Goal: Task Accomplishment & Management: Use online tool/utility

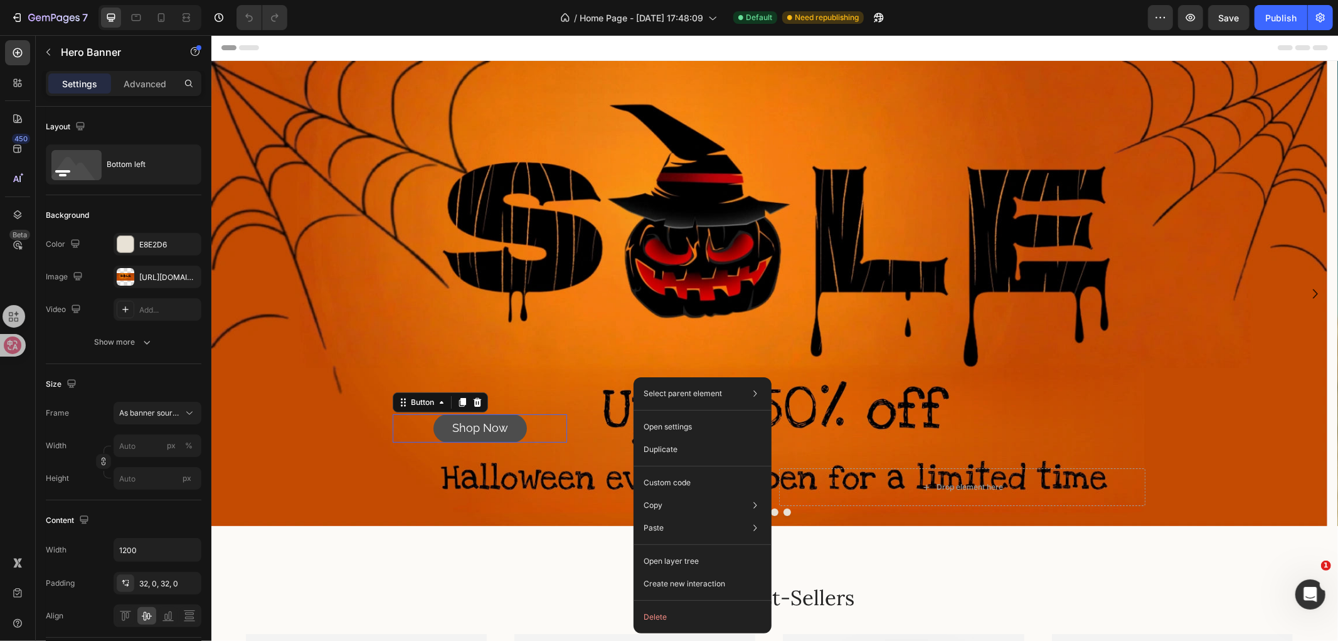
click at [515, 432] on link "Shop Now" at bounding box center [479, 427] width 93 height 28
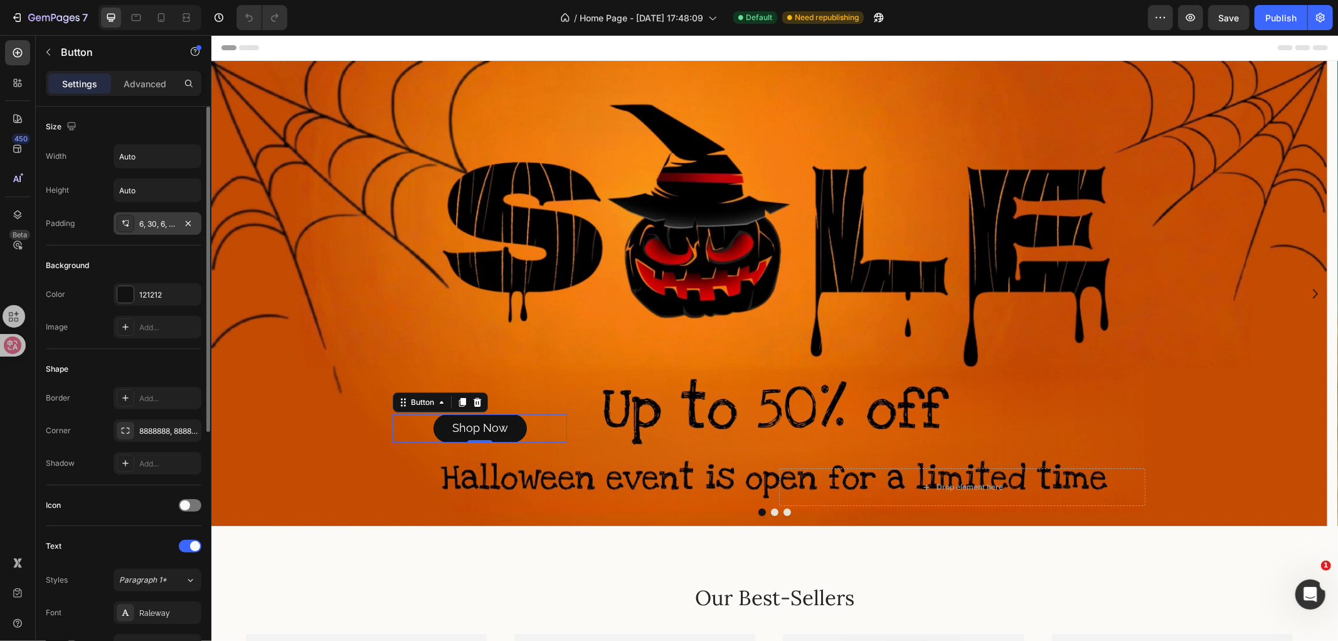
click at [166, 224] on div "6, 30, 6, 30" at bounding box center [157, 223] width 36 height 11
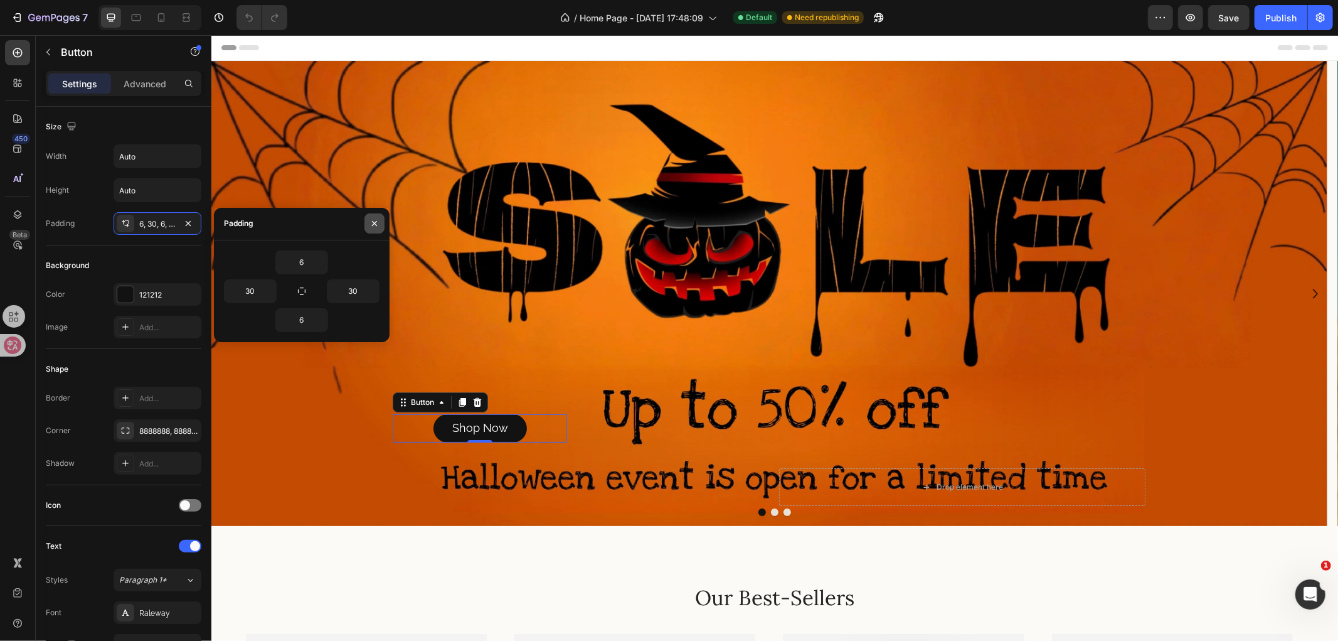
click at [373, 218] on icon "button" at bounding box center [375, 223] width 10 height 10
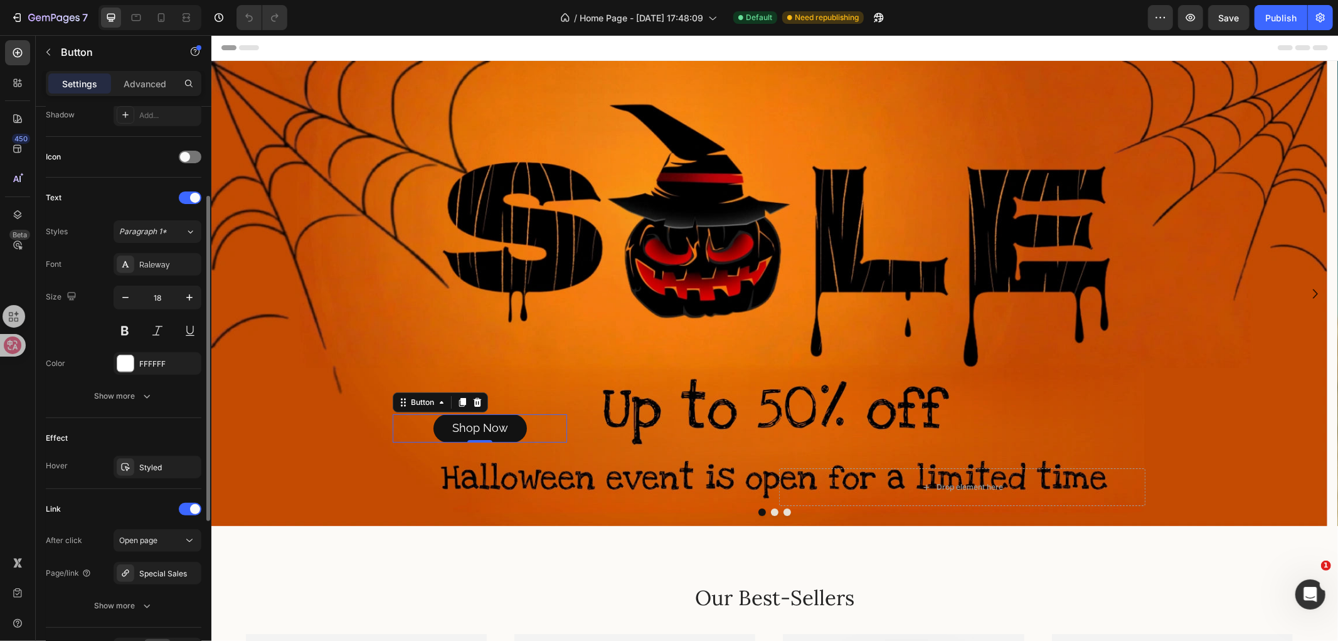
scroll to position [418, 0]
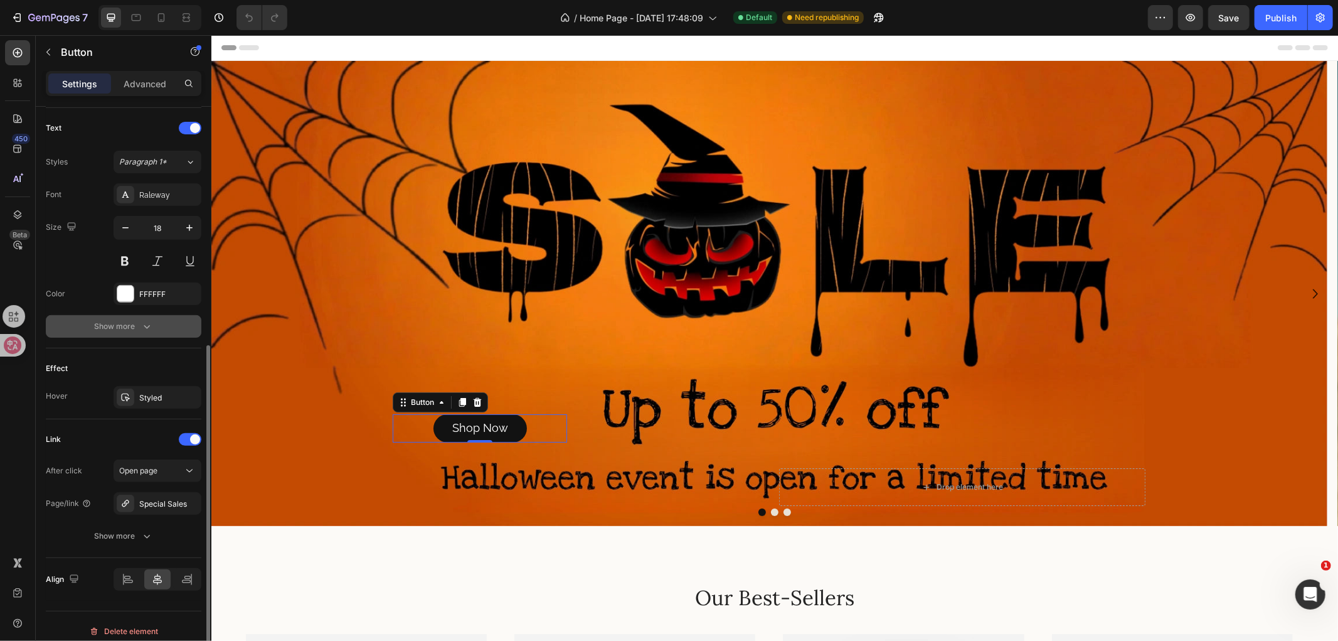
click at [152, 329] on icon "button" at bounding box center [147, 326] width 13 height 13
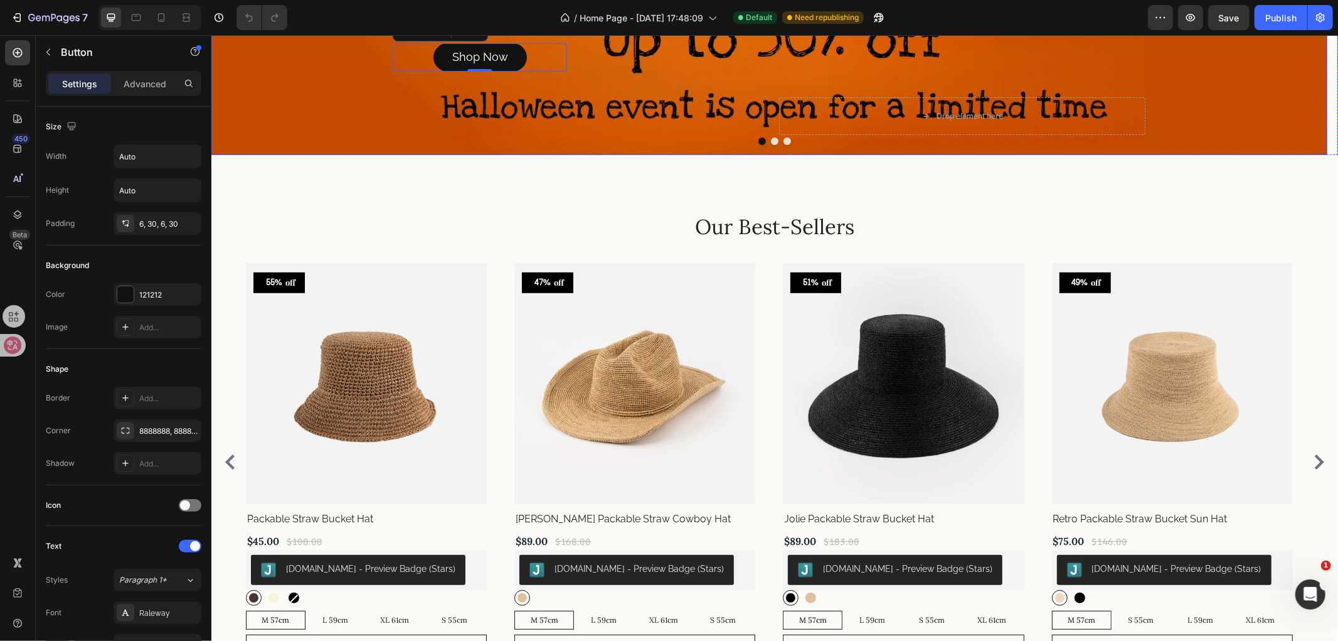
scroll to position [627, 0]
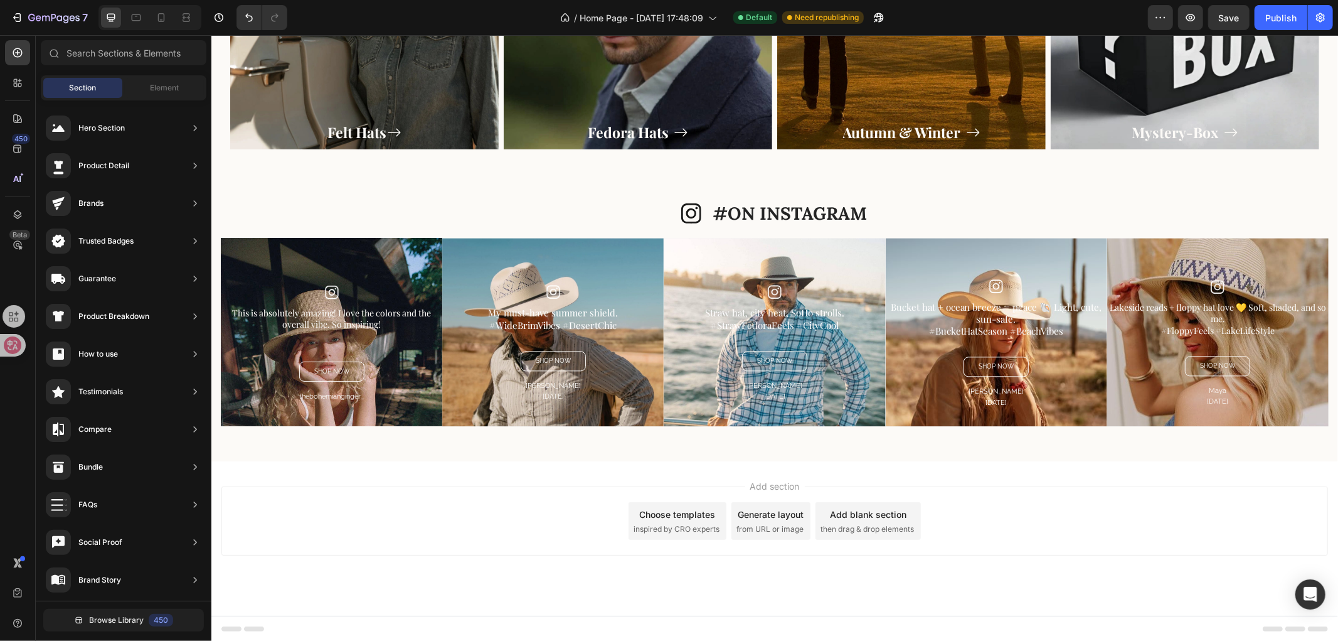
click at [520, 462] on div "Add section Choose templates inspired by CRO experts Generate layout from URL o…" at bounding box center [774, 538] width 1127 height 154
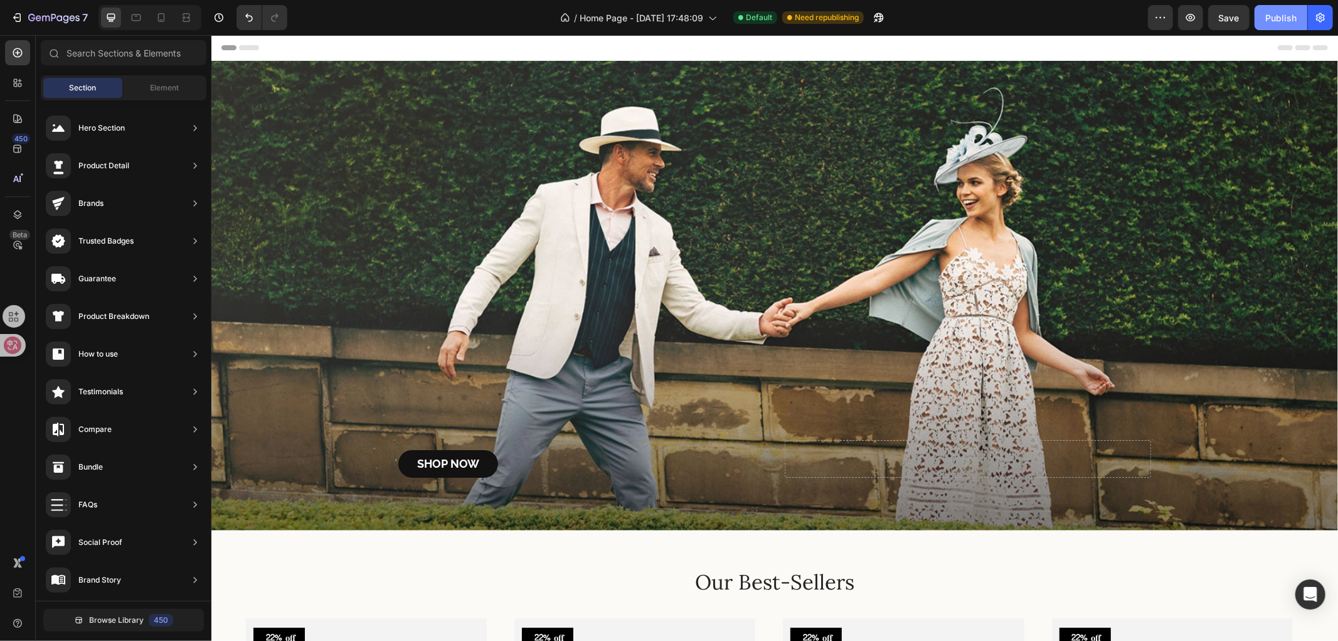
click at [1275, 22] on div "Publish" at bounding box center [1281, 17] width 31 height 13
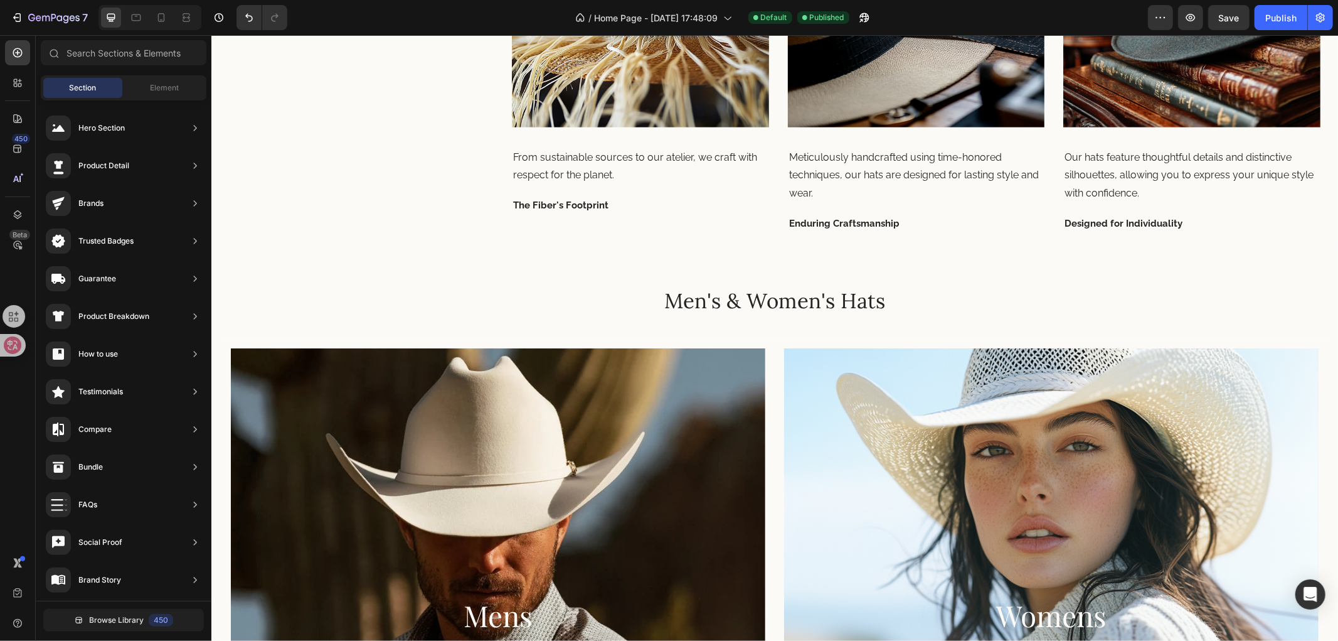
scroll to position [1464, 0]
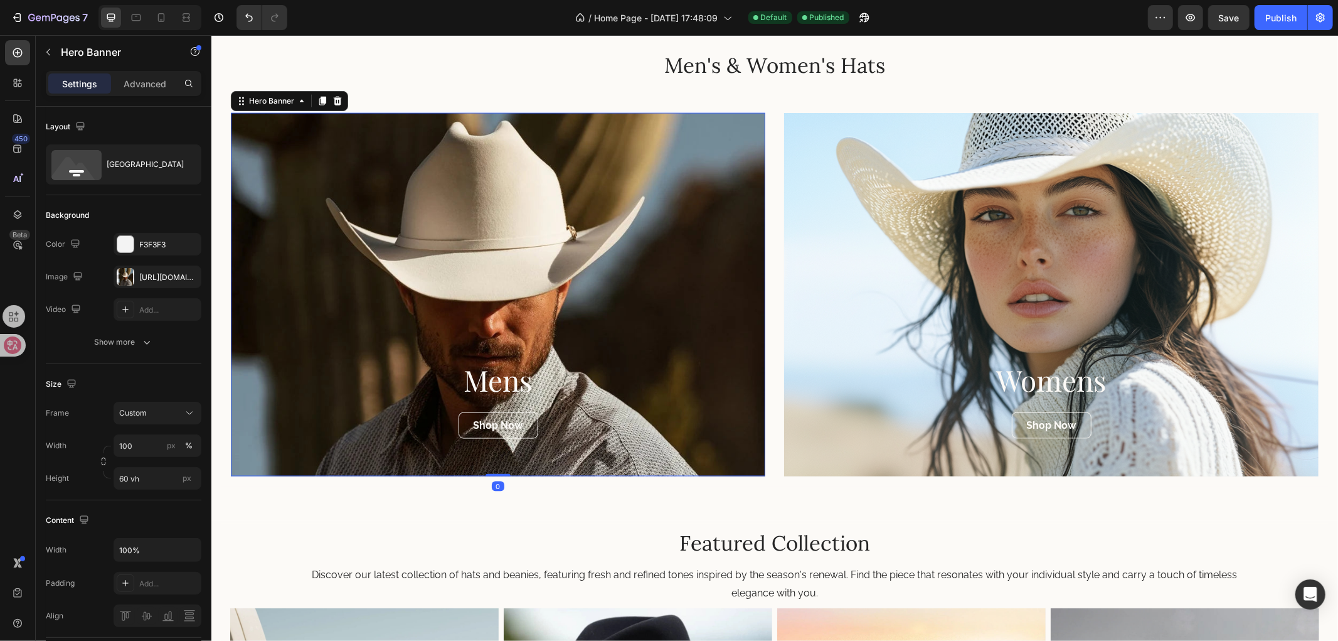
click at [590, 317] on div "Overlay" at bounding box center [497, 293] width 535 height 363
click at [494, 294] on div "Overlay" at bounding box center [497, 293] width 535 height 363
click at [159, 276] on div "[URL][DOMAIN_NAME]" at bounding box center [157, 277] width 36 height 11
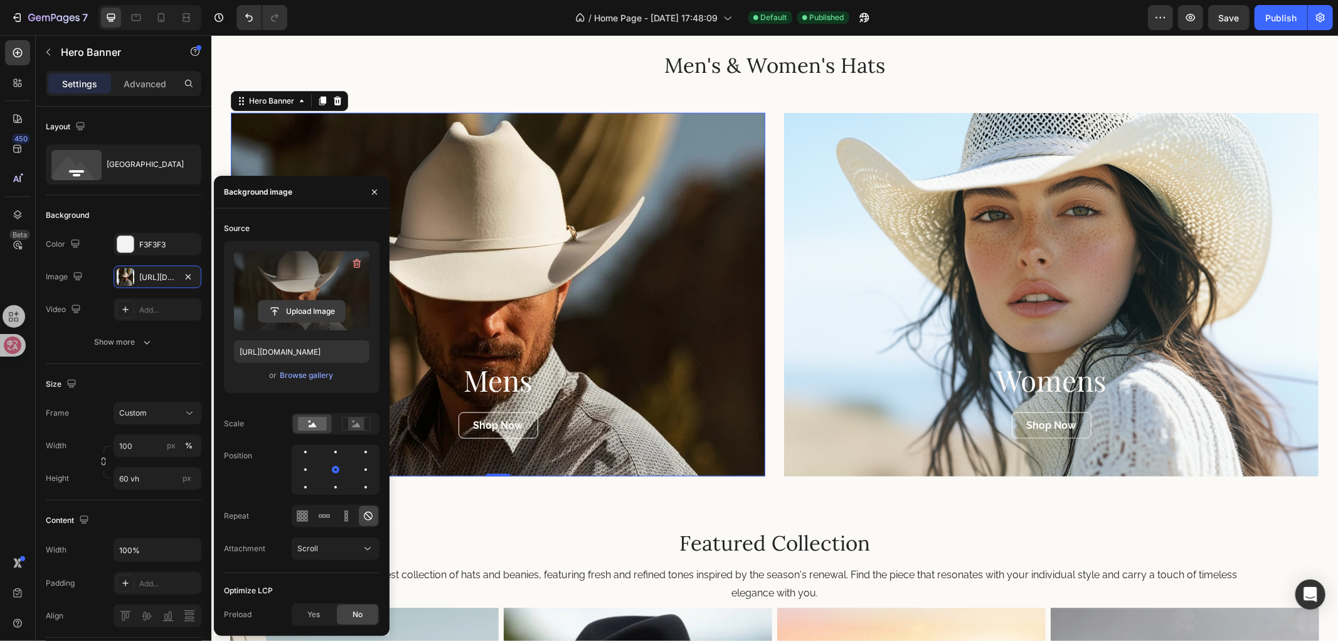
click at [277, 309] on input "file" at bounding box center [302, 311] width 87 height 21
type input "[URL][DOMAIN_NAME]"
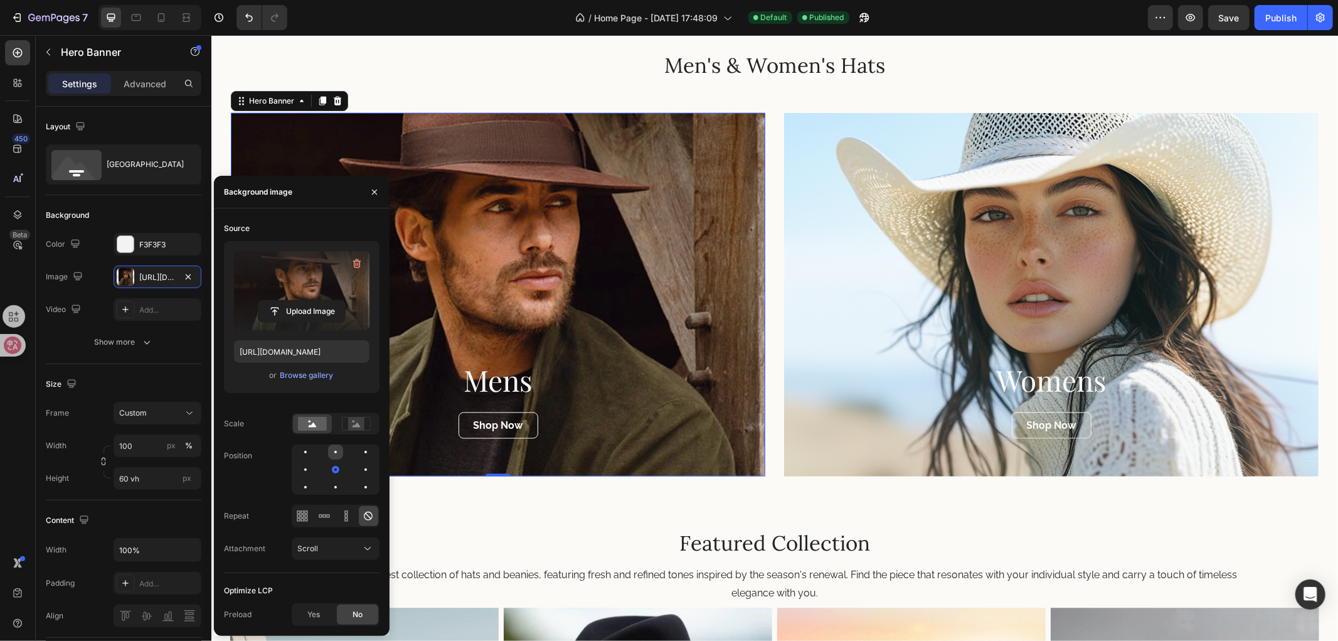
click at [333, 448] on div at bounding box center [335, 451] width 15 height 15
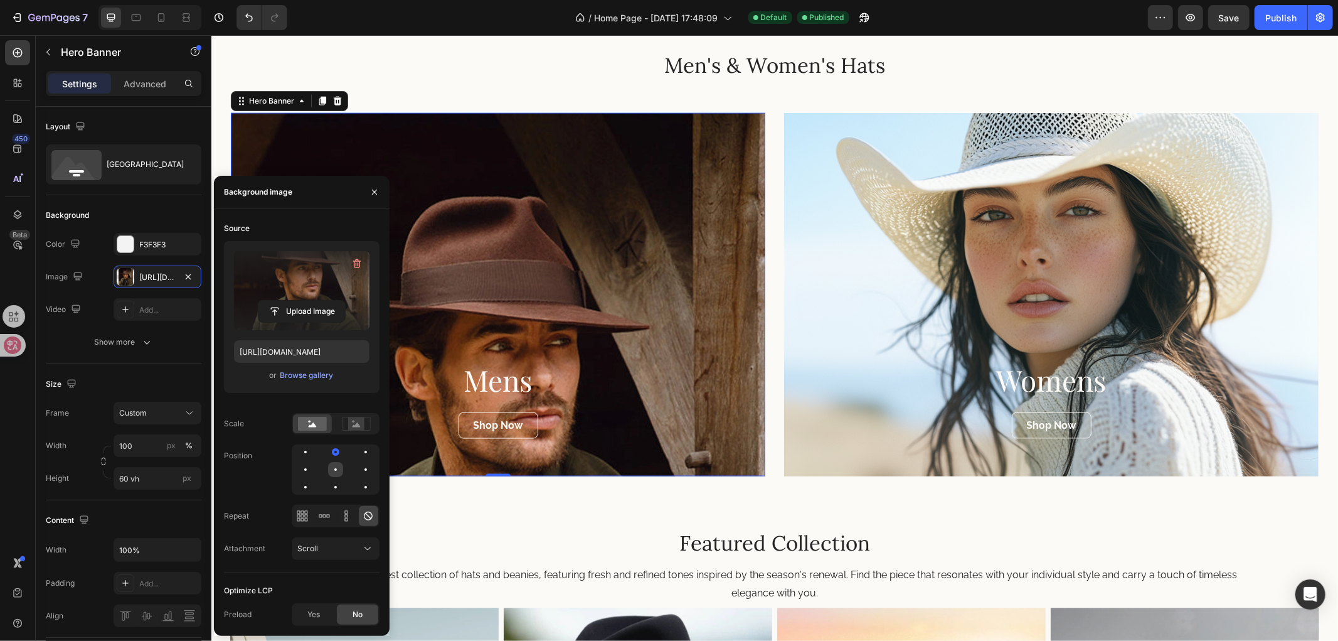
click at [340, 469] on div at bounding box center [335, 469] width 15 height 15
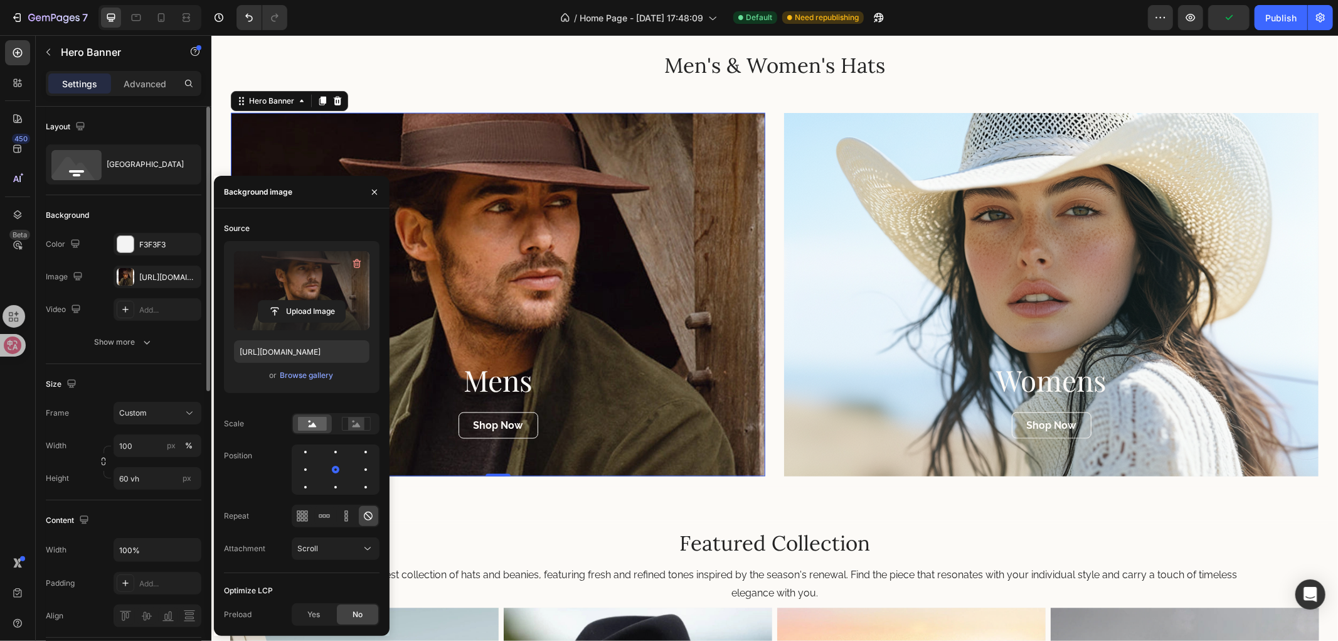
click at [122, 370] on div "Size Frame Custom Width 100 px % Height 60 vh px" at bounding box center [124, 432] width 156 height 136
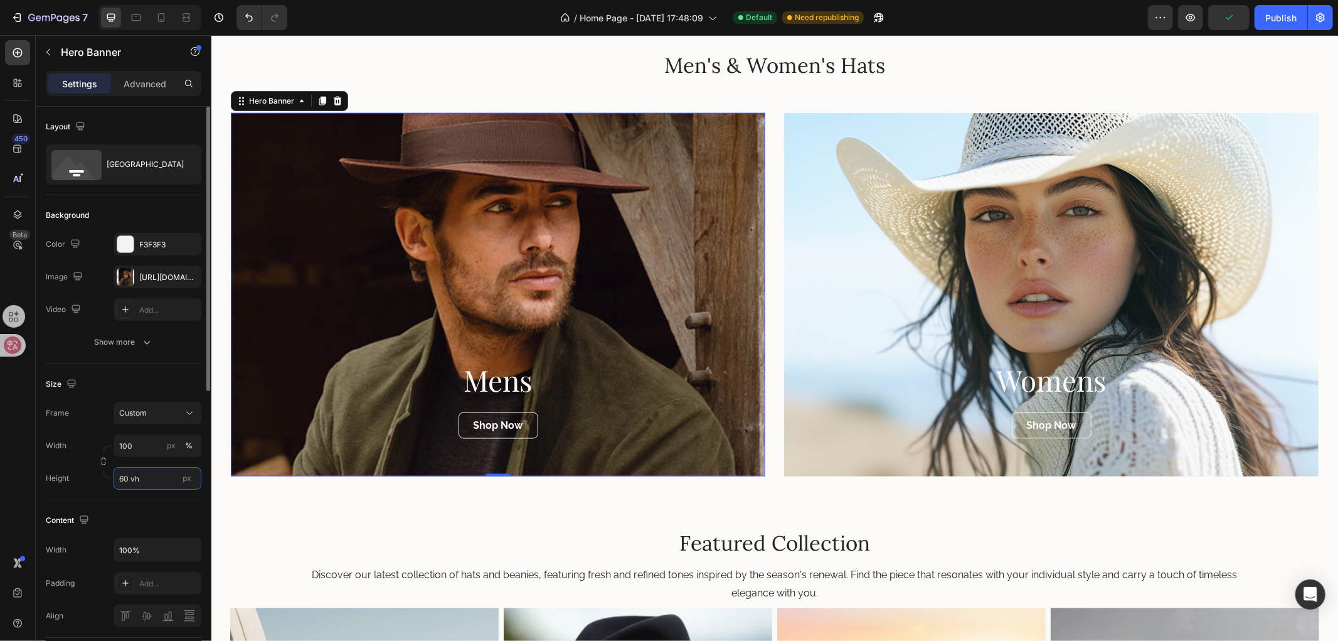
click at [124, 479] on input "60 vh" at bounding box center [158, 478] width 88 height 23
click at [118, 479] on input "60 vh" at bounding box center [158, 478] width 88 height 23
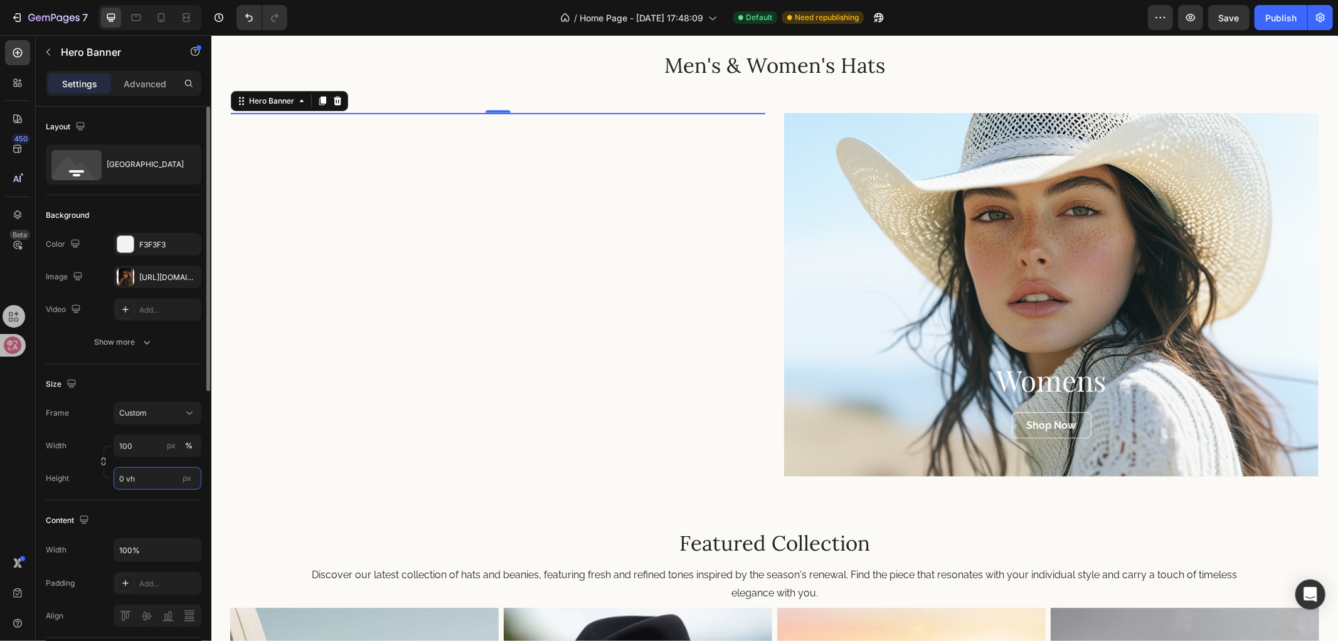
type input "80 vh"
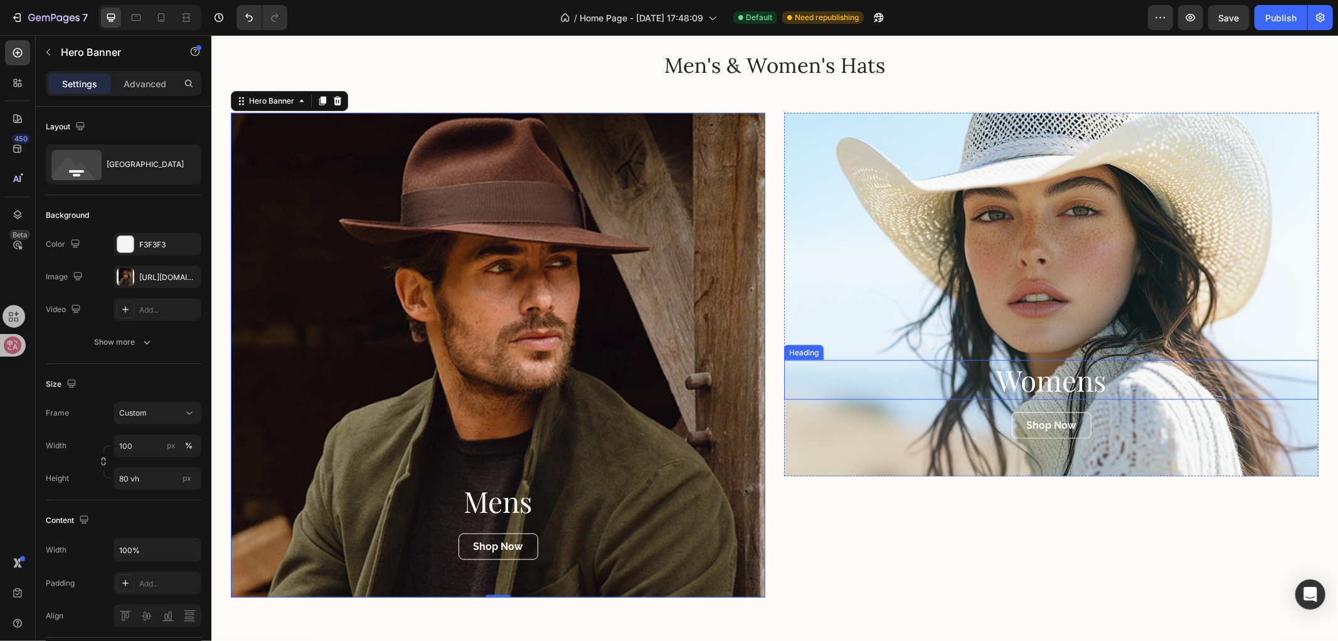
click at [932, 294] on div "Overlay" at bounding box center [1051, 293] width 535 height 363
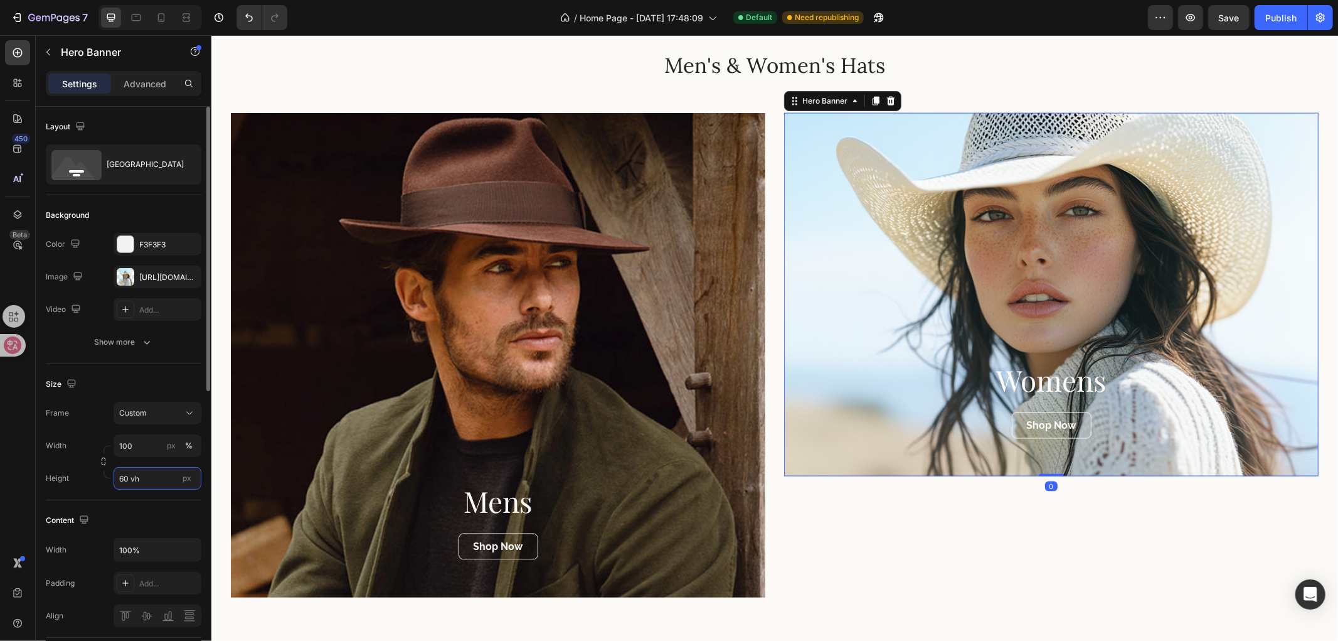
click at [121, 483] on input "60 vh" at bounding box center [158, 478] width 88 height 23
click at [124, 479] on input "60 vh" at bounding box center [158, 478] width 88 height 23
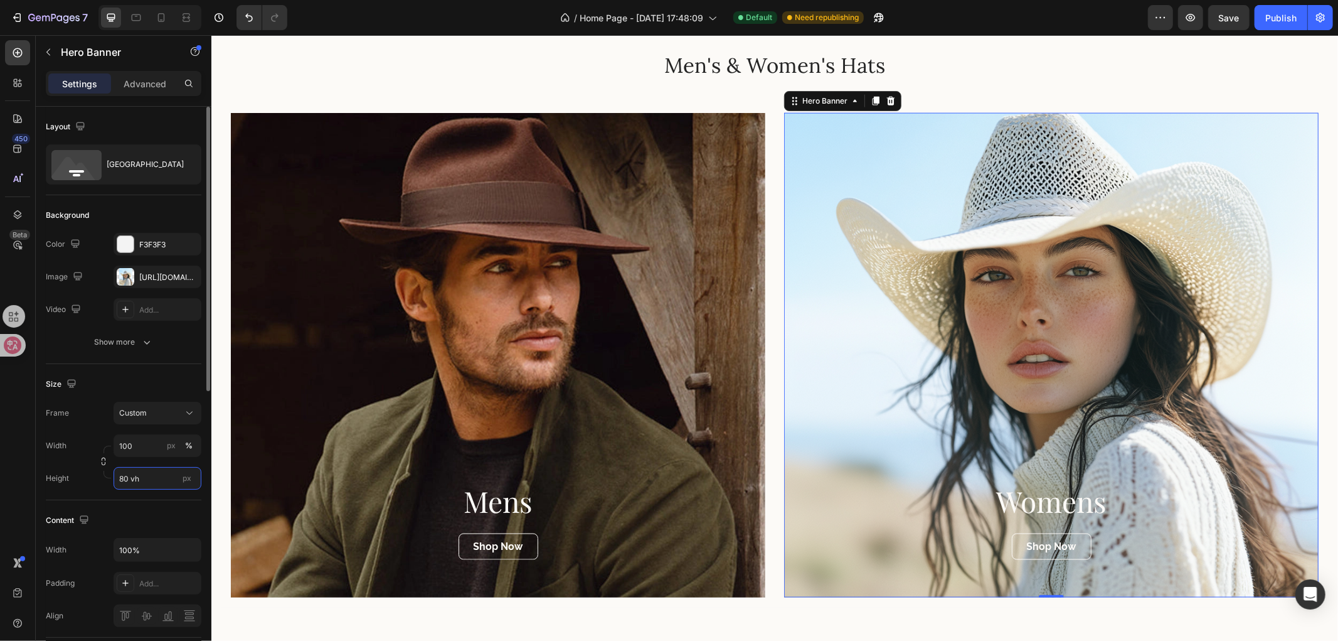
type input "80 vh"
click at [126, 496] on div "Size Frame Custom Width 100 px % Height 80 vh px" at bounding box center [124, 432] width 156 height 136
click at [127, 494] on div "Size Frame Custom Width 100 px % Height 80 vh px" at bounding box center [124, 432] width 156 height 136
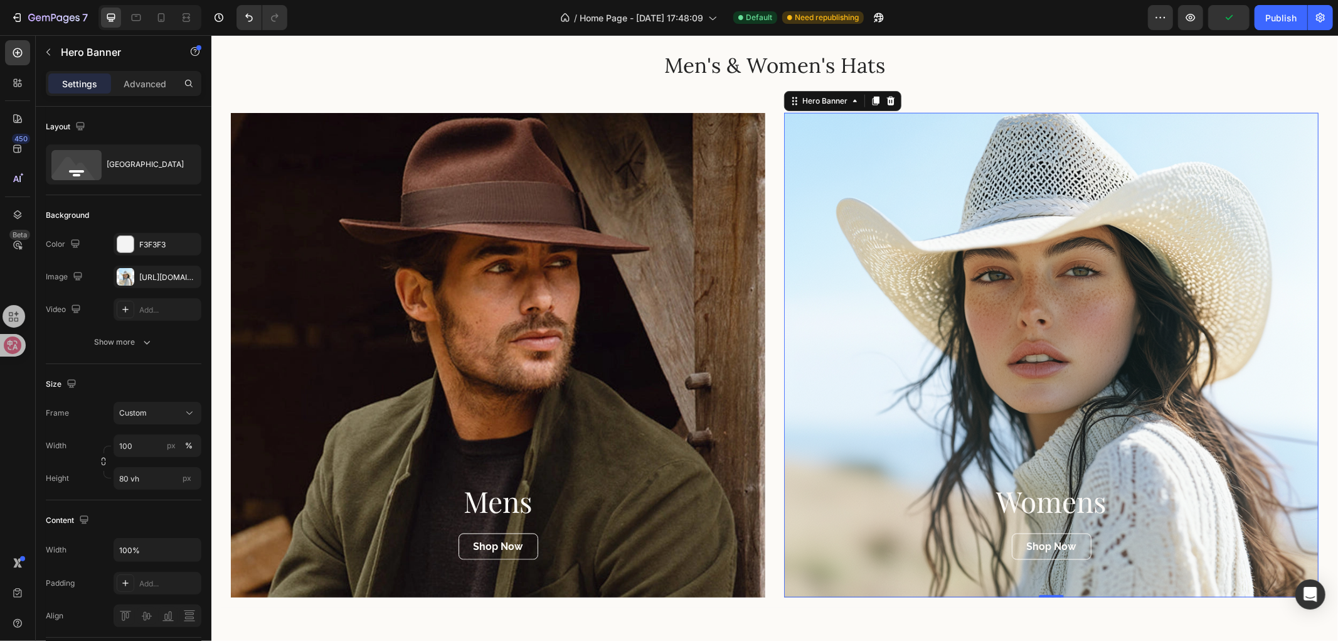
click at [984, 320] on div "Overlay" at bounding box center [1051, 354] width 535 height 484
click at [136, 272] on div "[URL][DOMAIN_NAME]" at bounding box center [158, 276] width 88 height 23
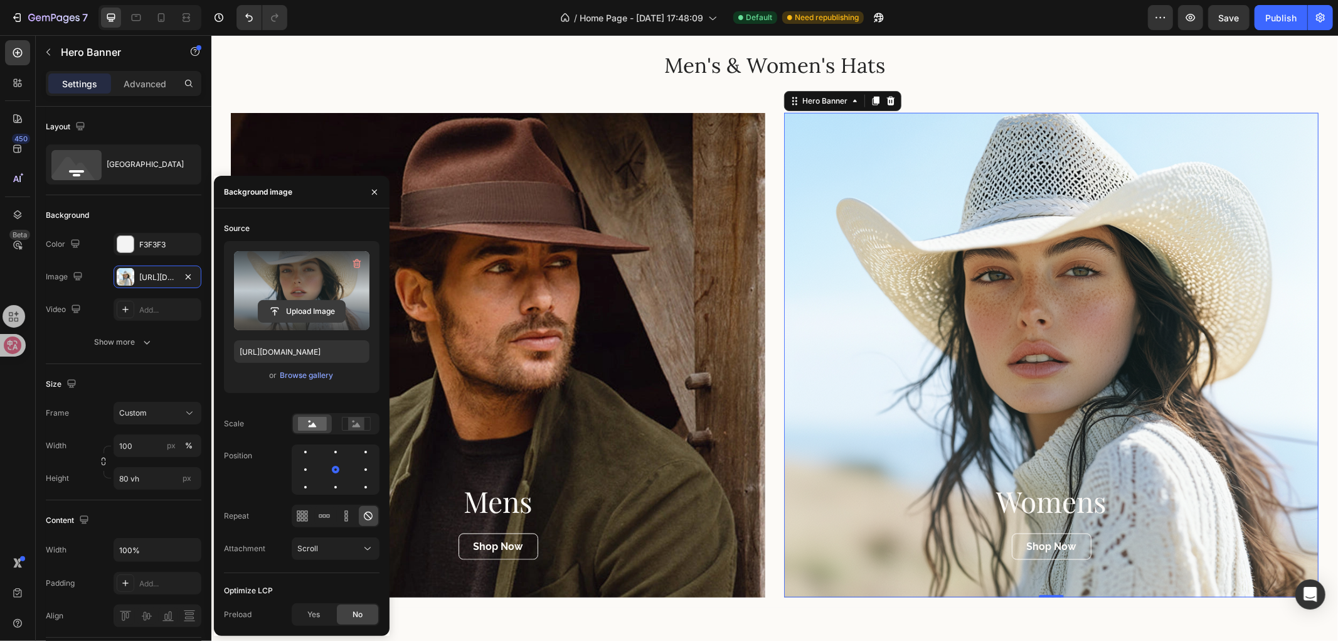
click at [294, 317] on input "file" at bounding box center [302, 311] width 87 height 21
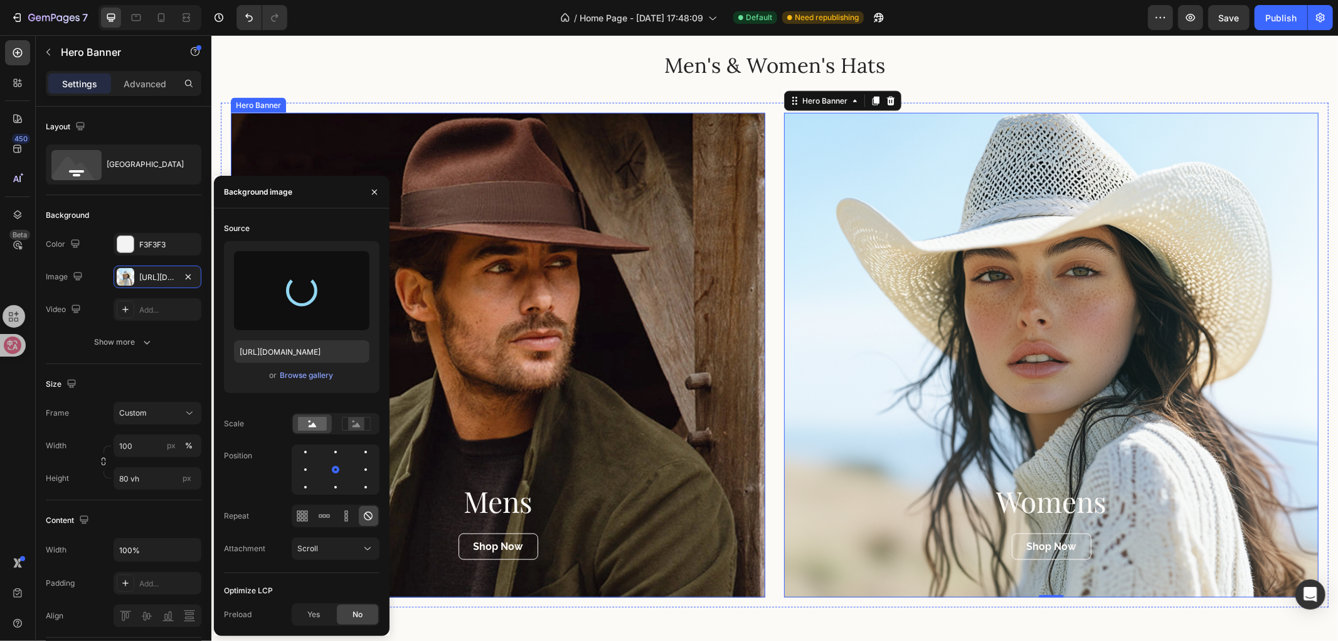
type input "[URL][DOMAIN_NAME]"
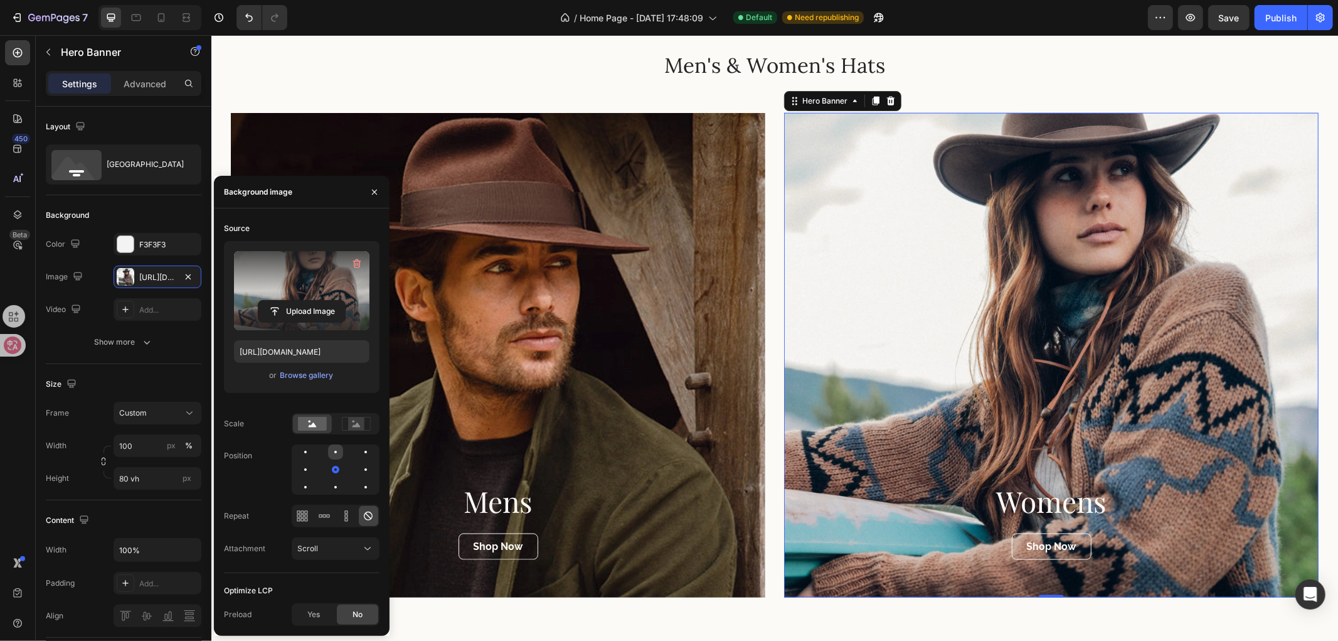
click at [328, 451] on div at bounding box center [335, 451] width 15 height 15
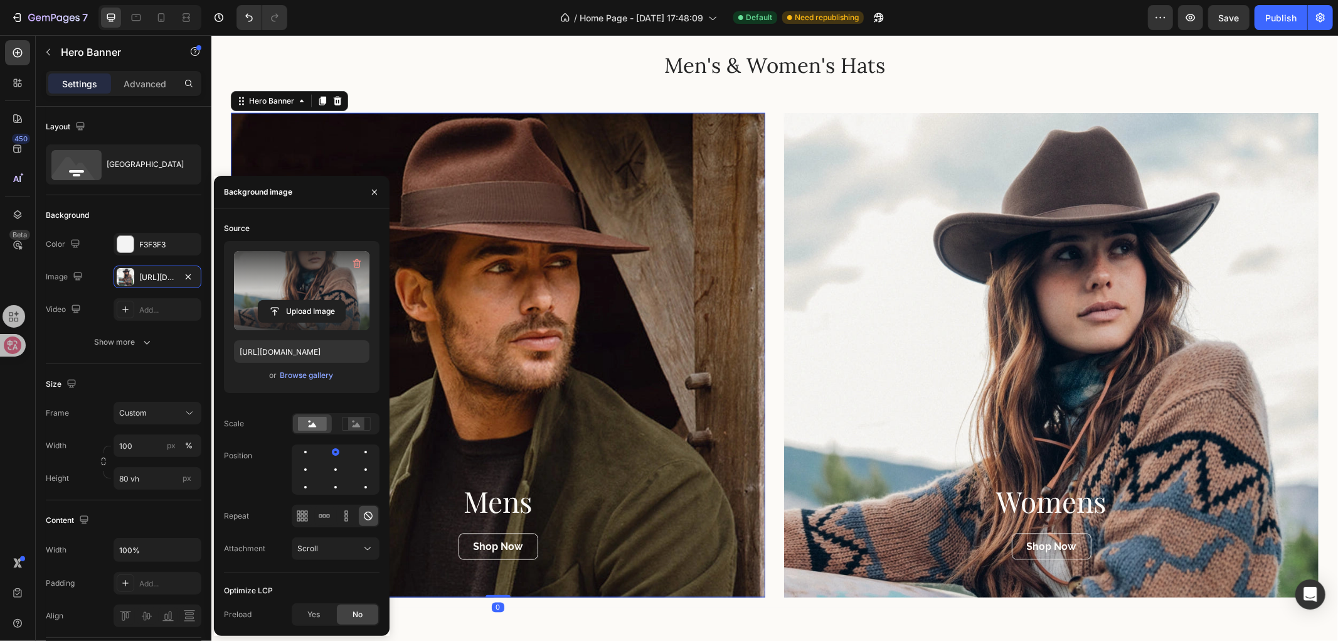
click at [599, 361] on div "Overlay" at bounding box center [497, 354] width 535 height 484
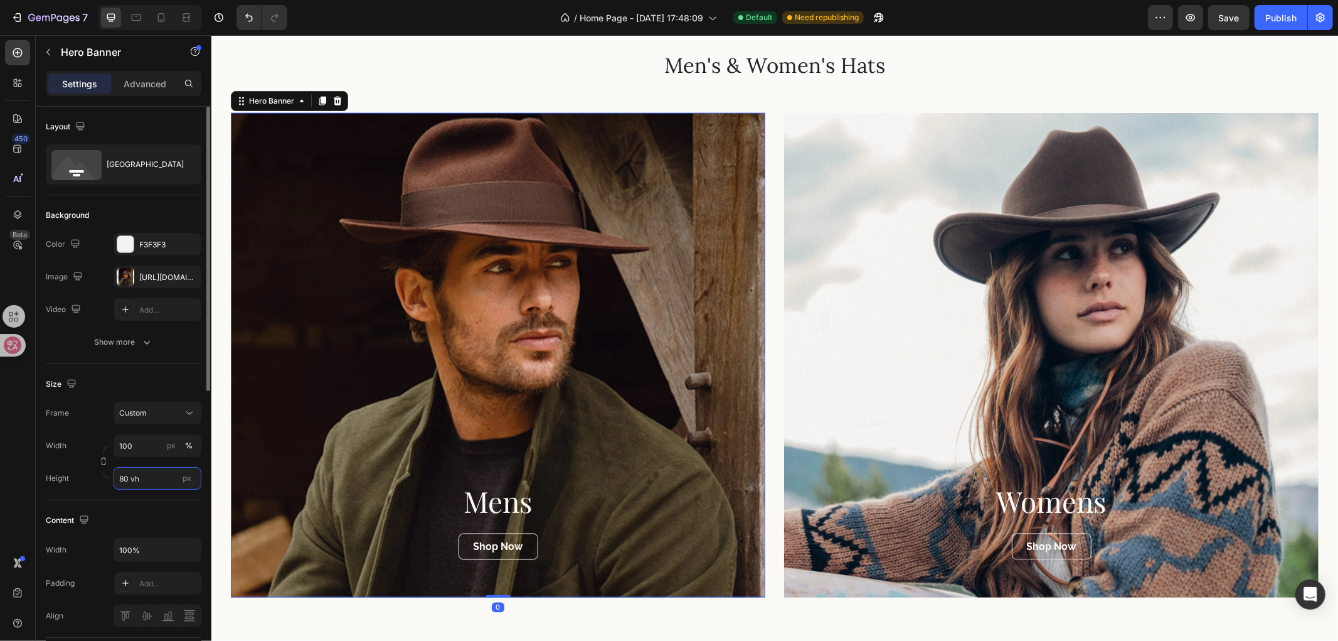
click at [122, 474] on input "80 vh" at bounding box center [158, 478] width 88 height 23
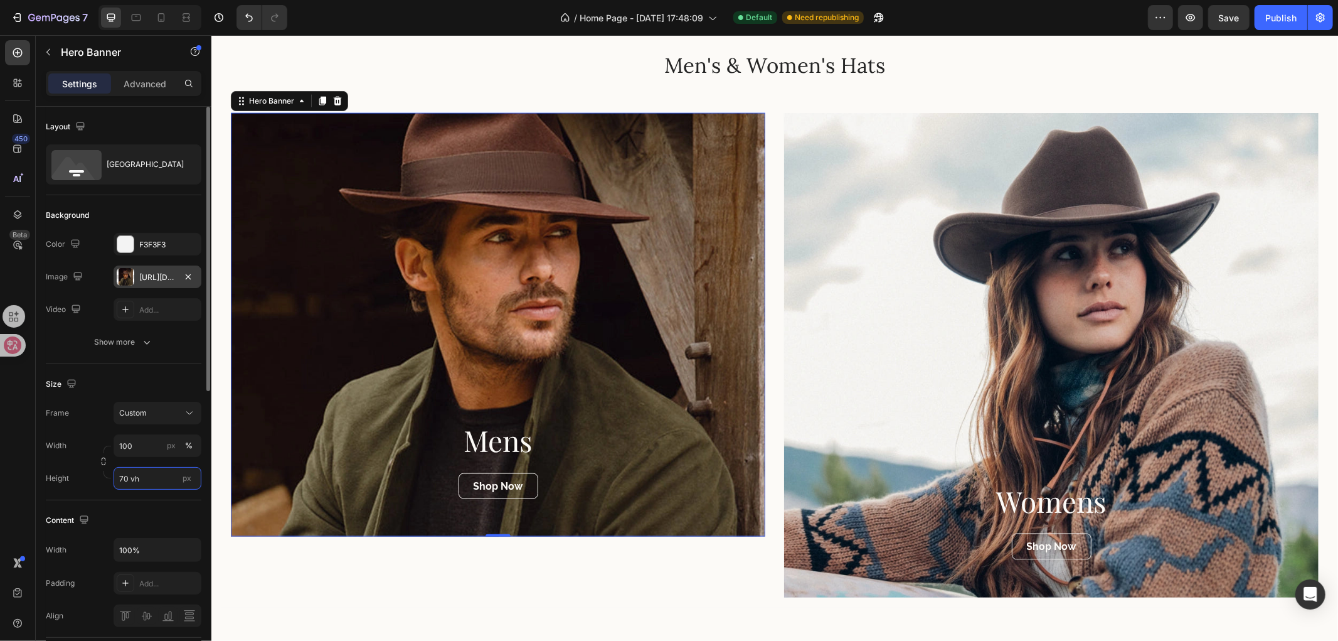
type input "70 vh"
click at [142, 275] on div "[URL][DOMAIN_NAME]" at bounding box center [157, 277] width 36 height 11
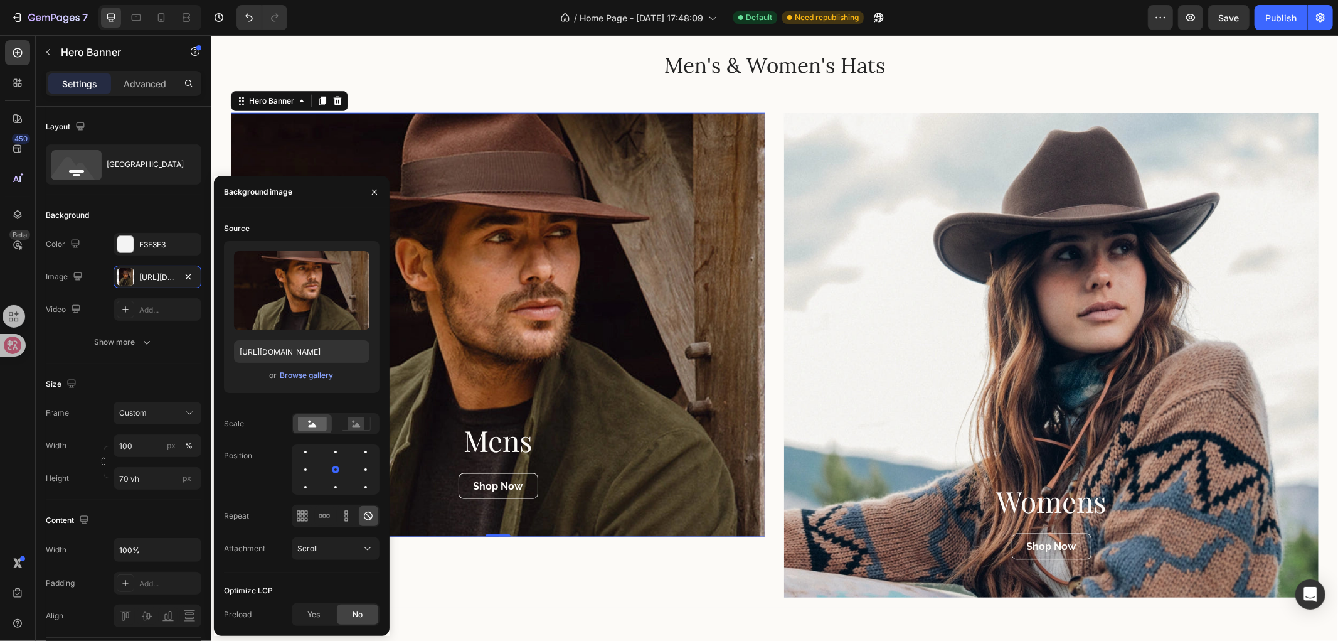
click at [327, 445] on div at bounding box center [336, 469] width 88 height 50
click at [330, 453] on div at bounding box center [335, 451] width 15 height 15
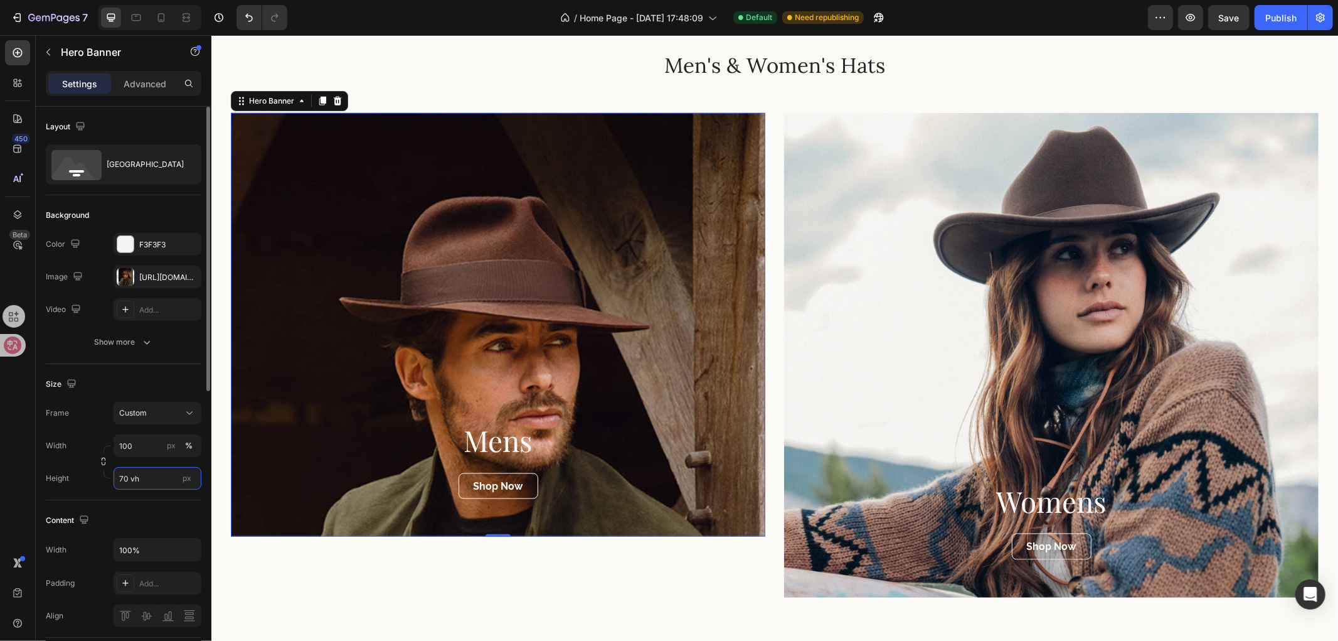
click at [122, 479] on input "70 vh" at bounding box center [158, 478] width 88 height 23
click at [154, 275] on div "[URL][DOMAIN_NAME]" at bounding box center [157, 277] width 36 height 11
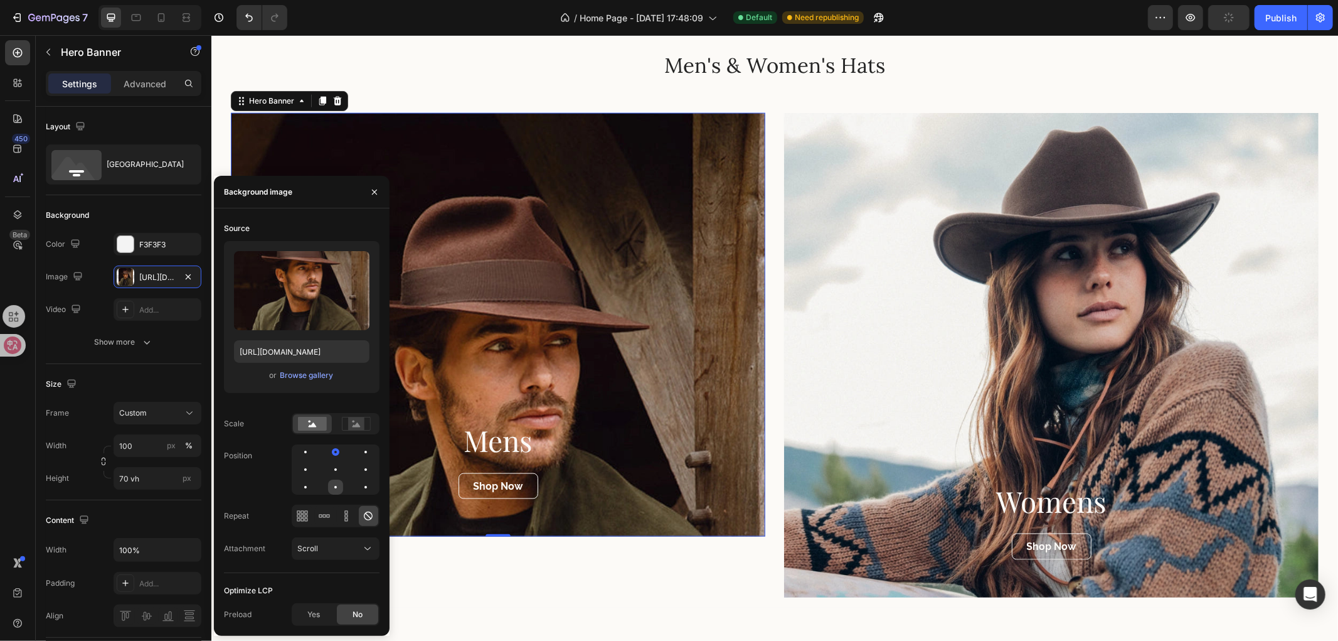
click at [333, 484] on div at bounding box center [335, 486] width 15 height 15
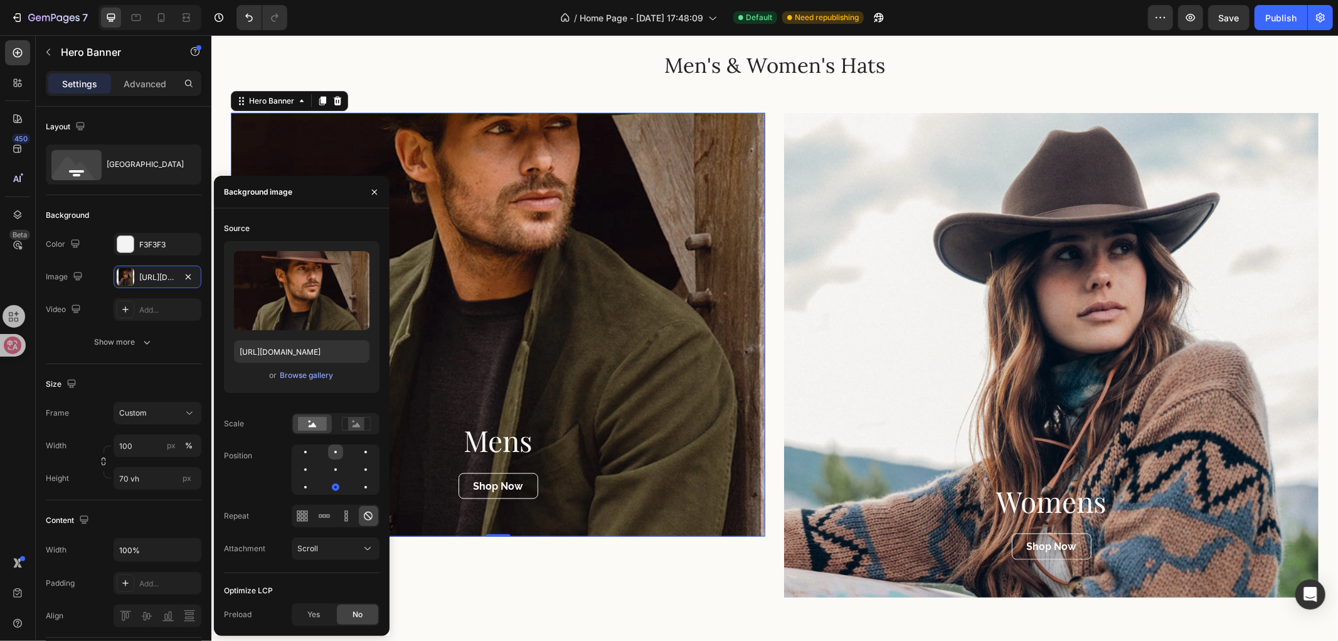
click at [333, 453] on div at bounding box center [335, 451] width 15 height 15
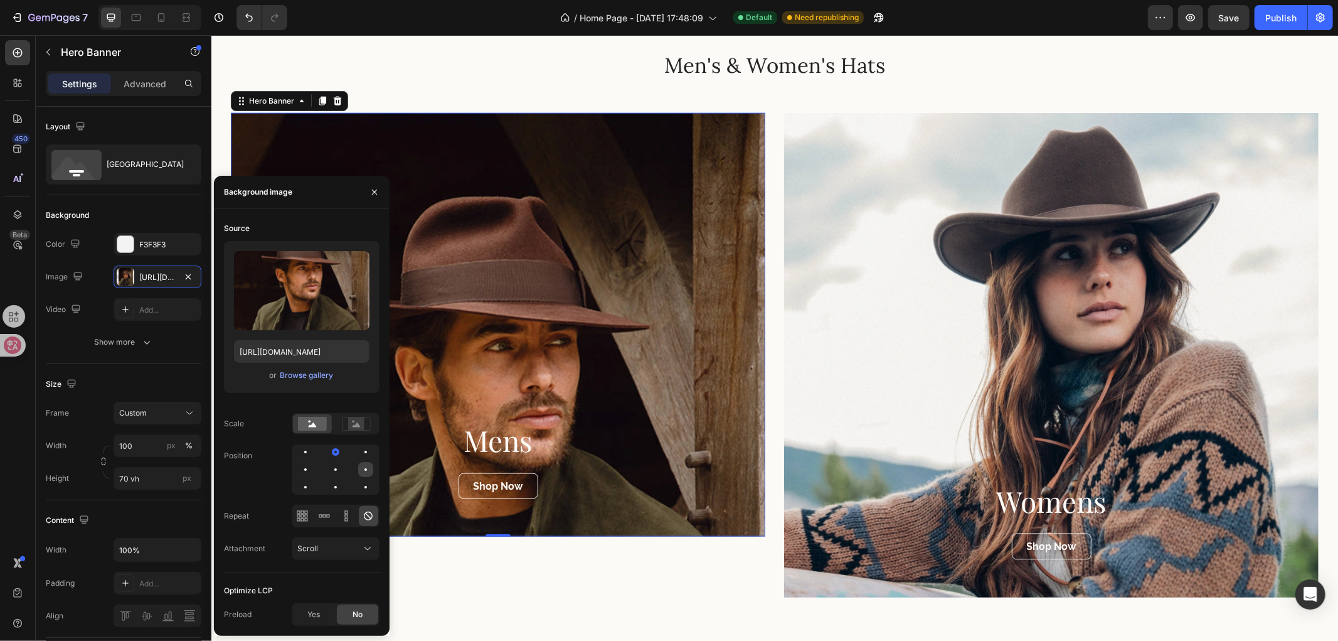
click at [361, 472] on div at bounding box center [365, 469] width 15 height 15
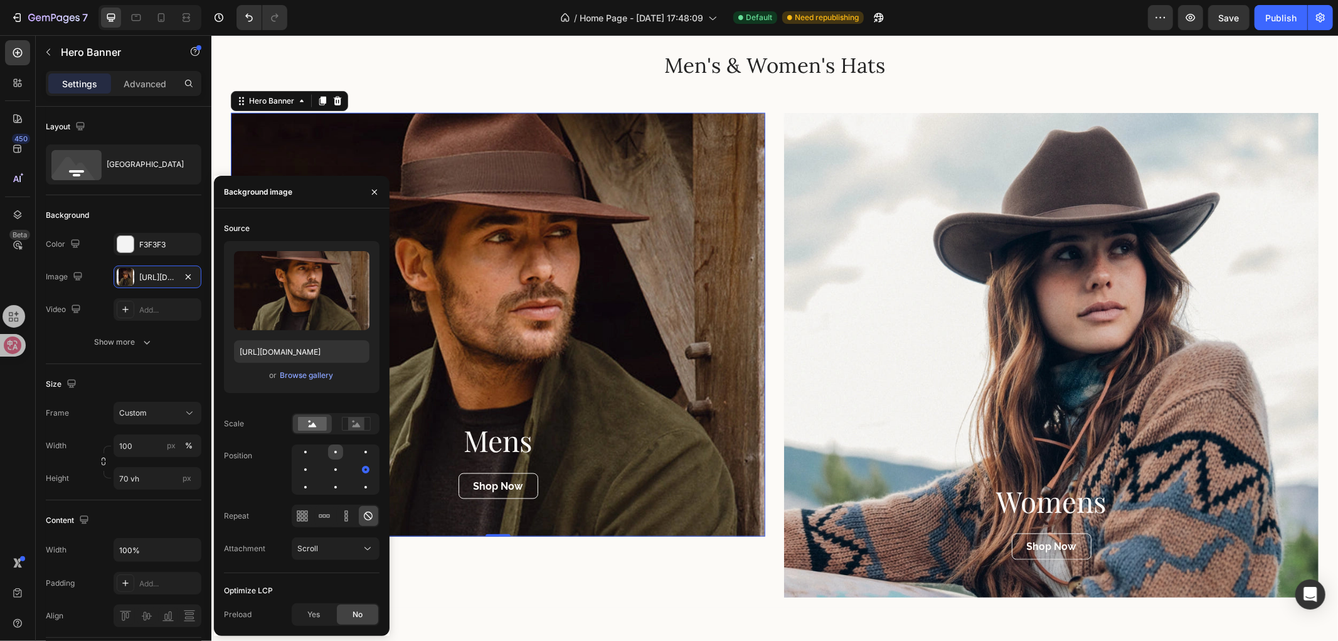
click at [336, 452] on div at bounding box center [335, 452] width 3 height 3
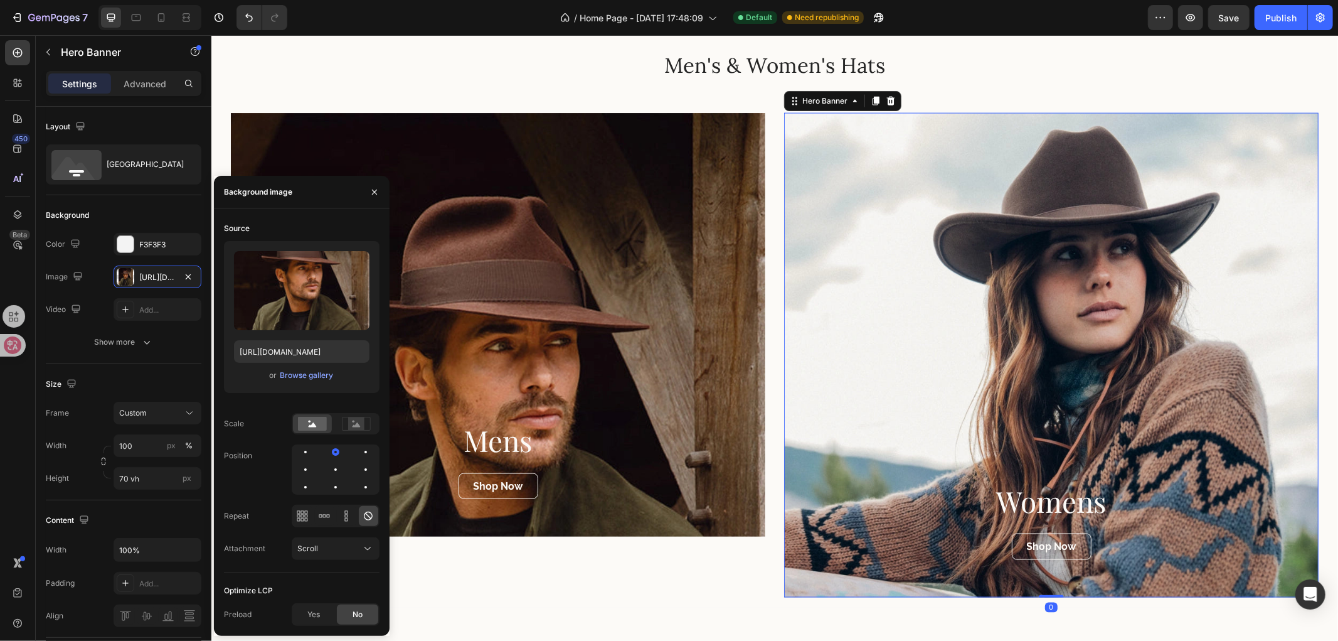
click at [972, 357] on div "Overlay" at bounding box center [1051, 354] width 535 height 484
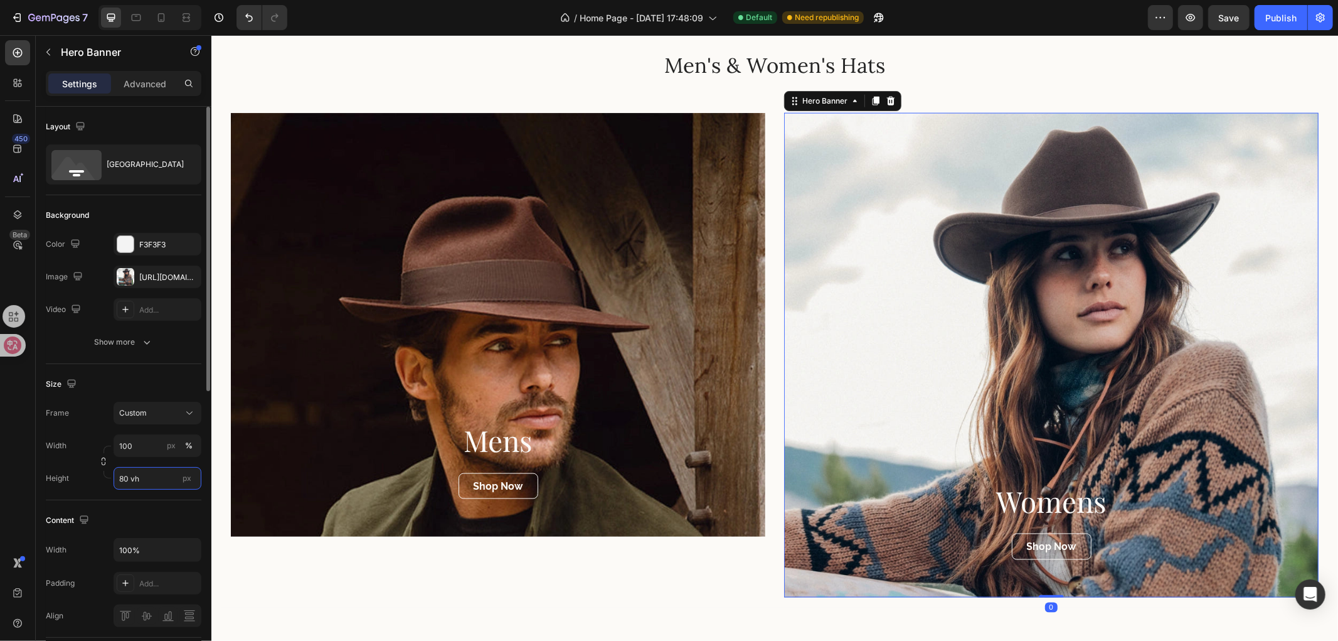
click at [122, 481] on input "80 vh" at bounding box center [158, 478] width 88 height 23
click at [123, 481] on input "80 vh" at bounding box center [158, 478] width 88 height 23
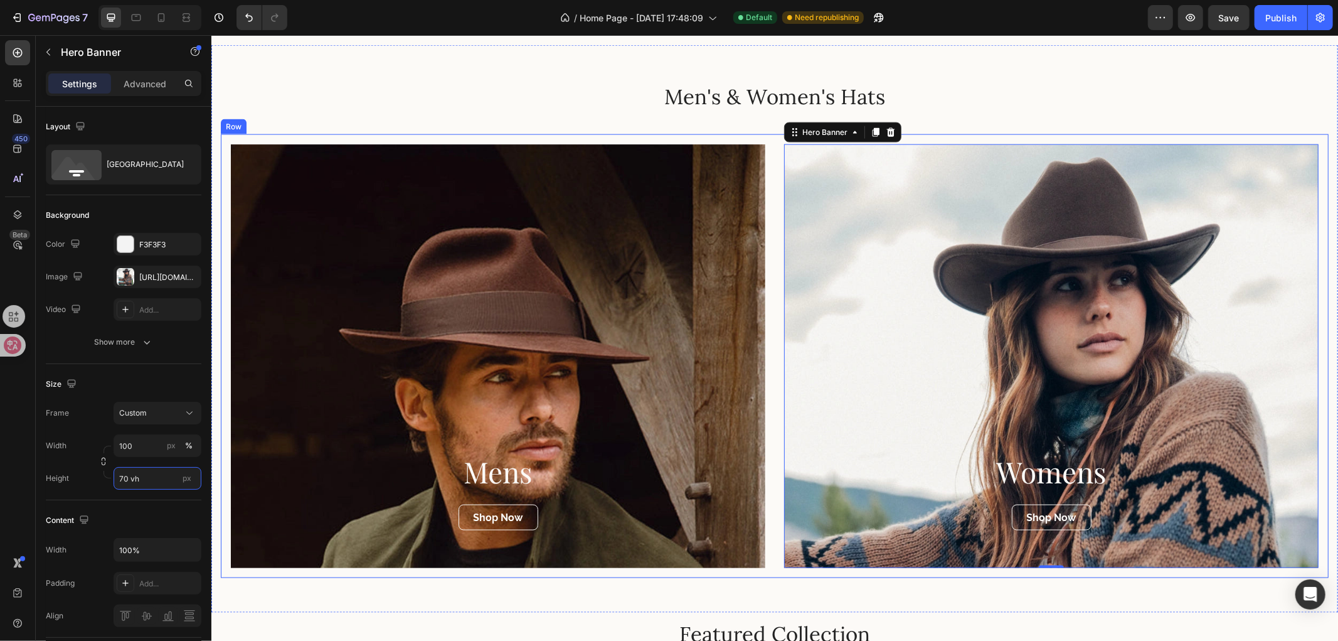
scroll to position [1394, 0]
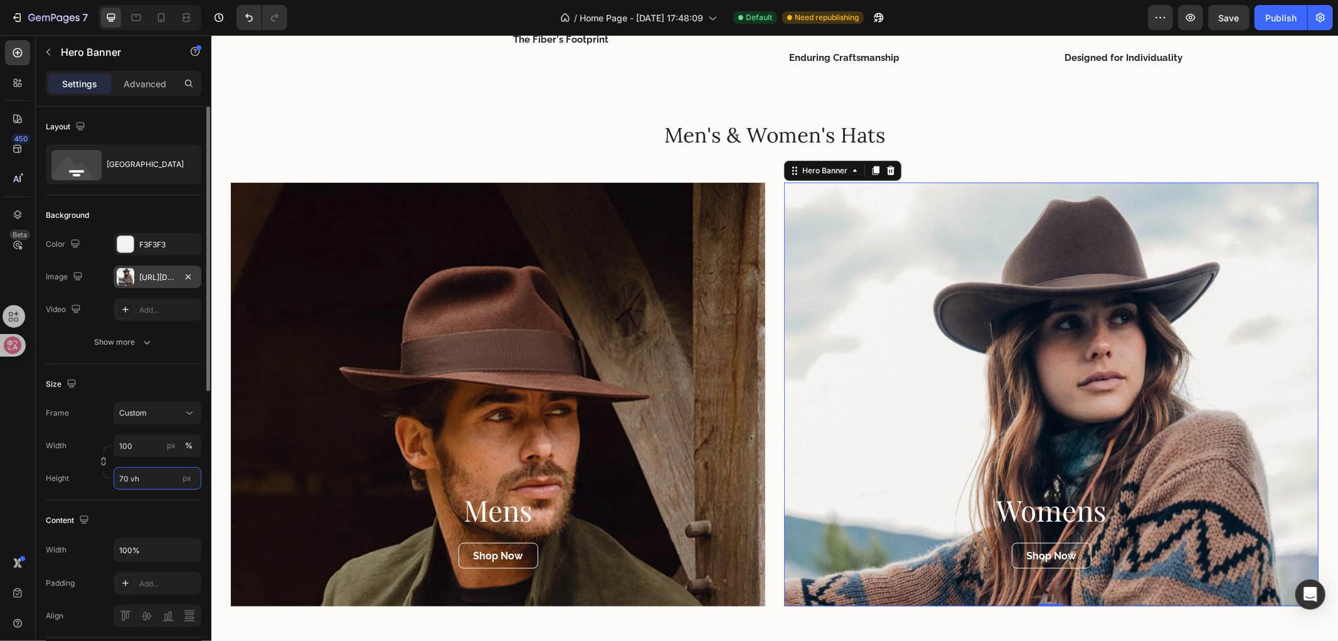
type input "70 vh"
click at [152, 280] on div "[URL][DOMAIN_NAME]" at bounding box center [157, 277] width 36 height 11
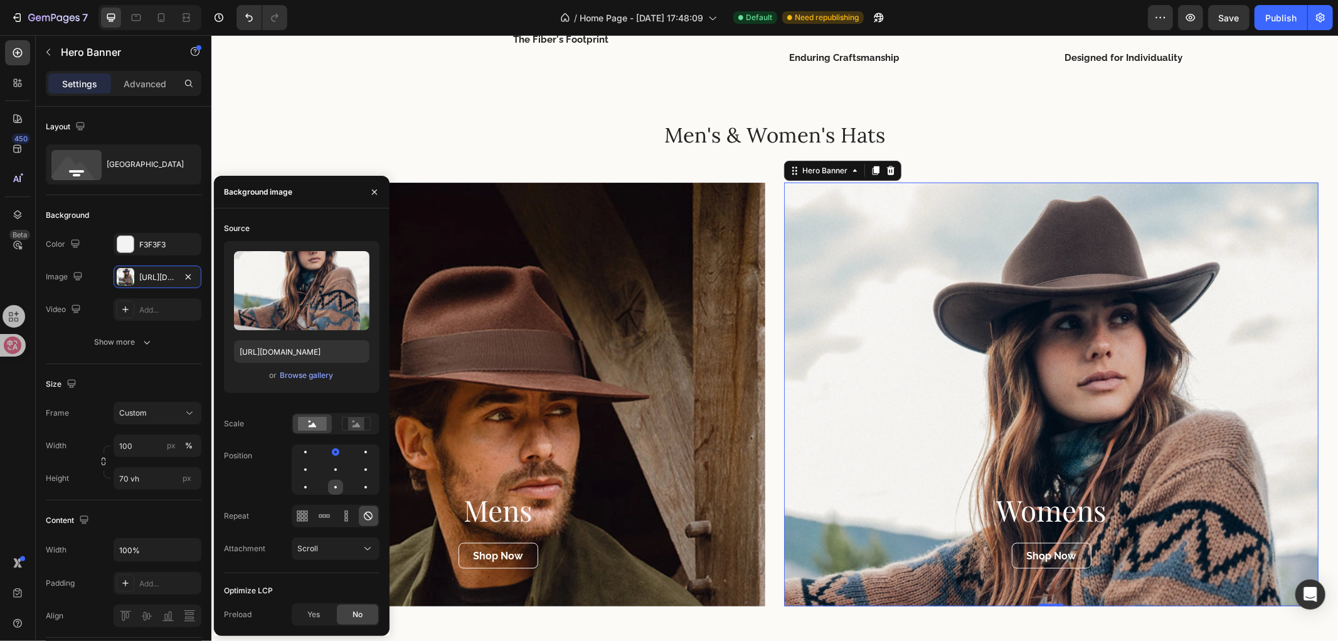
click at [330, 493] on div at bounding box center [335, 486] width 15 height 15
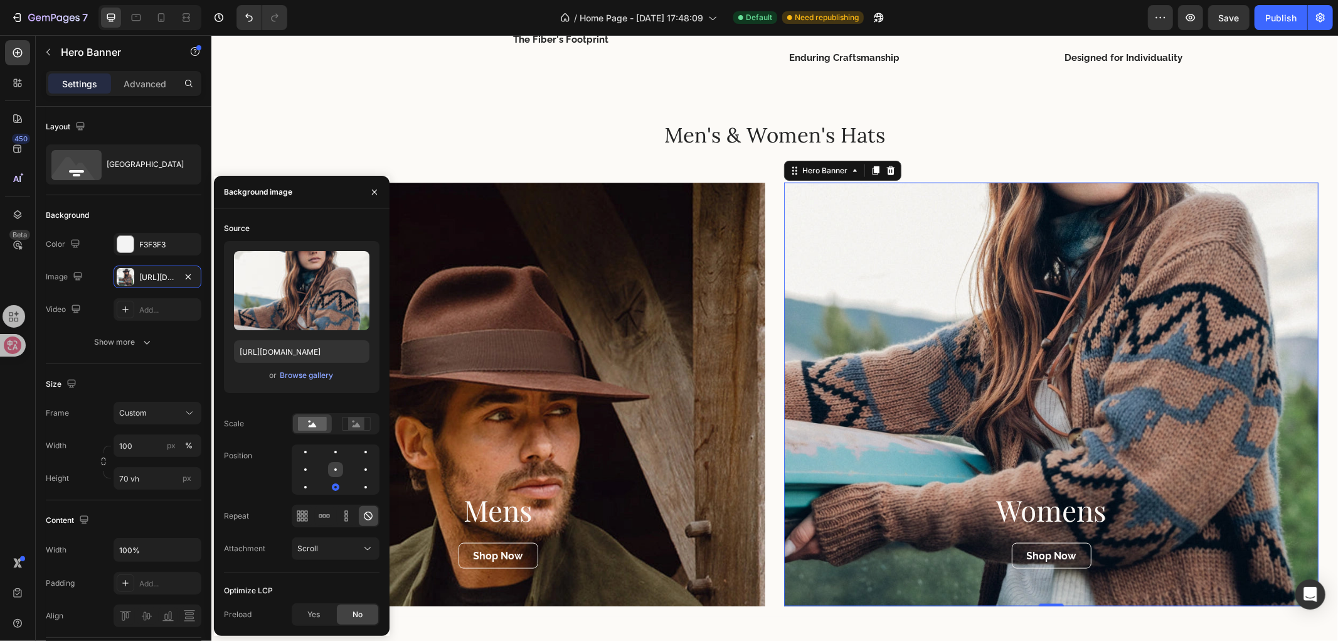
click at [336, 474] on div at bounding box center [335, 469] width 15 height 15
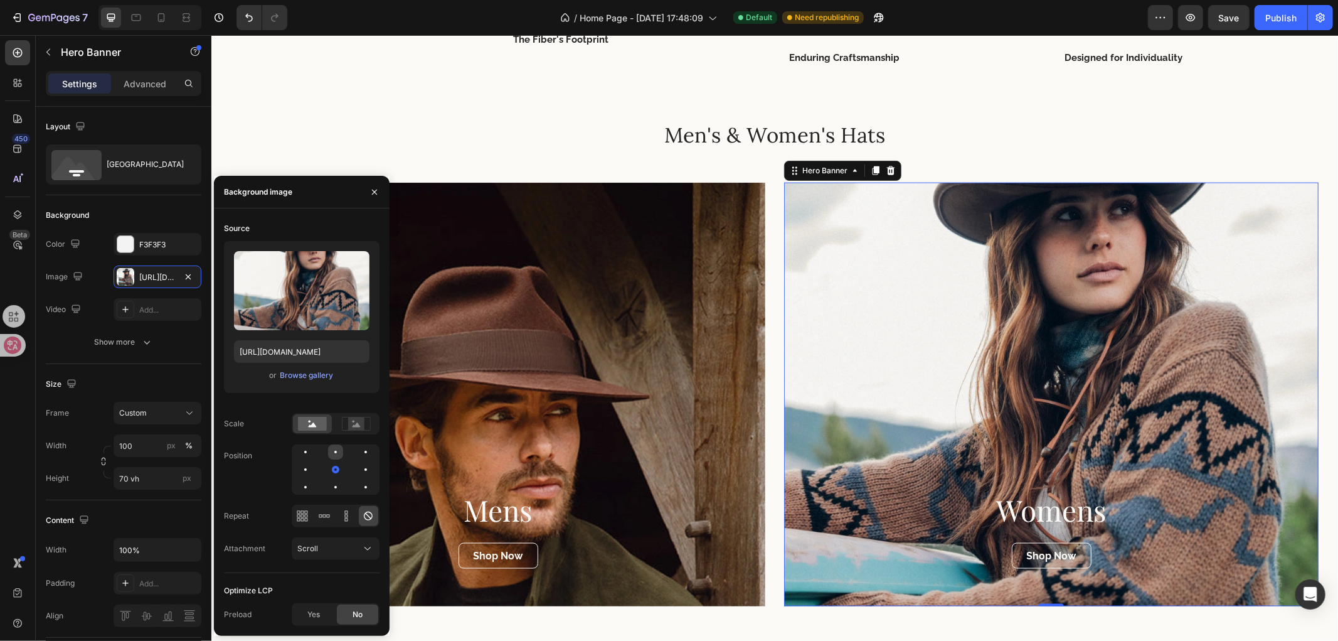
click at [341, 448] on div at bounding box center [335, 451] width 15 height 15
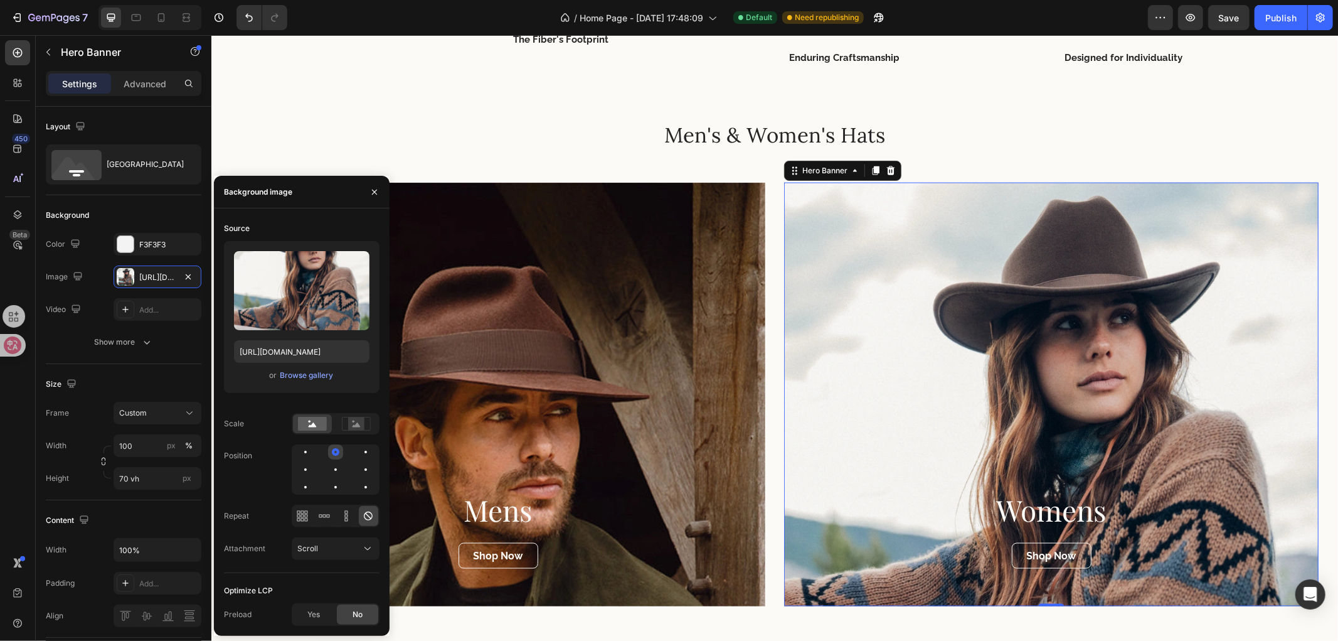
click at [339, 449] on div at bounding box center [335, 451] width 15 height 15
click at [350, 430] on rect at bounding box center [356, 423] width 28 height 13
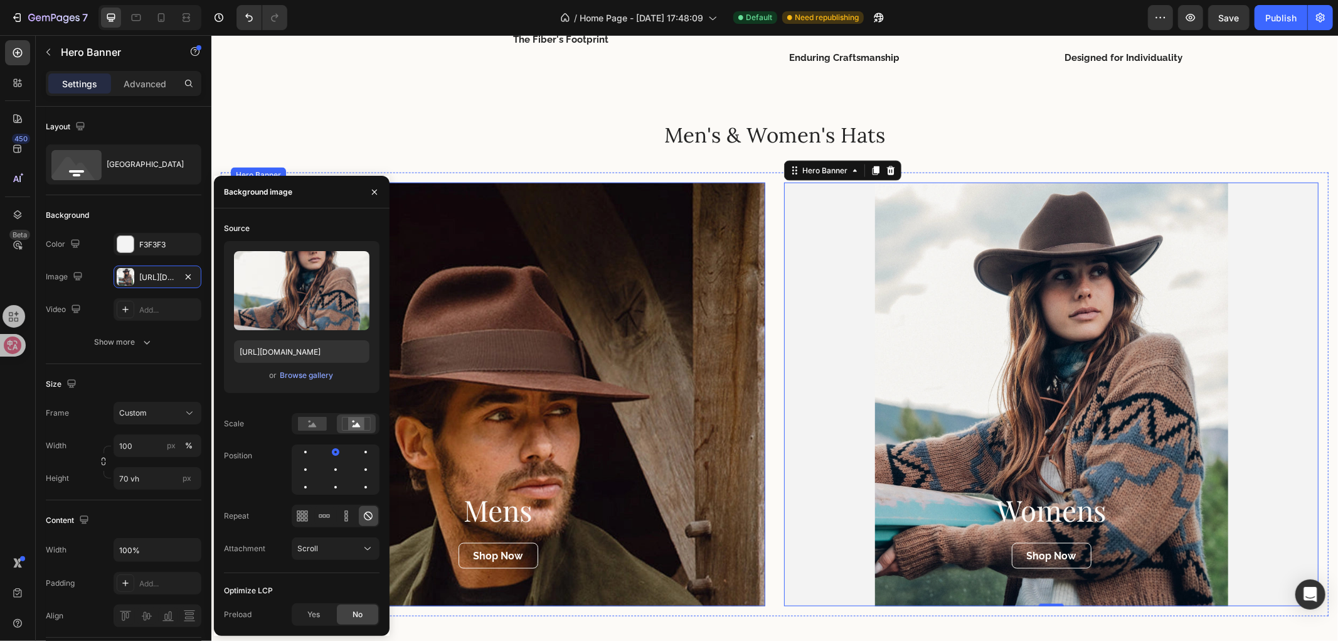
click at [460, 417] on div "Overlay" at bounding box center [497, 394] width 535 height 424
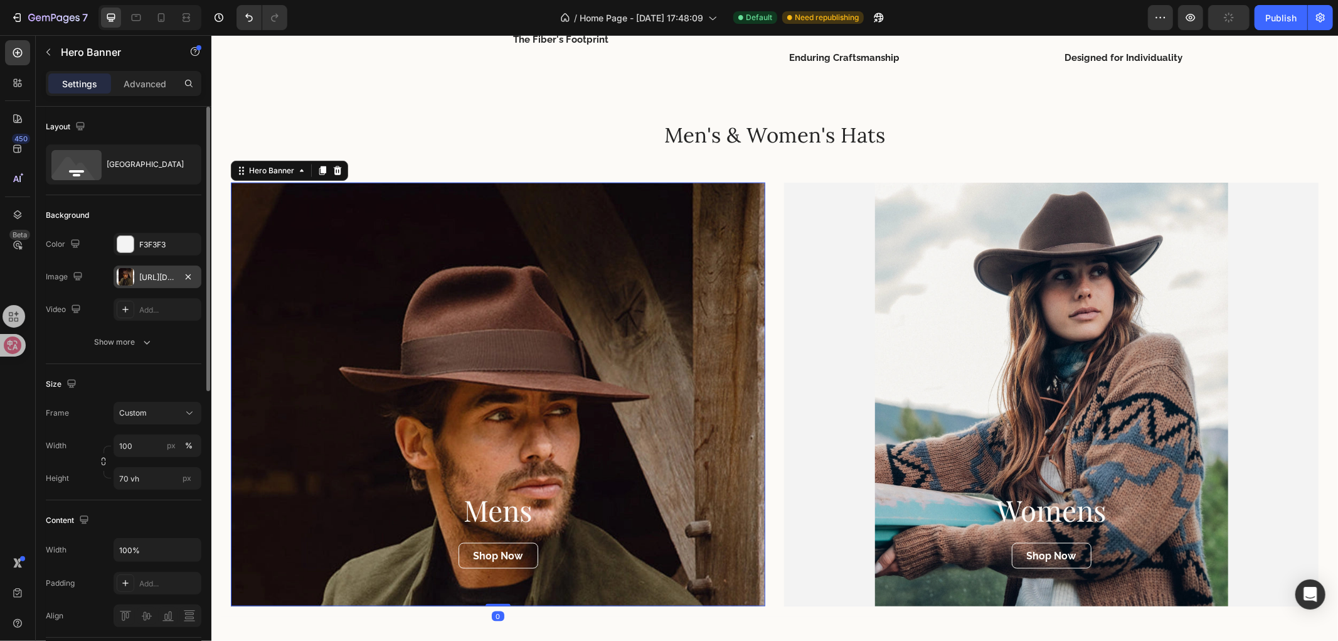
click at [146, 280] on div "[URL][DOMAIN_NAME]" at bounding box center [157, 277] width 36 height 11
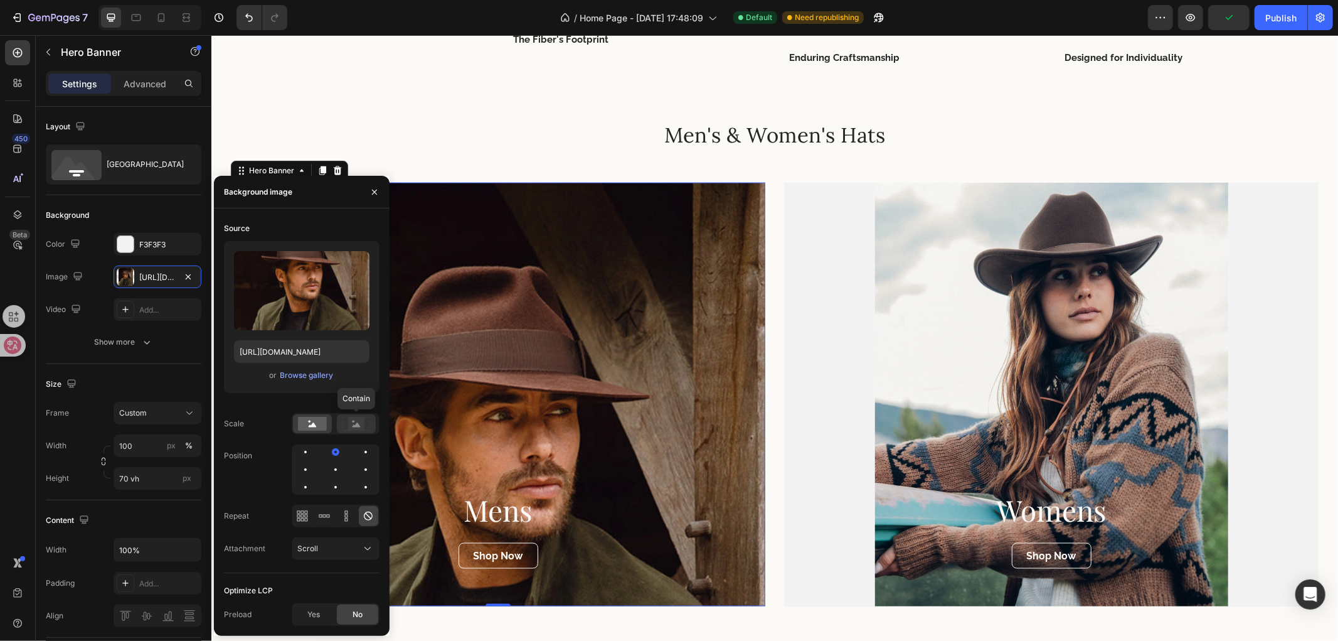
click at [351, 427] on rect at bounding box center [356, 423] width 16 height 13
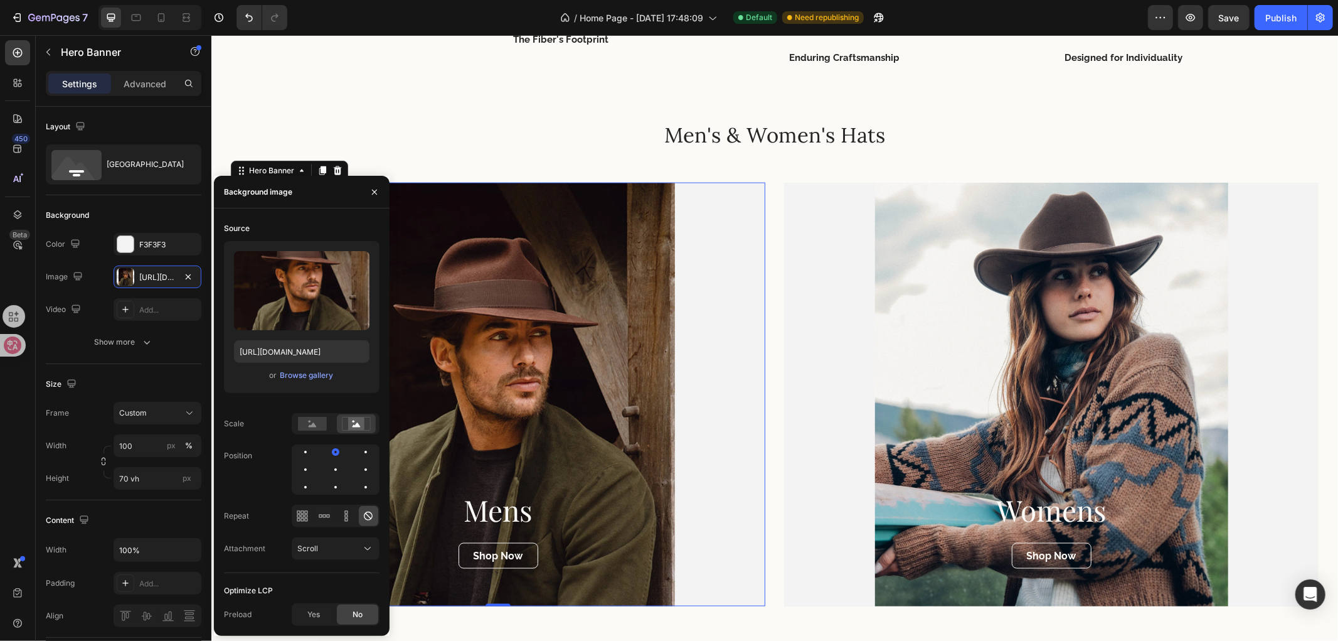
click at [739, 352] on div "Overlay" at bounding box center [497, 394] width 535 height 424
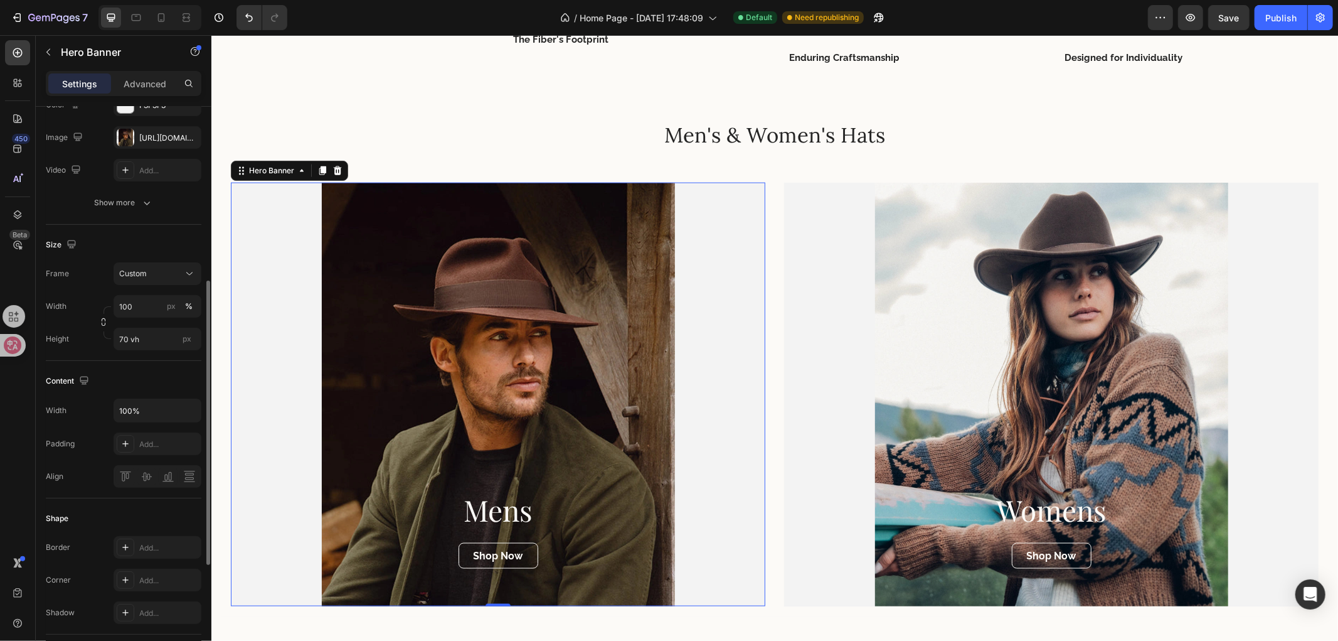
scroll to position [209, 0]
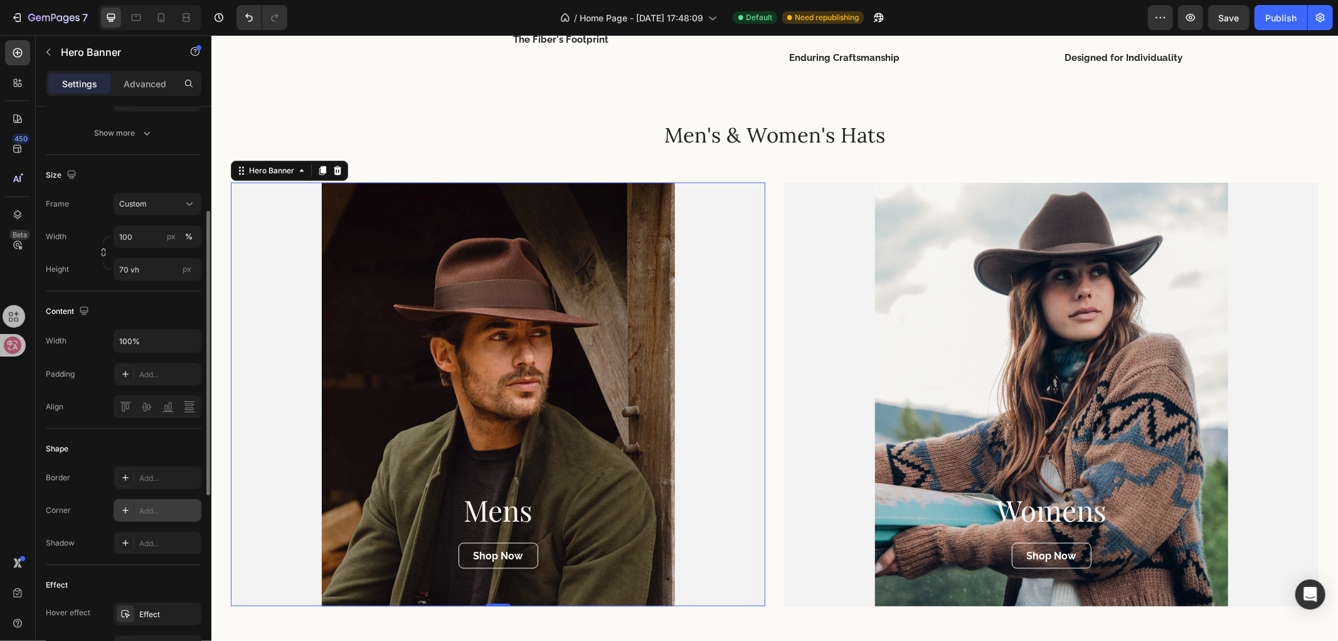
click at [146, 505] on div "Add..." at bounding box center [168, 510] width 59 height 11
click at [144, 474] on div "Add..." at bounding box center [168, 477] width 59 height 11
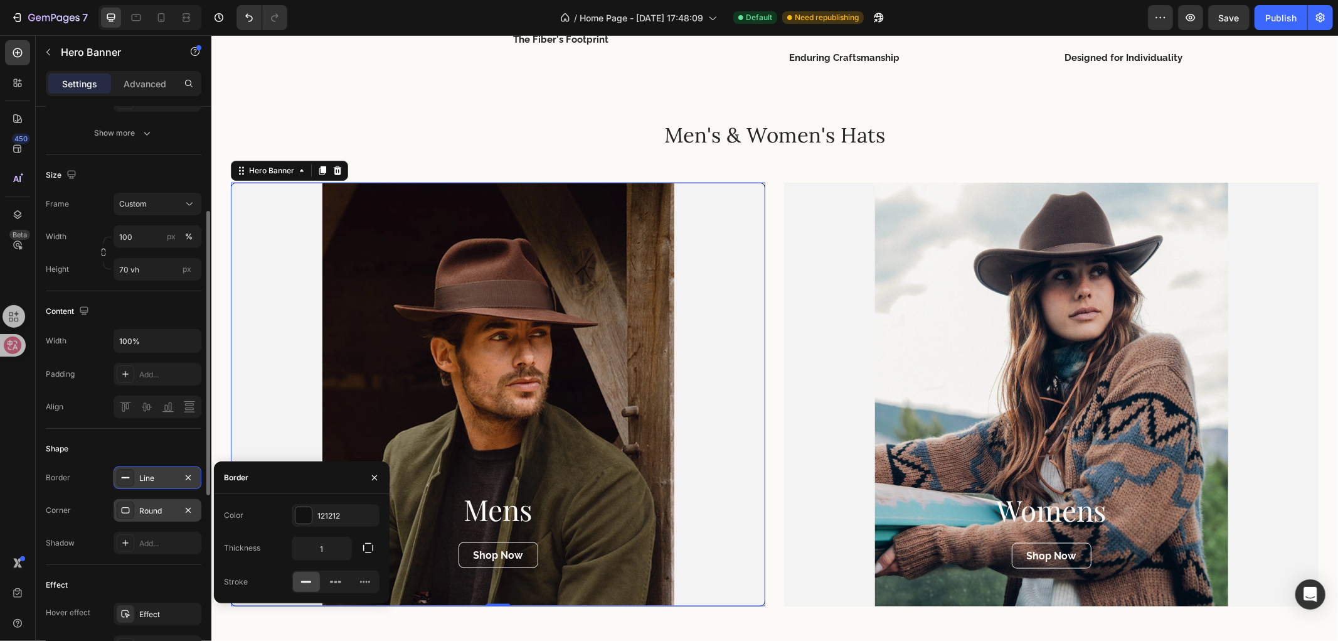
click at [115, 446] on div "Shape" at bounding box center [124, 449] width 156 height 20
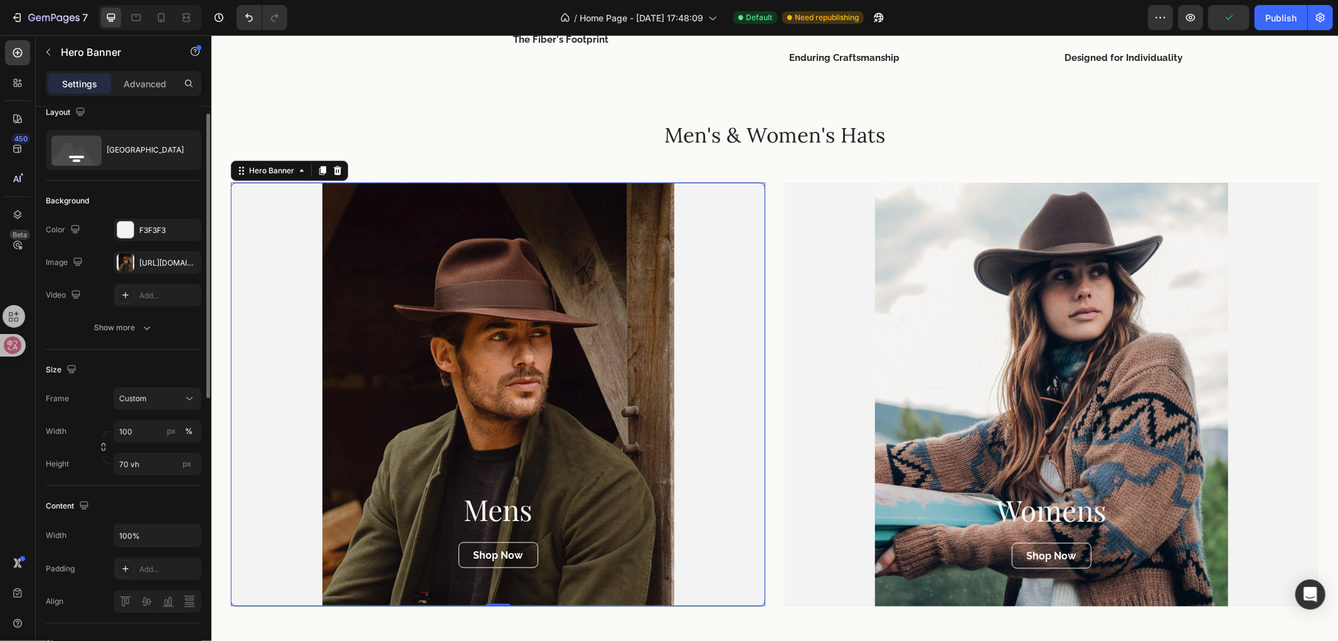
scroll to position [0, 0]
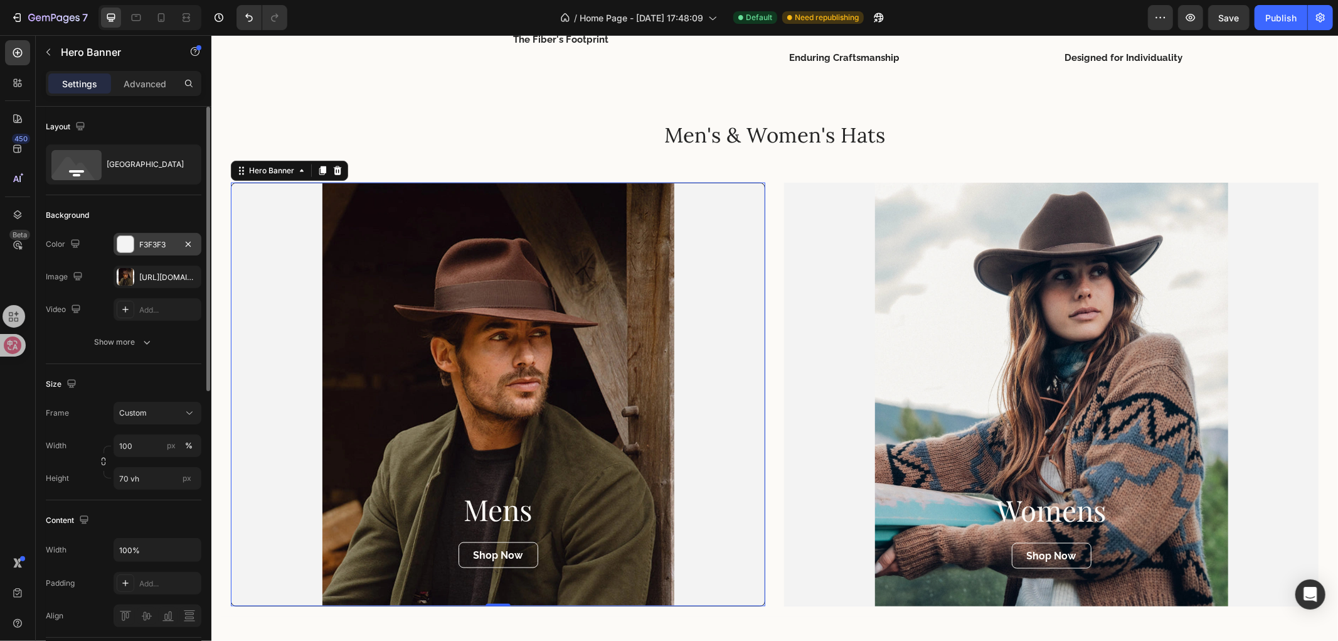
click at [147, 246] on div "F3F3F3" at bounding box center [157, 244] width 36 height 11
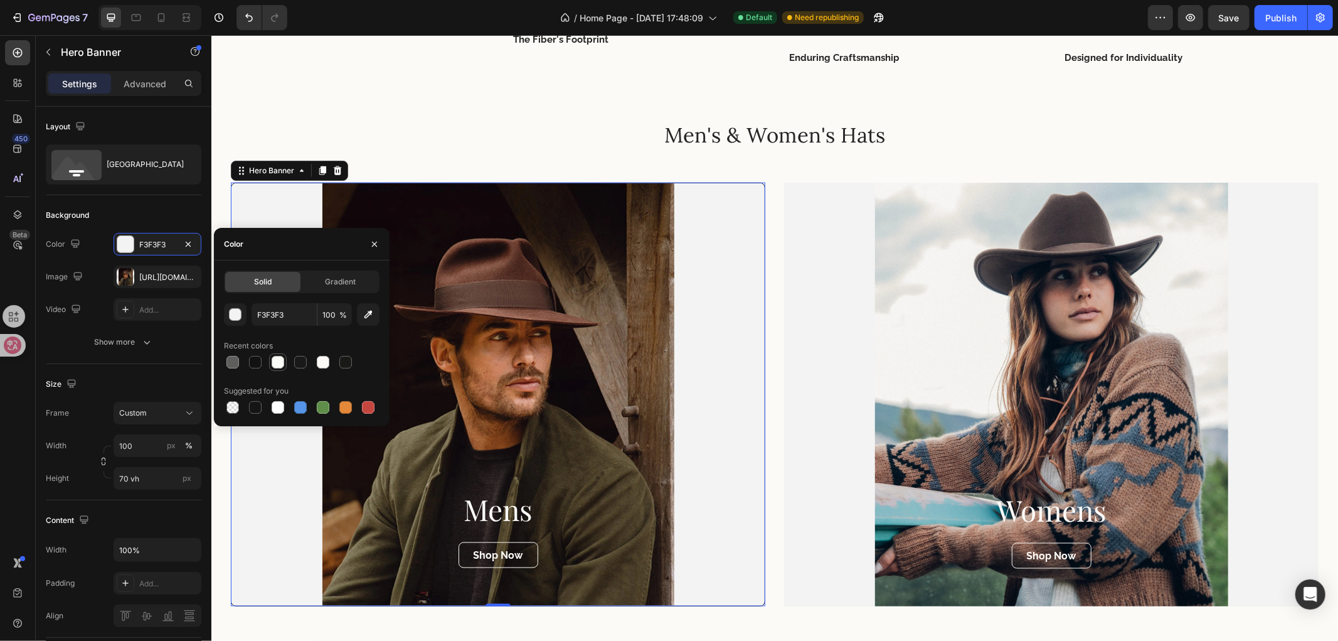
click at [280, 353] on div at bounding box center [278, 362] width 18 height 18
type input "FAFCF7"
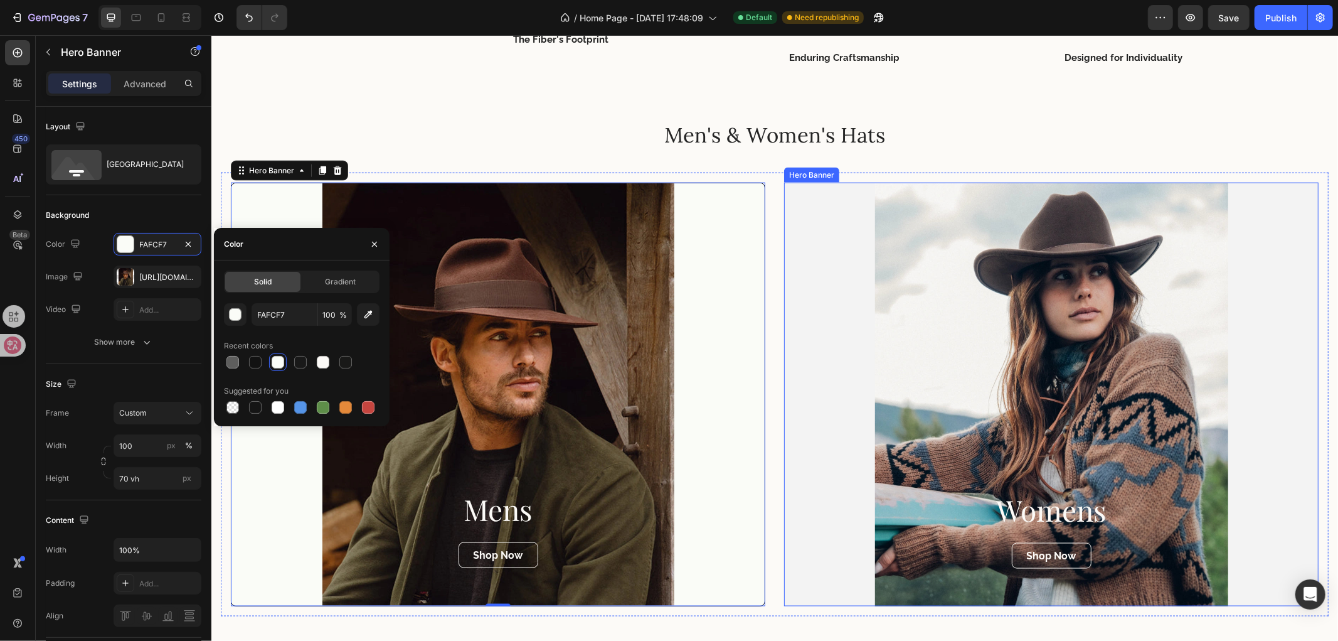
click at [827, 370] on div "Overlay" at bounding box center [1051, 394] width 535 height 424
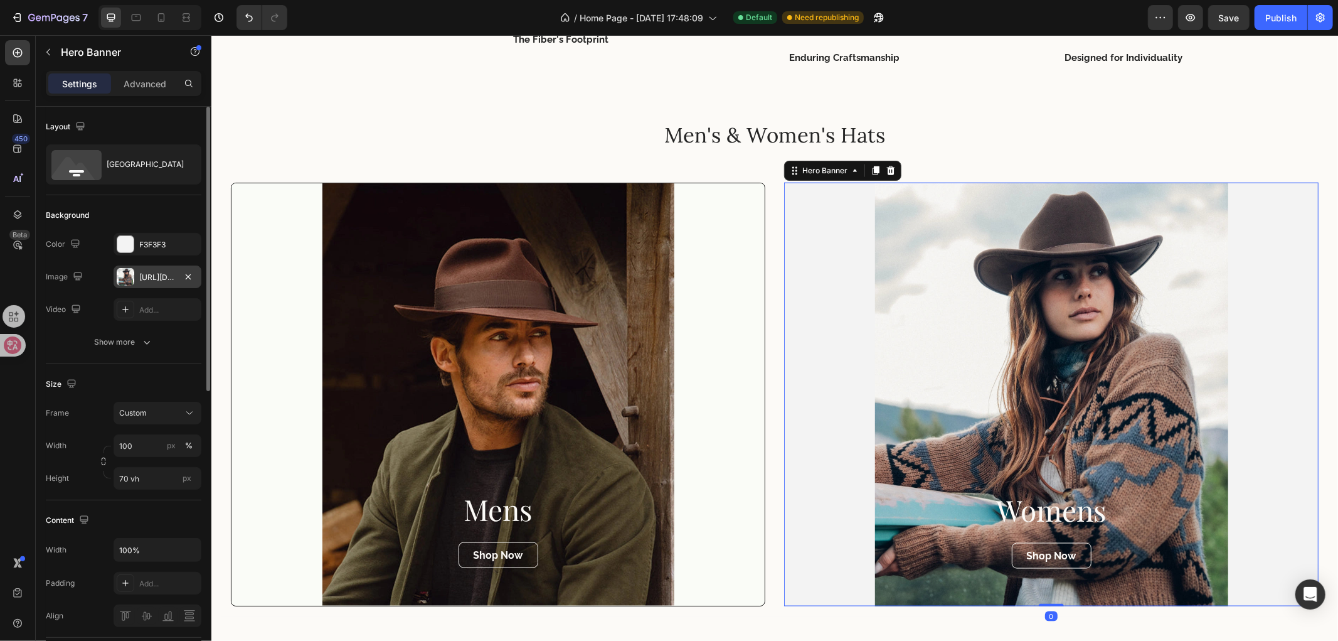
click at [161, 269] on div "[URL][DOMAIN_NAME]" at bounding box center [158, 276] width 88 height 23
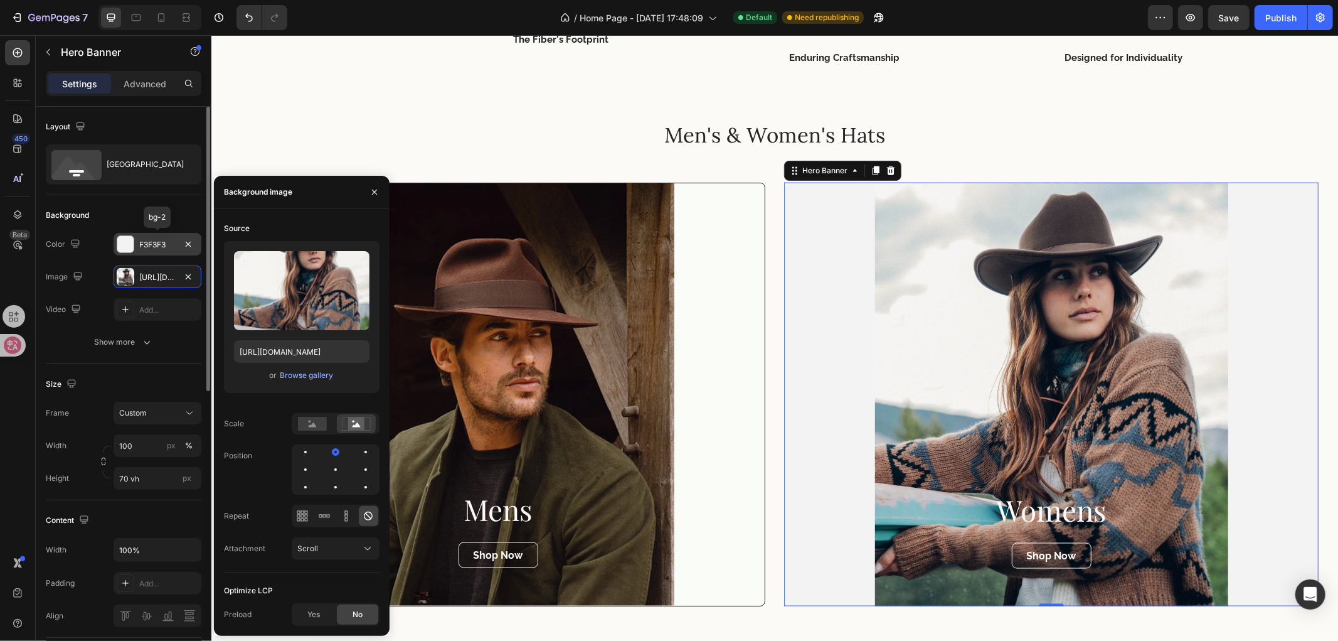
click at [151, 250] on div "F3F3F3" at bounding box center [158, 244] width 88 height 23
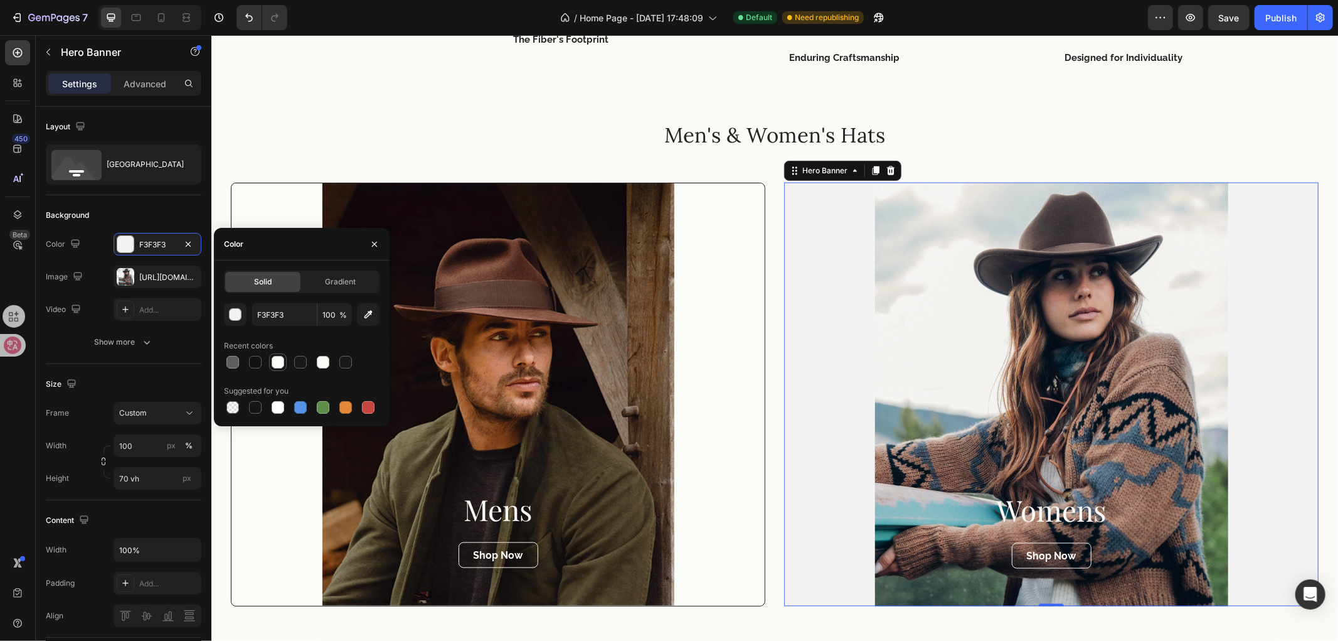
click at [281, 356] on div at bounding box center [278, 362] width 13 height 13
type input "FAFCF7"
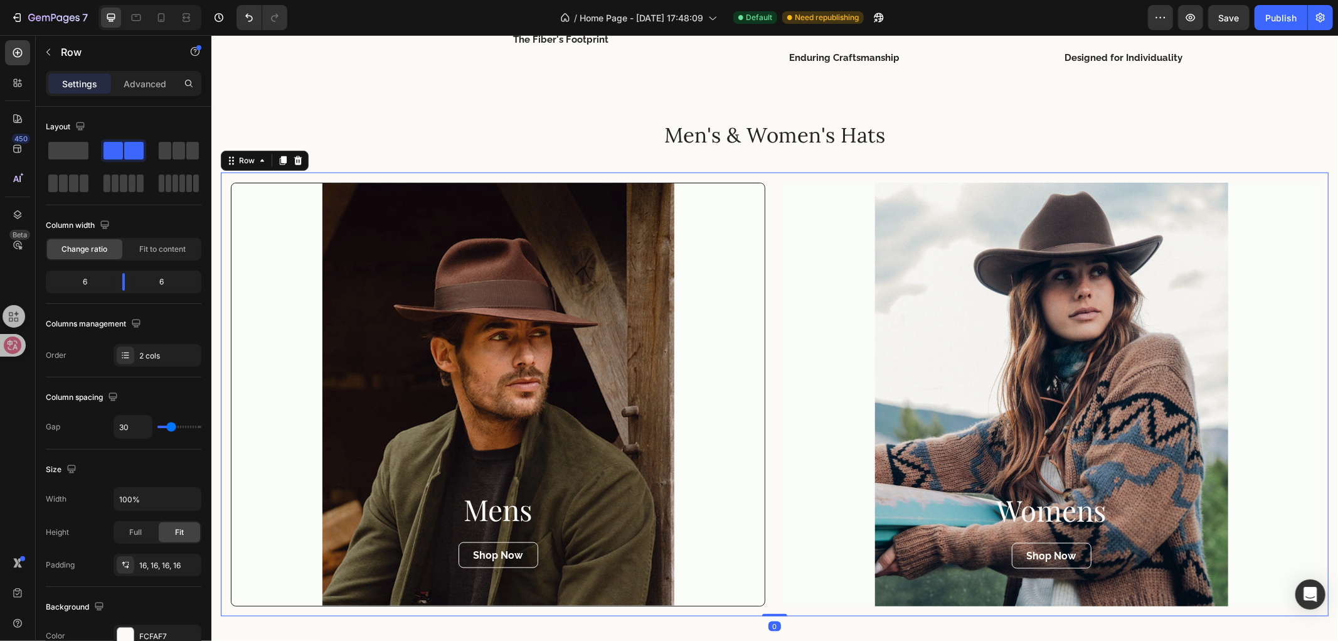
click at [762, 235] on div "Mens Heading Shop Now Button Hero Banner Womens Heading Shop Now Button Hero Ba…" at bounding box center [774, 394] width 1108 height 444
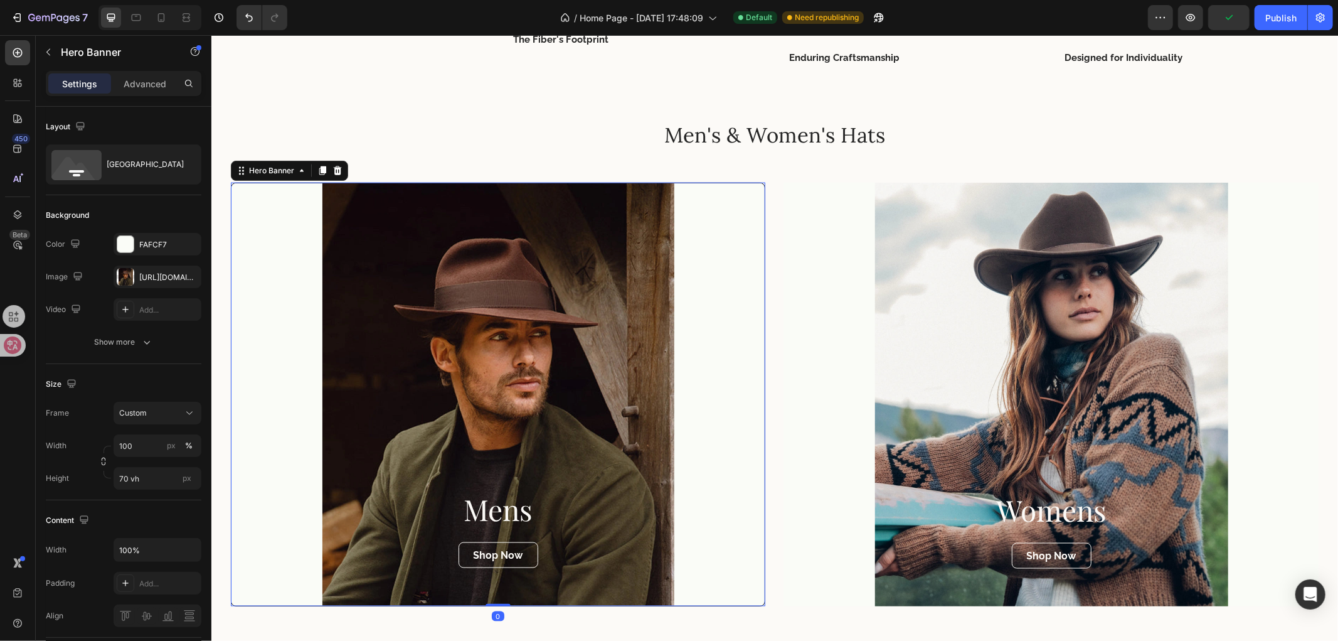
click at [719, 327] on div "Overlay" at bounding box center [497, 394] width 533 height 423
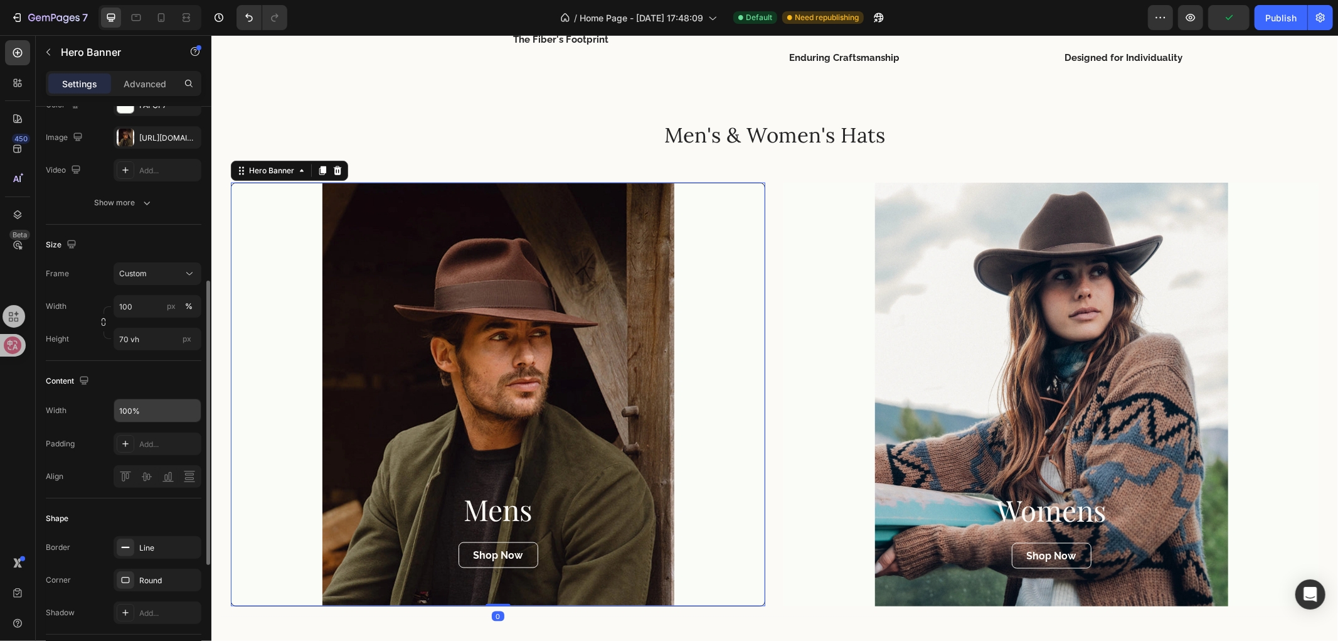
scroll to position [209, 0]
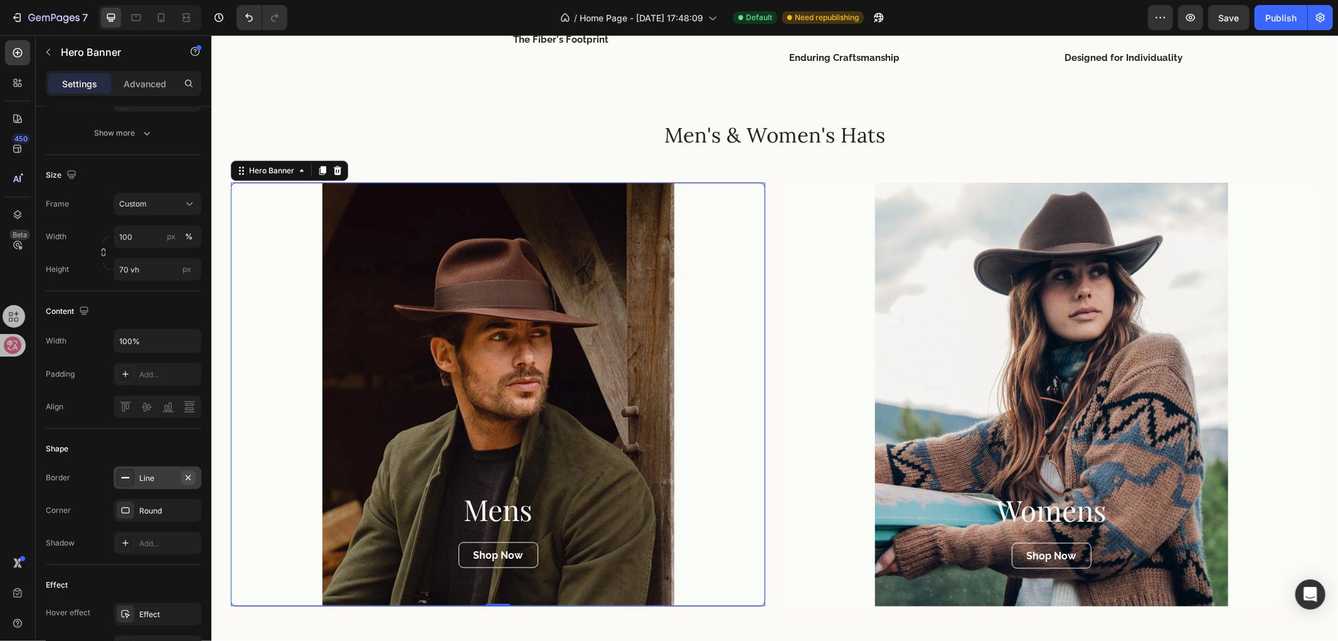
click at [187, 475] on icon "button" at bounding box center [188, 477] width 10 height 10
click at [191, 506] on icon "button" at bounding box center [188, 510] width 10 height 10
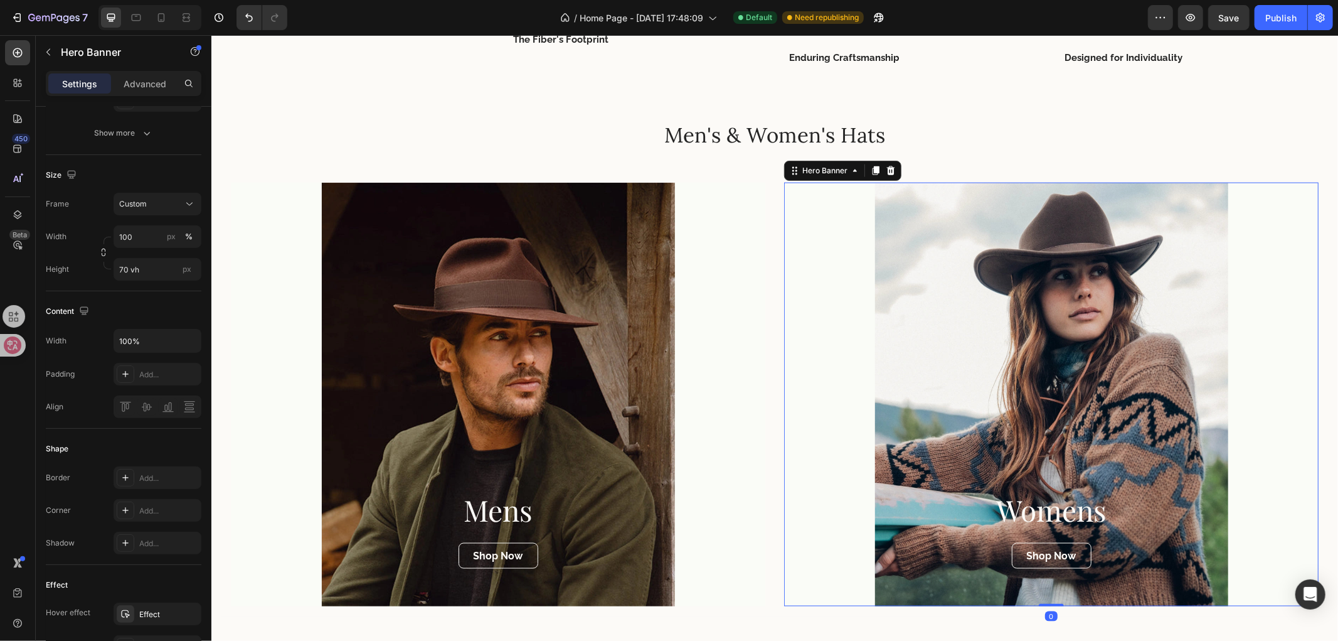
click at [786, 199] on div "Overlay" at bounding box center [1051, 394] width 535 height 424
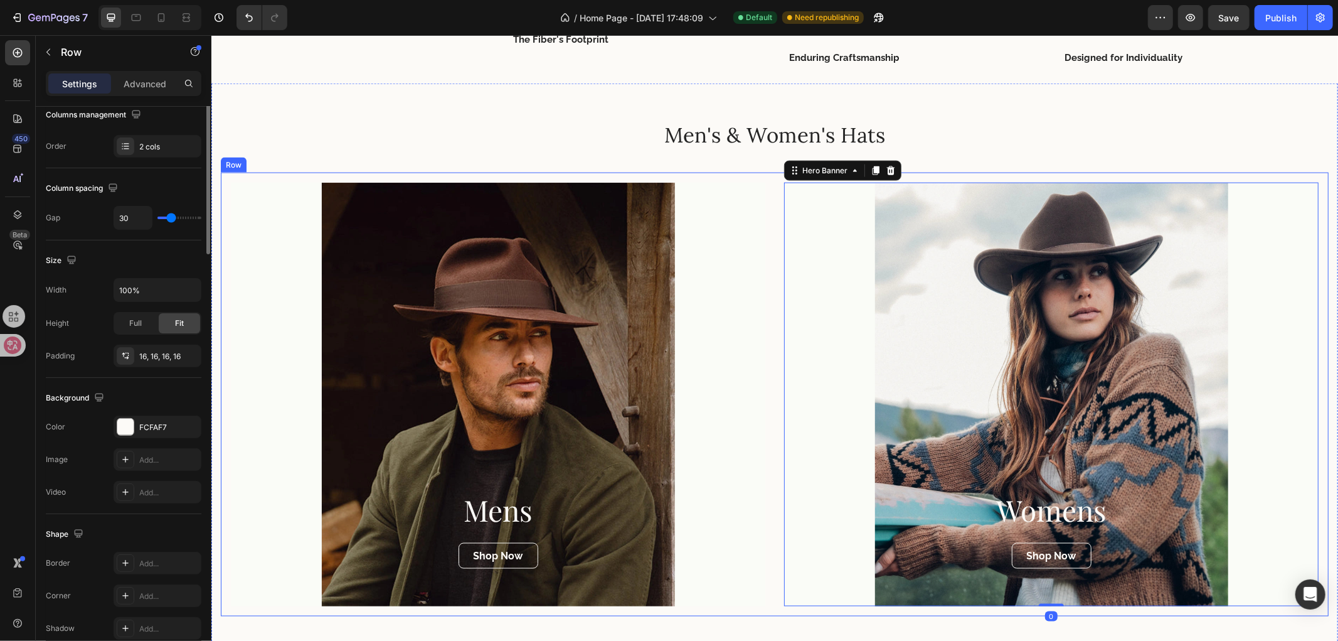
click at [768, 215] on div "Mens Heading Shop Now Button Hero Banner Womens Heading Shop Now Button Hero Ba…" at bounding box center [774, 394] width 1108 height 444
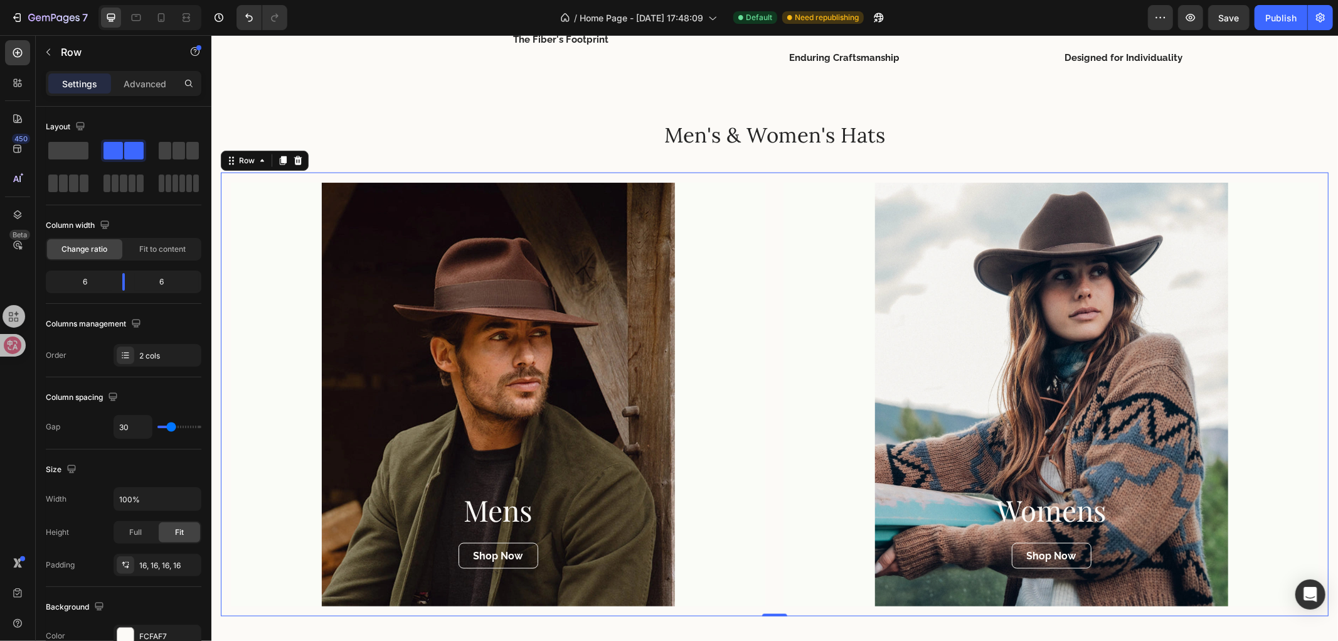
scroll to position [1464, 0]
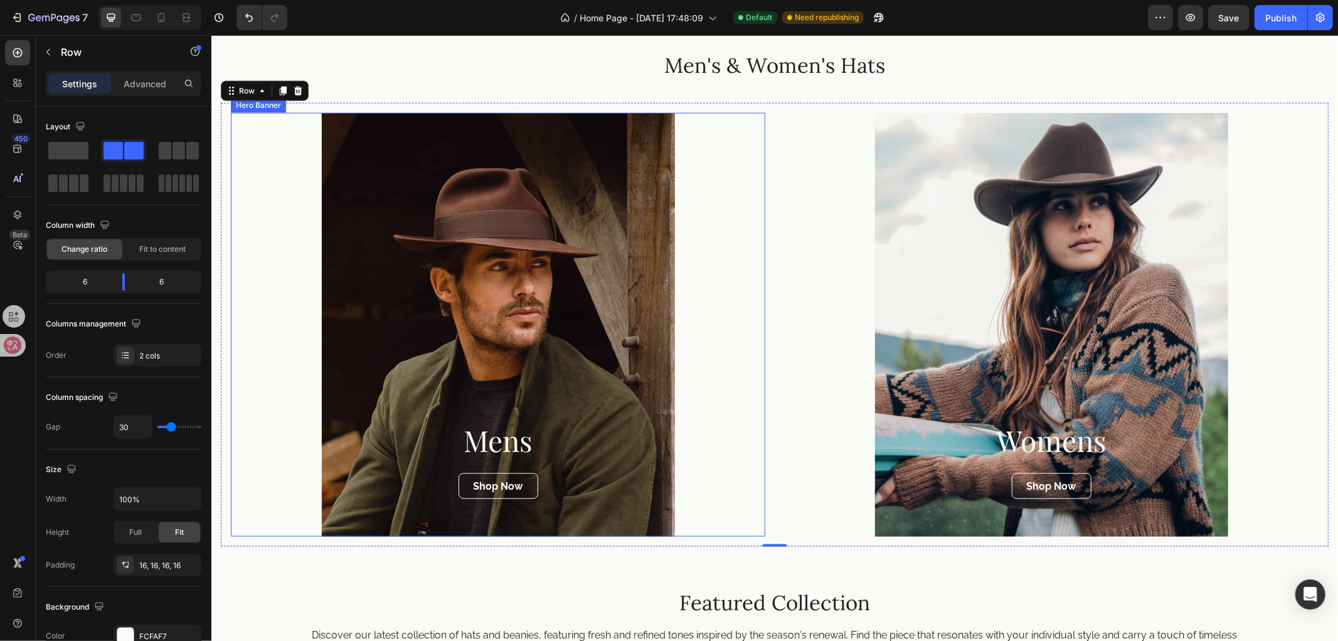
click at [639, 263] on div "Overlay" at bounding box center [497, 324] width 535 height 424
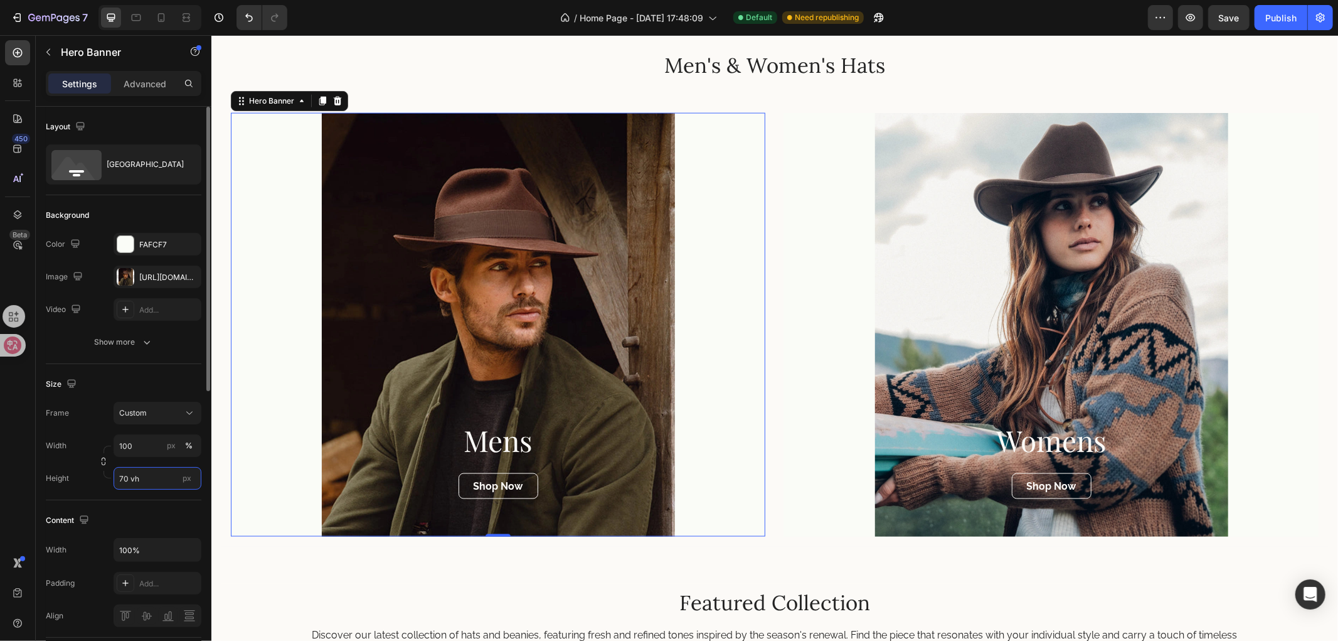
click at [120, 476] on input "70 vh" at bounding box center [158, 478] width 88 height 23
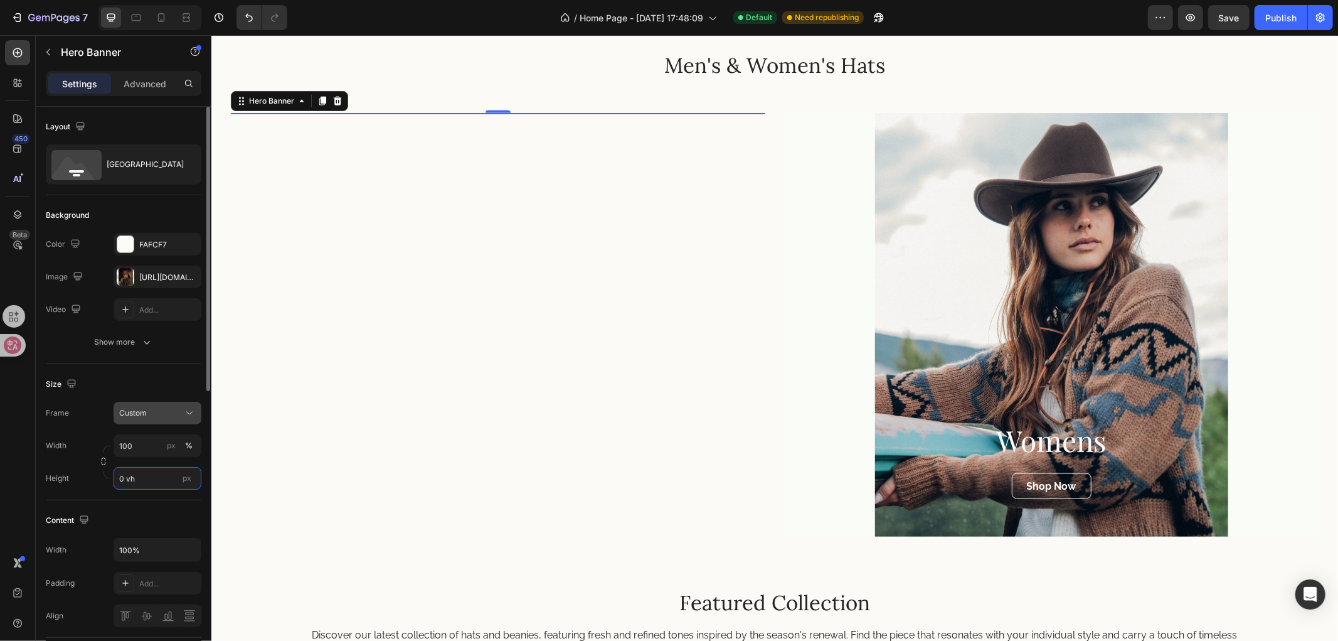
type input "60 vh"
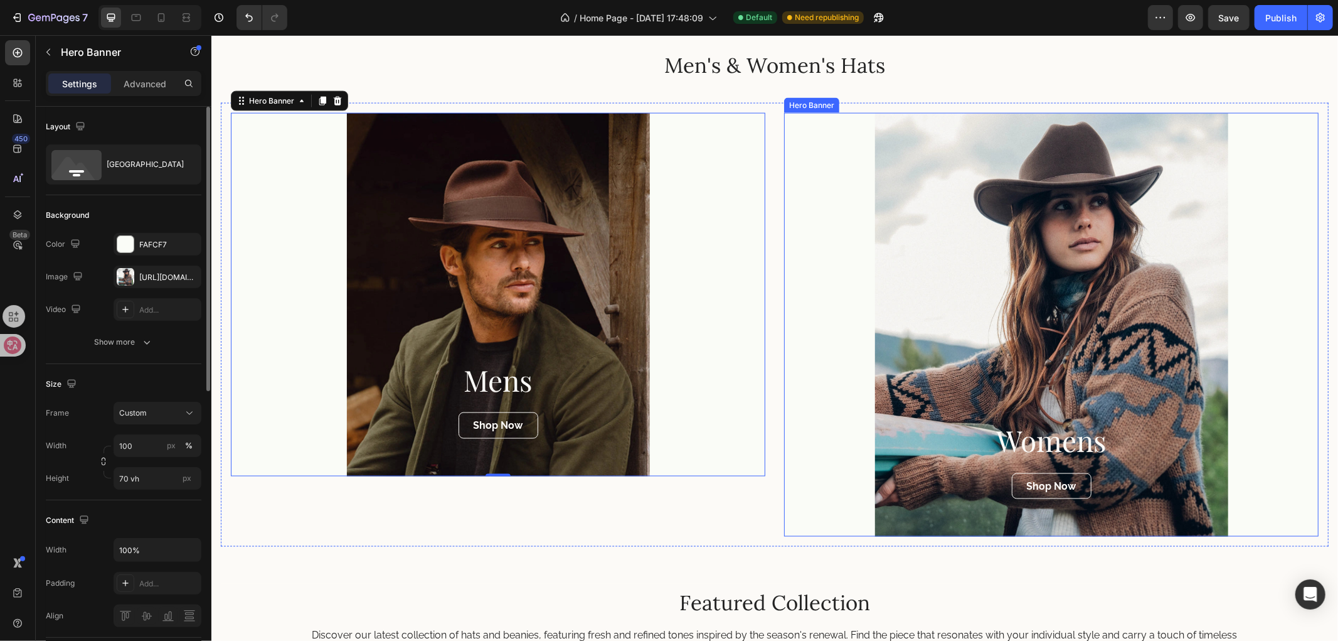
click at [944, 210] on div "Overlay" at bounding box center [1051, 324] width 535 height 424
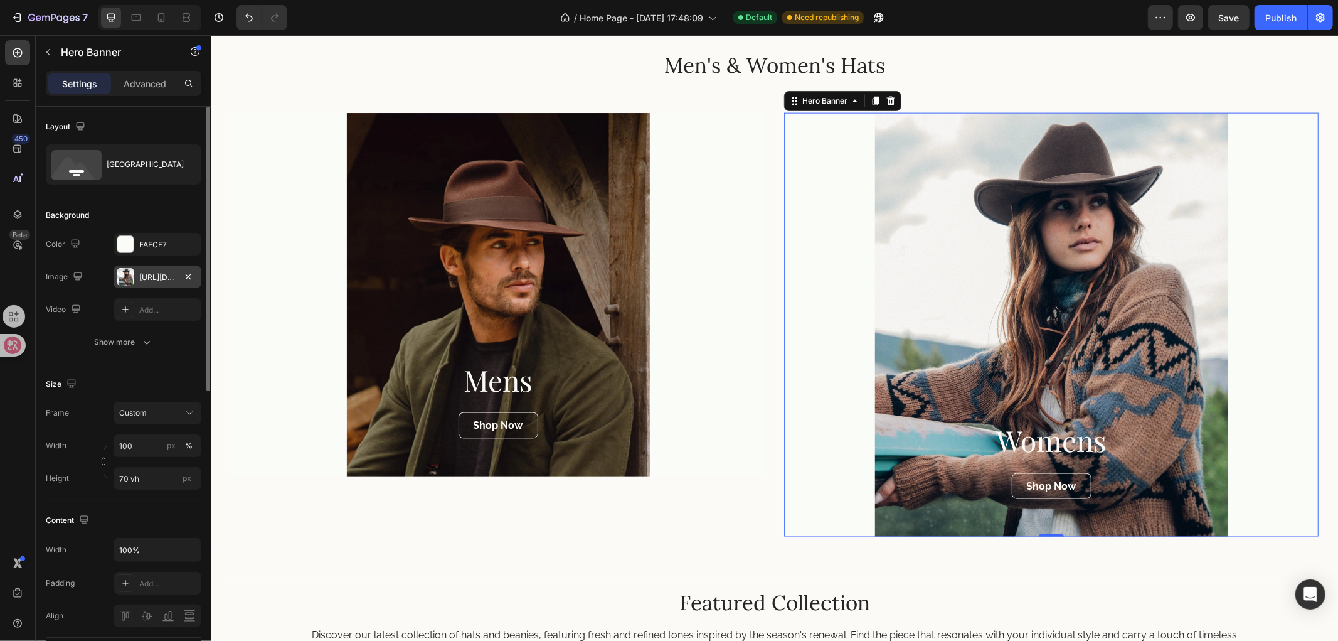
click at [157, 281] on div "[URL][DOMAIN_NAME]" at bounding box center [157, 277] width 36 height 11
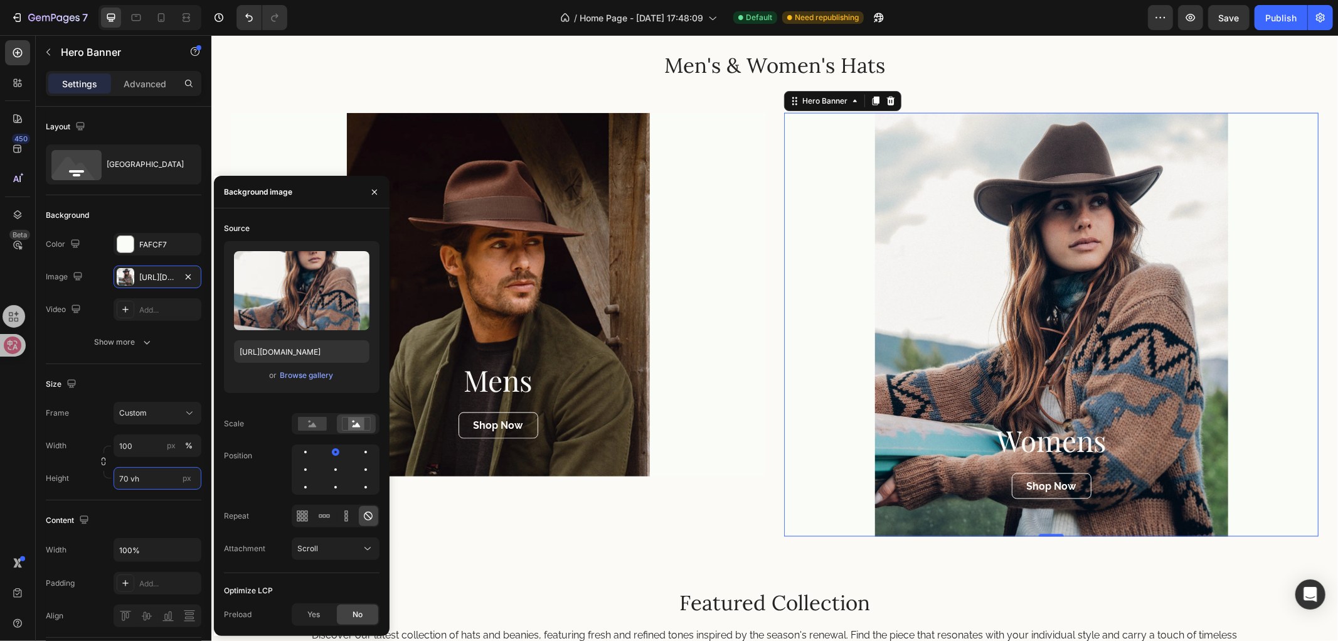
click at [127, 479] on input "70 vh" at bounding box center [158, 478] width 88 height 23
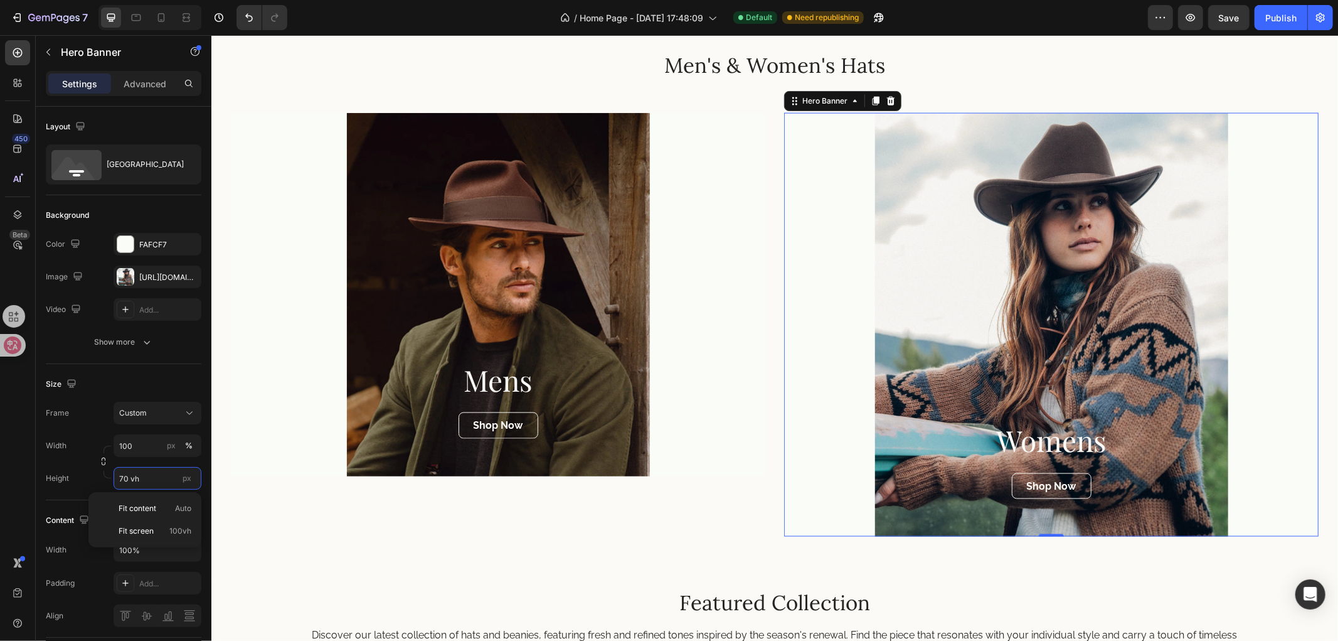
click at [124, 479] on input "70 vh" at bounding box center [158, 478] width 88 height 23
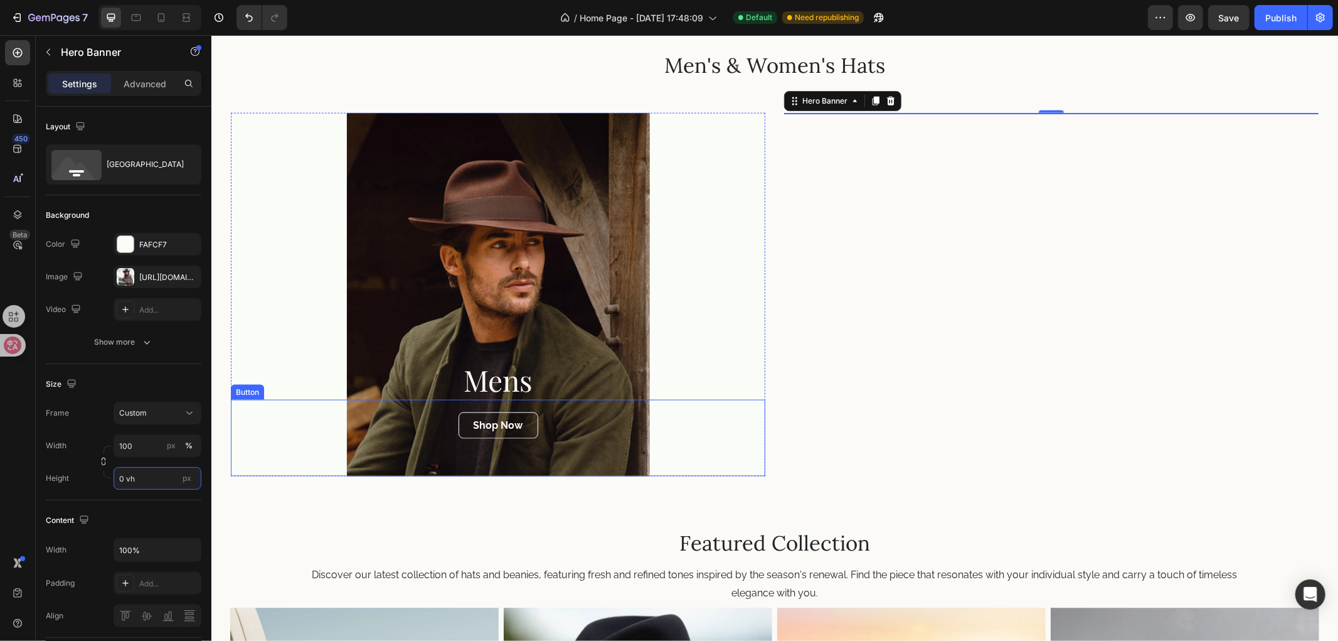
type input "60 vh"
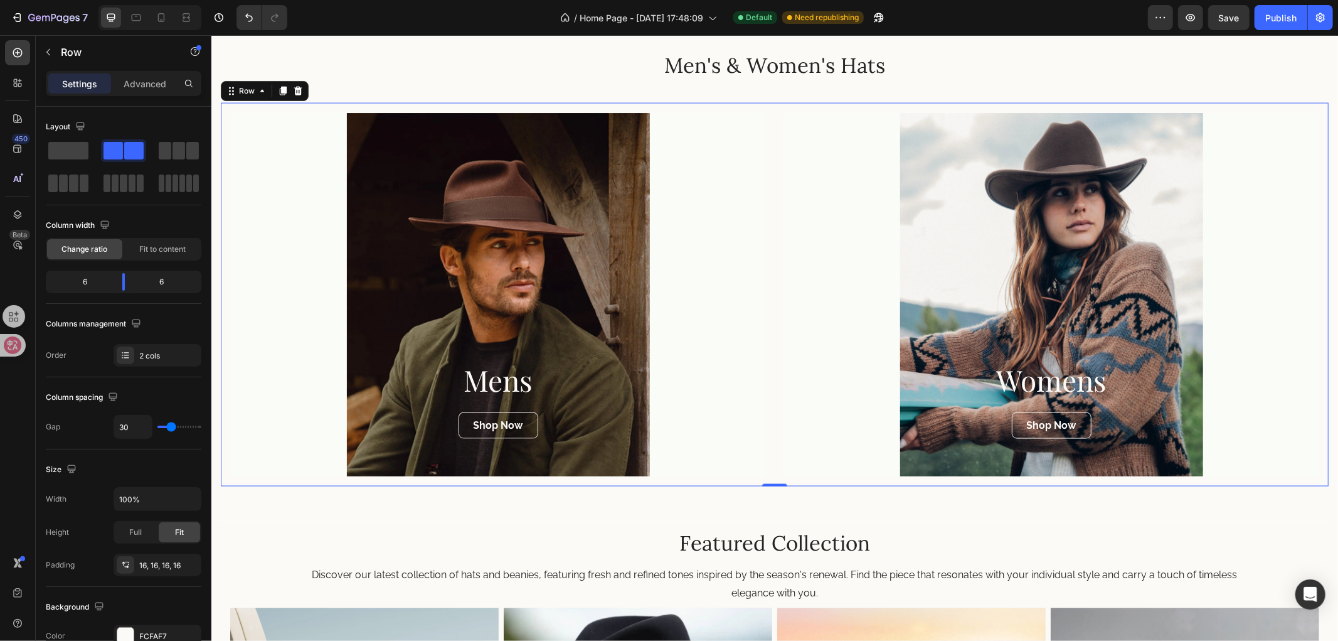
click at [773, 297] on div "Mens Heading Shop Now Button Hero Banner Womens Heading Shop Now Button Hero Ba…" at bounding box center [774, 293] width 1108 height 383
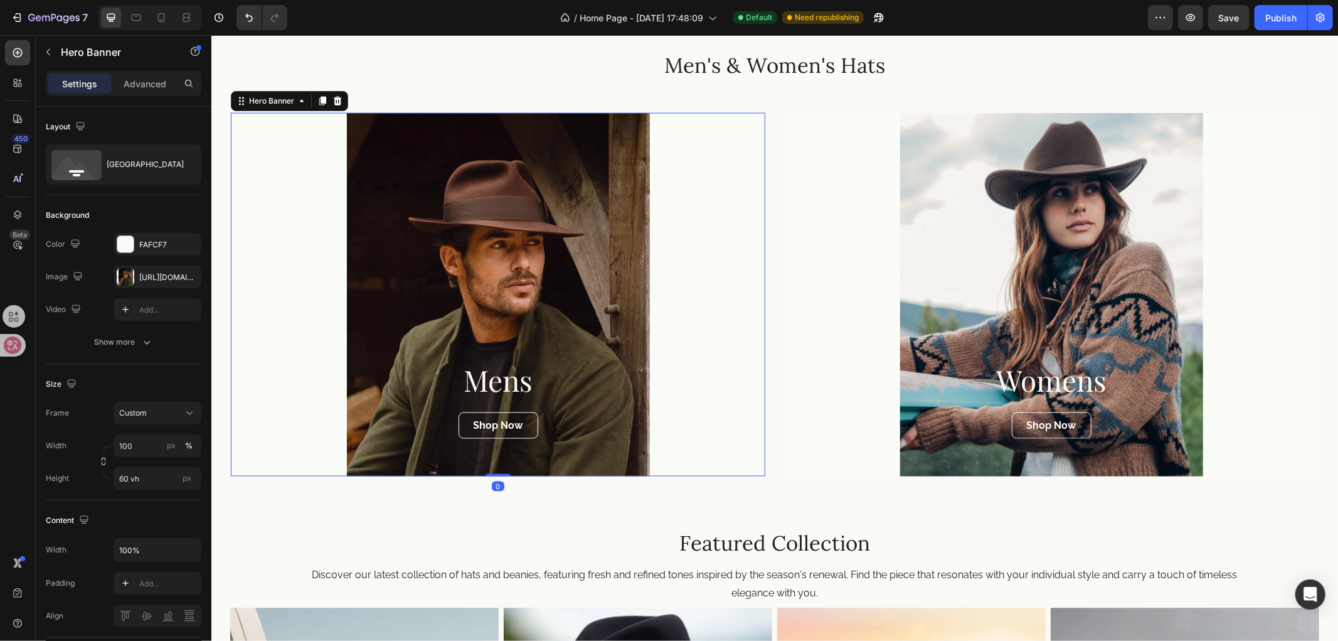
click at [731, 304] on div "Overlay" at bounding box center [497, 293] width 535 height 363
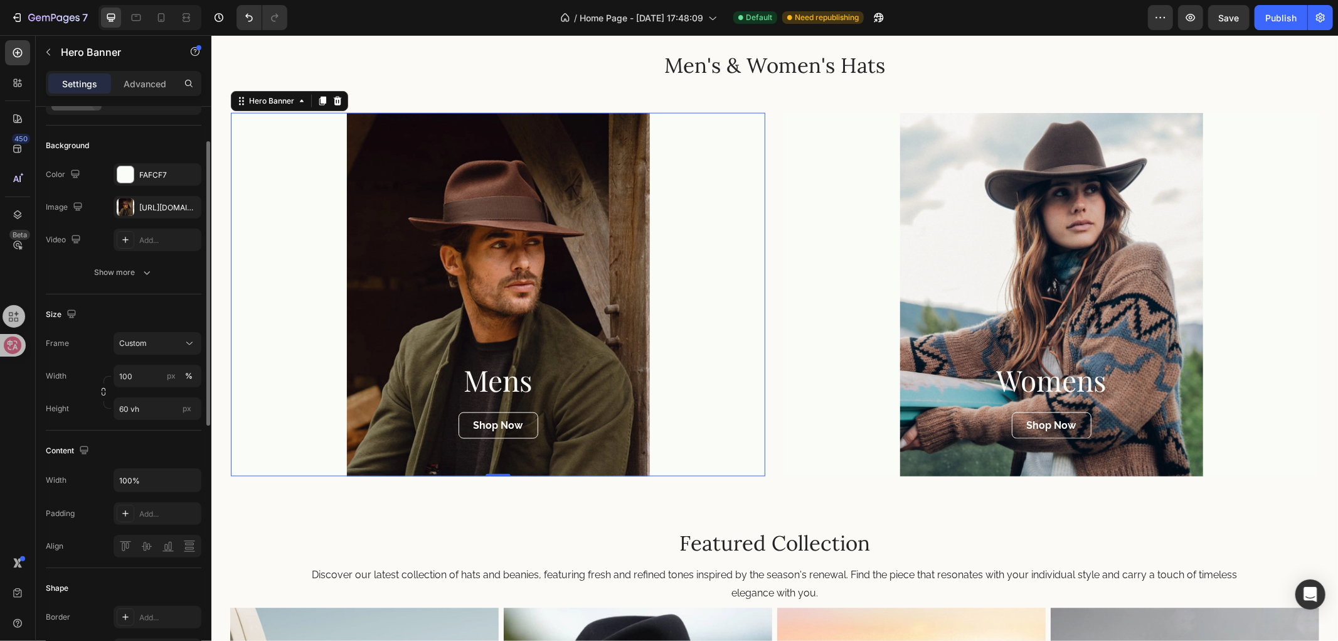
scroll to position [139, 0]
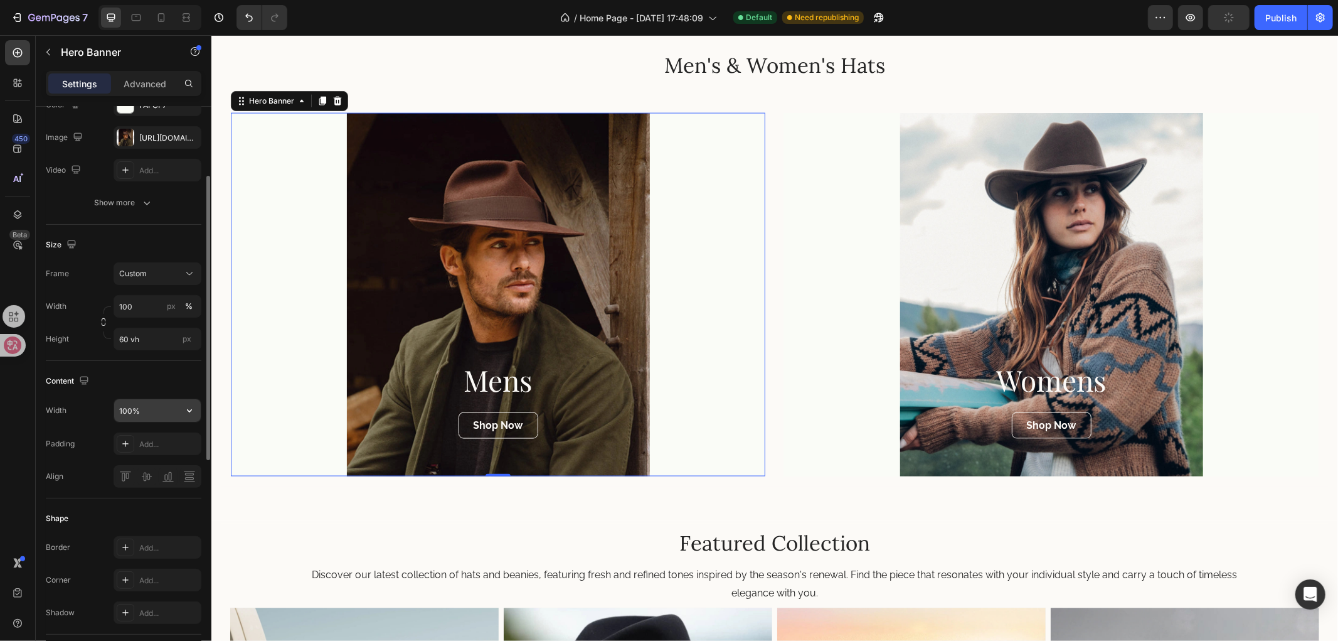
click at [166, 416] on input "100%" at bounding box center [157, 410] width 87 height 23
type input "100%"
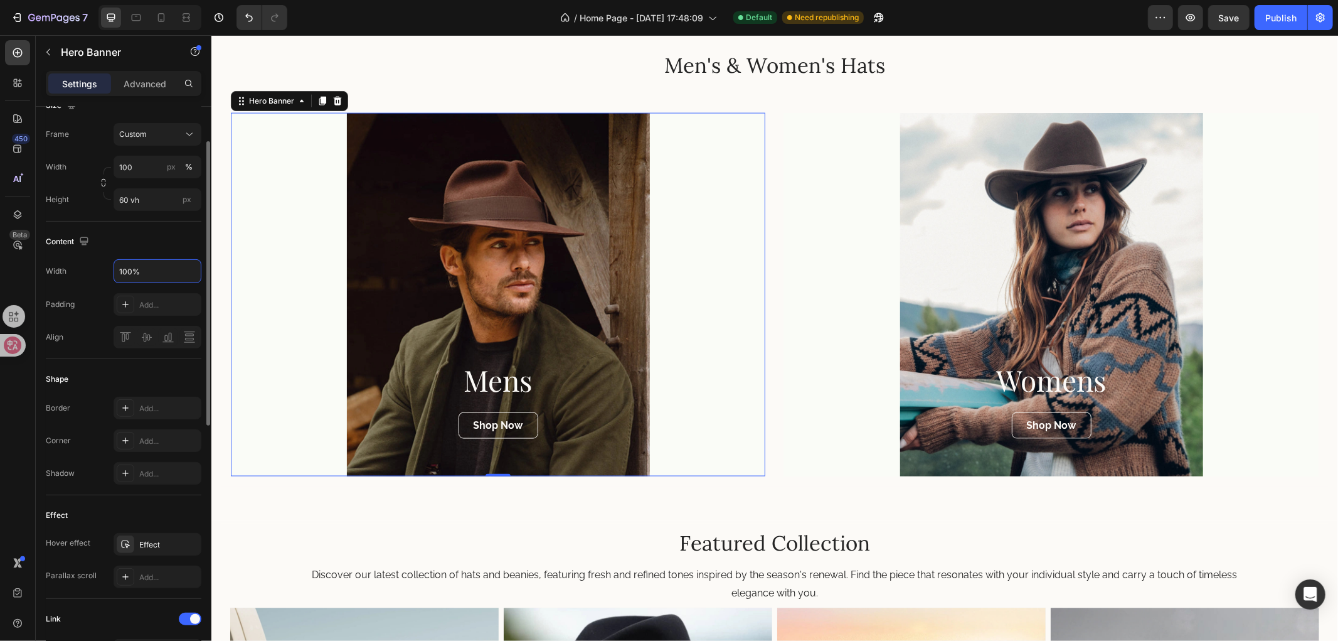
scroll to position [348, 0]
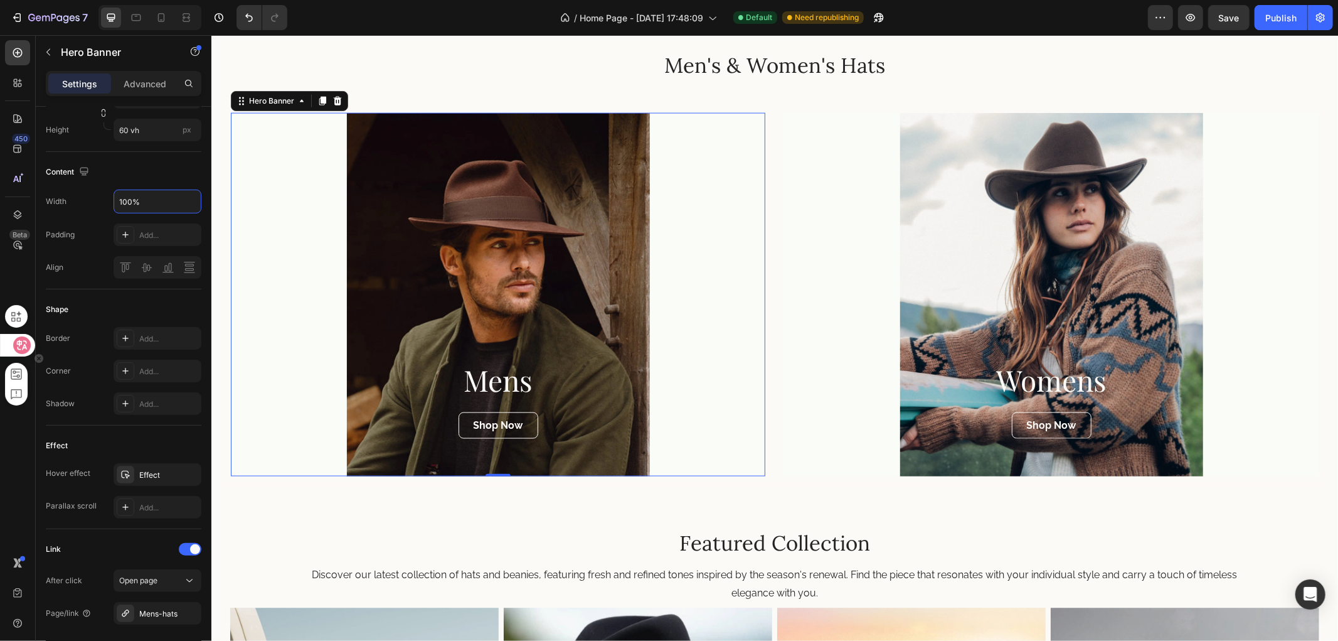
click at [18, 352] on icon at bounding box center [22, 345] width 18 height 18
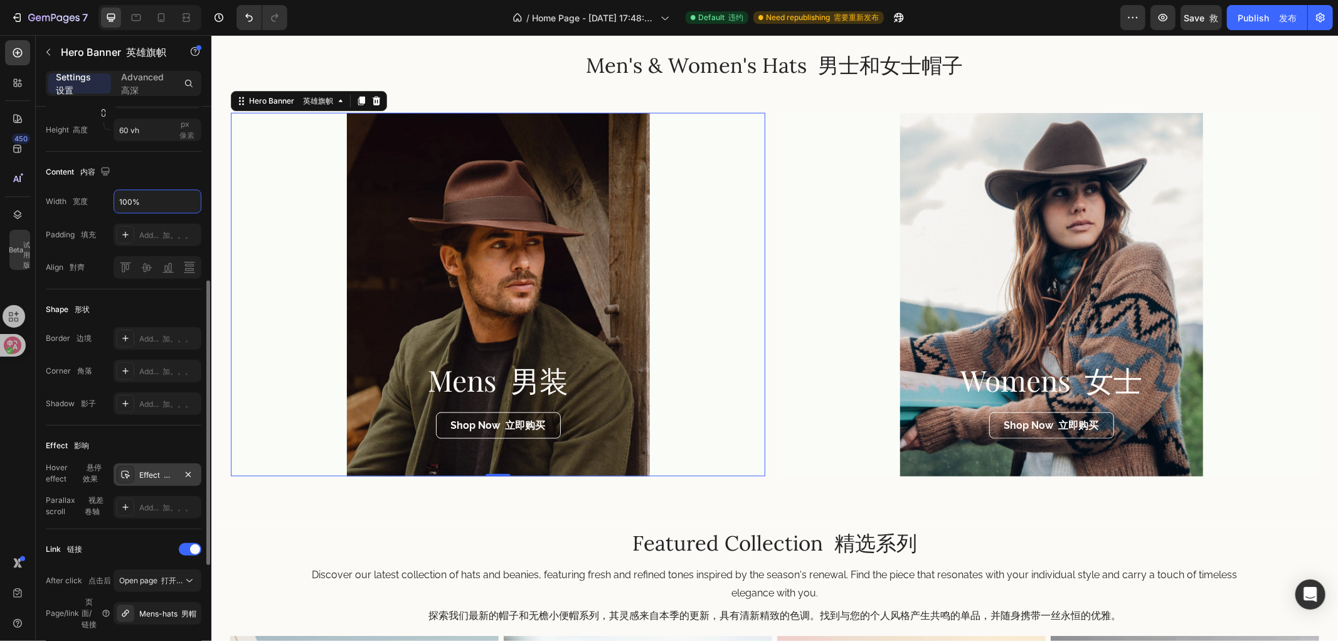
click at [141, 469] on div "Effect 影响" at bounding box center [157, 474] width 36 height 11
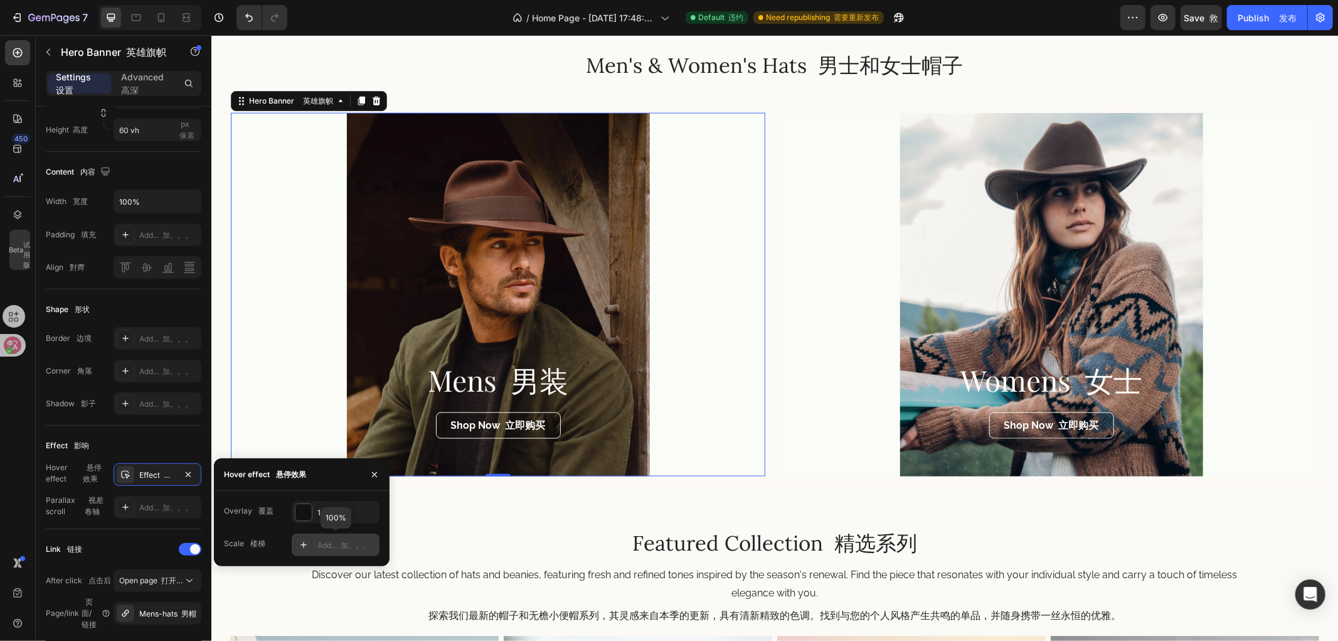
click at [314, 548] on div "Add... 加。。。" at bounding box center [336, 544] width 88 height 23
click at [224, 472] on icon "button" at bounding box center [229, 474] width 10 height 10
click at [368, 477] on button "button" at bounding box center [375, 474] width 20 height 20
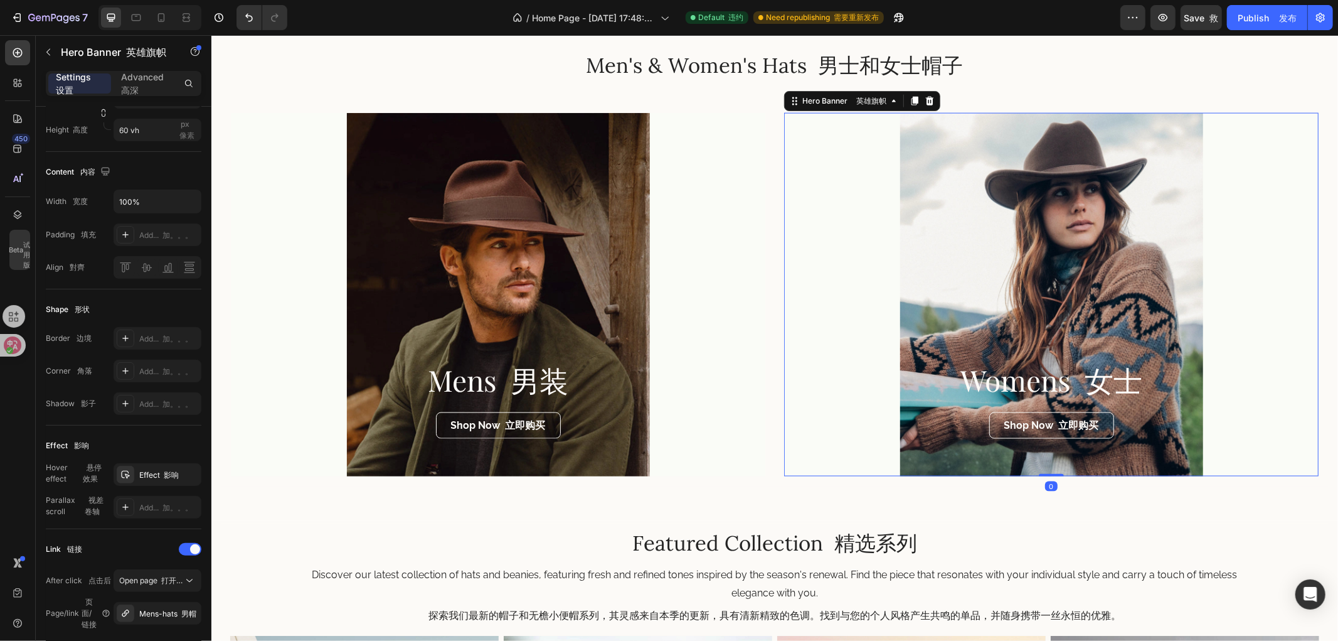
click at [971, 270] on div "Overlay" at bounding box center [1051, 293] width 535 height 363
click at [163, 474] on font at bounding box center [165, 474] width 10 height 9
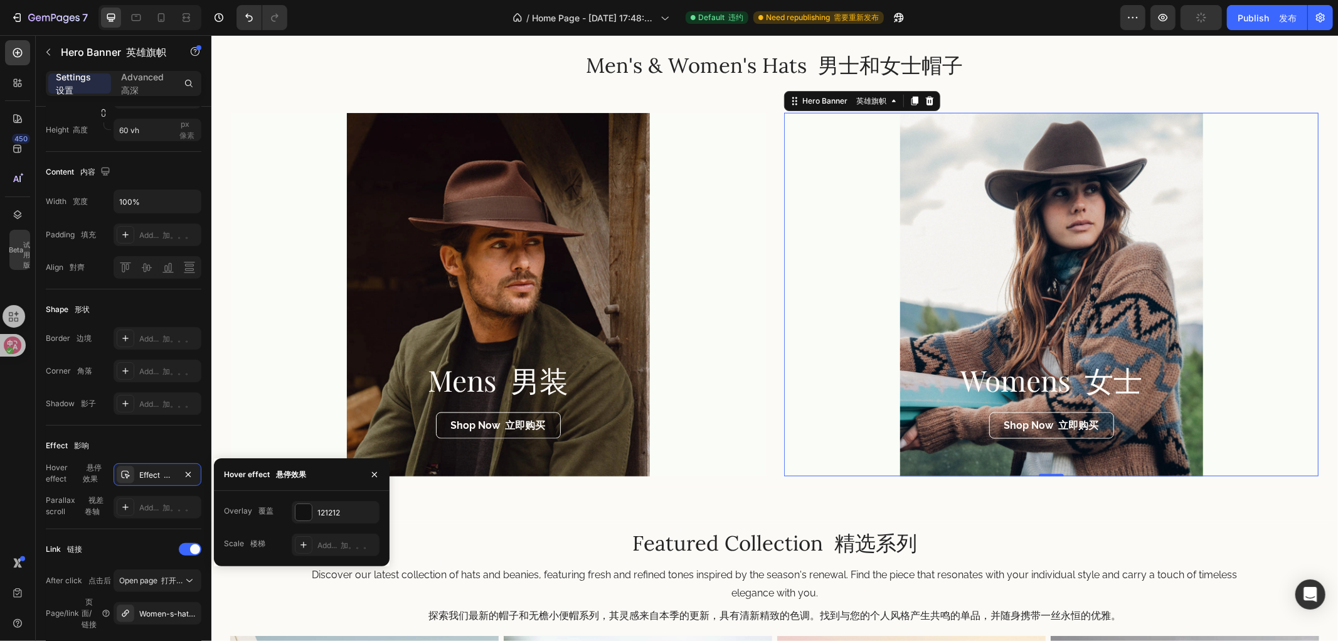
click at [327, 546] on div "Add... 加。。。" at bounding box center [346, 545] width 59 height 11
type input "120%"
type input "120"
click at [220, 475] on button "button" at bounding box center [229, 474] width 20 height 20
click at [380, 475] on button "button" at bounding box center [375, 474] width 20 height 20
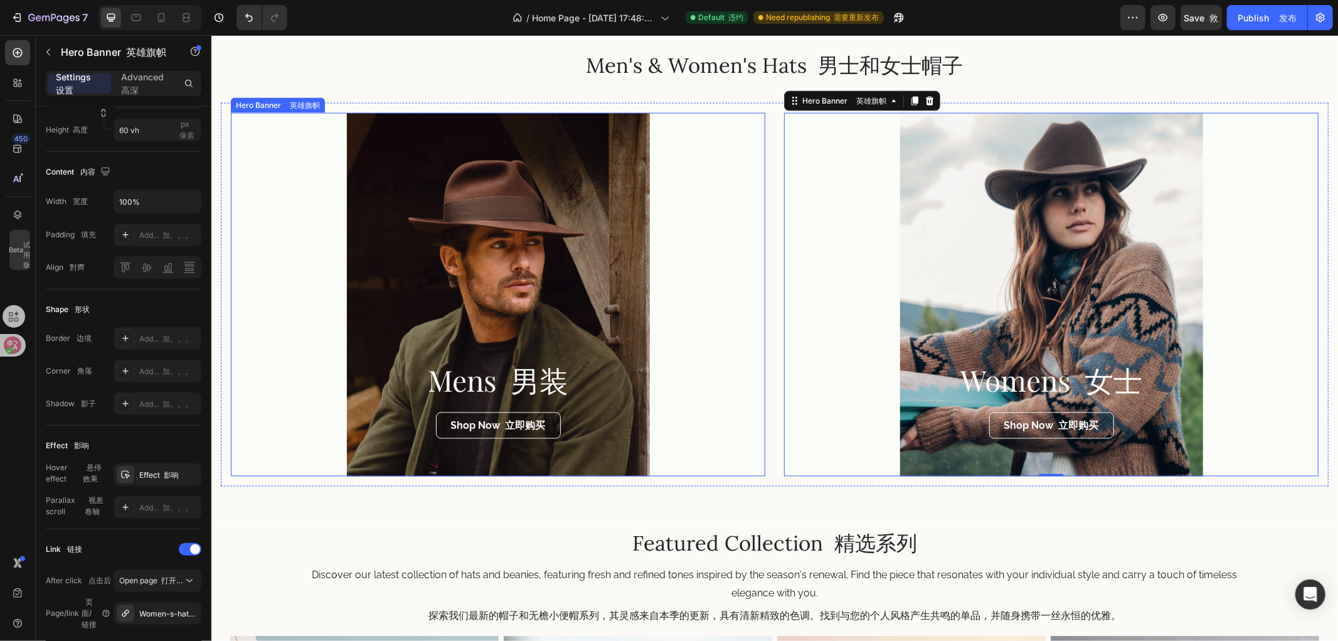
click at [734, 241] on div "Overlay" at bounding box center [497, 293] width 535 height 363
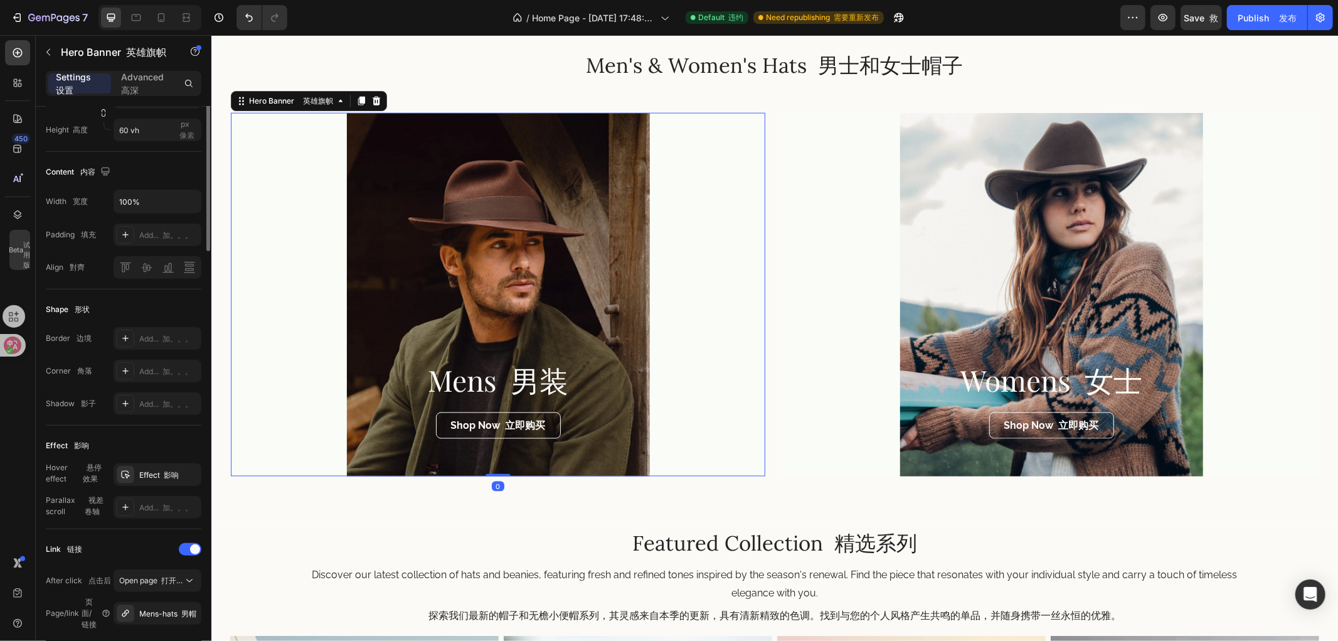
scroll to position [70, 0]
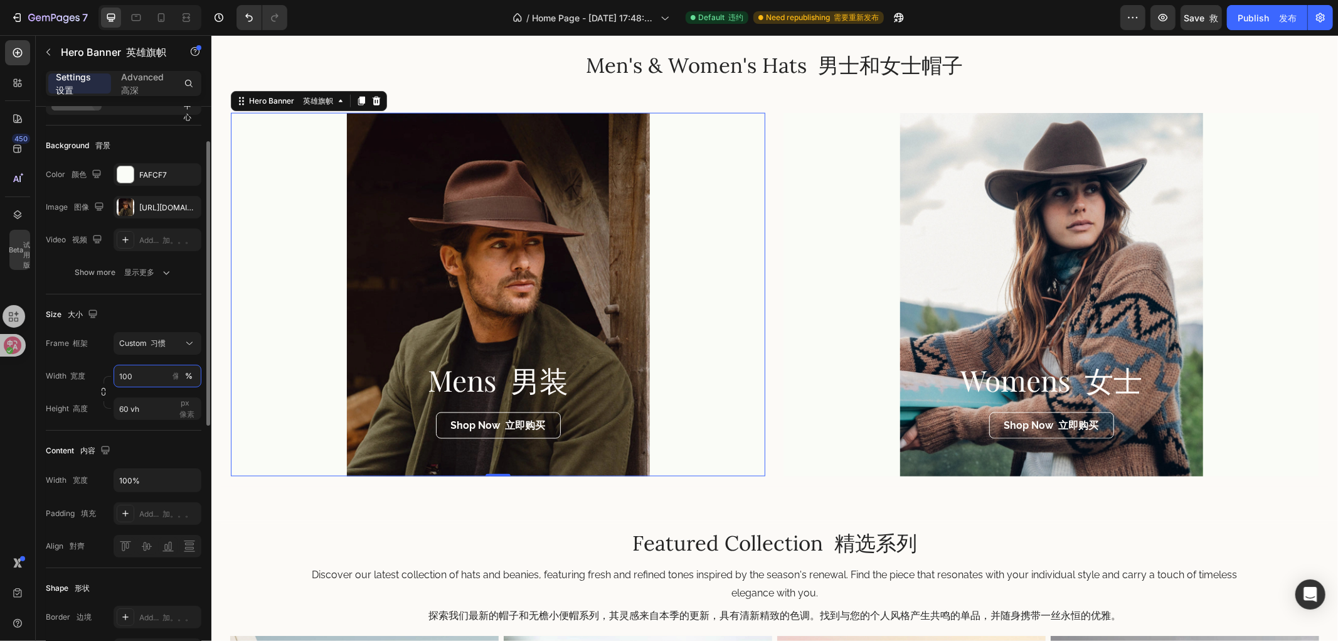
click at [133, 375] on input "100" at bounding box center [158, 376] width 88 height 23
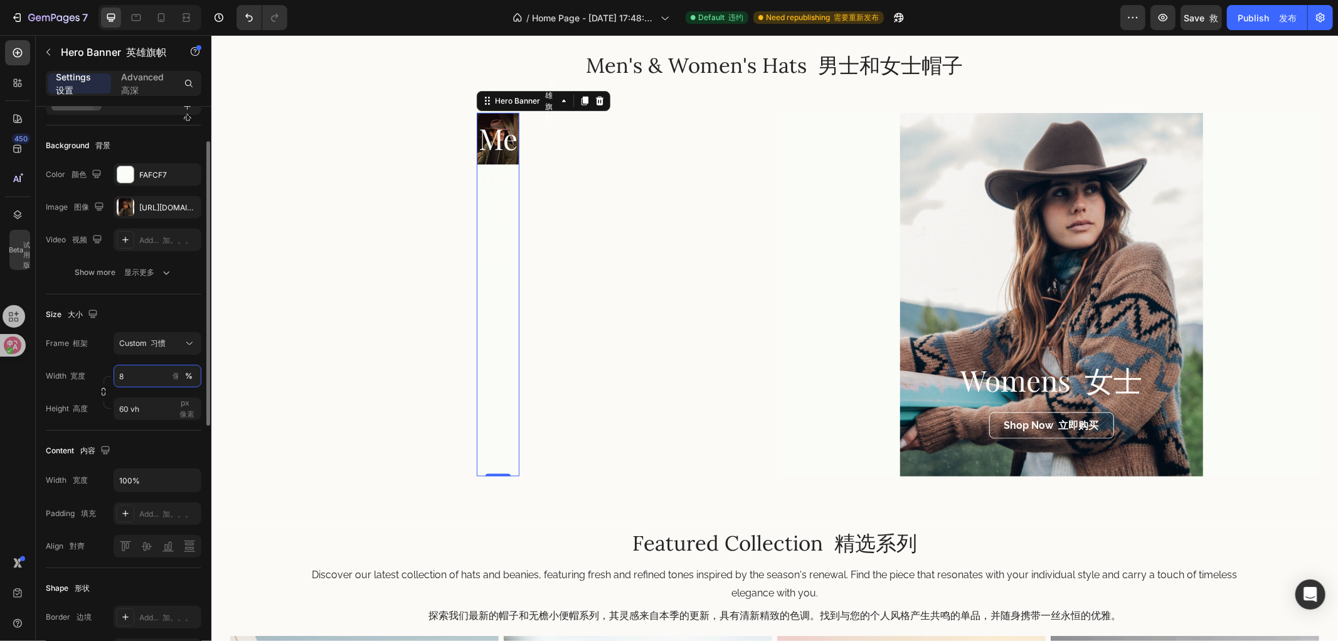
type input "80"
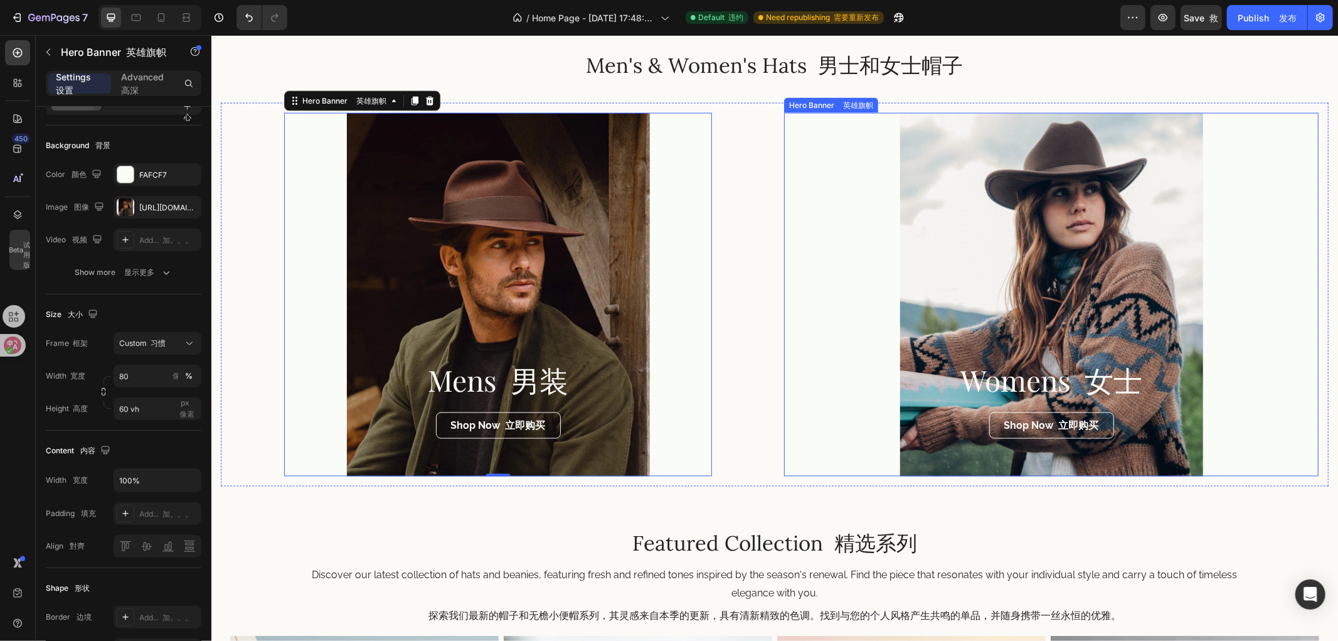
click at [831, 253] on div "Overlay" at bounding box center [1051, 293] width 535 height 363
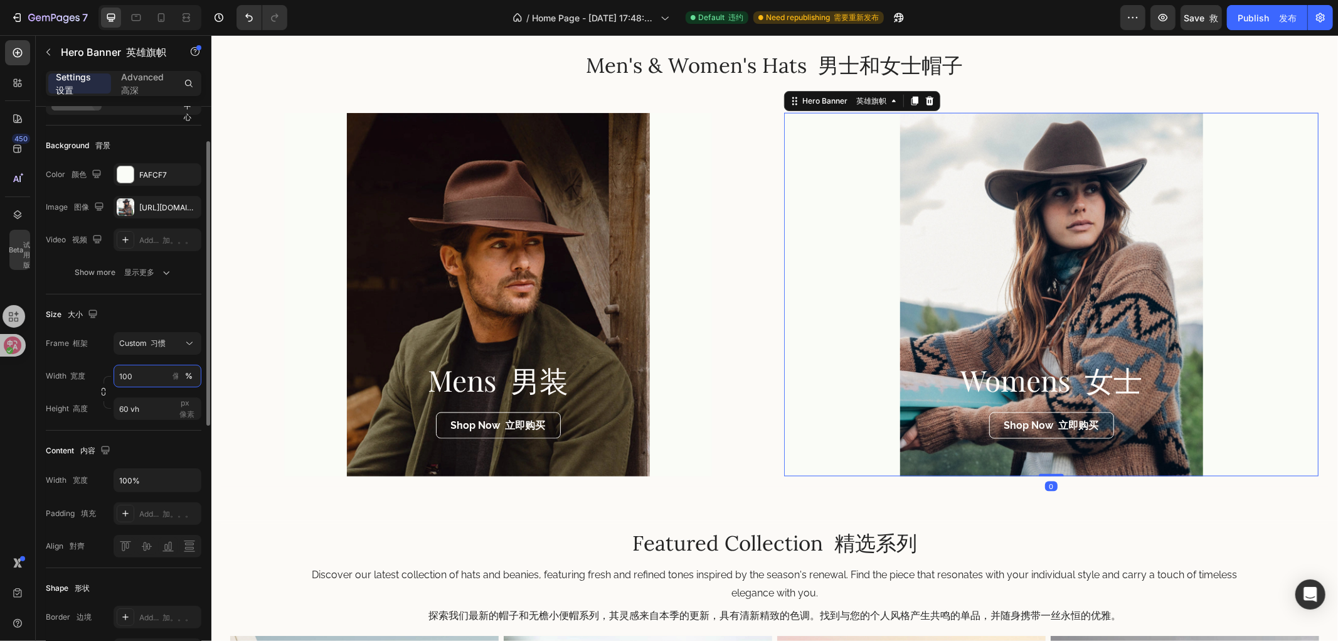
click at [152, 366] on input "100" at bounding box center [158, 376] width 88 height 23
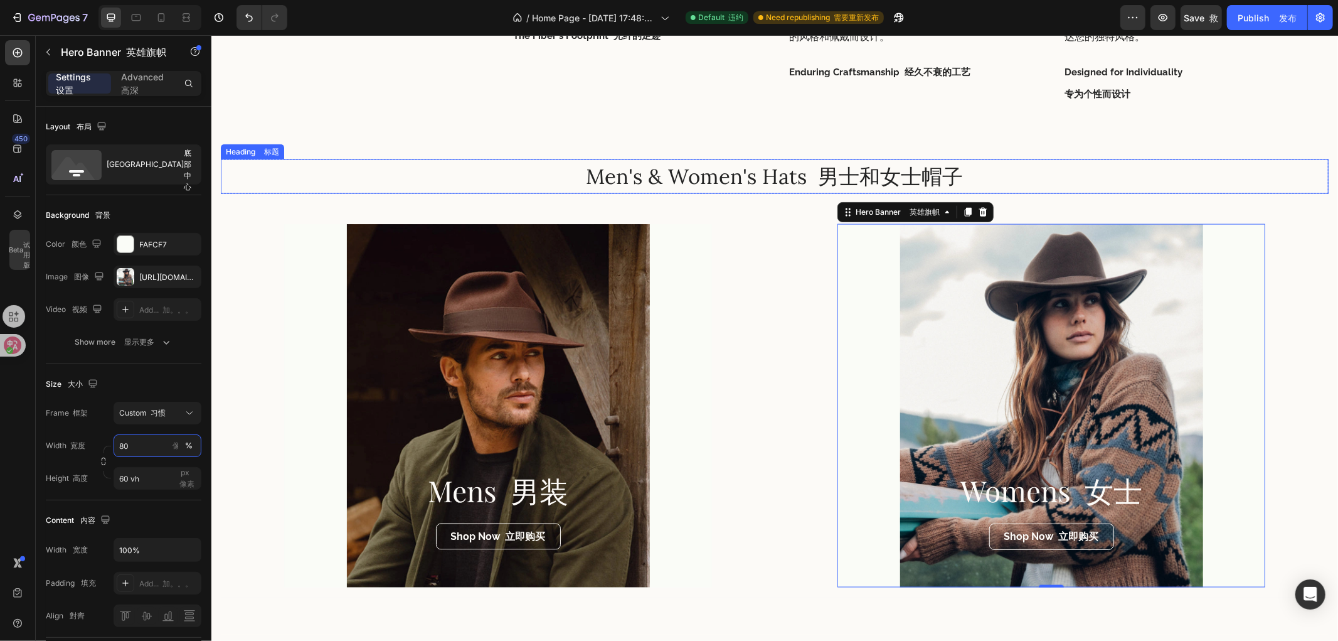
scroll to position [1464, 0]
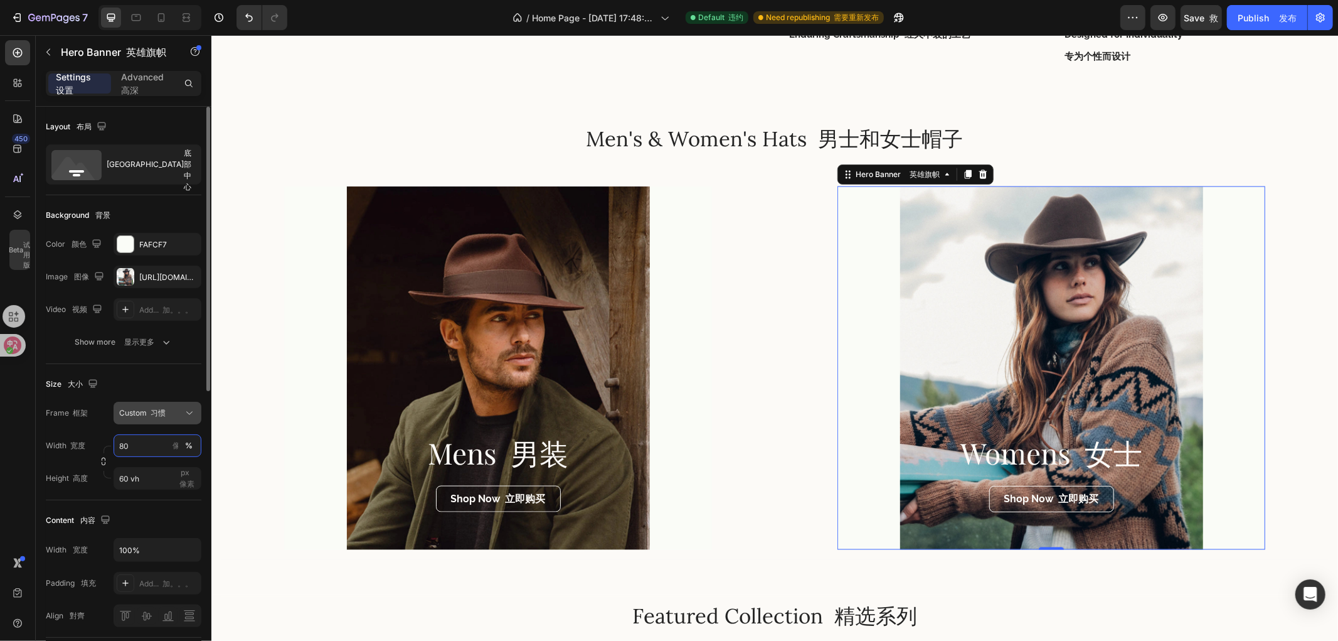
type input "80"
click at [174, 409] on div "Custom 习惯" at bounding box center [149, 412] width 61 height 11
click at [151, 447] on span "As banner source 作为横幅来源" at bounding box center [155, 454] width 73 height 34
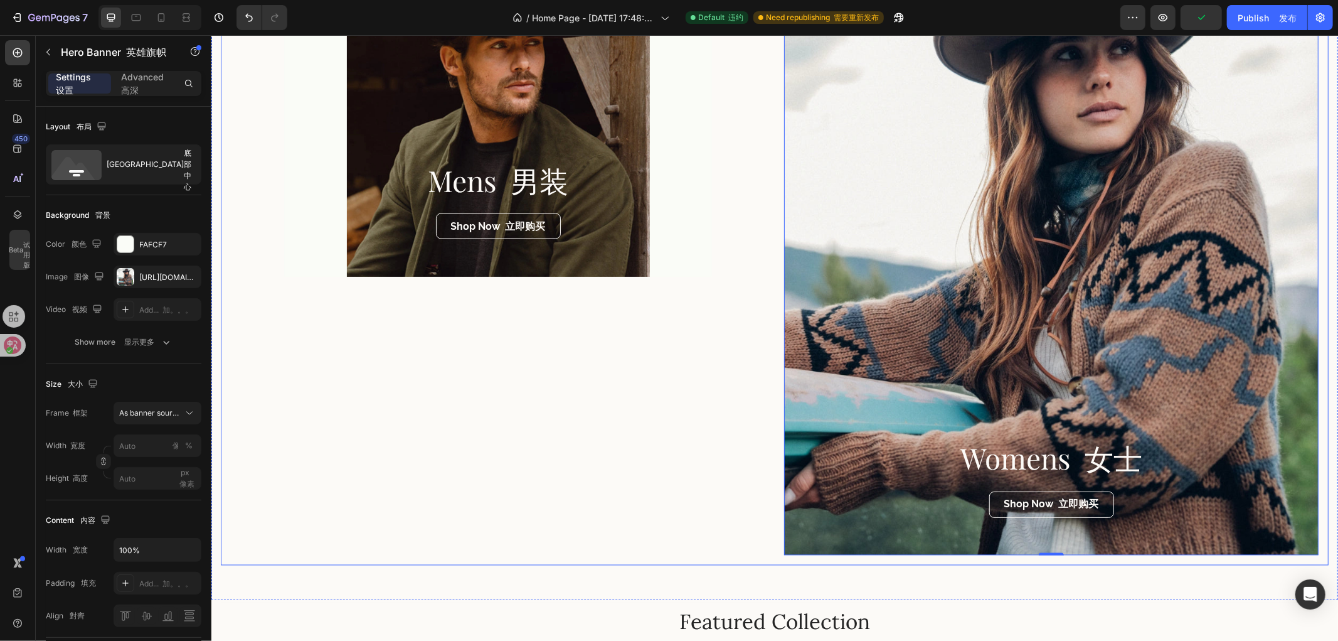
scroll to position [1742, 0]
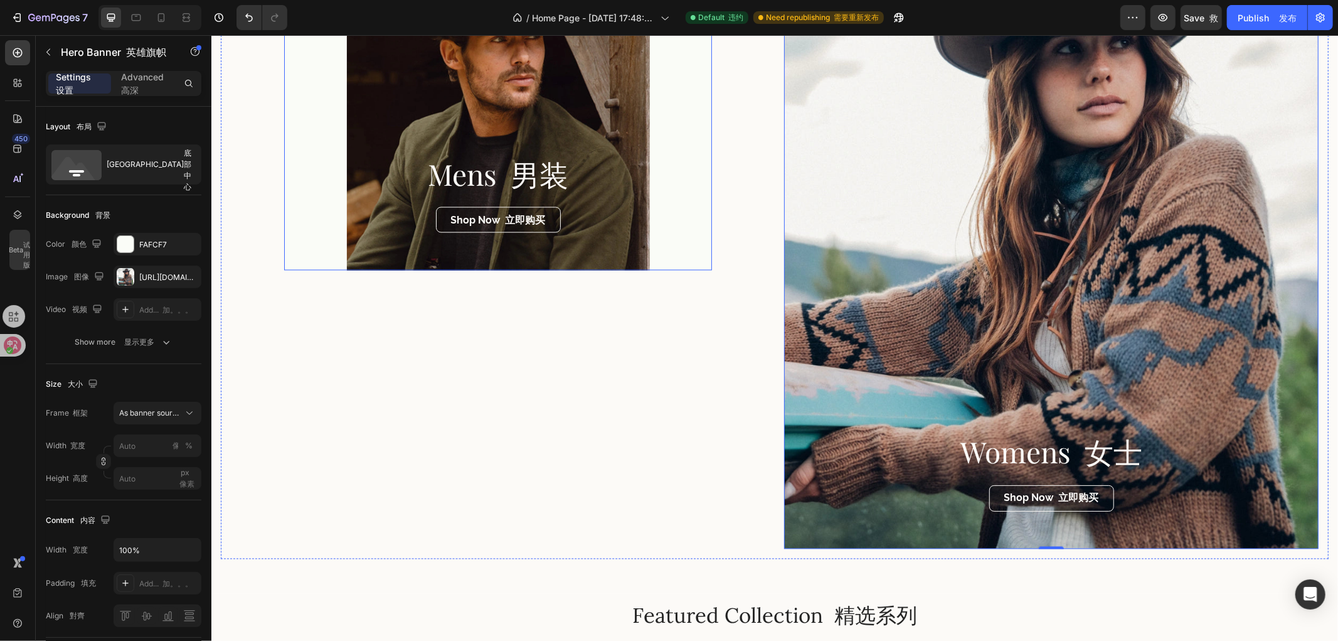
click at [644, 128] on div "Overlay" at bounding box center [498, 88] width 428 height 363
click at [153, 281] on div "[URL][DOMAIN_NAME]" at bounding box center [157, 277] width 36 height 11
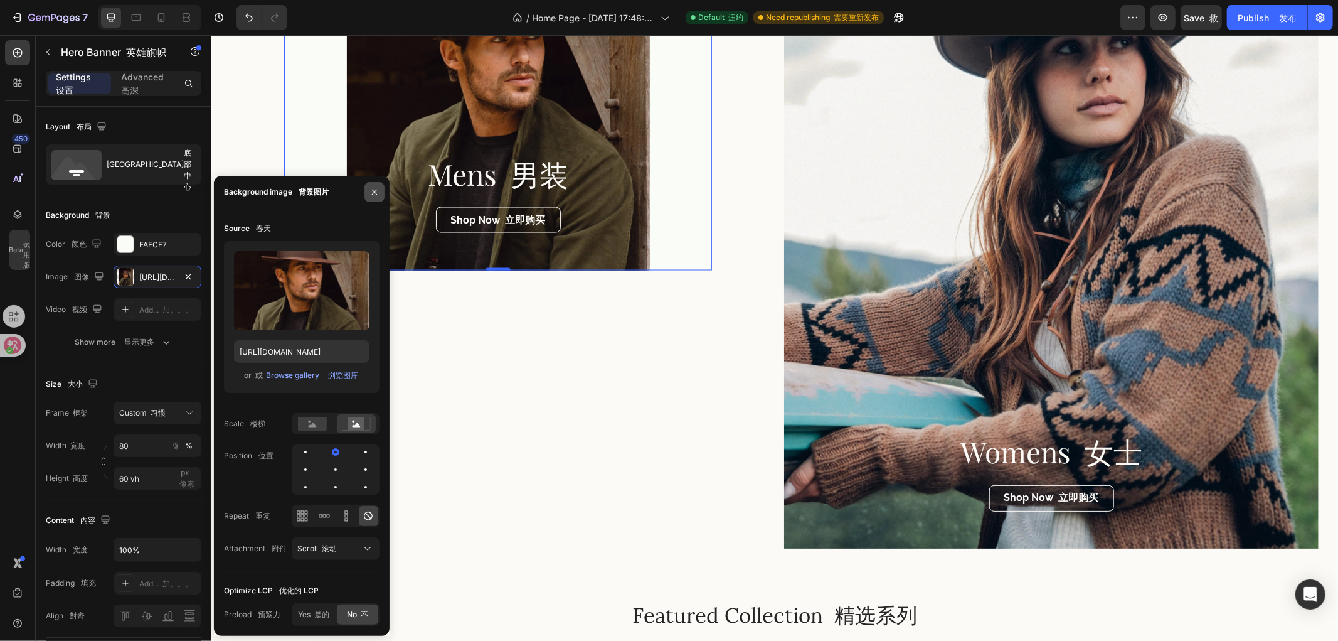
click at [374, 195] on icon "button" at bounding box center [375, 192] width 10 height 10
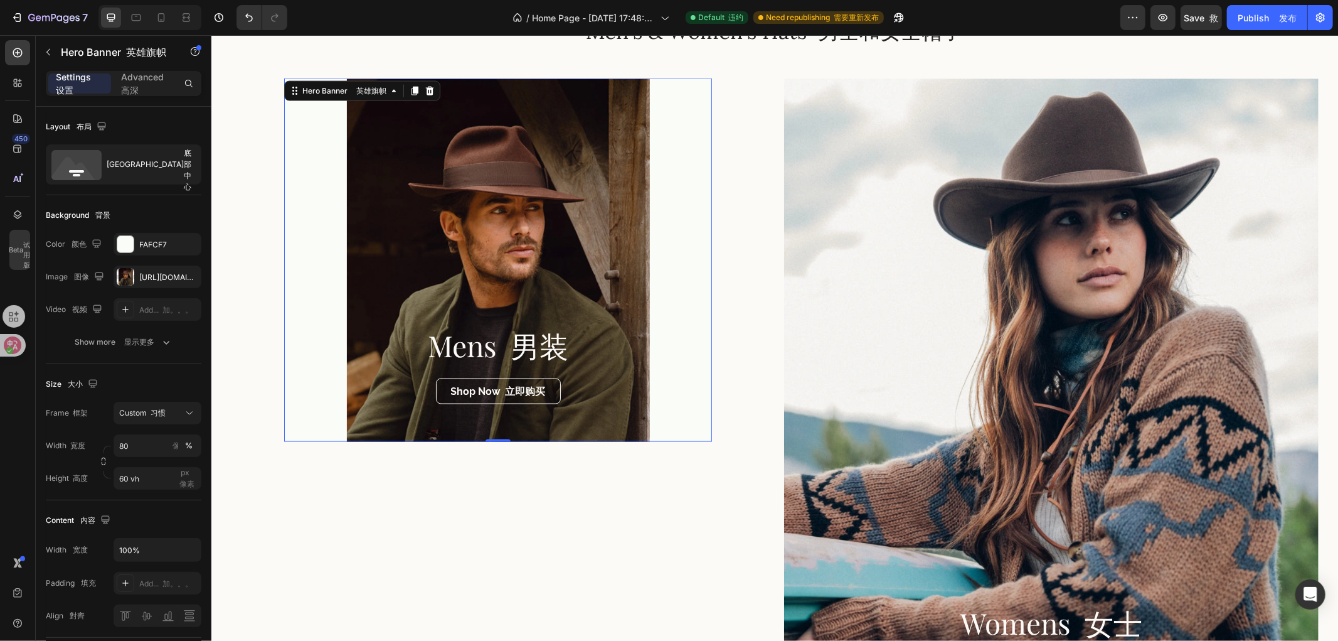
scroll to position [1534, 0]
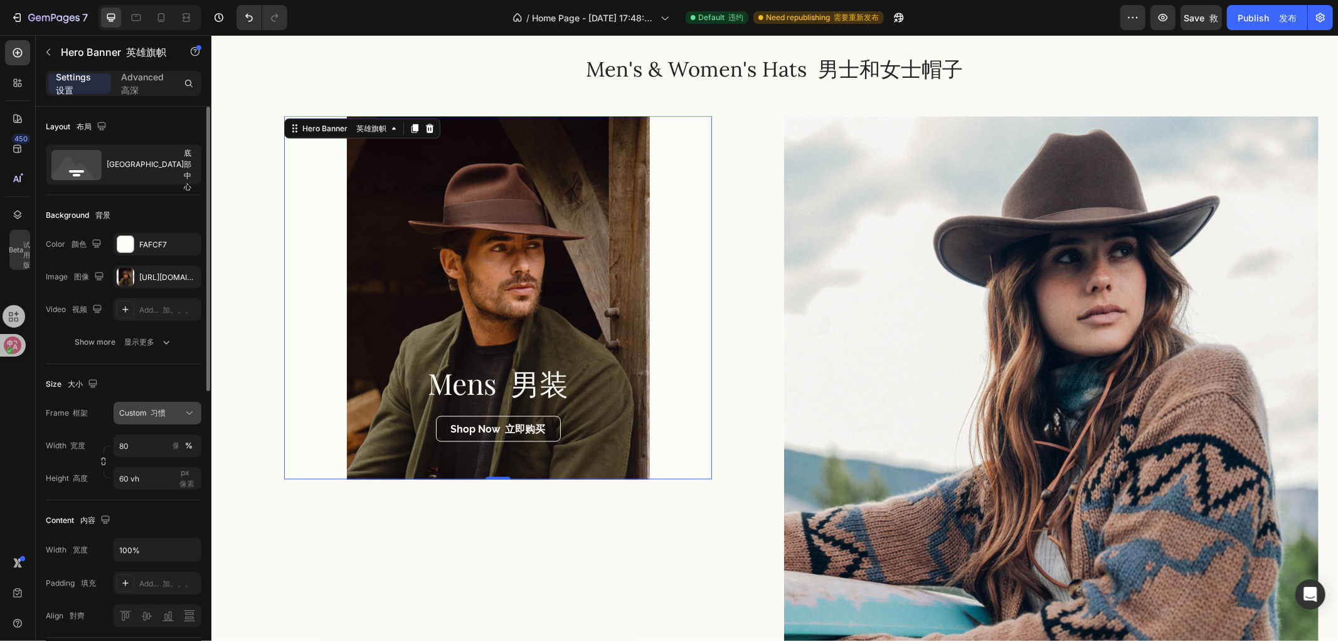
click at [146, 416] on span "Custom 习惯" at bounding box center [142, 412] width 46 height 11
click at [166, 441] on span "As banner source 作为横幅来源" at bounding box center [155, 454] width 73 height 34
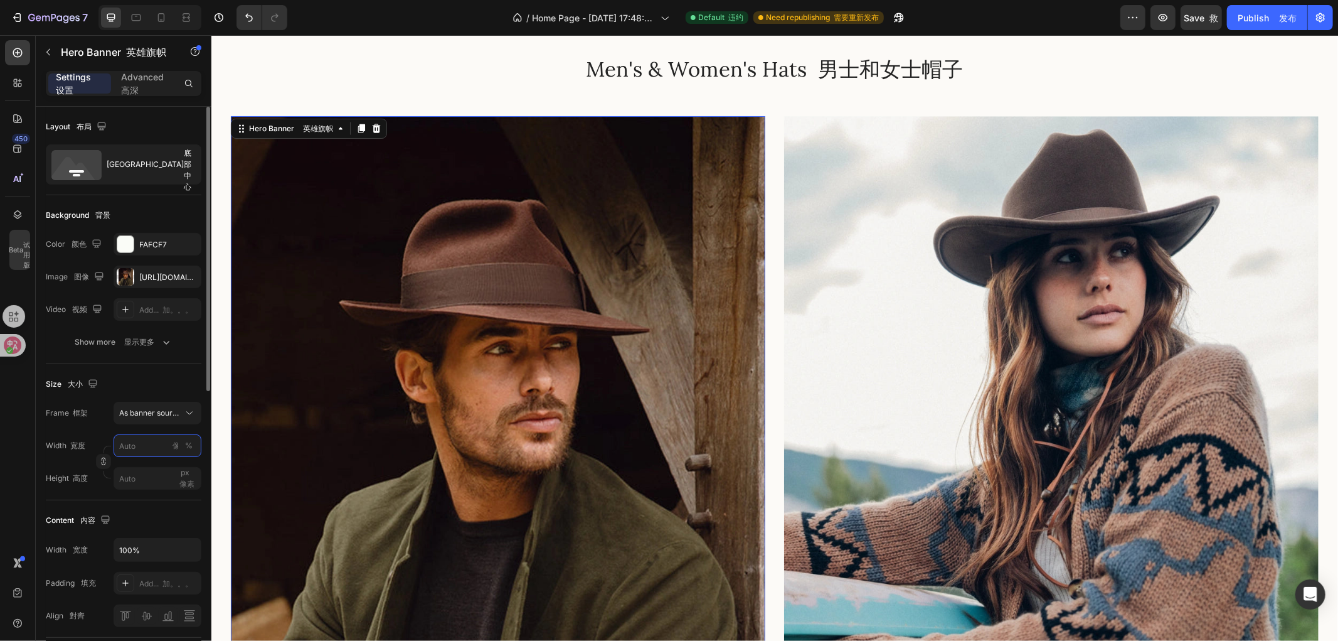
click at [134, 447] on input "px 像素 %" at bounding box center [158, 445] width 88 height 23
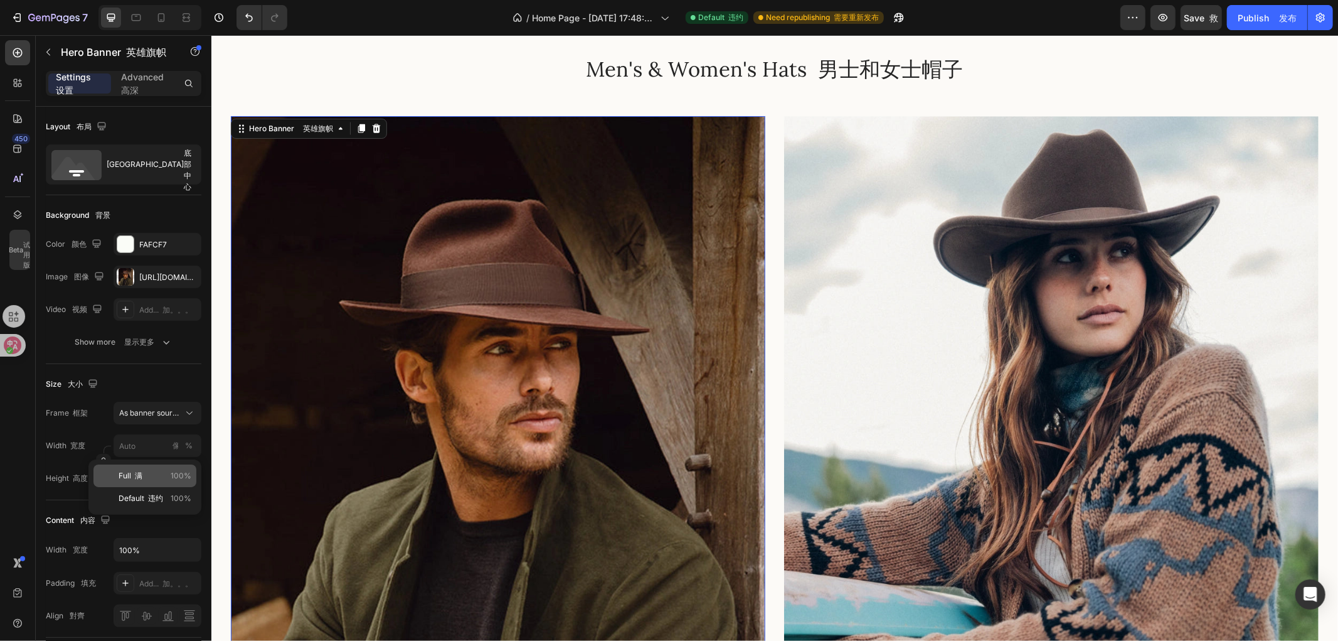
click at [142, 468] on div "Full 满 100%" at bounding box center [144, 475] width 103 height 23
type input "100"
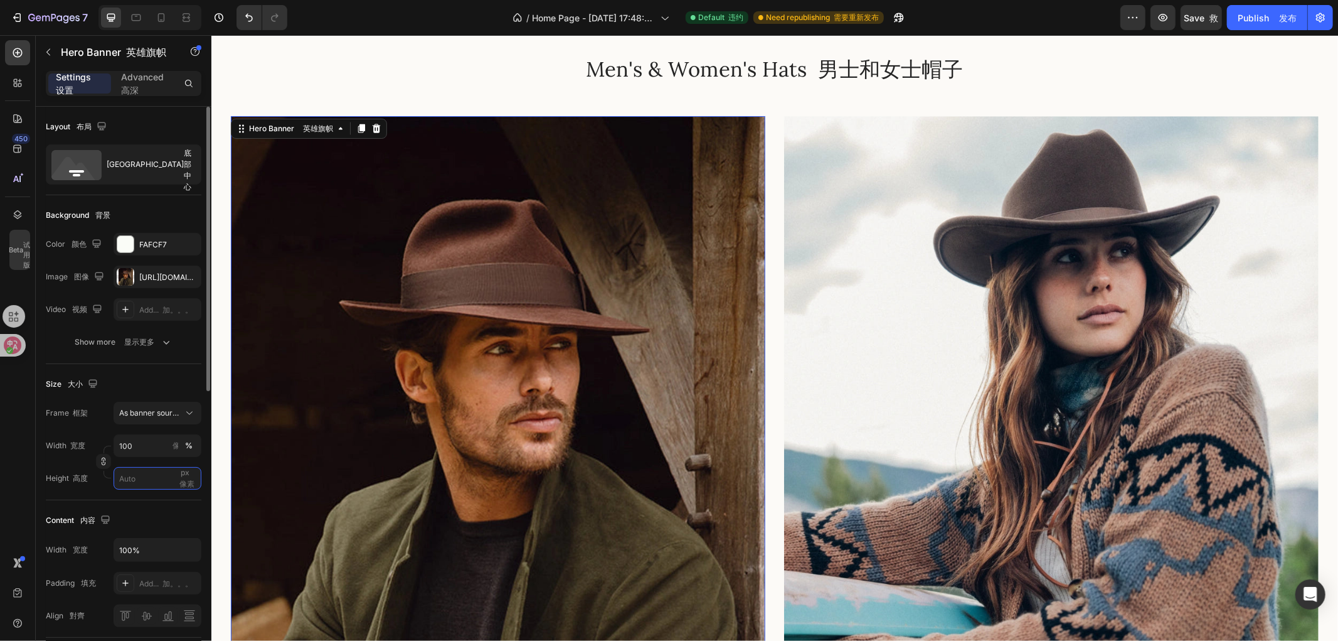
click at [146, 477] on input "px 像素" at bounding box center [158, 478] width 88 height 23
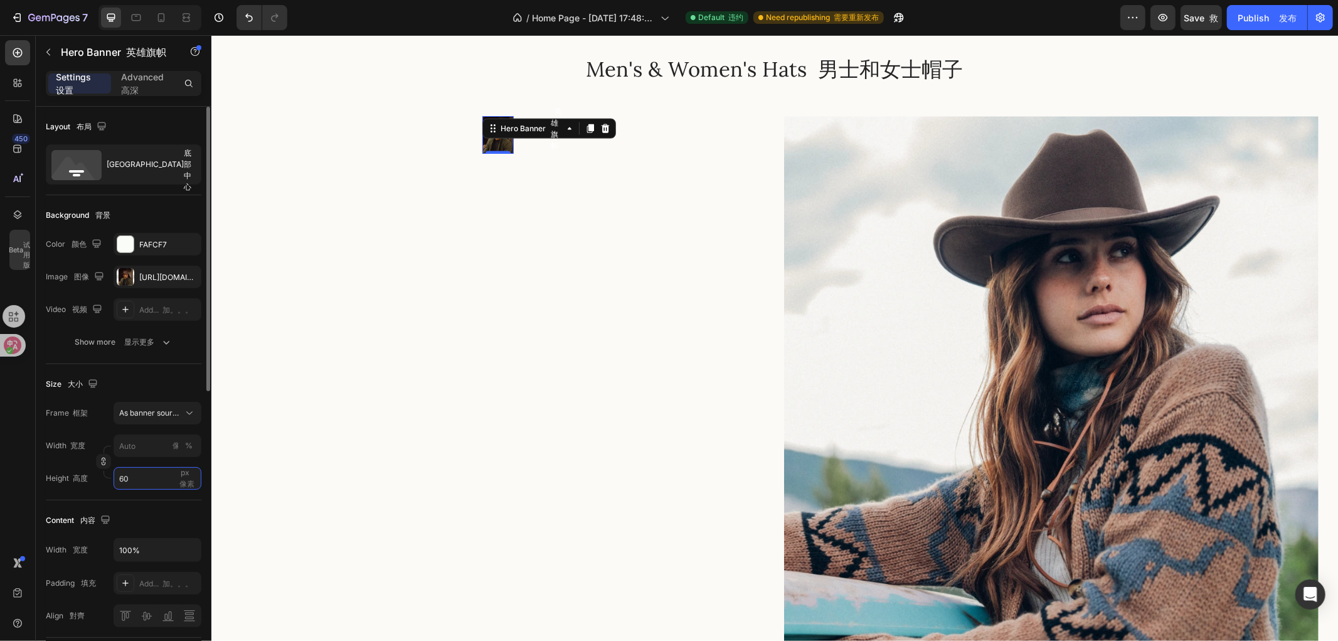
type input "60"
click at [186, 475] on span "px 像素" at bounding box center [186, 477] width 15 height 21
click at [186, 475] on input "60" at bounding box center [158, 478] width 88 height 23
click at [184, 477] on div "px 像素" at bounding box center [187, 478] width 19 height 28
click at [184, 477] on input "60" at bounding box center [158, 478] width 88 height 23
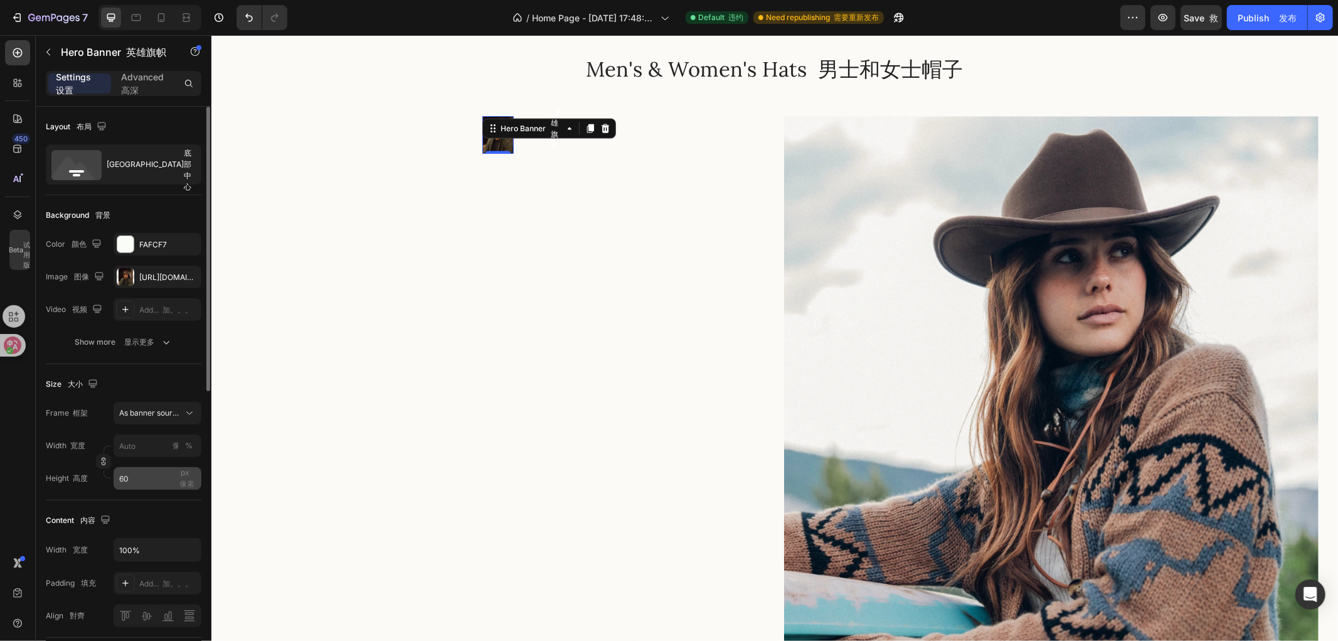
click at [184, 477] on div "px 像素" at bounding box center [187, 478] width 19 height 28
click at [184, 477] on input "60" at bounding box center [158, 478] width 88 height 23
click at [184, 477] on div "px 像素" at bounding box center [187, 478] width 19 height 28
click at [184, 477] on input "60" at bounding box center [158, 478] width 88 height 23
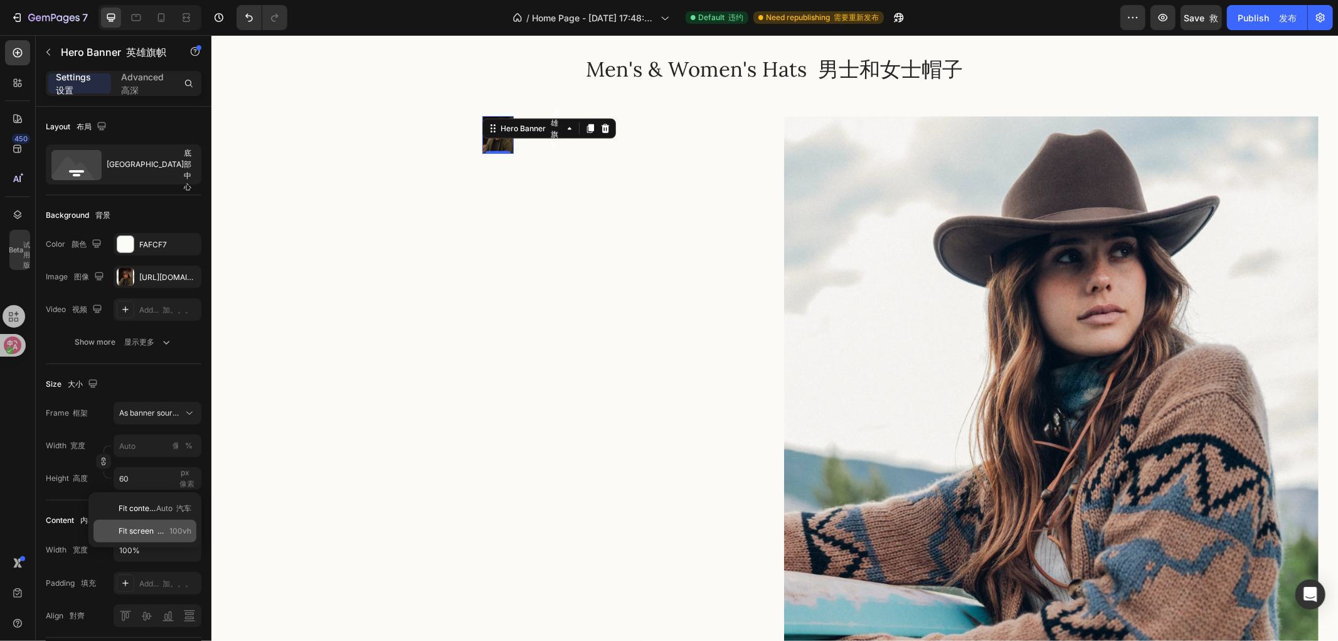
click at [155, 535] on span "Fit screen 适合屏幕" at bounding box center [144, 530] width 51 height 11
type input "100"
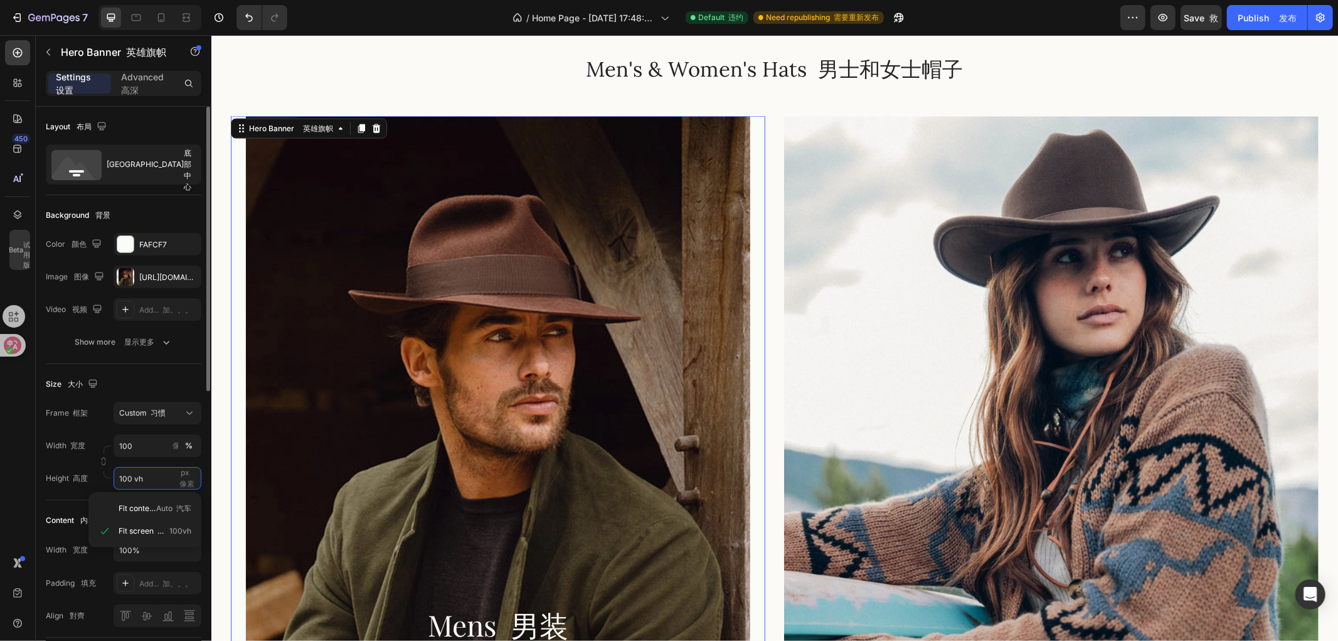
click at [125, 481] on input "100 vh" at bounding box center [158, 478] width 88 height 23
click at [127, 477] on input "100 vh" at bounding box center [158, 478] width 88 height 23
drag, startPoint x: 127, startPoint y: 477, endPoint x: 115, endPoint y: 482, distance: 12.7
click at [115, 482] on input "100 vh" at bounding box center [158, 478] width 88 height 23
type input "60 vh"
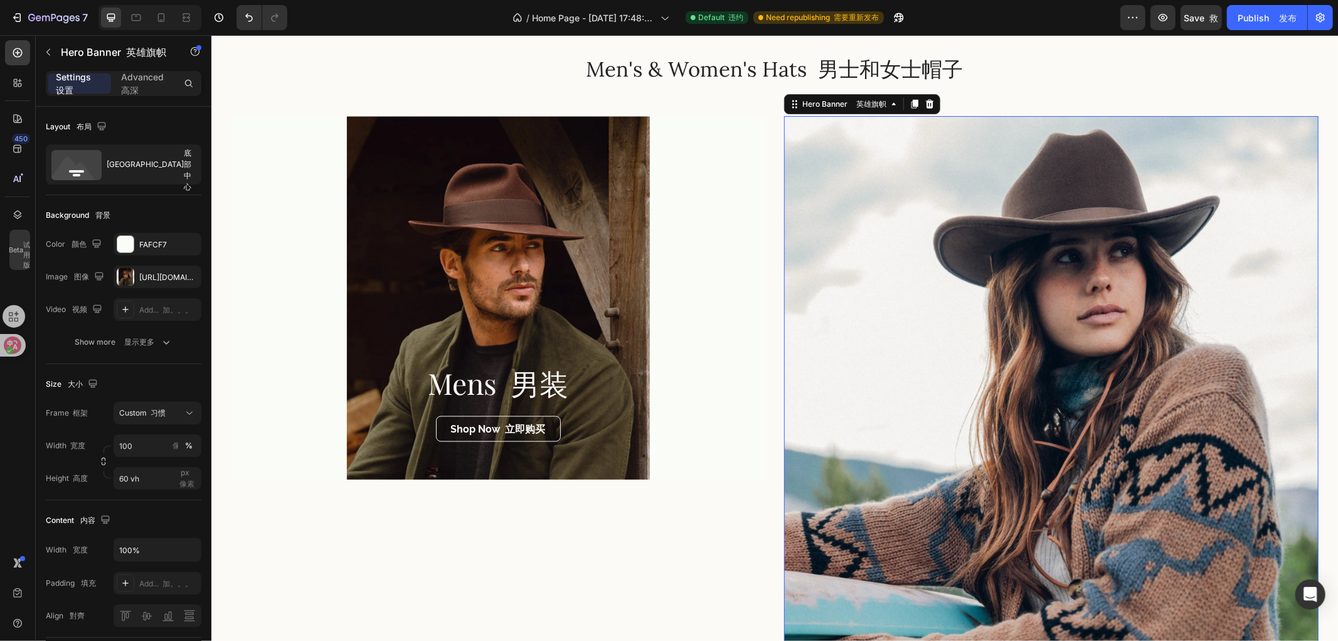
click at [829, 345] on div "Overlay" at bounding box center [1051, 435] width 535 height 641
click at [186, 480] on font "像素" at bounding box center [186, 483] width 15 height 9
click at [186, 480] on input "px 像素" at bounding box center [158, 478] width 88 height 23
click at [191, 479] on font "像素" at bounding box center [186, 483] width 15 height 9
click at [191, 478] on input "px 像素" at bounding box center [158, 478] width 88 height 23
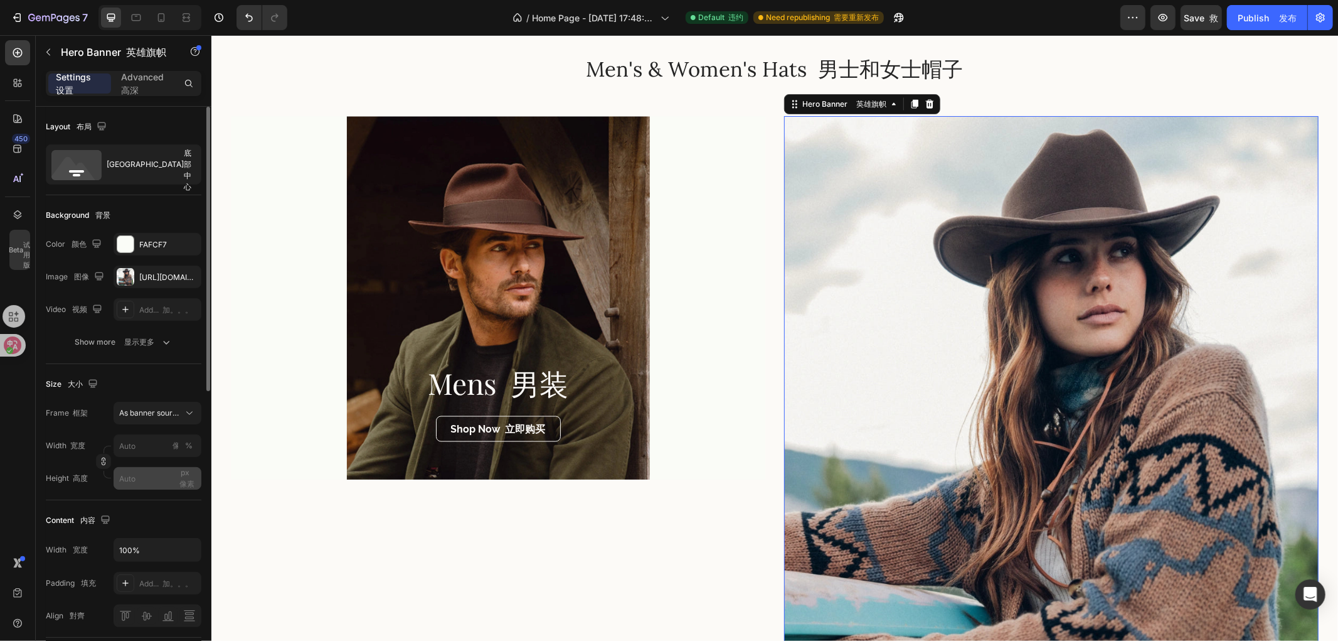
click at [191, 479] on font "像素" at bounding box center [186, 483] width 15 height 9
click at [191, 478] on input "px 像素" at bounding box center [158, 478] width 88 height 23
click at [186, 471] on span "px 像素" at bounding box center [186, 477] width 15 height 21
click at [186, 471] on input "px 像素" at bounding box center [158, 478] width 88 height 23
click at [121, 486] on input "px 像素" at bounding box center [158, 478] width 88 height 23
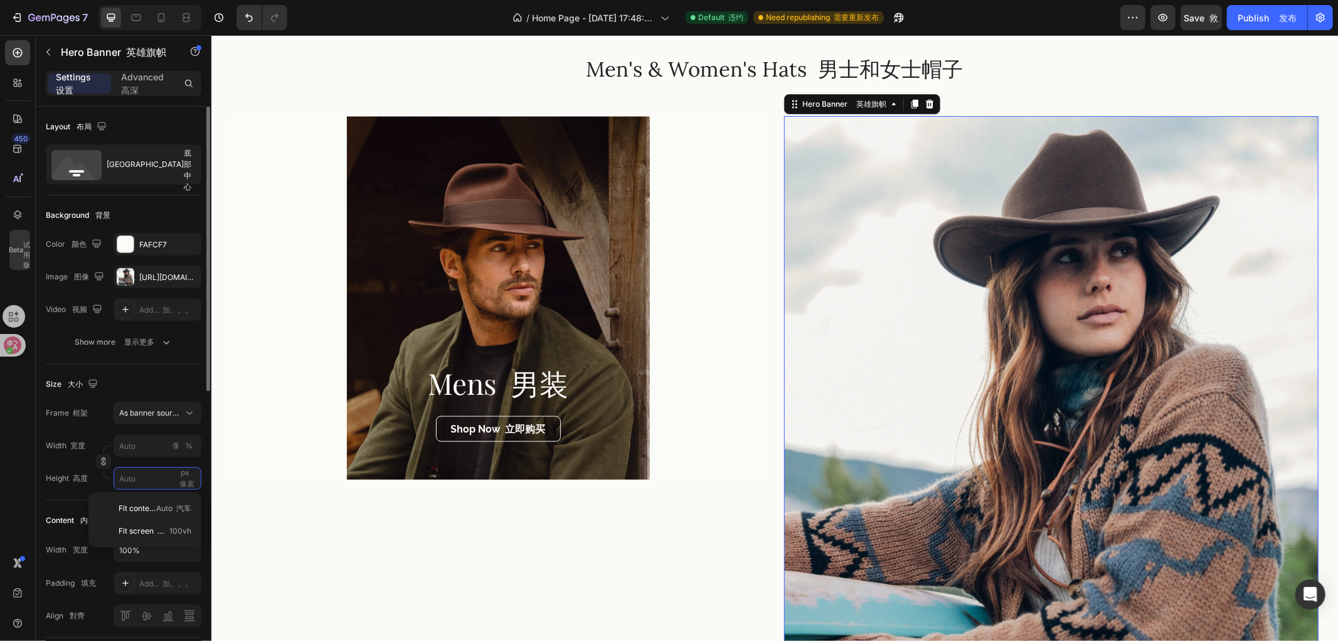
click at [152, 481] on input "px 像素" at bounding box center [158, 478] width 88 height 23
click at [159, 526] on font at bounding box center [159, 530] width 10 height 9
type input "100"
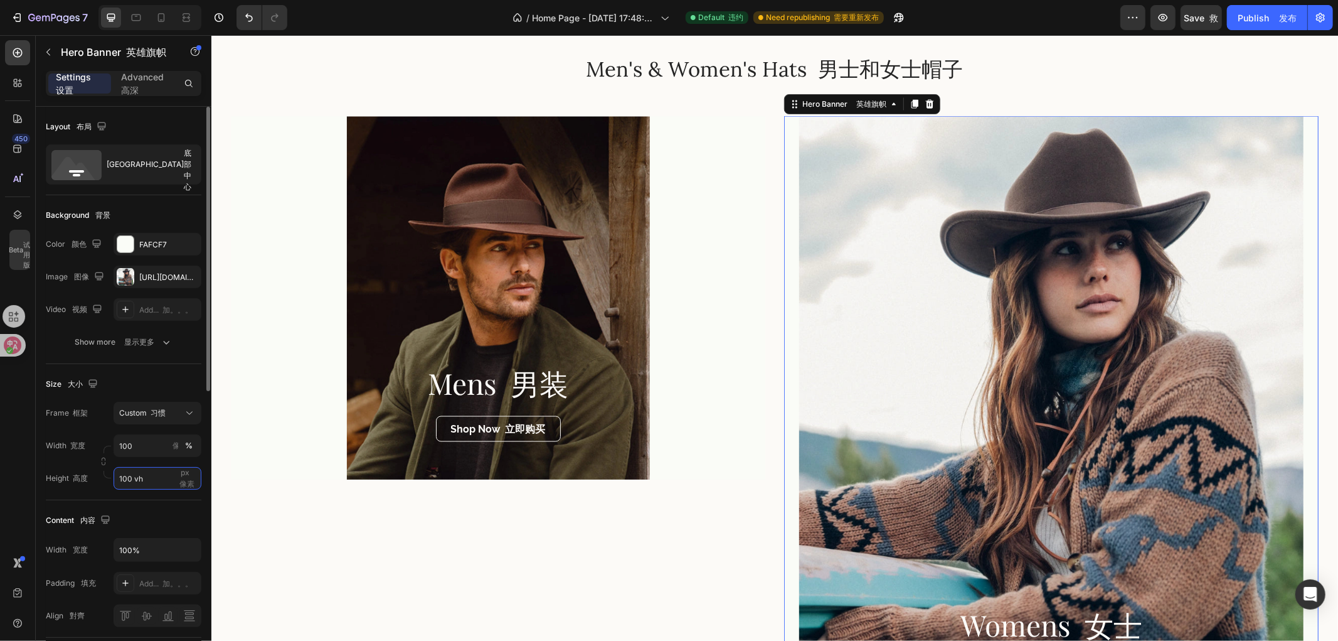
click at [125, 477] on input "100 vh" at bounding box center [158, 478] width 88 height 23
click at [168, 414] on div "Custom 习惯" at bounding box center [149, 412] width 61 height 11
click at [166, 417] on div "Custom 习惯" at bounding box center [149, 412] width 61 height 11
click at [123, 478] on input "100 vh" at bounding box center [158, 478] width 88 height 23
drag, startPoint x: 126, startPoint y: 477, endPoint x: 114, endPoint y: 483, distance: 13.2
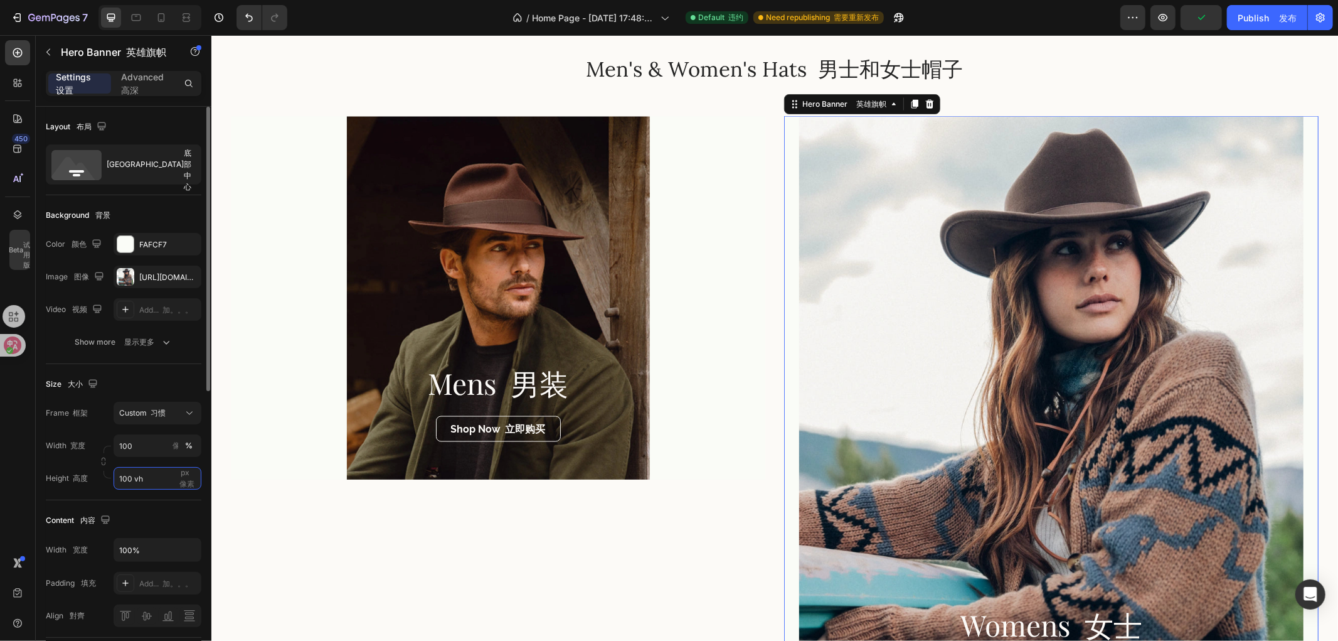
click at [114, 483] on input "100 vh" at bounding box center [158, 478] width 88 height 23
type input "60 vh"
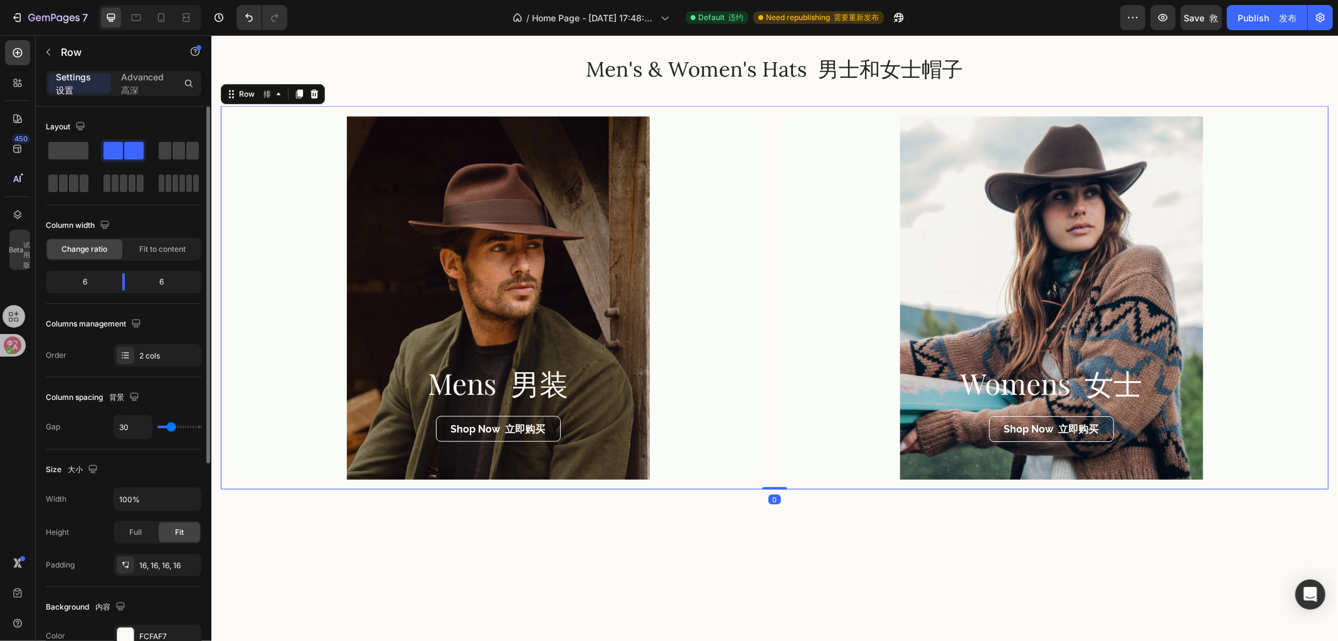
click at [762, 460] on div "Mens 男装 Heading 标题 Shop Now 立即购买 Button 按钮 Hero Banner 英雄旗帜 Womens 女士 Heading 标…" at bounding box center [774, 296] width 1108 height 383
click at [103, 246] on font "变化率" at bounding box center [110, 248] width 23 height 9
click at [134, 248] on span "Fit to content 适合内容" at bounding box center [162, 249] width 75 height 23
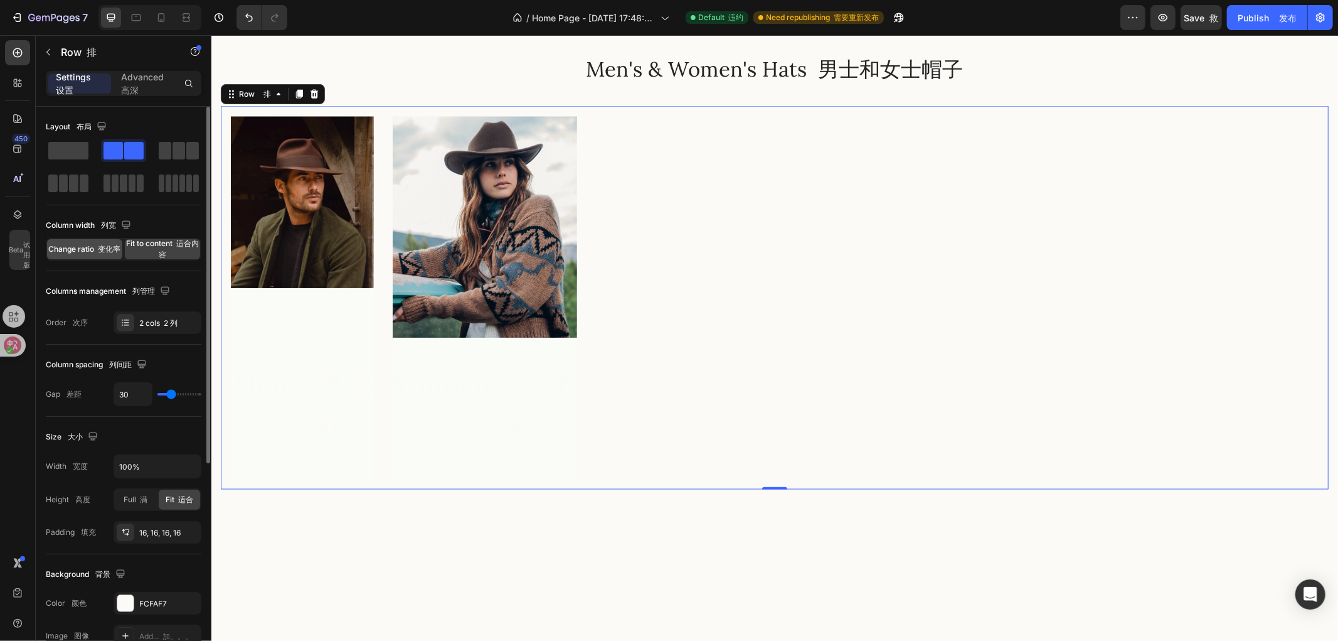
click at [97, 250] on font at bounding box center [97, 248] width 4 height 9
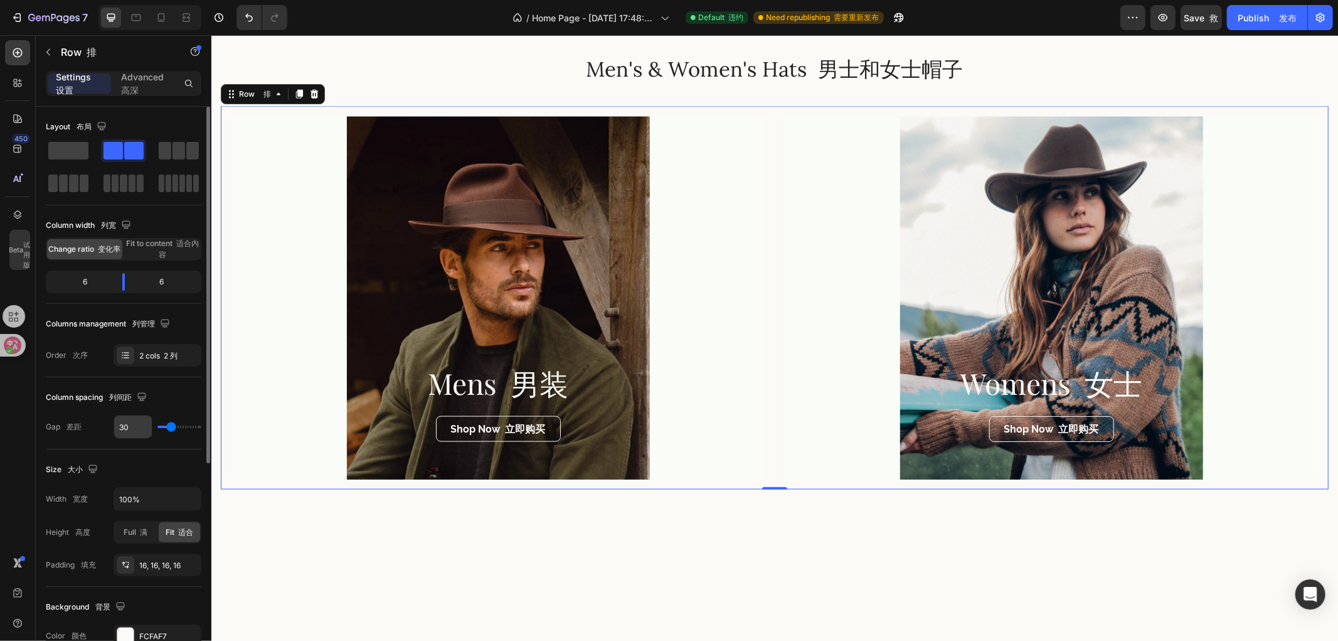
click at [122, 430] on input "30" at bounding box center [133, 426] width 38 height 23
type input "6"
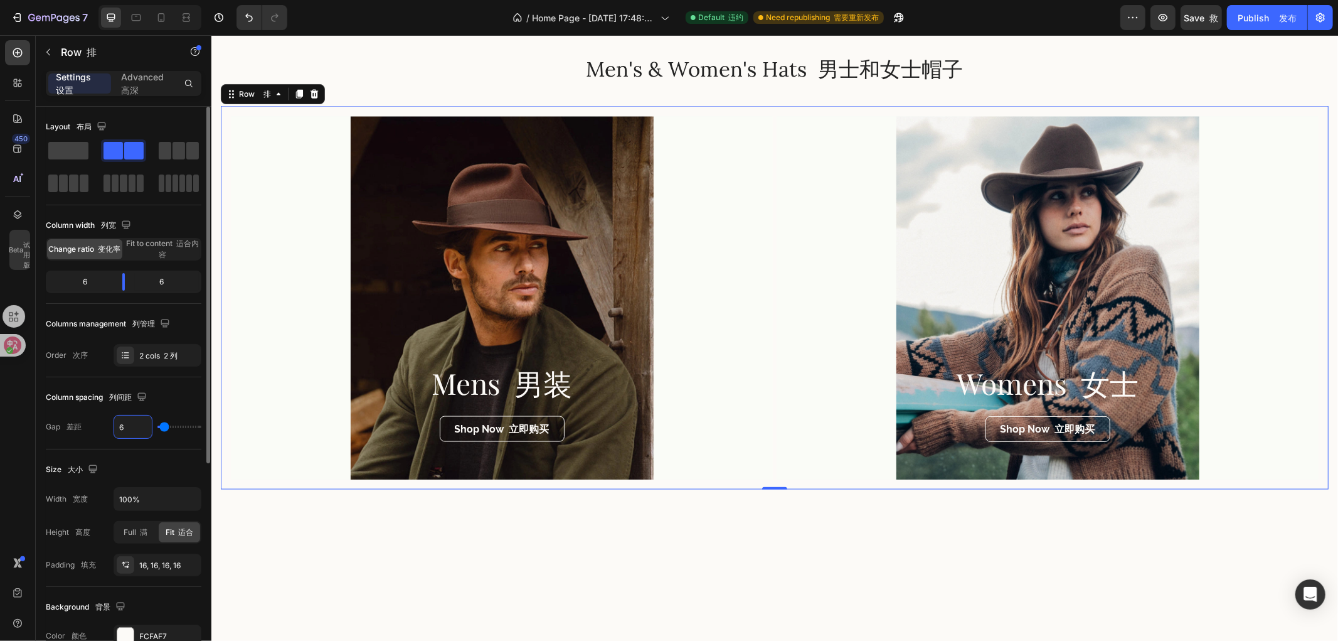
type input "60"
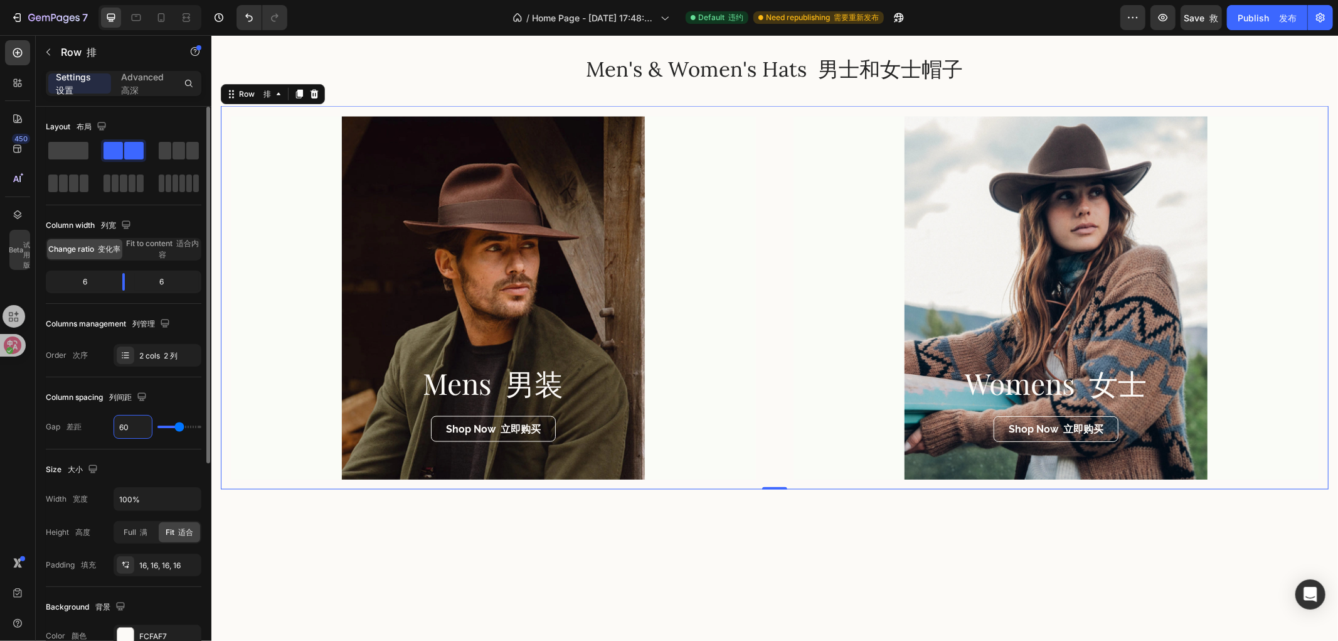
type input "6"
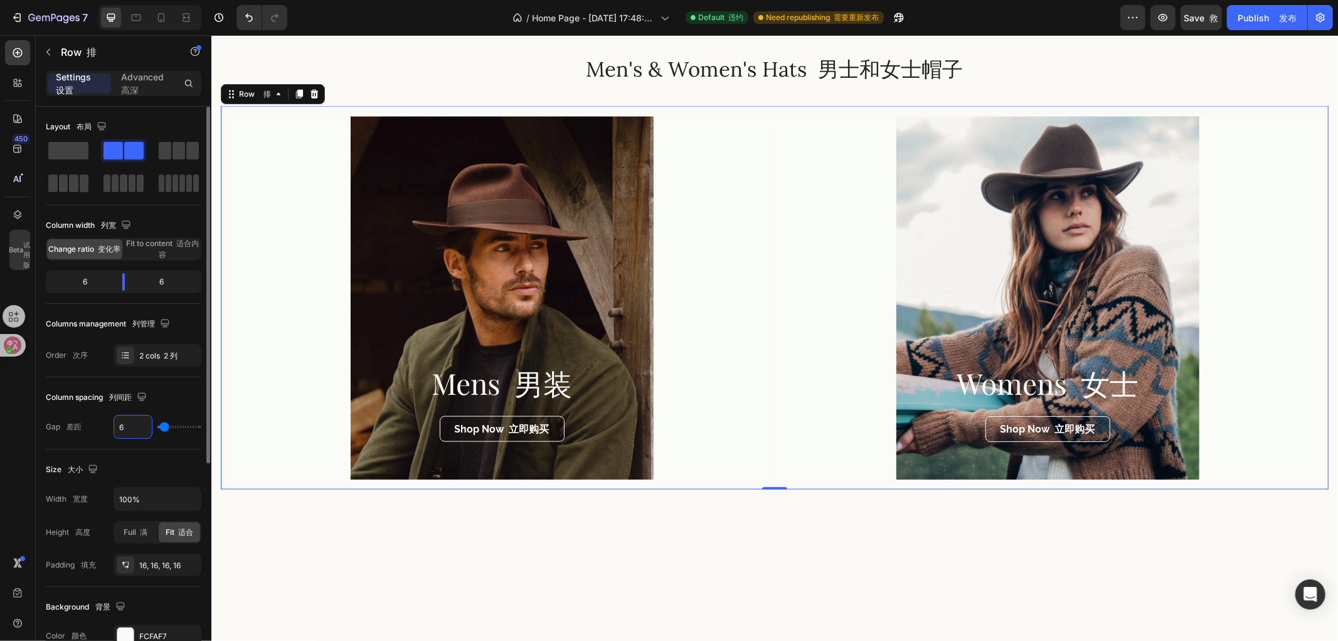
type input "0"
click at [129, 427] on input "text" at bounding box center [133, 426] width 38 height 23
type input "3"
type input "30"
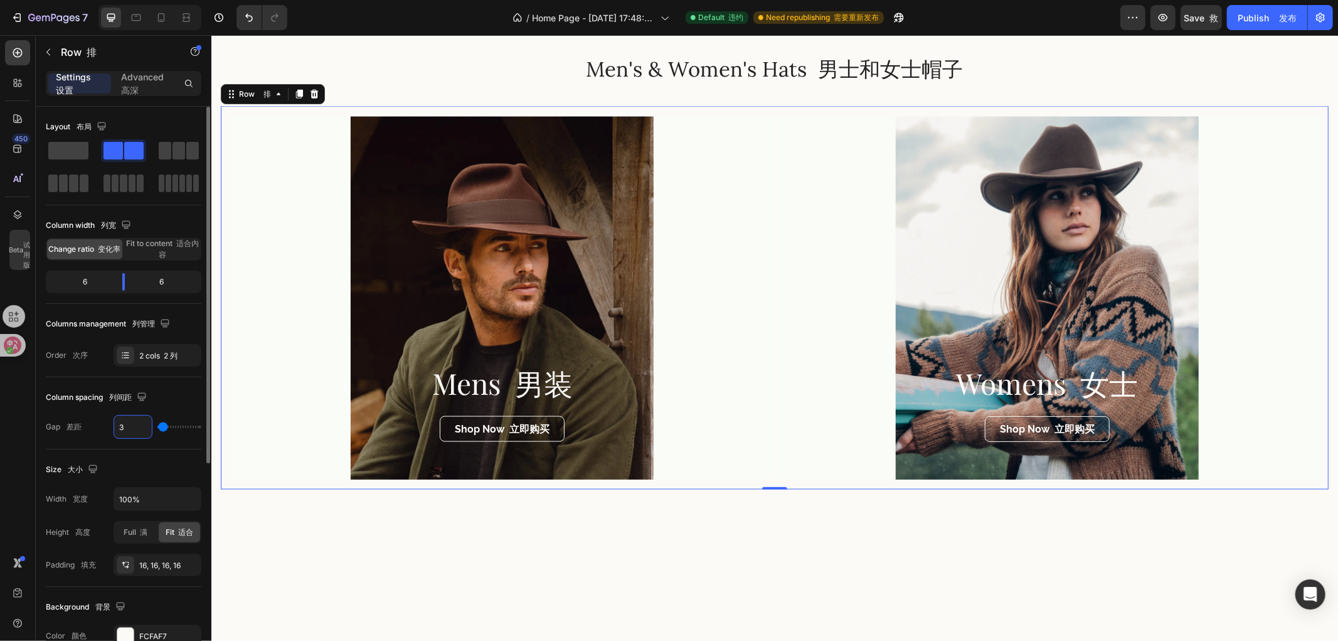
type input "30"
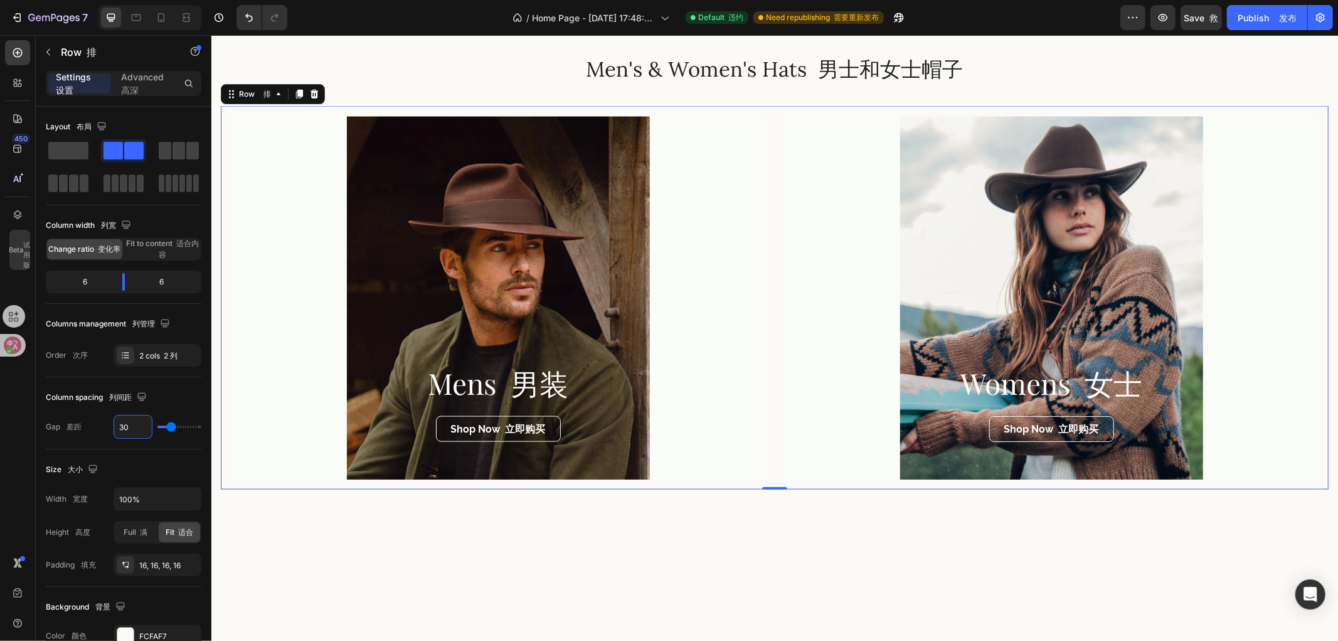
scroll to position [70, 0]
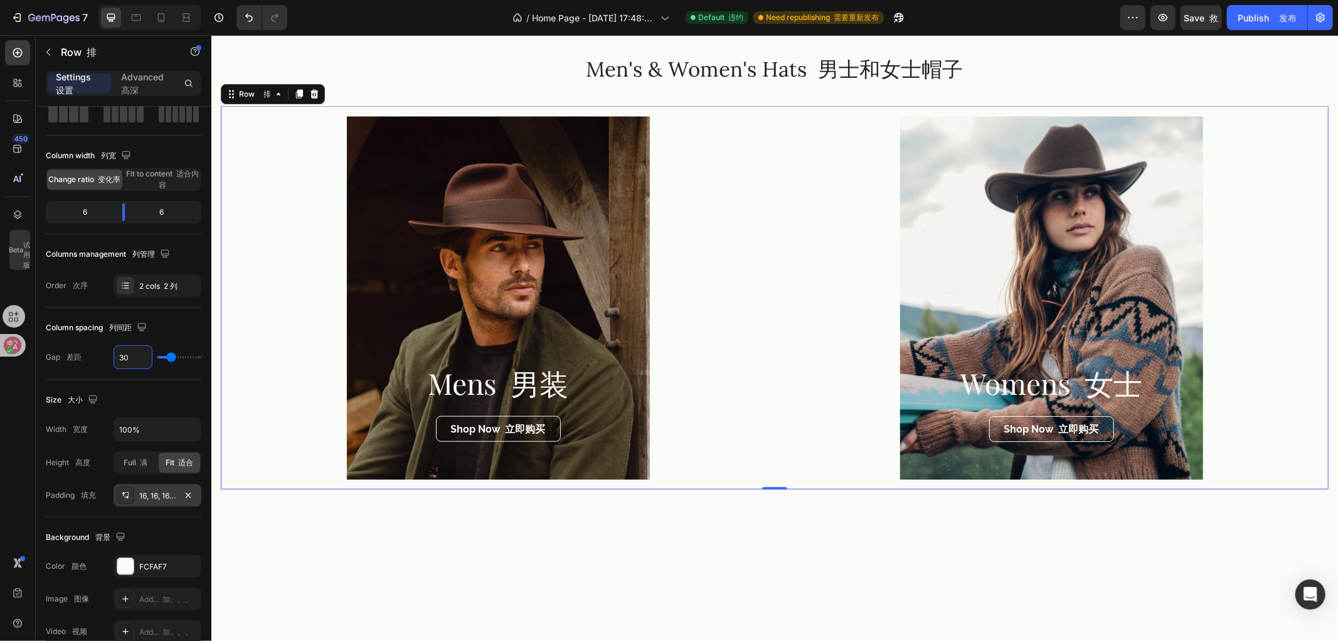
click at [136, 499] on div "16, 16, 16, 16" at bounding box center [158, 495] width 88 height 23
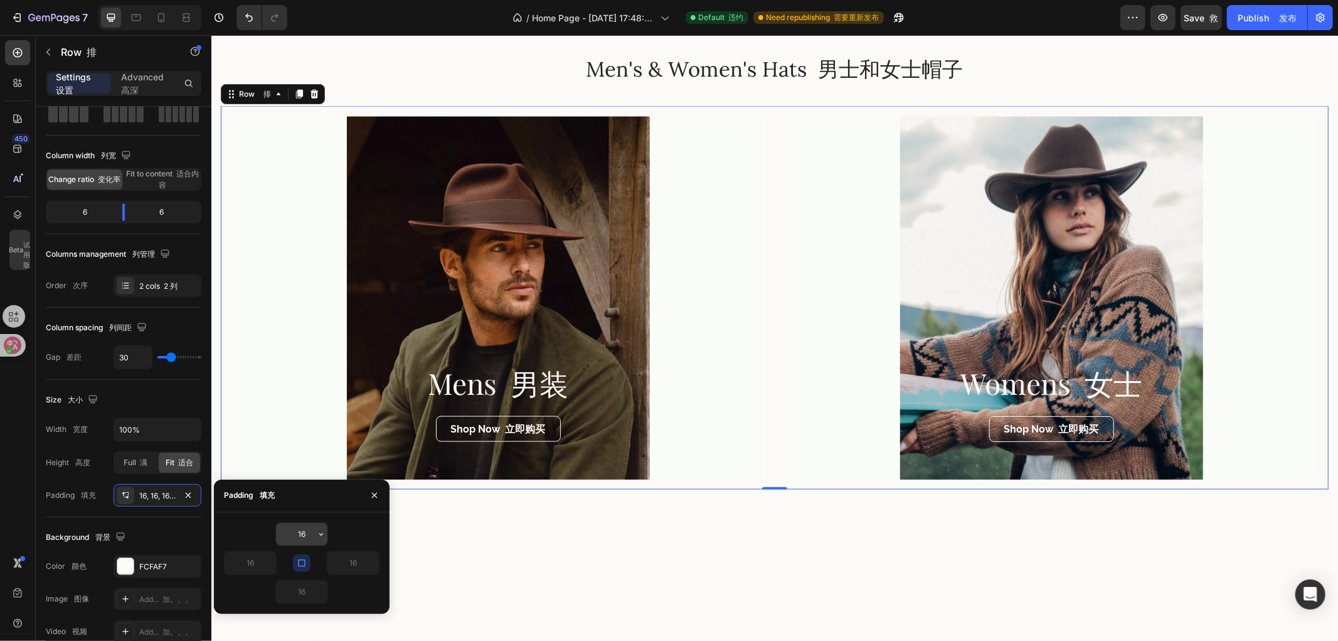
click at [310, 535] on input "16" at bounding box center [301, 534] width 51 height 23
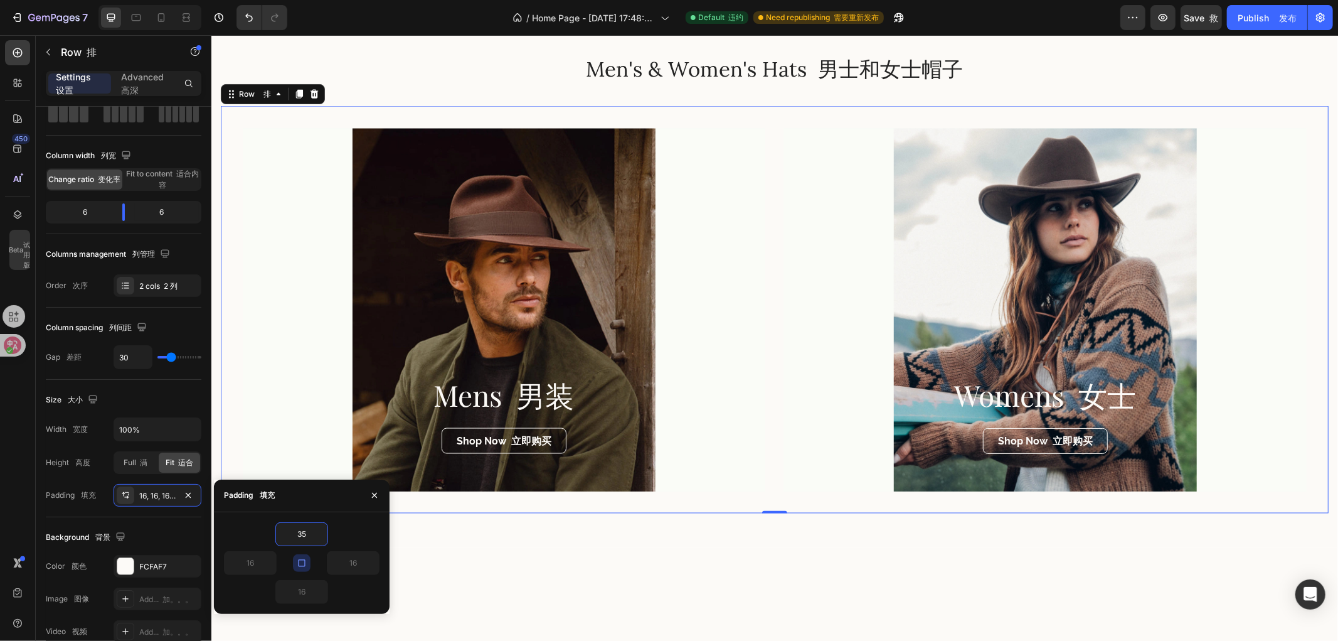
type input "35"
click at [293, 560] on button "button" at bounding box center [302, 563] width 18 height 18
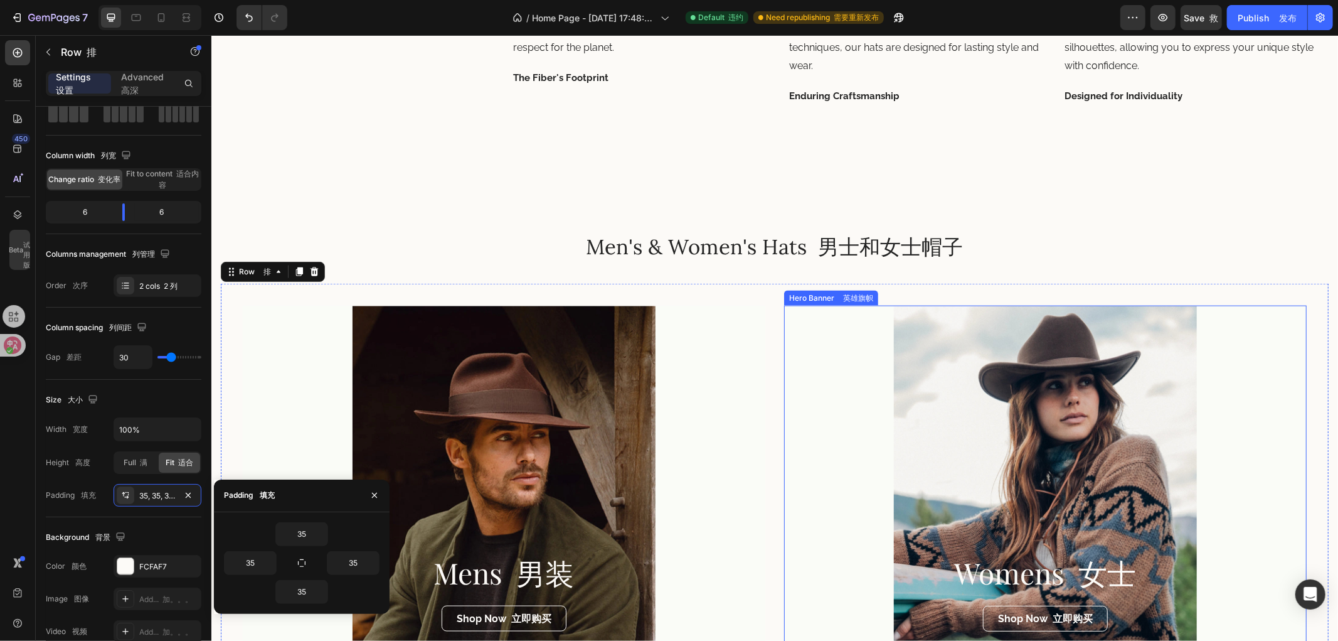
scroll to position [1325, 0]
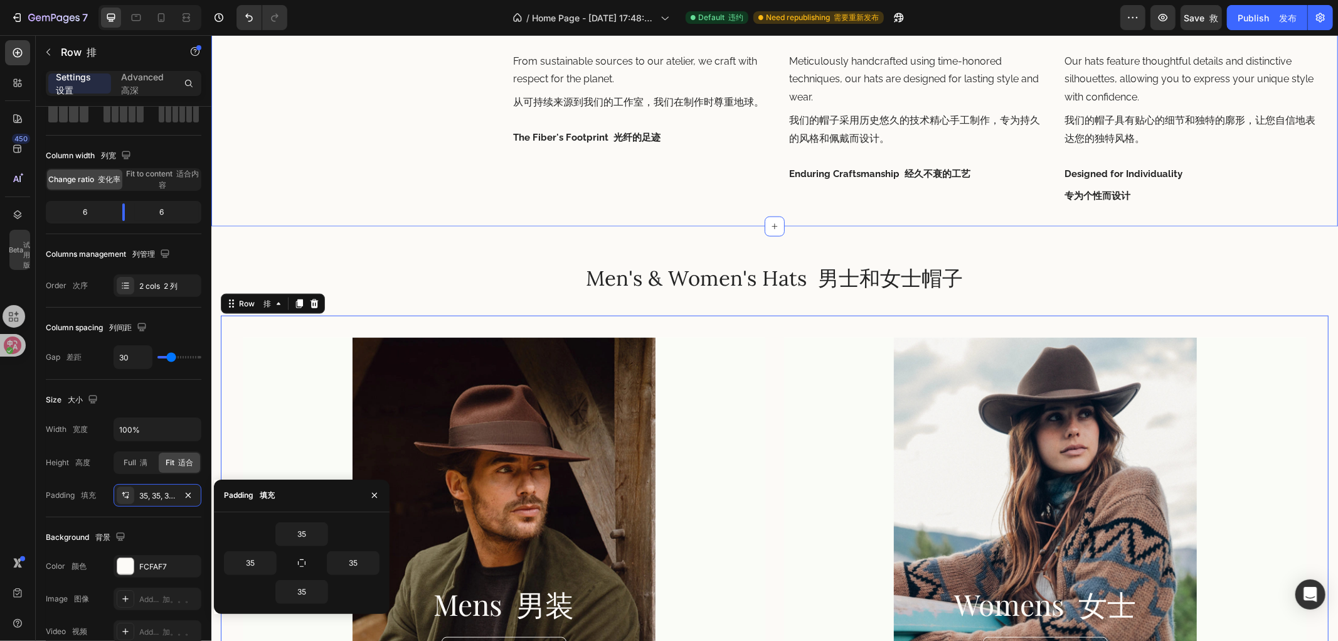
drag, startPoint x: 1113, startPoint y: 211, endPoint x: 1022, endPoint y: 150, distance: 109.8
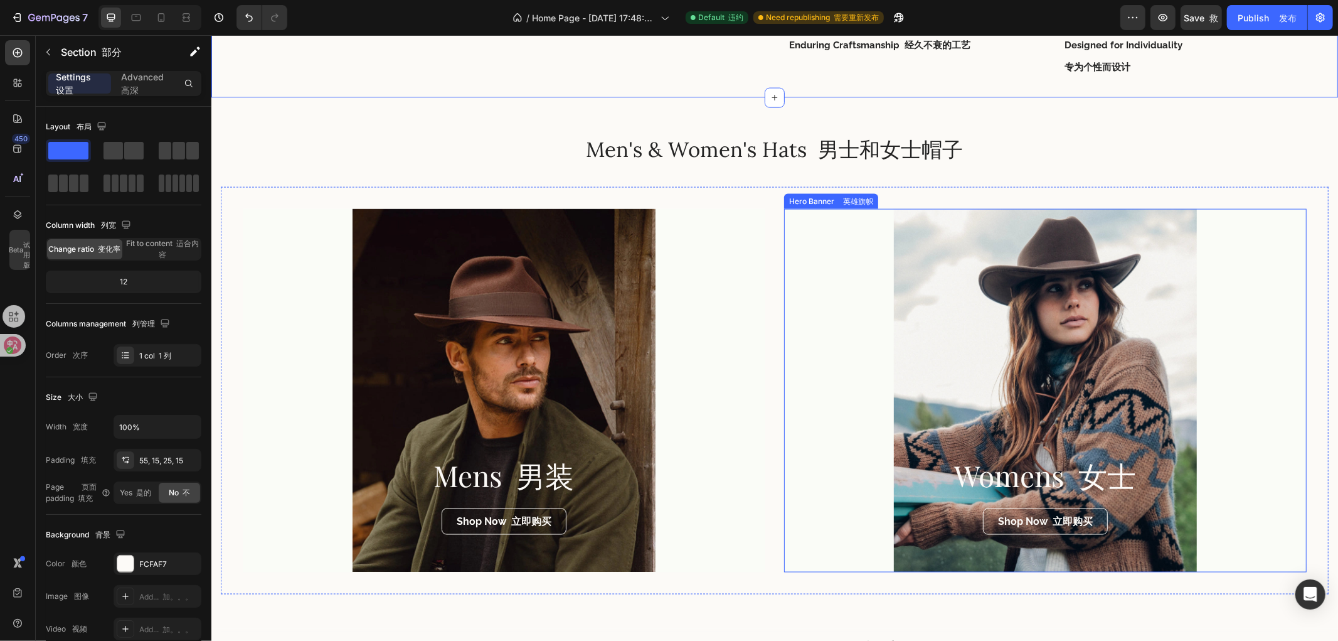
scroll to position [1464, 0]
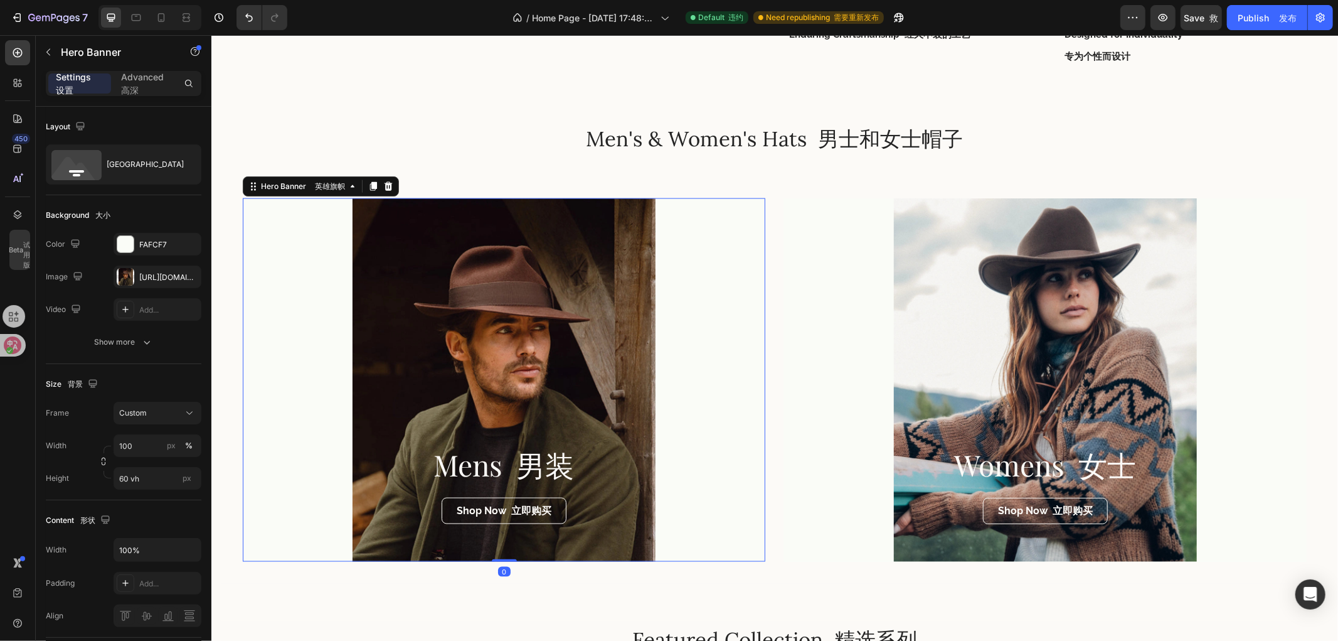
click at [531, 329] on div "Overlay" at bounding box center [503, 379] width 523 height 363
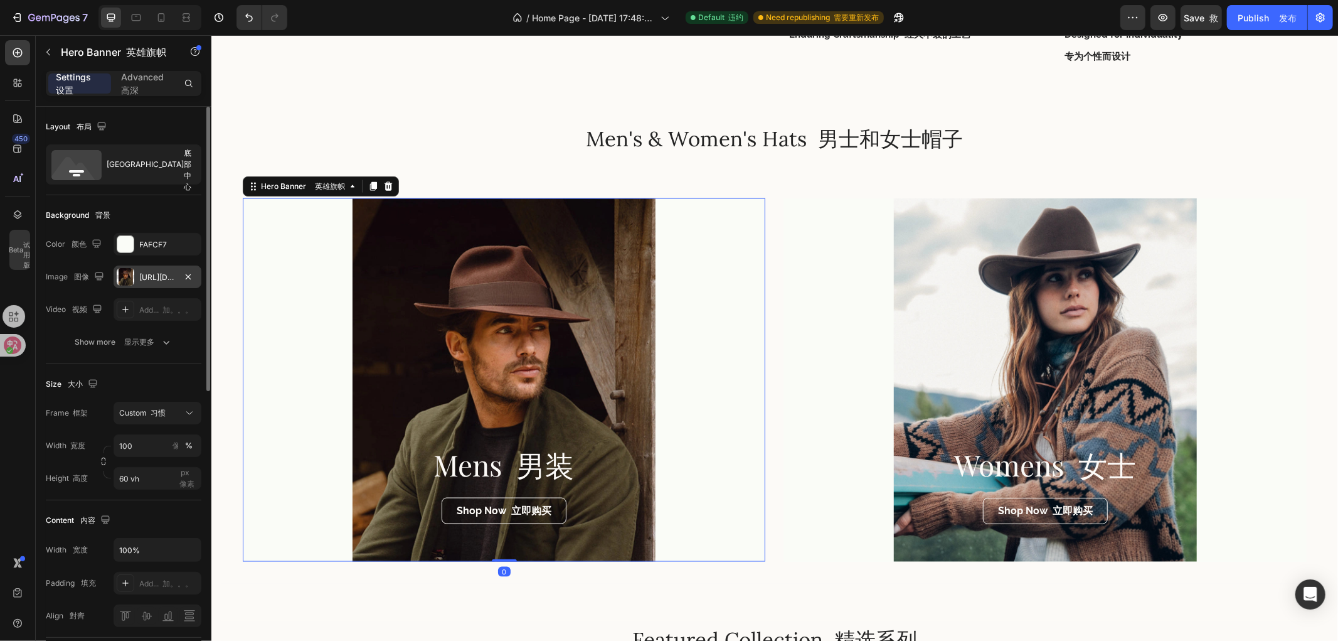
click at [149, 274] on div "[URL][DOMAIN_NAME]" at bounding box center [157, 277] width 36 height 11
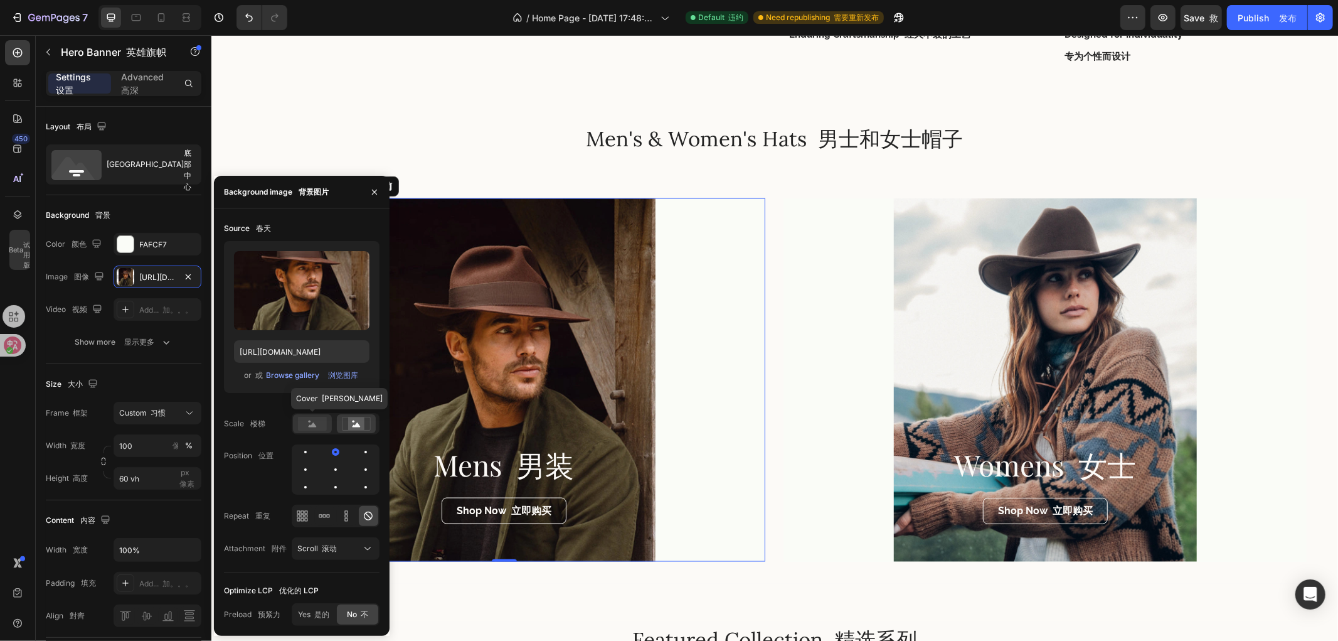
click at [306, 425] on rect at bounding box center [312, 424] width 29 height 14
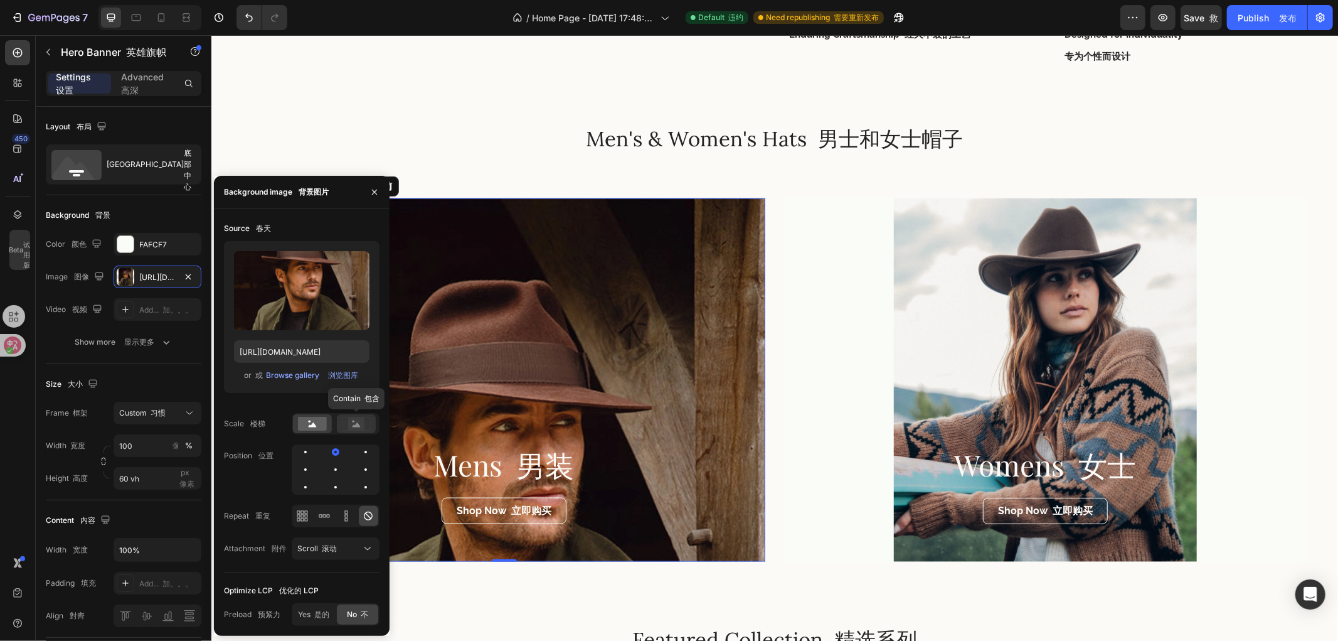
click at [355, 427] on icon at bounding box center [357, 424] width 8 height 4
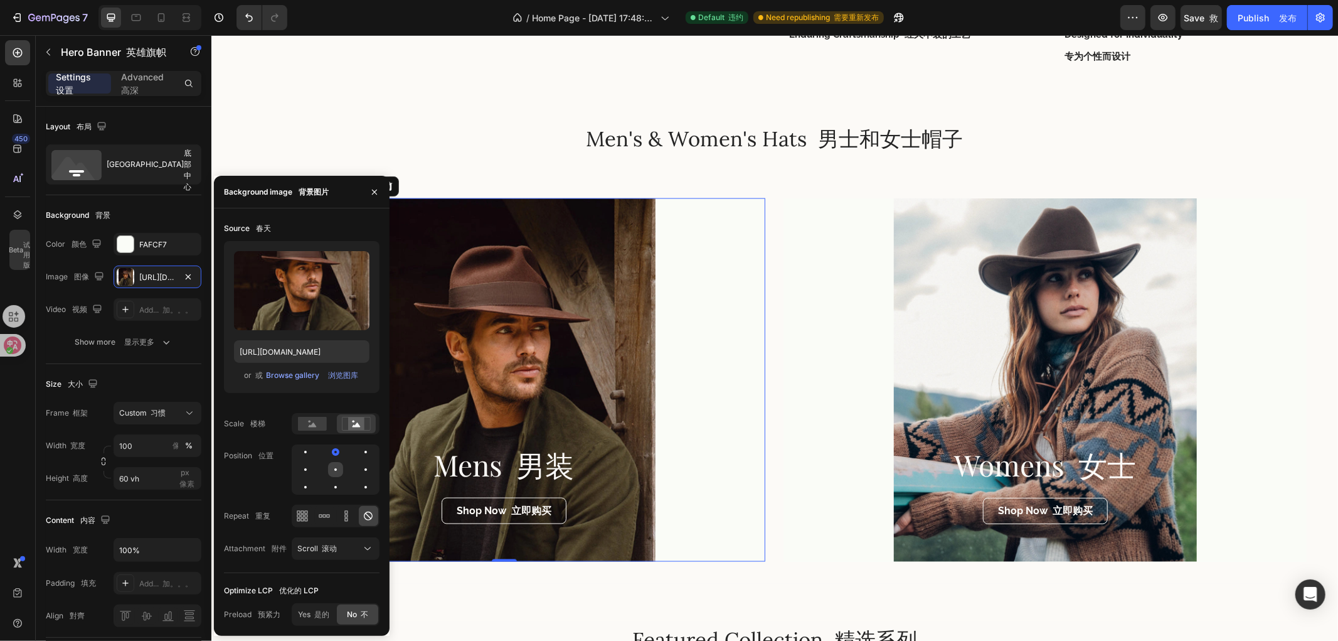
click at [336, 463] on div at bounding box center [335, 469] width 15 height 15
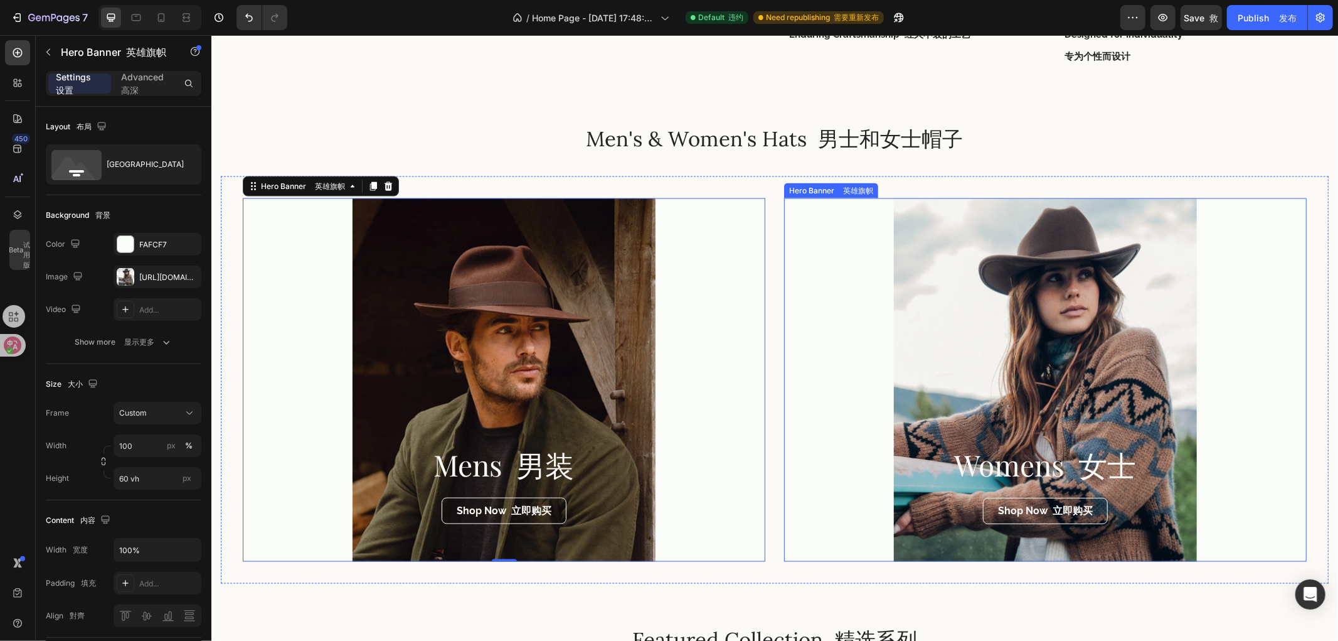
click at [927, 371] on div "Overlay" at bounding box center [1045, 379] width 523 height 363
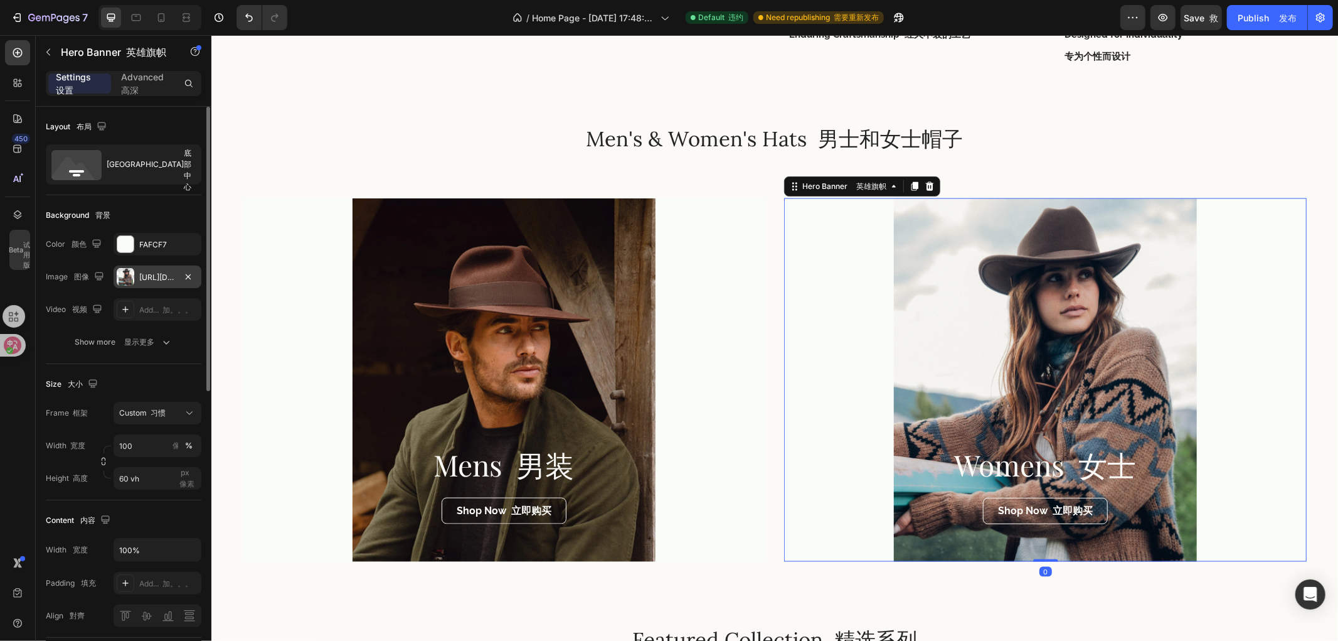
click at [157, 278] on div "[URL][DOMAIN_NAME]" at bounding box center [157, 277] width 36 height 11
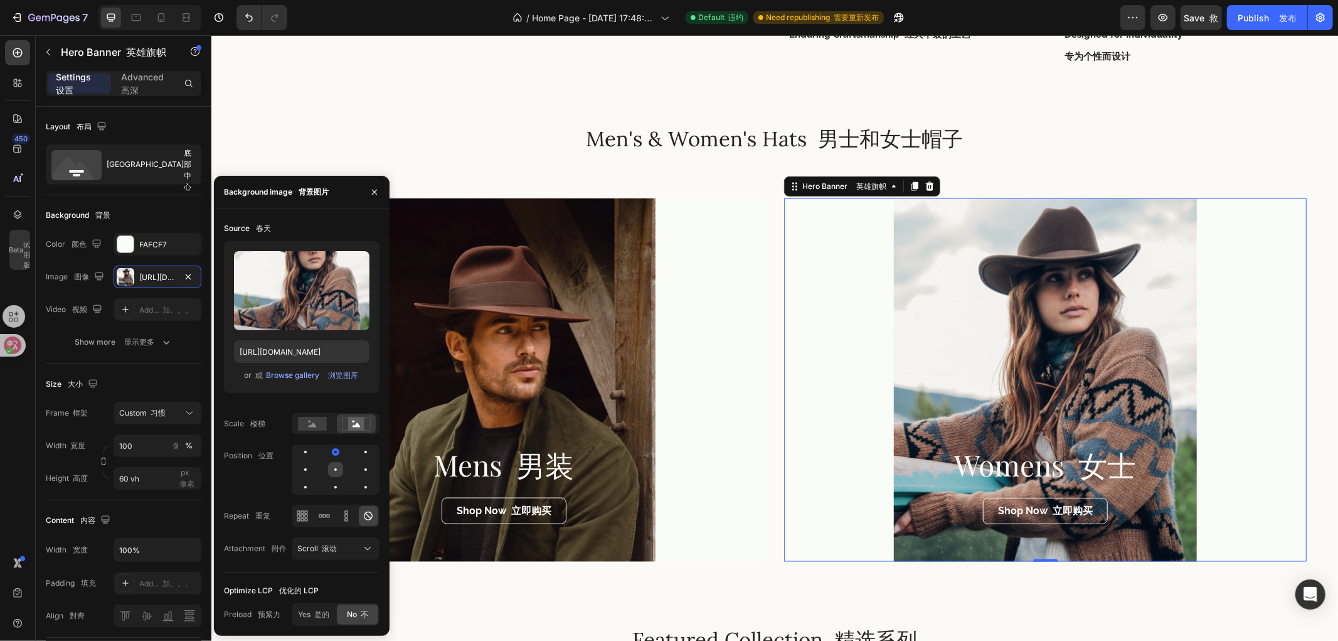
click at [333, 466] on div at bounding box center [335, 469] width 15 height 15
click at [310, 518] on div at bounding box center [302, 516] width 19 height 20
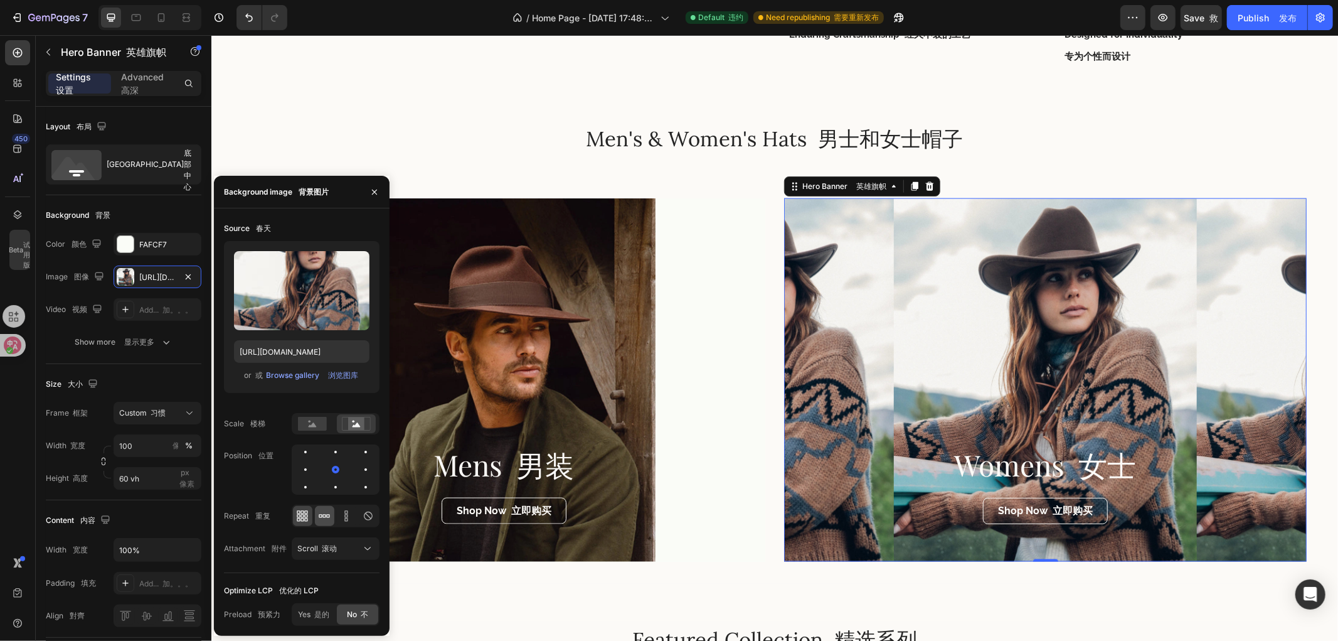
click at [321, 519] on icon at bounding box center [324, 515] width 13 height 13
click at [348, 518] on icon at bounding box center [346, 519] width 3 height 3
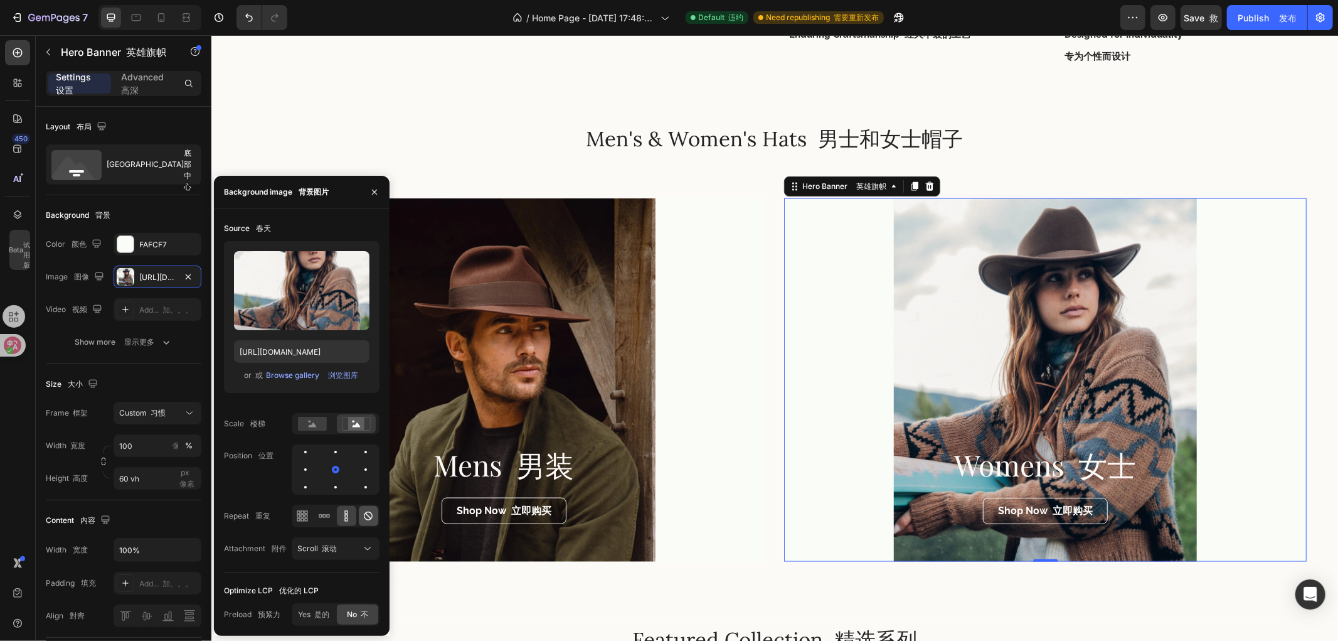
click at [366, 517] on icon at bounding box center [368, 515] width 13 height 13
click at [338, 550] on div "Scroll 滚动" at bounding box center [329, 548] width 64 height 11
click at [321, 494] on font "固定" at bounding box center [328, 492] width 15 height 9
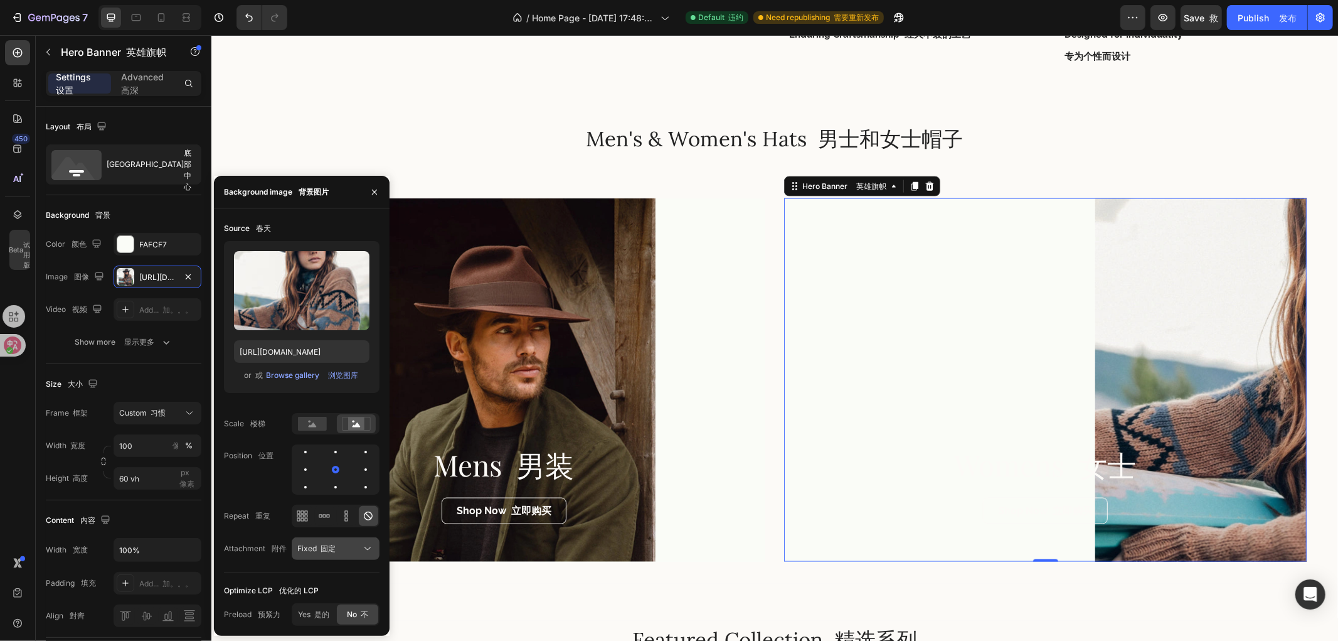
click at [346, 550] on div "Fixed 固定" at bounding box center [329, 548] width 64 height 11
click at [323, 525] on div "Local 当地" at bounding box center [323, 517] width 103 height 24
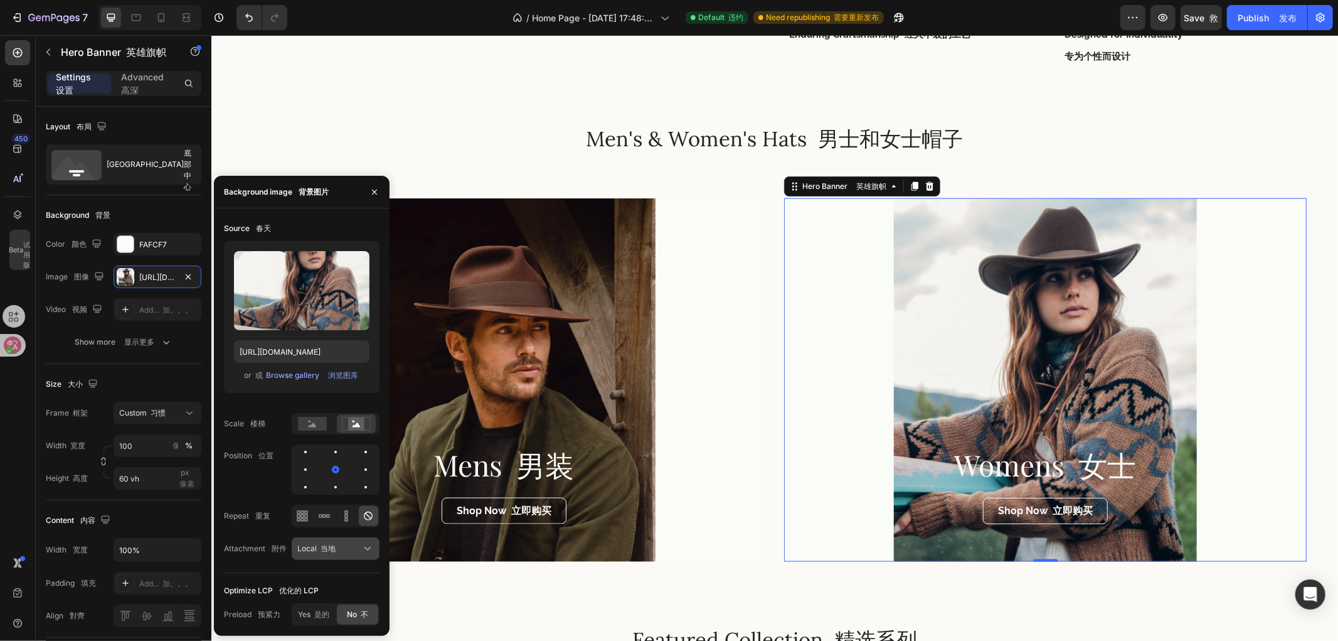
click at [334, 547] on font "当地" at bounding box center [328, 547] width 15 height 9
click at [317, 475] on div "Scroll 滚动" at bounding box center [323, 469] width 103 height 24
click at [324, 569] on div "Source 春天 Upload Image 上传图片 [URL][DOMAIN_NAME] or 或 Browse gallery 浏览图库 Scale 楼…" at bounding box center [302, 395] width 156 height 355
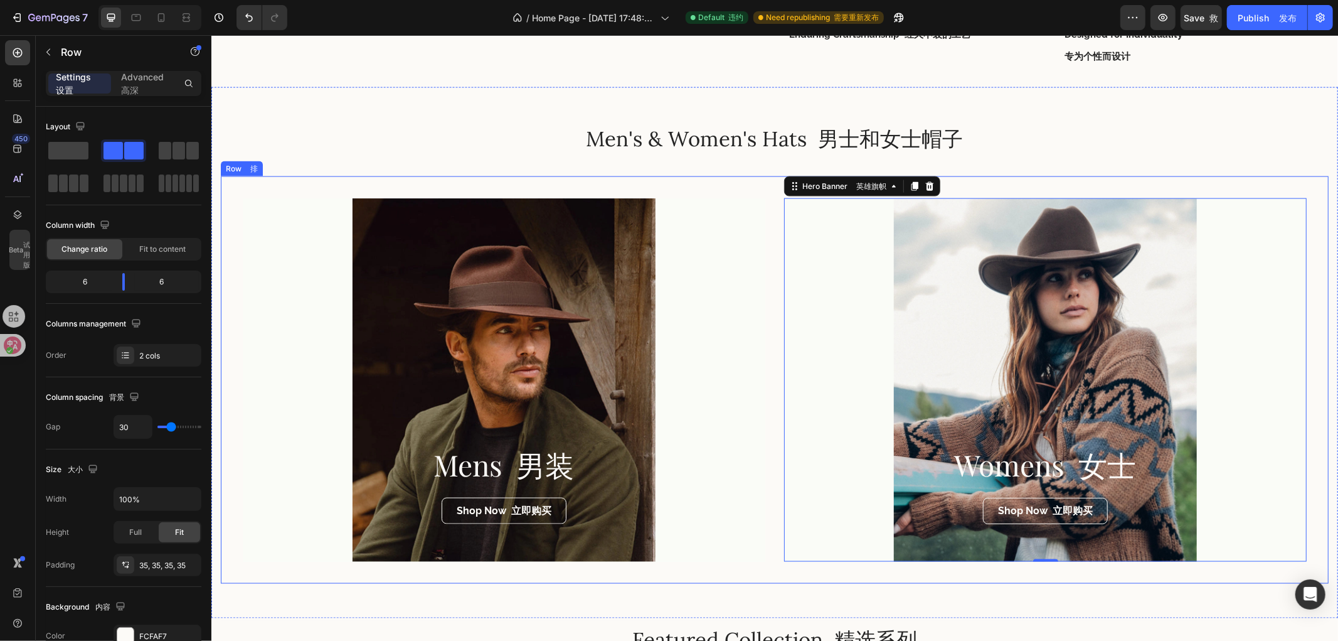
click at [763, 455] on div "Mens 男装 Heading 标题 Shop Now 立即购买 Button 按钮 Hero Banner 英雄旗帜 Womens 女士 Heading 标…" at bounding box center [774, 379] width 1108 height 407
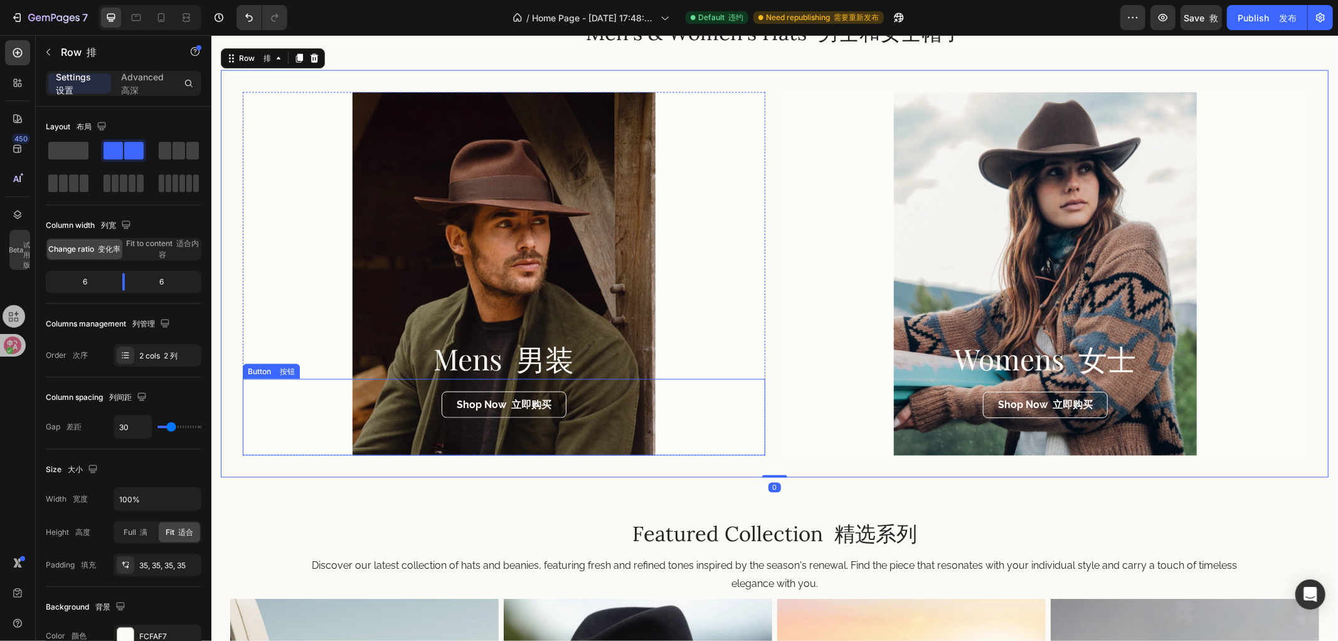
scroll to position [1603, 0]
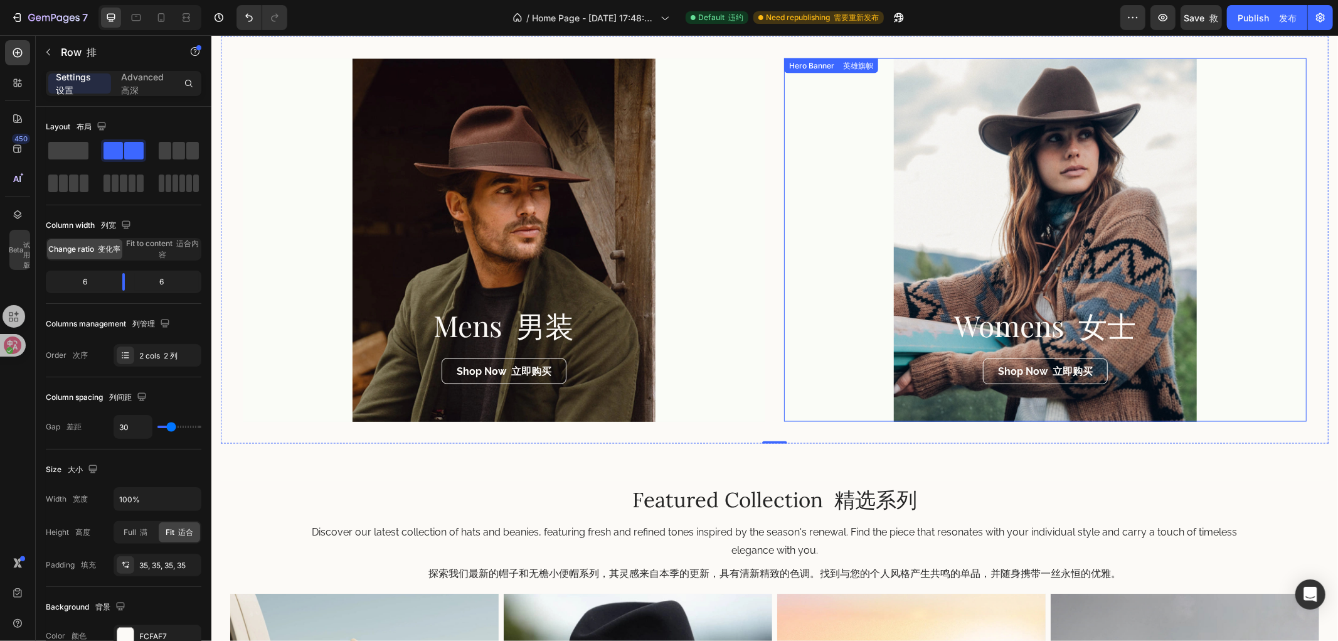
click at [1101, 267] on div "Overlay" at bounding box center [1045, 239] width 523 height 363
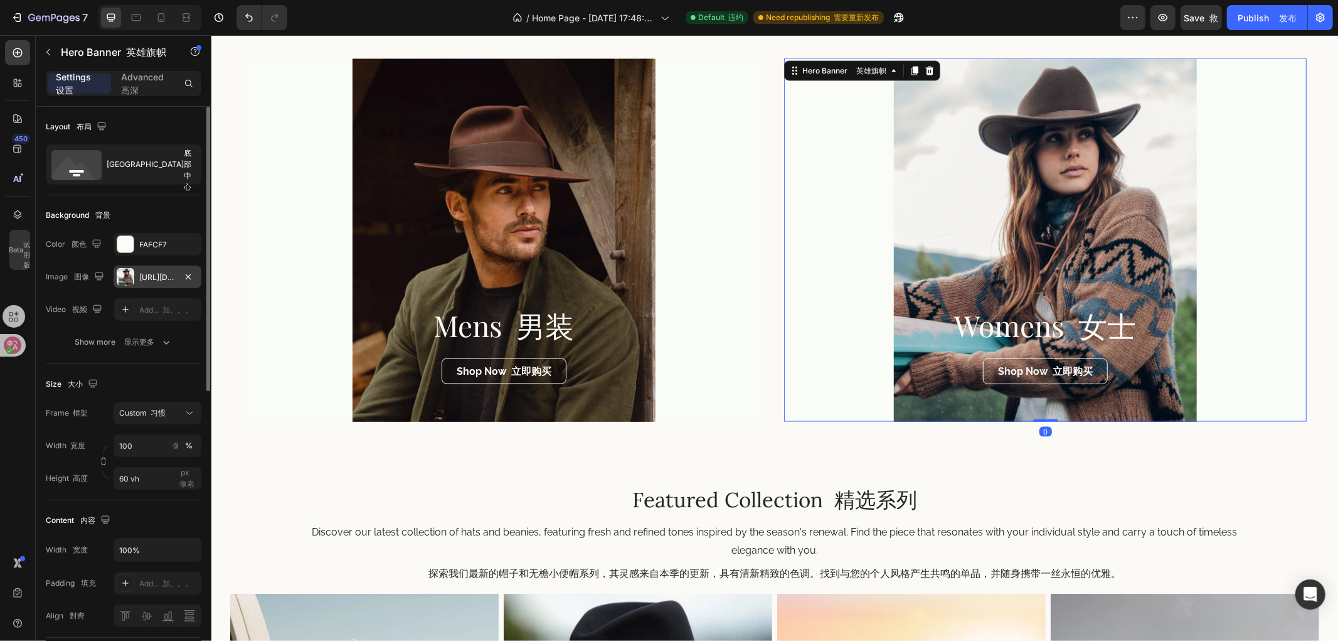
click at [154, 272] on div "[URL][DOMAIN_NAME]" at bounding box center [157, 277] width 36 height 11
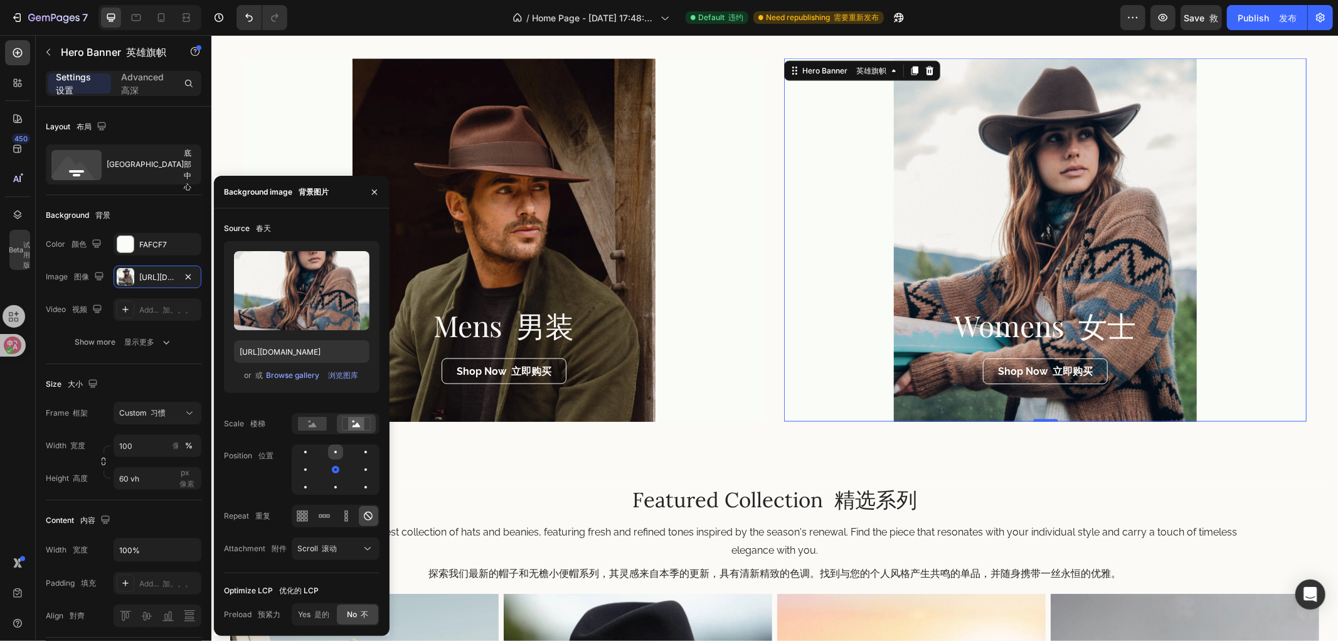
click at [329, 457] on div at bounding box center [335, 451] width 15 height 15
click at [335, 474] on div at bounding box center [335, 469] width 15 height 15
click at [341, 500] on div "Source 春天 Upload Image 上传图片 [URL][DOMAIN_NAME] or 或 Browse gallery 浏览图库 Scale 楼…" at bounding box center [302, 395] width 156 height 355
click at [958, 257] on div "Overlay" at bounding box center [1045, 239] width 523 height 363
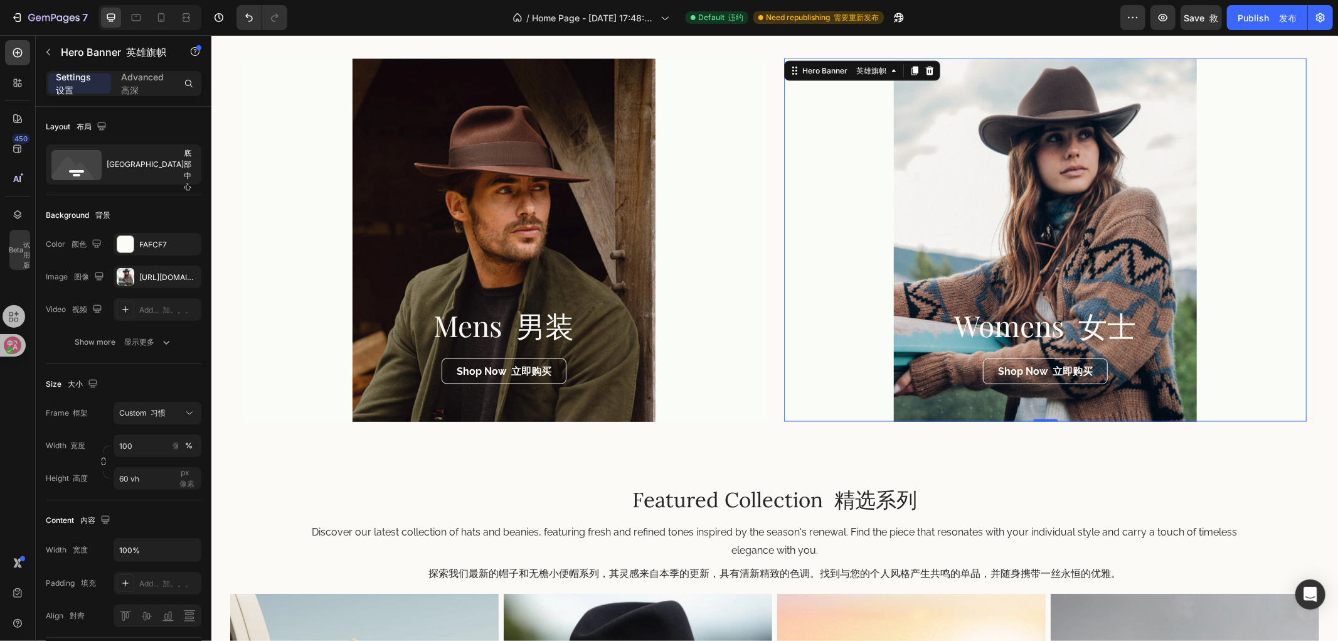
click at [963, 215] on div "Overlay" at bounding box center [1045, 239] width 523 height 363
click at [158, 274] on div "[URL][DOMAIN_NAME]" at bounding box center [157, 277] width 36 height 11
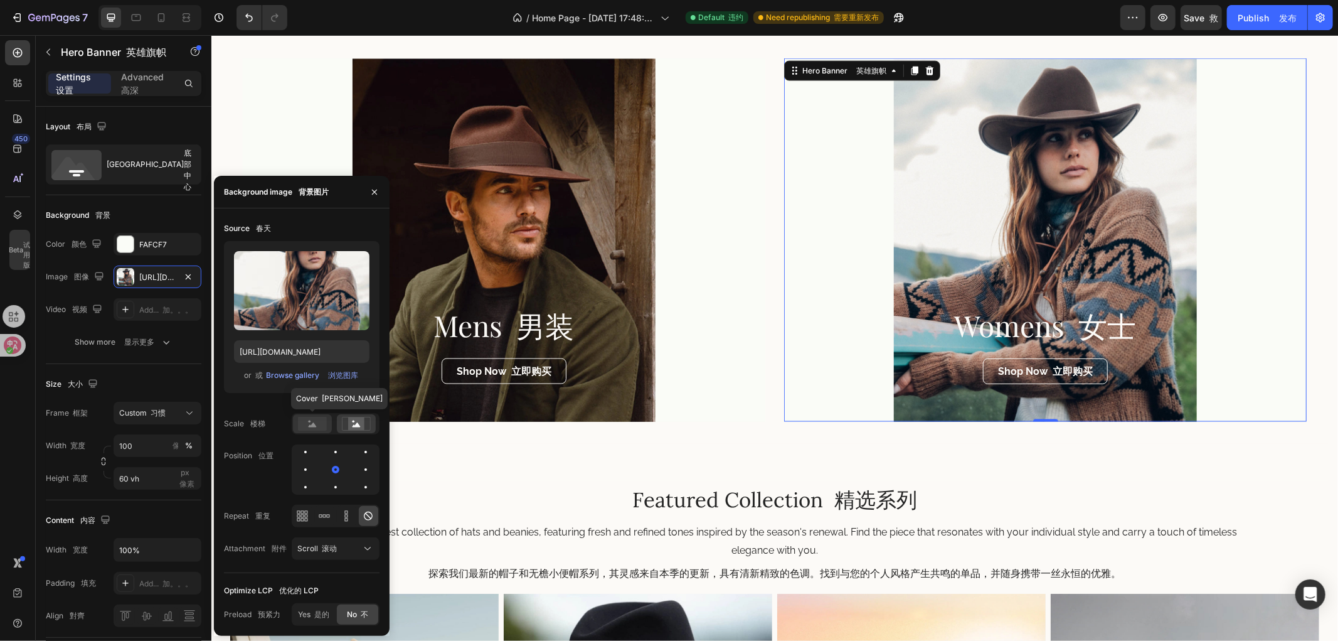
click at [317, 422] on rect at bounding box center [312, 424] width 29 height 14
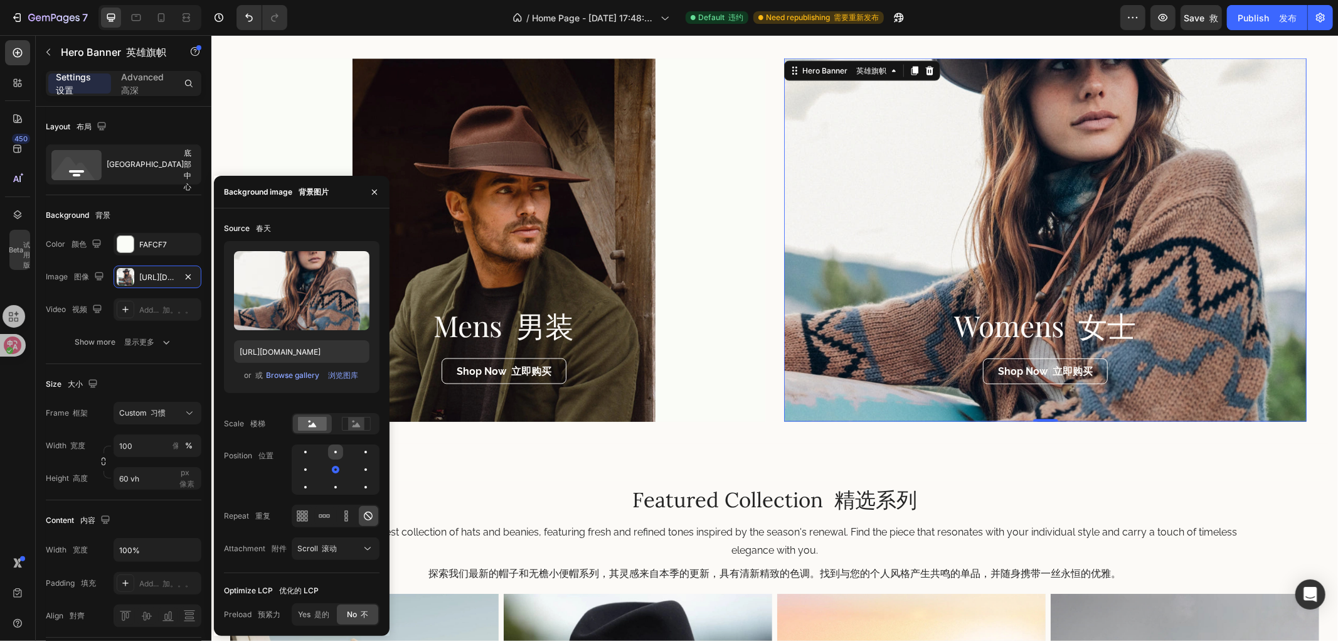
click at [334, 446] on div at bounding box center [335, 451] width 15 height 15
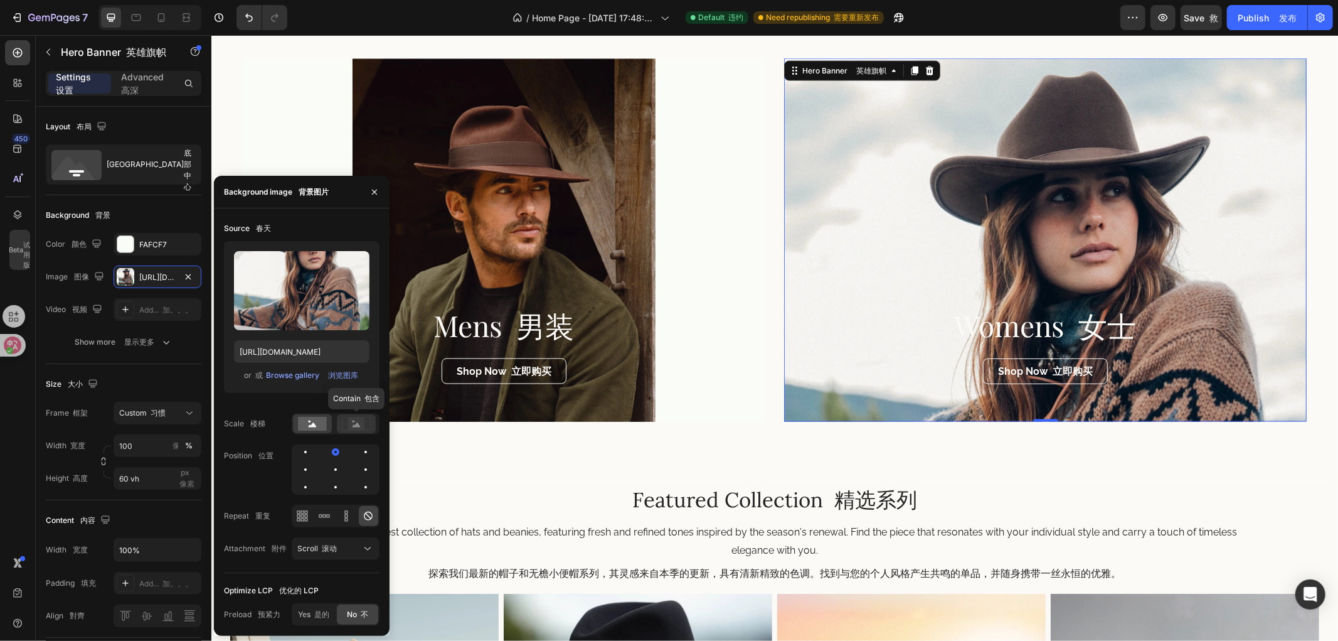
click at [354, 427] on rect at bounding box center [356, 423] width 16 height 13
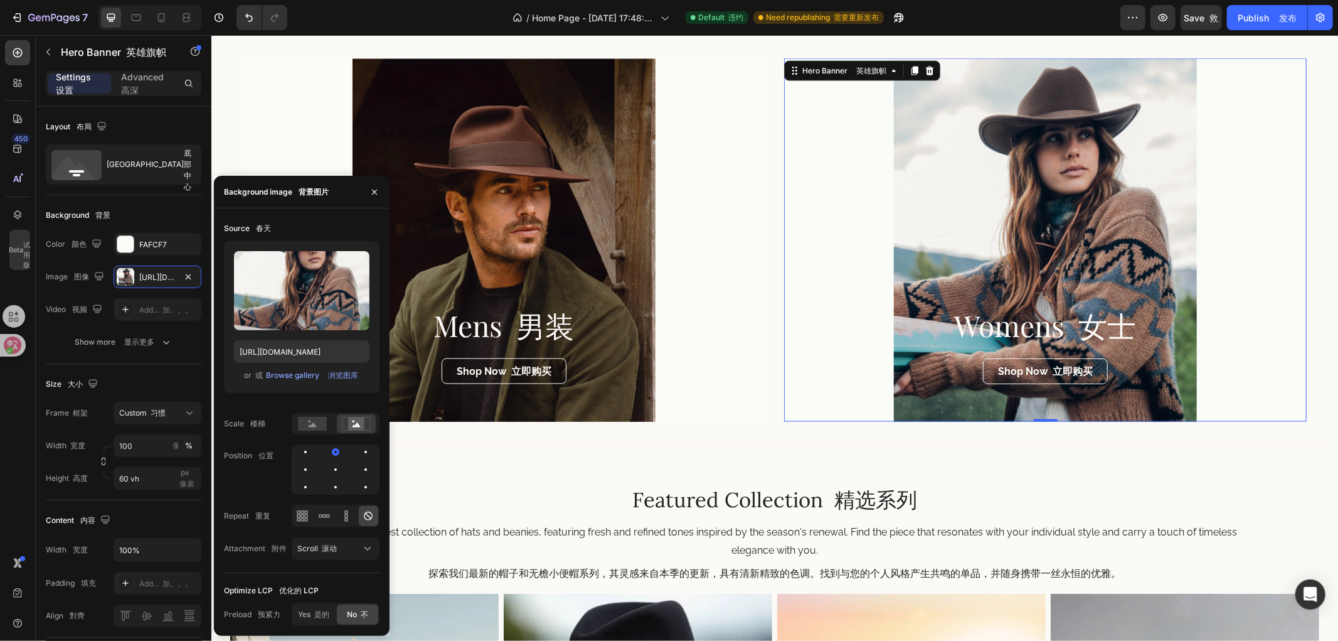
click at [968, 255] on div "Overlay" at bounding box center [1045, 239] width 523 height 363
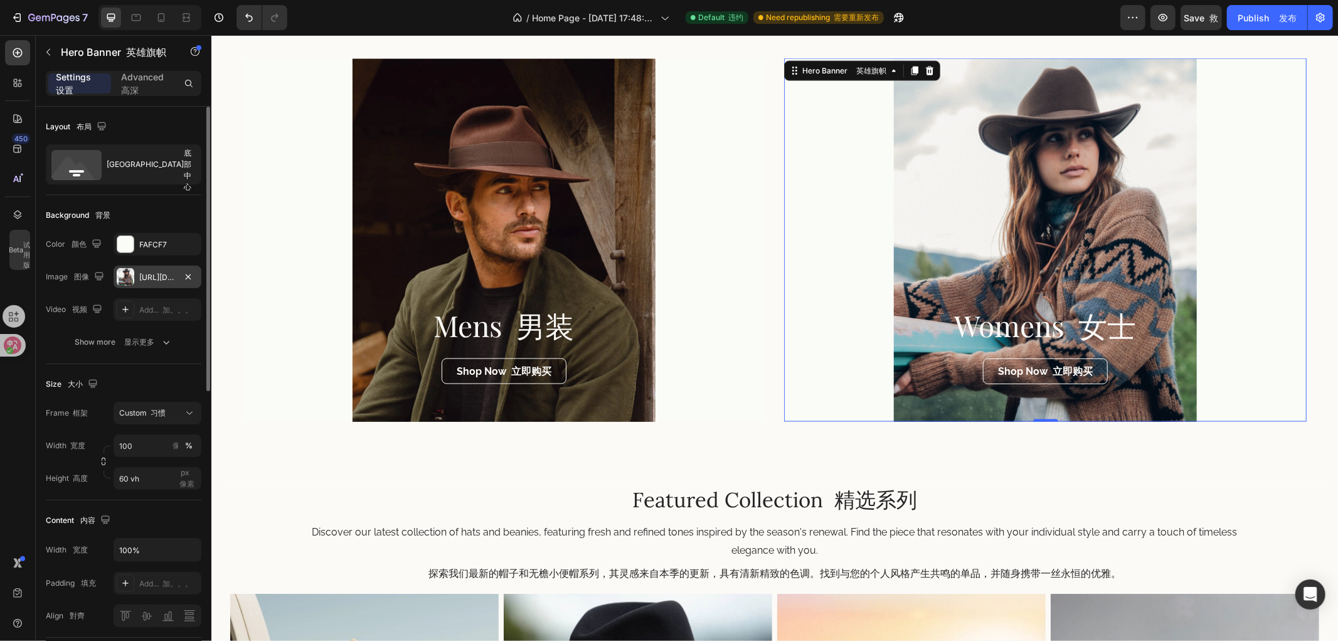
click at [141, 278] on div "[URL][DOMAIN_NAME]" at bounding box center [157, 277] width 36 height 11
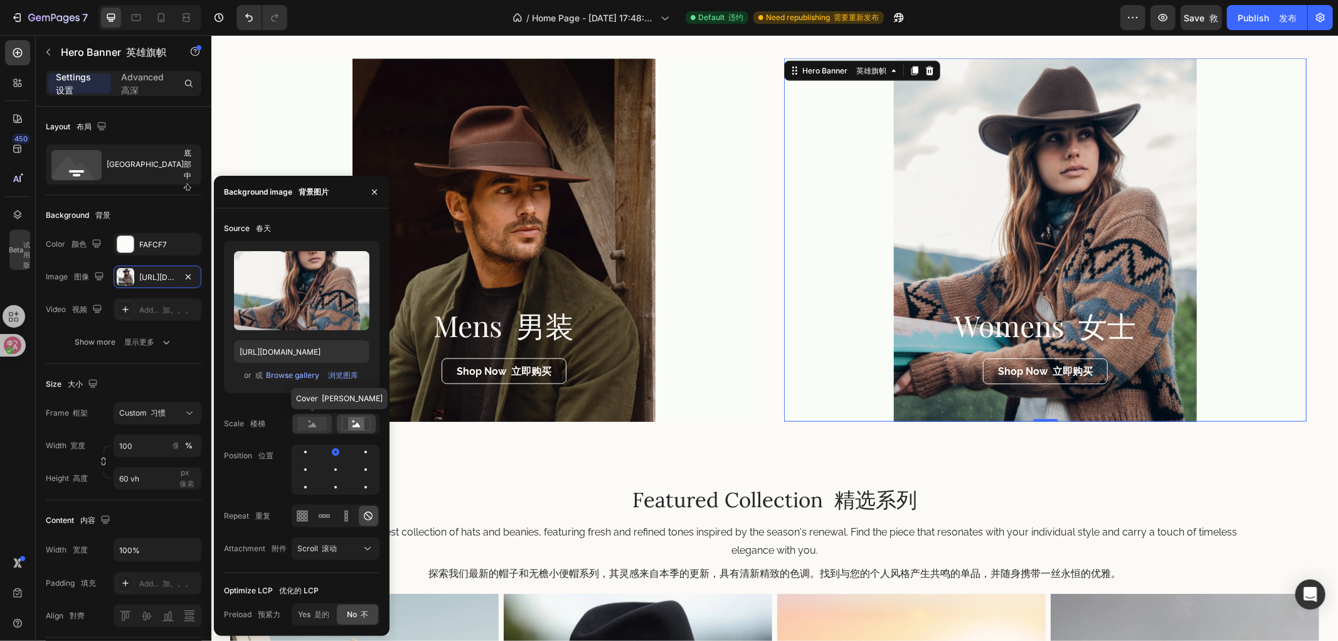
click at [309, 429] on rect at bounding box center [312, 424] width 29 height 14
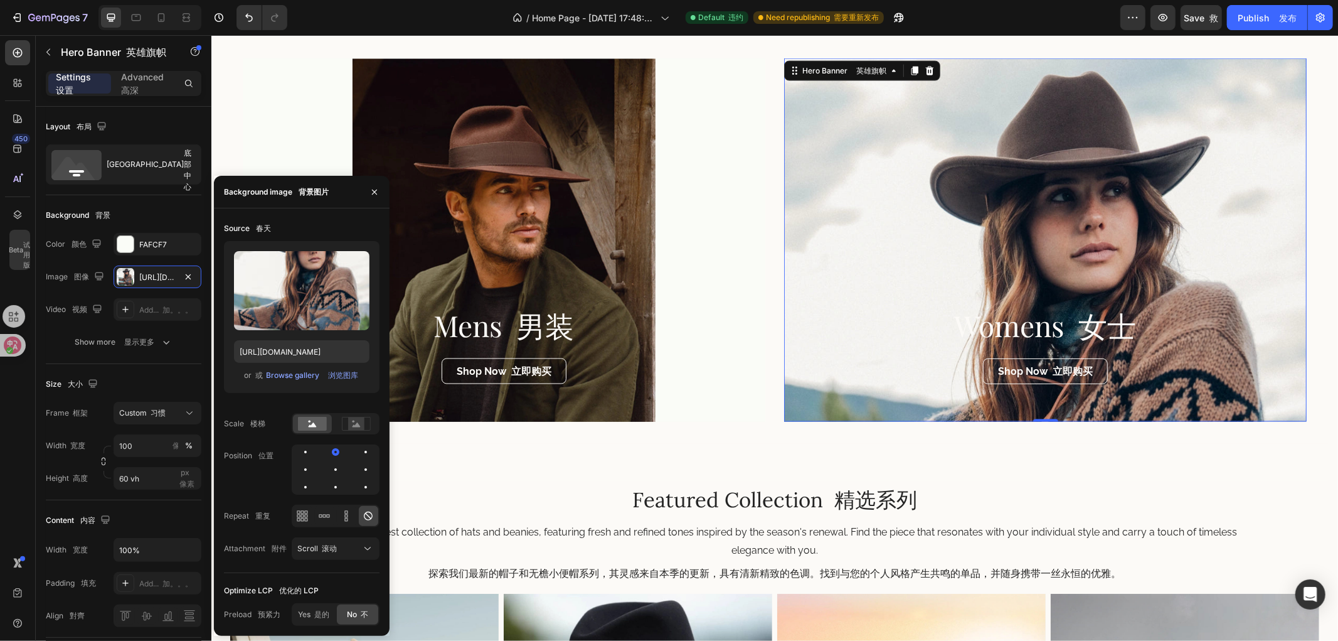
click at [999, 208] on div "Overlay" at bounding box center [1045, 239] width 523 height 363
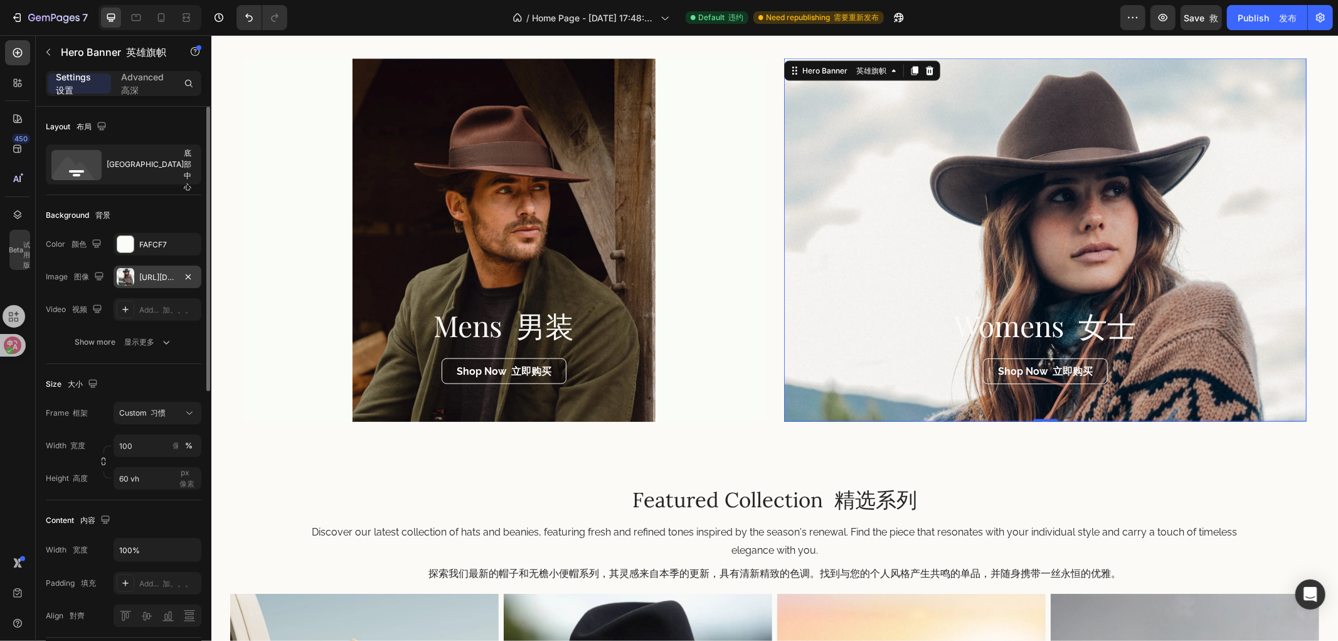
click at [144, 284] on div "[URL][DOMAIN_NAME]" at bounding box center [158, 276] width 88 height 23
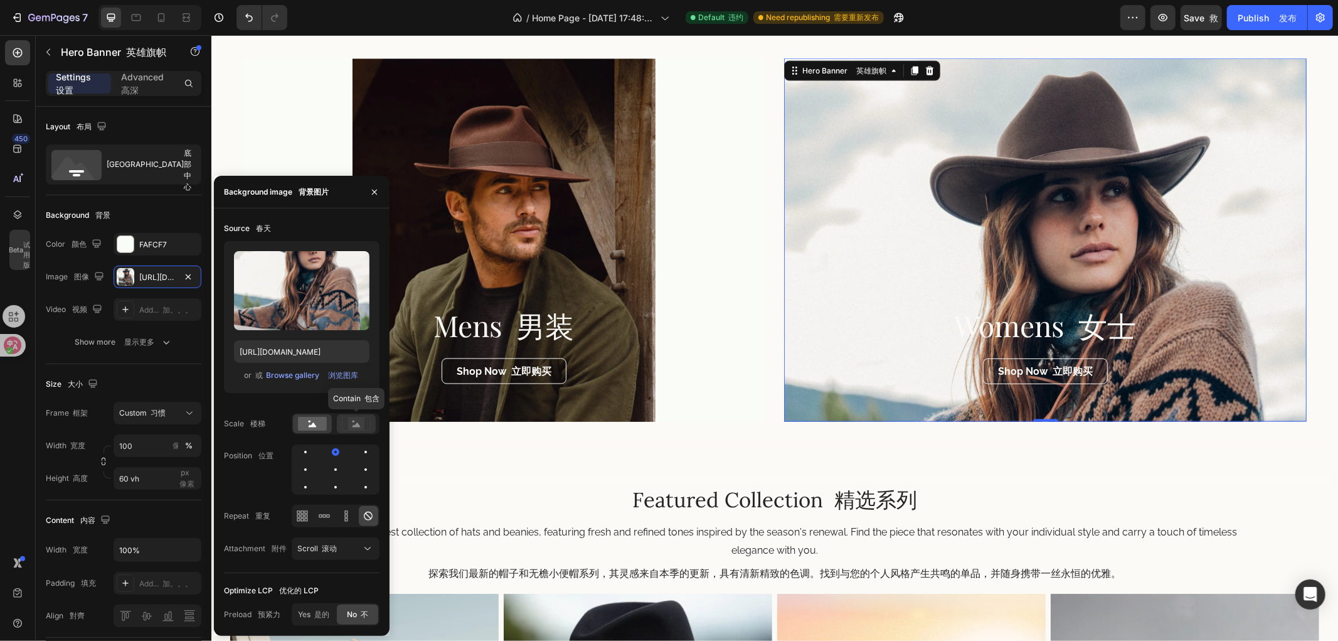
click at [352, 425] on rect at bounding box center [356, 423] width 16 height 13
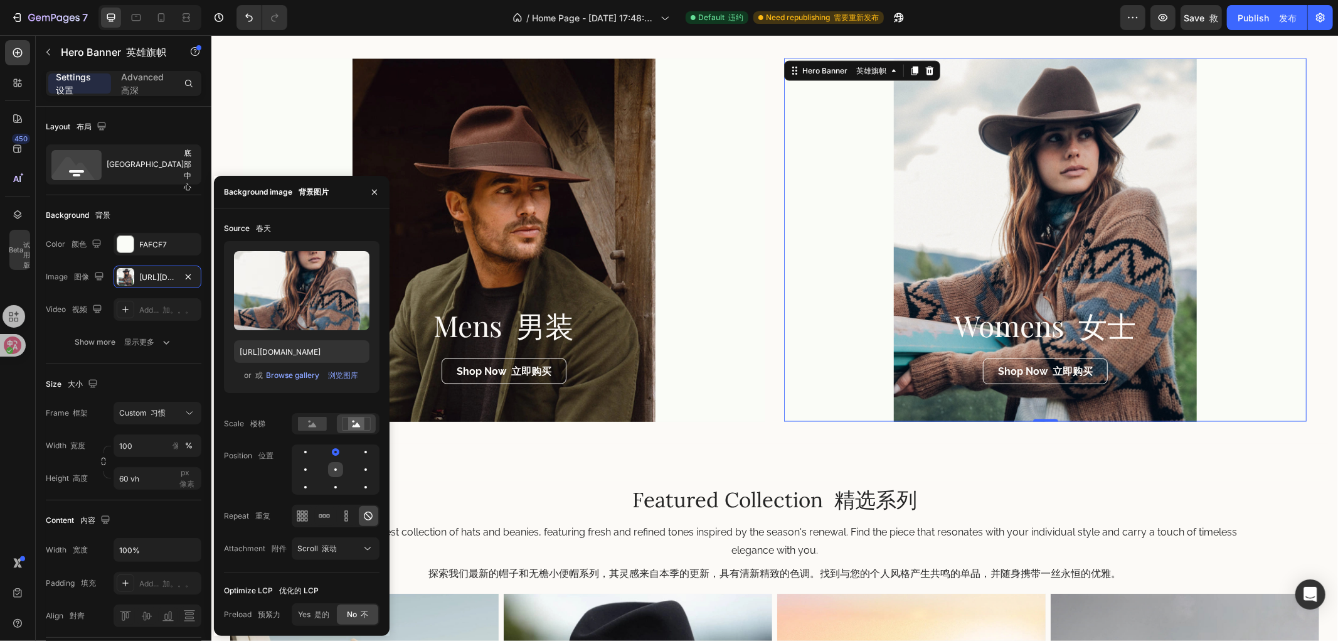
click at [335, 466] on div at bounding box center [335, 469] width 15 height 15
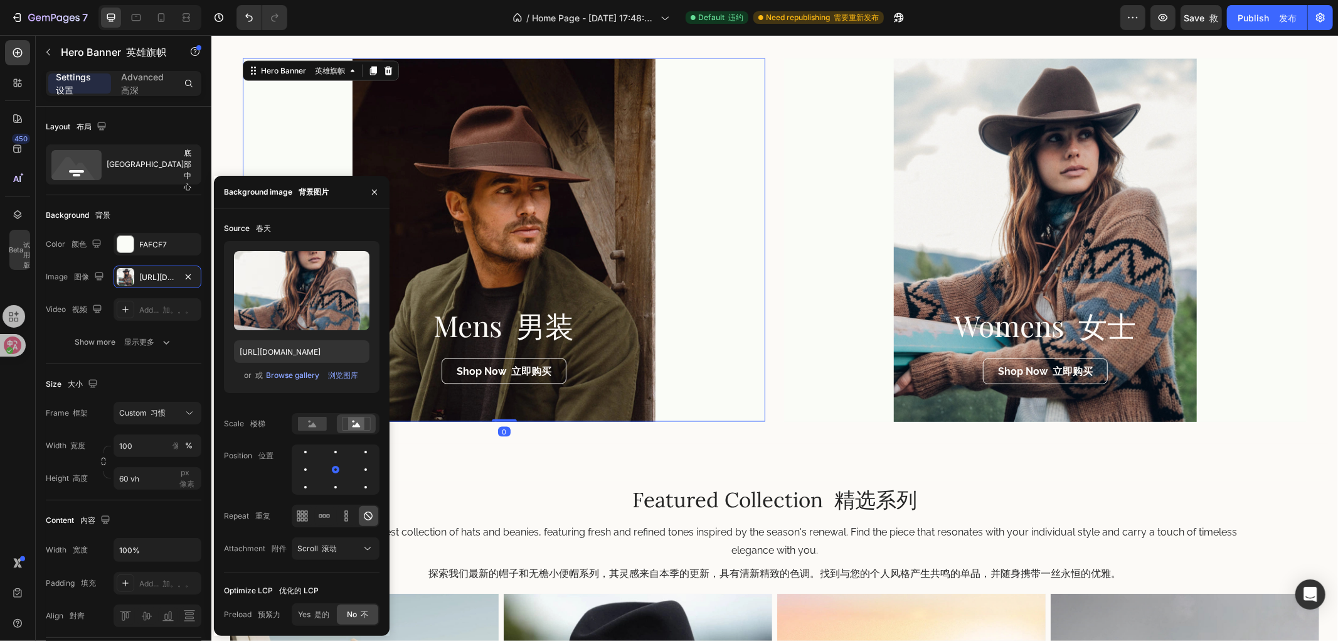
click at [499, 204] on div "Overlay" at bounding box center [503, 239] width 523 height 363
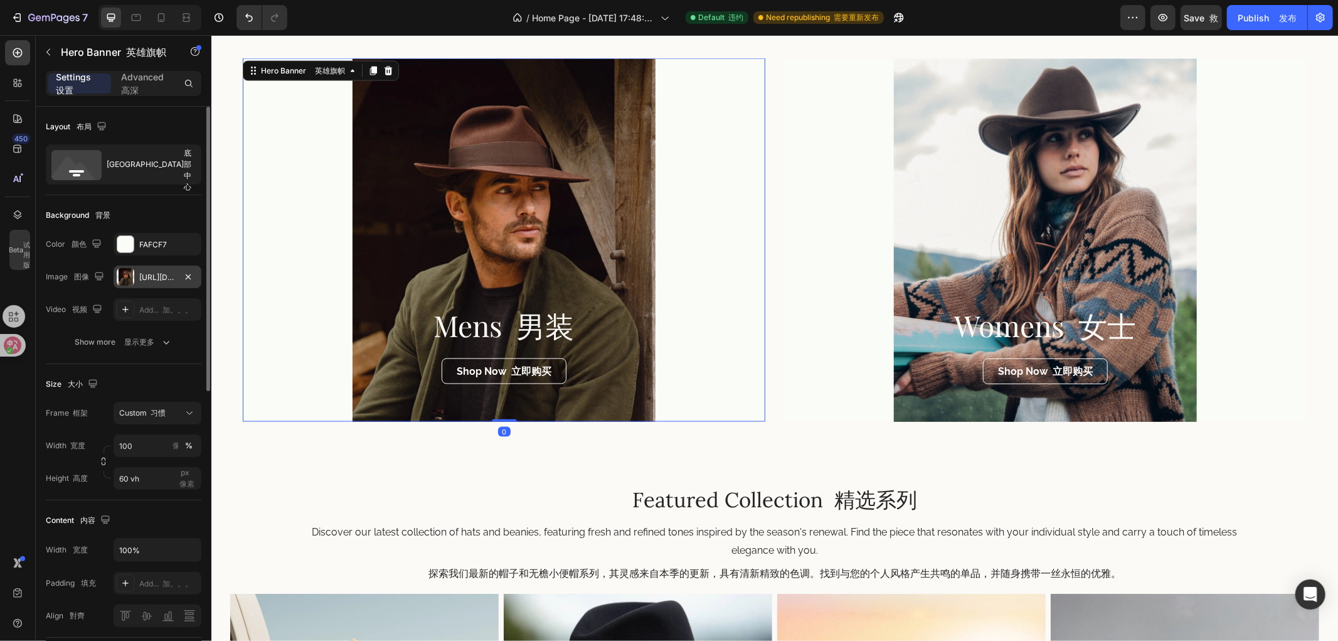
click at [146, 279] on div "[URL][DOMAIN_NAME]" at bounding box center [157, 277] width 36 height 11
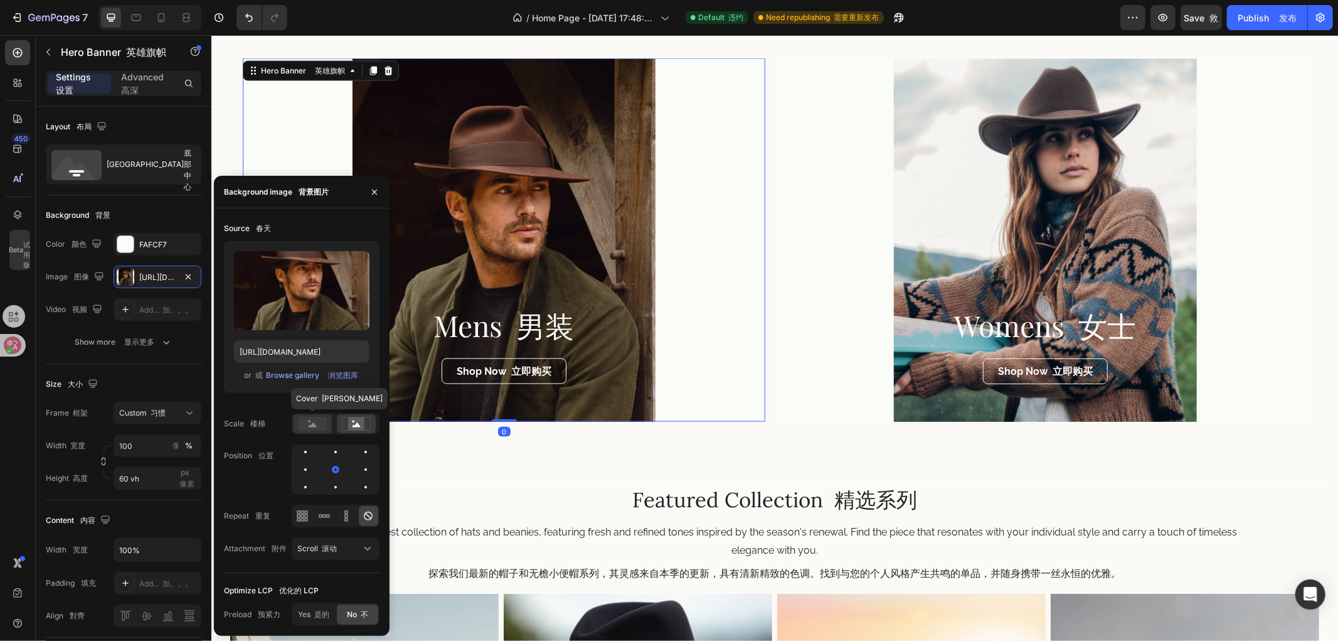
click at [306, 427] on rect at bounding box center [312, 424] width 29 height 14
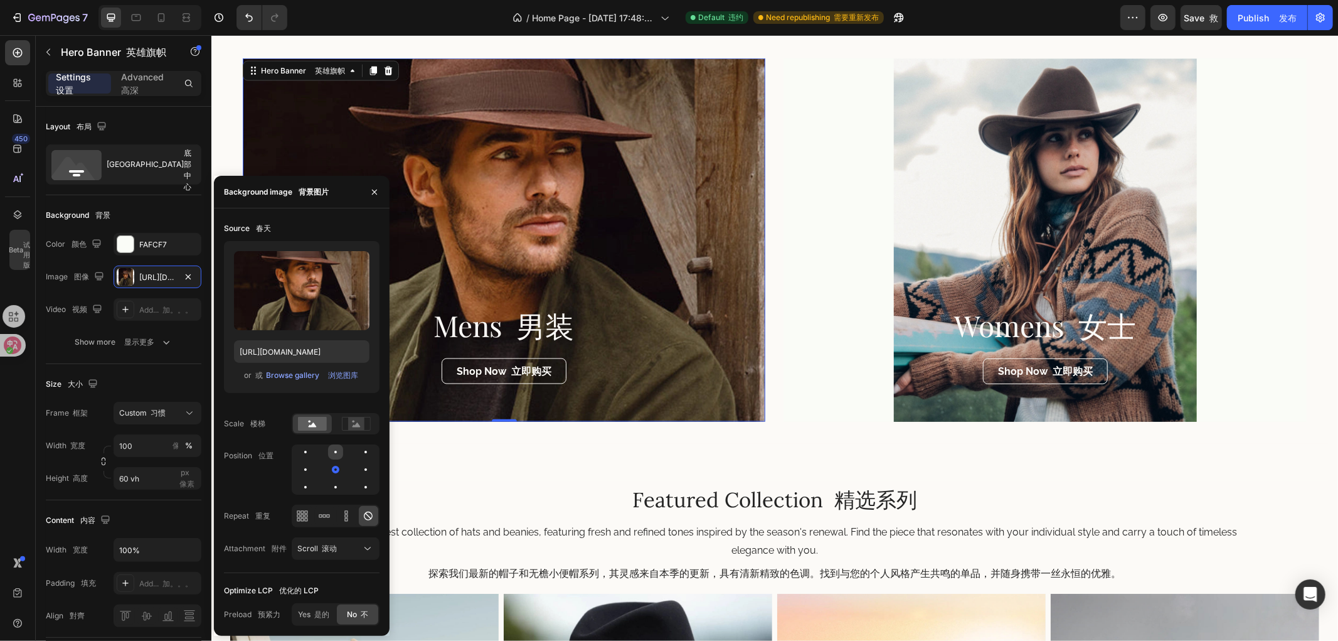
click at [328, 451] on div at bounding box center [335, 451] width 15 height 15
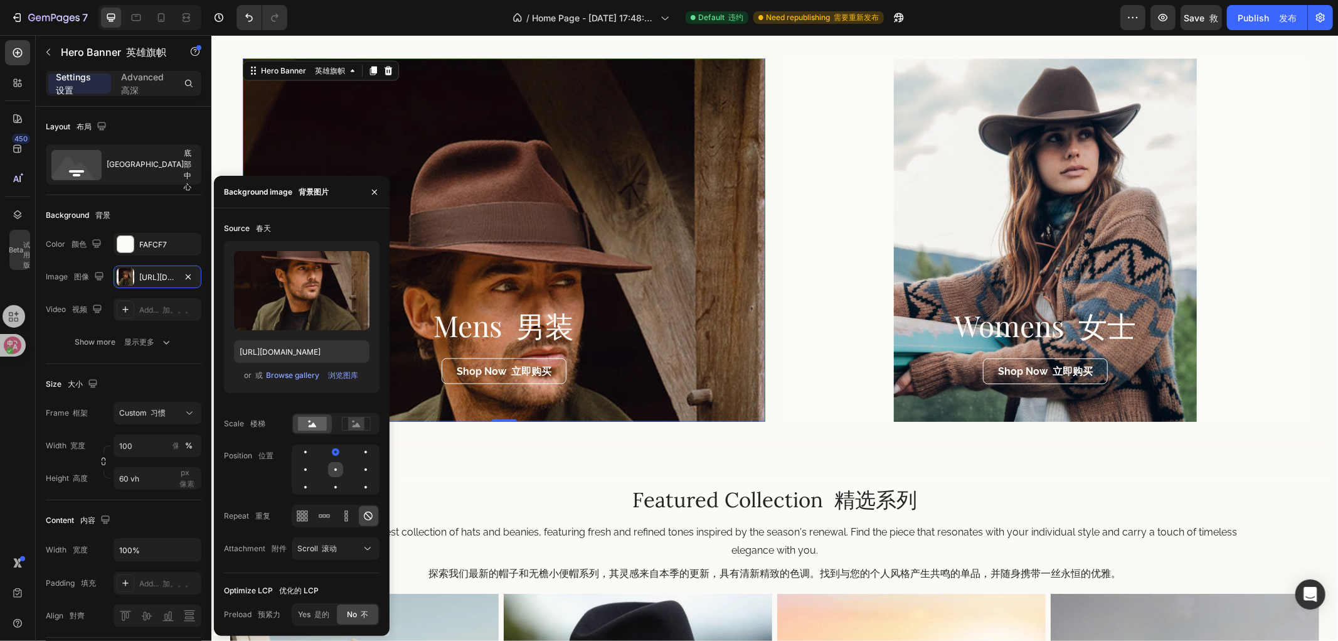
click at [337, 472] on div at bounding box center [335, 469] width 15 height 15
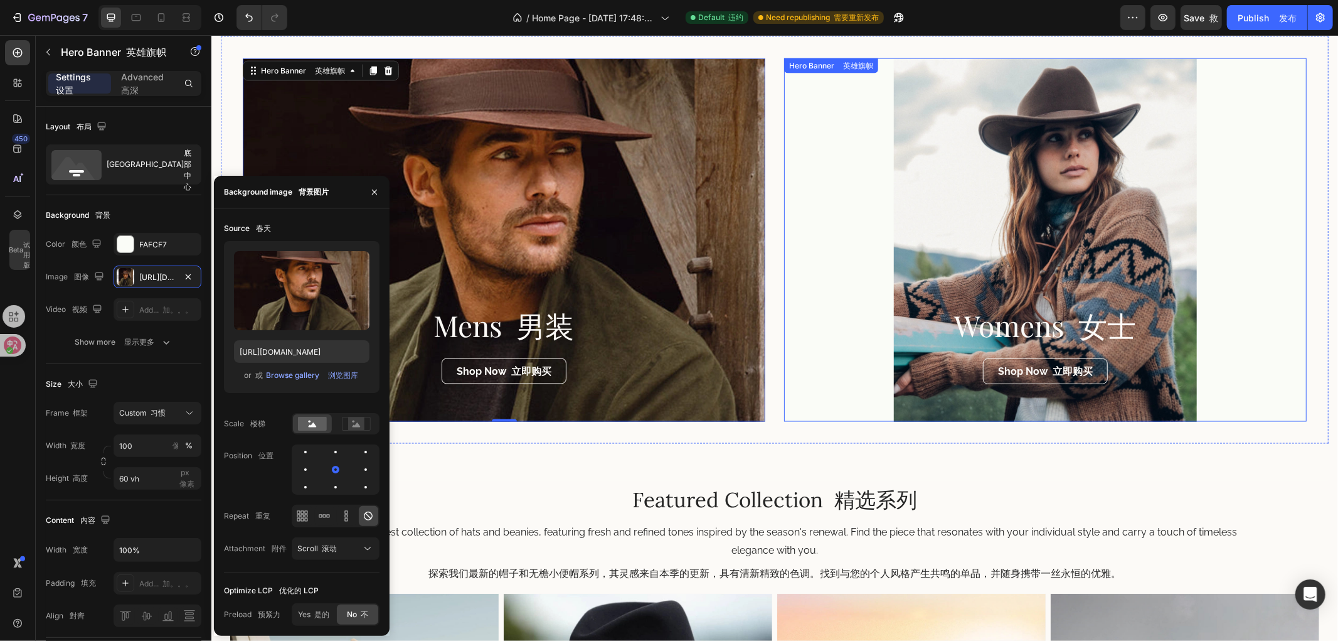
click at [1130, 208] on div "Overlay" at bounding box center [1045, 239] width 523 height 363
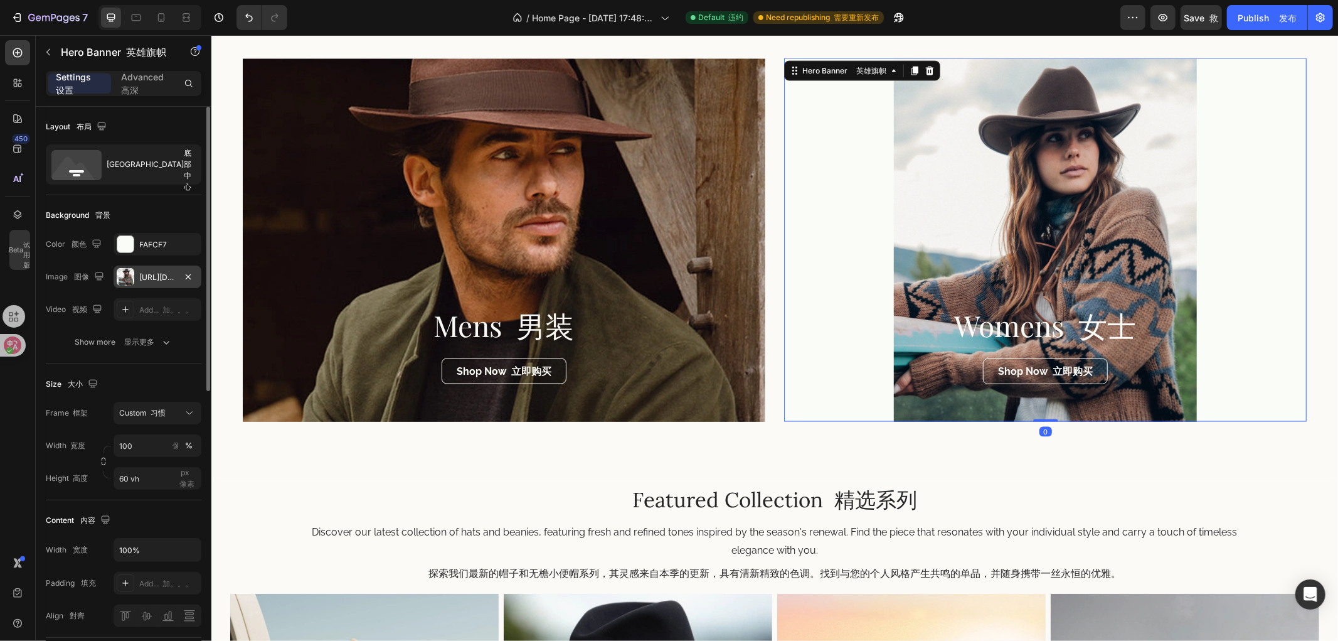
click at [147, 282] on div "[URL][DOMAIN_NAME]" at bounding box center [157, 277] width 36 height 11
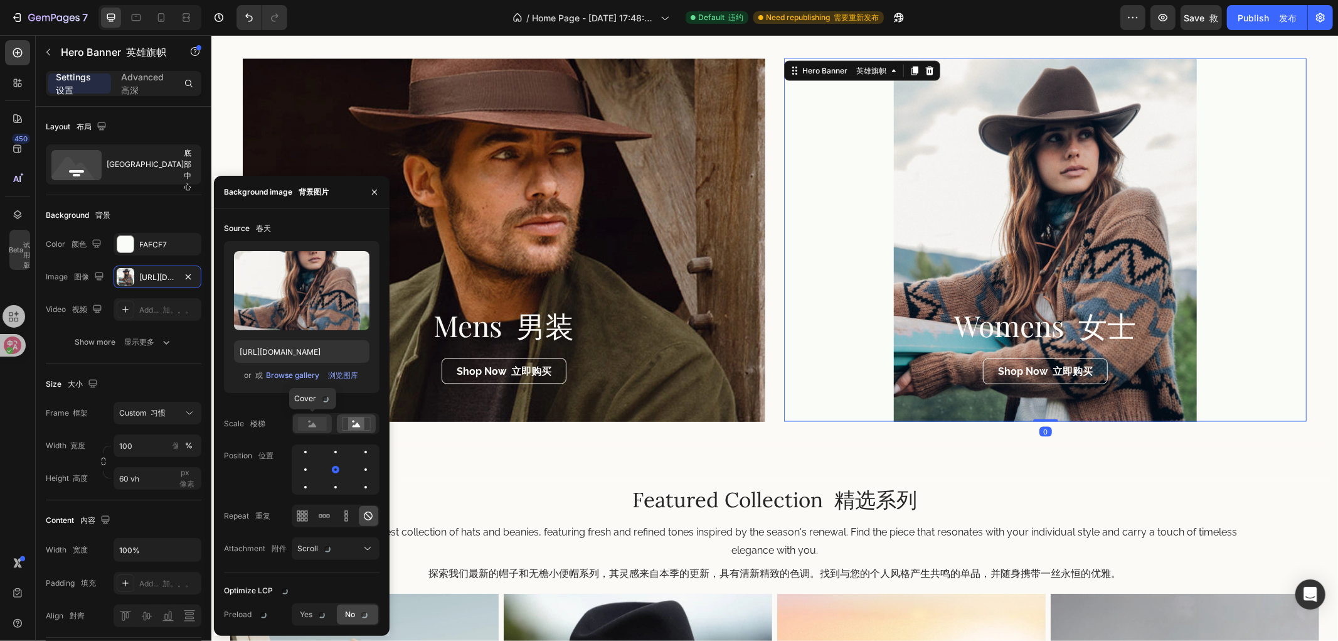
click at [321, 423] on rect at bounding box center [312, 424] width 29 height 14
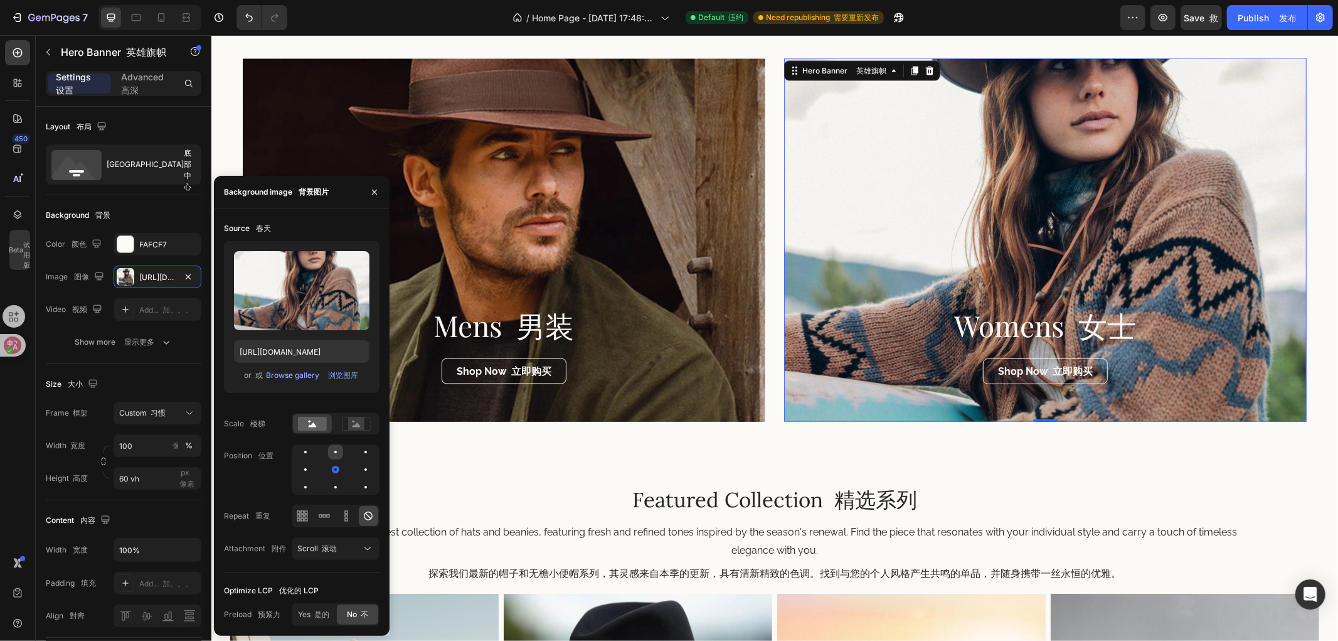
click at [336, 456] on div at bounding box center [335, 451] width 15 height 15
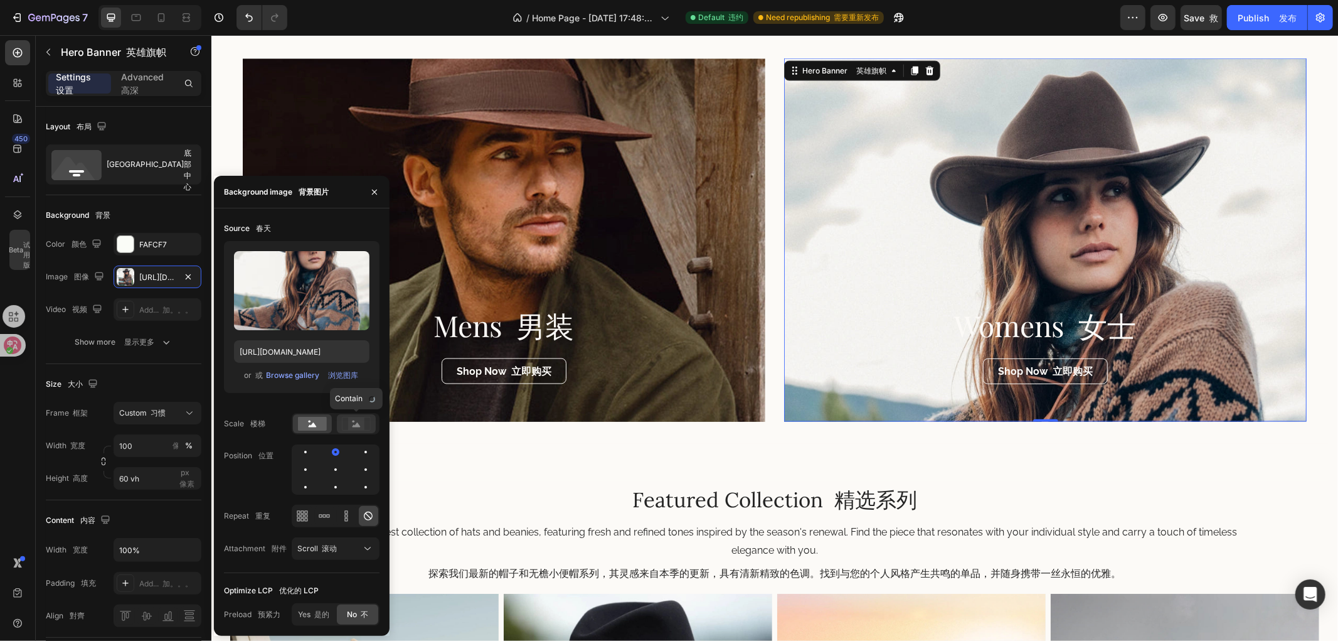
click at [360, 418] on rect at bounding box center [356, 423] width 16 height 13
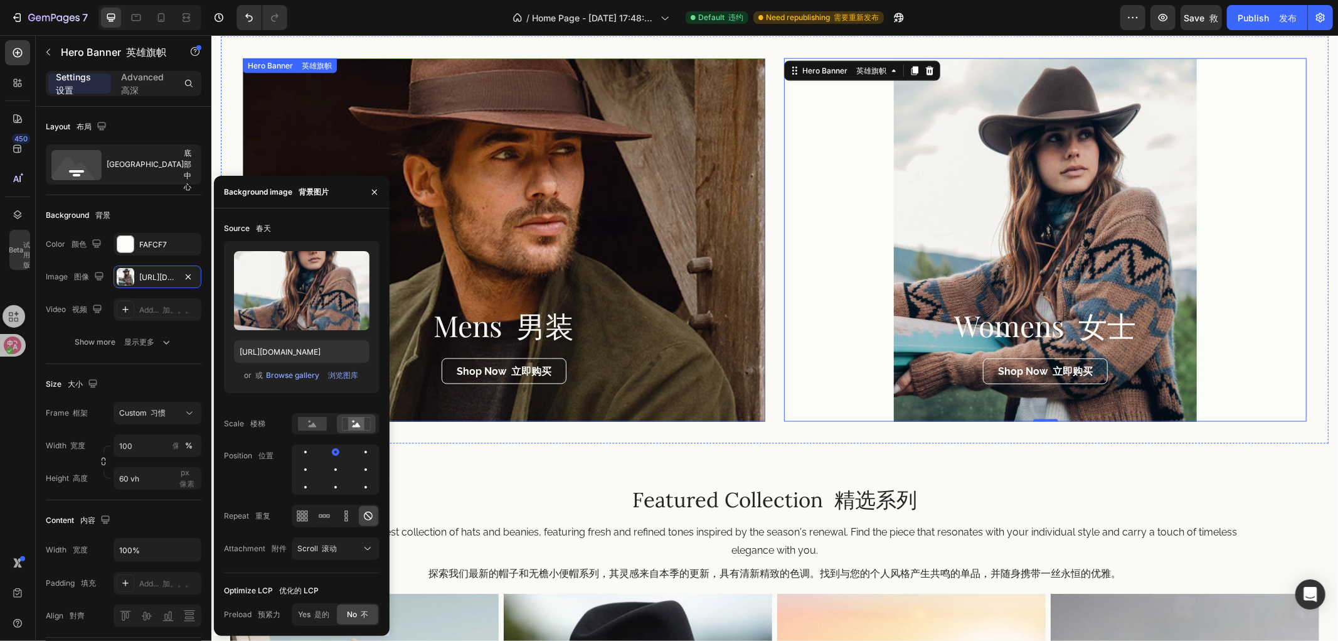
click at [636, 208] on div "Overlay" at bounding box center [503, 239] width 523 height 363
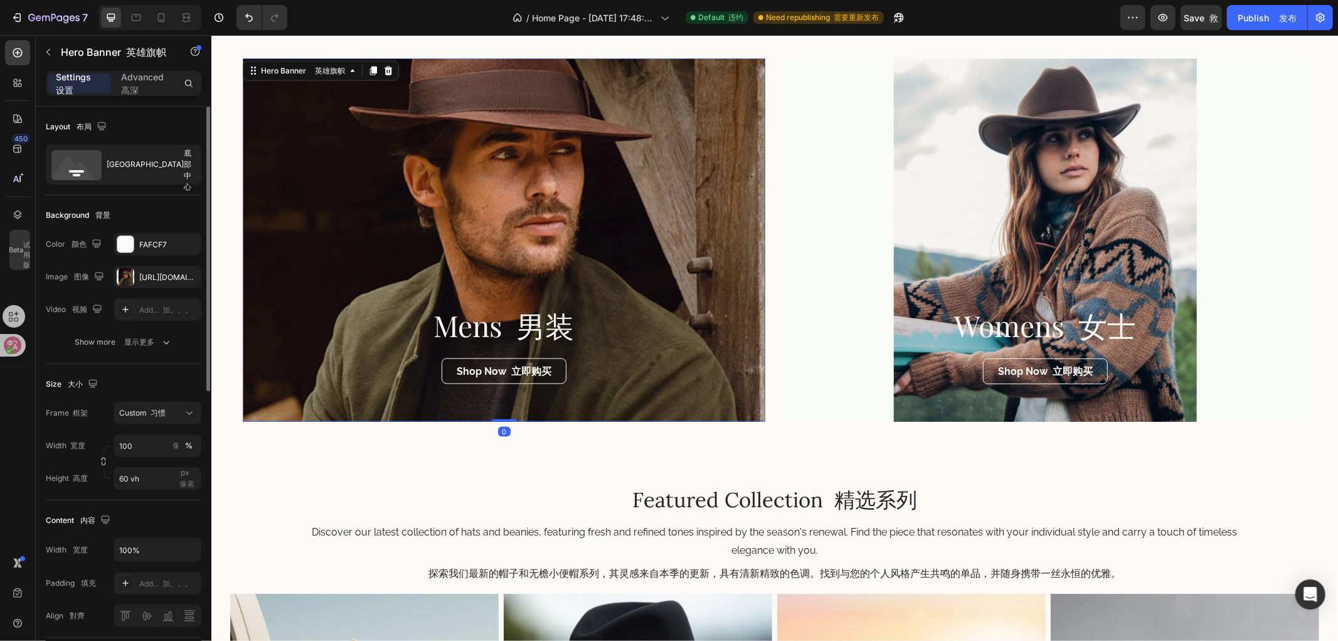
click at [147, 294] on div "The changes might be hidden by the image and the video. Color 颜色 FAFCF7 Image 图…" at bounding box center [124, 277] width 156 height 88
click at [147, 284] on div "[URL][DOMAIN_NAME]" at bounding box center [158, 276] width 88 height 23
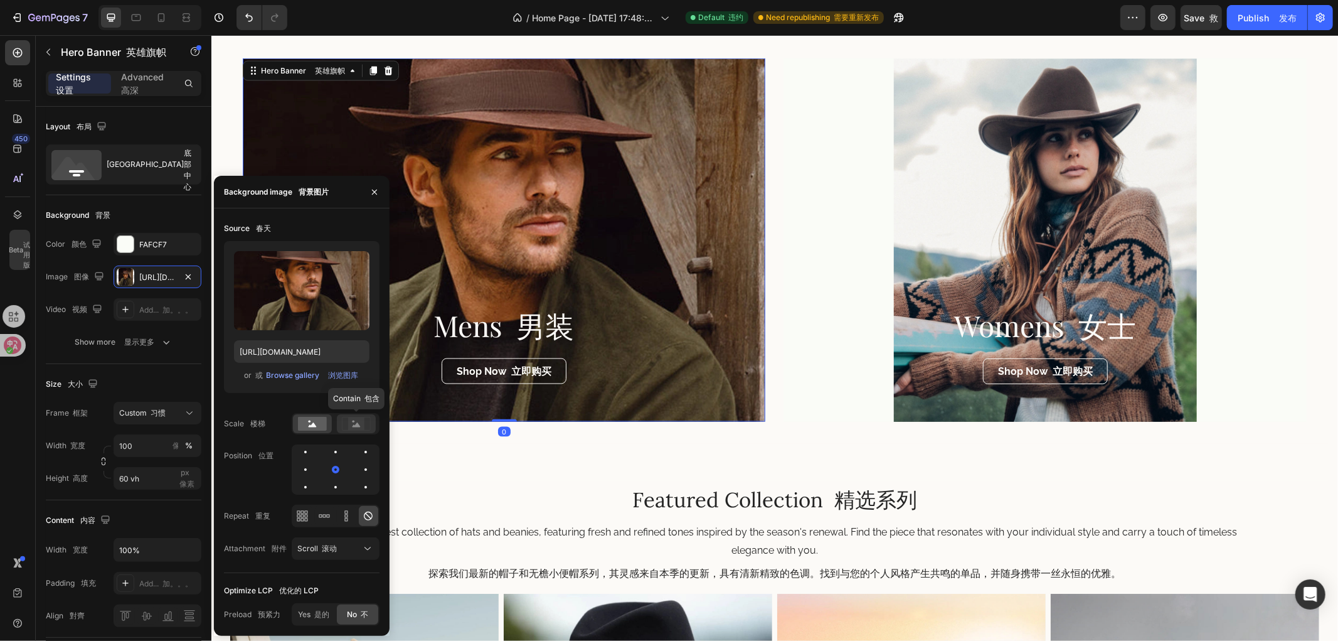
click at [349, 415] on div at bounding box center [356, 423] width 39 height 19
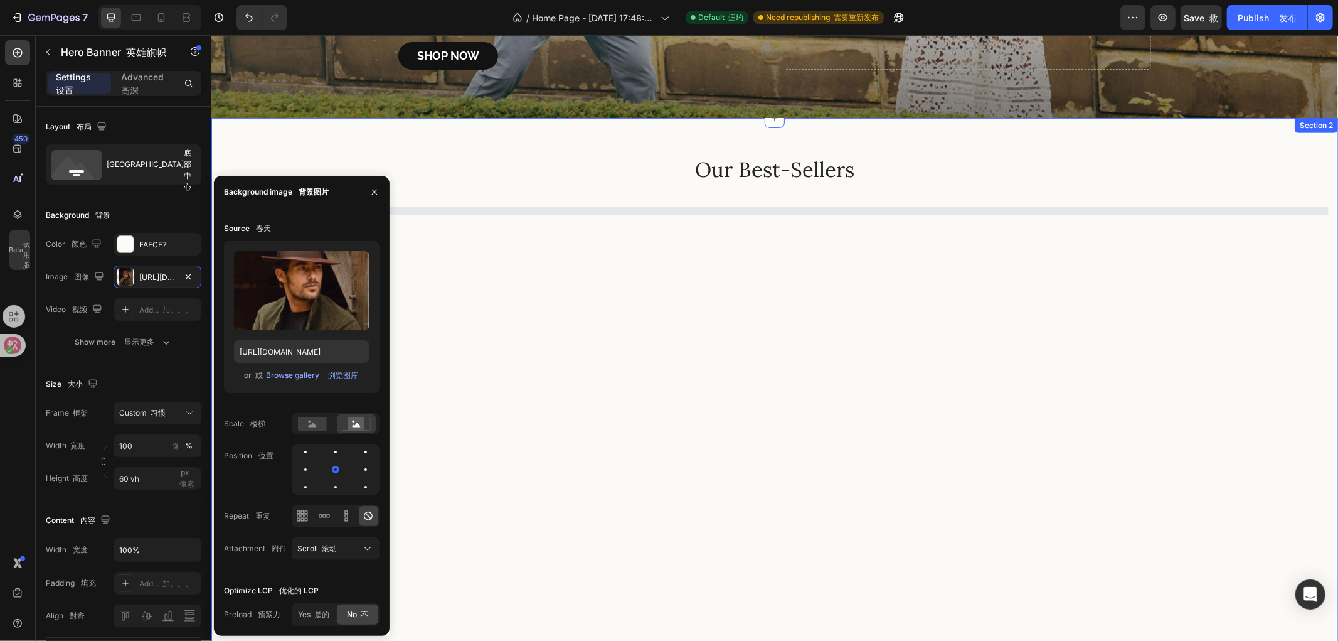
scroll to position [0, 0]
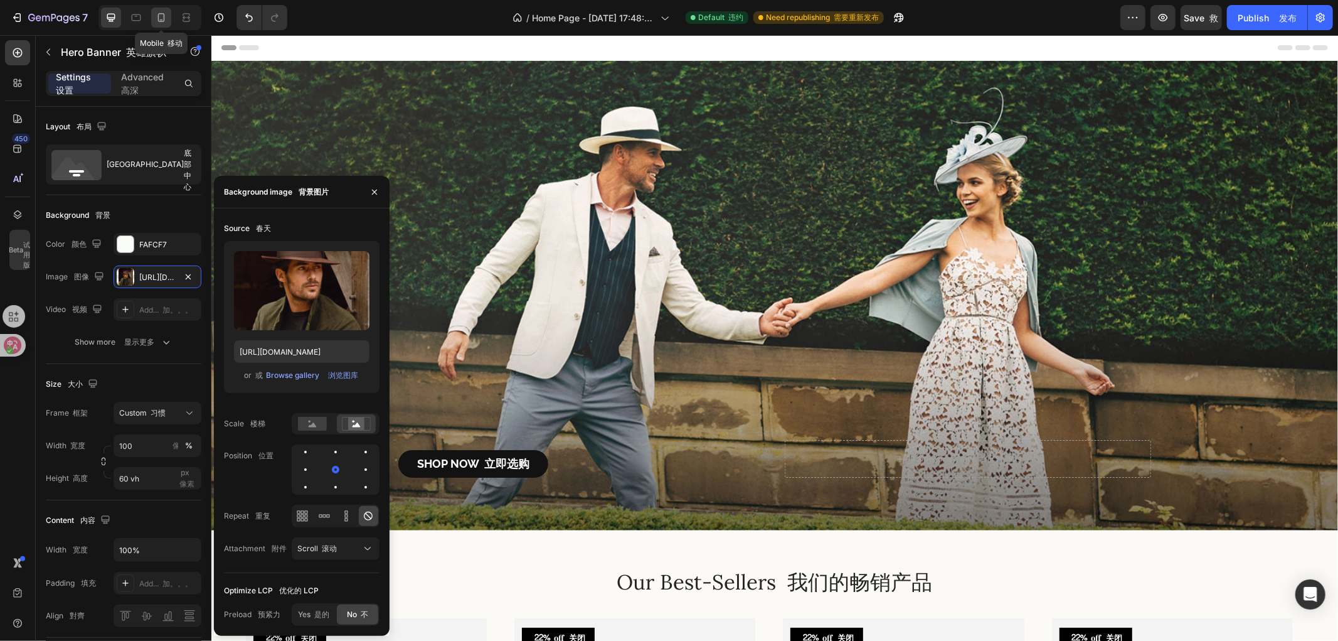
click at [157, 16] on icon at bounding box center [161, 17] width 13 height 13
type input "345"
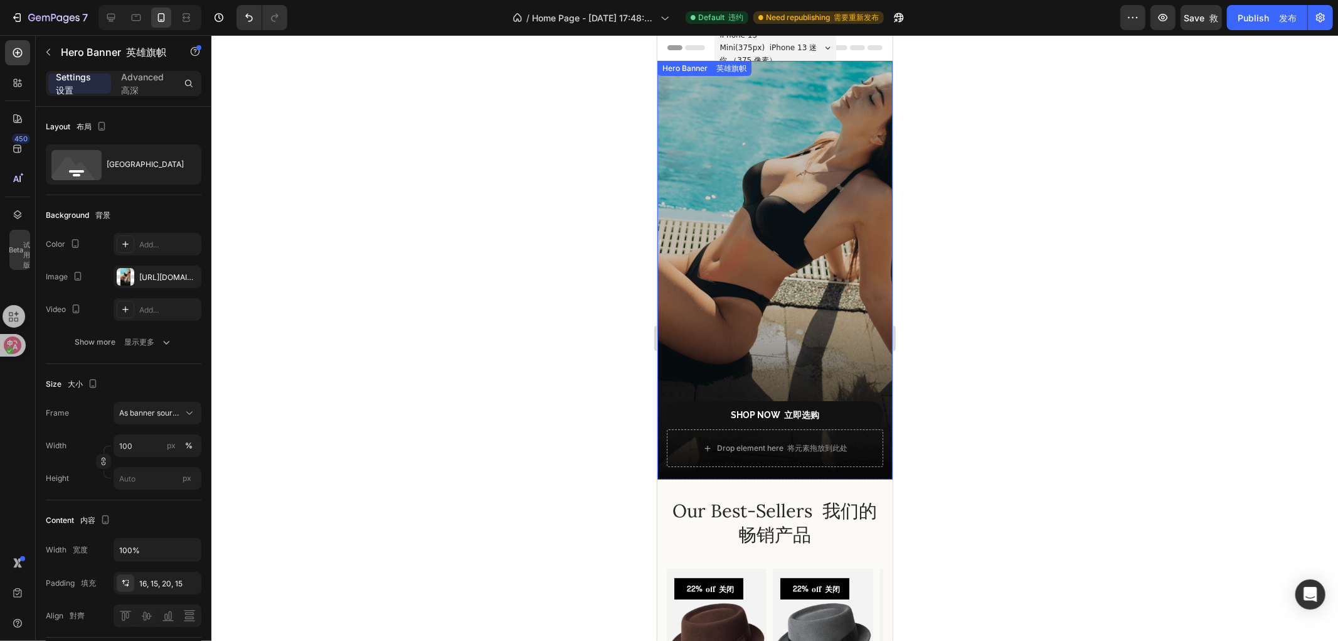
click at [779, 228] on div "Overlay" at bounding box center [774, 269] width 235 height 419
drag, startPoint x: 759, startPoint y: 215, endPoint x: 670, endPoint y: 259, distance: 99.6
click at [757, 216] on div "Overlay" at bounding box center [774, 269] width 235 height 419
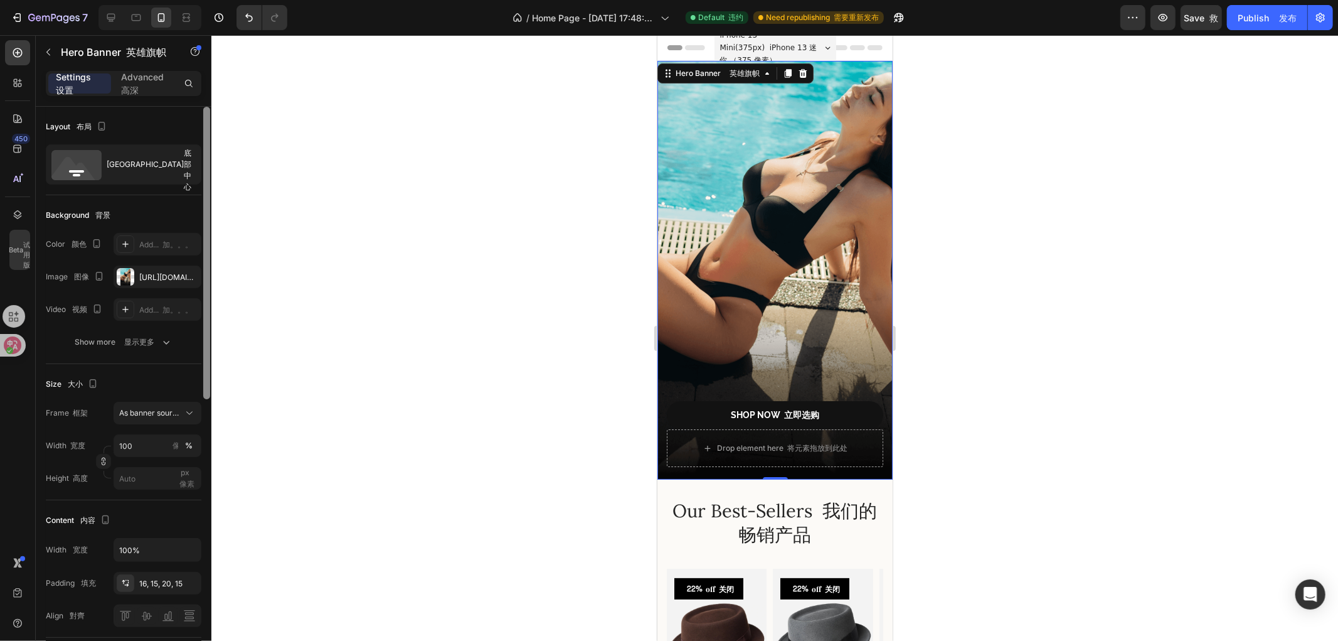
drag, startPoint x: 139, startPoint y: 276, endPoint x: 201, endPoint y: 296, distance: 65.7
click at [139, 274] on div "[URL][DOMAIN_NAME]" at bounding box center [168, 277] width 59 height 11
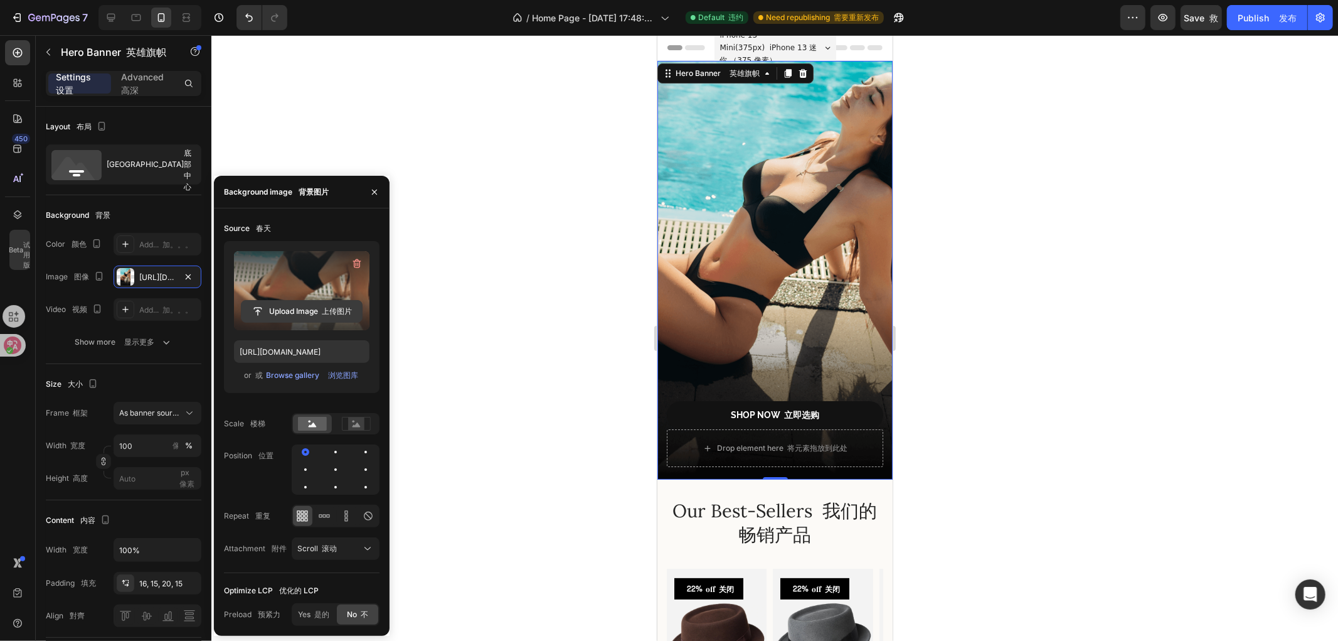
click at [298, 311] on input "file" at bounding box center [302, 311] width 120 height 21
type input "[URL][DOMAIN_NAME]"
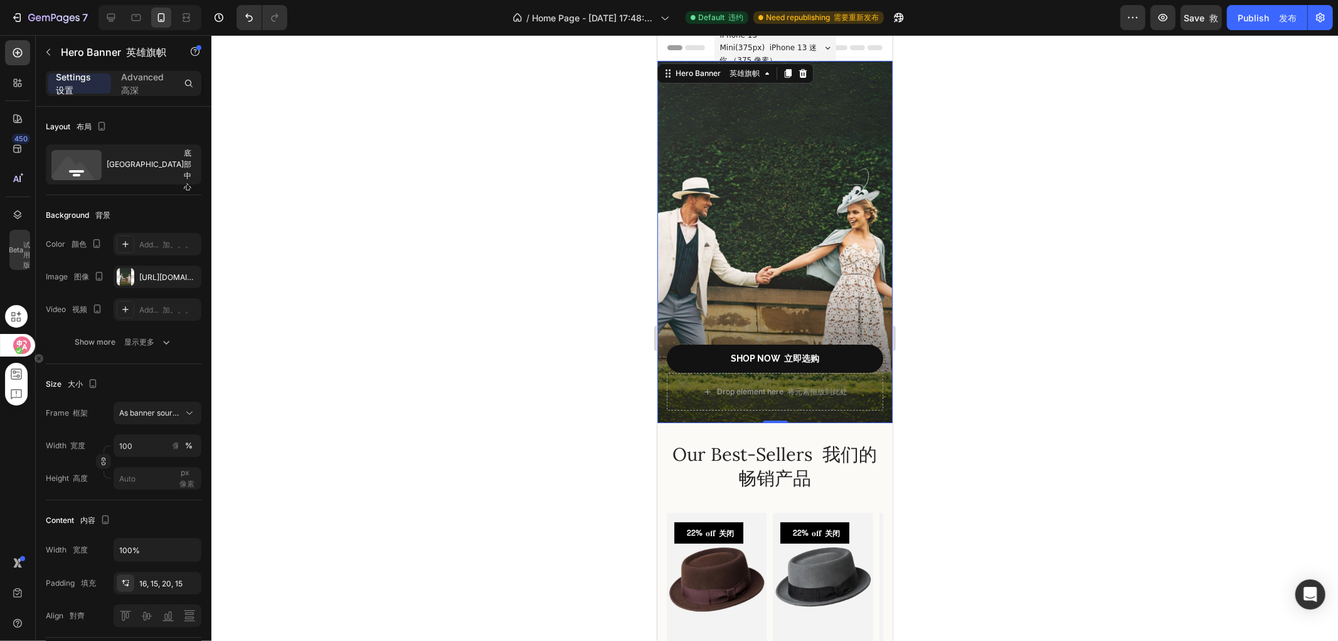
click at [8, 342] on div at bounding box center [17, 345] width 34 height 23
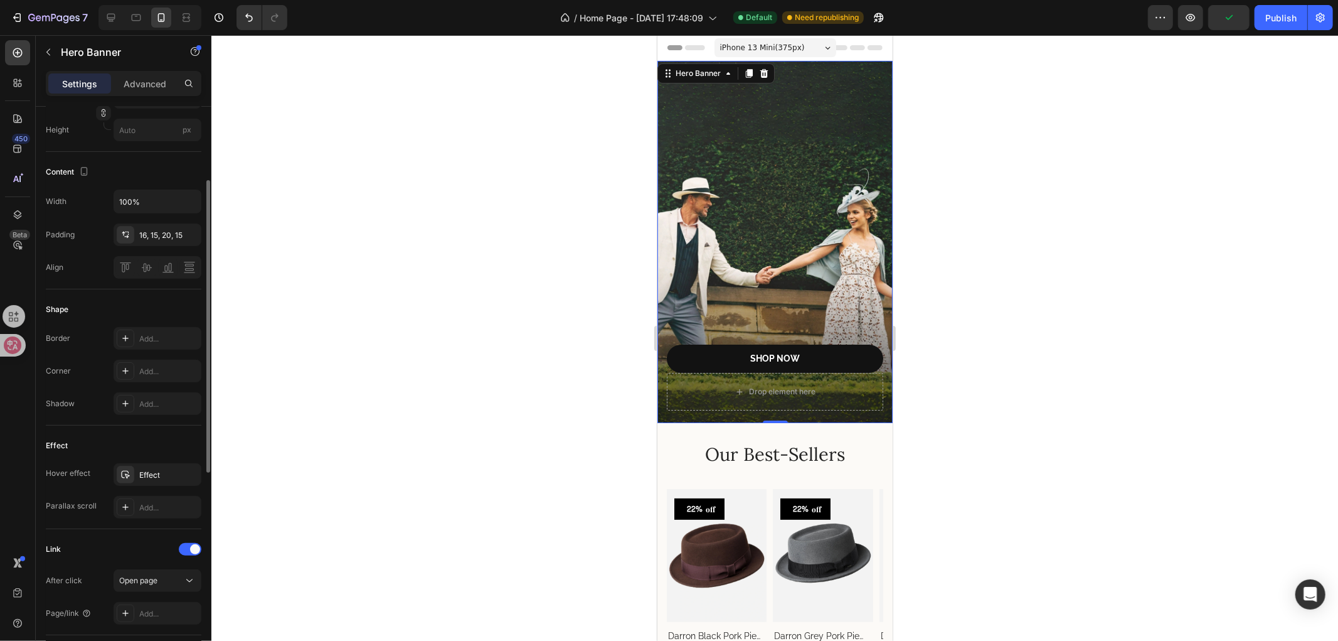
scroll to position [279, 0]
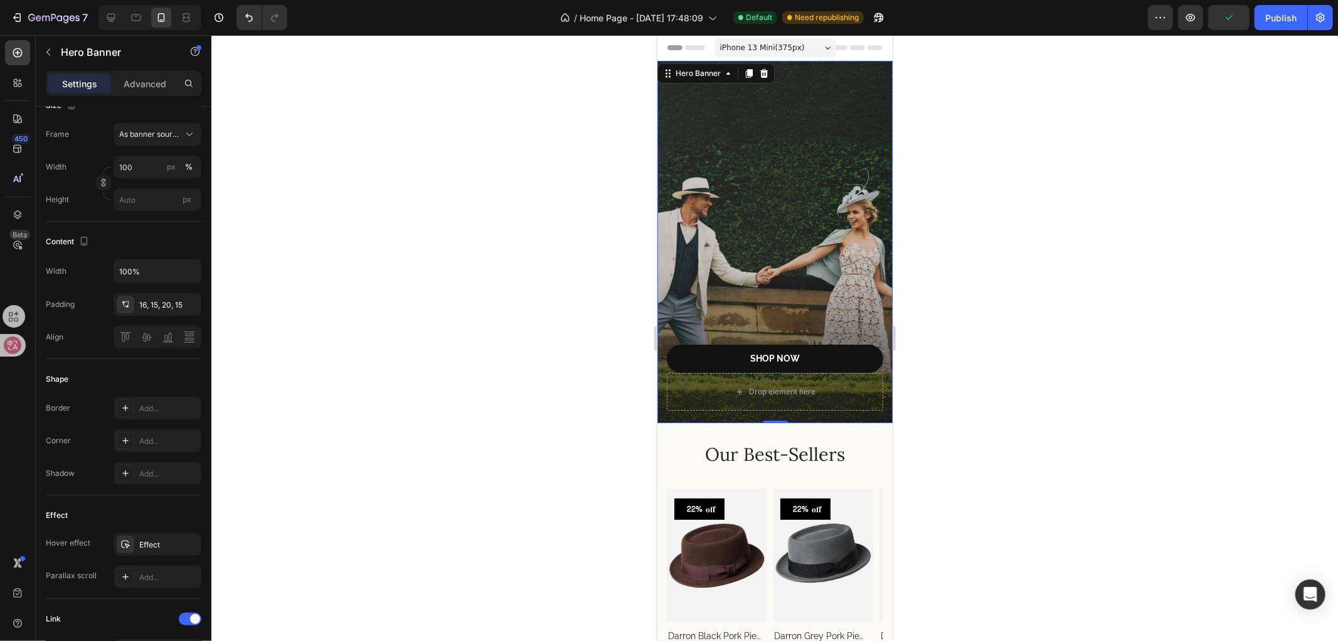
click at [772, 248] on div "Overlay" at bounding box center [774, 241] width 235 height 362
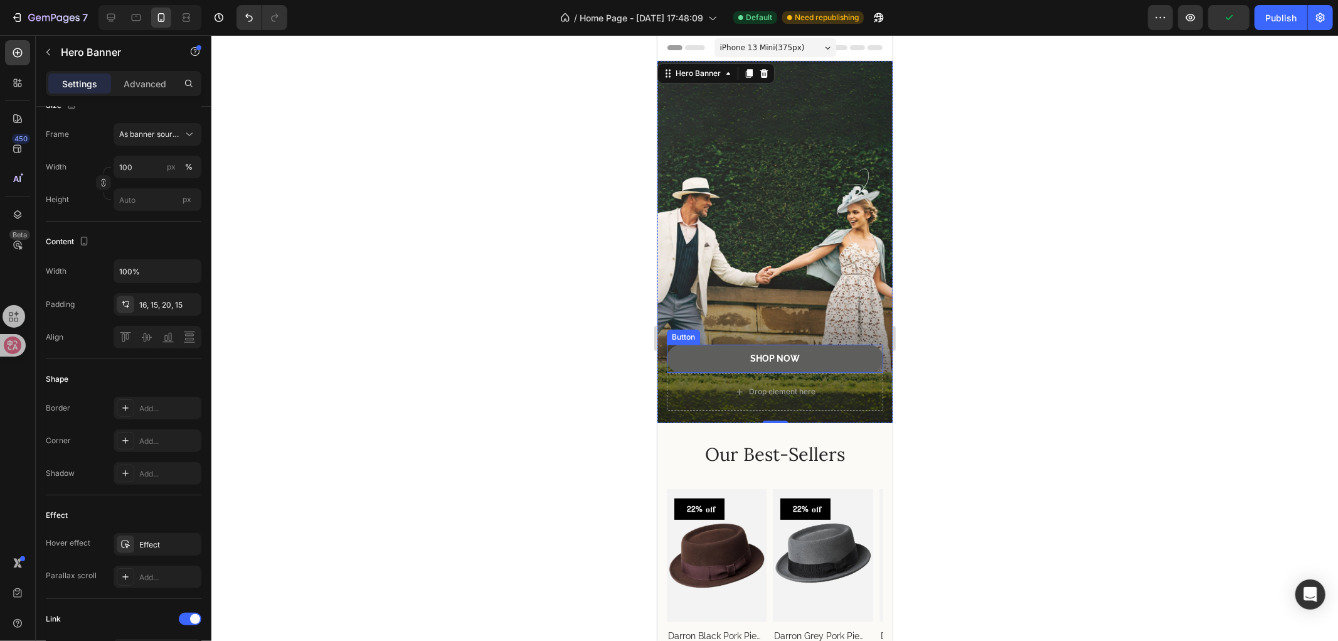
click at [824, 344] on button "Shop NOW" at bounding box center [774, 358] width 216 height 28
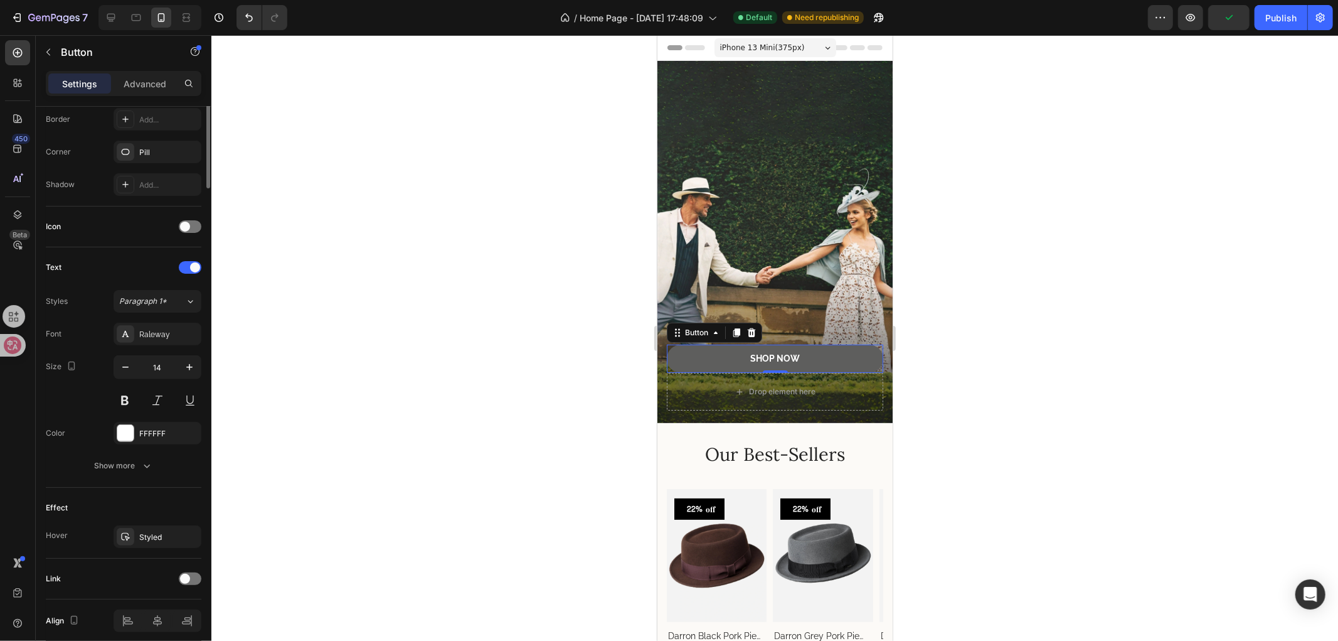
scroll to position [0, 0]
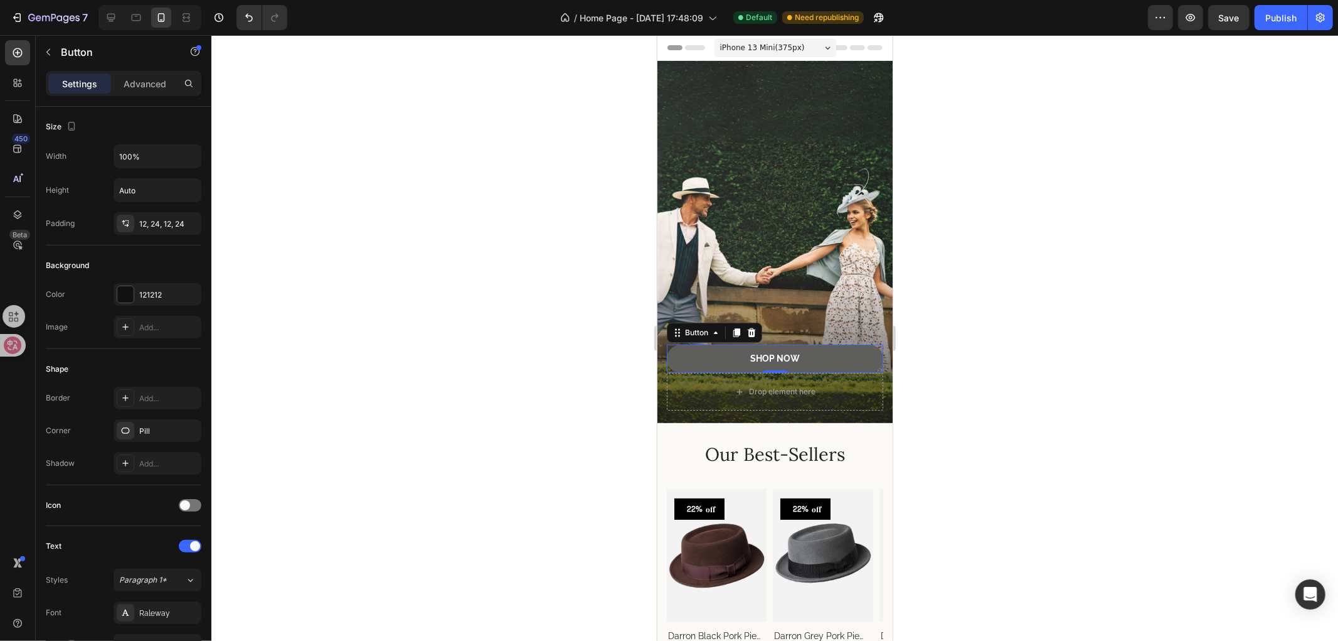
click at [812, 344] on button "Shop NOW" at bounding box center [774, 358] width 216 height 28
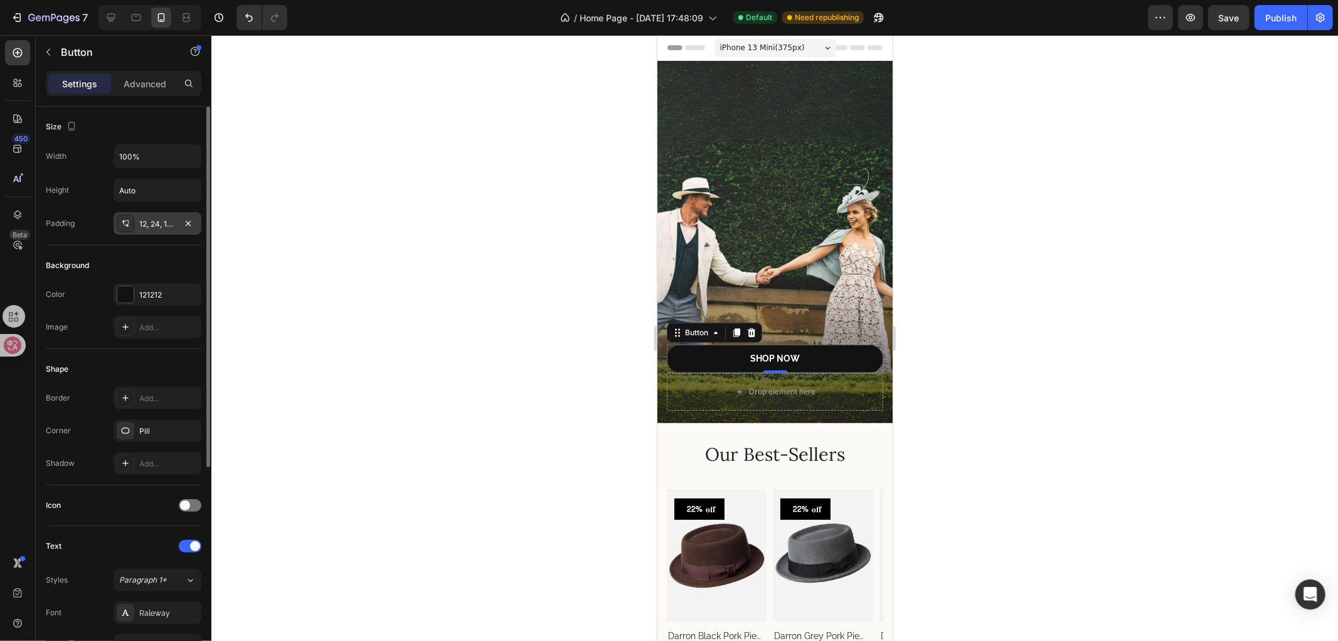
click at [146, 221] on div "12, 24, 12, 24" at bounding box center [157, 223] width 36 height 11
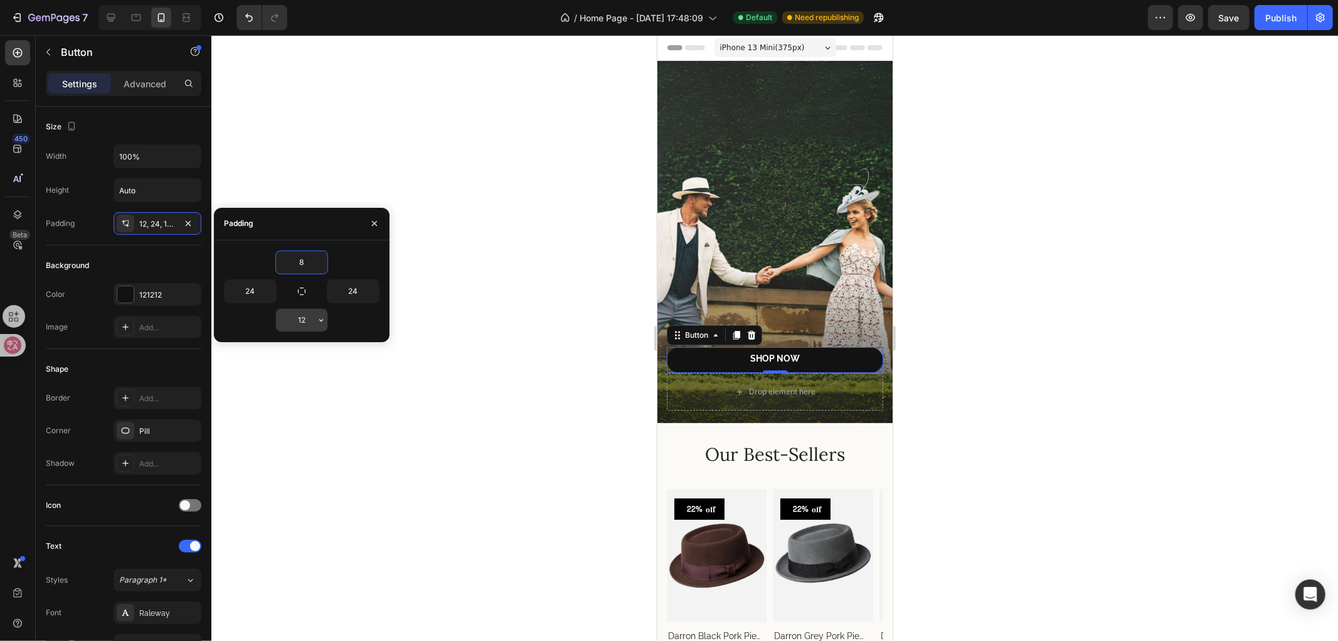
type input "8"
click at [309, 316] on input "12" at bounding box center [301, 320] width 51 height 23
type input "8"
click at [371, 215] on button "button" at bounding box center [375, 223] width 20 height 20
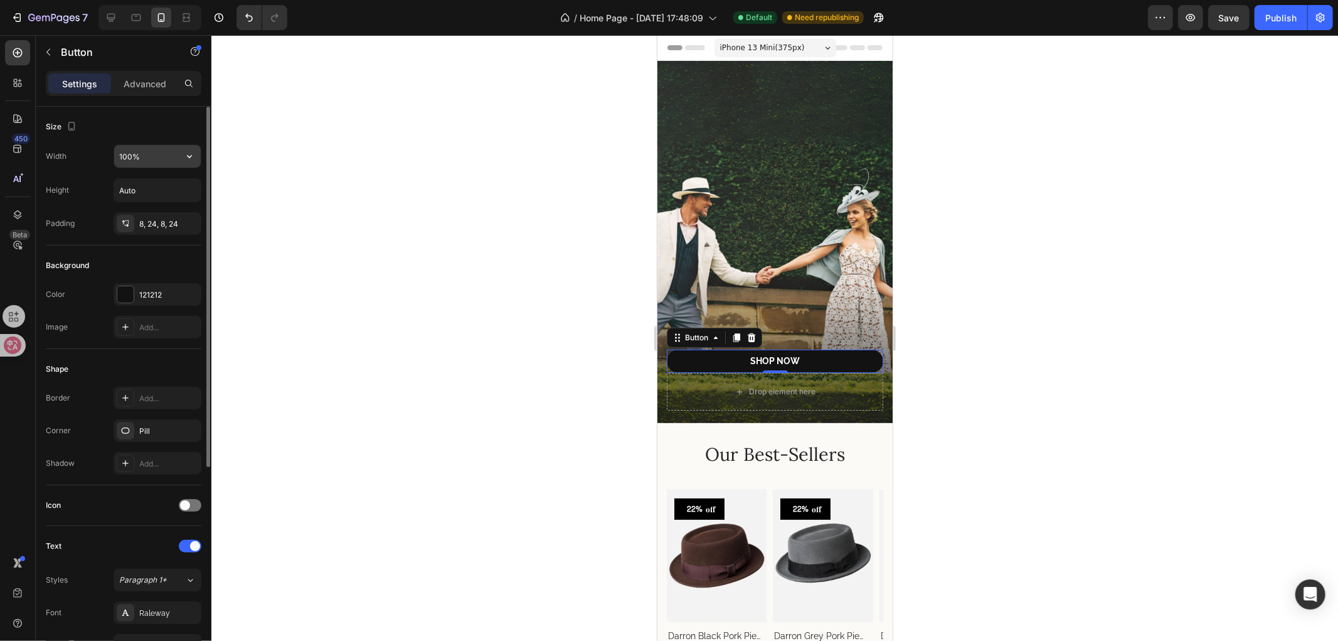
click at [151, 153] on input "100%" at bounding box center [157, 156] width 87 height 23
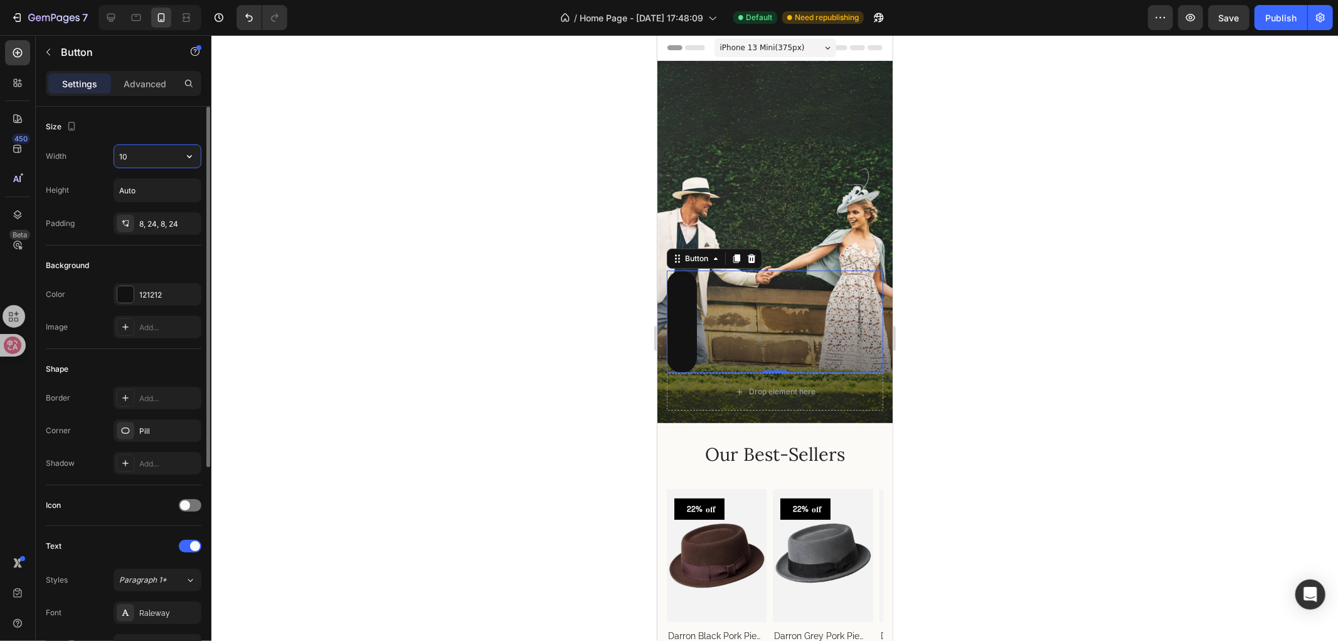
type input "1"
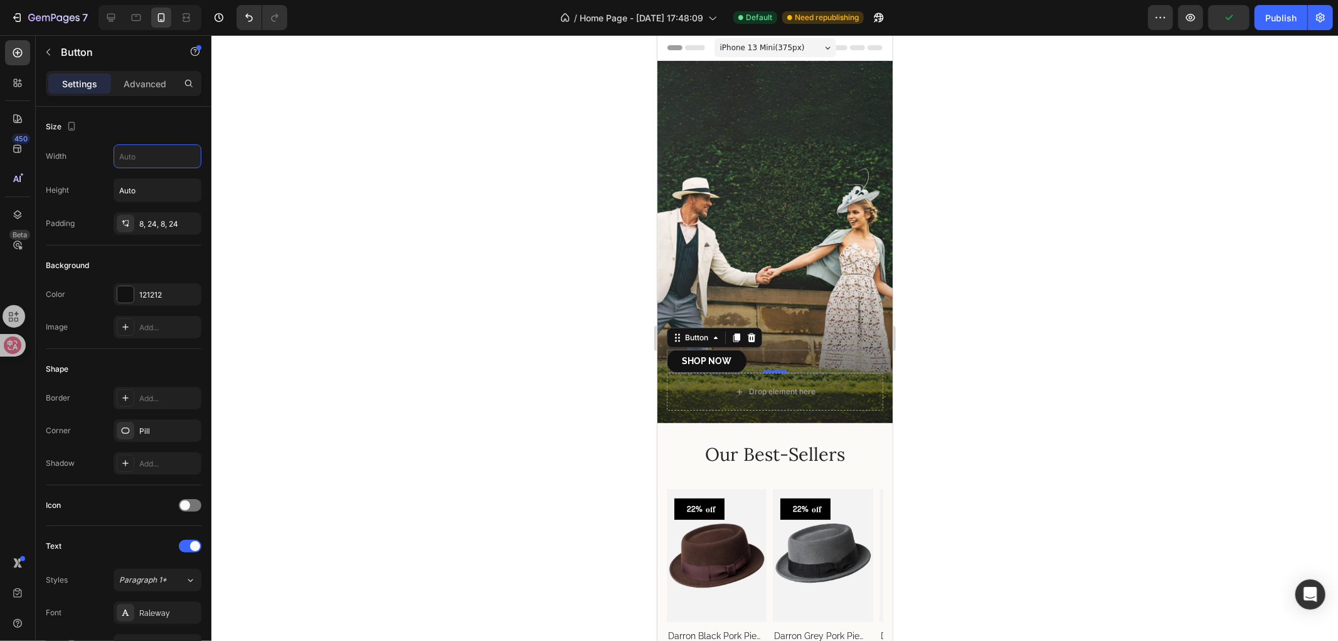
drag, startPoint x: 252, startPoint y: 230, endPoint x: 424, endPoint y: 252, distance: 173.9
click at [254, 230] on div at bounding box center [774, 337] width 1127 height 605
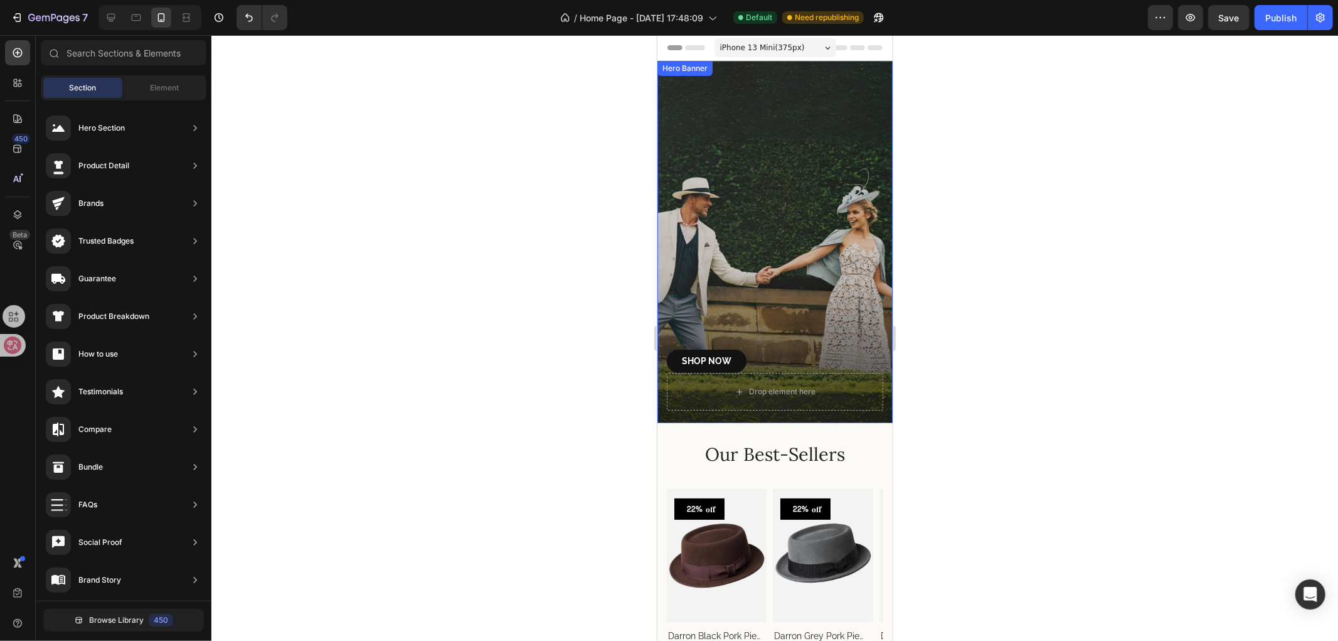
click at [769, 209] on div "Overlay" at bounding box center [774, 241] width 235 height 362
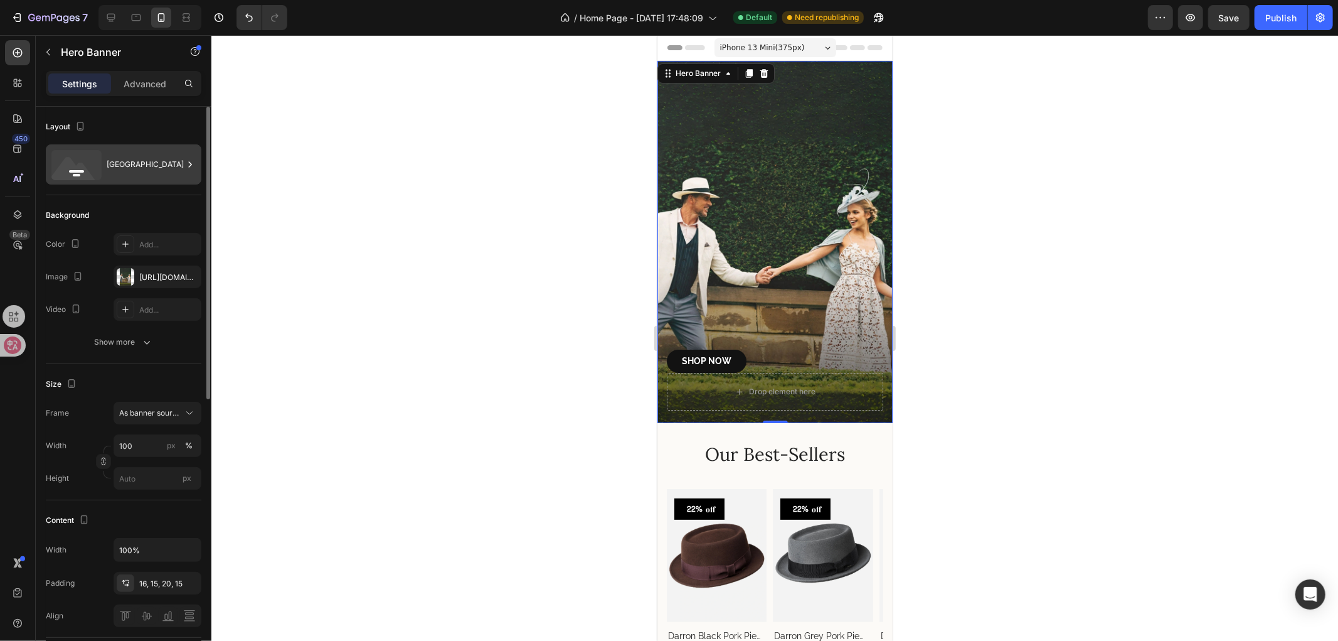
click at [144, 168] on div "[GEOGRAPHIC_DATA]" at bounding box center [145, 164] width 77 height 29
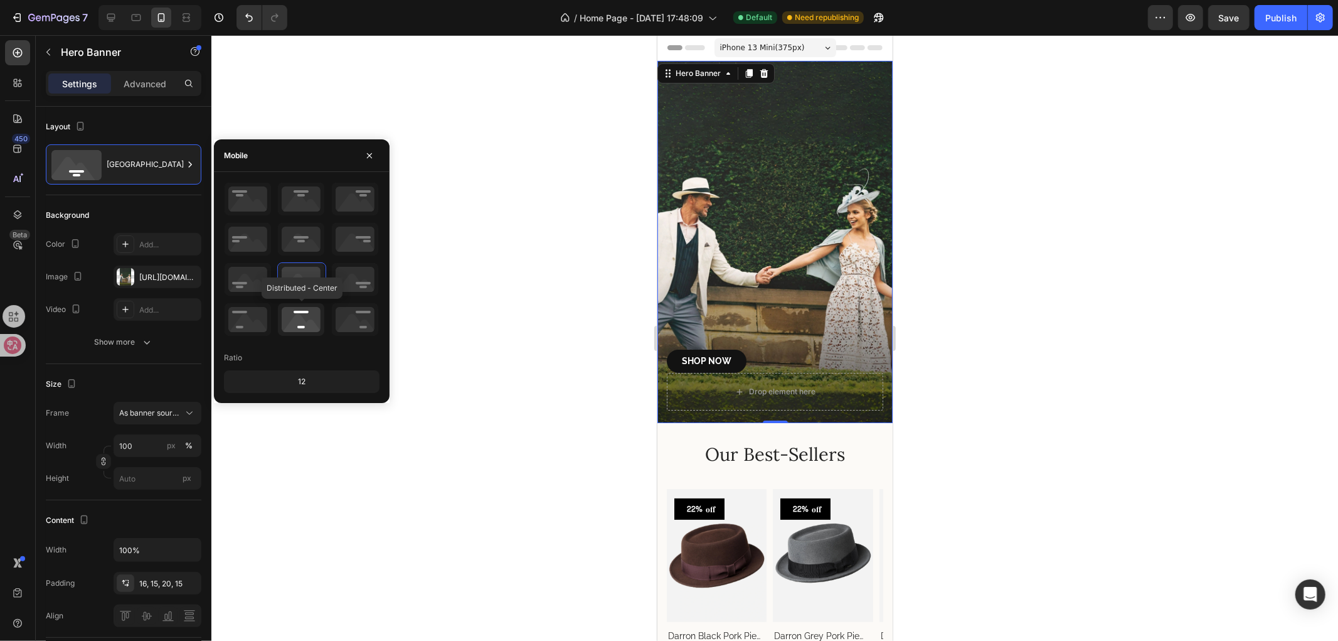
click at [304, 314] on icon at bounding box center [301, 319] width 46 height 33
click at [301, 277] on icon at bounding box center [301, 279] width 46 height 33
click at [301, 233] on icon at bounding box center [301, 239] width 46 height 33
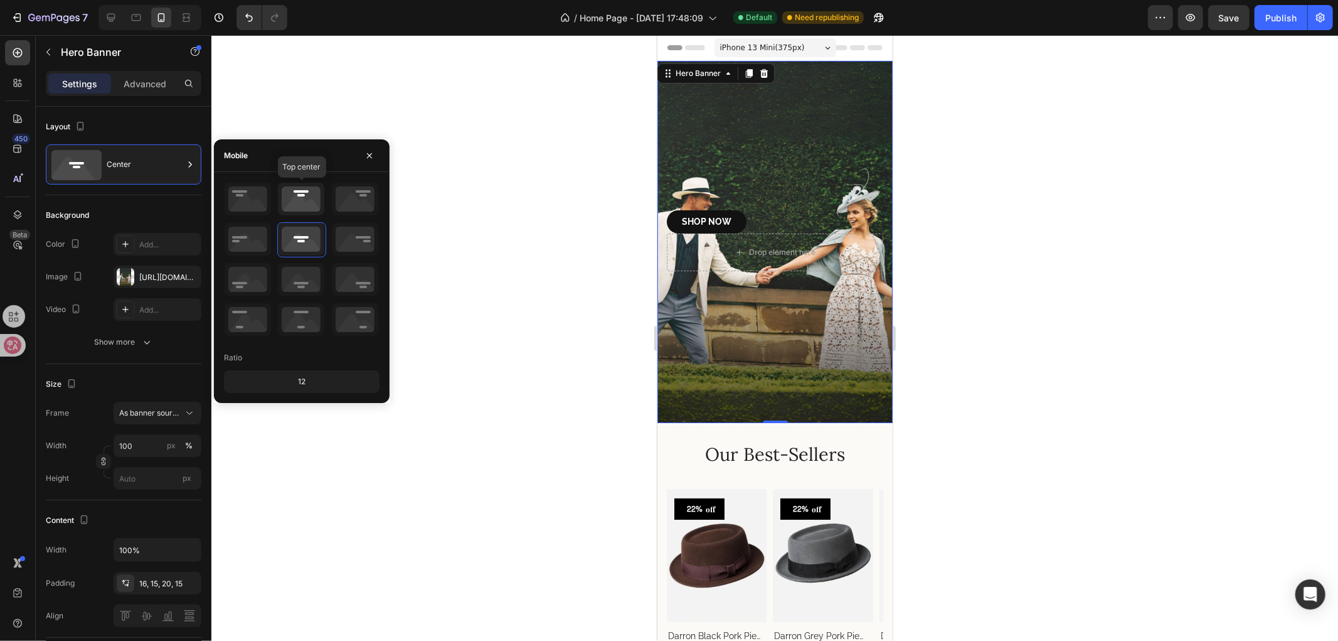
click at [304, 195] on icon at bounding box center [301, 199] width 46 height 33
click at [298, 246] on icon at bounding box center [301, 239] width 46 height 33
click at [301, 278] on icon at bounding box center [301, 279] width 46 height 33
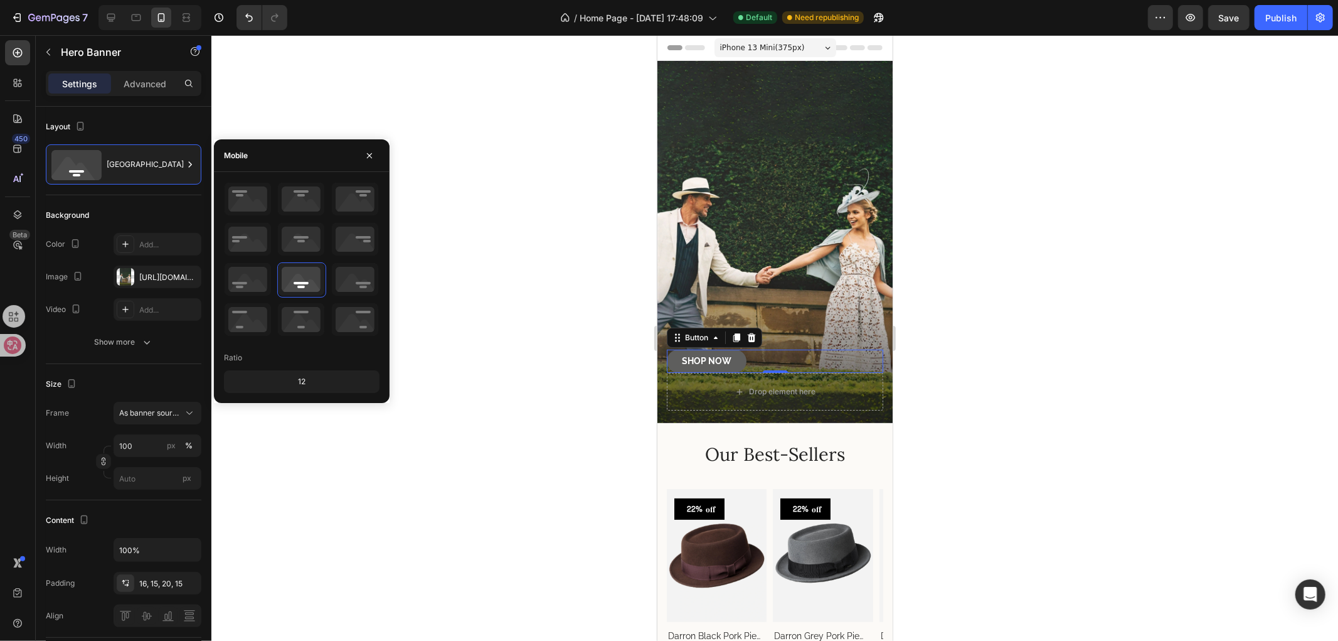
click at [738, 349] on button "Shop NOW" at bounding box center [706, 360] width 80 height 23
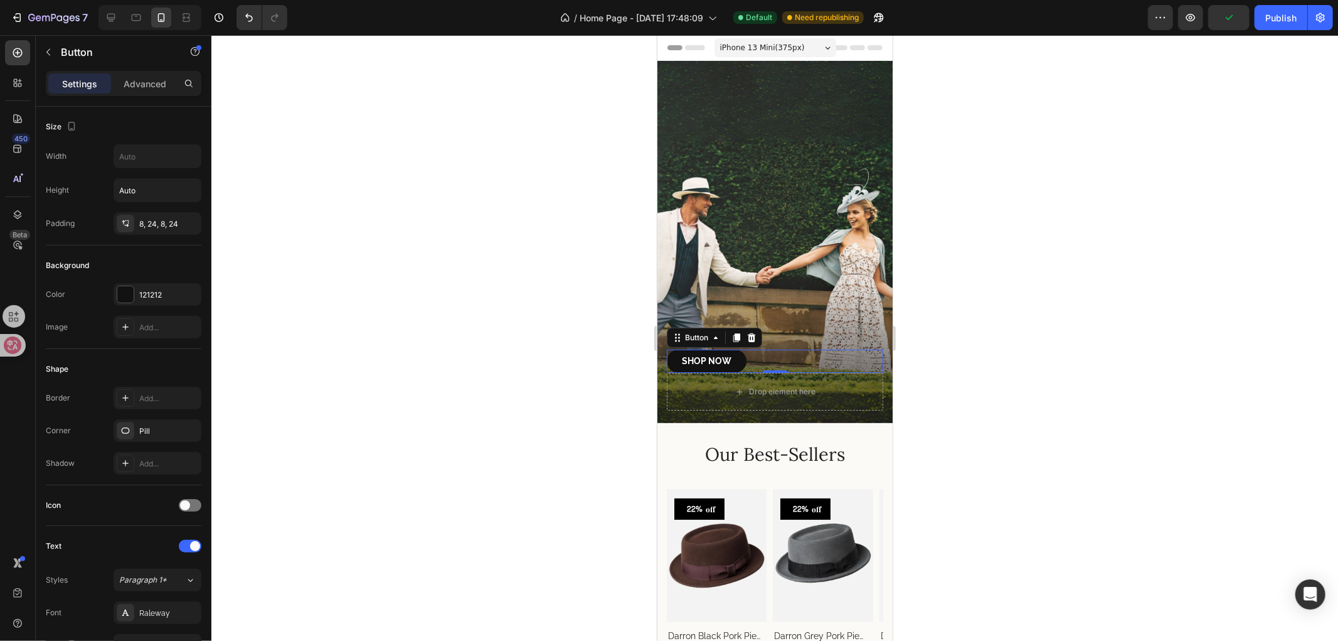
click at [776, 349] on div "Shop NOW Button 0" at bounding box center [774, 360] width 216 height 23
click at [803, 349] on div "Shop NOW Button 0" at bounding box center [774, 360] width 216 height 23
click at [147, 220] on div "8, 24, 8, 24" at bounding box center [157, 223] width 36 height 11
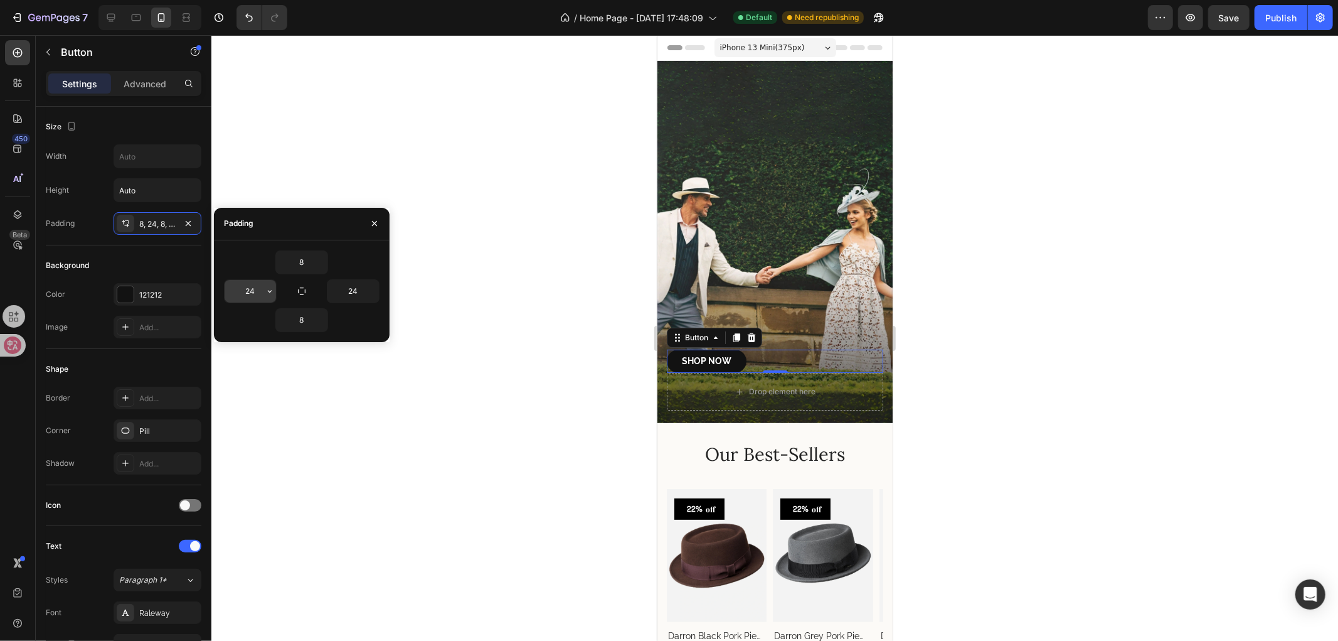
click at [270, 297] on button "button" at bounding box center [270, 291] width 13 height 23
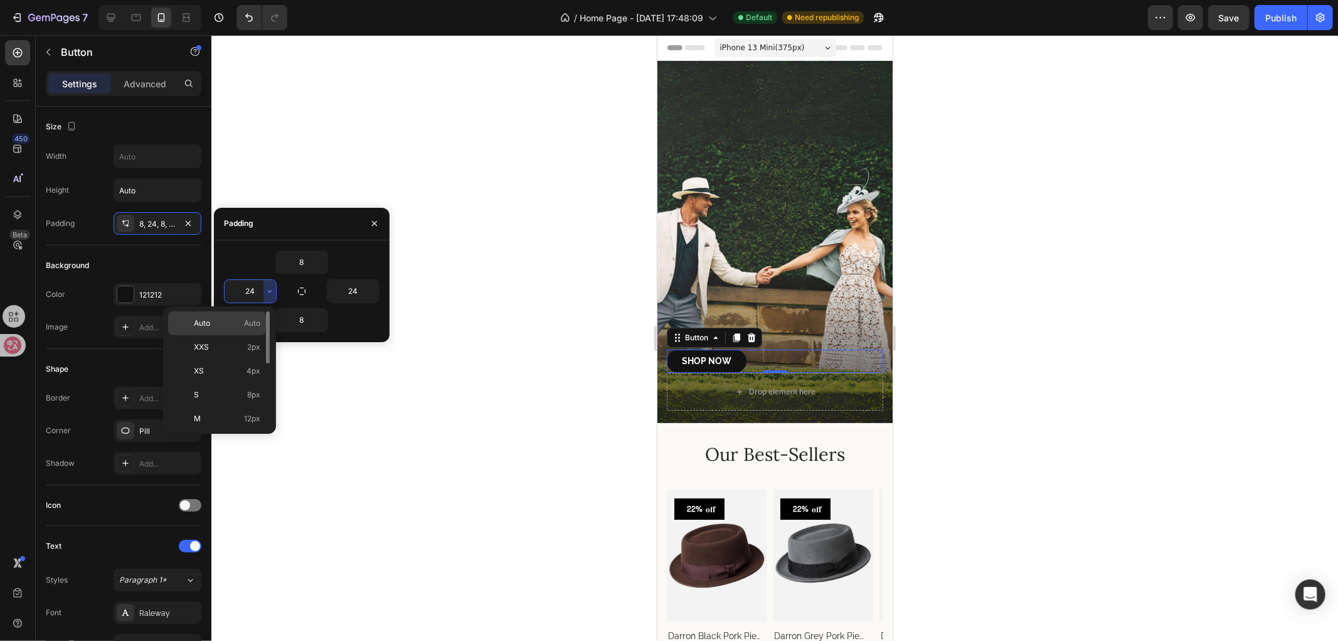
click at [236, 330] on div "Auto Auto" at bounding box center [217, 323] width 98 height 24
type input "Auto"
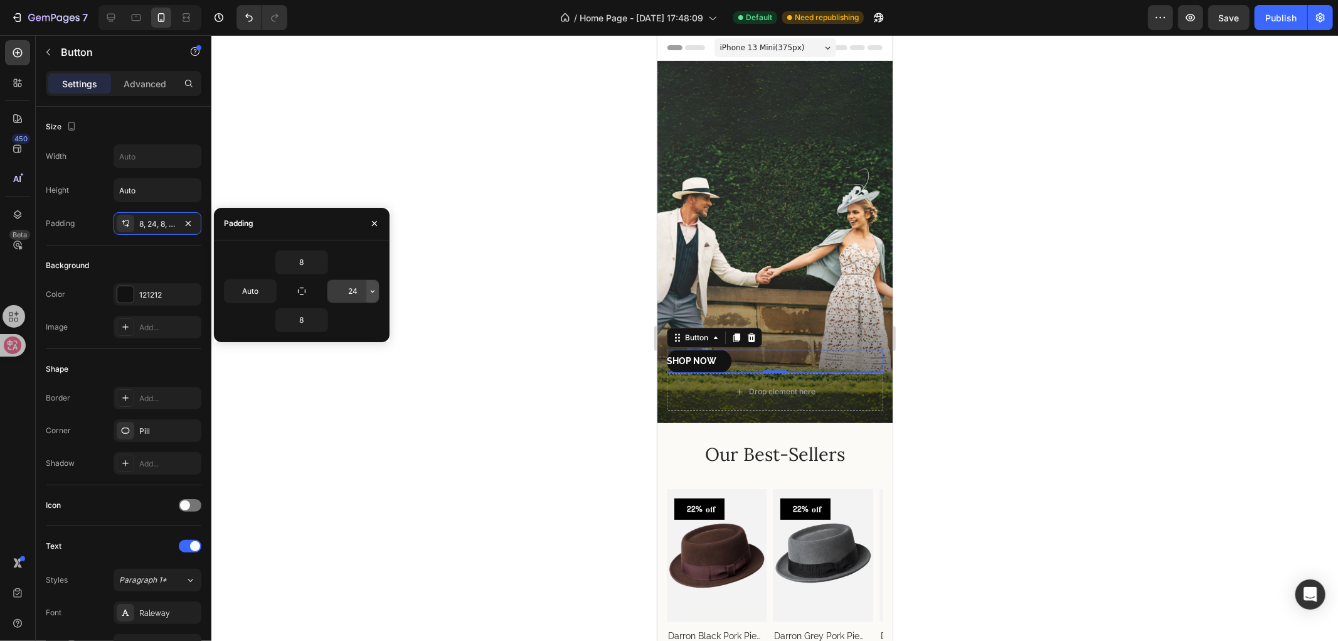
click at [373, 285] on button "button" at bounding box center [372, 291] width 13 height 23
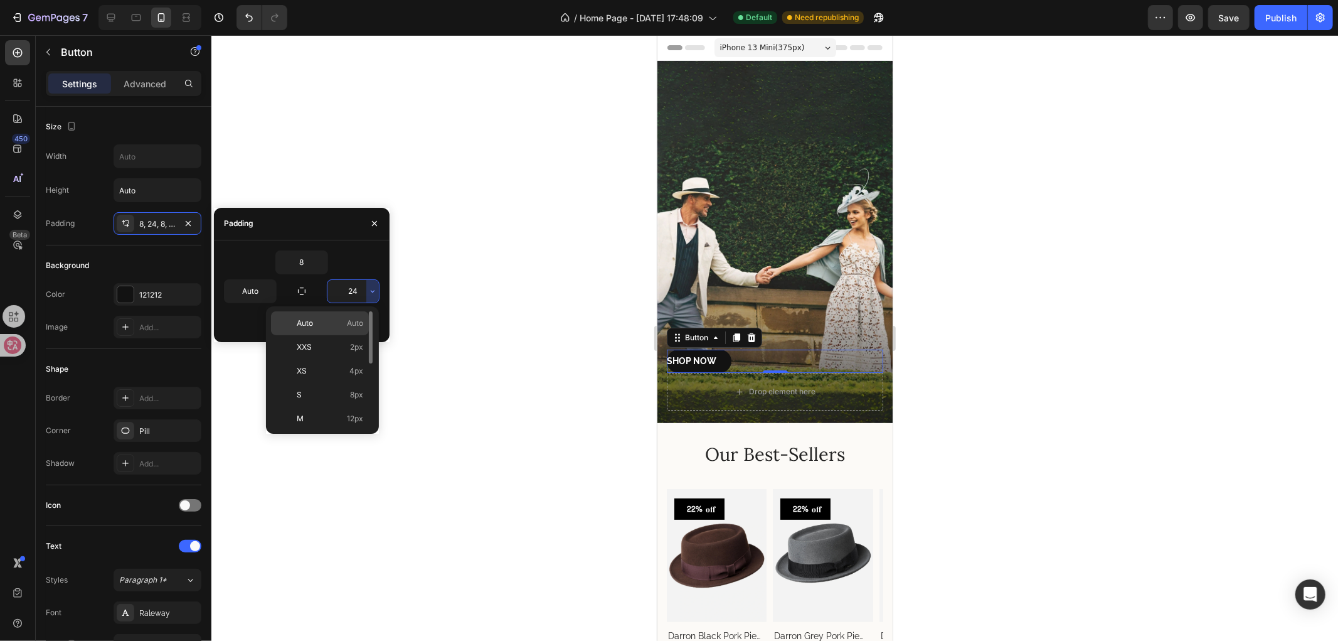
click at [355, 321] on span "Auto" at bounding box center [355, 322] width 16 height 11
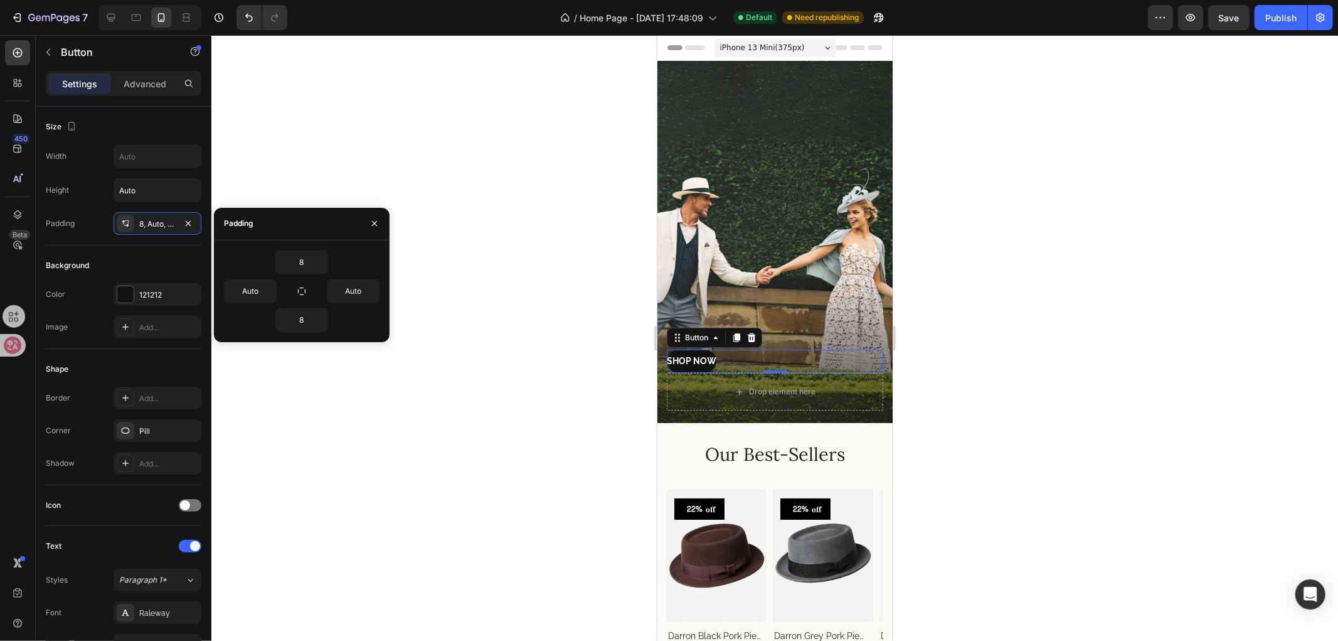
type input "24"
click at [371, 223] on icon "button" at bounding box center [375, 223] width 10 height 10
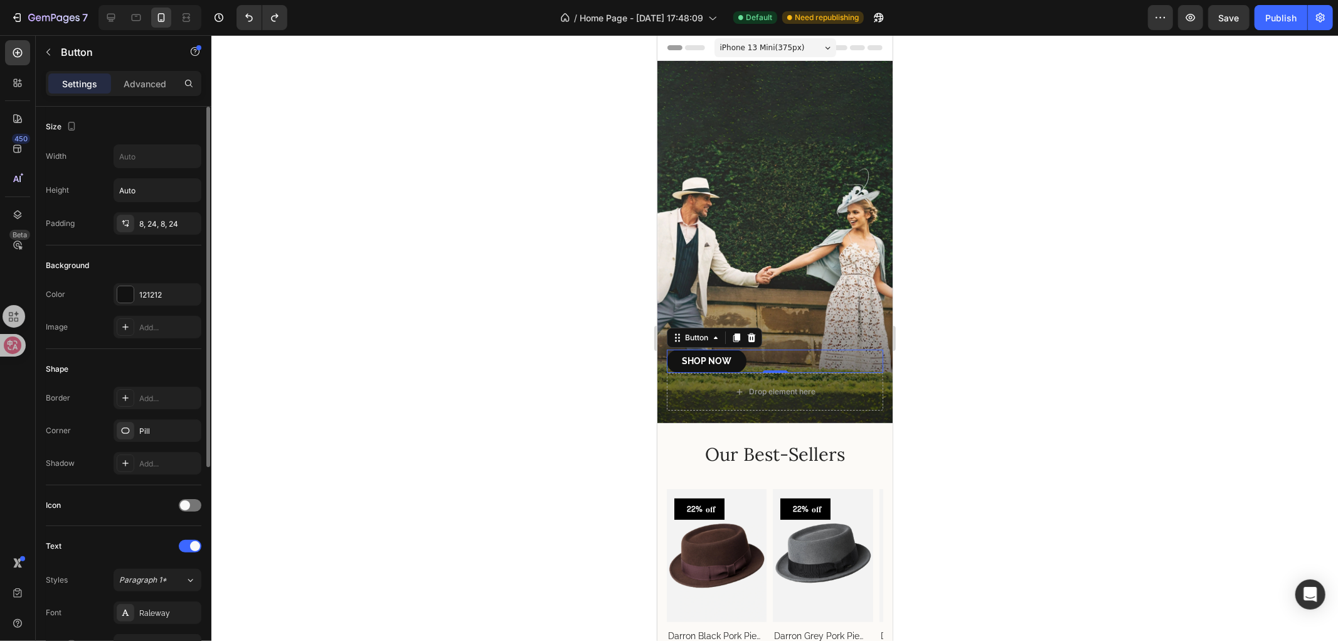
click at [758, 349] on div "Shop NOW Button 0" at bounding box center [774, 360] width 216 height 23
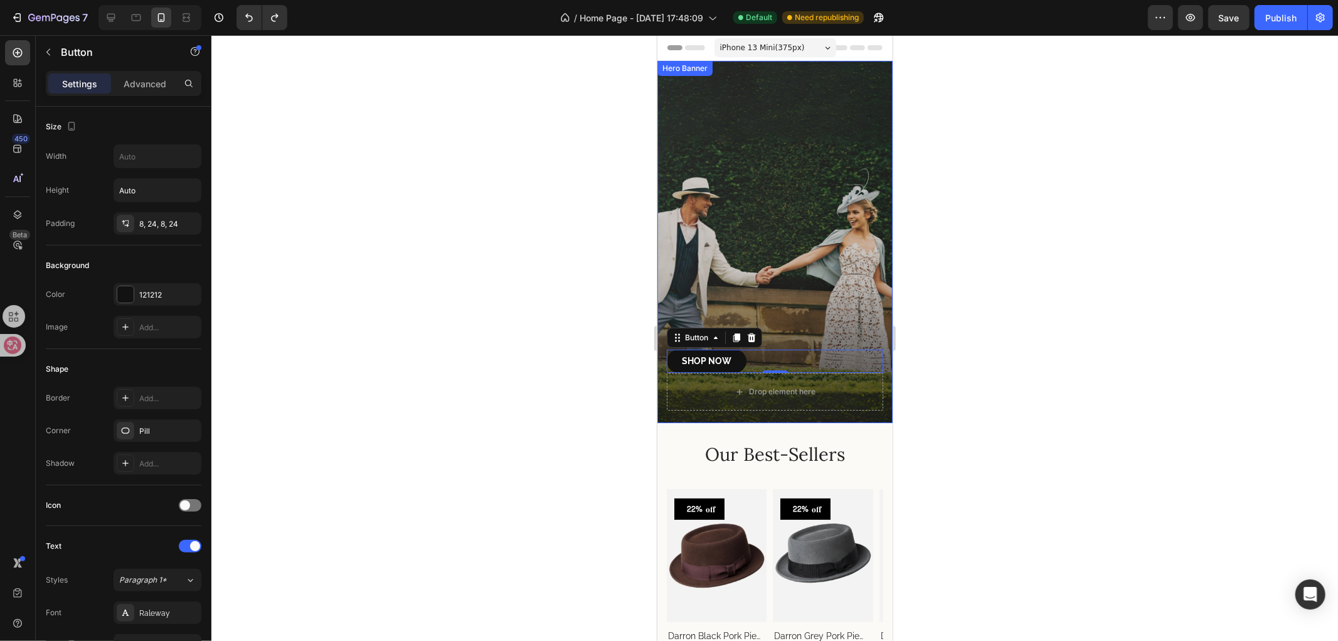
click at [779, 262] on div "Overlay" at bounding box center [774, 241] width 235 height 362
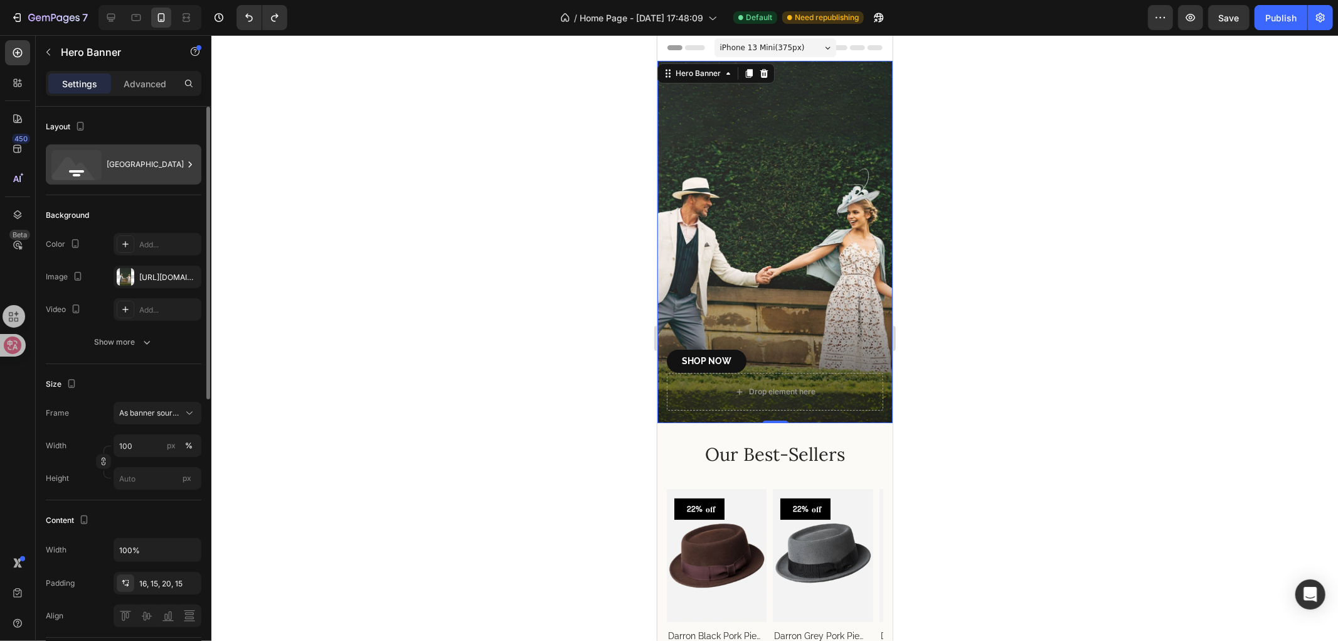
click at [124, 166] on div "[GEOGRAPHIC_DATA]" at bounding box center [145, 164] width 77 height 29
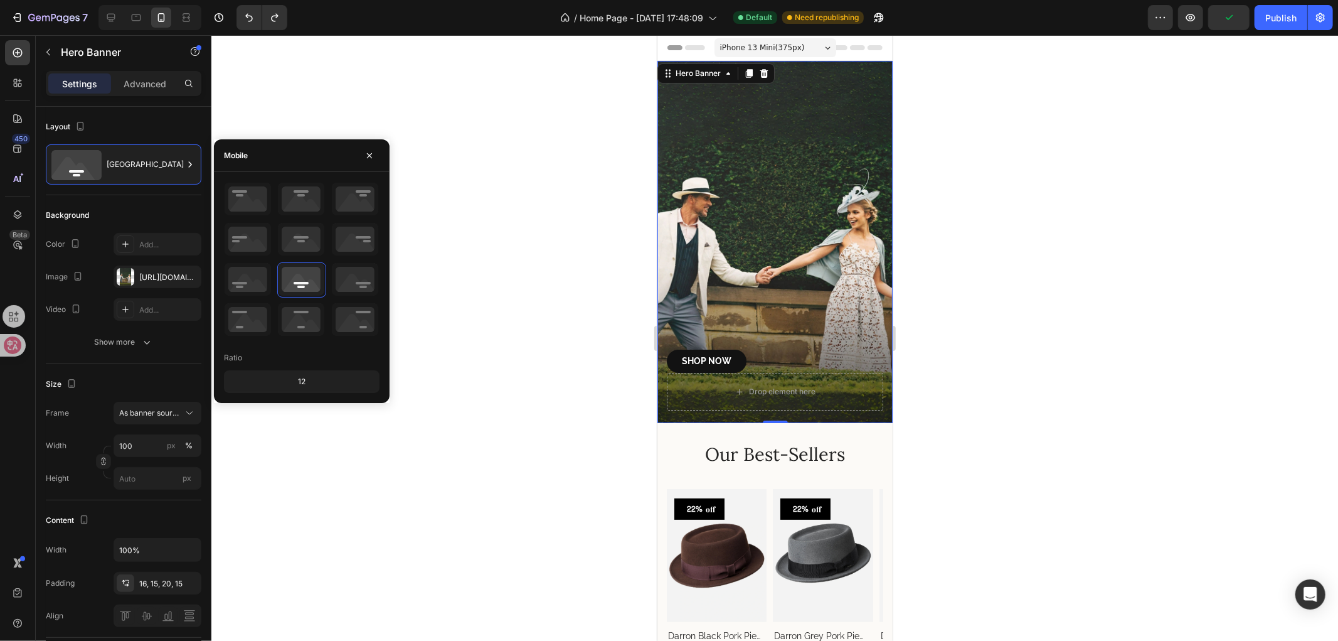
click at [306, 377] on div "12" at bounding box center [302, 382] width 151 height 18
click at [297, 324] on icon at bounding box center [301, 319] width 46 height 33
click at [299, 252] on icon at bounding box center [301, 239] width 46 height 33
click at [311, 282] on icon at bounding box center [301, 279] width 46 height 33
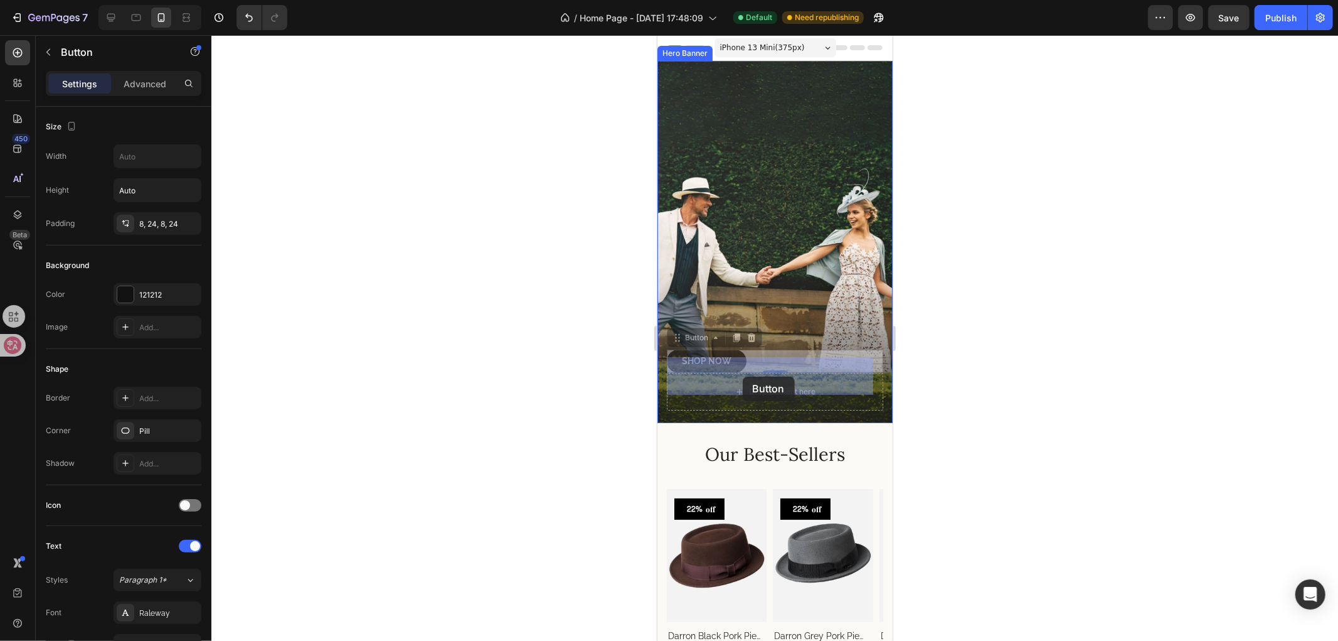
drag, startPoint x: 728, startPoint y: 344, endPoint x: 744, endPoint y: 378, distance: 36.8
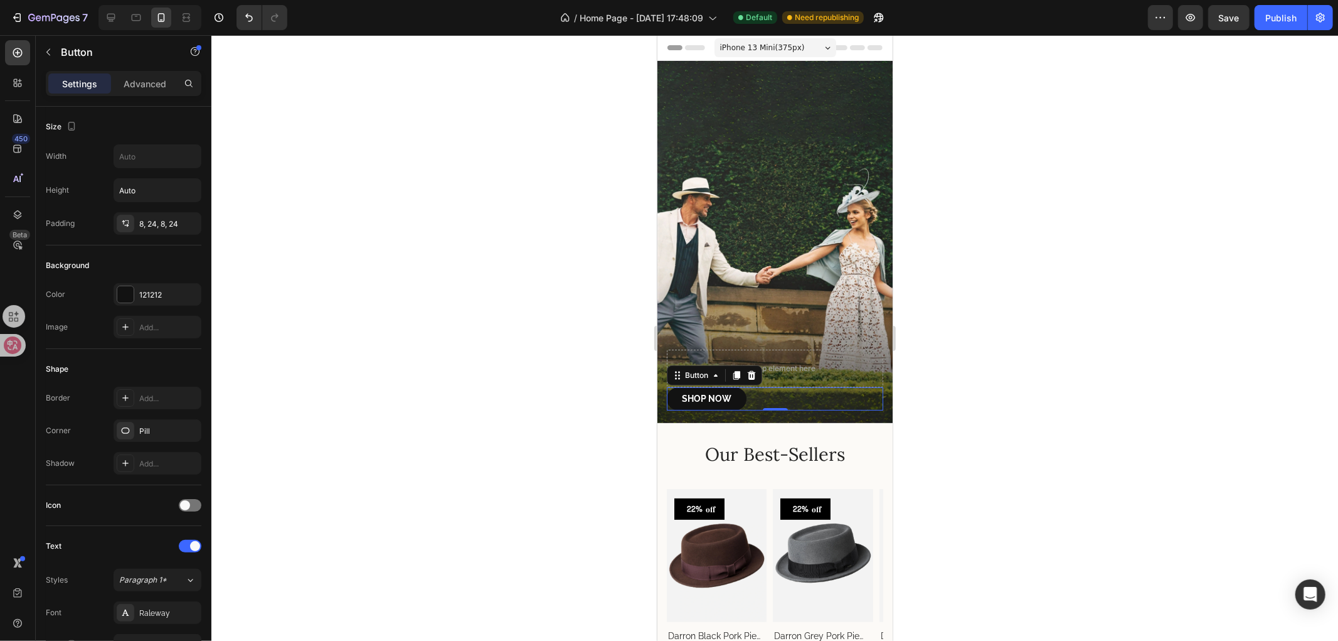
drag, startPoint x: 229, startPoint y: 258, endPoint x: 963, endPoint y: 335, distance: 737.6
click at [1087, 298] on div at bounding box center [774, 337] width 1127 height 605
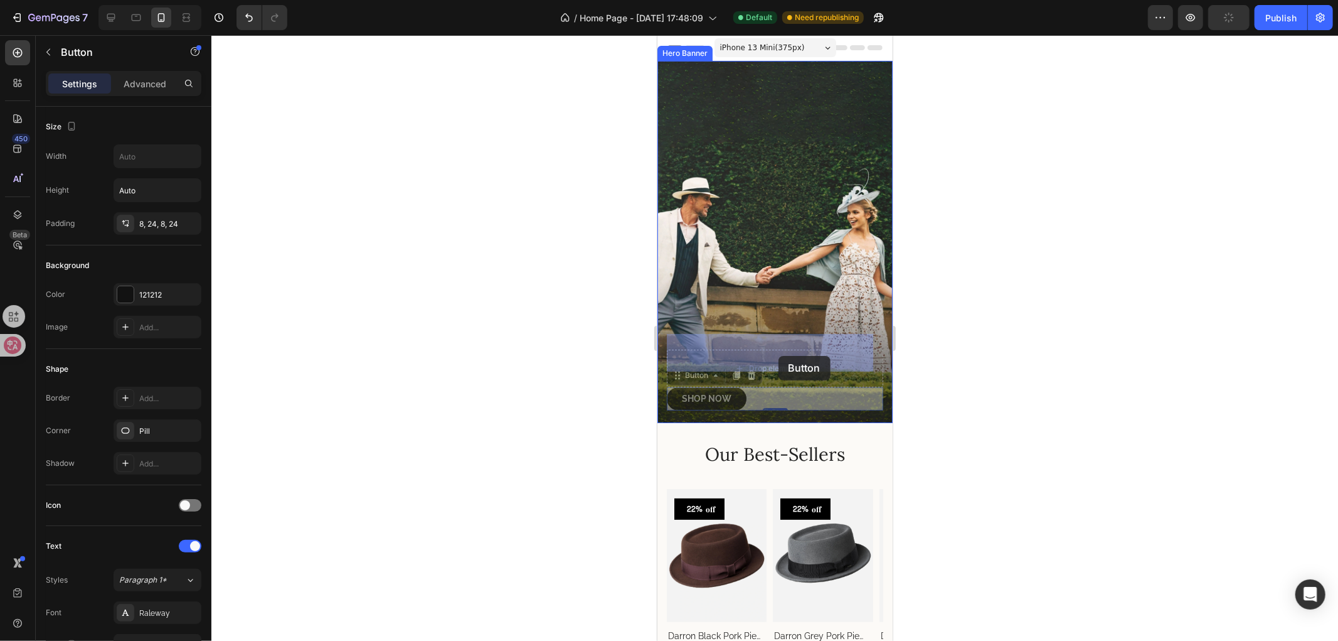
drag, startPoint x: 733, startPoint y: 382, endPoint x: 778, endPoint y: 355, distance: 52.6
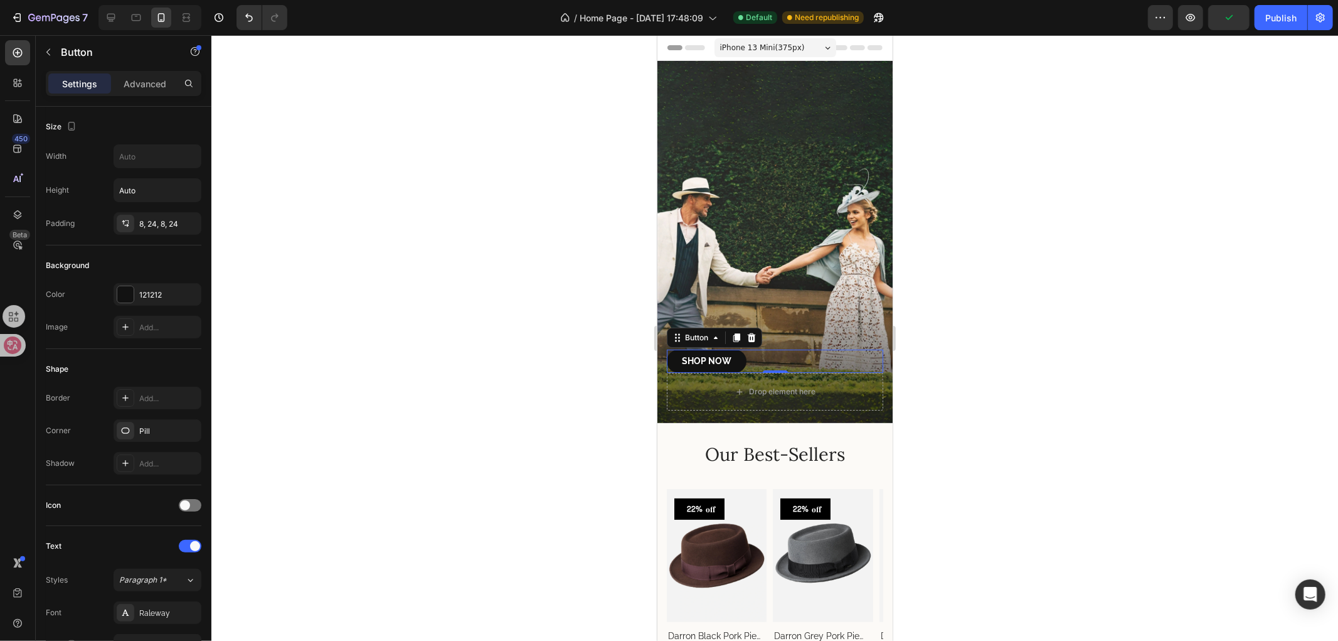
click at [821, 349] on div "Shop NOW Button 0" at bounding box center [774, 360] width 216 height 23
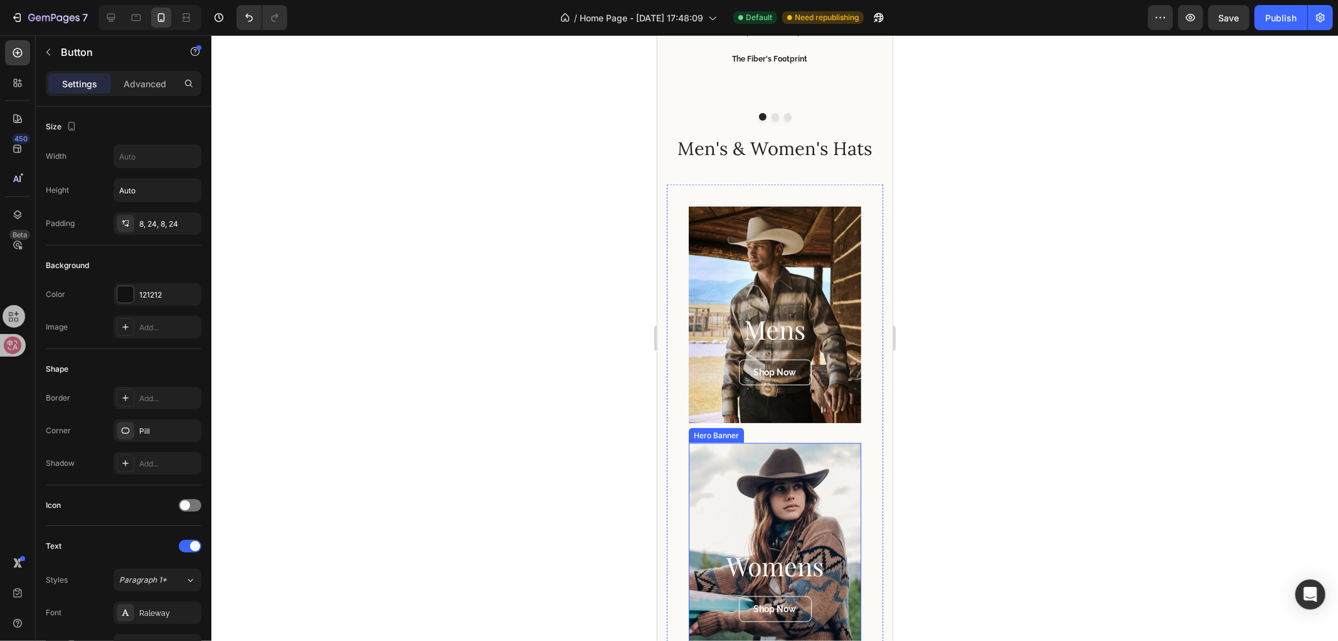
scroll to position [1234, 0]
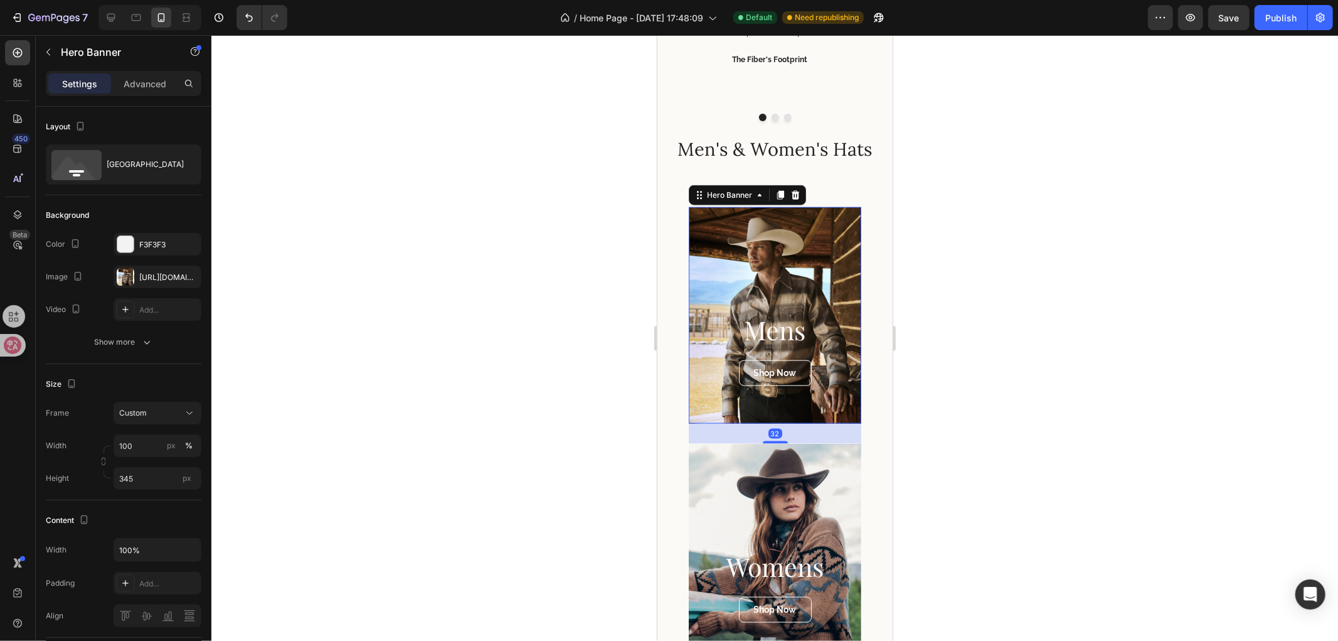
click at [799, 260] on div "Overlay" at bounding box center [774, 314] width 173 height 216
click at [145, 274] on div "[URL][DOMAIN_NAME]" at bounding box center [157, 277] width 36 height 11
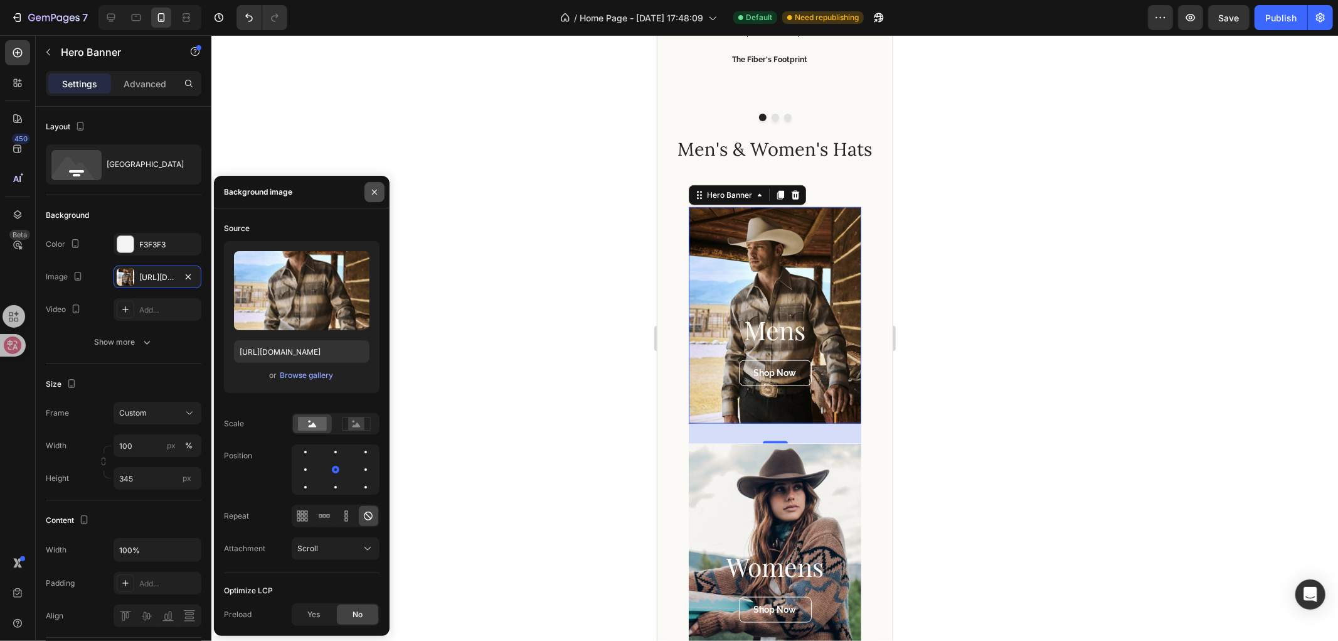
click at [373, 195] on icon "button" at bounding box center [375, 192] width 10 height 10
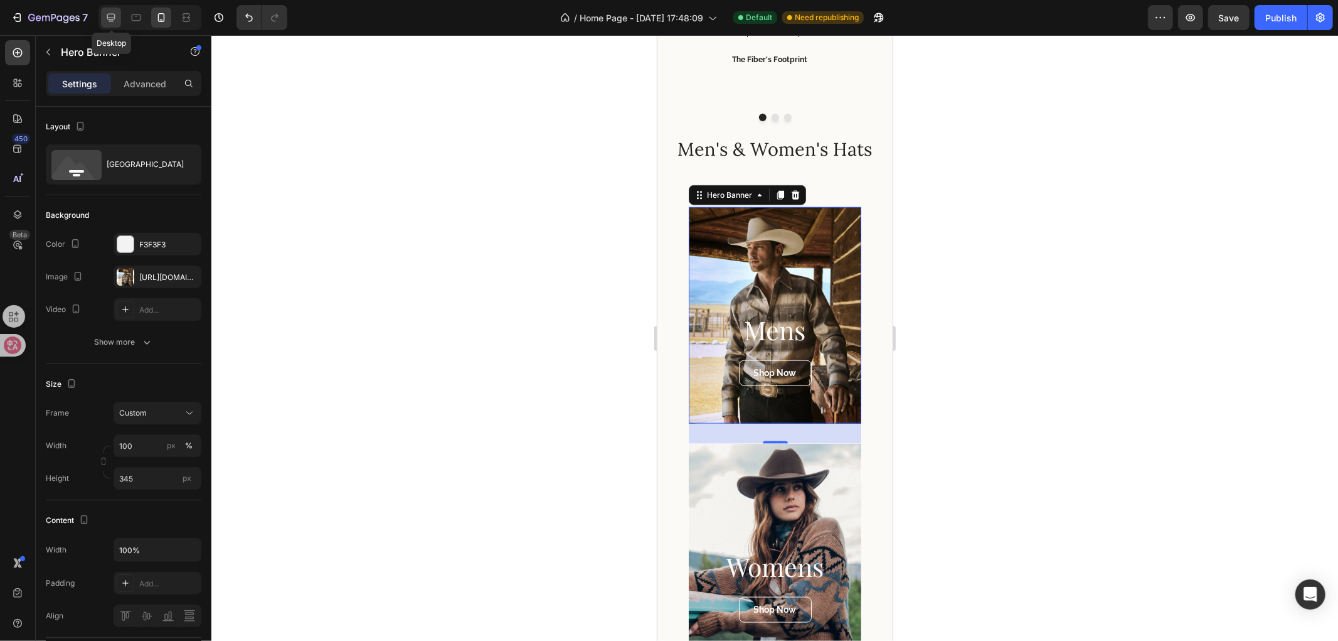
click at [107, 19] on icon at bounding box center [111, 17] width 13 height 13
type input "60 vh"
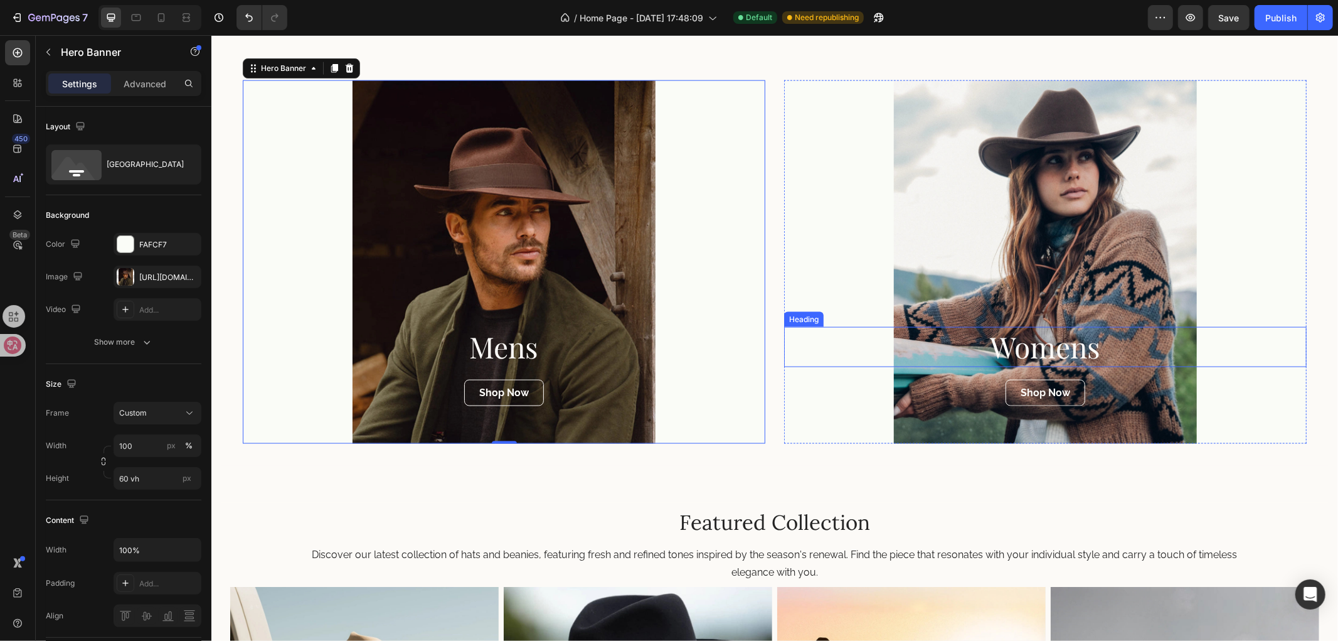
scroll to position [1316, 0]
click at [576, 234] on div "Overlay" at bounding box center [503, 260] width 523 height 363
click at [138, 76] on div "Advanced" at bounding box center [145, 83] width 63 height 20
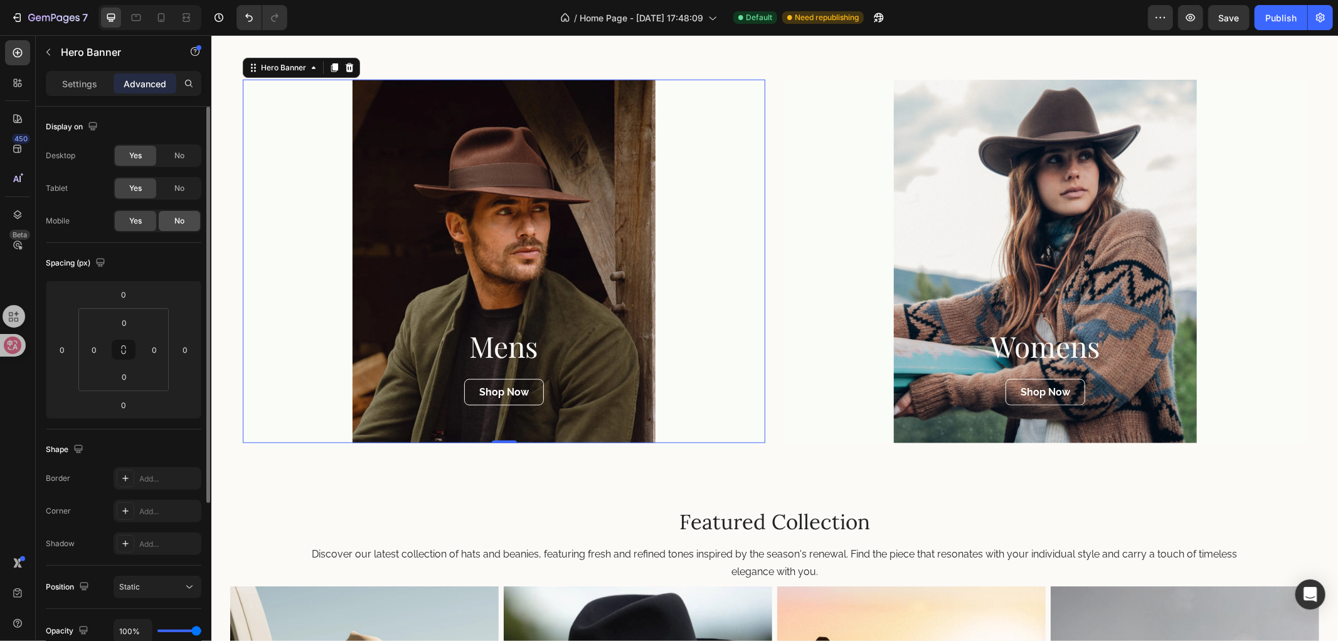
click at [164, 216] on div "No" at bounding box center [179, 221] width 41 height 20
click at [130, 215] on span "Yes" at bounding box center [135, 220] width 13 height 11
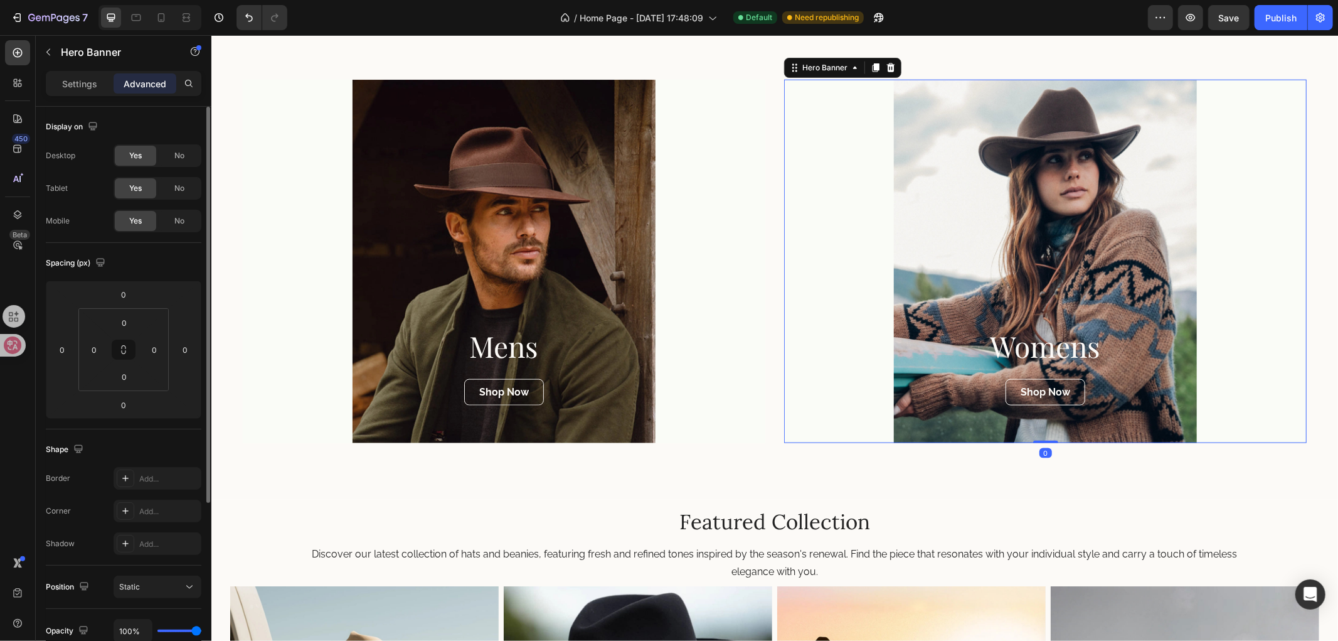
click at [896, 240] on div "Overlay" at bounding box center [1045, 260] width 523 height 363
click at [173, 221] on div "No" at bounding box center [179, 221] width 41 height 20
click at [125, 221] on div "Yes" at bounding box center [135, 221] width 41 height 20
click at [166, 11] on icon at bounding box center [161, 17] width 13 height 13
type input "32"
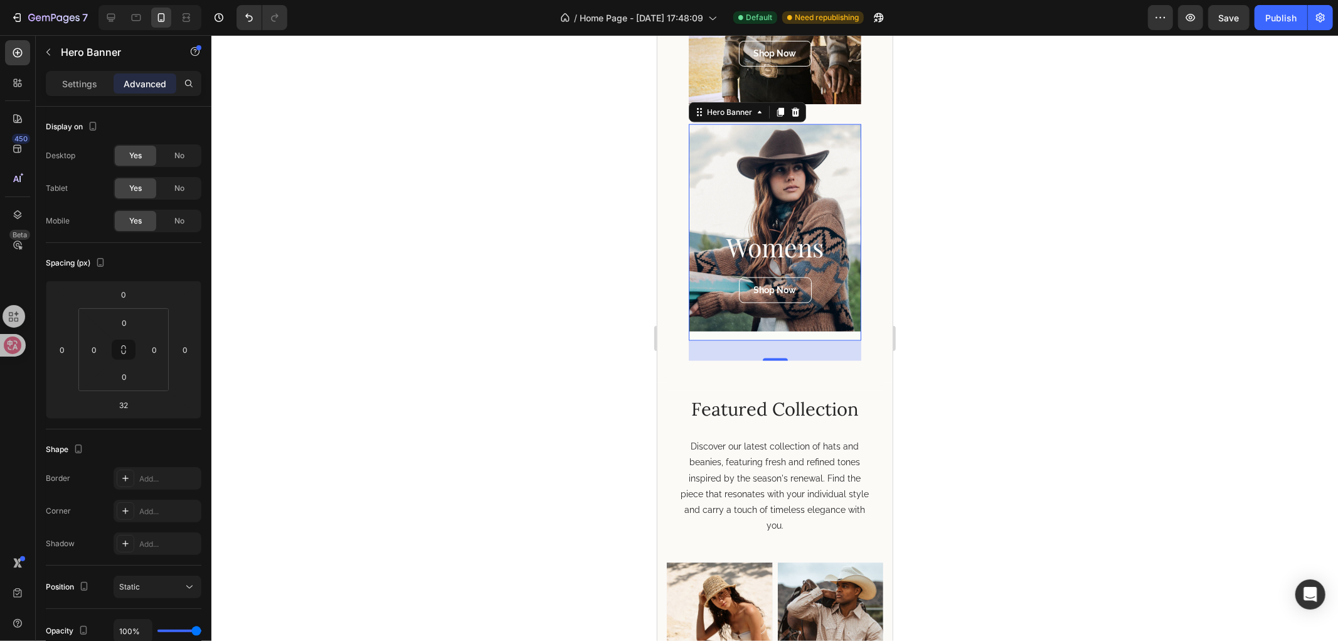
scroll to position [1237, 0]
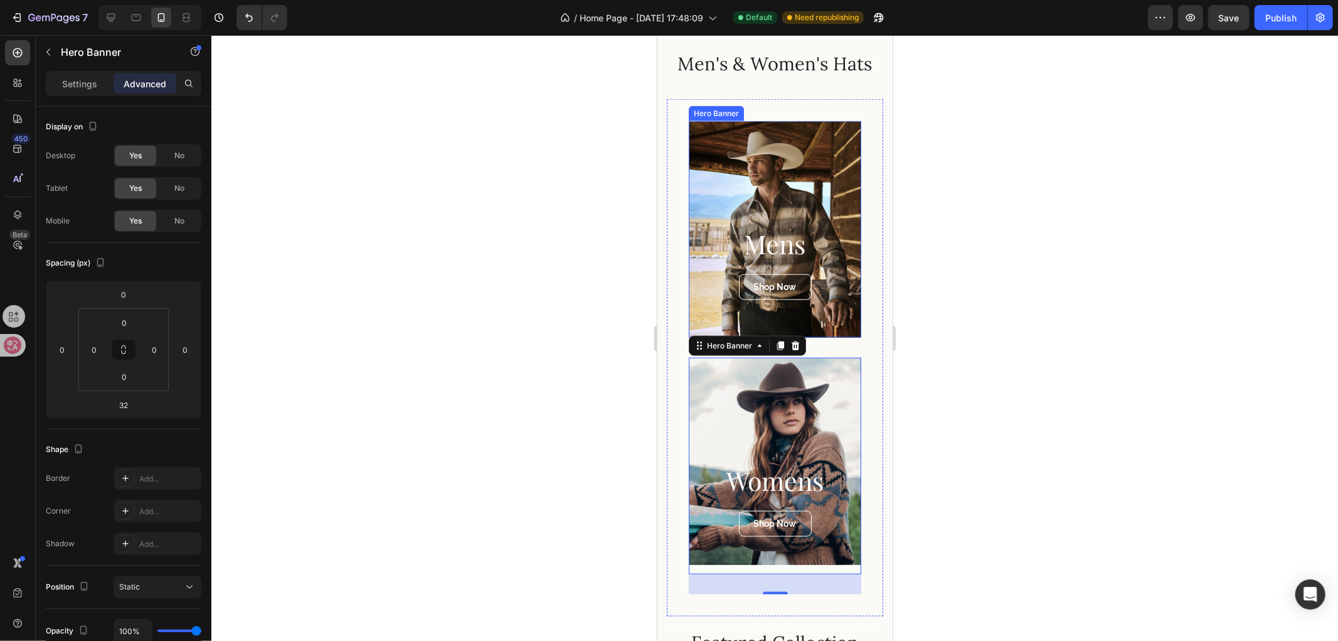
click at [792, 155] on div "Overlay" at bounding box center [774, 228] width 173 height 216
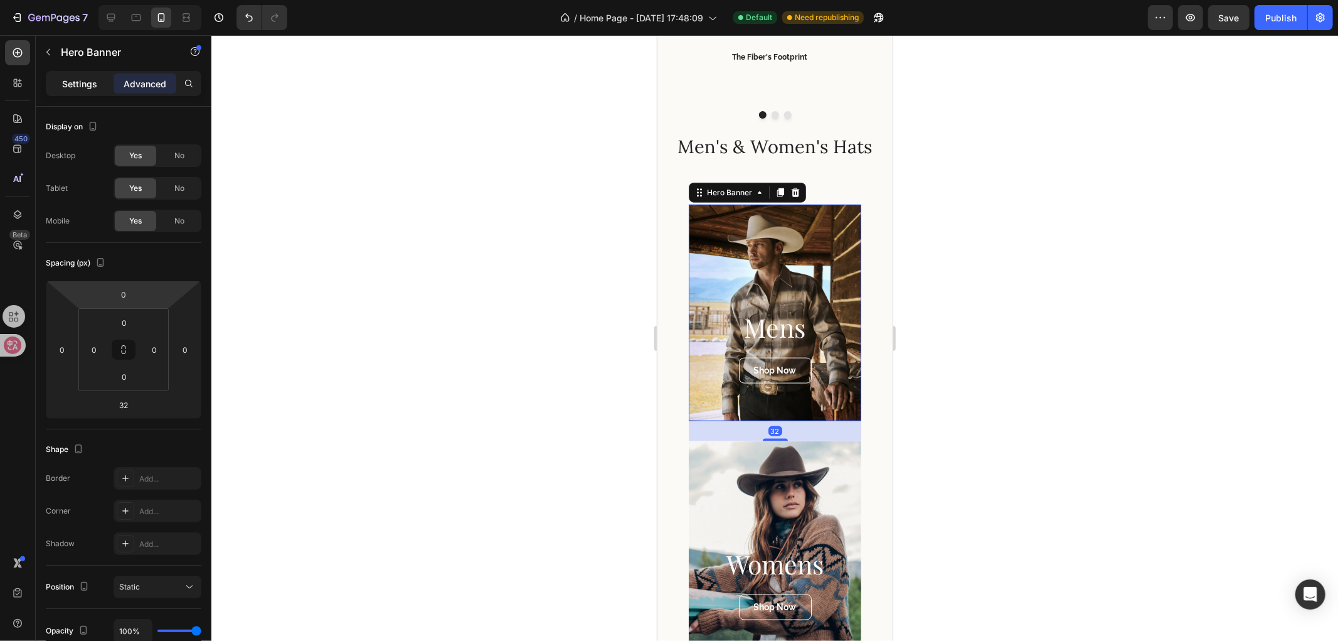
click at [88, 80] on p "Settings" at bounding box center [79, 83] width 35 height 13
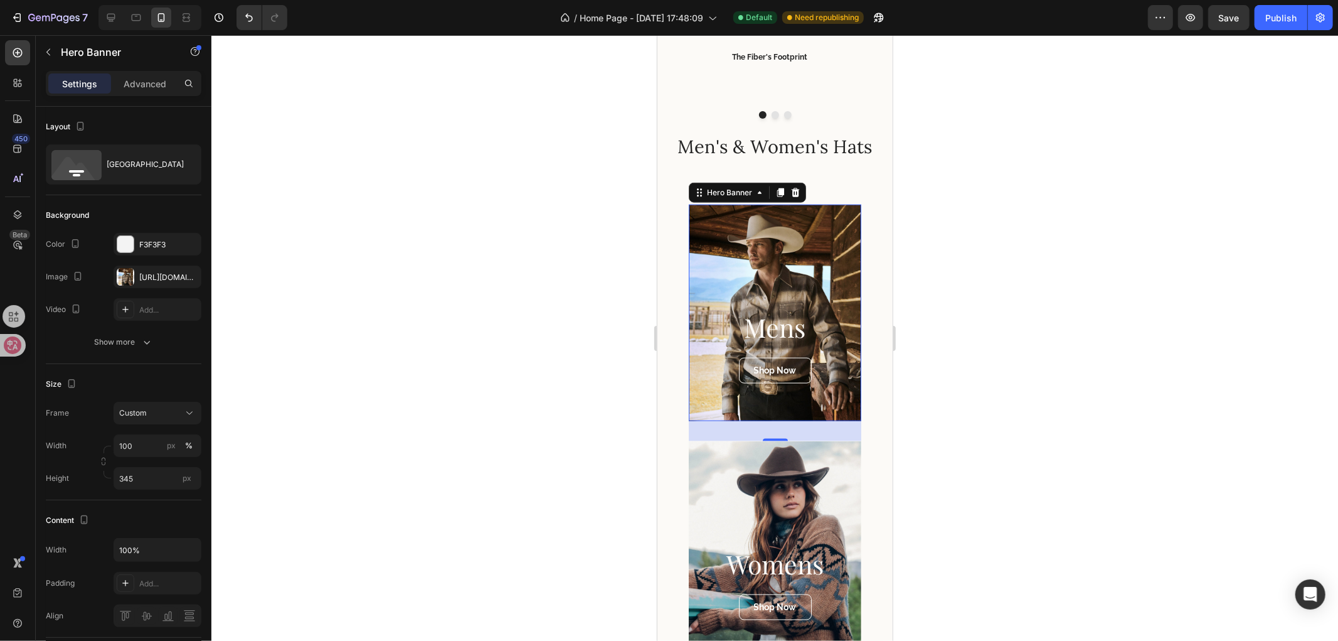
click at [794, 262] on div "Overlay" at bounding box center [774, 312] width 173 height 216
click at [145, 275] on div "[URL][DOMAIN_NAME]" at bounding box center [157, 277] width 36 height 11
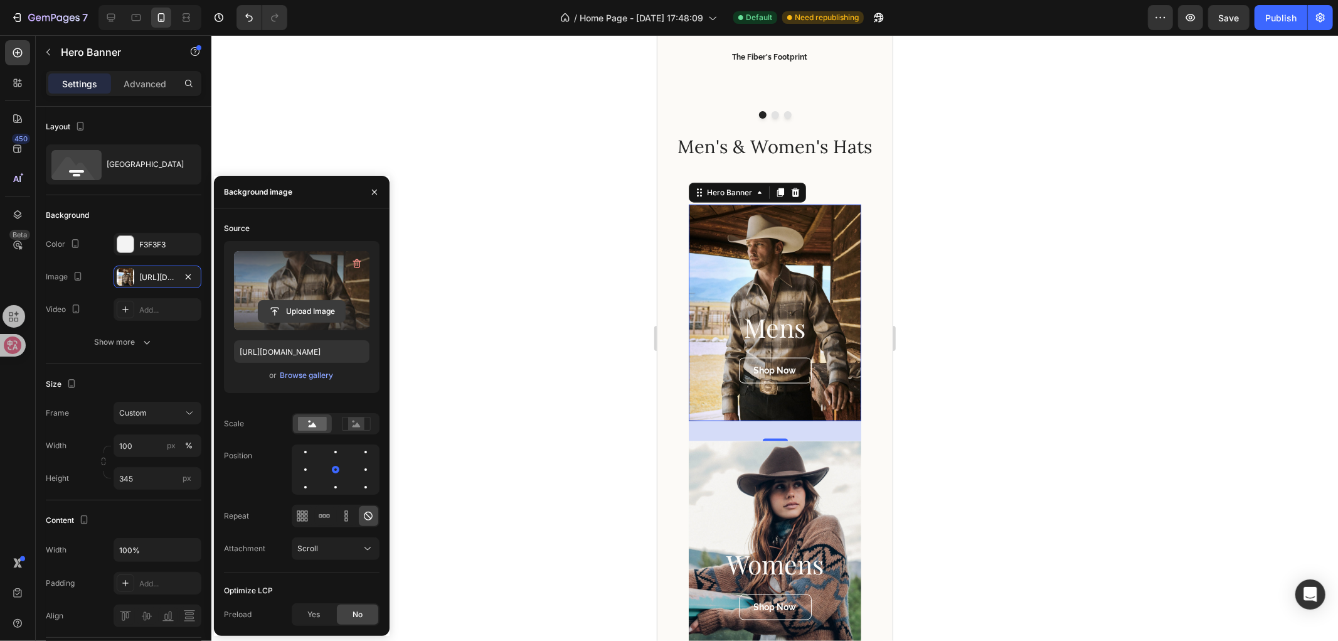
click at [300, 306] on input "file" at bounding box center [302, 311] width 87 height 21
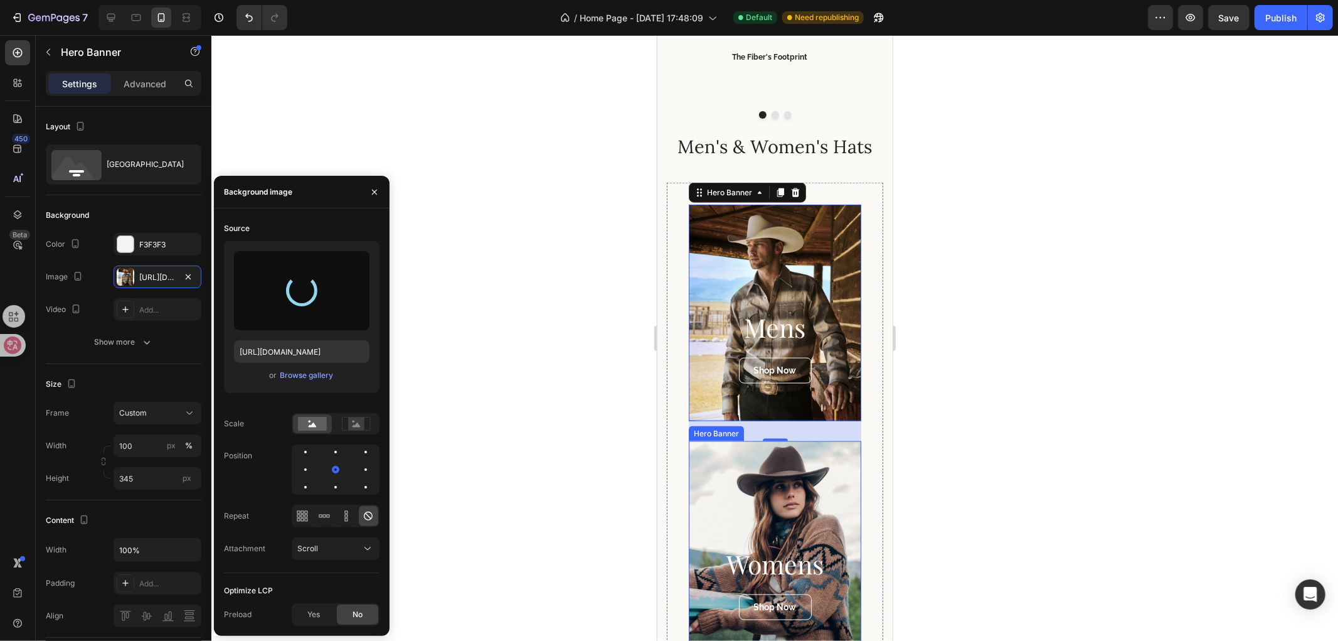
type input "[URL][DOMAIN_NAME]"
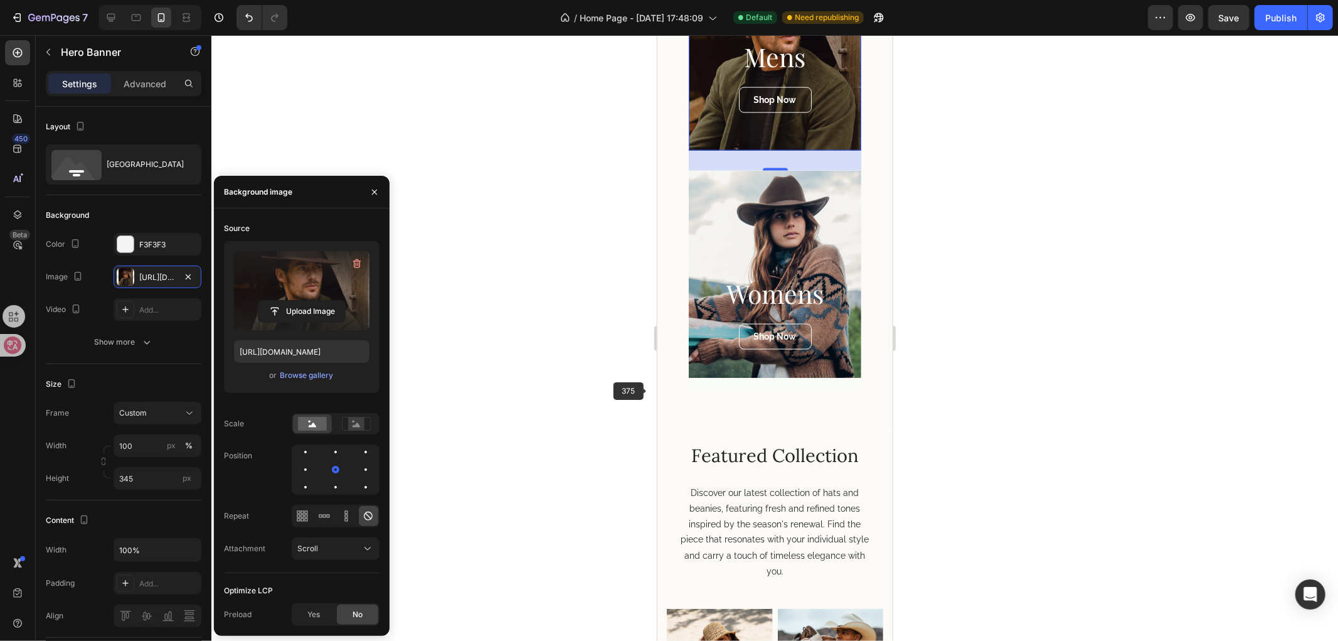
scroll to position [1446, 0]
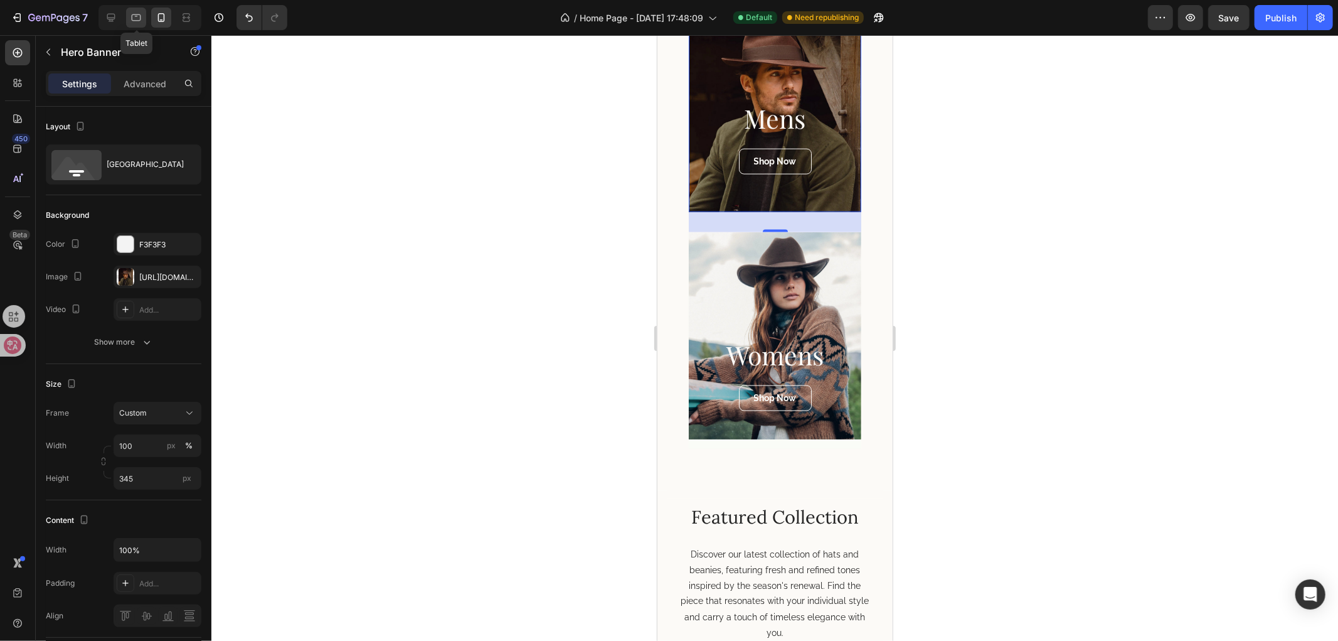
click at [130, 16] on icon at bounding box center [136, 17] width 13 height 13
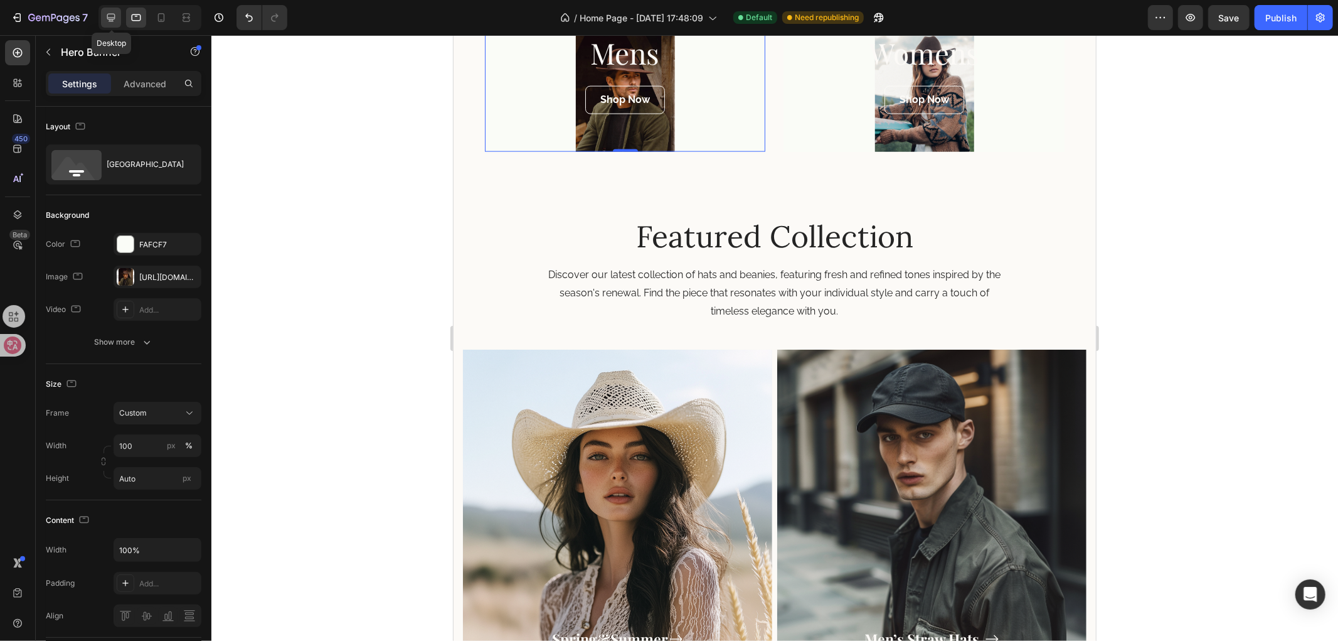
scroll to position [1400, 0]
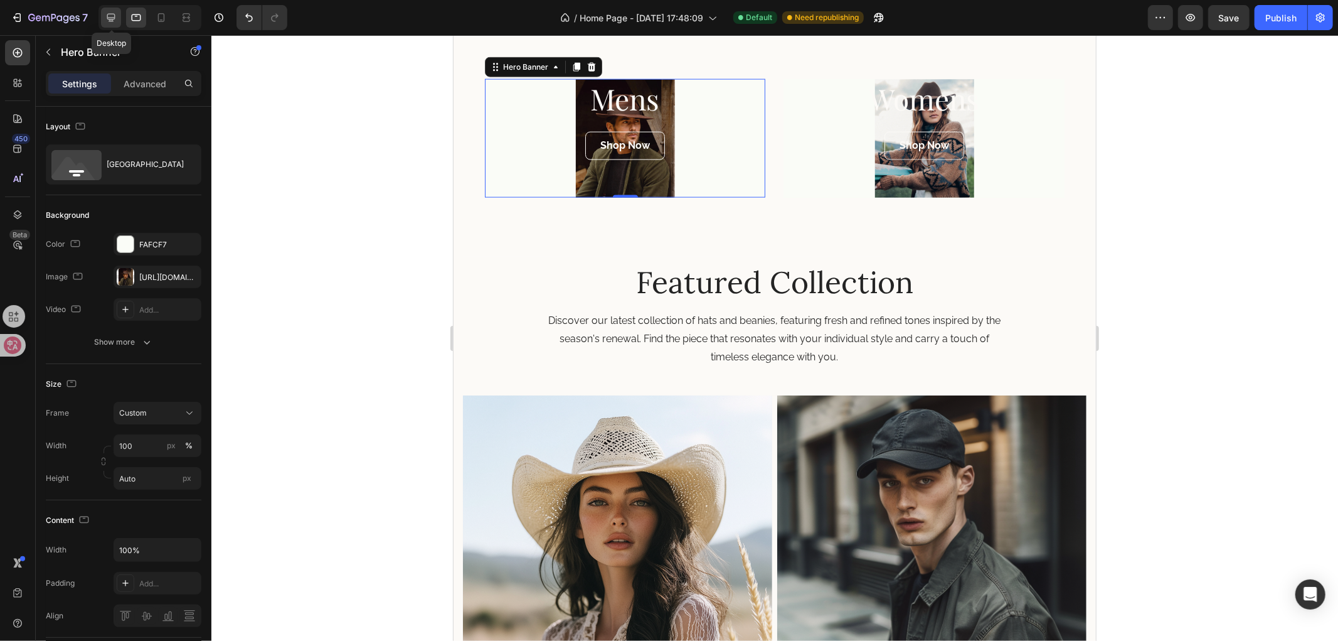
click at [112, 19] on icon at bounding box center [111, 18] width 8 height 8
type input "60 vh"
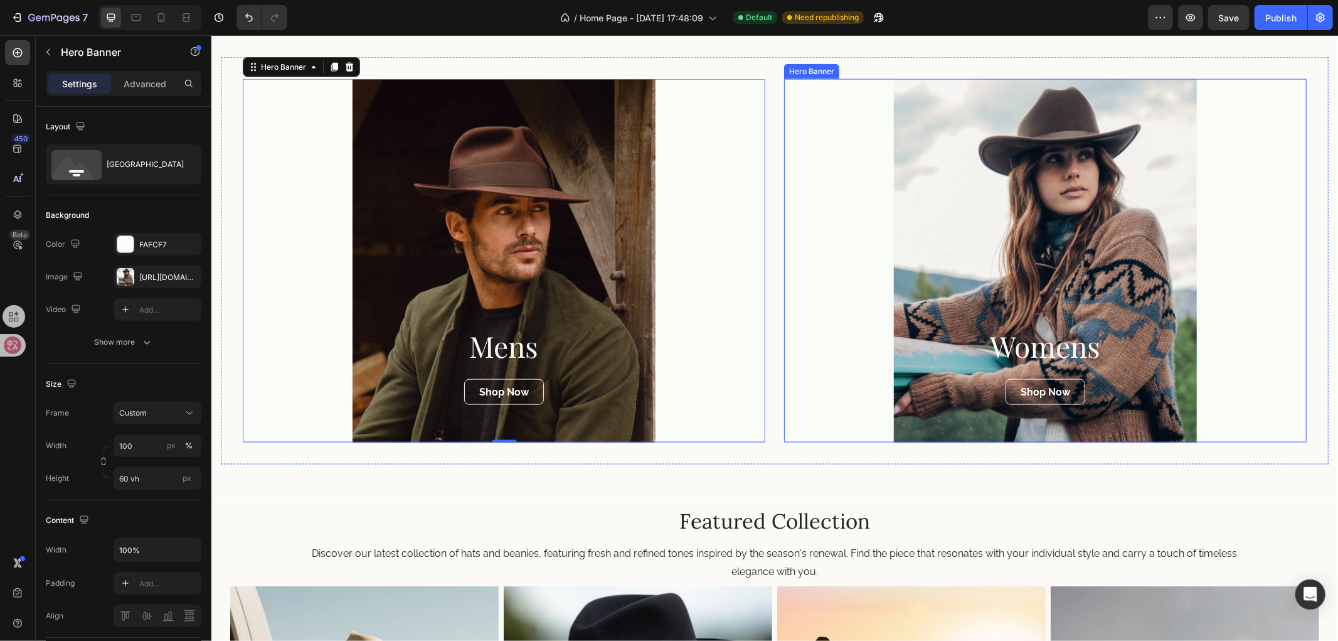
click at [1048, 268] on div "Overlay" at bounding box center [1045, 259] width 523 height 363
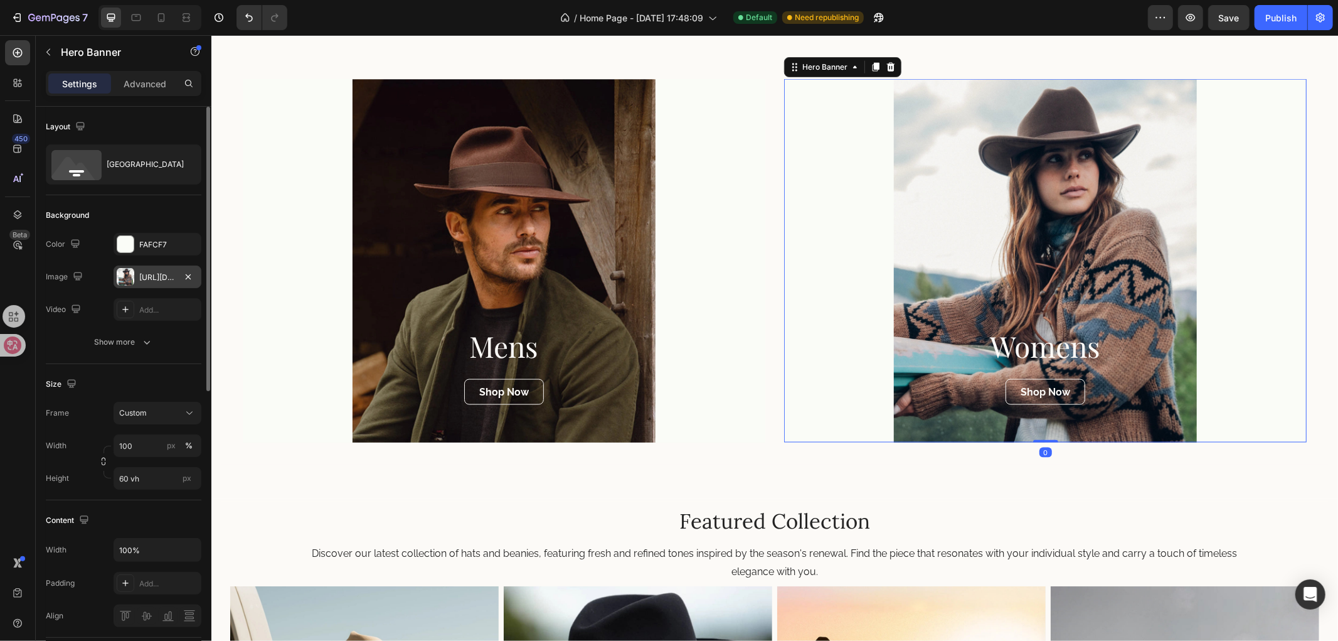
click at [152, 272] on div "[URL][DOMAIN_NAME]" at bounding box center [157, 277] width 36 height 11
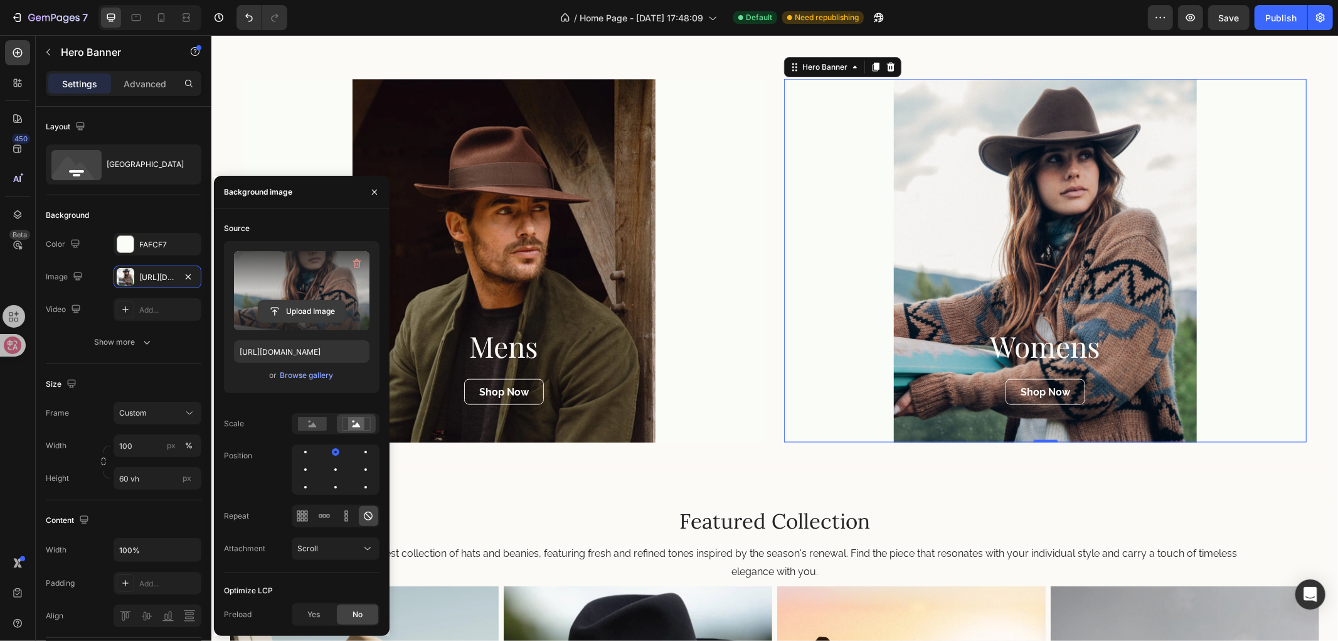
click at [304, 312] on input "file" at bounding box center [302, 311] width 87 height 21
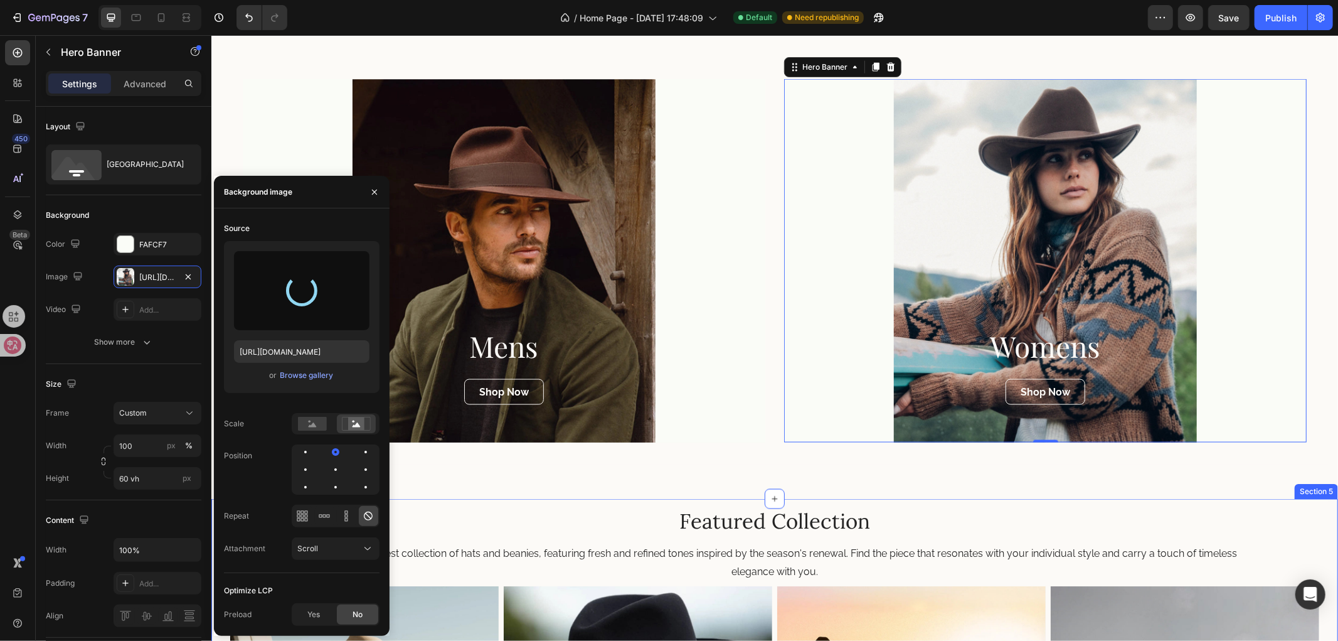
type input "[URL][DOMAIN_NAME]"
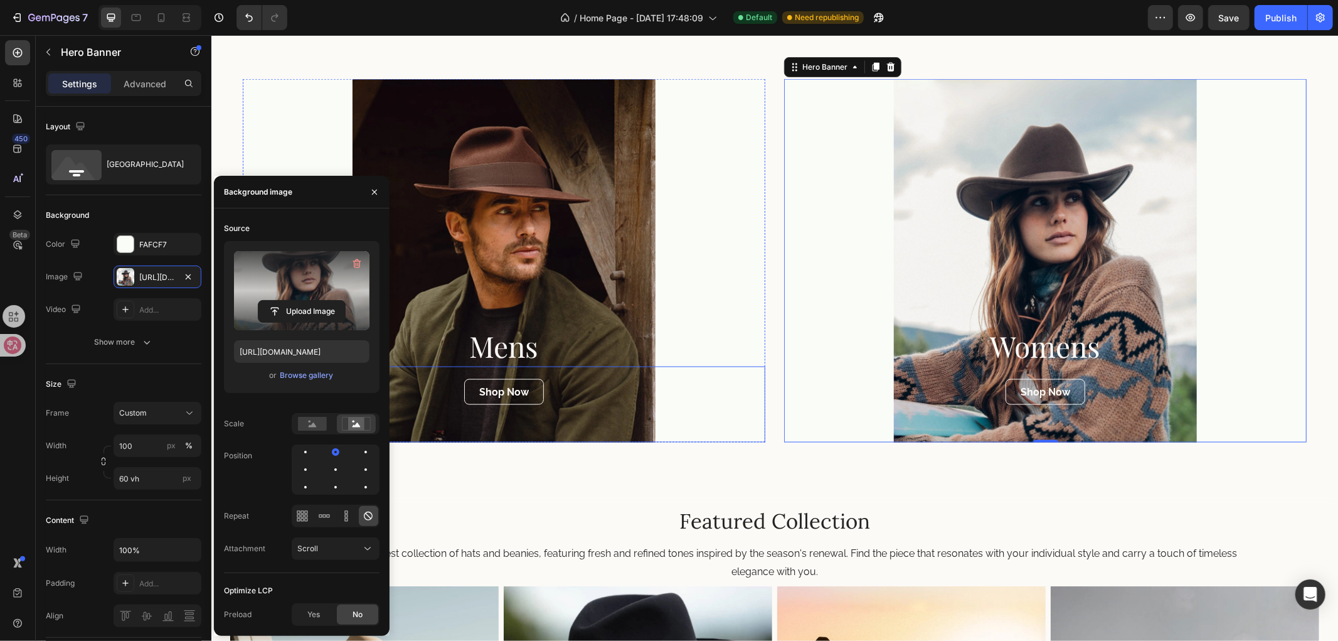
scroll to position [1330, 0]
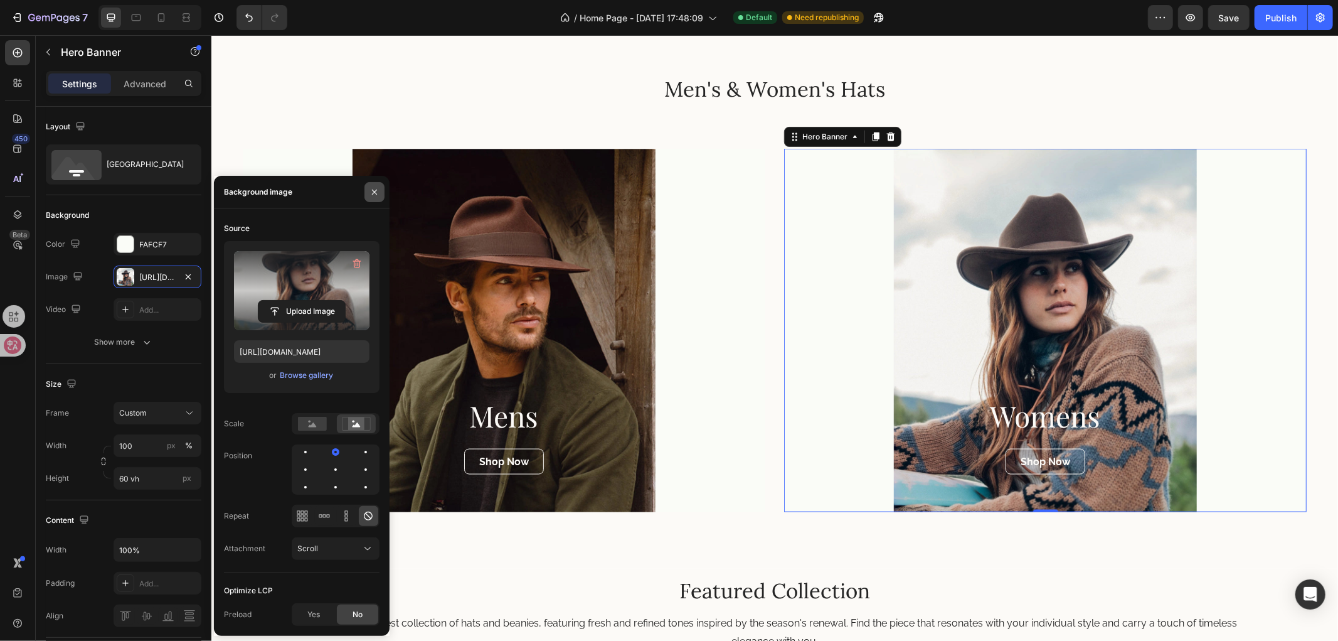
click at [365, 191] on button "button" at bounding box center [375, 192] width 20 height 20
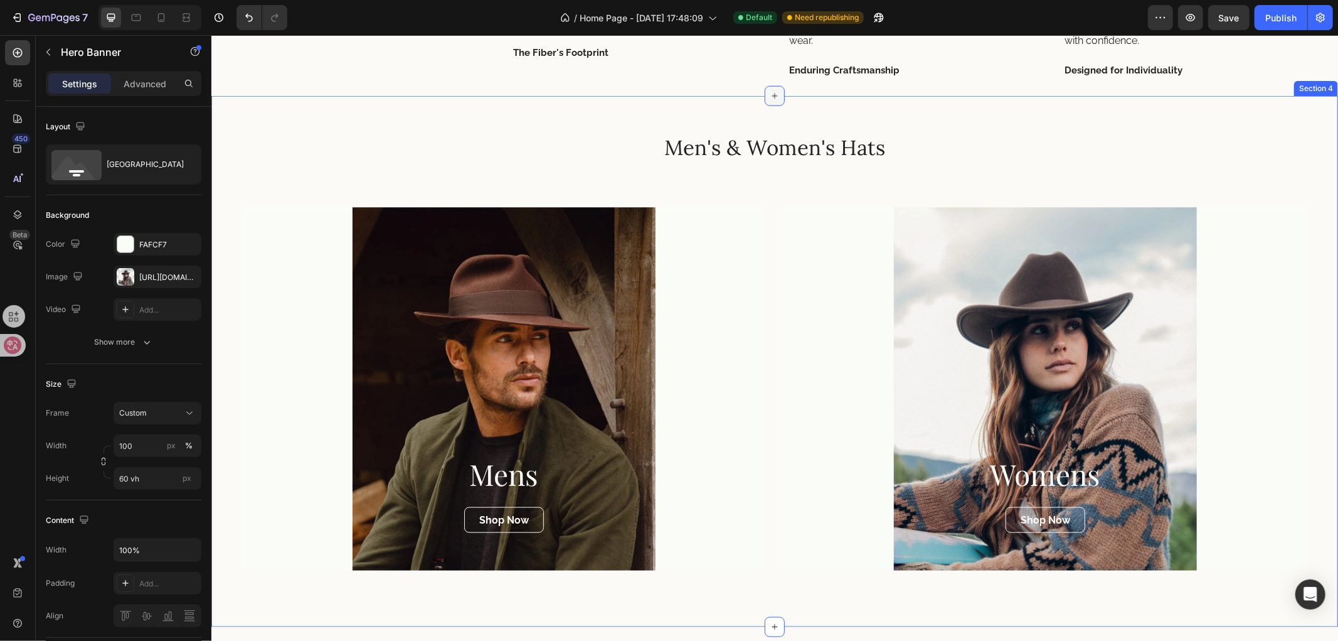
scroll to position [1232, 0]
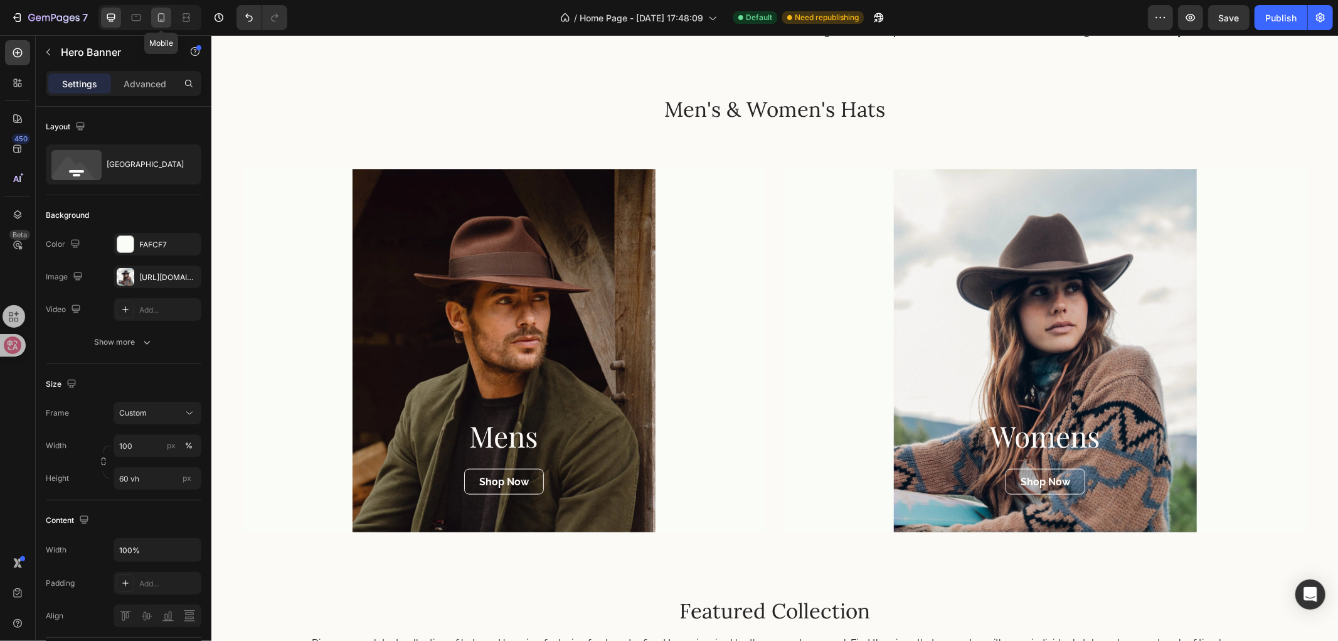
click at [156, 11] on div at bounding box center [161, 18] width 20 height 20
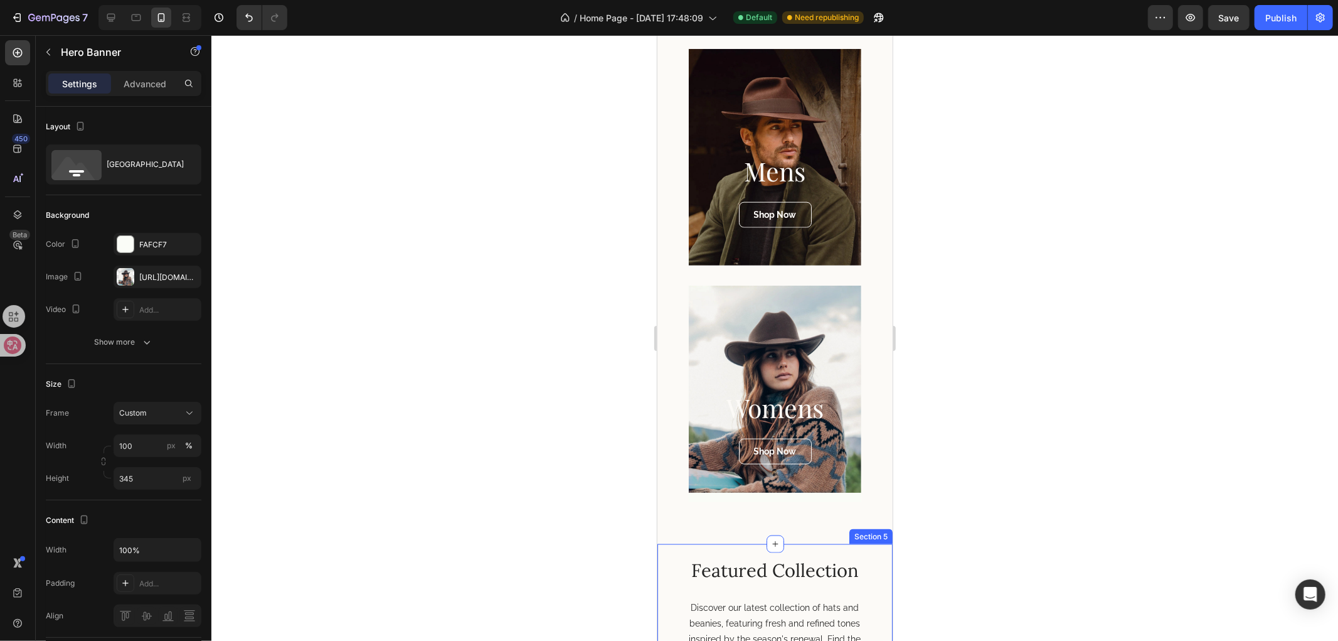
scroll to position [1278, 0]
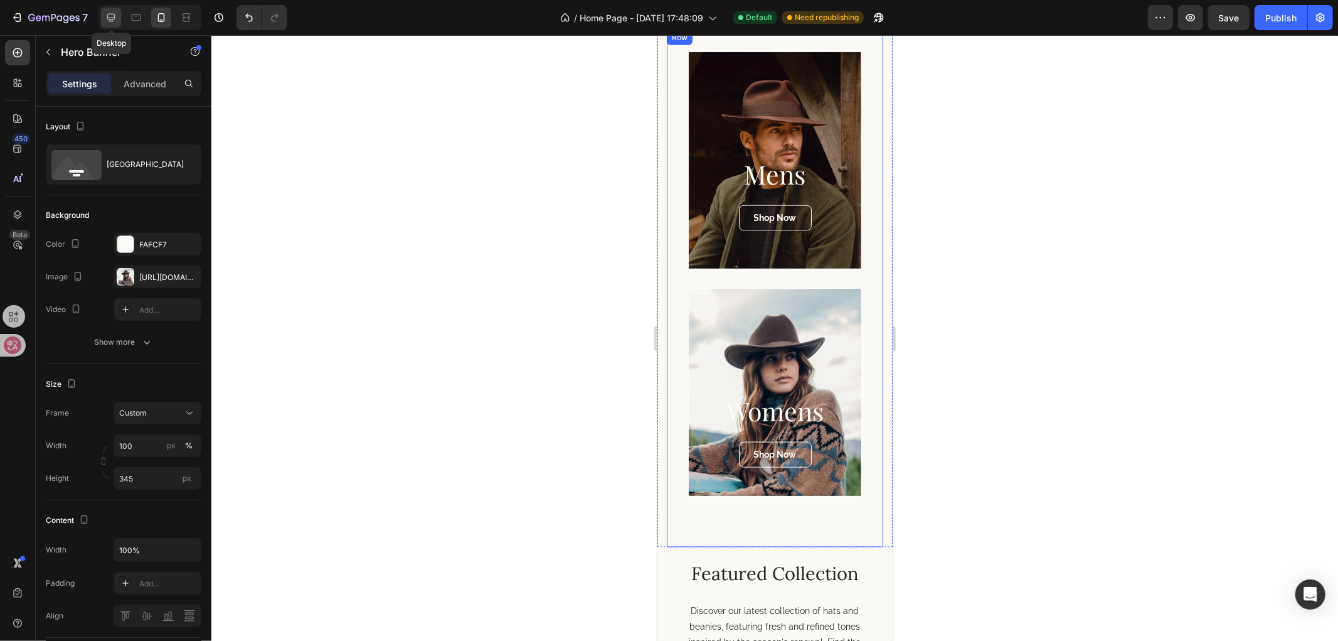
click at [114, 16] on icon at bounding box center [111, 17] width 13 height 13
type input "60 vh"
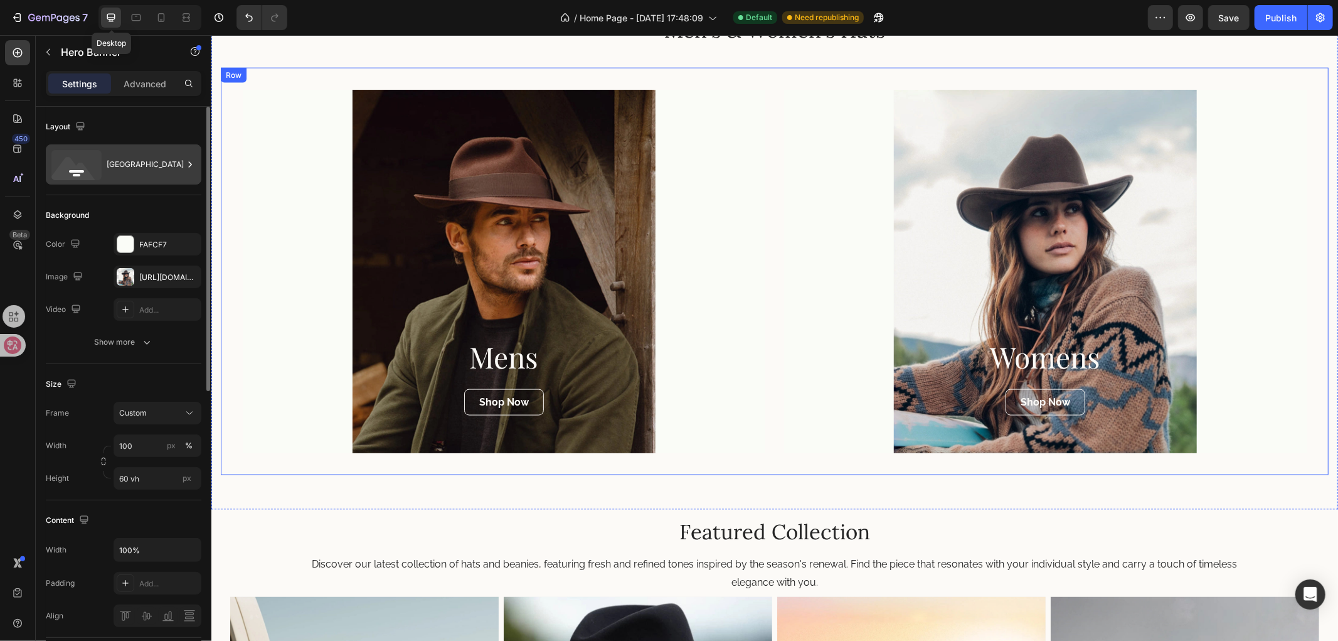
scroll to position [1288, 0]
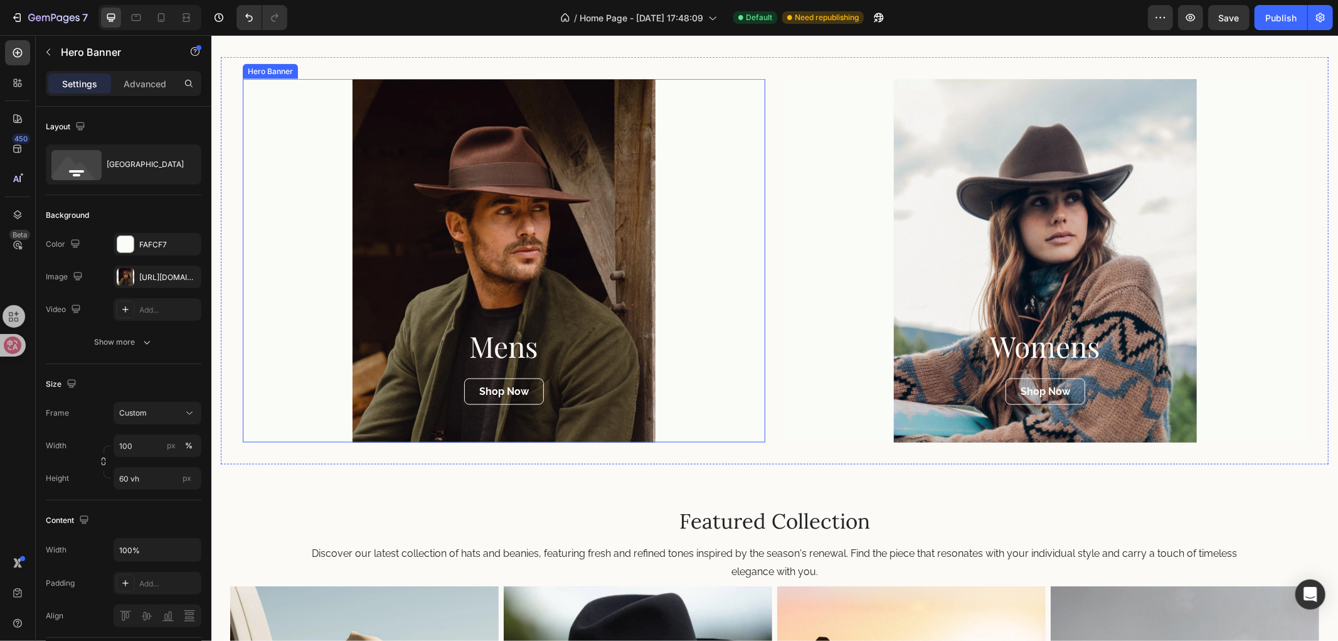
click at [723, 258] on div "Overlay" at bounding box center [503, 259] width 523 height 363
click at [771, 253] on div "Mens Heading Shop Now Button Hero Banner 0 Womens Heading Shop Now Button Hero …" at bounding box center [774, 259] width 1108 height 407
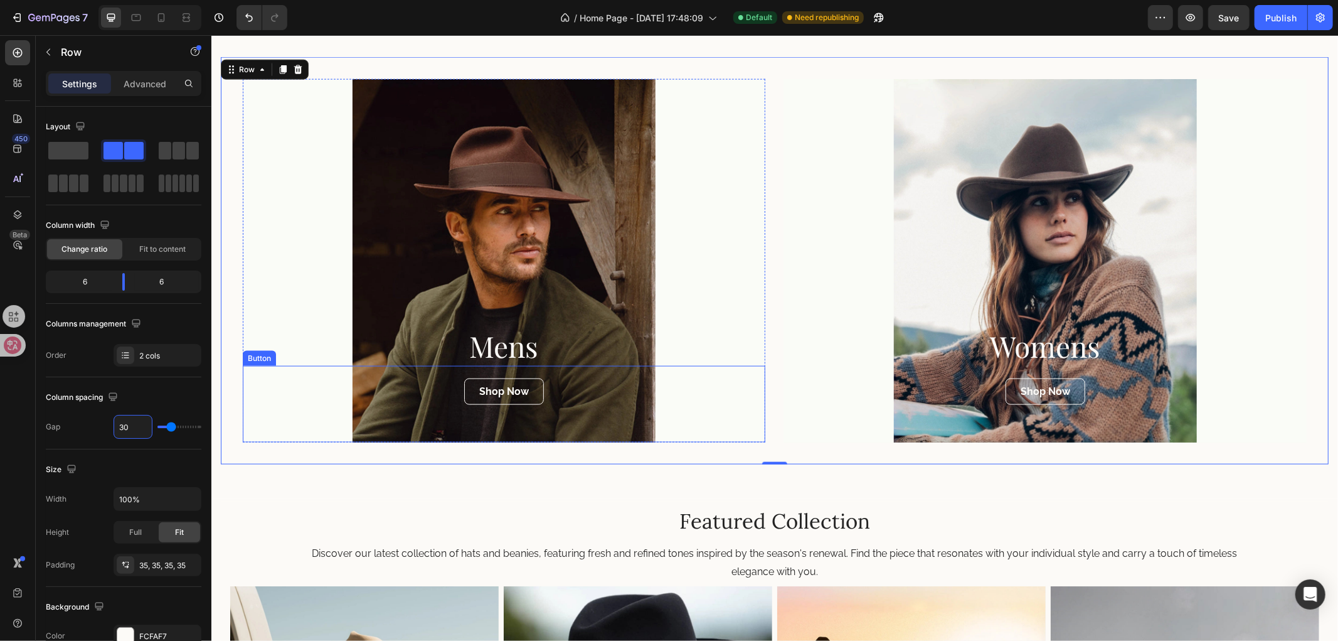
type input "0"
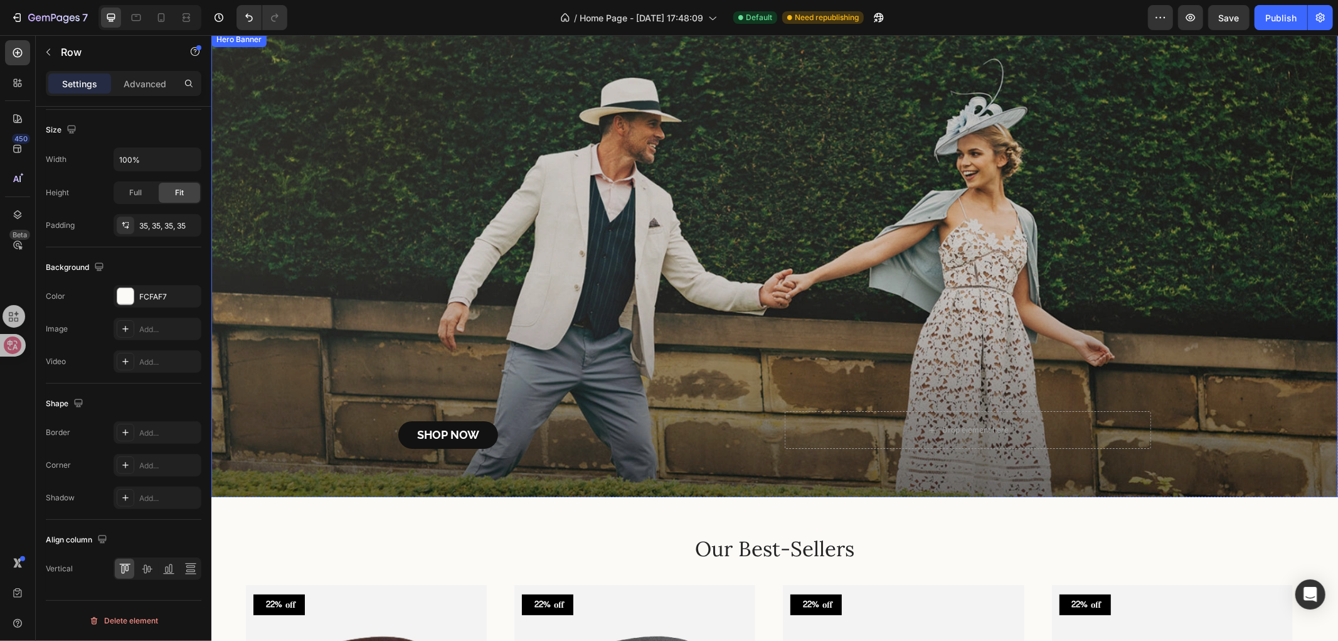
scroll to position [0, 0]
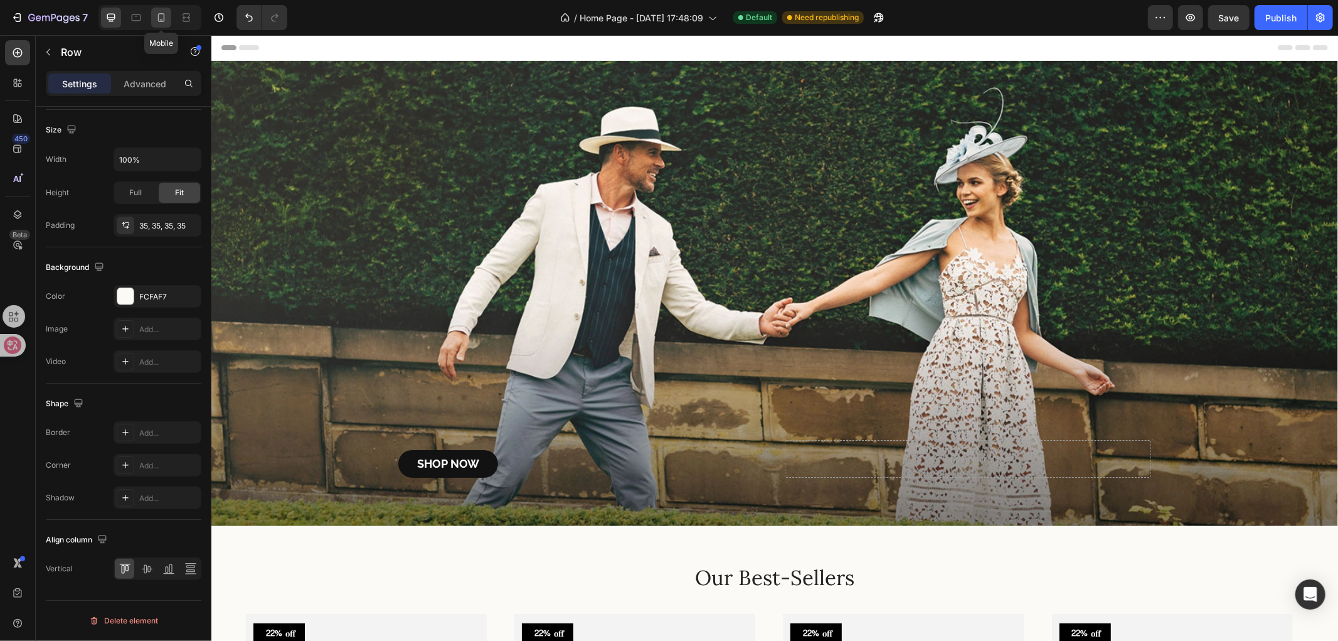
type input "0"
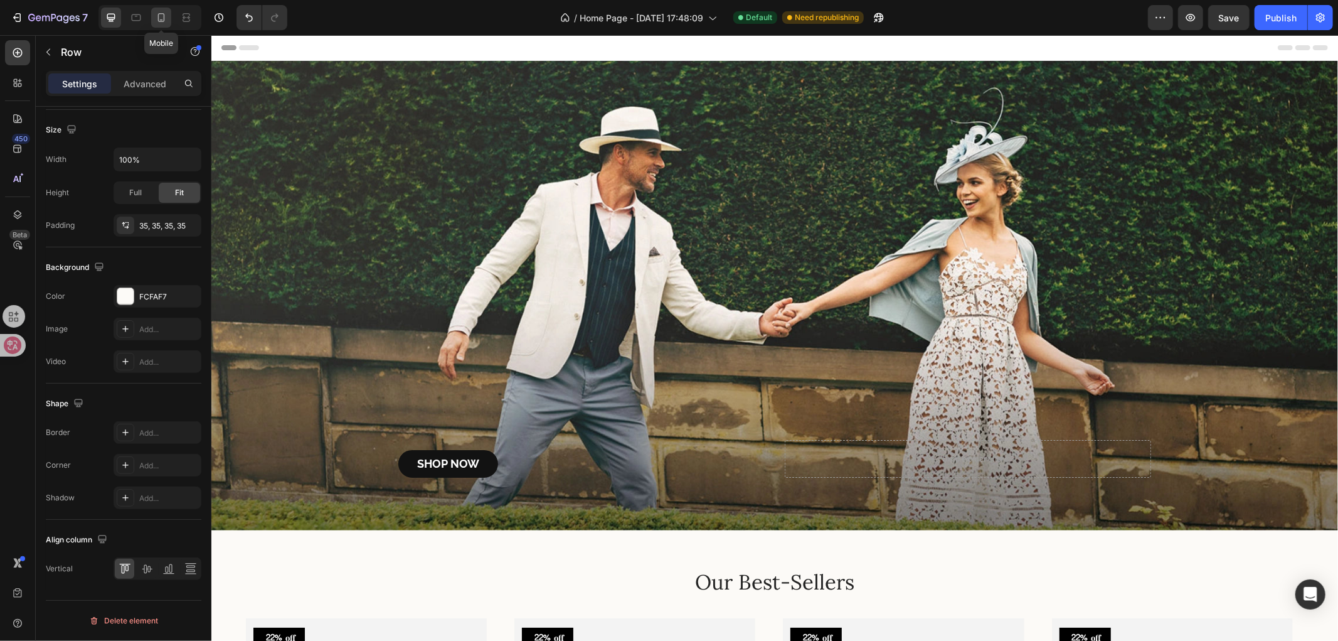
click at [164, 22] on icon at bounding box center [161, 17] width 13 height 13
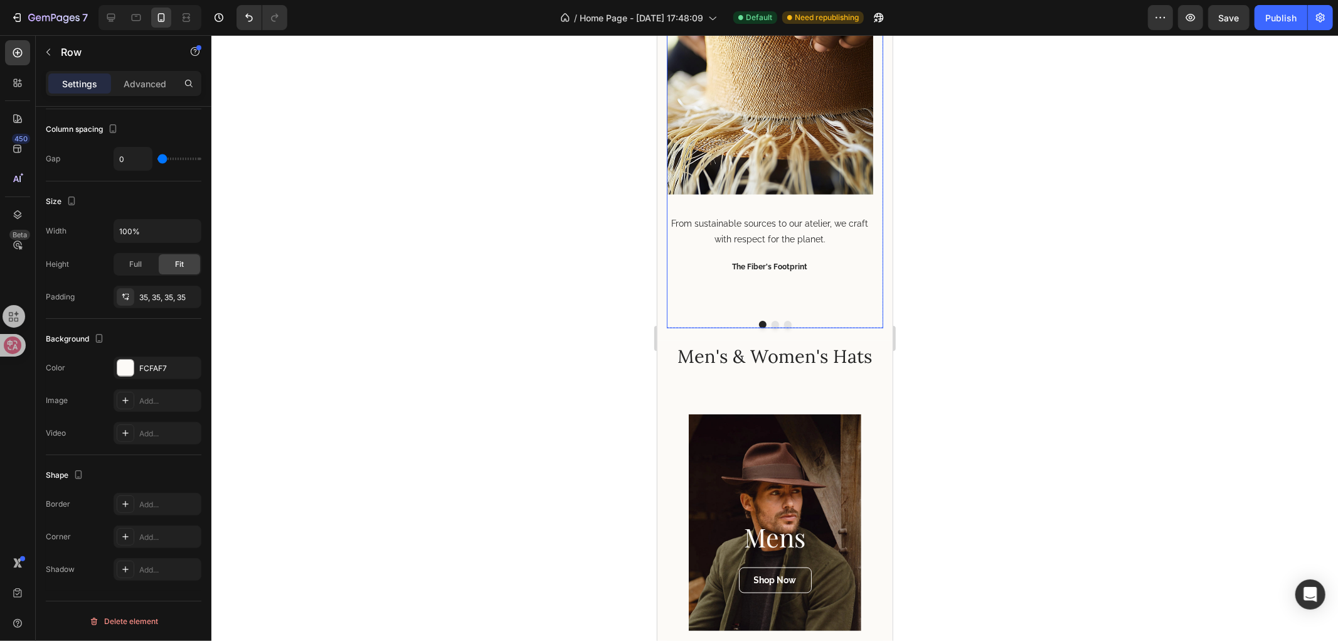
scroll to position [1025, 0]
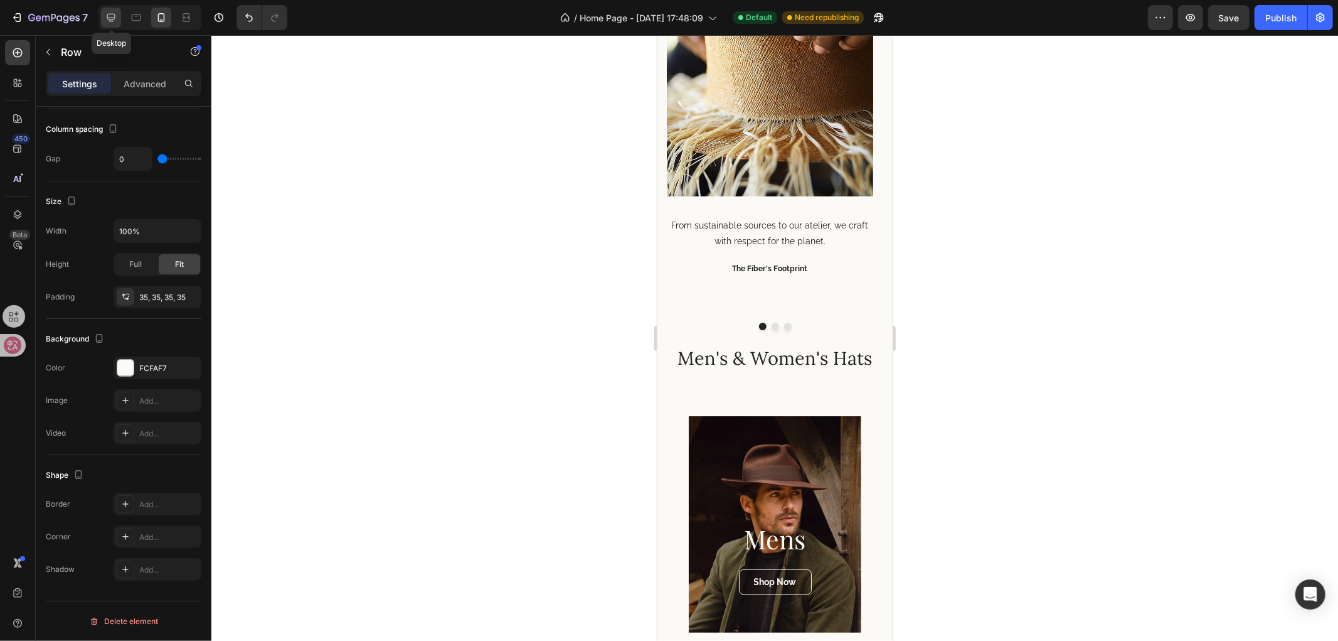
click at [102, 17] on div at bounding box center [111, 18] width 20 height 20
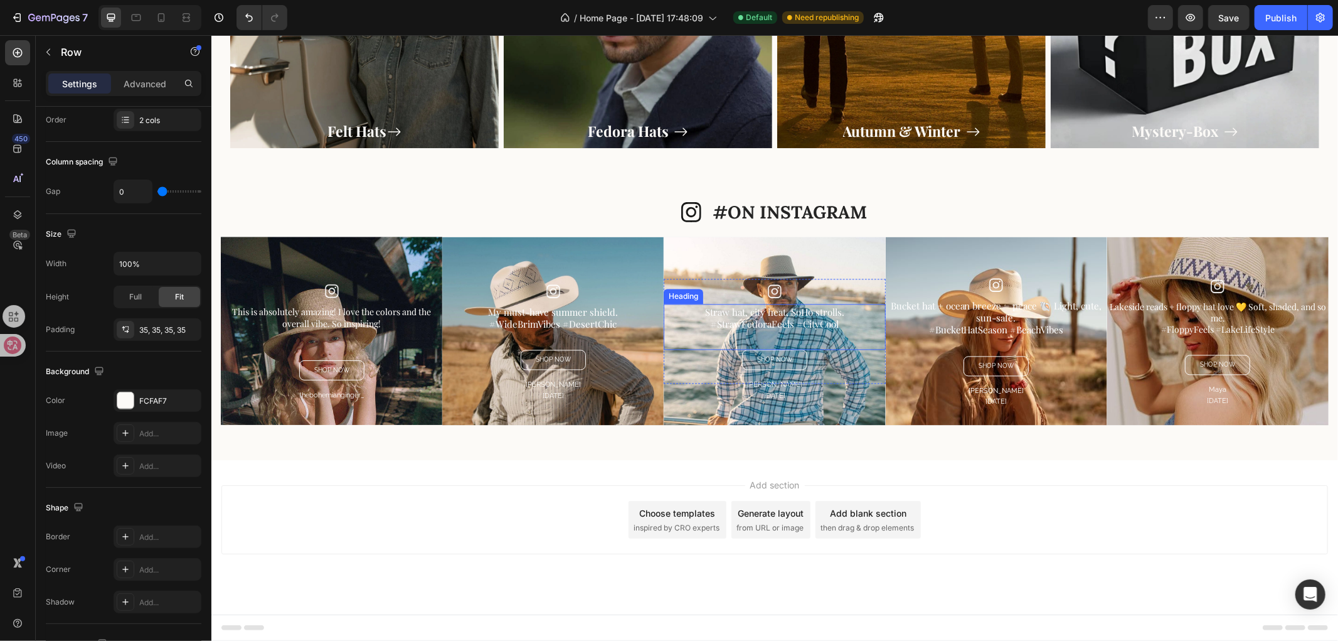
scroll to position [2069, 0]
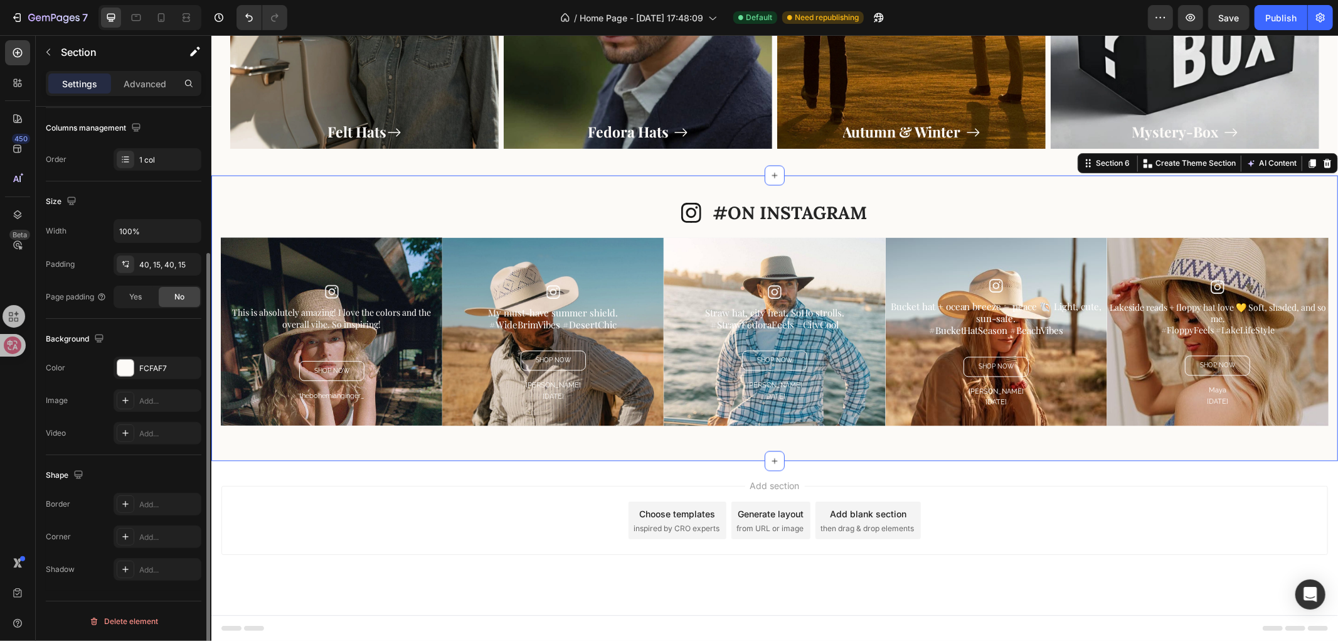
drag, startPoint x: 233, startPoint y: 186, endPoint x: 345, endPoint y: 144, distance: 119.7
click at [233, 186] on div "Icon #ON INSTAGRAM Heading Row Image This is absolutely amazing! I love the col…" at bounding box center [774, 316] width 1127 height 285
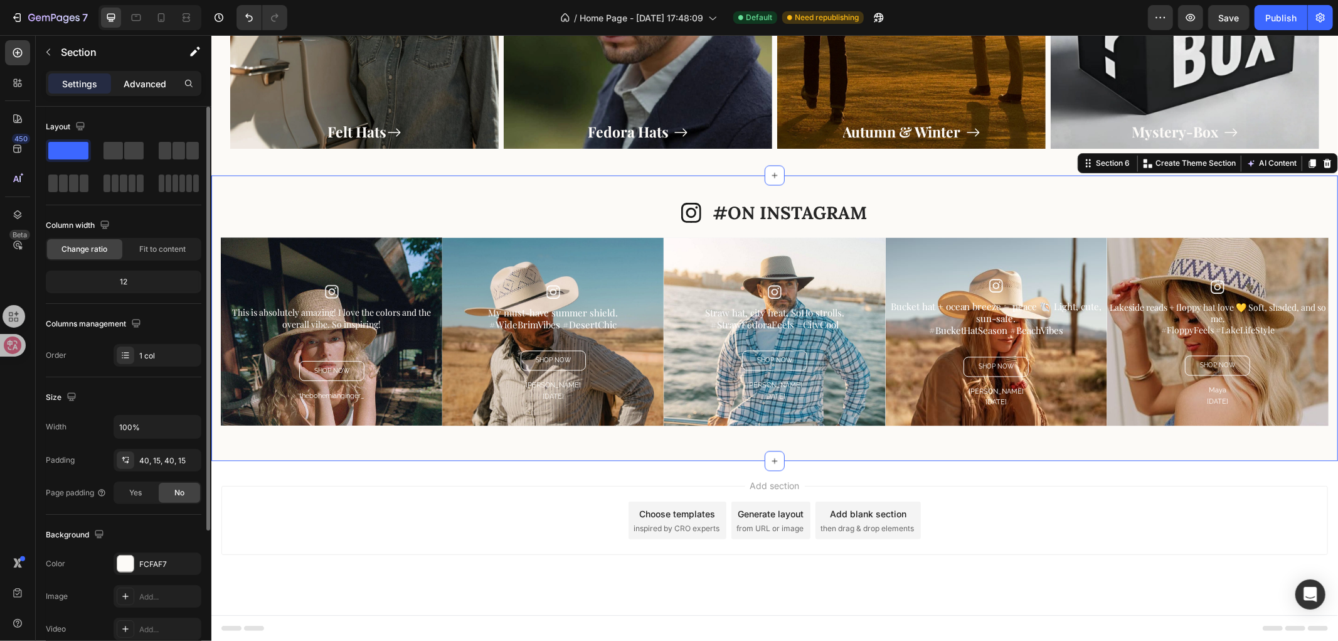
click at [124, 78] on p "Advanced" at bounding box center [145, 83] width 43 height 13
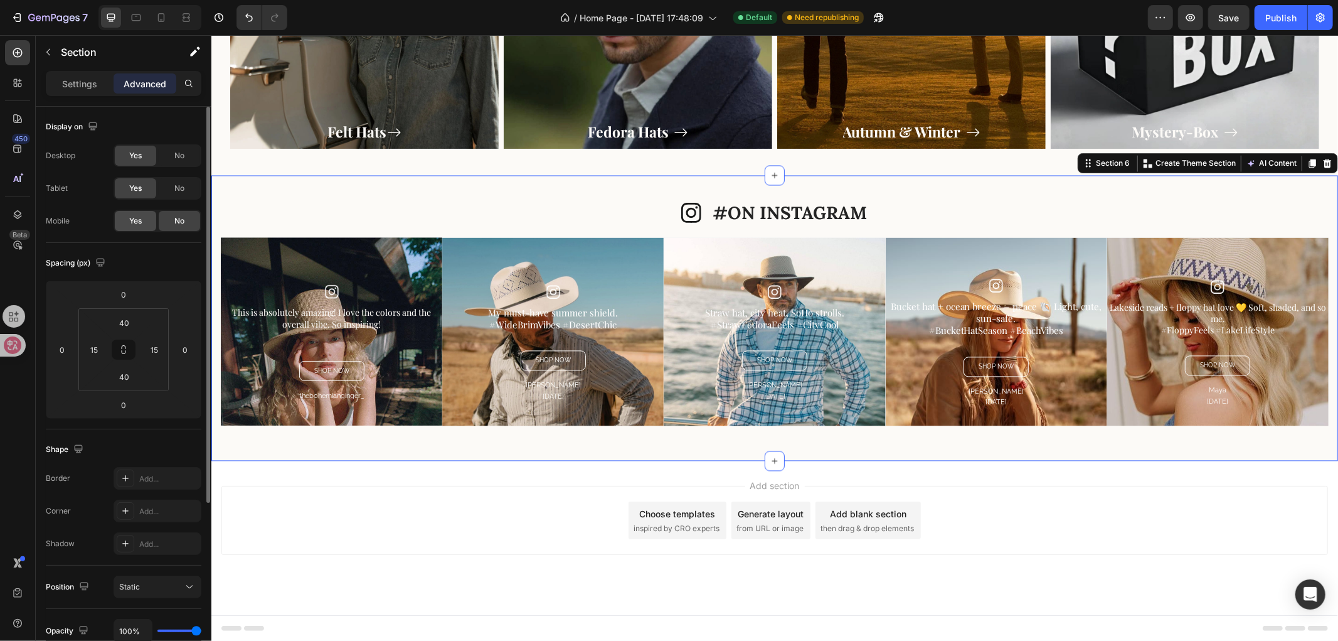
click at [132, 226] on span "Yes" at bounding box center [135, 220] width 13 height 11
click at [73, 85] on p "Settings" at bounding box center [79, 83] width 35 height 13
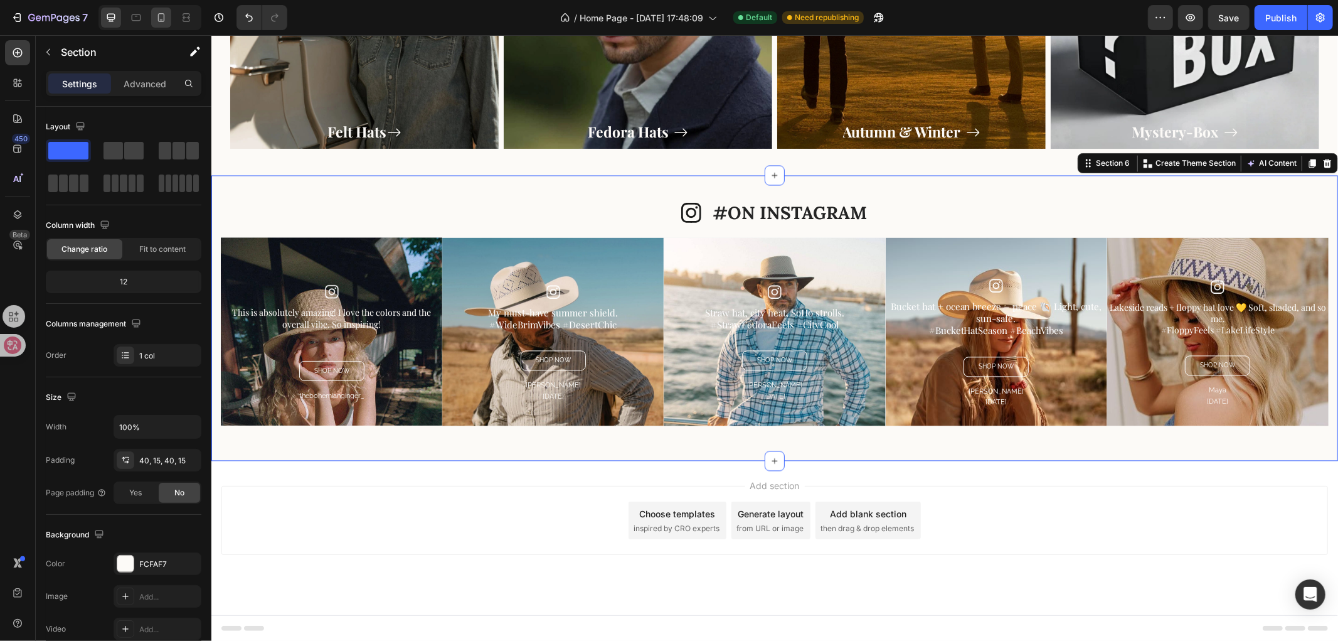
click at [152, 17] on div at bounding box center [161, 18] width 20 height 20
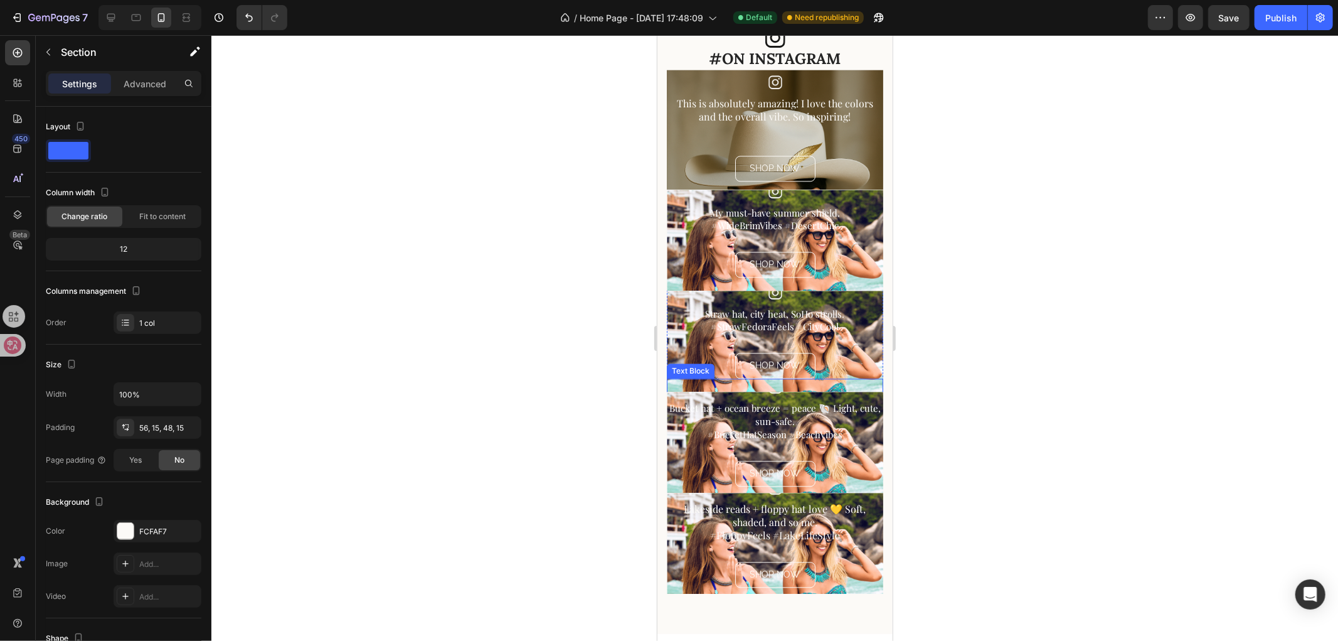
scroll to position [2249, 0]
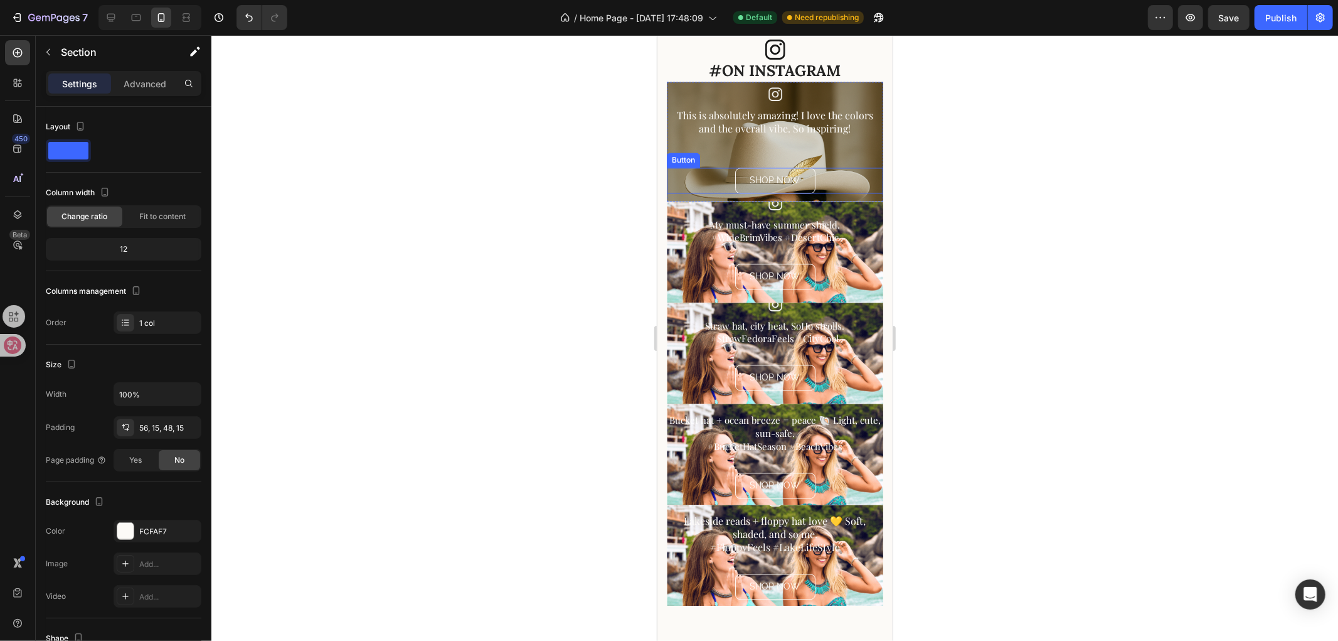
click at [843, 188] on div "SHOP NOW Button" at bounding box center [774, 180] width 216 height 26
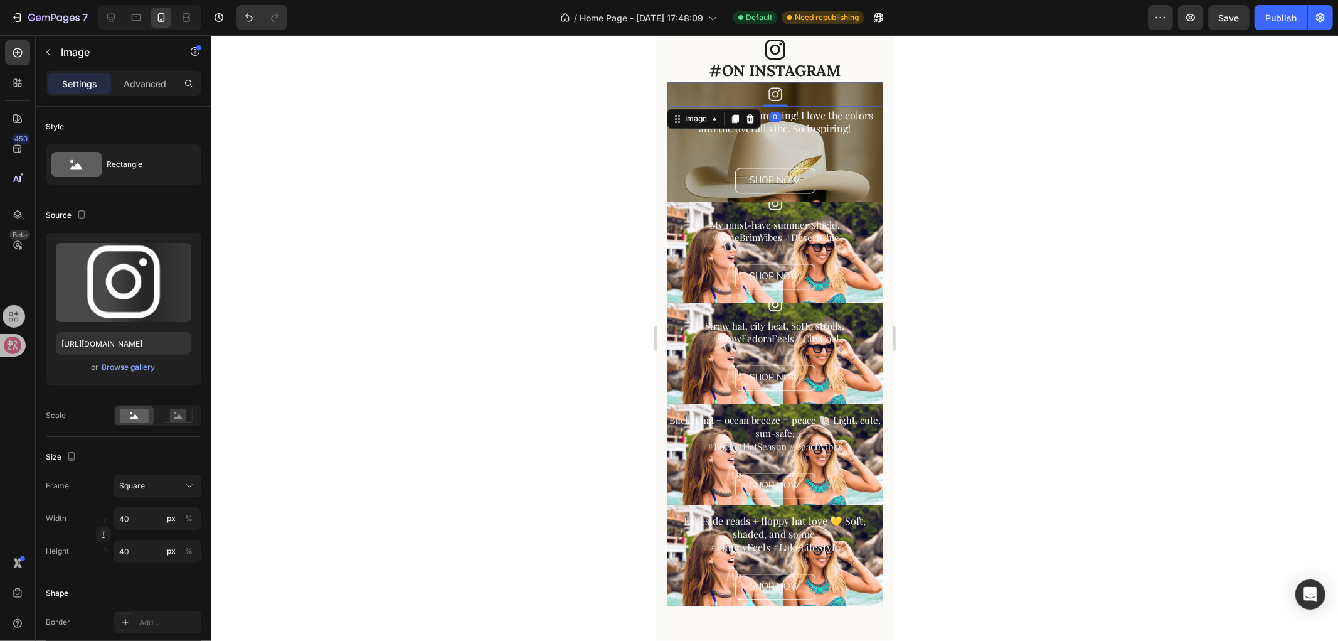
click at [830, 83] on div at bounding box center [774, 93] width 216 height 25
click at [865, 156] on div "This is absolutely amazing! I love the colors and the overall vibe. So inspirin…" at bounding box center [774, 136] width 216 height 61
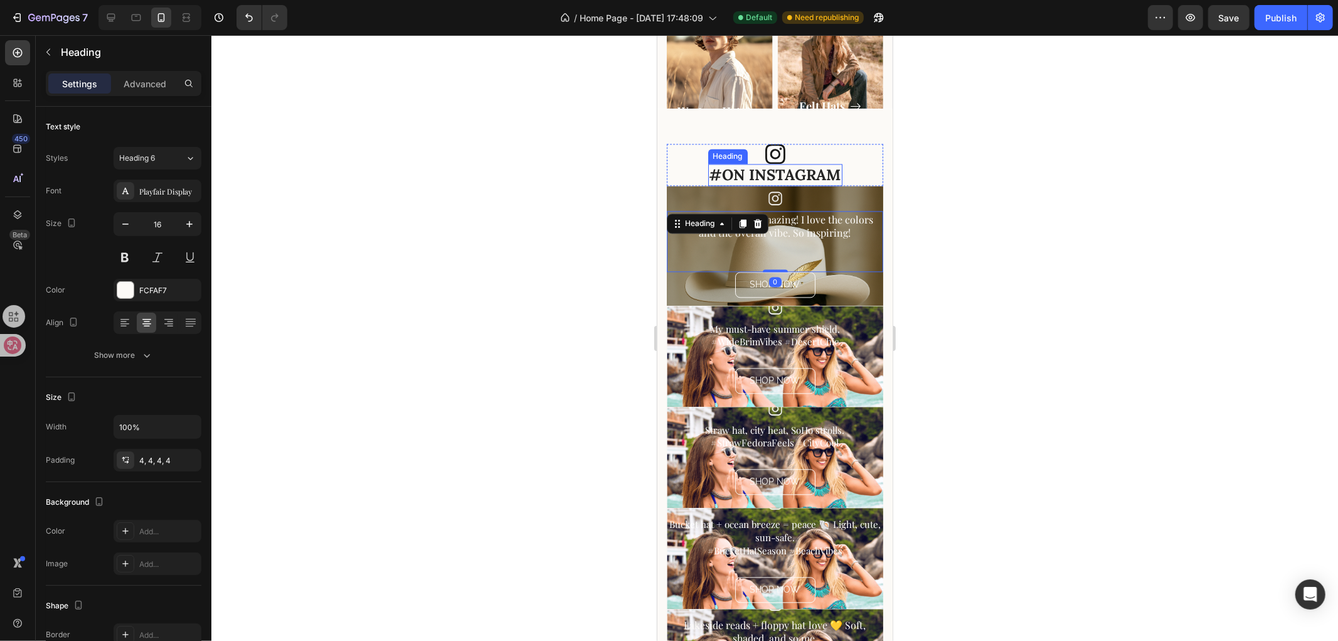
scroll to position [2110, 0]
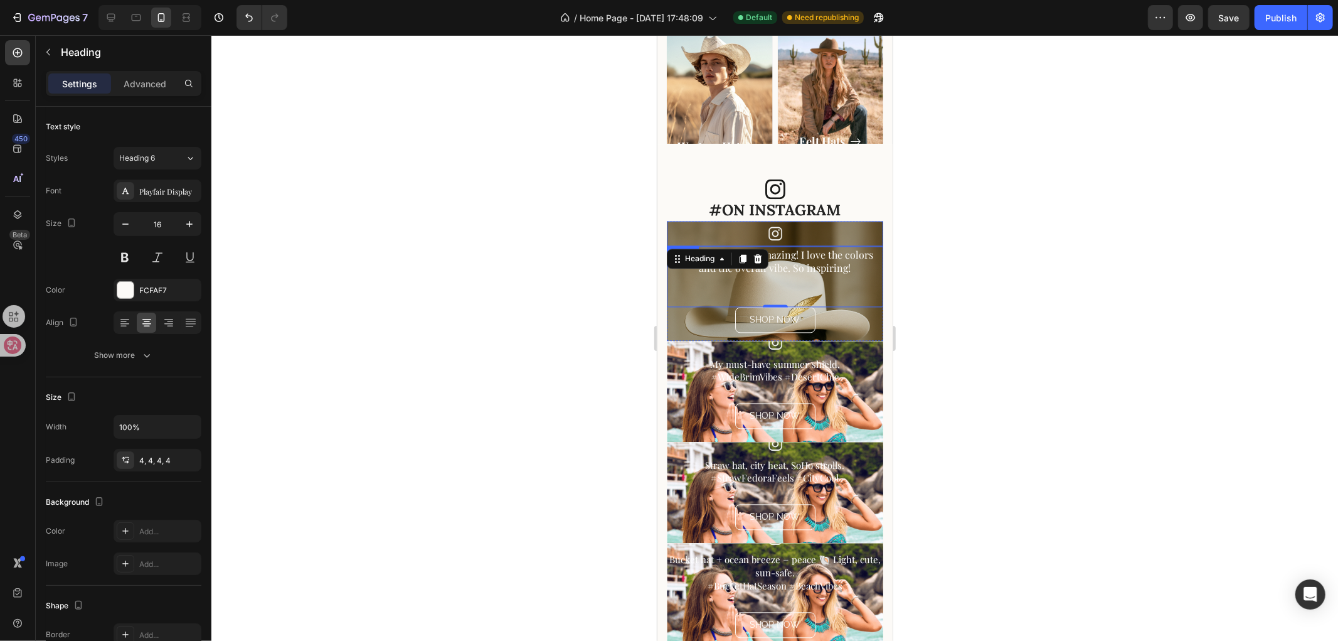
click at [680, 234] on div at bounding box center [774, 232] width 216 height 25
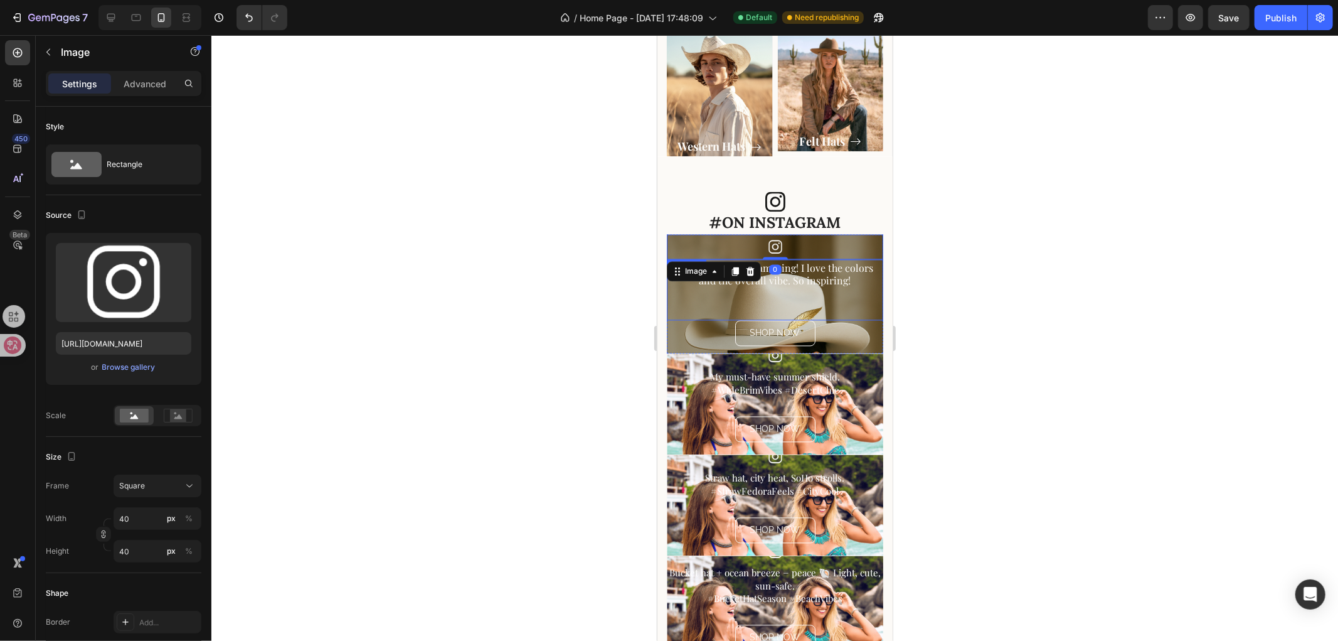
click at [673, 277] on h2 "This is absolutely amazing! I love the colors and the overall vibe. So inspirin…" at bounding box center [774, 281] width 216 height 44
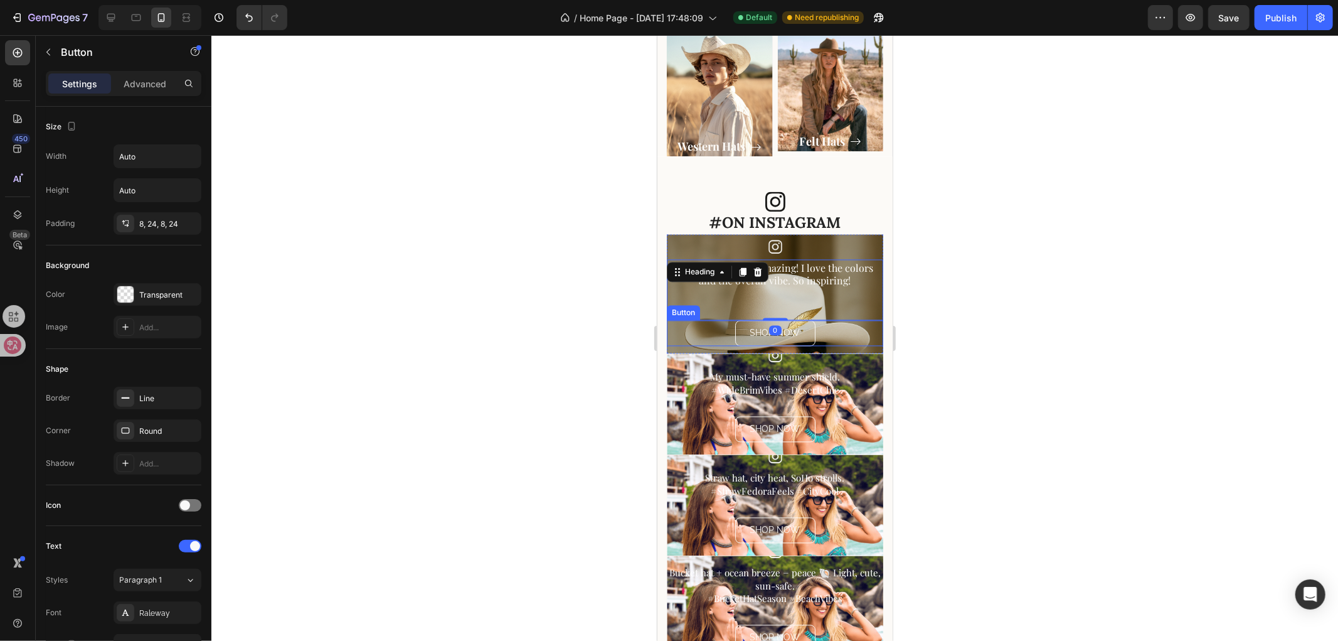
click at [671, 320] on div "SHOP NOW Button" at bounding box center [774, 332] width 216 height 26
click at [669, 213] on div "Icon #ON INSTAGRAM Heading Row" at bounding box center [774, 212] width 216 height 42
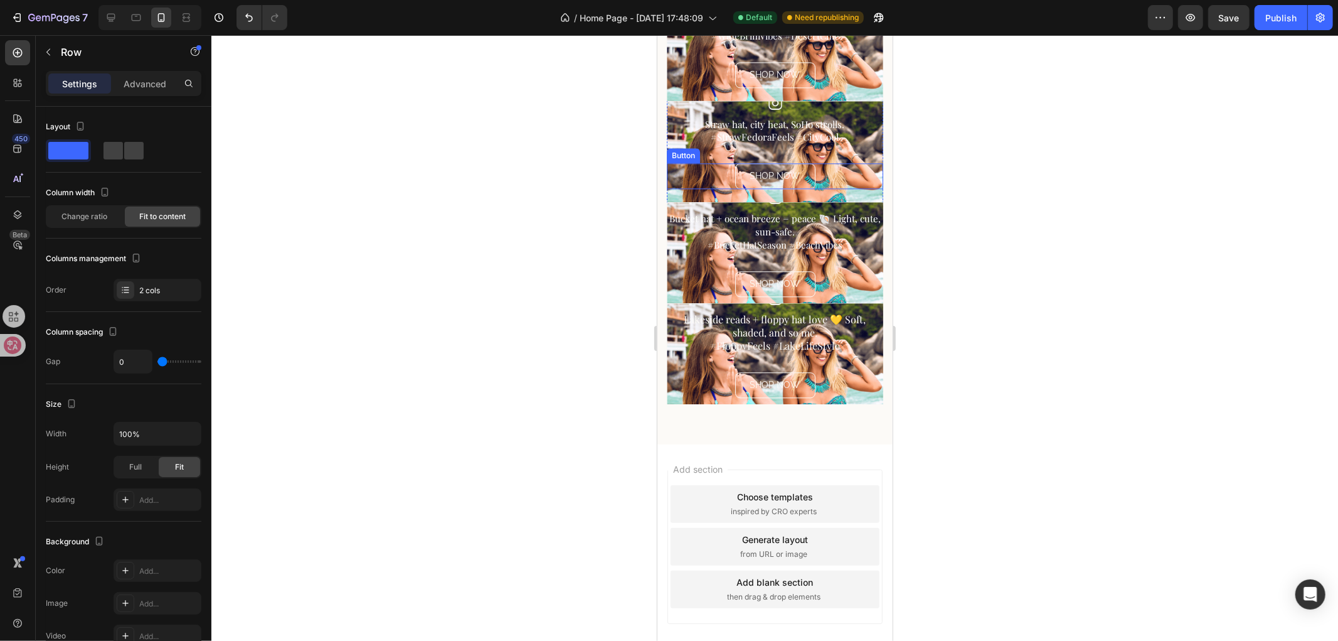
scroll to position [2458, 0]
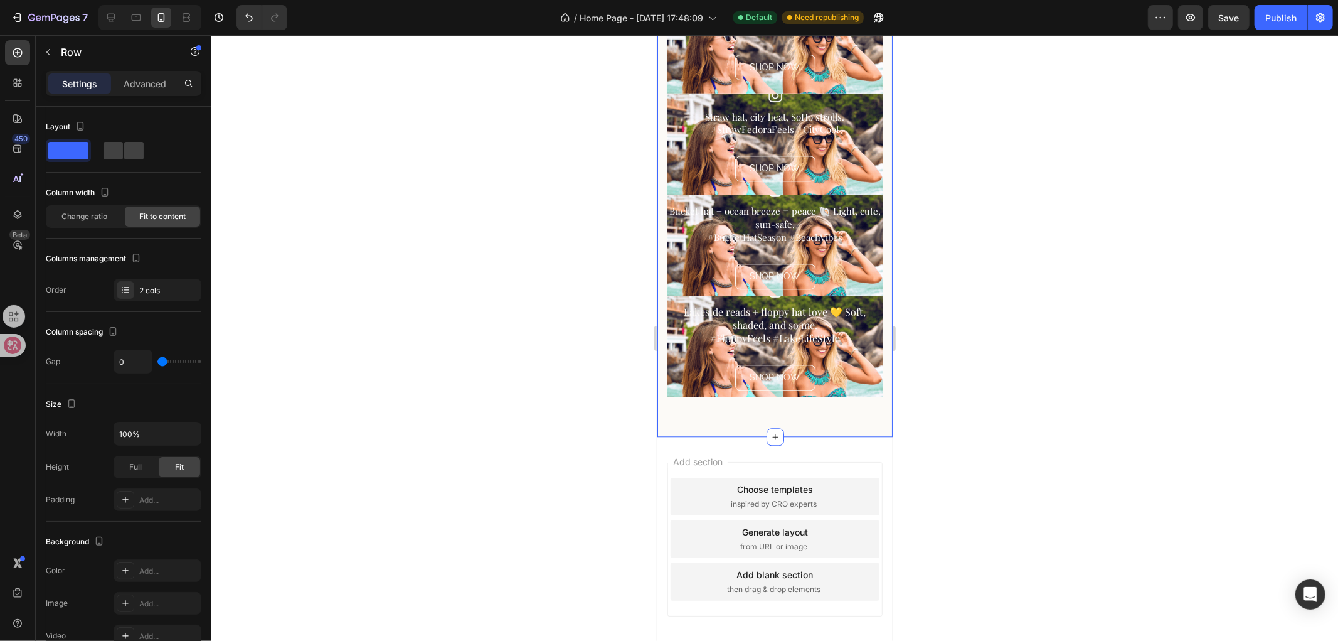
click at [857, 414] on div "Icon #ON INSTAGRAM Heading Row 0 Image This is absolutely amazing! I love the c…" at bounding box center [774, 115] width 235 height 641
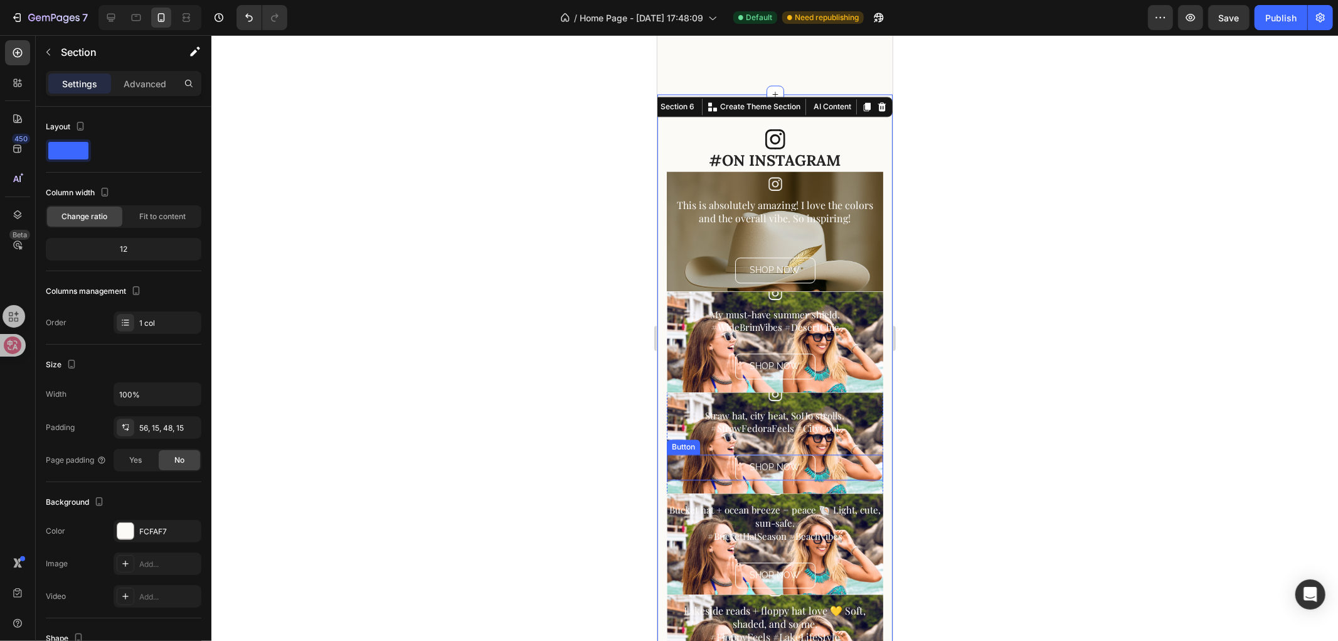
scroll to position [2249, 0]
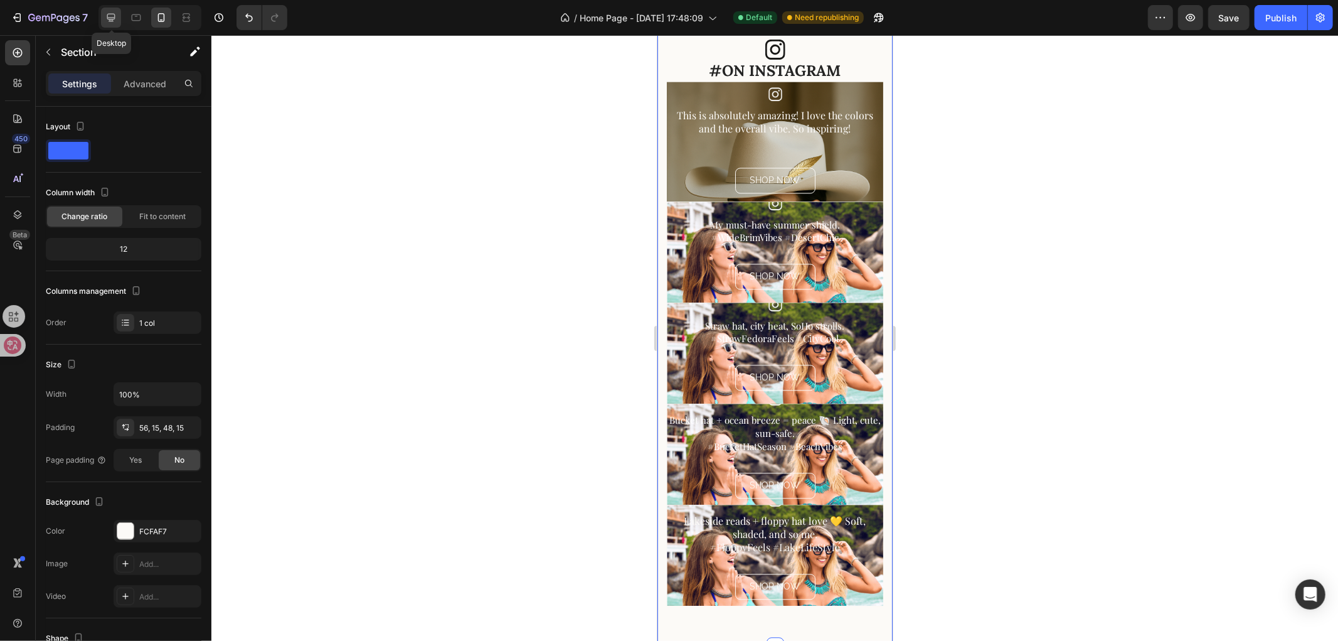
click at [112, 11] on icon at bounding box center [111, 17] width 13 height 13
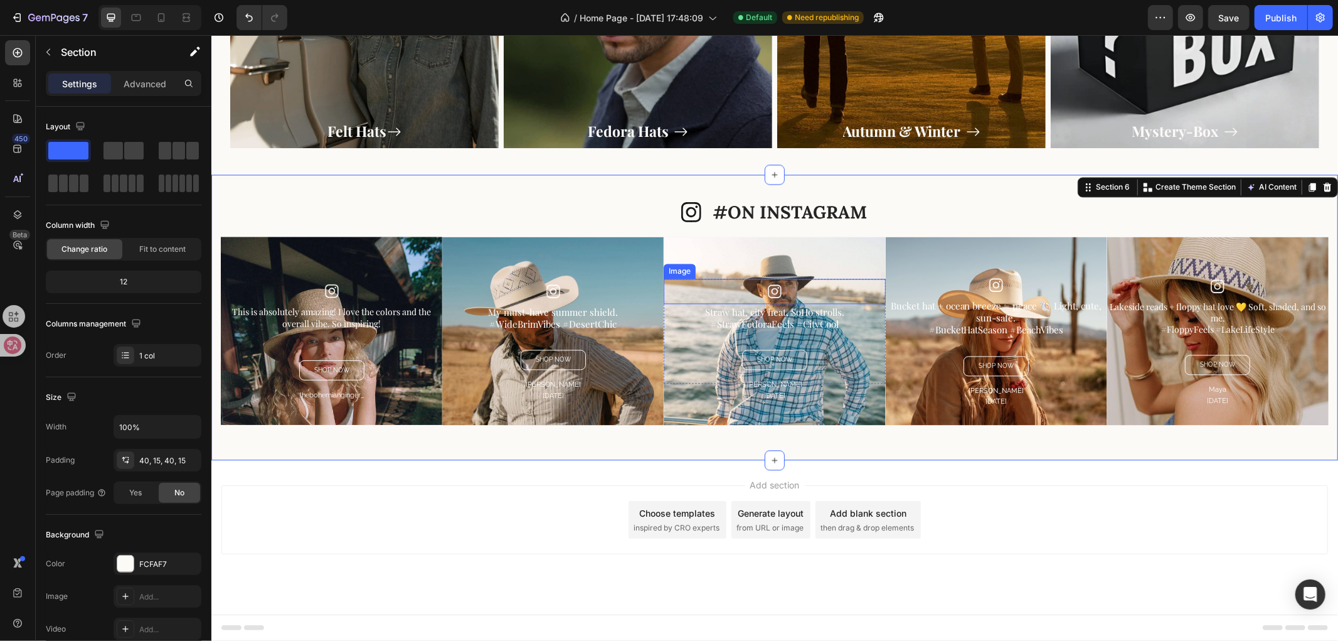
scroll to position [2069, 0]
click at [169, 22] on div at bounding box center [161, 18] width 20 height 20
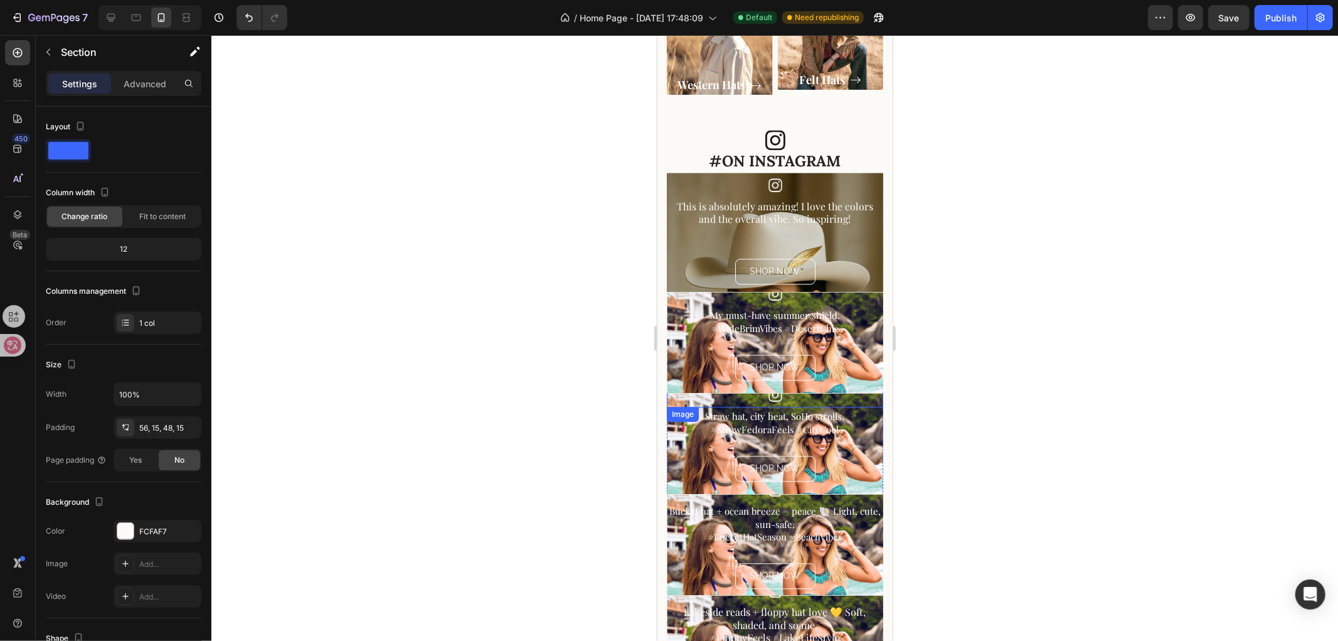
scroll to position [2174, 0]
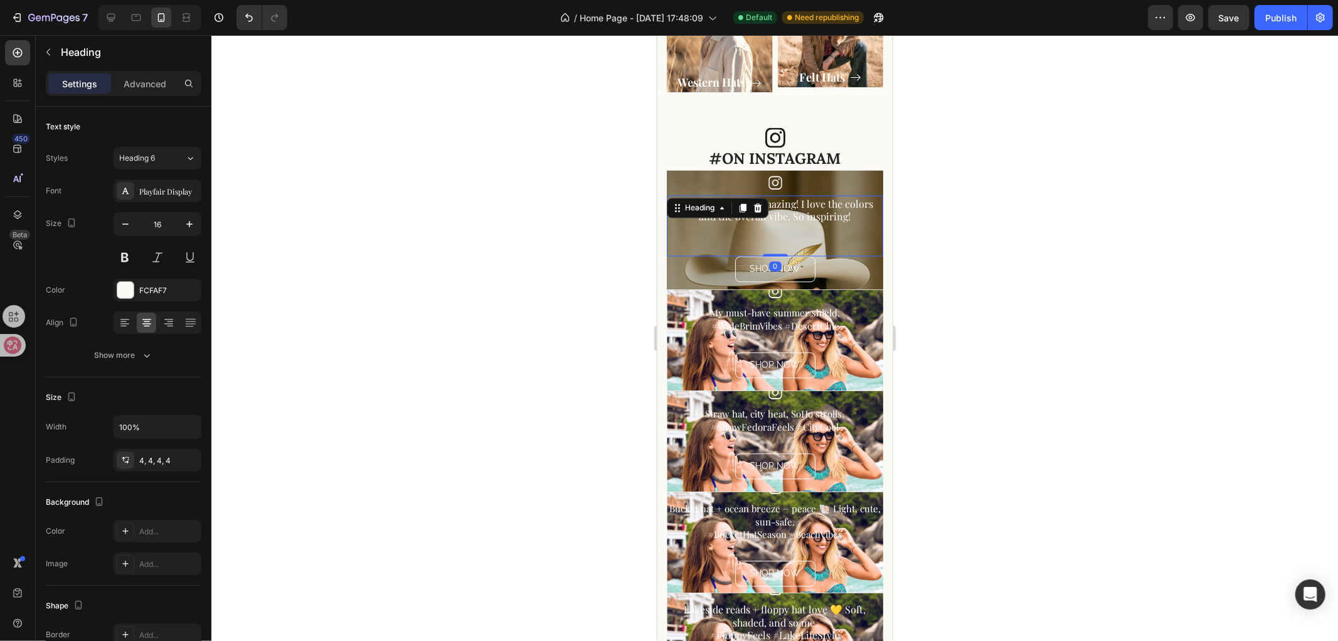
click at [845, 210] on h2 "This is absolutely amazing! I love the colors and the overall vibe. So inspirin…" at bounding box center [774, 217] width 216 height 44
click at [824, 169] on div at bounding box center [774, 181] width 216 height 25
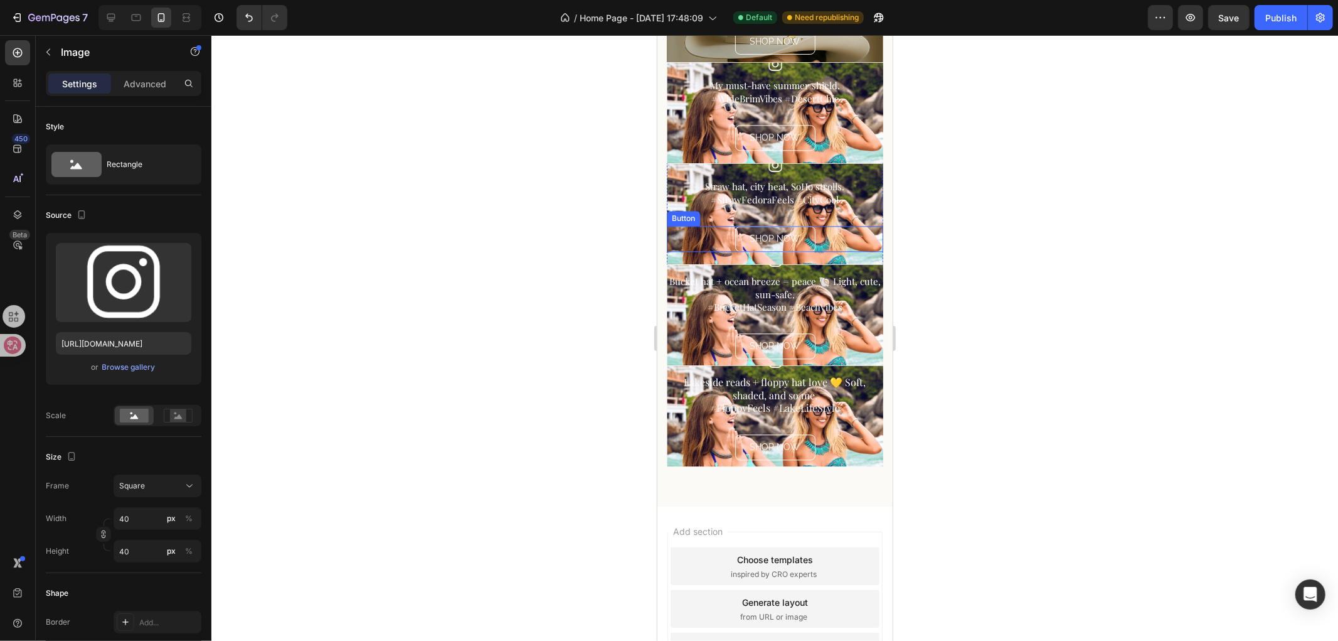
scroll to position [2452, 0]
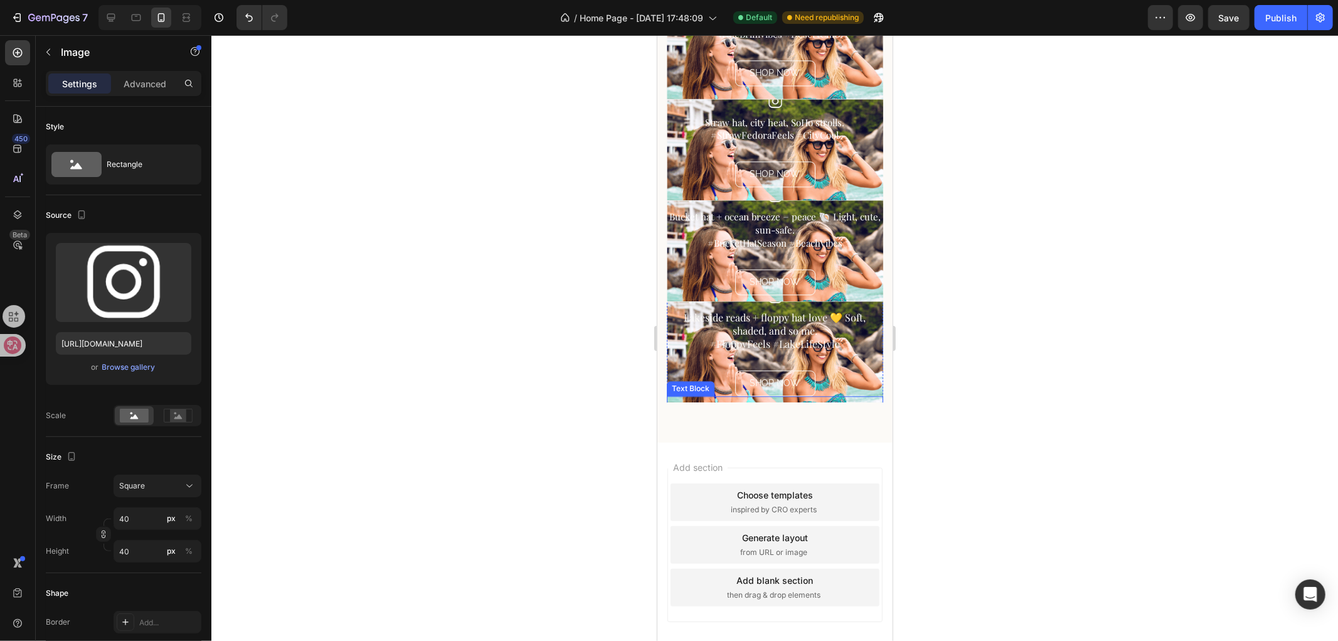
click at [862, 395] on div "Maya [DATE] Text Block" at bounding box center [774, 416] width 216 height 42
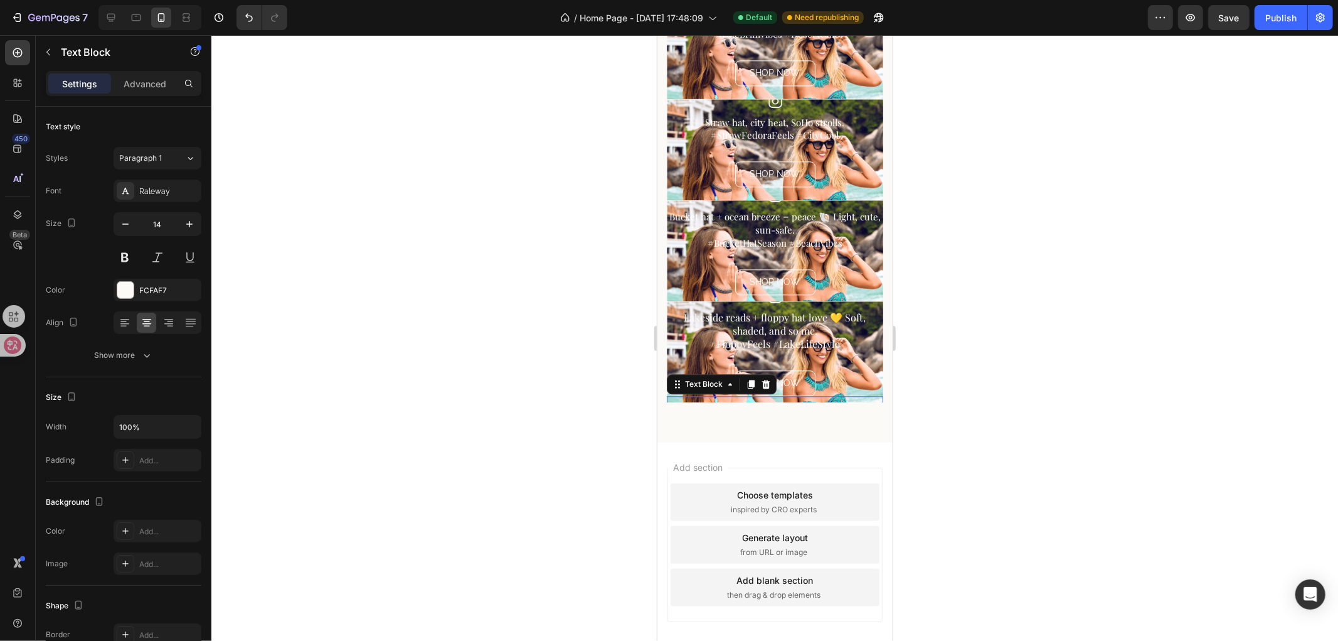
click at [829, 397] on div "Maya [DATE] Text Block -30" at bounding box center [774, 416] width 216 height 42
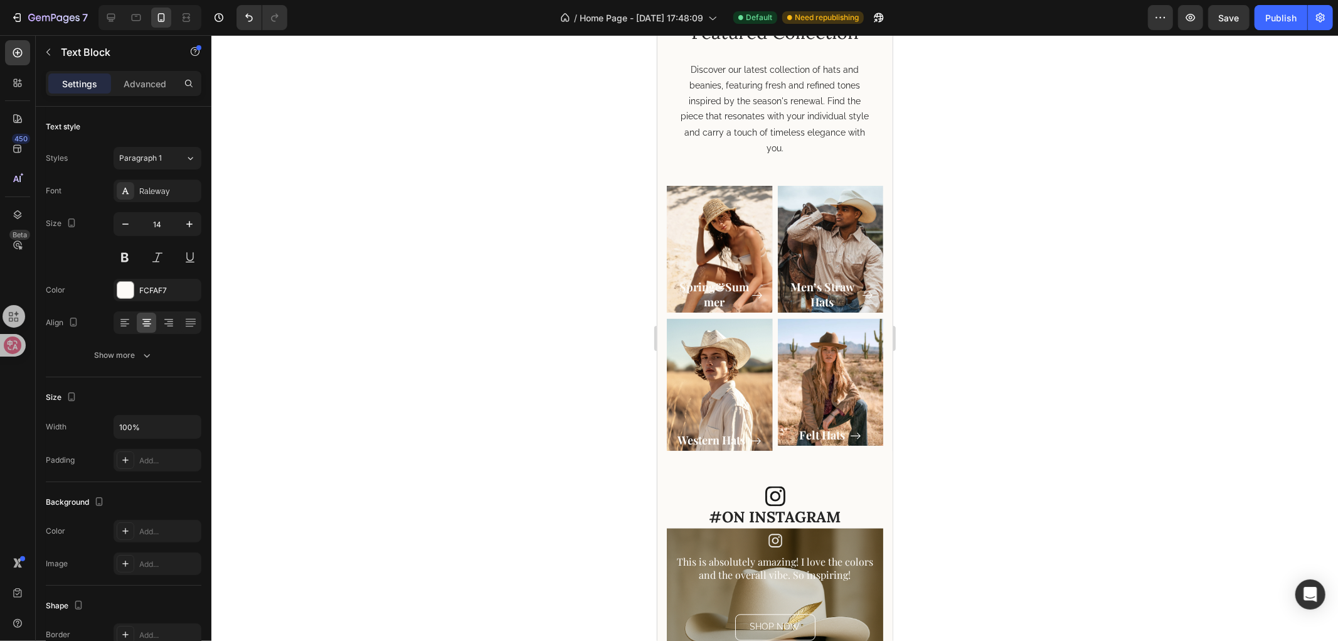
scroll to position [1952, 0]
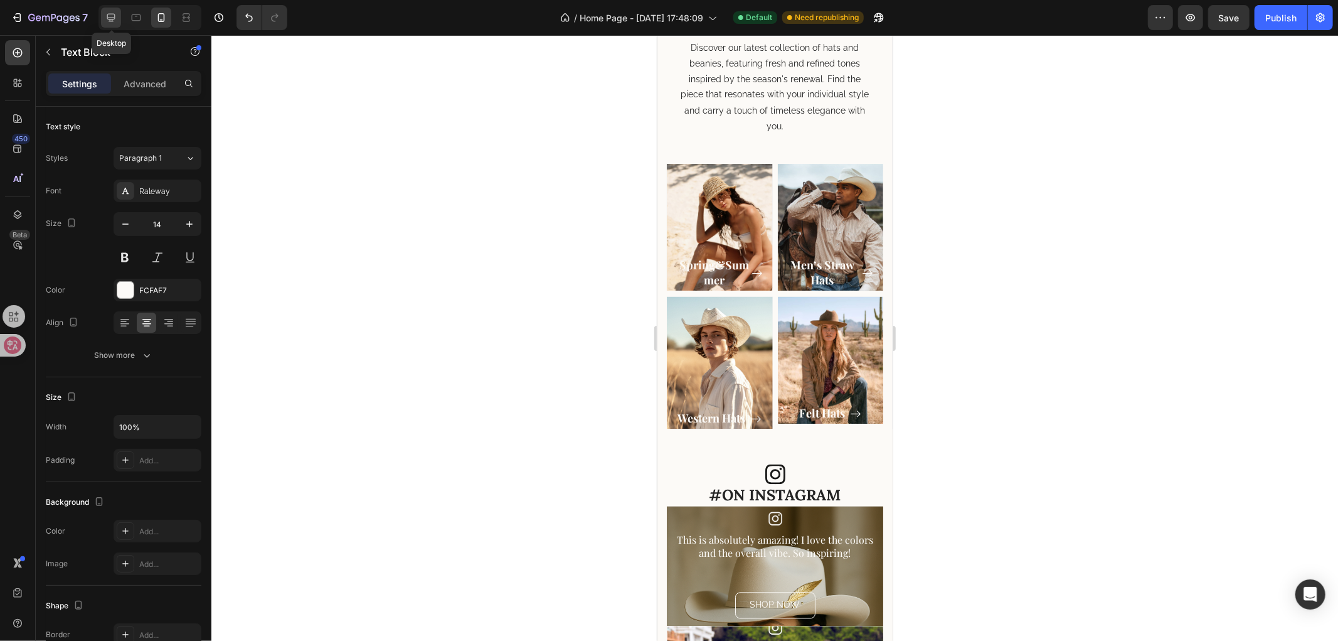
click at [105, 13] on icon at bounding box center [111, 17] width 13 height 13
type input "11"
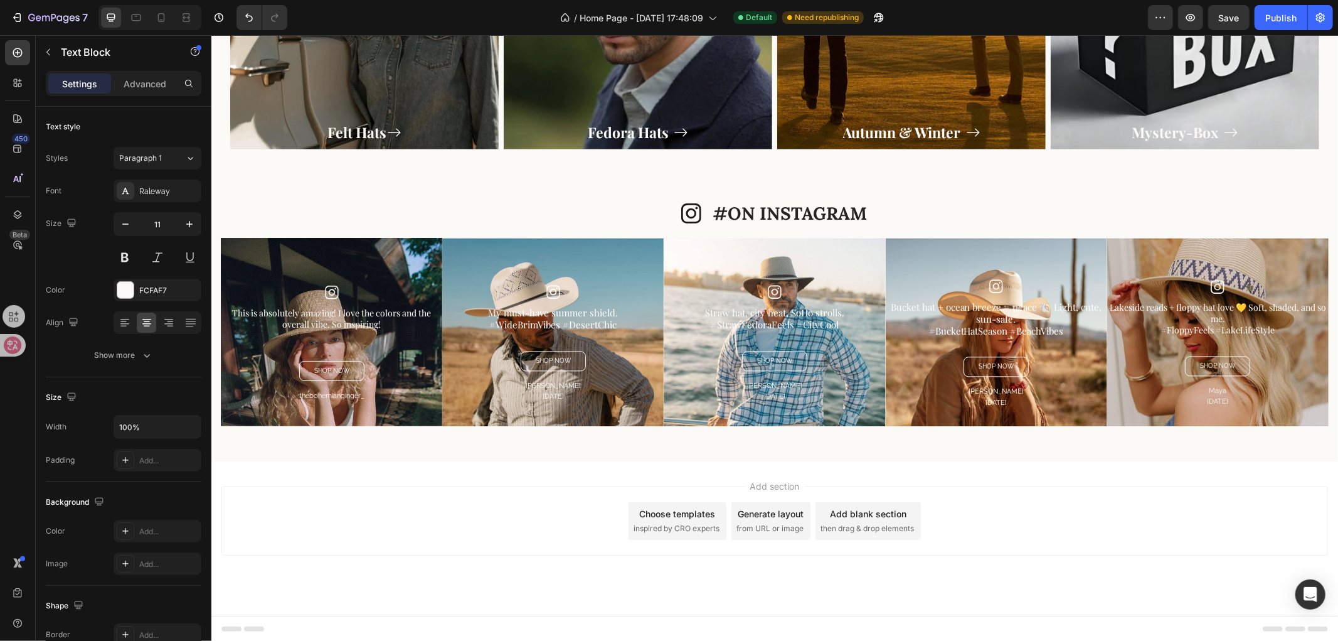
scroll to position [2184, 0]
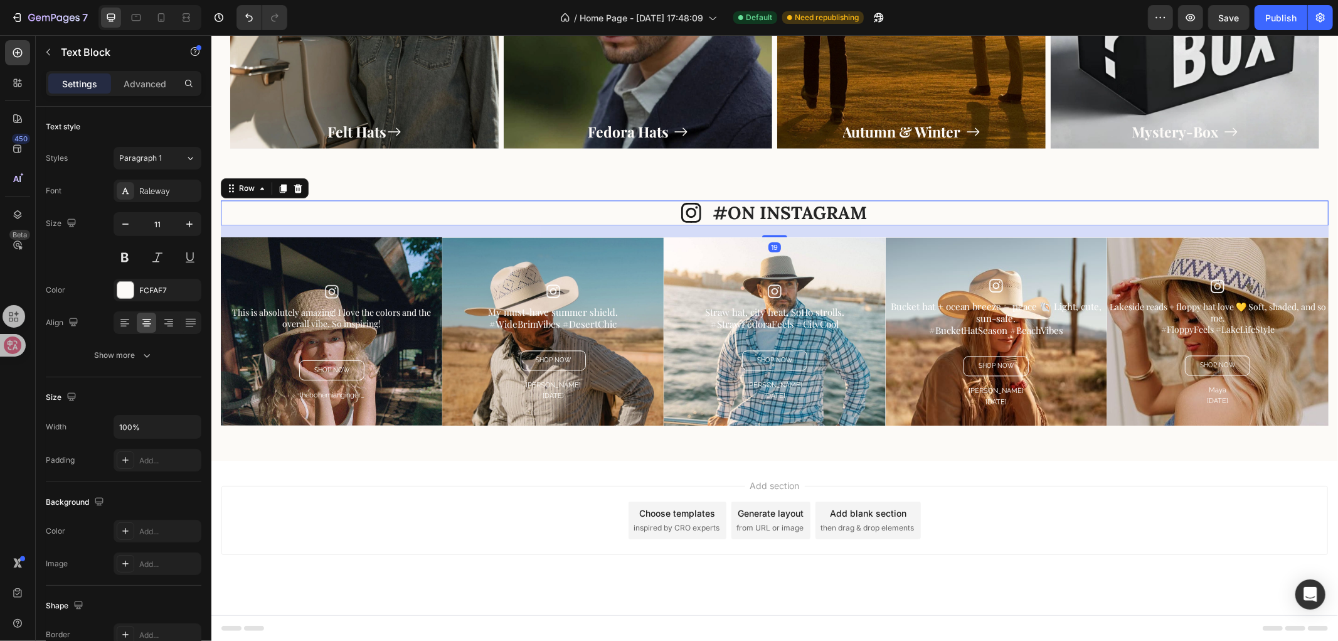
click at [579, 216] on div "Icon #ON INSTAGRAM Heading Row 19" at bounding box center [774, 212] width 1108 height 25
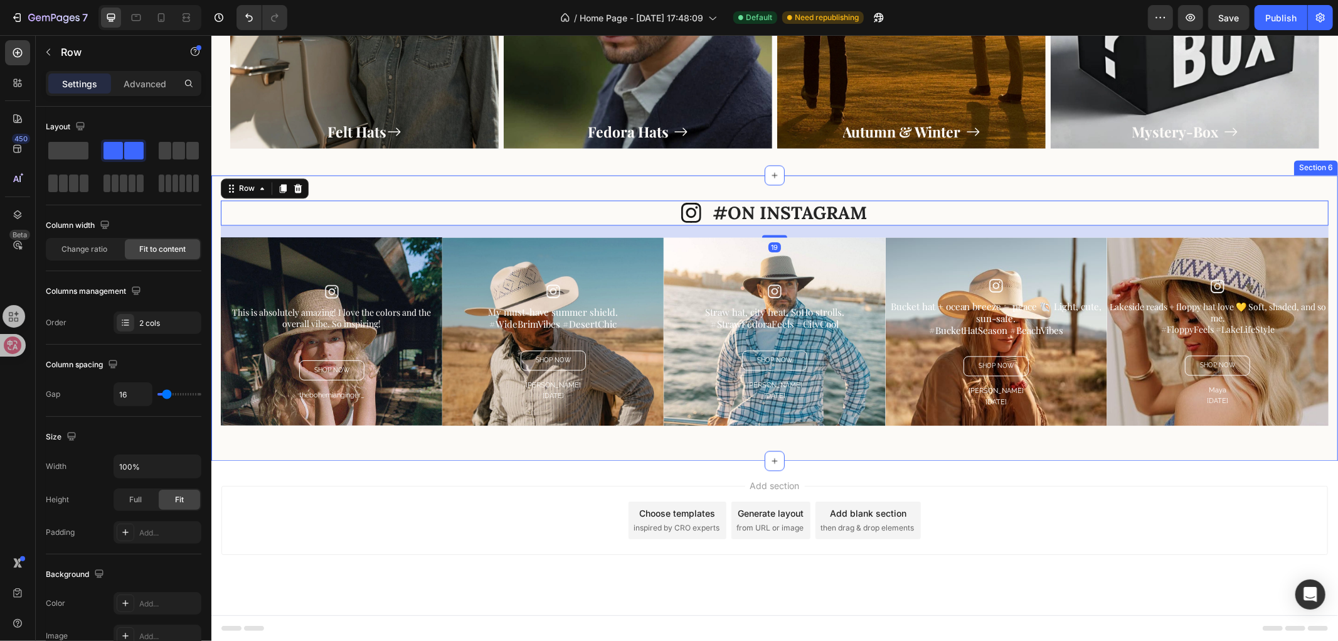
click at [216, 196] on div "Icon #ON INSTAGRAM Heading Row 19 Image This is absolutely amazing! I love the …" at bounding box center [774, 316] width 1127 height 285
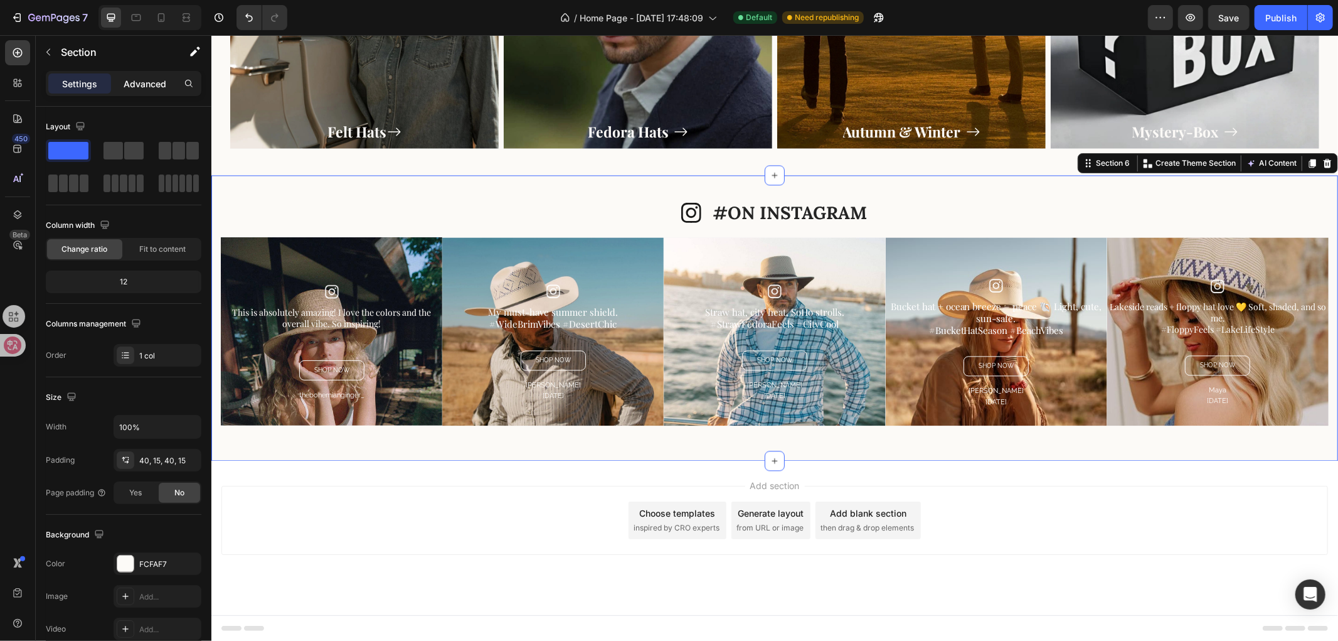
click at [128, 83] on p "Advanced" at bounding box center [145, 83] width 43 height 13
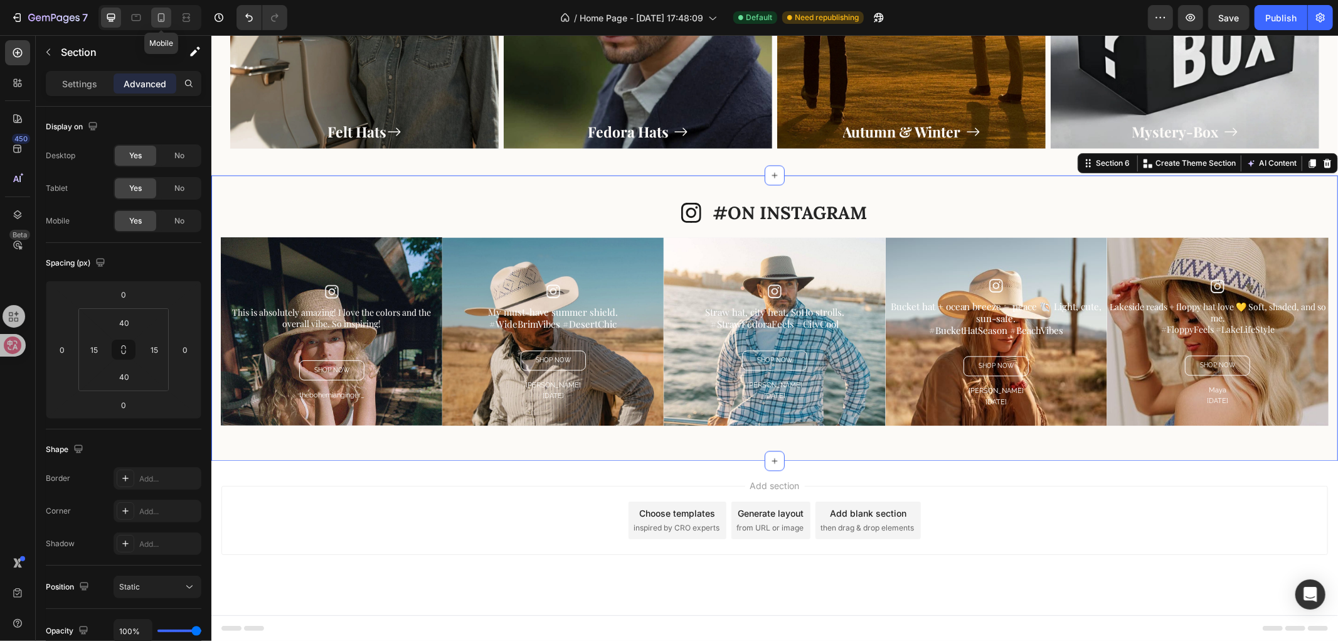
click at [163, 21] on icon at bounding box center [161, 17] width 13 height 13
type input "56"
type input "48"
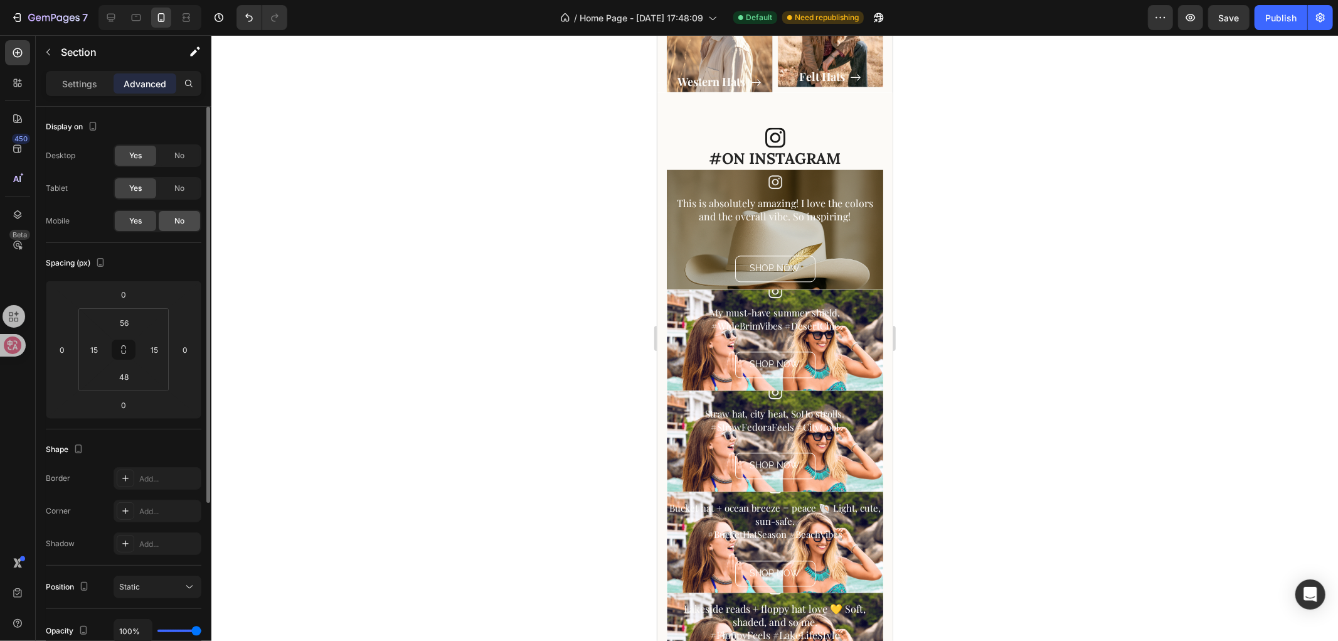
click at [164, 217] on div "No" at bounding box center [179, 221] width 41 height 20
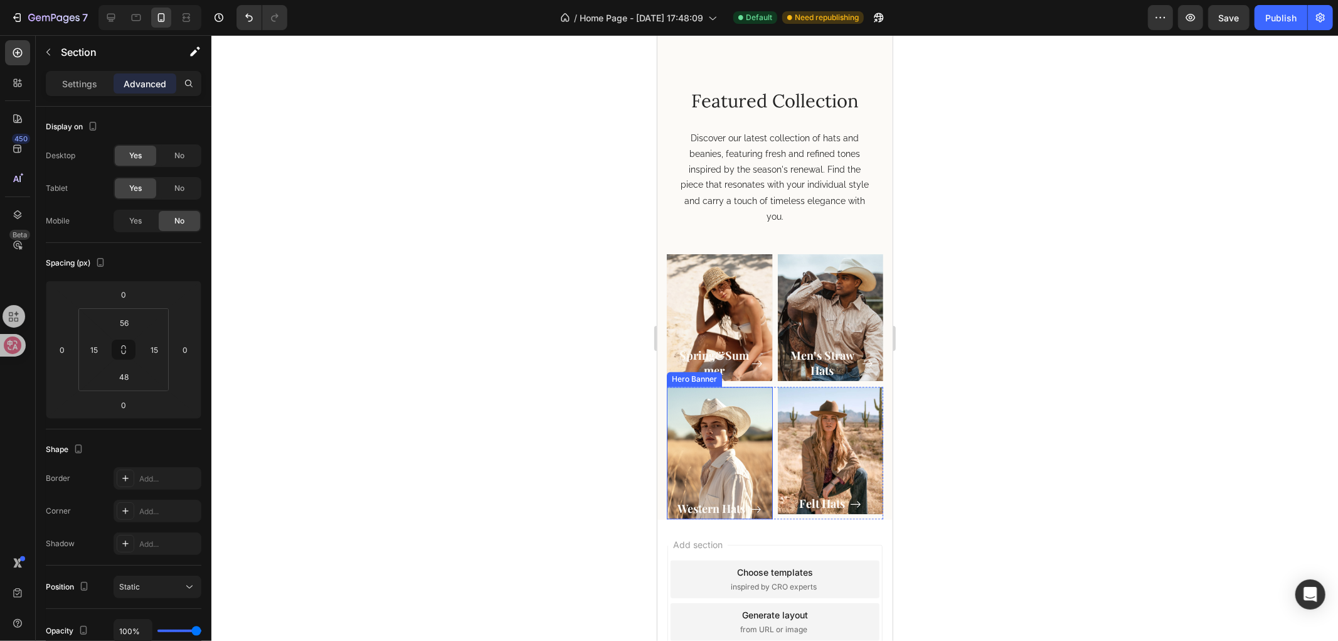
scroll to position [1792, 0]
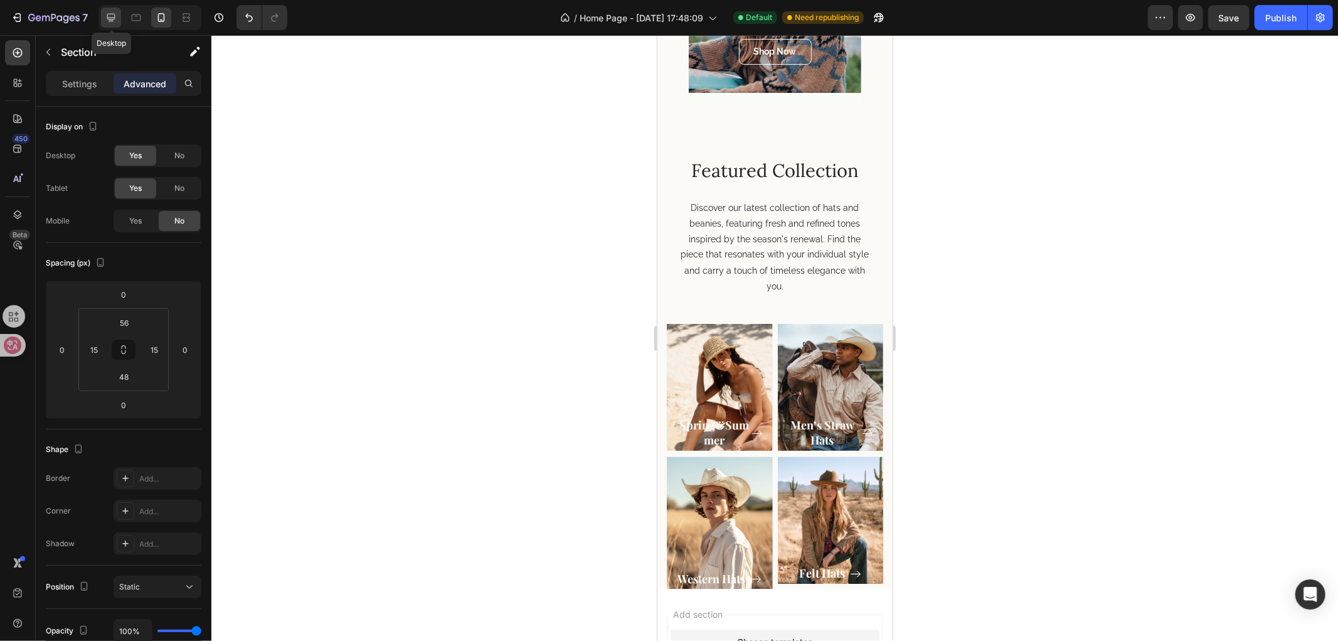
click at [110, 23] on icon at bounding box center [111, 17] width 13 height 13
type input "40"
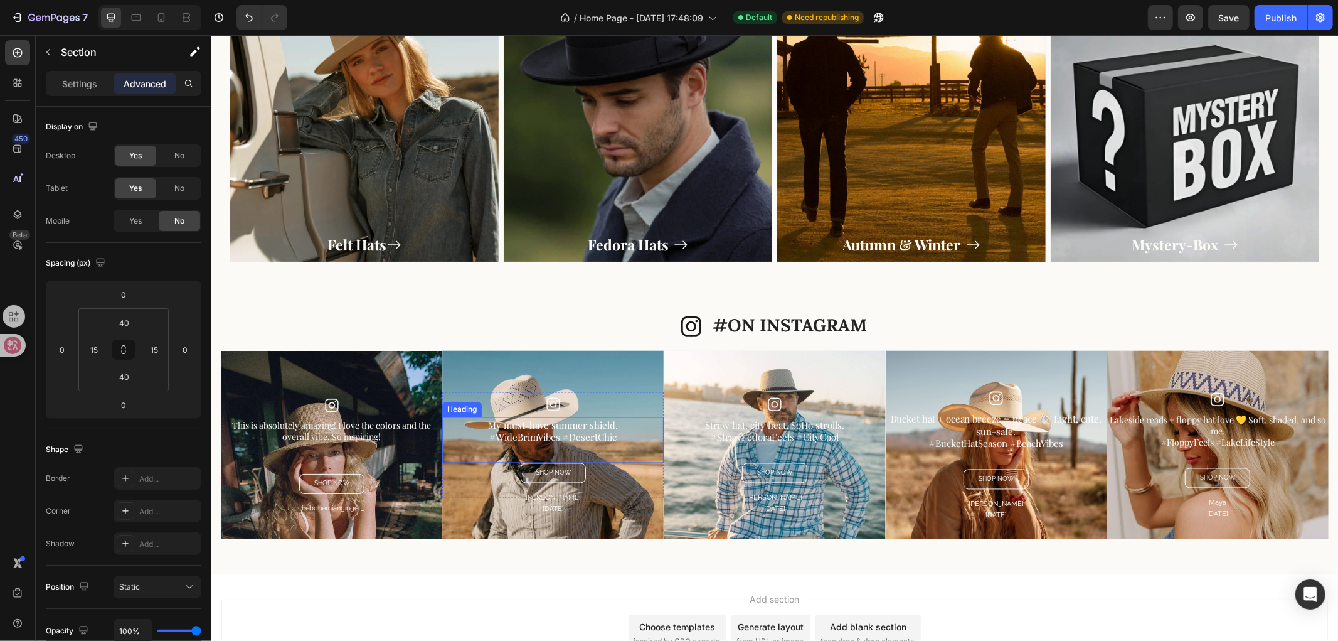
scroll to position [1553, 0]
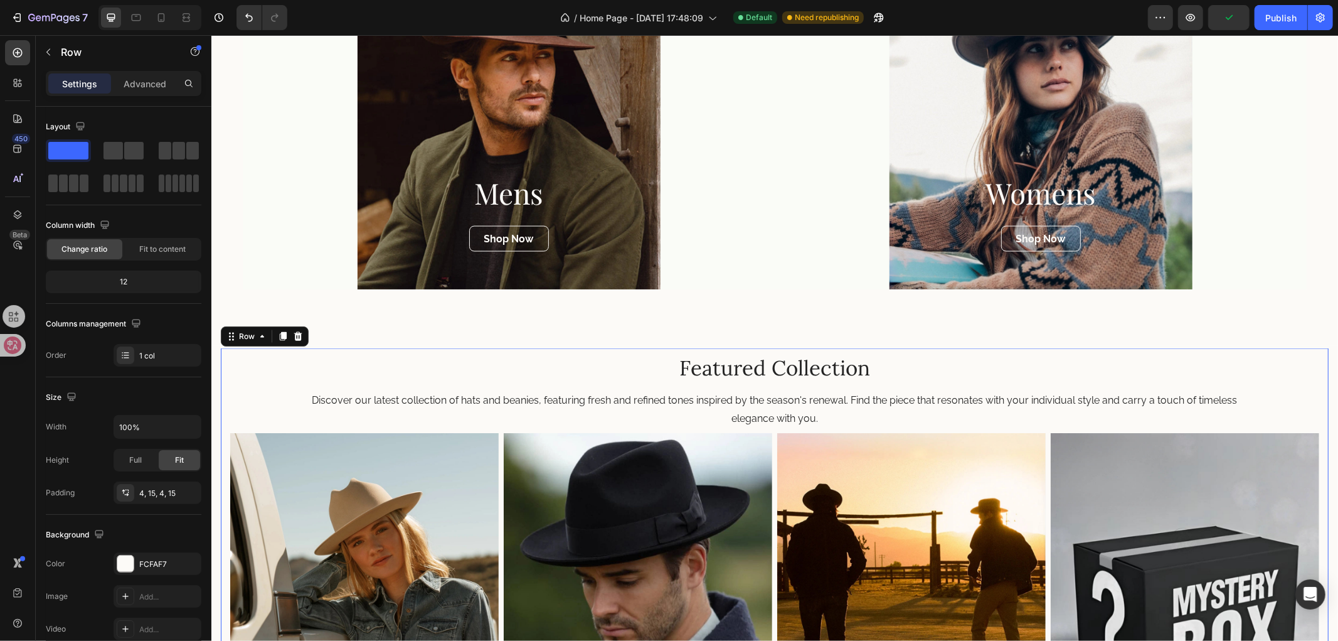
click at [227, 408] on div "Featured Collection Heading Discover our latest collection of hats and beanies,…" at bounding box center [774, 557] width 1108 height 418
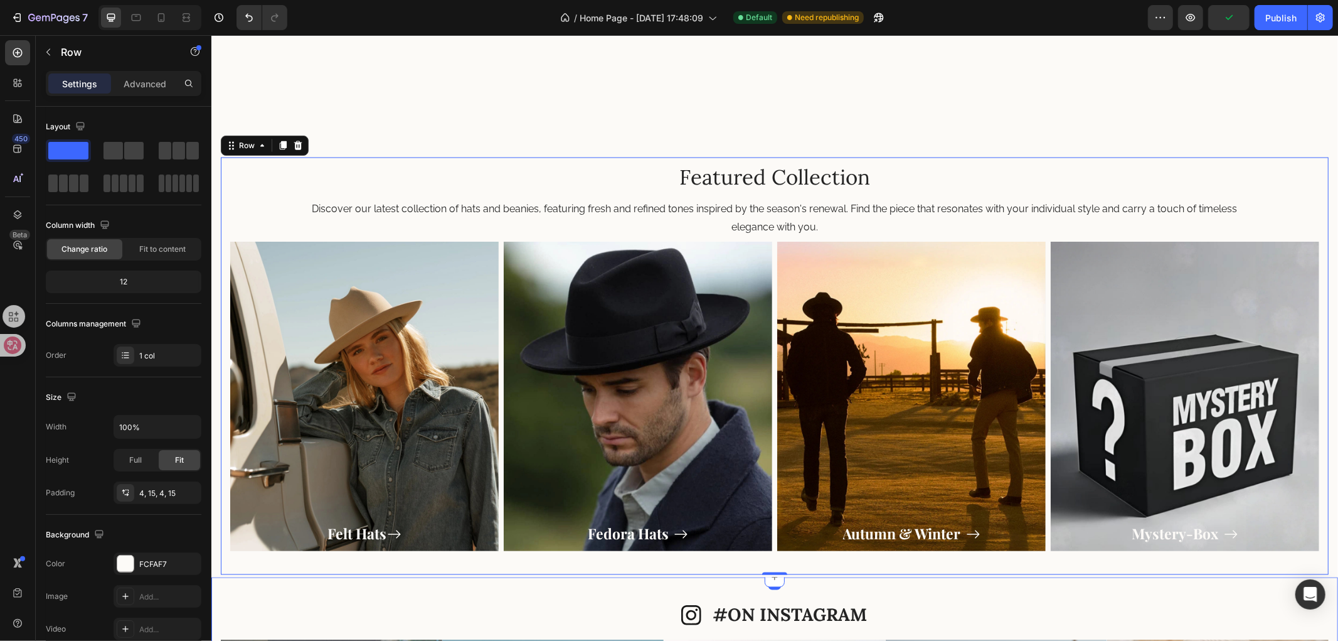
scroll to position [1692, 0]
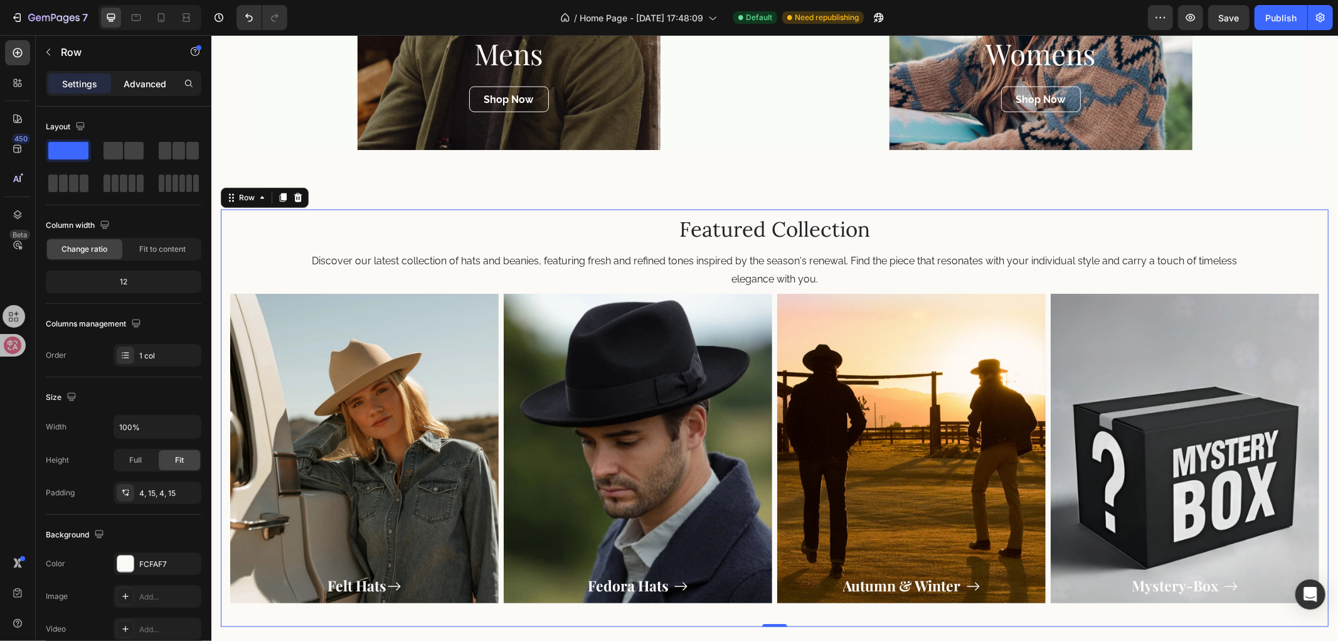
click at [151, 73] on div "Advanced" at bounding box center [145, 83] width 63 height 20
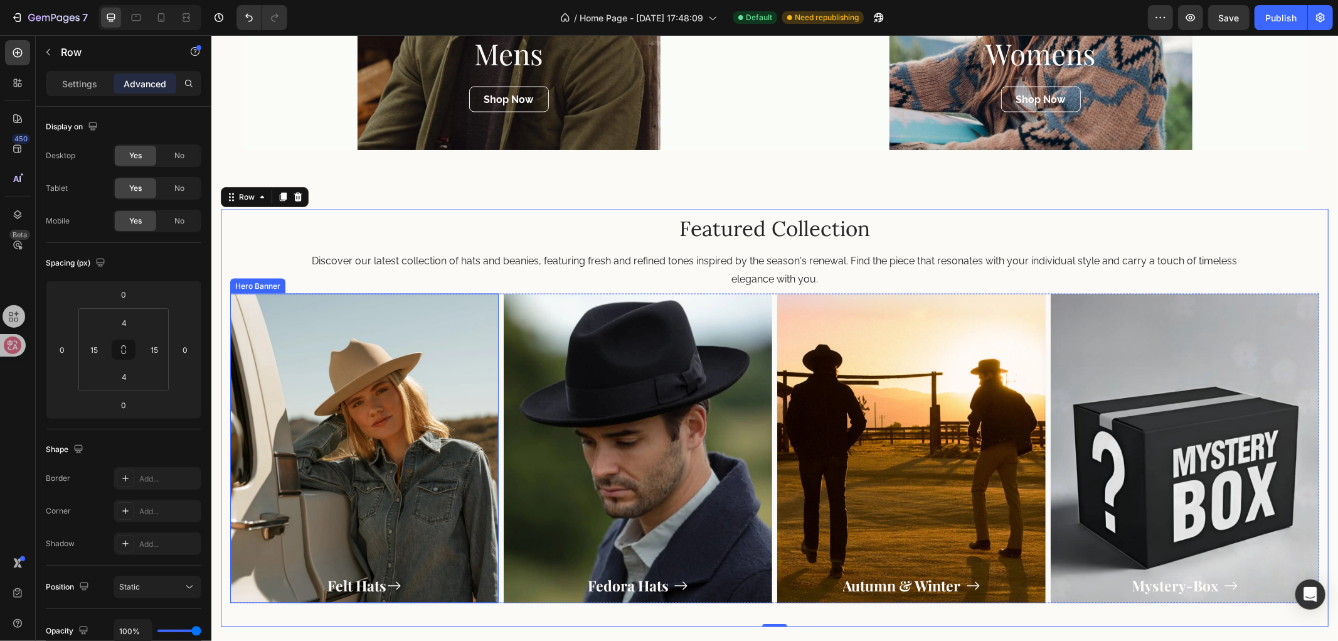
click at [352, 353] on div "Overlay" at bounding box center [364, 447] width 269 height 309
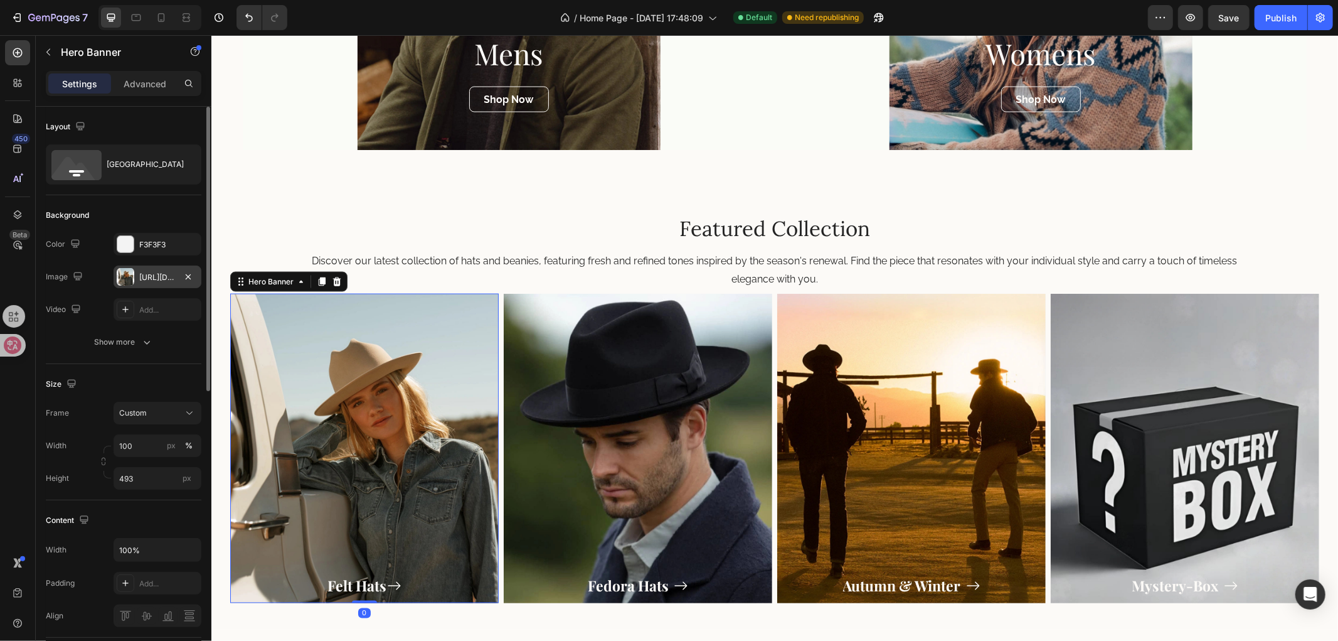
click at [140, 280] on div "[URL][DOMAIN_NAME]" at bounding box center [157, 277] width 36 height 11
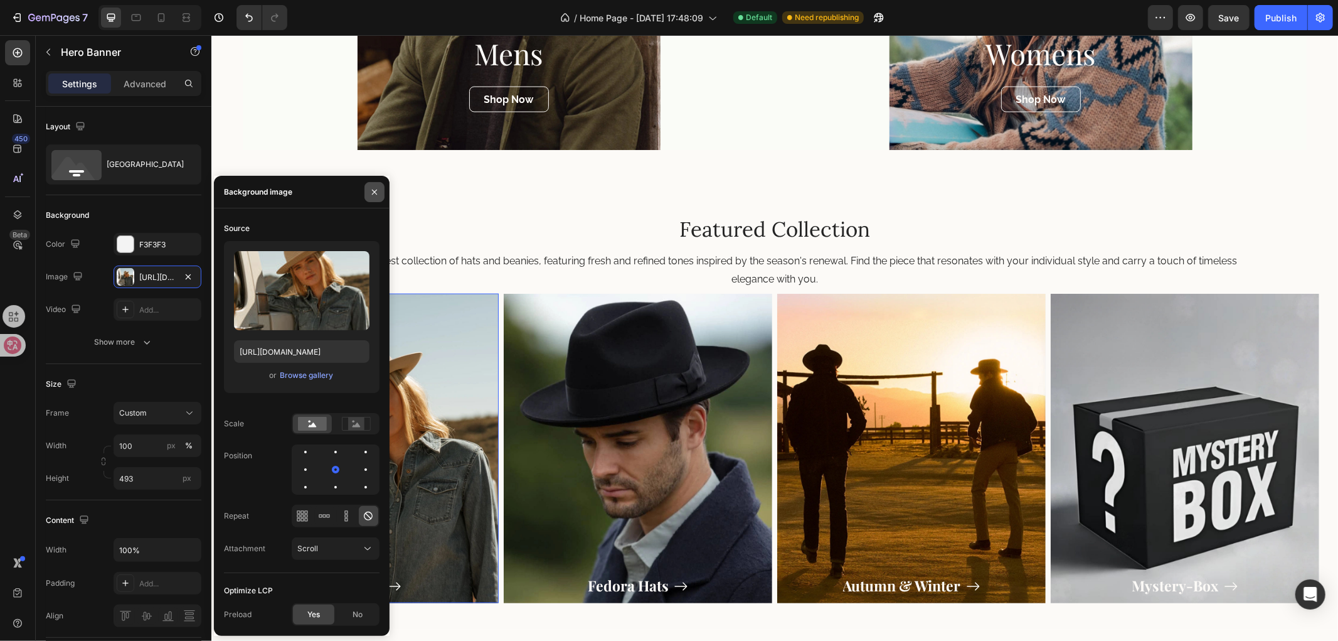
click at [373, 183] on button "button" at bounding box center [375, 192] width 20 height 20
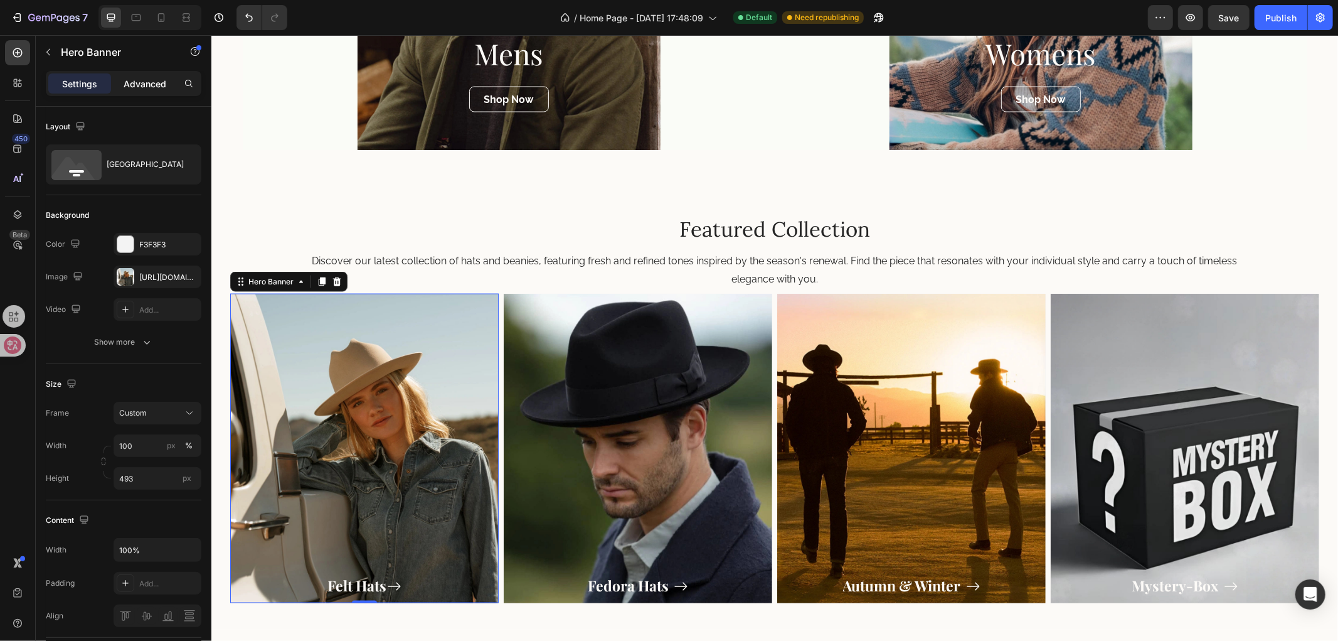
click at [129, 88] on p "Advanced" at bounding box center [145, 83] width 43 height 13
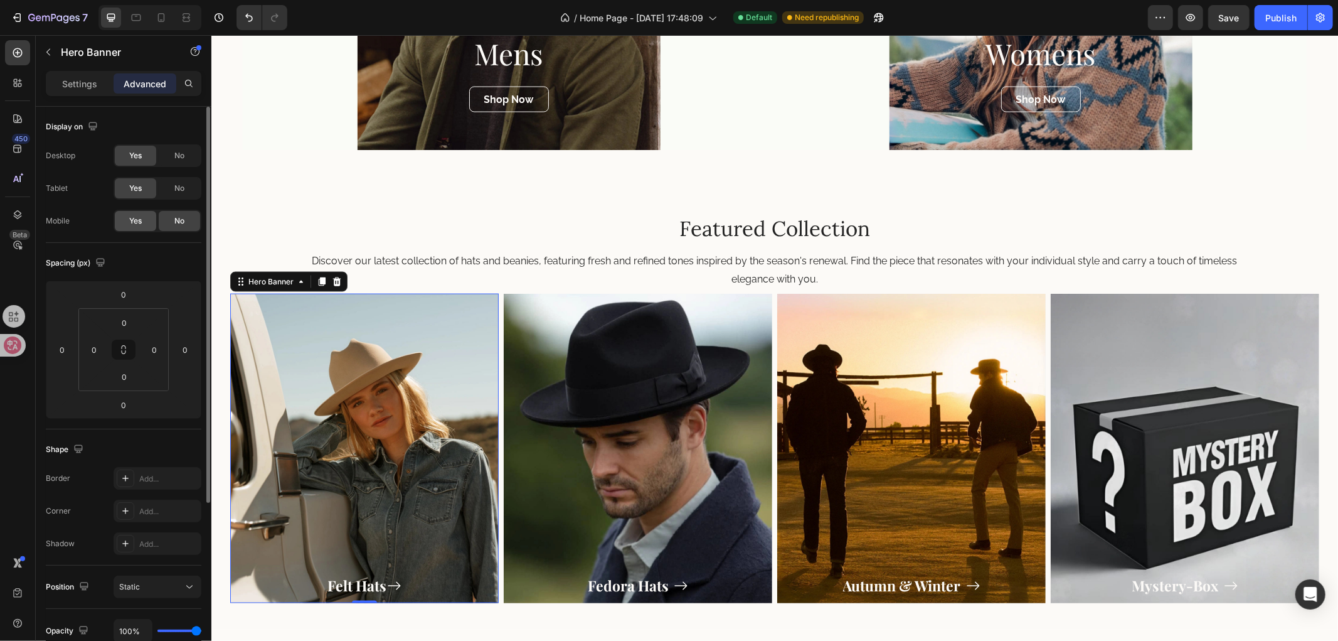
click at [130, 220] on span "Yes" at bounding box center [135, 220] width 13 height 11
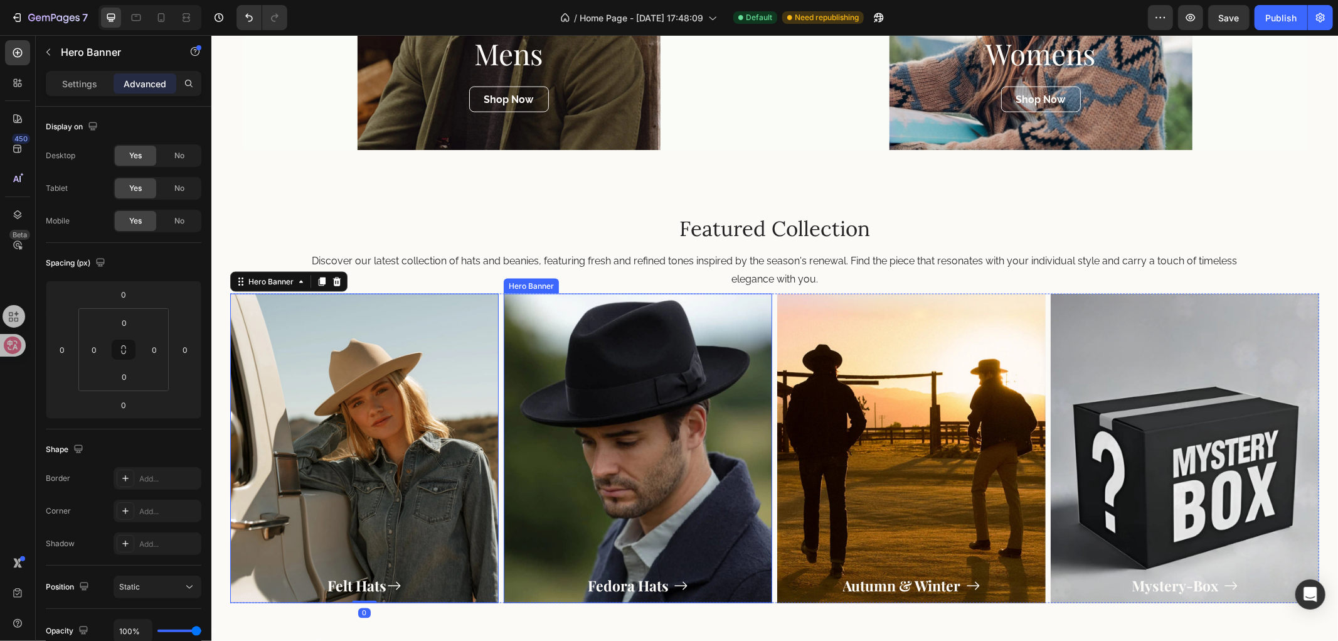
click at [604, 346] on div "Overlay" at bounding box center [637, 447] width 269 height 309
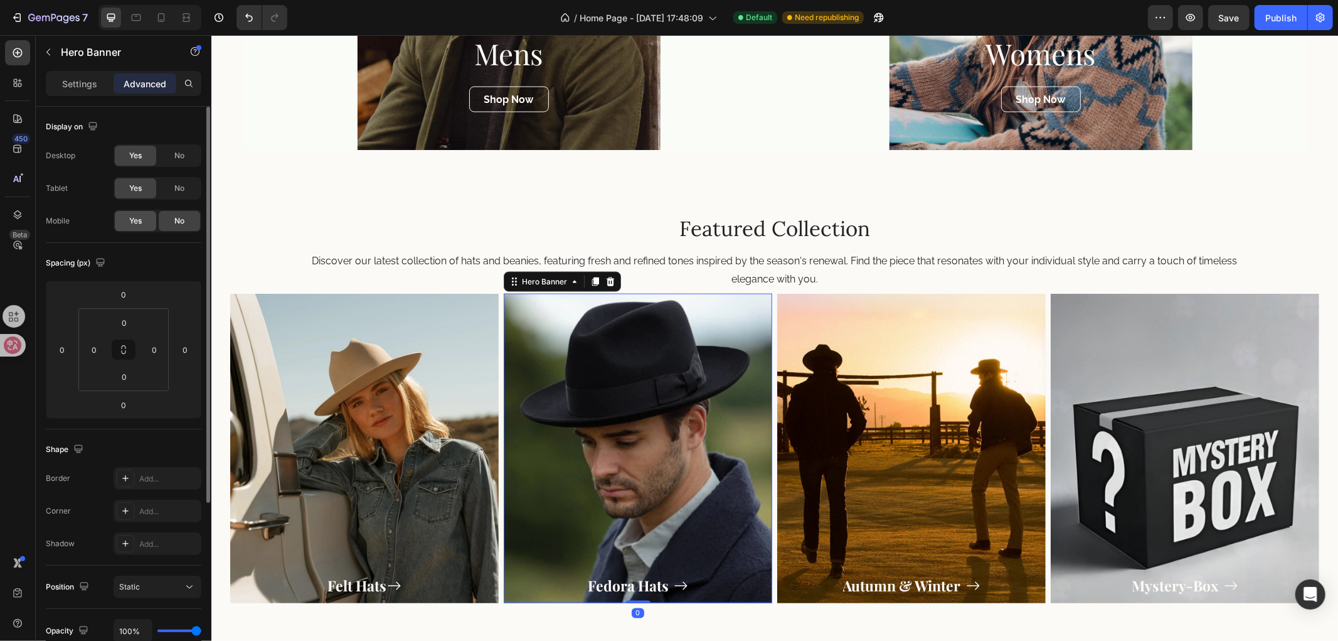
click at [141, 221] on span "Yes" at bounding box center [135, 220] width 13 height 11
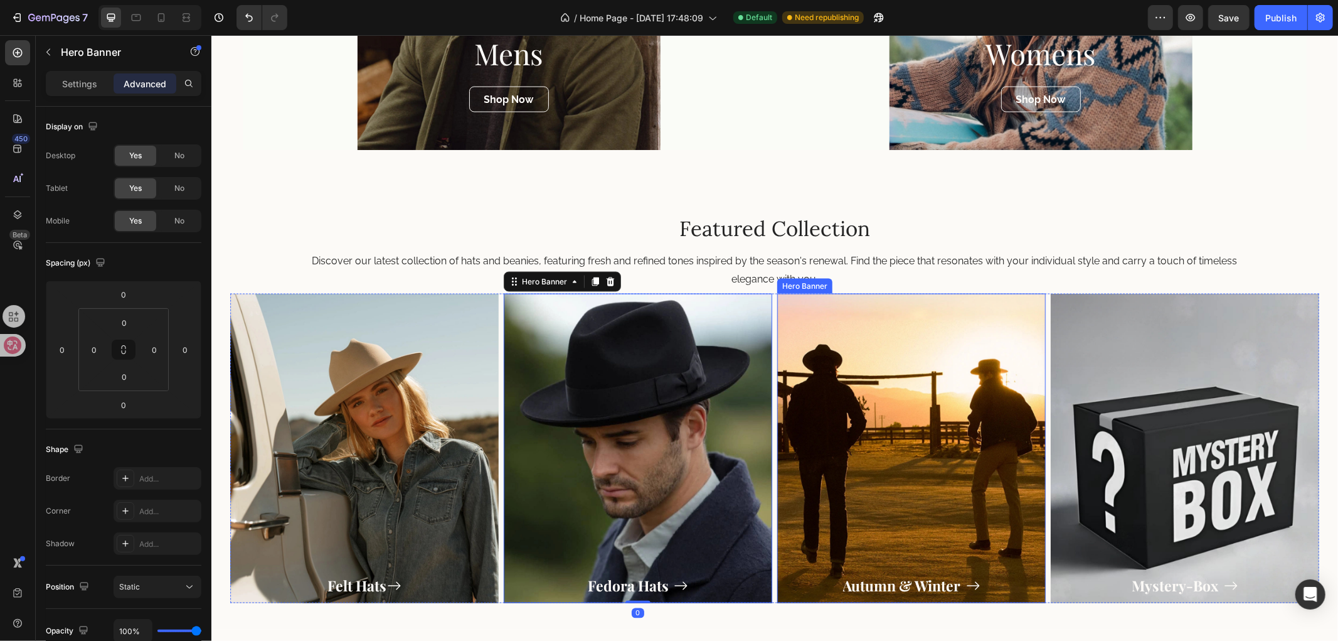
click at [871, 414] on div "Overlay" at bounding box center [911, 447] width 269 height 309
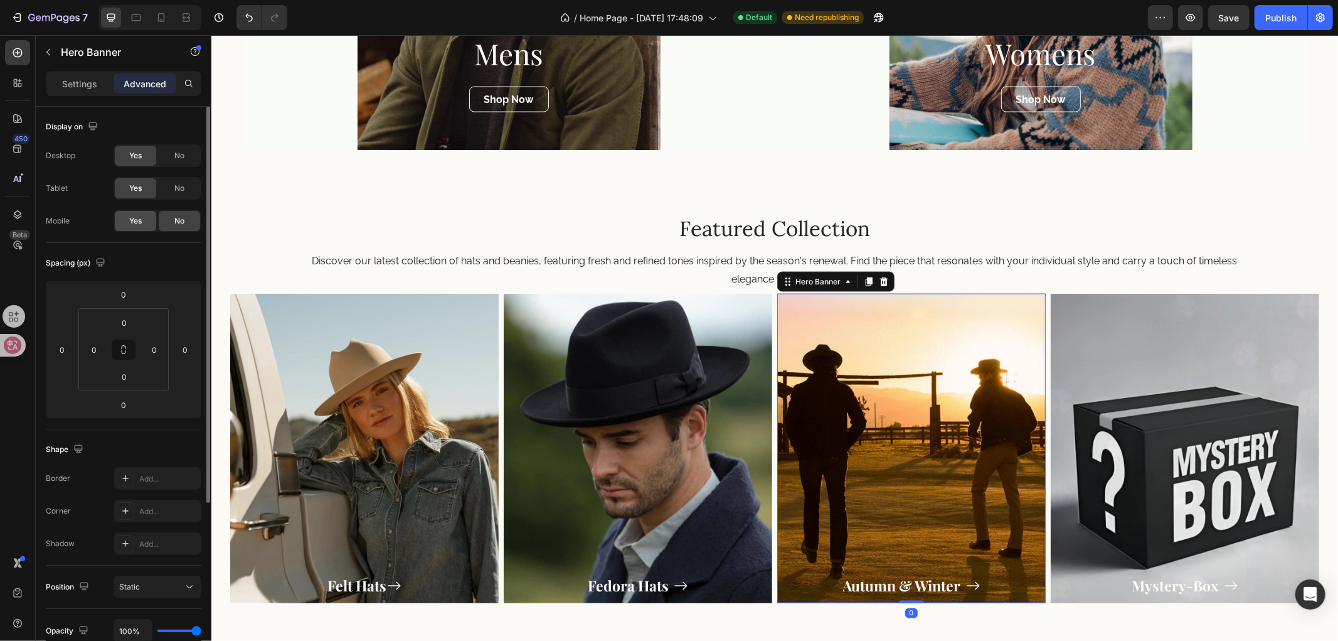
click at [120, 218] on div "Yes" at bounding box center [135, 221] width 41 height 20
drag, startPoint x: 1082, startPoint y: 378, endPoint x: 1075, endPoint y: 378, distance: 6.9
click at [1080, 377] on div "Overlay" at bounding box center [1184, 447] width 269 height 309
click at [140, 218] on span "Yes" at bounding box center [135, 220] width 13 height 11
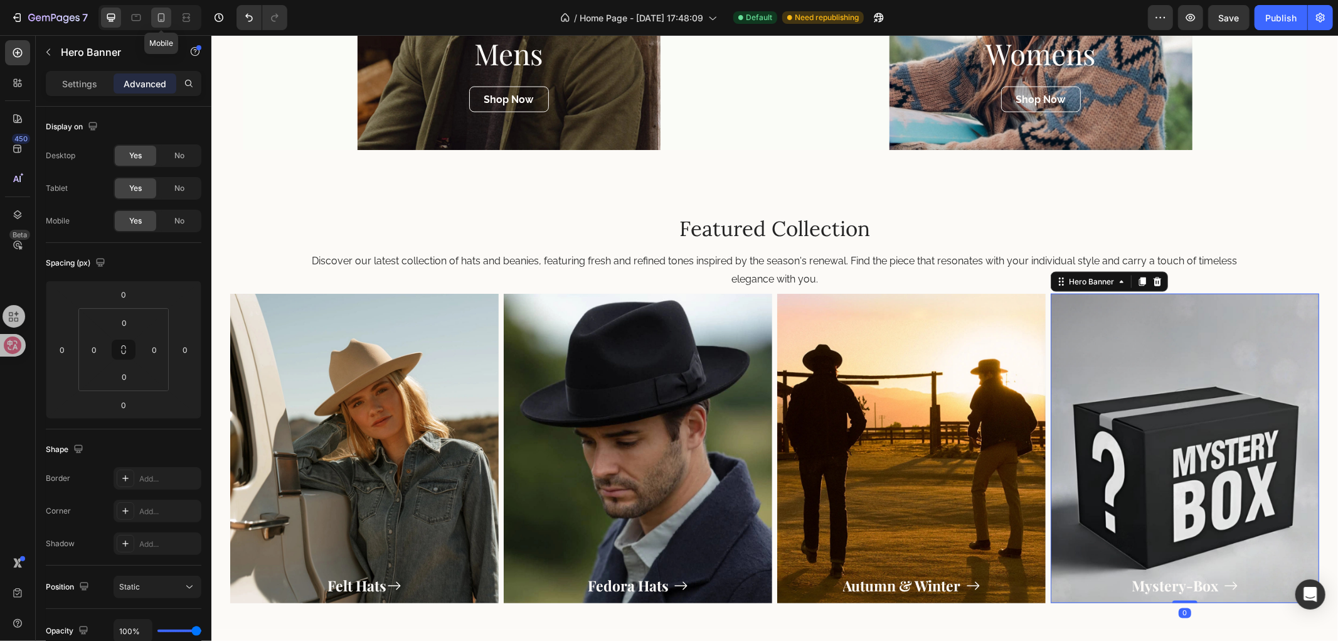
click at [156, 14] on icon at bounding box center [161, 17] width 13 height 13
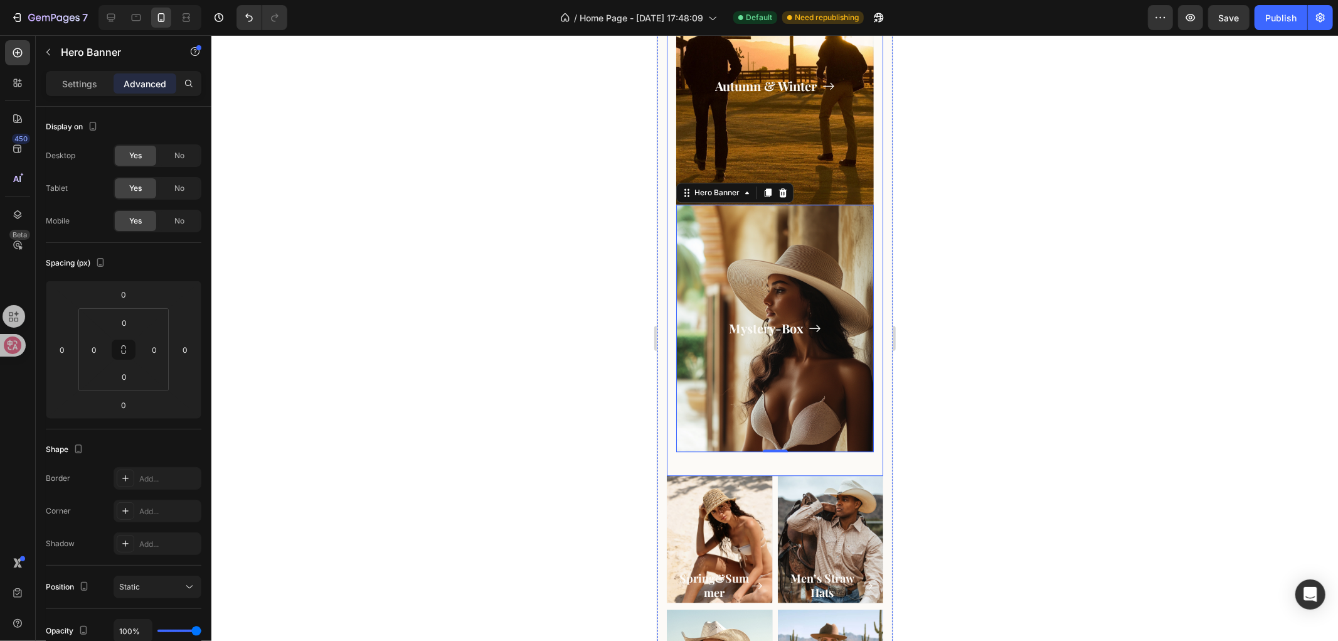
scroll to position [2512, 0]
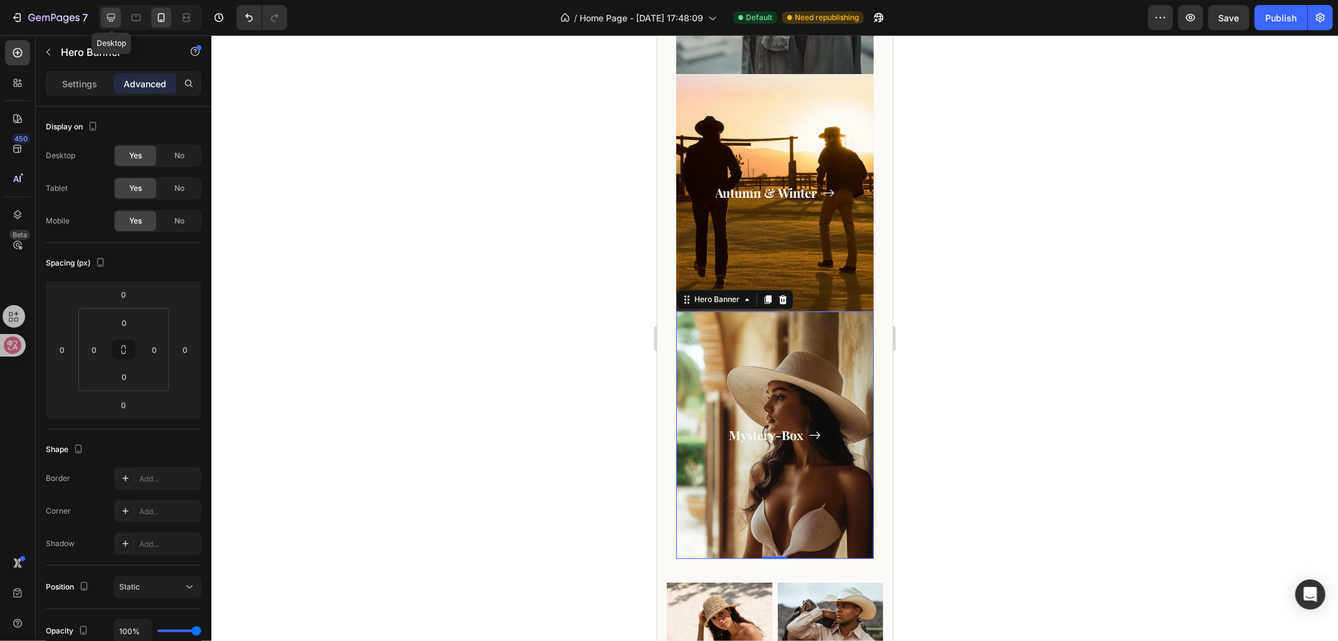
click at [105, 19] on icon at bounding box center [111, 17] width 13 height 13
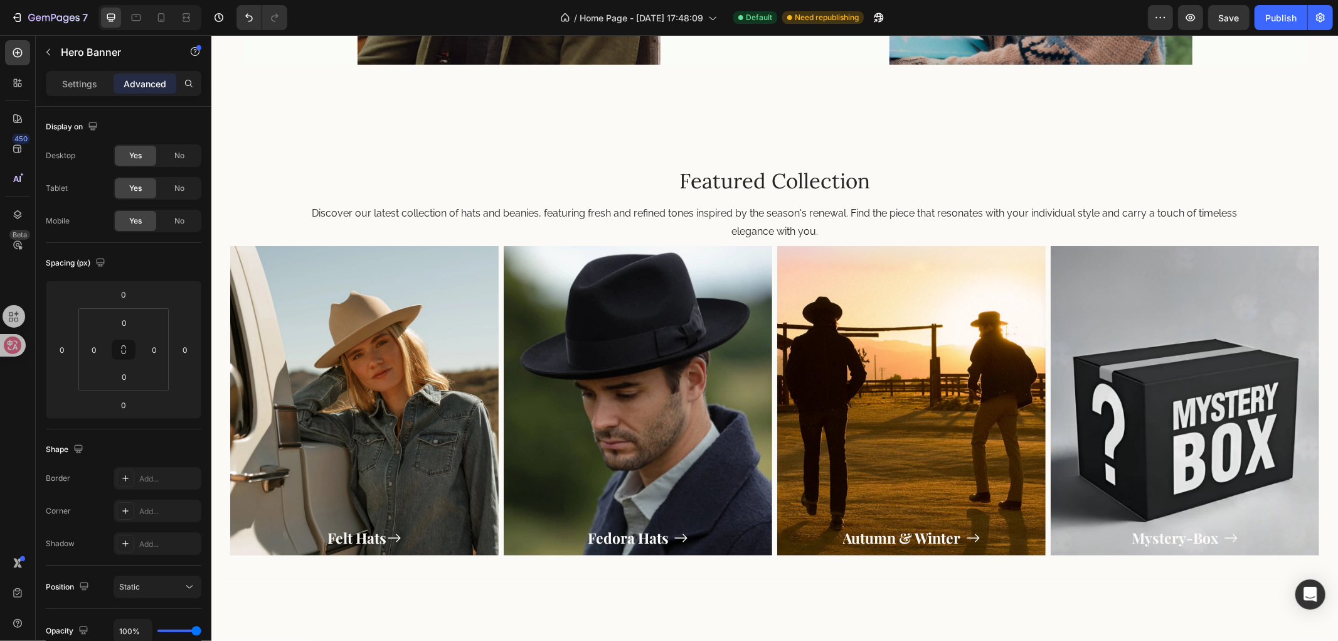
scroll to position [1805, 0]
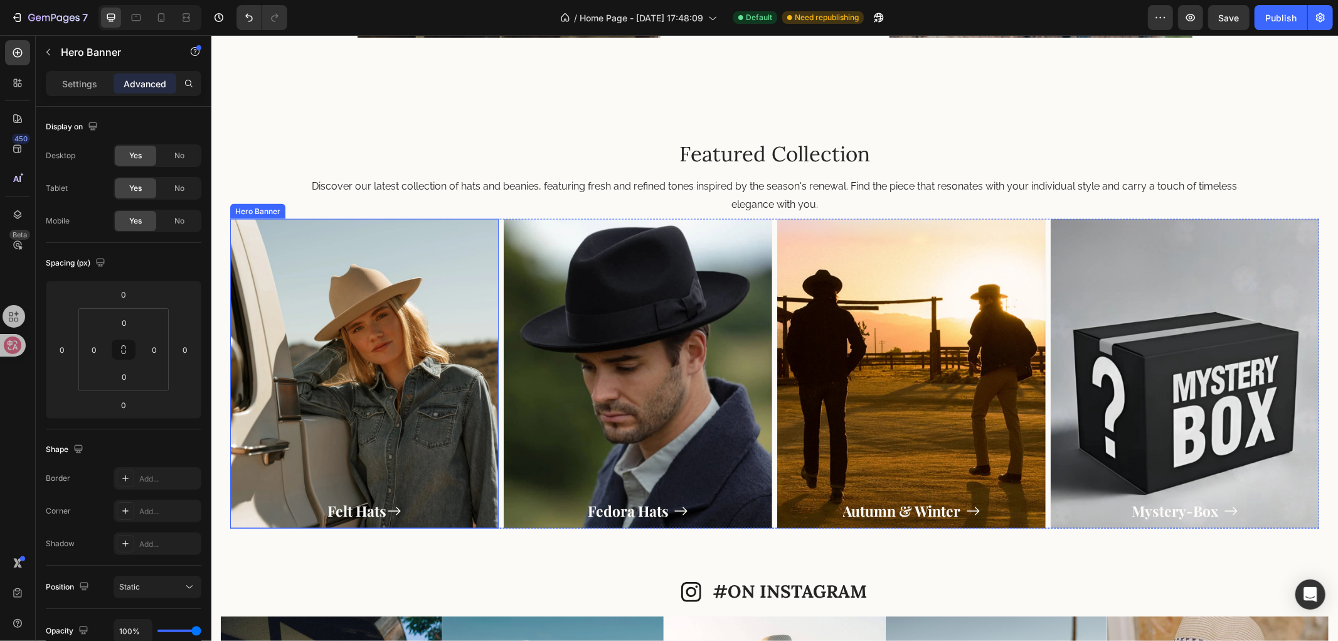
click at [396, 264] on div "Overlay" at bounding box center [364, 372] width 269 height 309
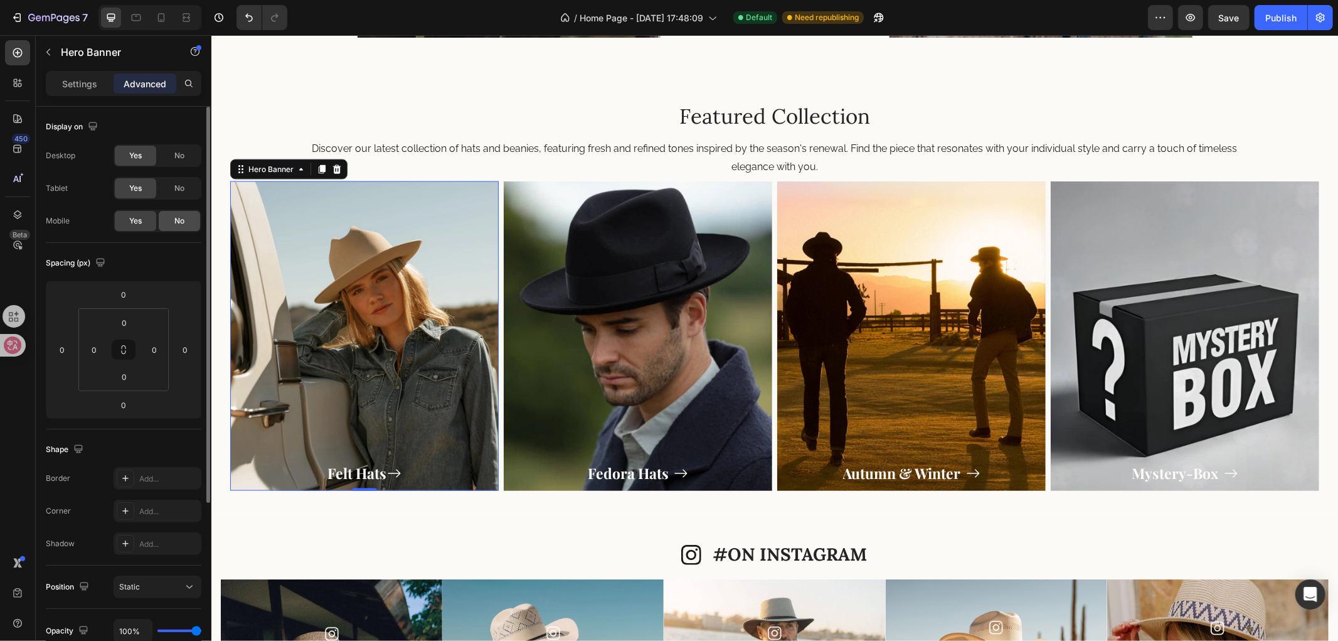
click at [161, 226] on div "No" at bounding box center [179, 221] width 41 height 20
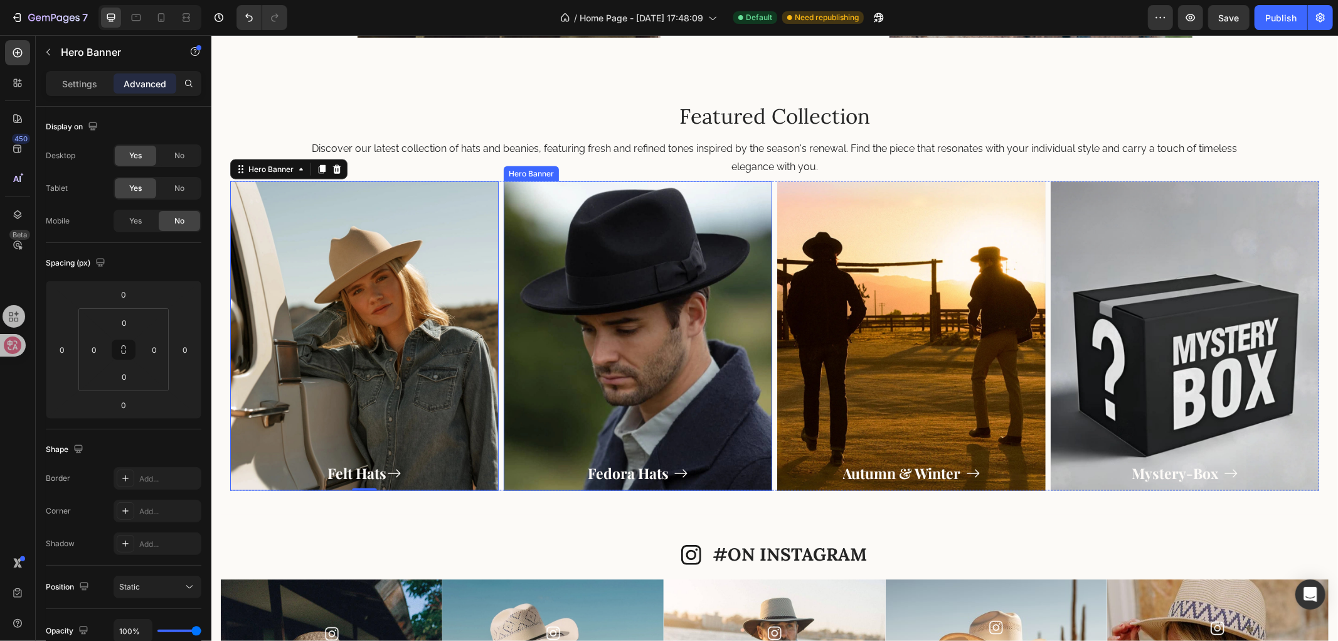
click at [671, 282] on div "Overlay" at bounding box center [637, 335] width 269 height 309
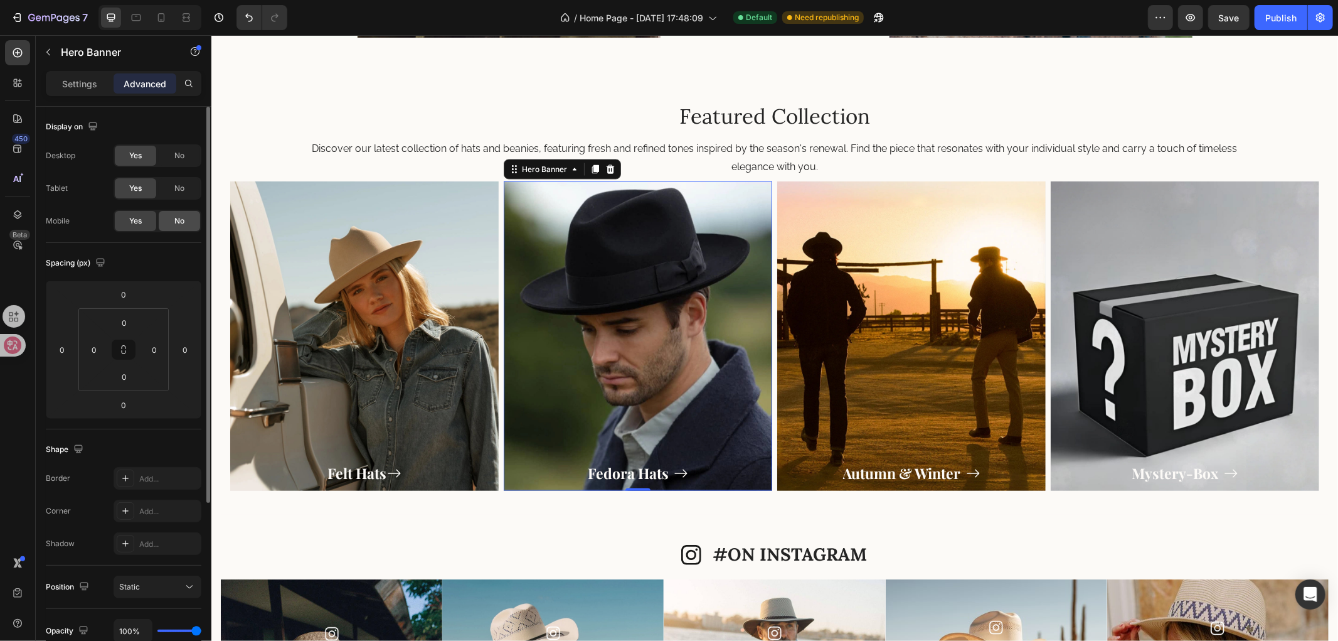
click at [166, 226] on div "No" at bounding box center [179, 221] width 41 height 20
click at [752, 293] on div "Overlay" at bounding box center [637, 335] width 269 height 309
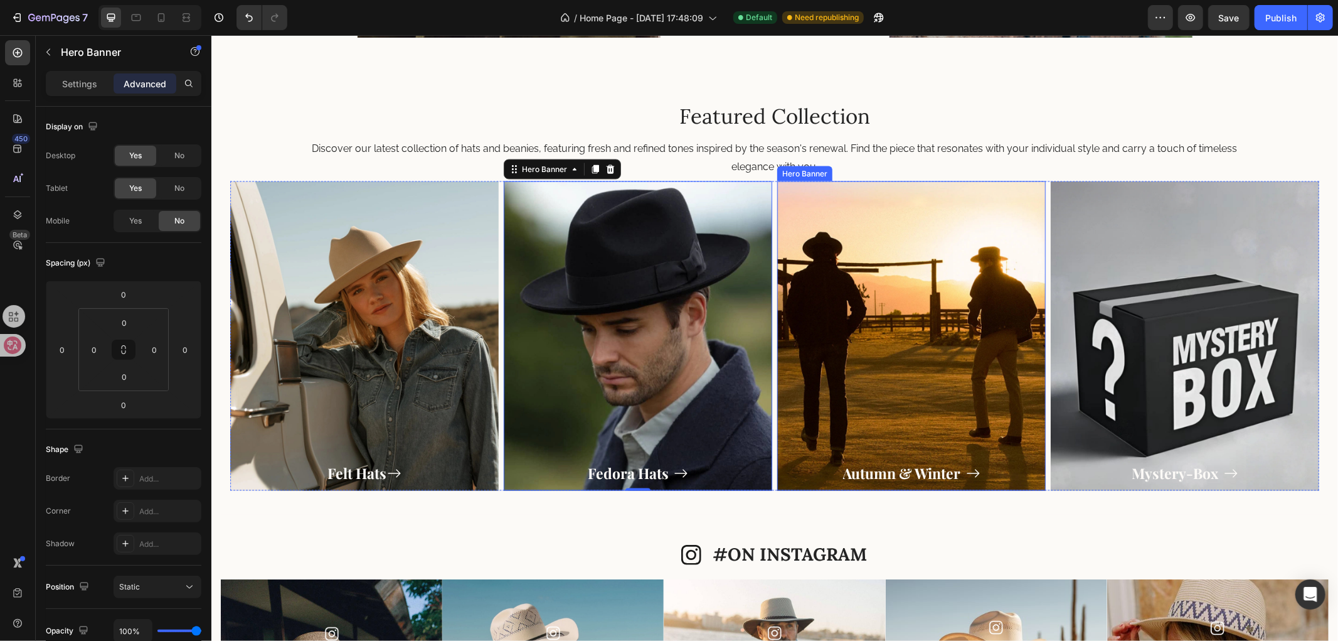
click at [855, 285] on div "Overlay" at bounding box center [911, 335] width 269 height 309
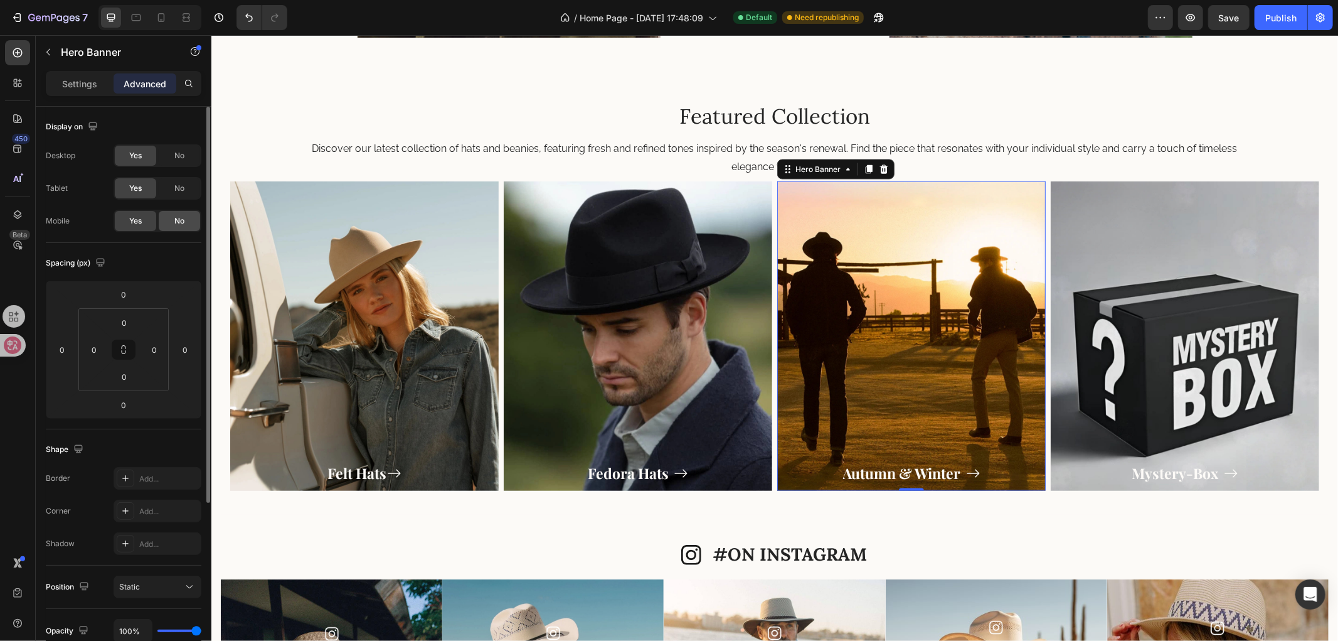
click at [186, 218] on div "No" at bounding box center [179, 221] width 41 height 20
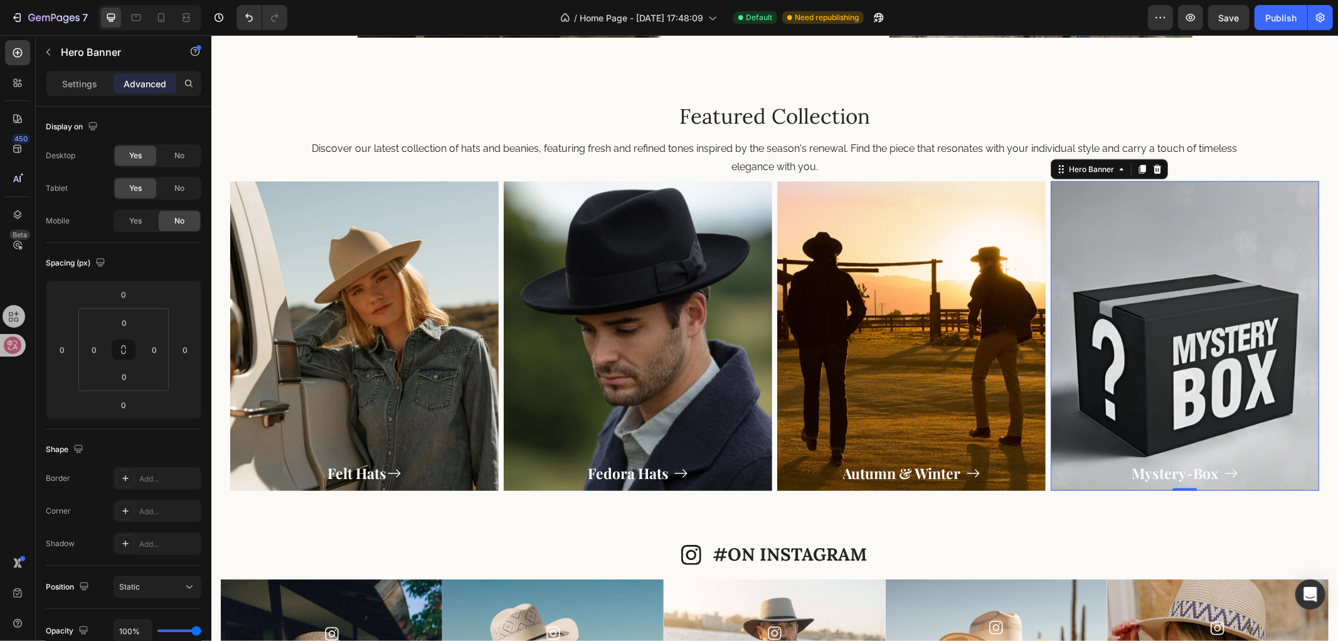
drag, startPoint x: 1274, startPoint y: 341, endPoint x: 1020, endPoint y: 336, distance: 254.8
click at [1271, 339] on div "Overlay" at bounding box center [1184, 335] width 269 height 309
click at [167, 221] on div "No" at bounding box center [179, 221] width 41 height 20
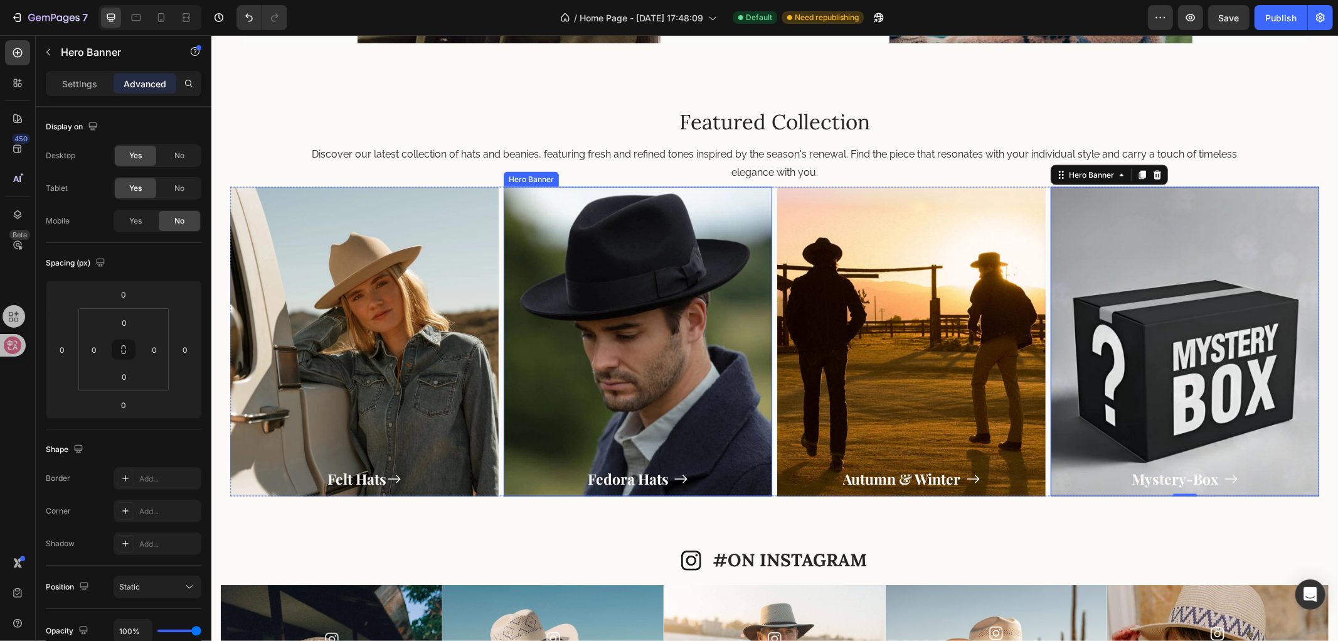
scroll to position [1735, 0]
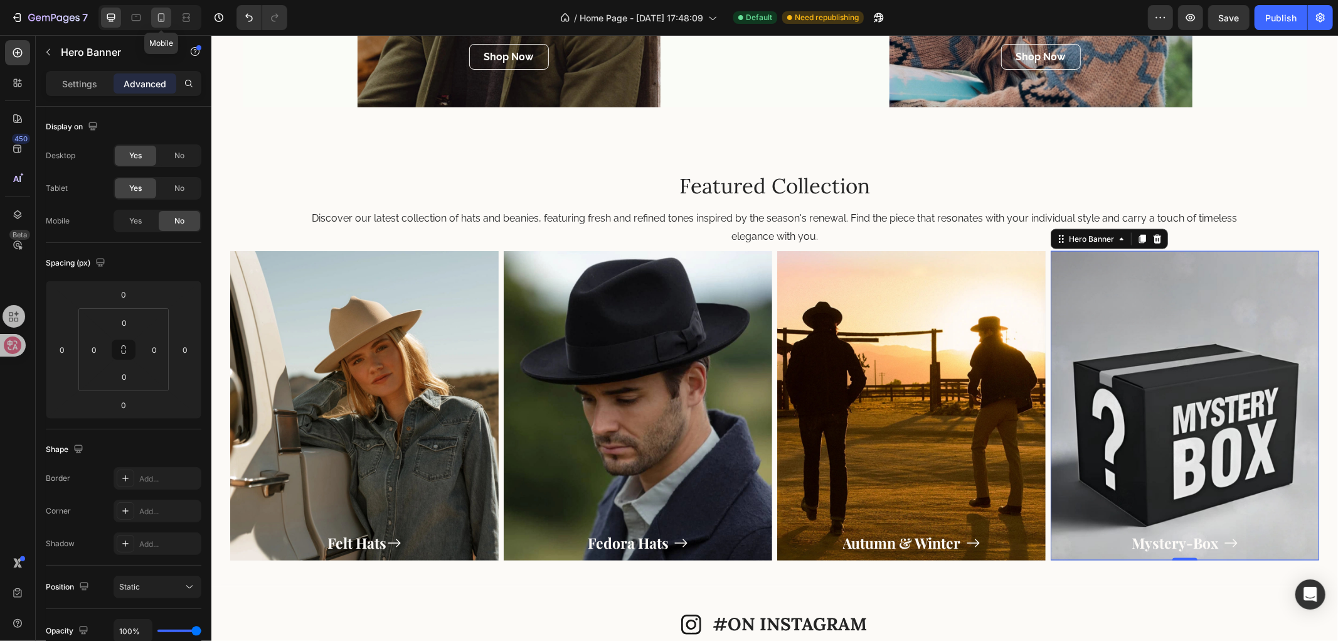
click at [157, 23] on icon at bounding box center [161, 17] width 13 height 13
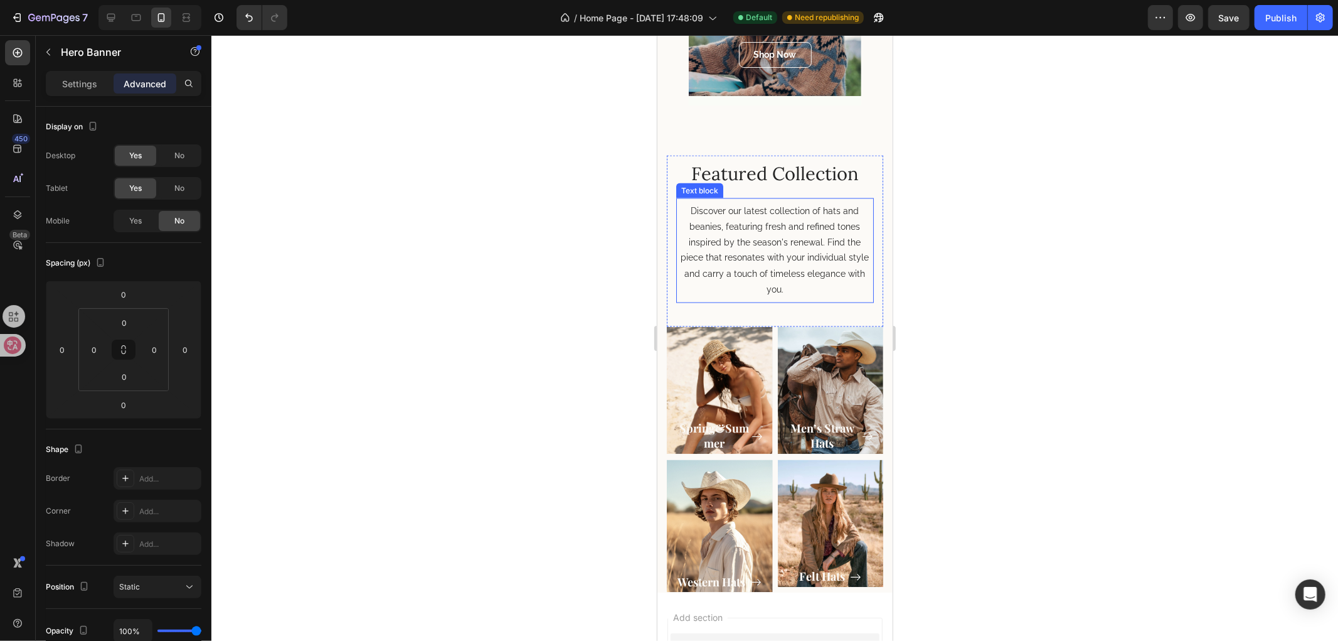
scroll to position [1830, 0]
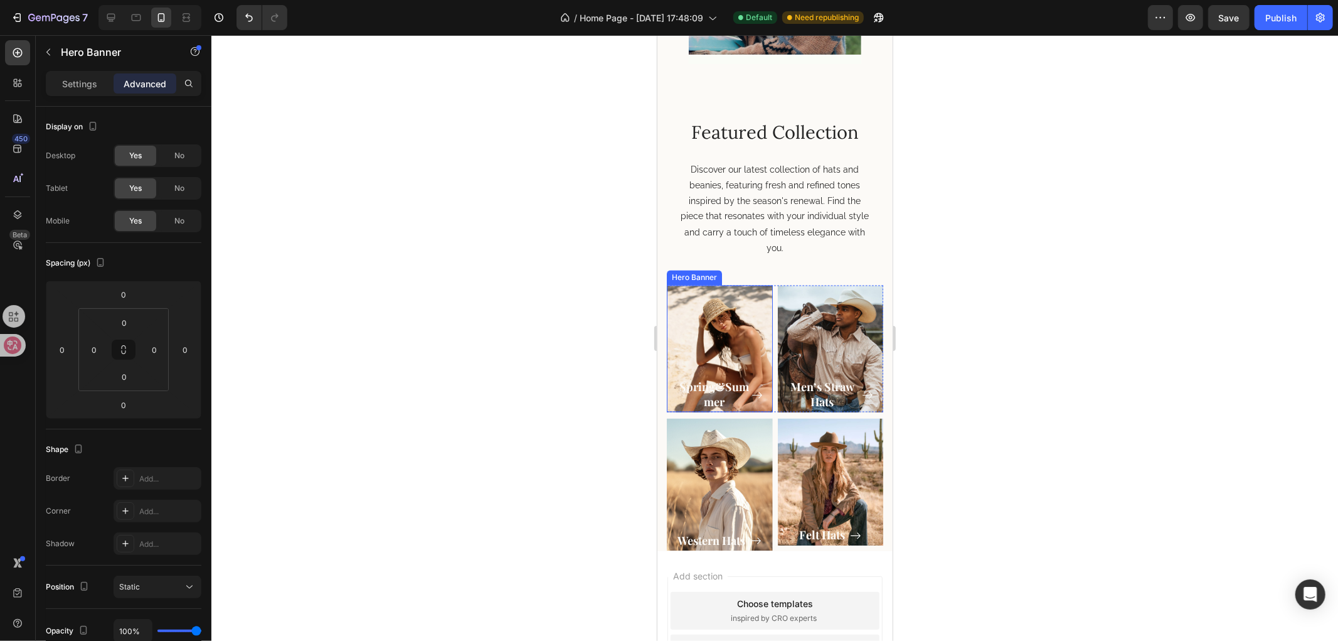
click at [707, 334] on div "Overlay" at bounding box center [719, 348] width 106 height 127
click at [72, 95] on div "Settings Advanced" at bounding box center [124, 89] width 176 height 36
click at [68, 84] on p "Settings" at bounding box center [79, 83] width 35 height 13
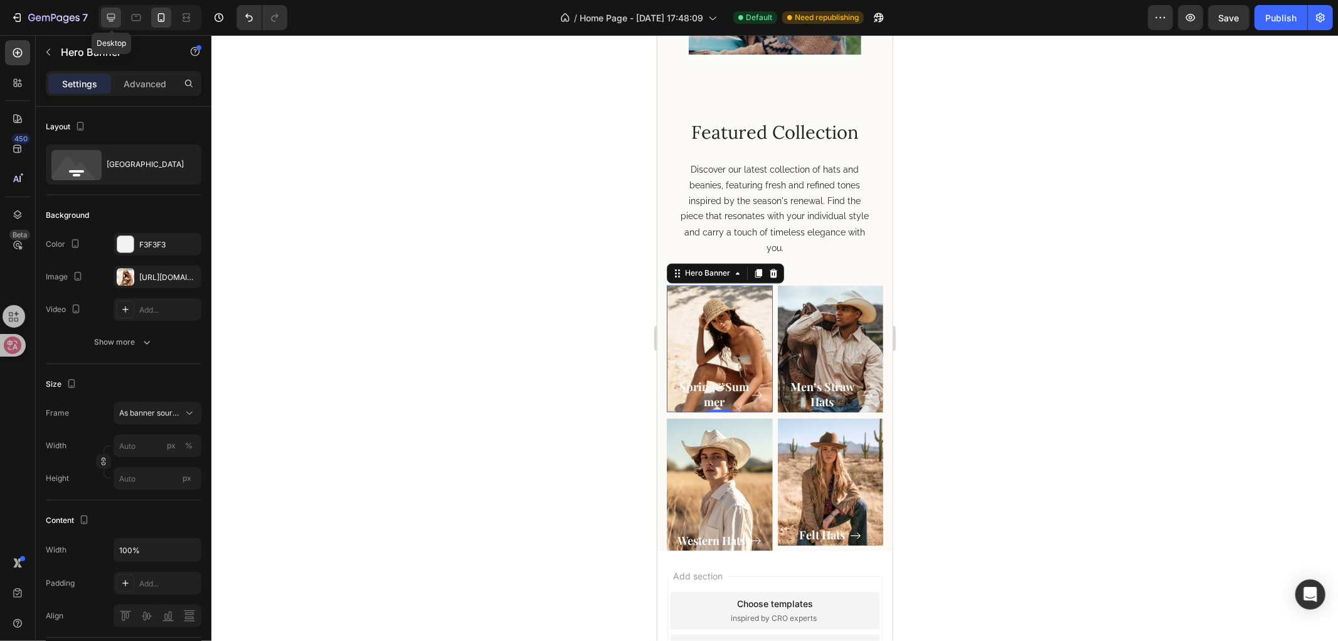
click at [105, 17] on icon at bounding box center [111, 17] width 13 height 13
type input "100"
type input "493"
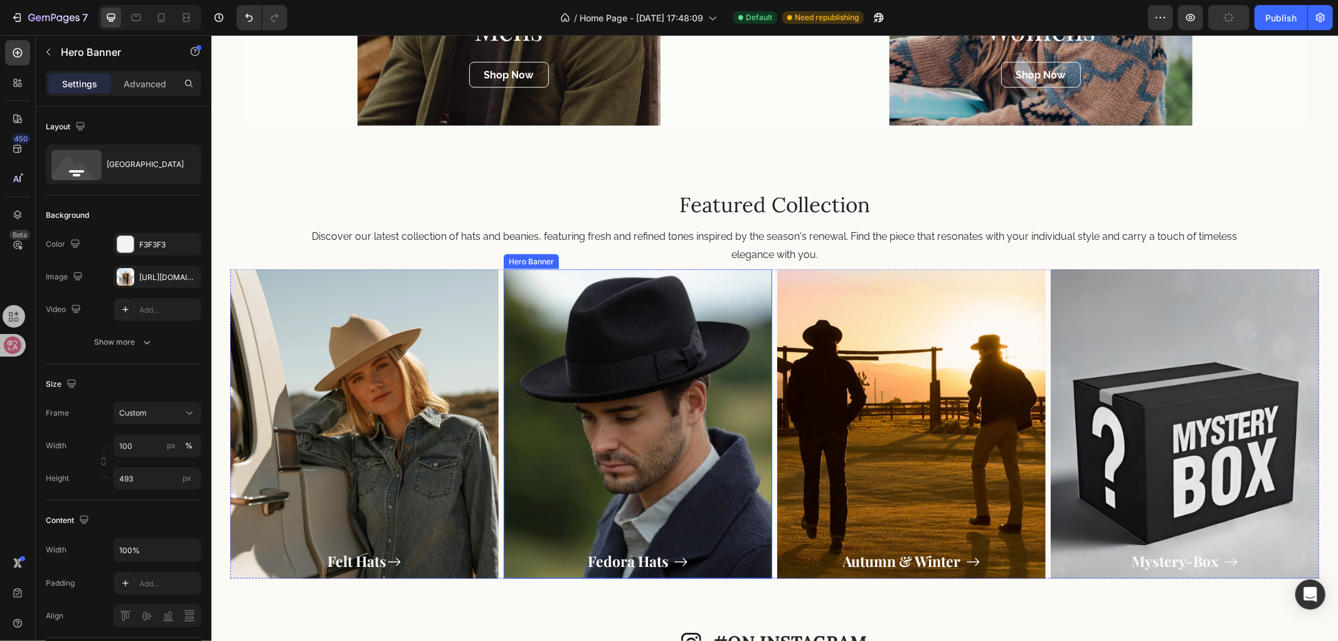
scroll to position [1683, 0]
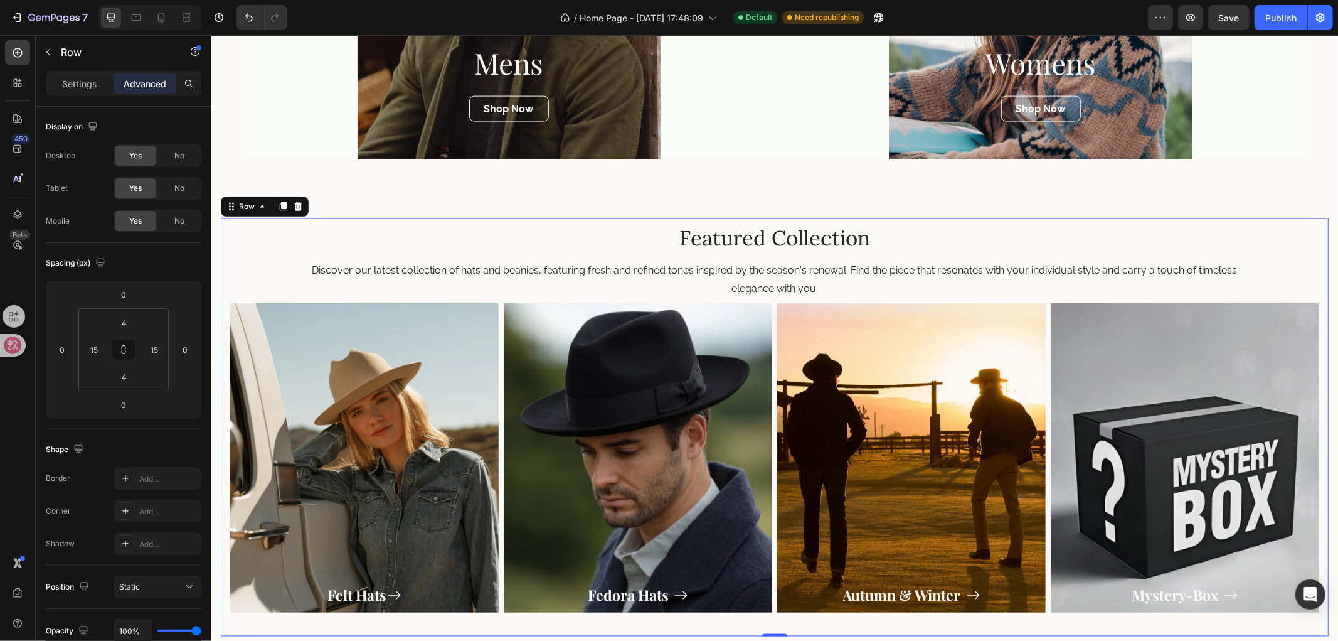
click at [227, 236] on div "Featured Collection Heading Discover our latest collection of hats and beanies,…" at bounding box center [774, 427] width 1108 height 418
click at [250, 274] on div "Discover our latest collection of hats and beanies, featuring fresh and refined…" at bounding box center [774, 279] width 1089 height 46
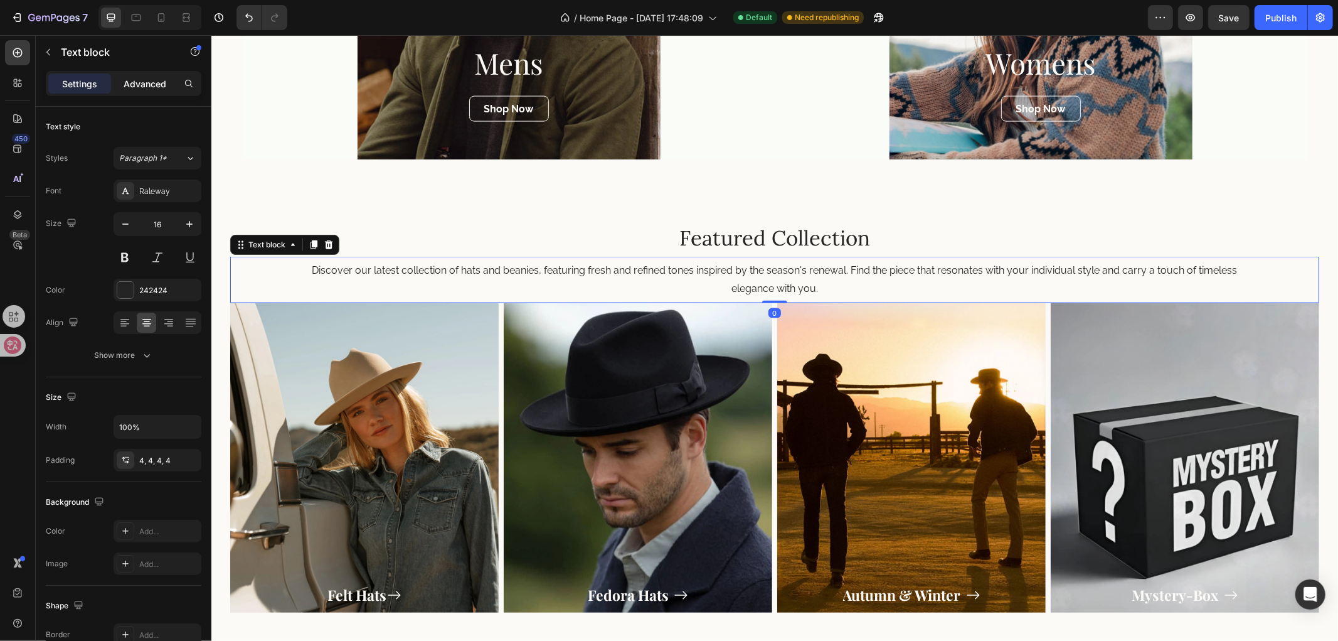
click at [146, 80] on p "Advanced" at bounding box center [145, 83] width 43 height 13
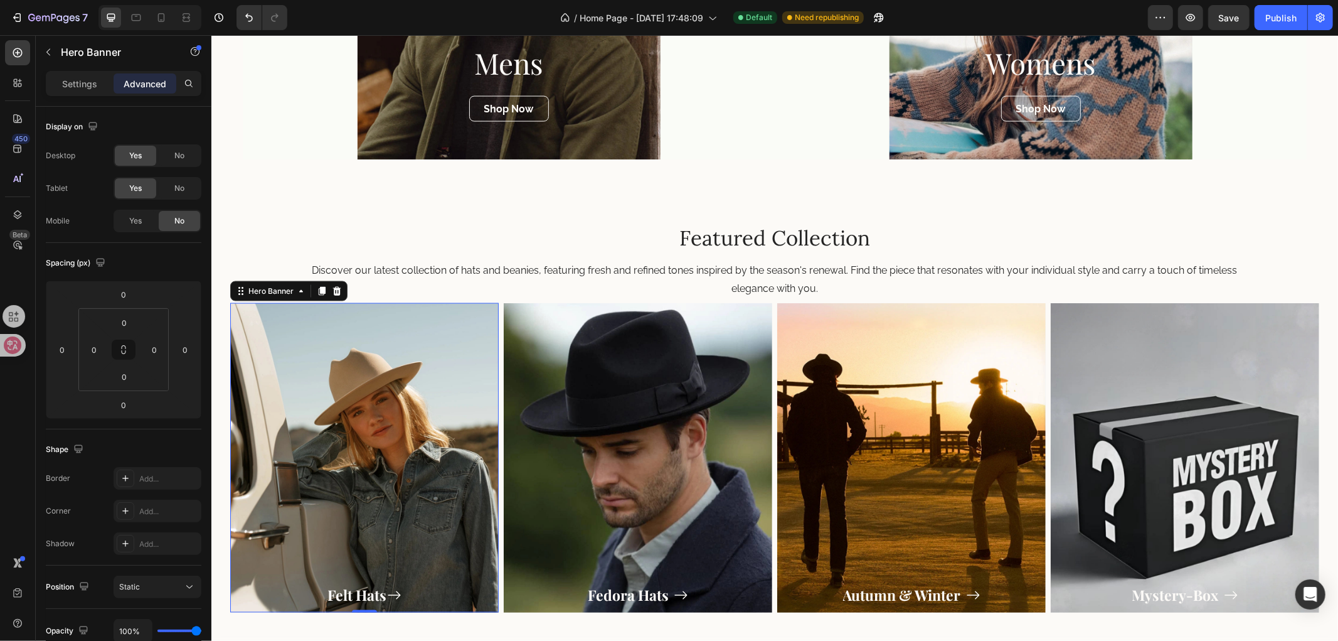
click at [274, 317] on div "Overlay" at bounding box center [364, 456] width 269 height 309
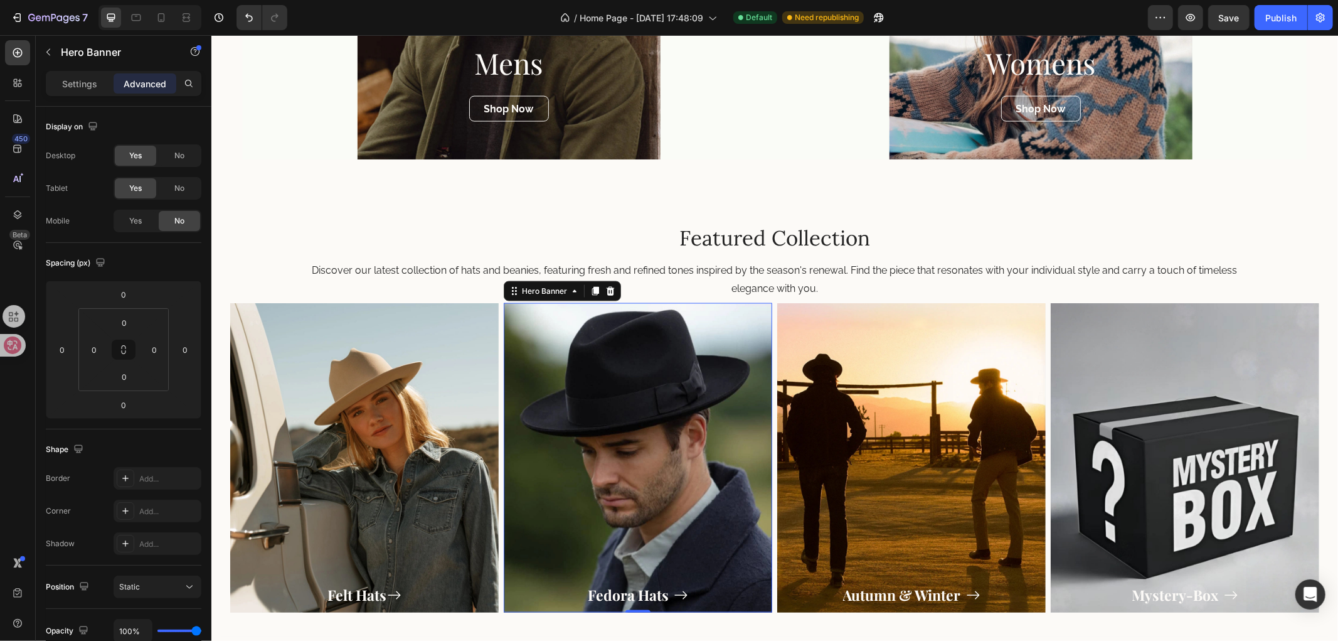
click at [607, 416] on div "Overlay" at bounding box center [637, 456] width 269 height 309
click at [882, 420] on div "Overlay" at bounding box center [911, 456] width 269 height 309
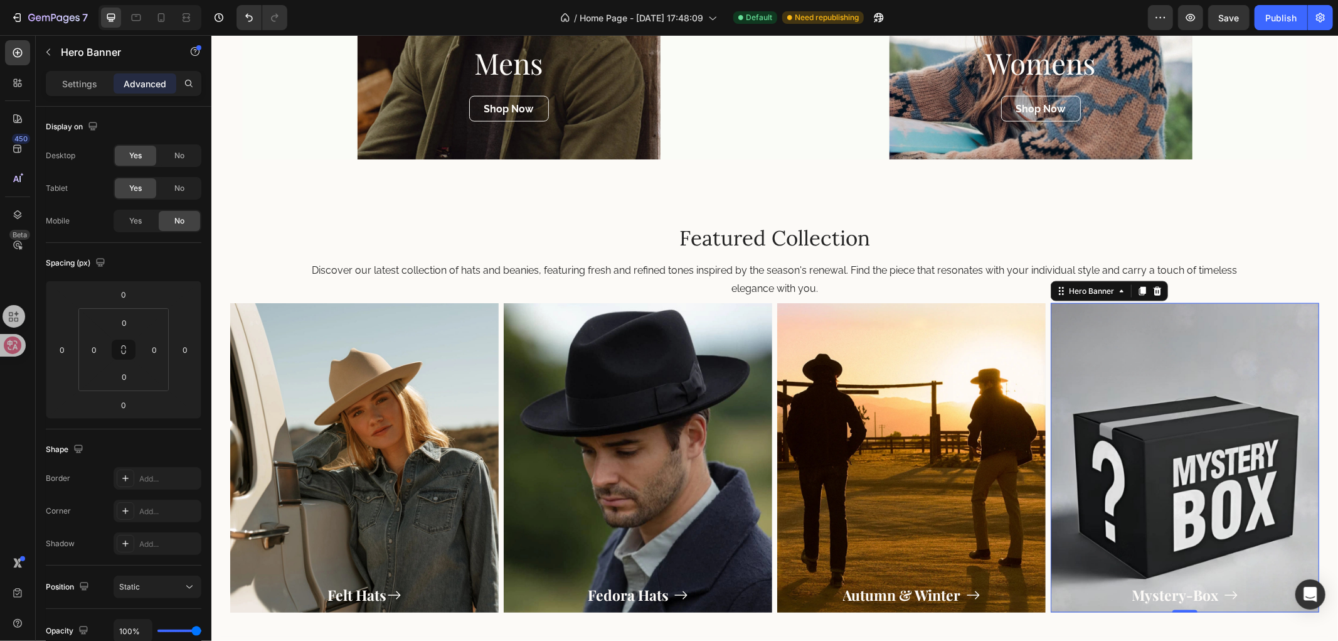
click at [1166, 440] on div "Overlay" at bounding box center [1184, 456] width 269 height 309
click at [319, 469] on div "Overlay" at bounding box center [364, 456] width 269 height 309
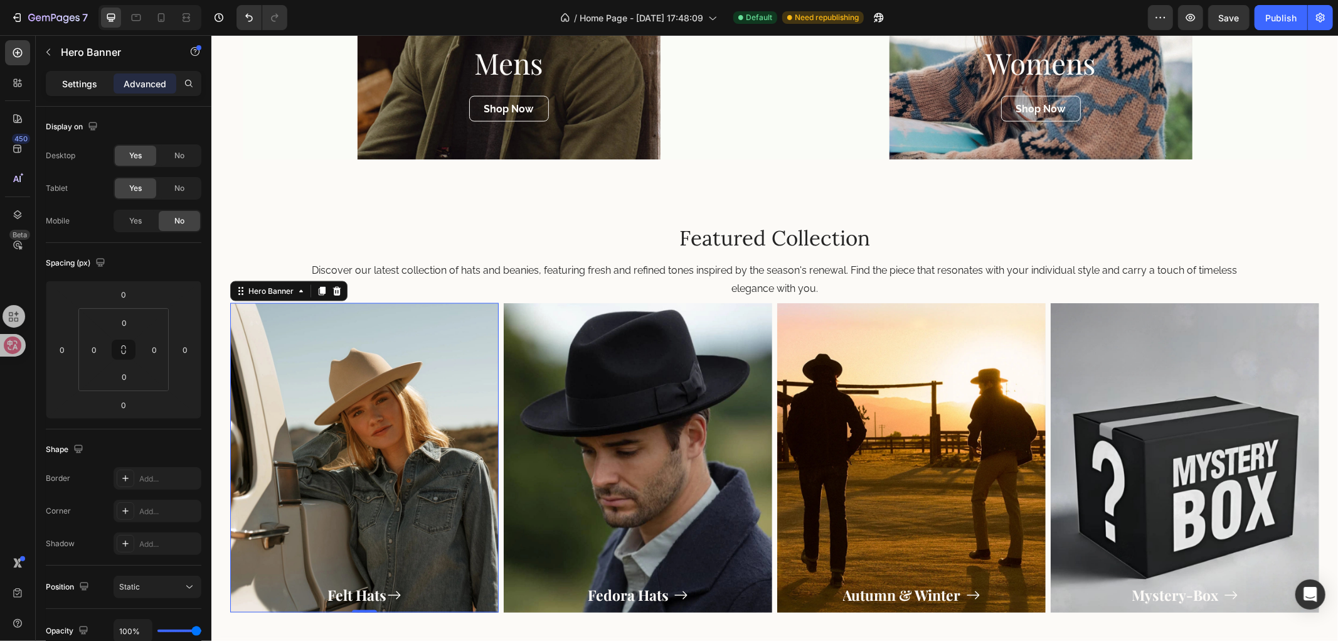
click at [72, 88] on p "Settings" at bounding box center [79, 83] width 35 height 13
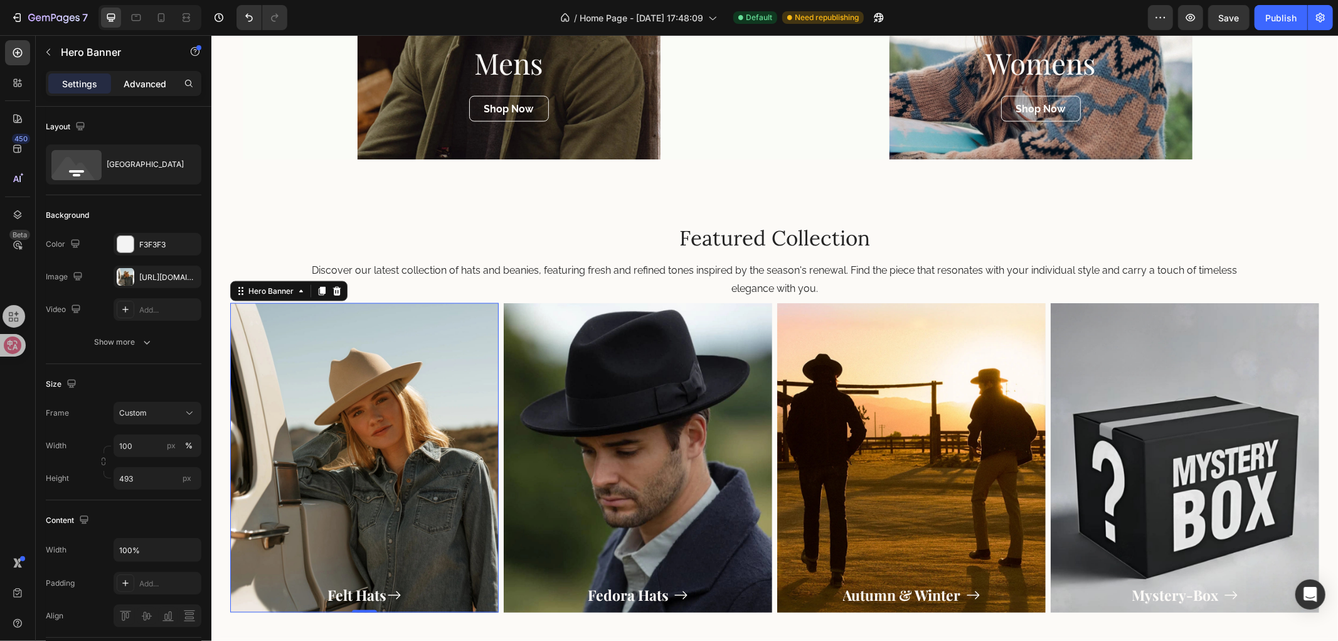
click at [149, 88] on p "Advanced" at bounding box center [145, 83] width 43 height 13
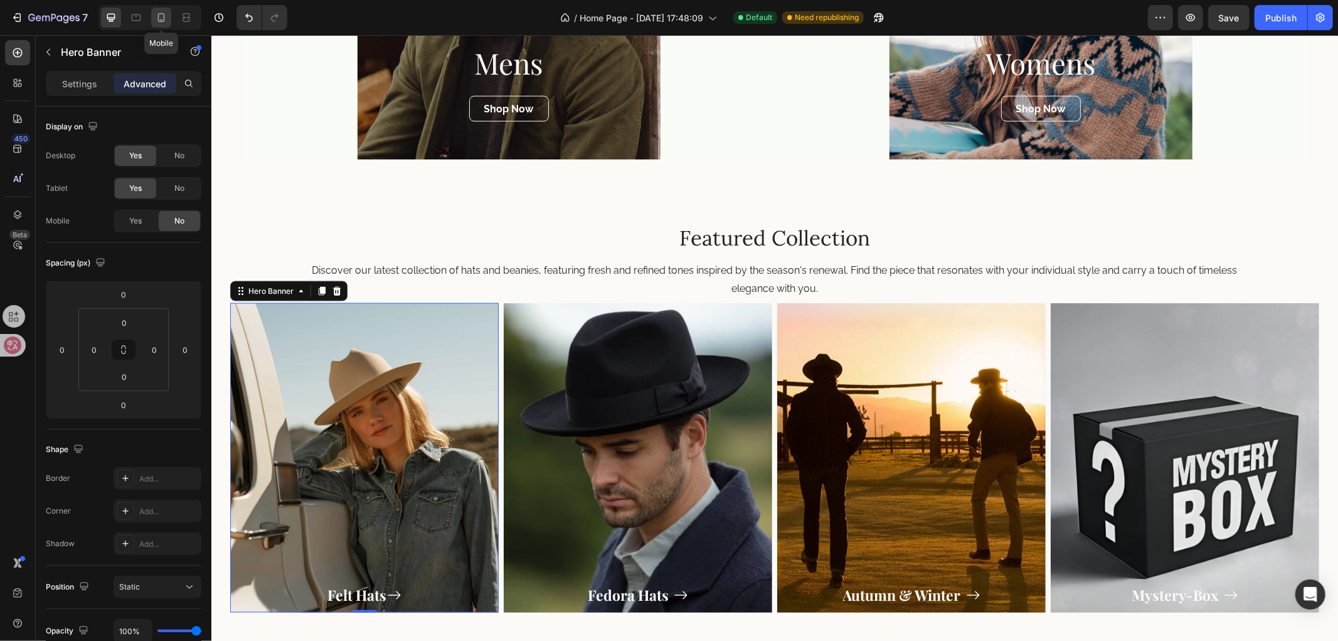
click at [161, 24] on div at bounding box center [161, 18] width 20 height 20
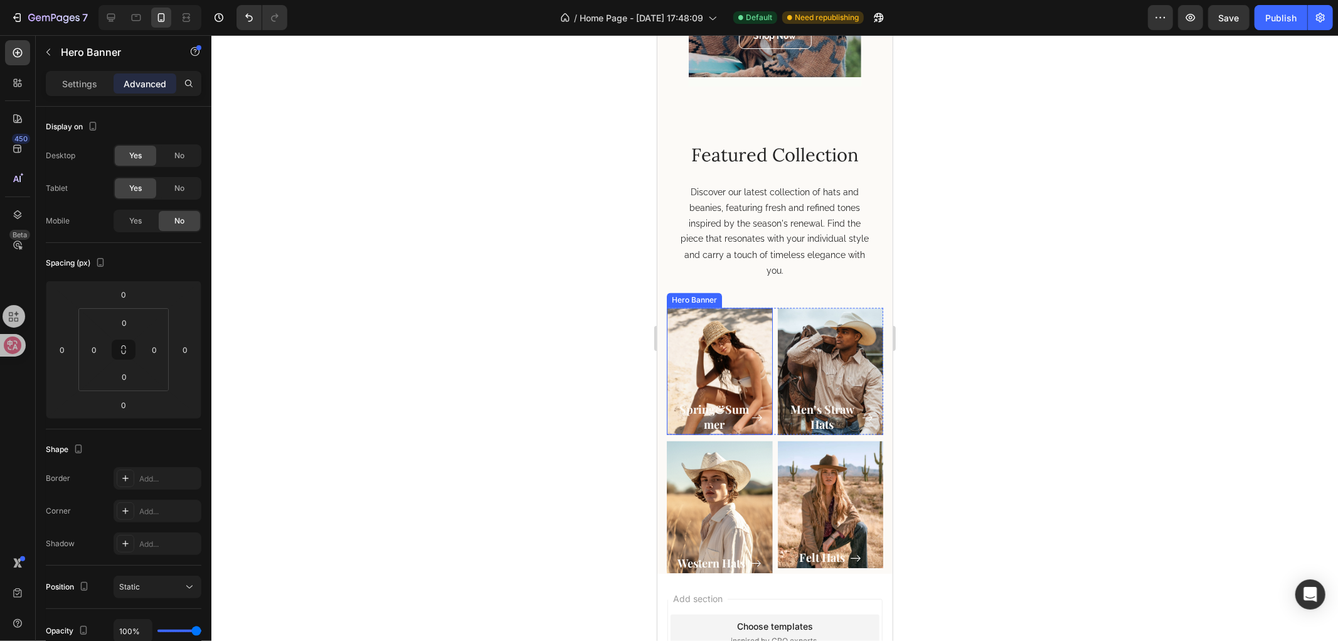
scroll to position [1848, 0]
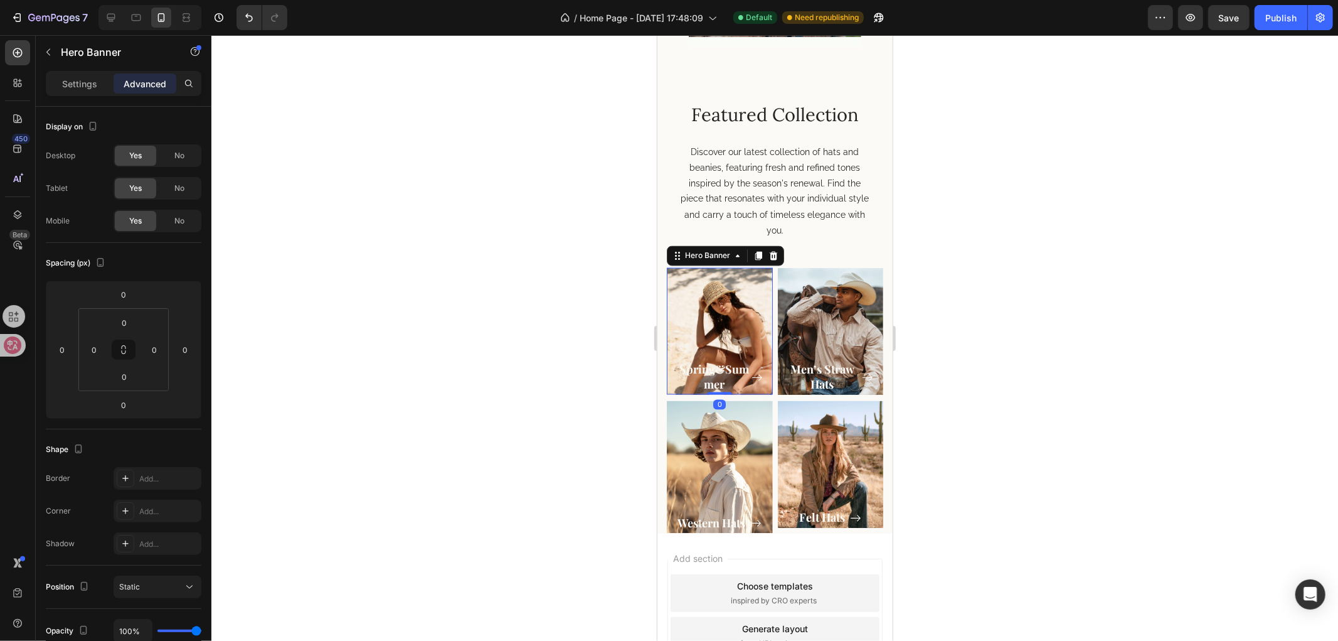
drag, startPoint x: 702, startPoint y: 318, endPoint x: 1239, endPoint y: 432, distance: 549.0
click at [702, 318] on div "Overlay" at bounding box center [719, 330] width 106 height 127
click at [73, 83] on p "Settings" at bounding box center [79, 83] width 35 height 13
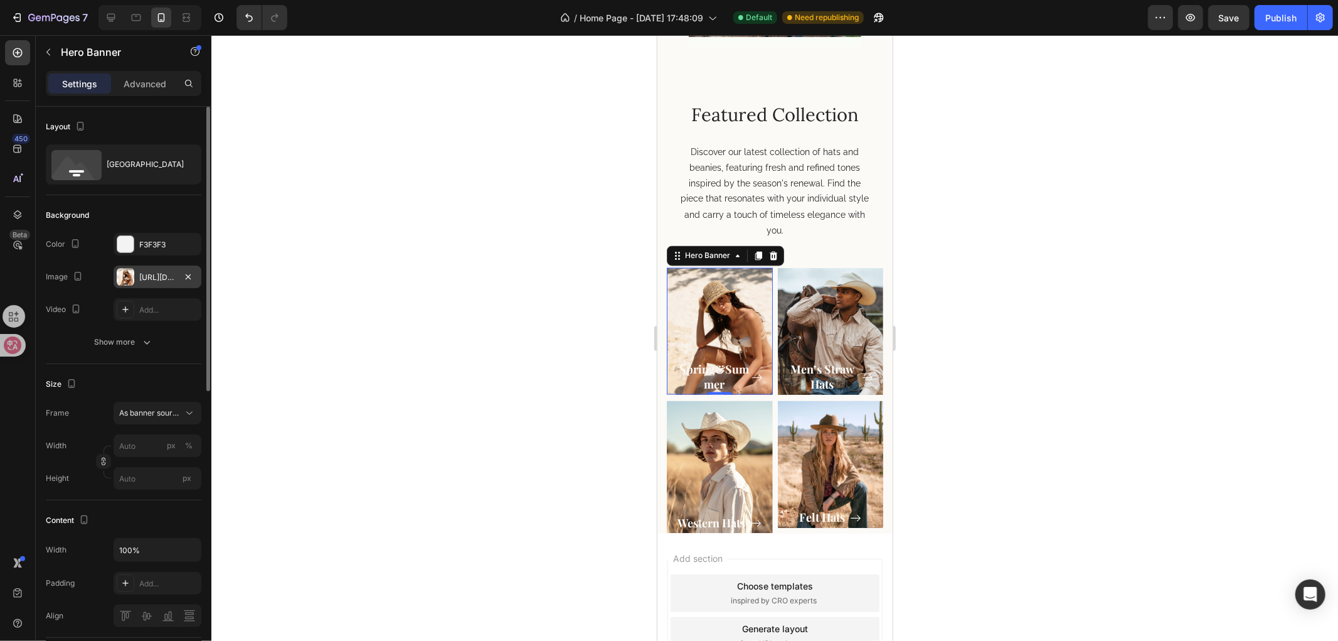
click at [144, 269] on div "[URL][DOMAIN_NAME]" at bounding box center [158, 276] width 88 height 23
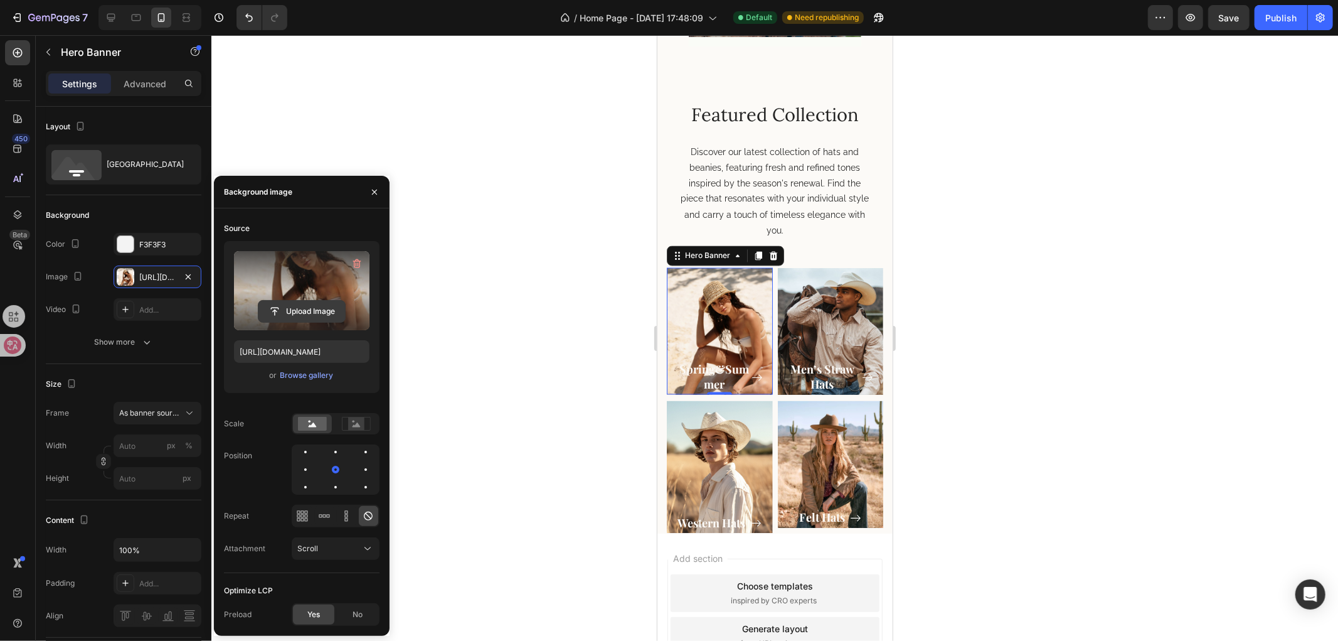
click at [303, 312] on input "file" at bounding box center [302, 311] width 87 height 21
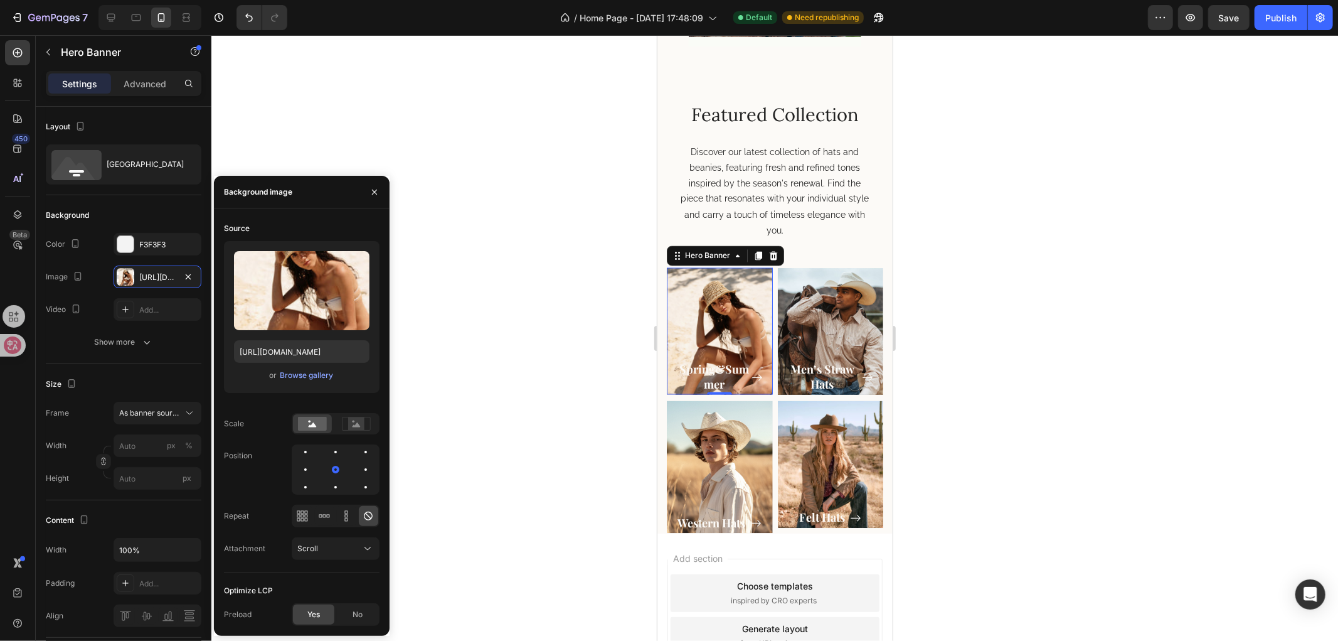
click at [525, 261] on div at bounding box center [774, 337] width 1127 height 605
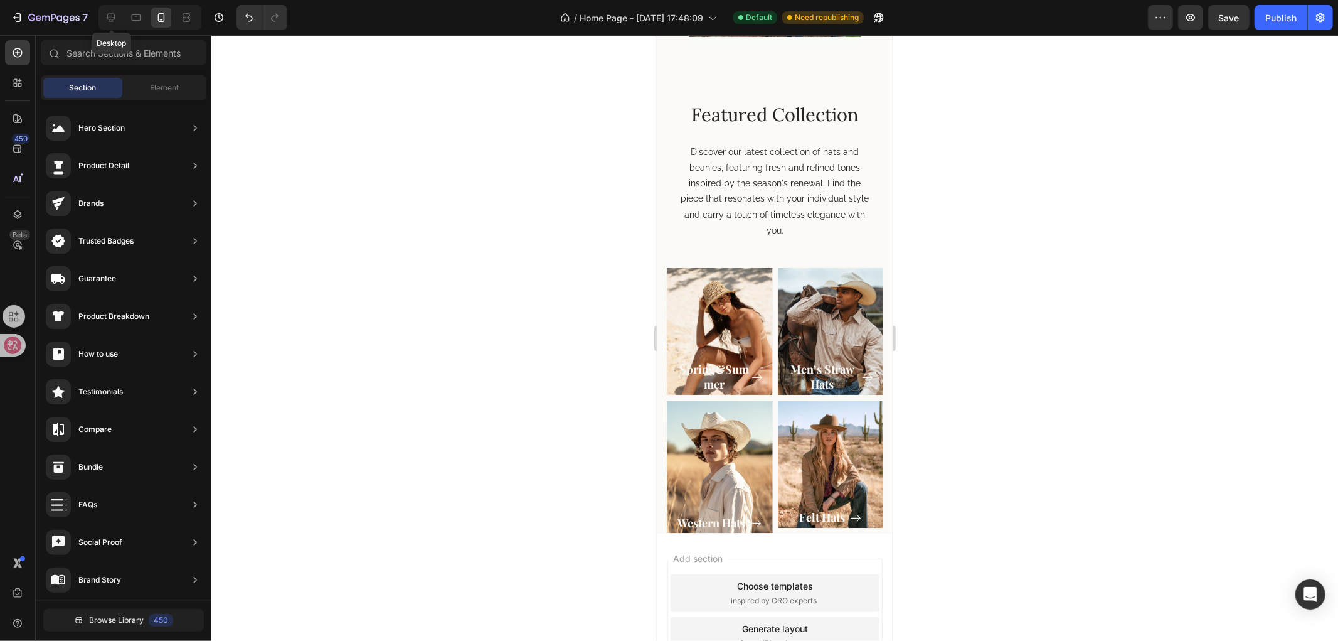
drag, startPoint x: 110, startPoint y: 16, endPoint x: 297, endPoint y: 128, distance: 217.8
click at [109, 18] on icon at bounding box center [111, 17] width 13 height 13
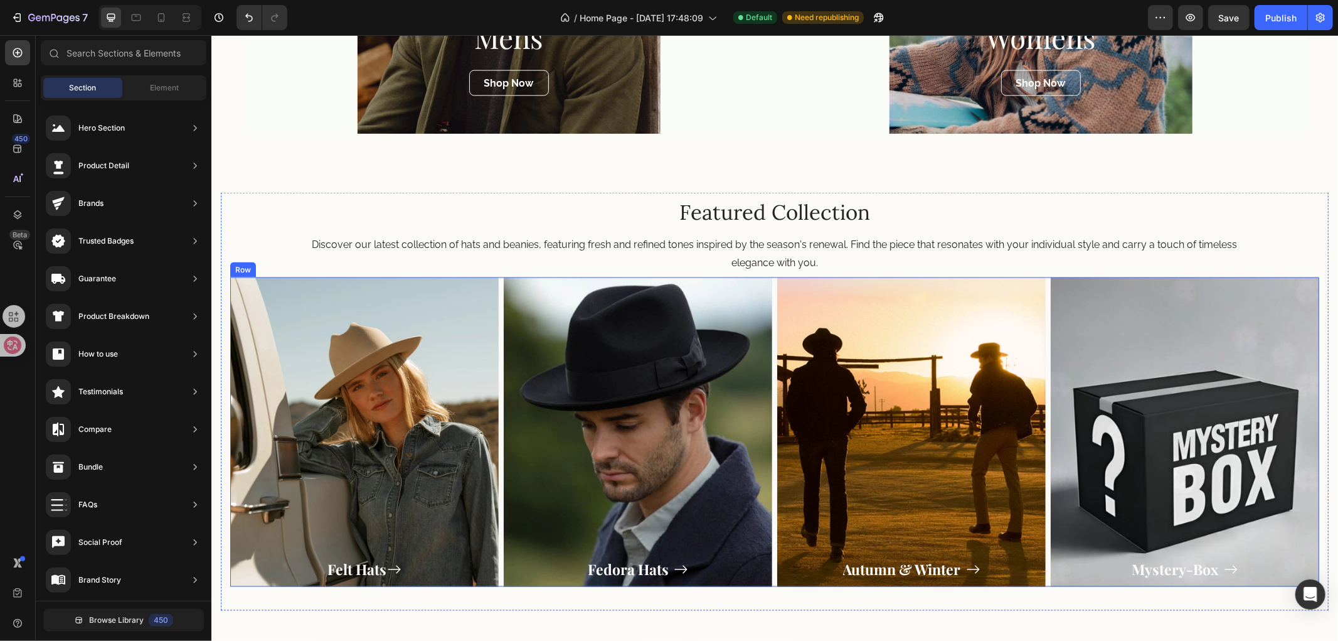
scroll to position [1778, 0]
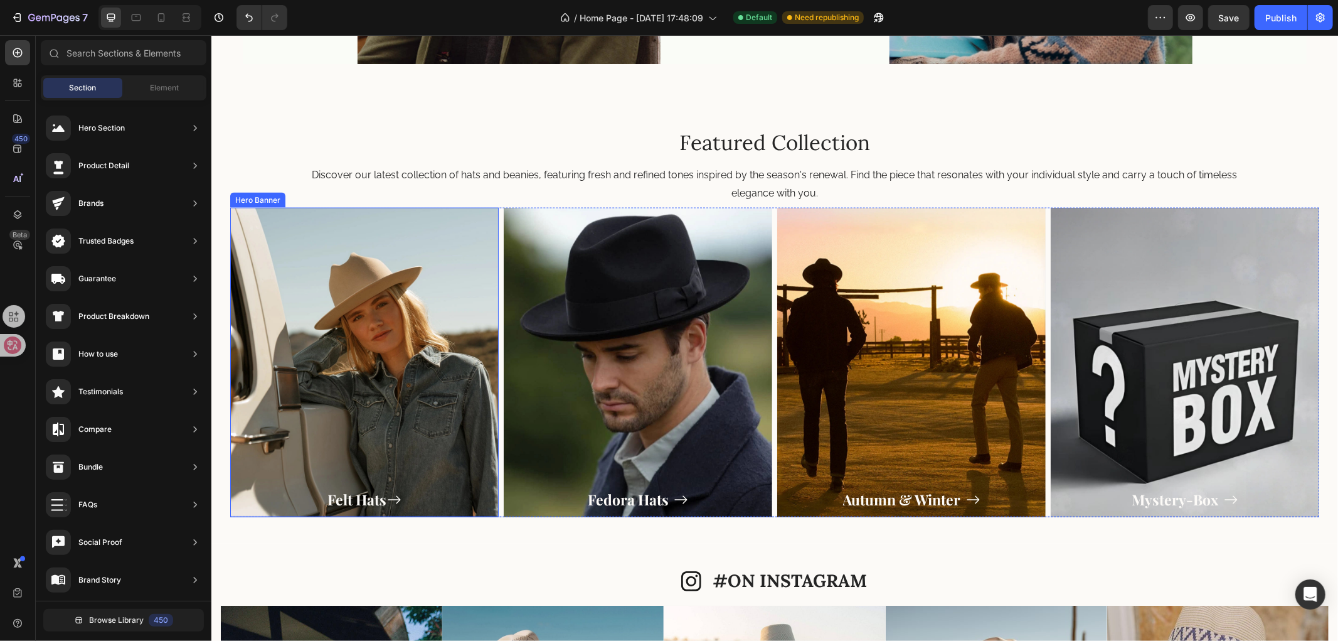
click at [362, 372] on div "Overlay" at bounding box center [364, 361] width 269 height 309
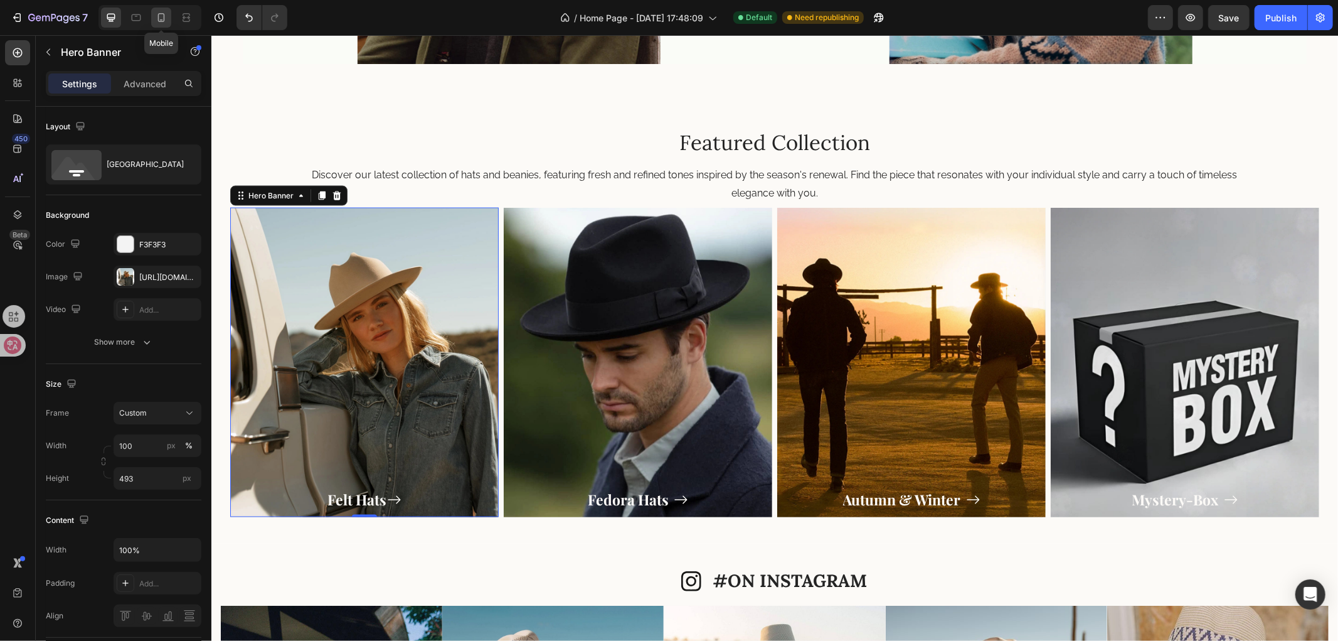
click at [164, 20] on icon at bounding box center [161, 17] width 7 height 9
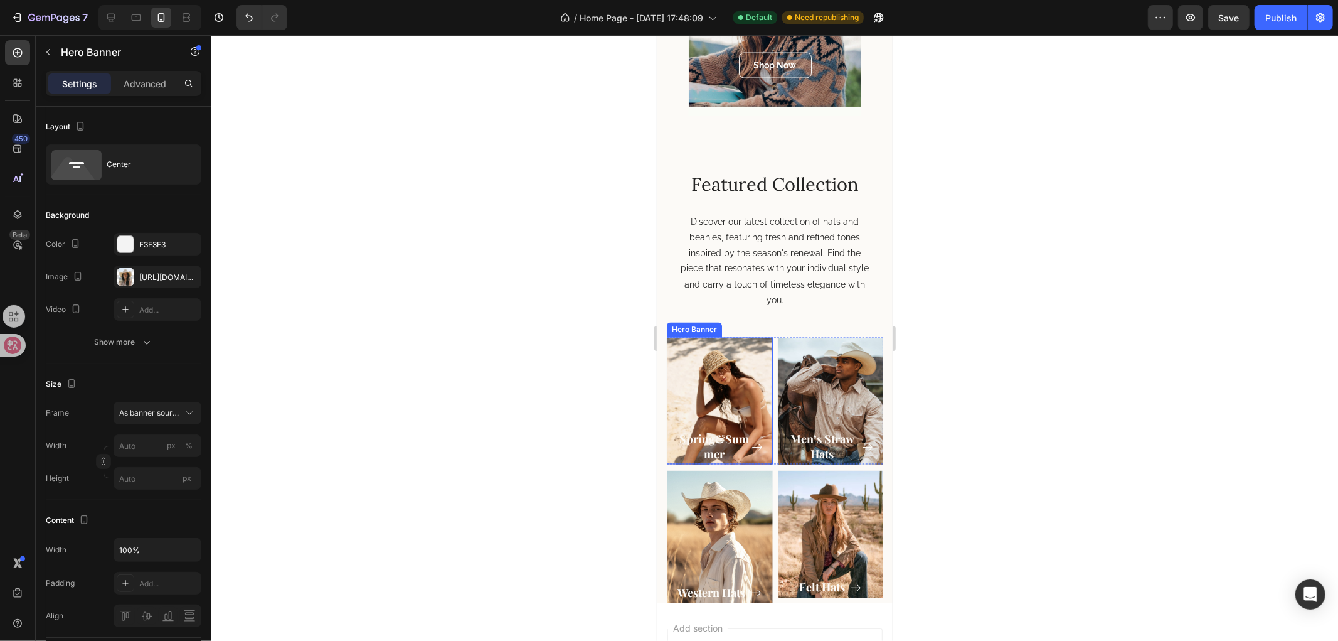
scroll to position [1734, 0]
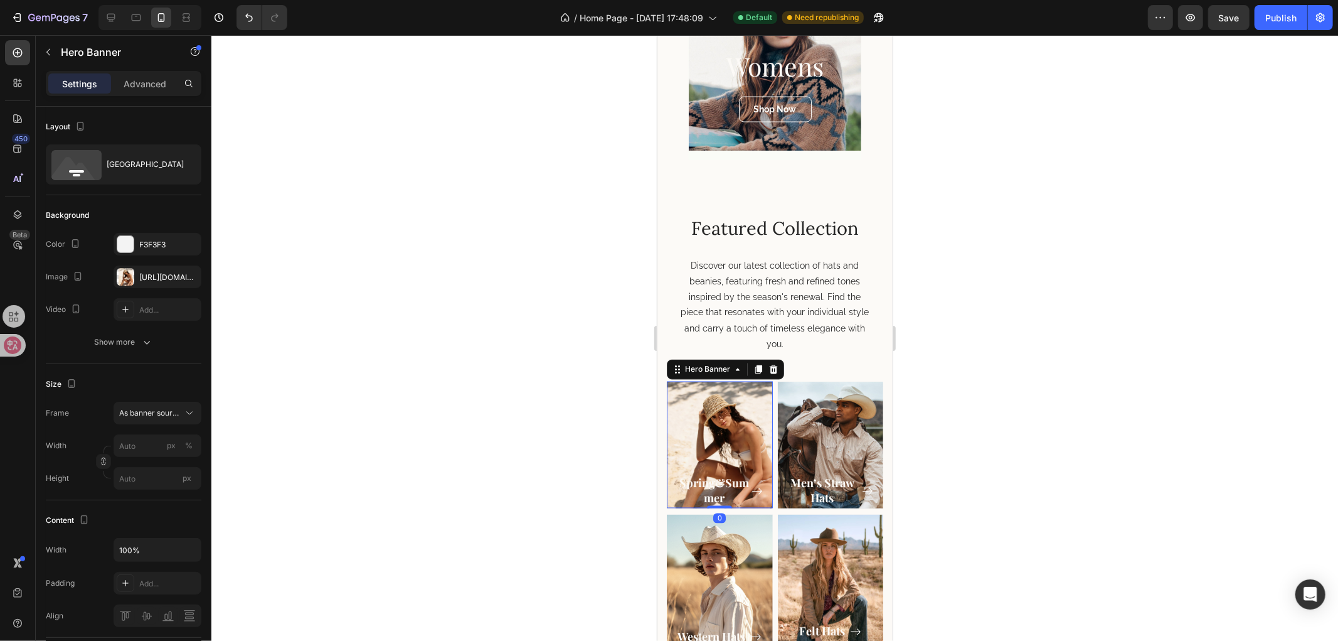
click at [691, 436] on div "Overlay" at bounding box center [719, 444] width 106 height 127
click at [161, 274] on div "[URL][DOMAIN_NAME]" at bounding box center [157, 277] width 36 height 11
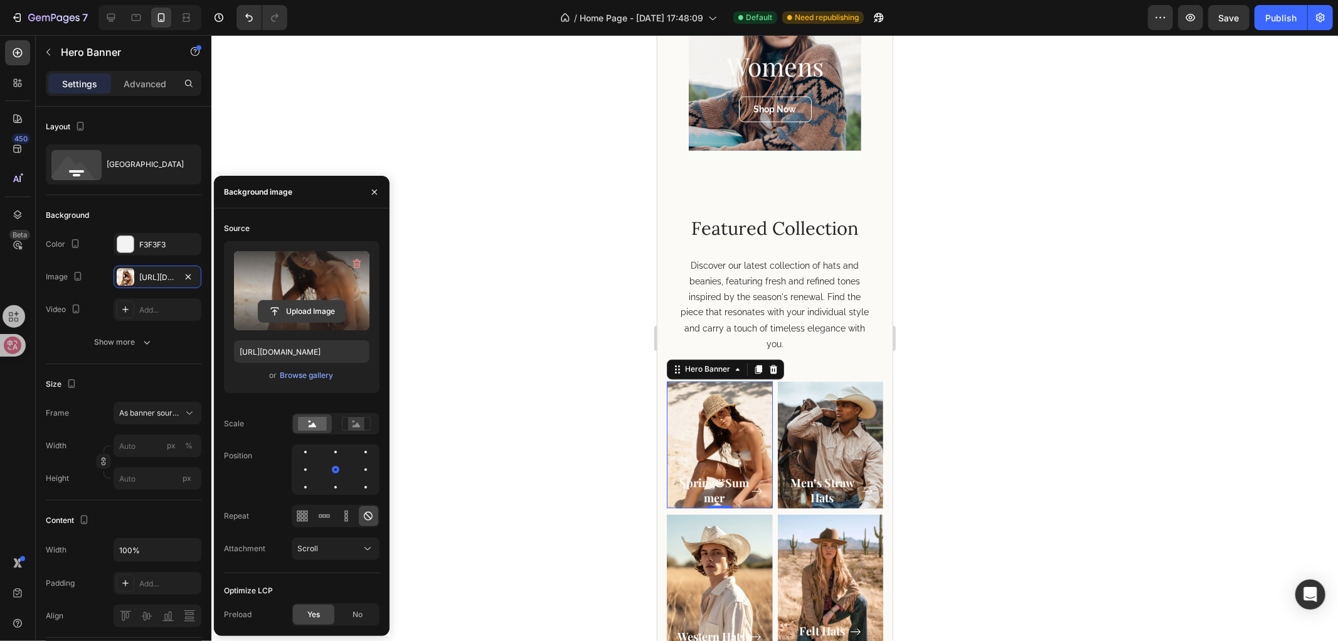
click at [302, 310] on input "file" at bounding box center [302, 311] width 87 height 21
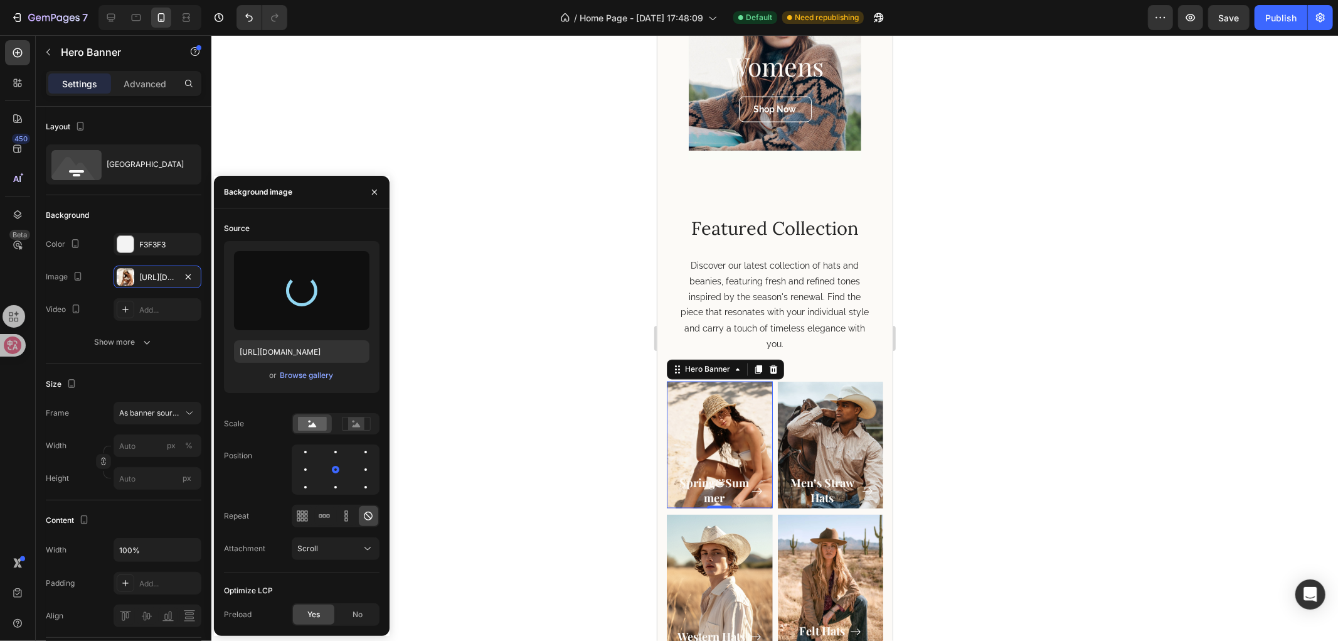
type input "[URL][DOMAIN_NAME]"
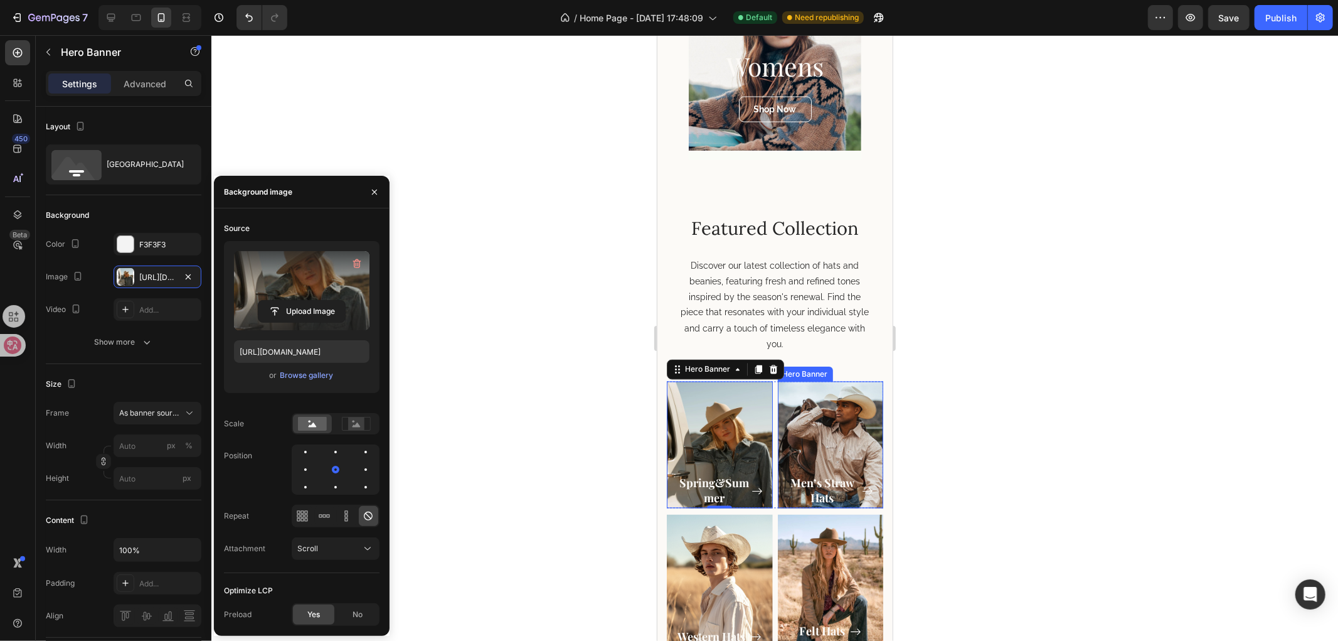
click at [830, 422] on div "Overlay" at bounding box center [830, 444] width 106 height 127
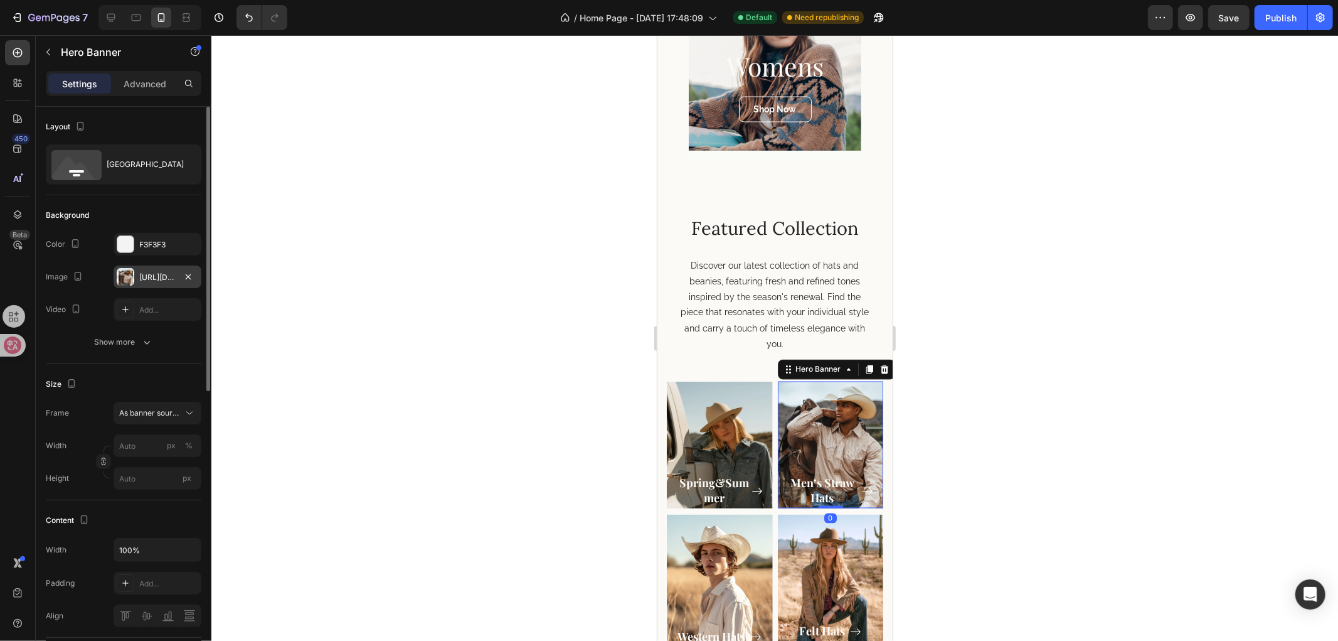
click at [139, 273] on div "[URL][DOMAIN_NAME]" at bounding box center [157, 277] width 36 height 11
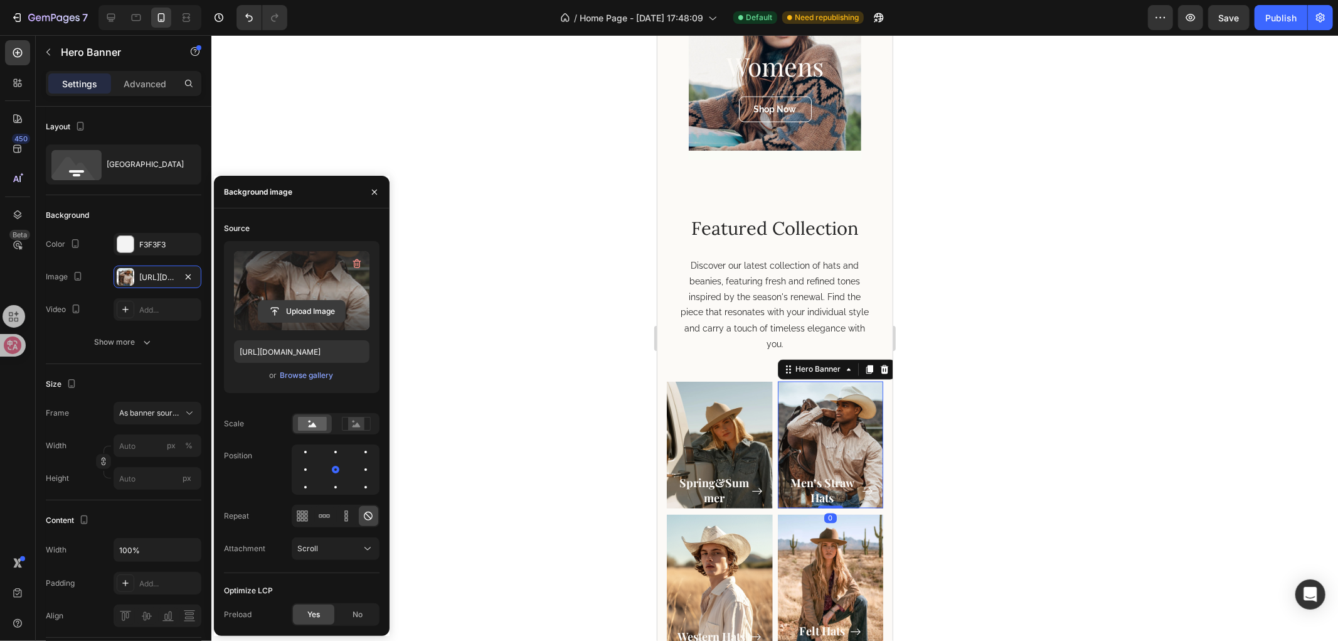
click at [302, 303] on input "file" at bounding box center [302, 311] width 87 height 21
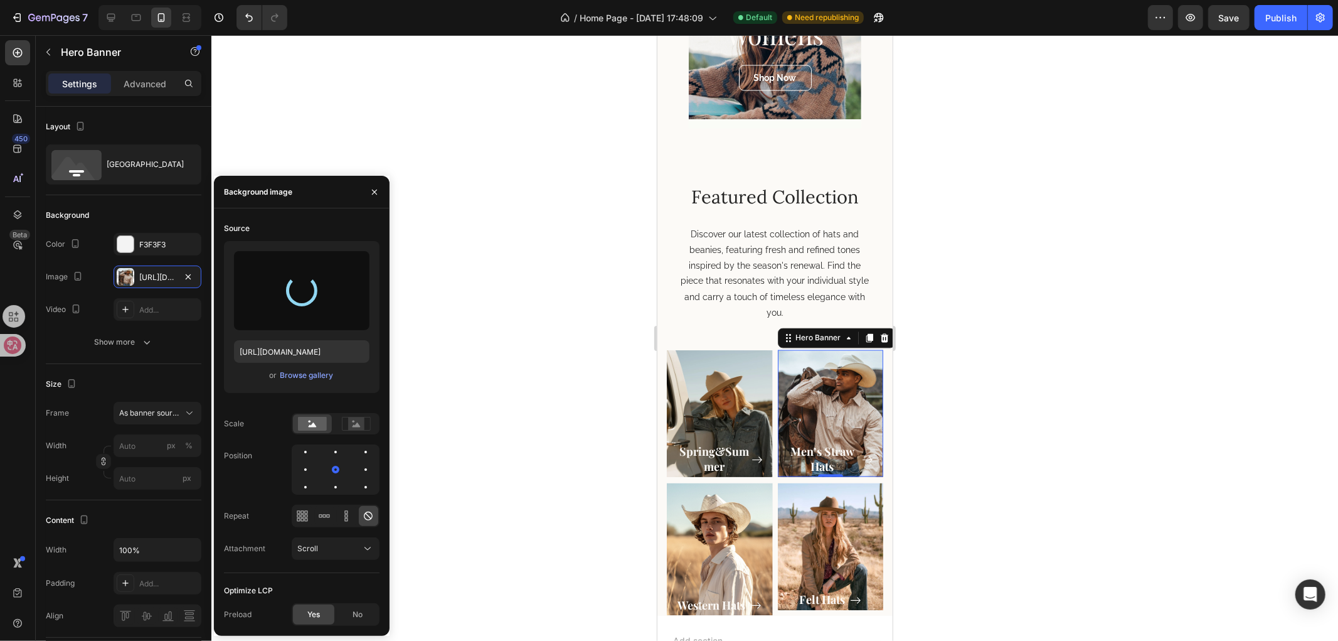
type input "[URL][DOMAIN_NAME]"
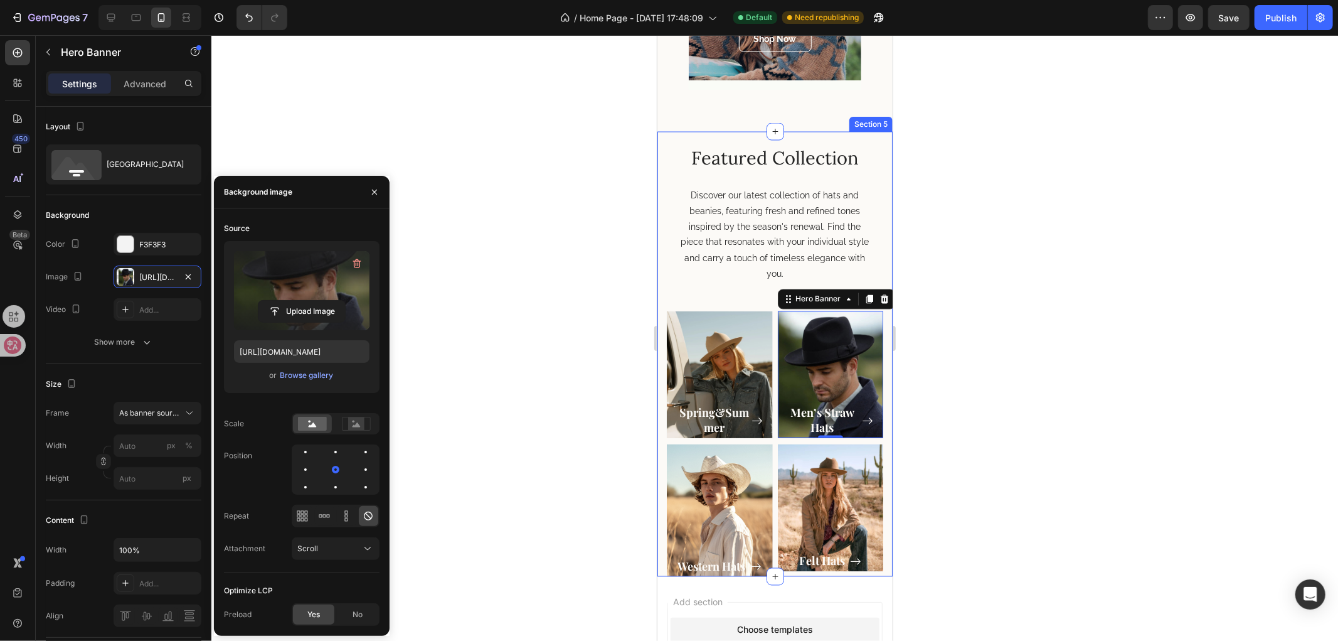
scroll to position [1874, 0]
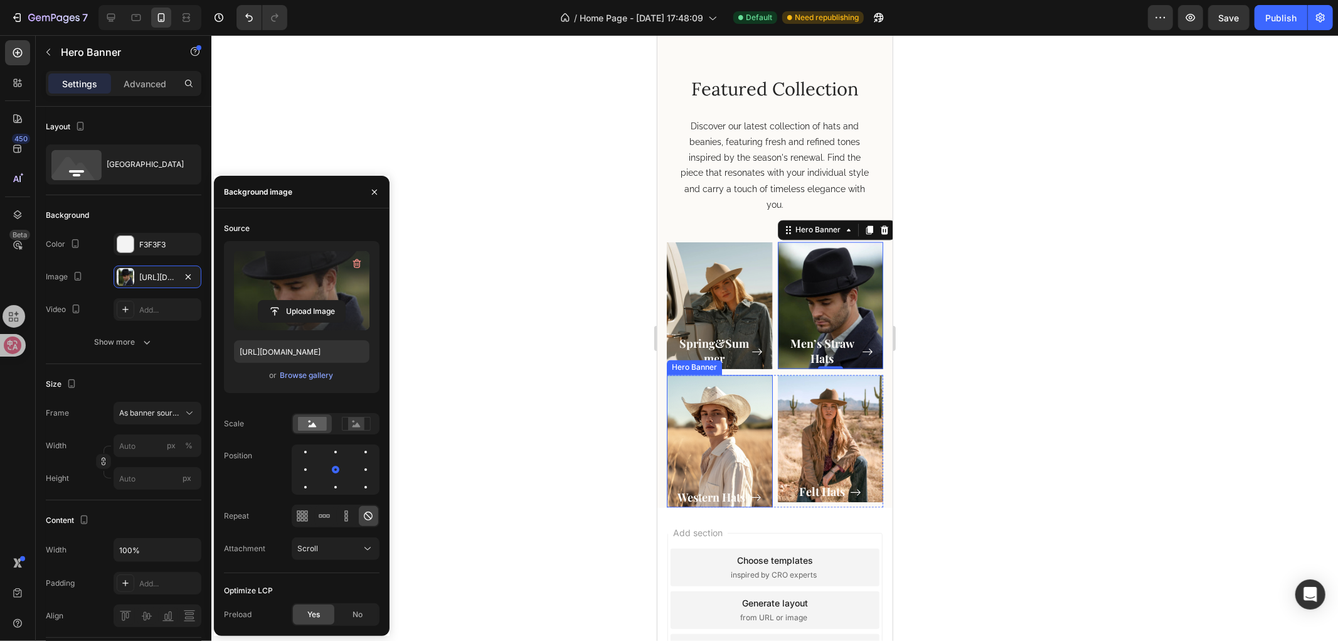
click at [717, 433] on div "Overlay" at bounding box center [719, 441] width 106 height 132
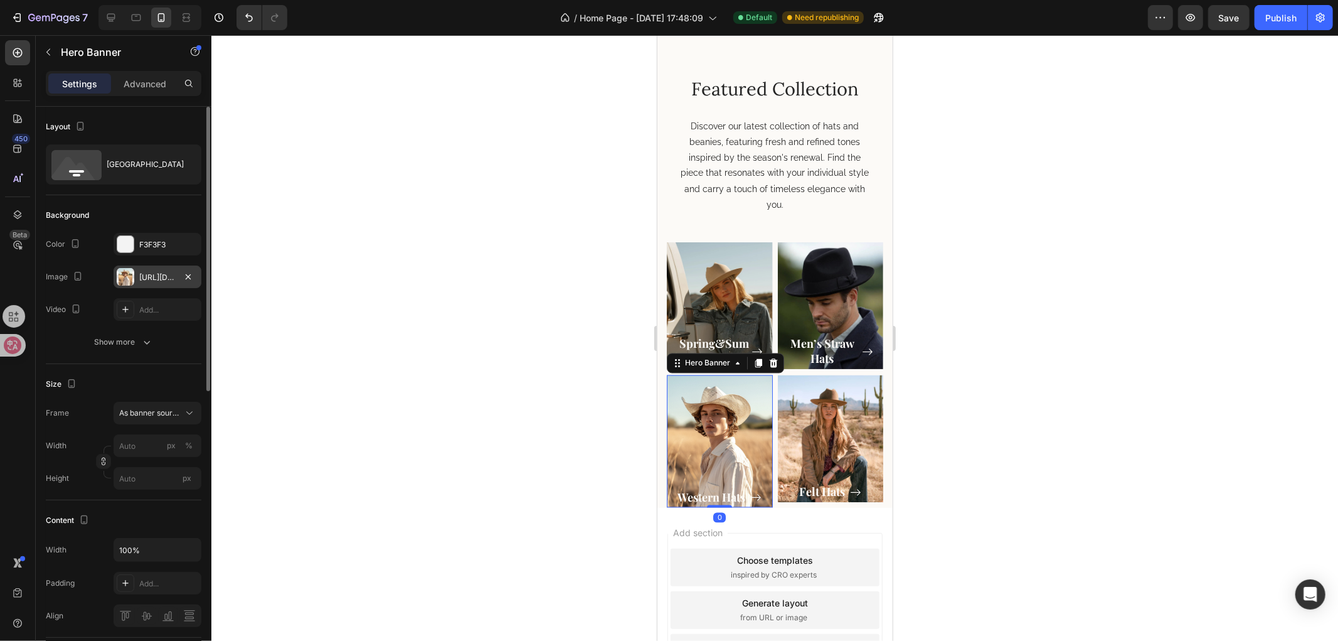
click at [127, 268] on div at bounding box center [126, 277] width 18 height 18
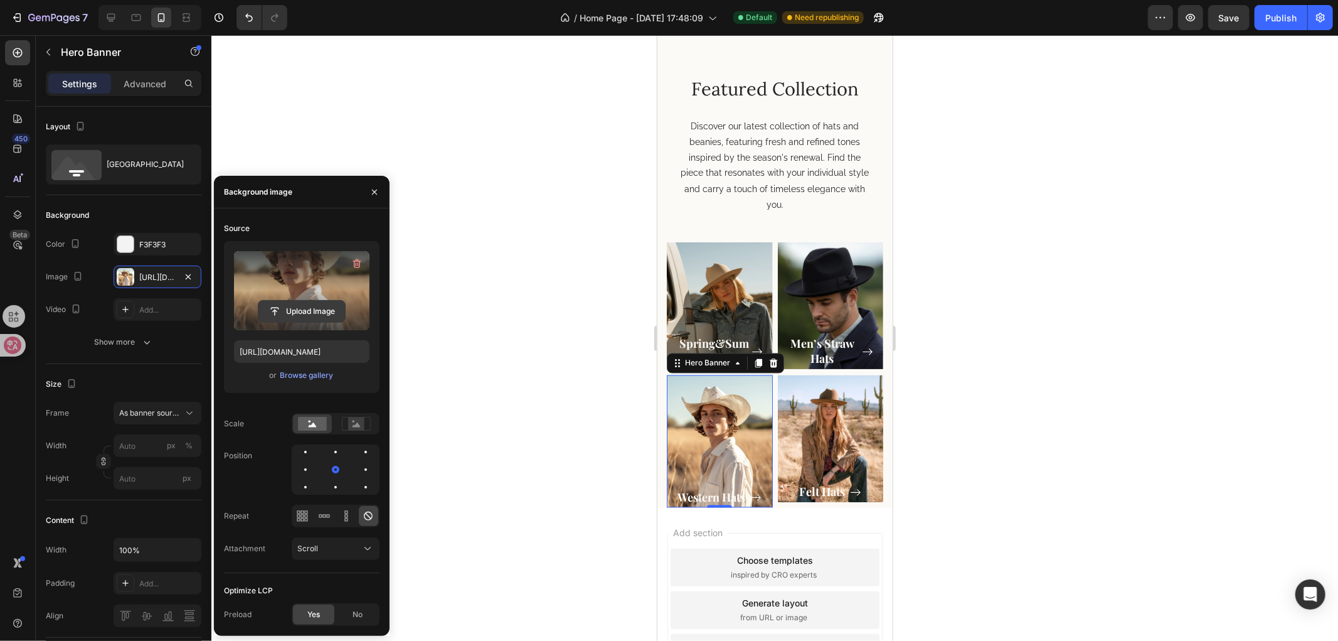
click at [297, 309] on input "file" at bounding box center [302, 311] width 87 height 21
click at [291, 314] on input "file" at bounding box center [302, 311] width 87 height 21
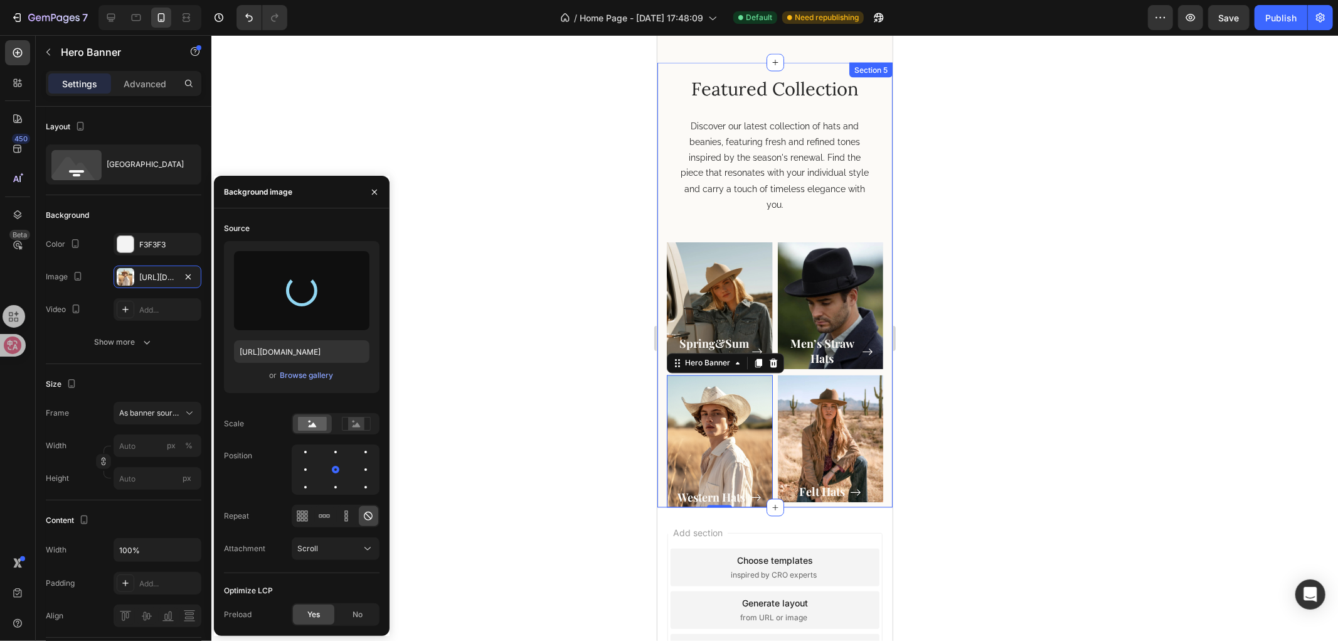
type input "[URL][DOMAIN_NAME]"
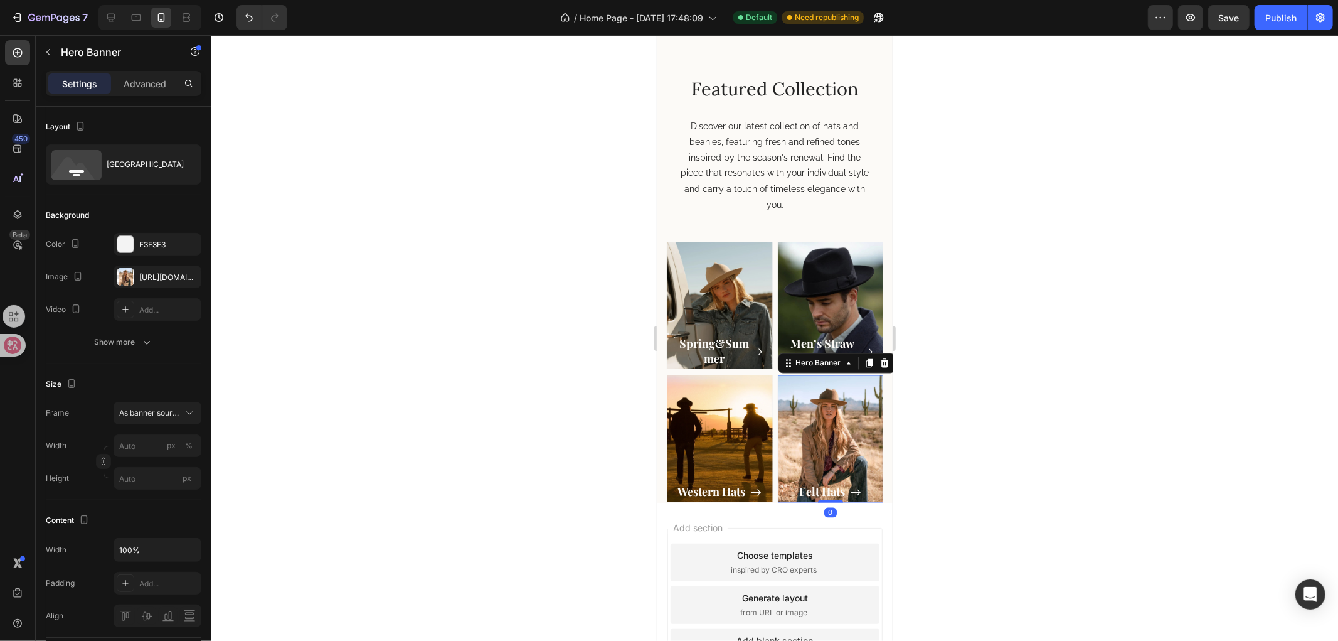
click at [826, 420] on div "Overlay" at bounding box center [830, 438] width 106 height 127
click at [162, 272] on div "[URL][DOMAIN_NAME]" at bounding box center [157, 277] width 36 height 11
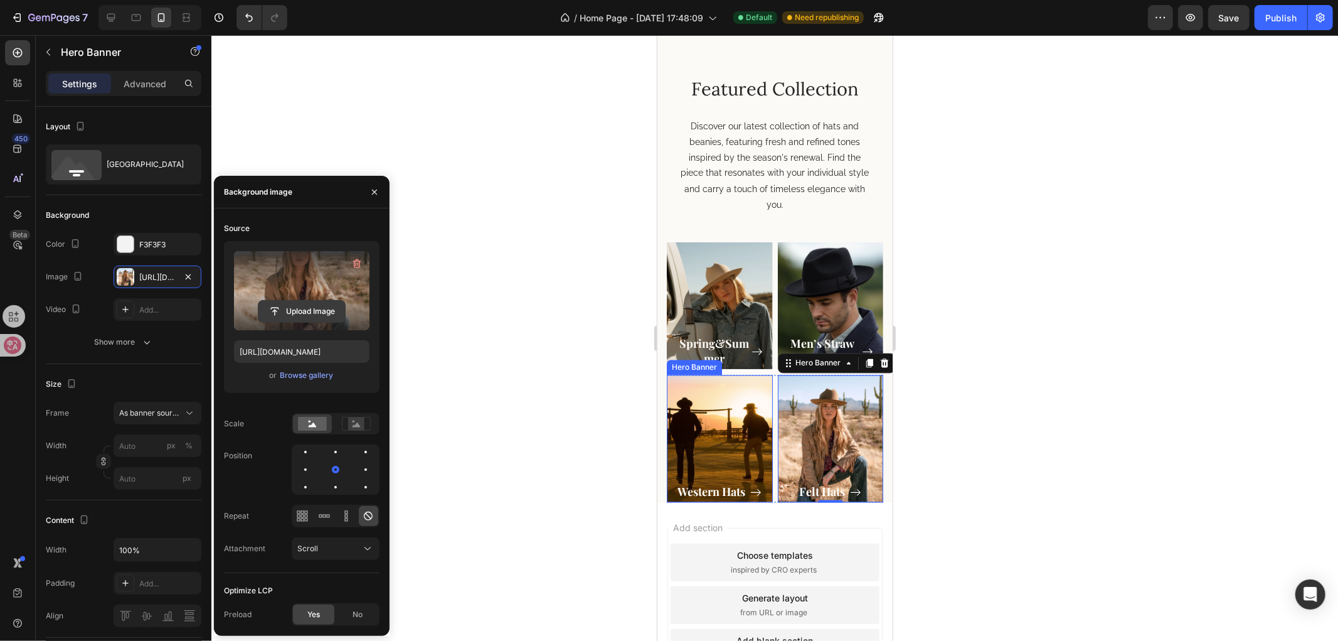
click at [293, 304] on input "file" at bounding box center [302, 311] width 87 height 21
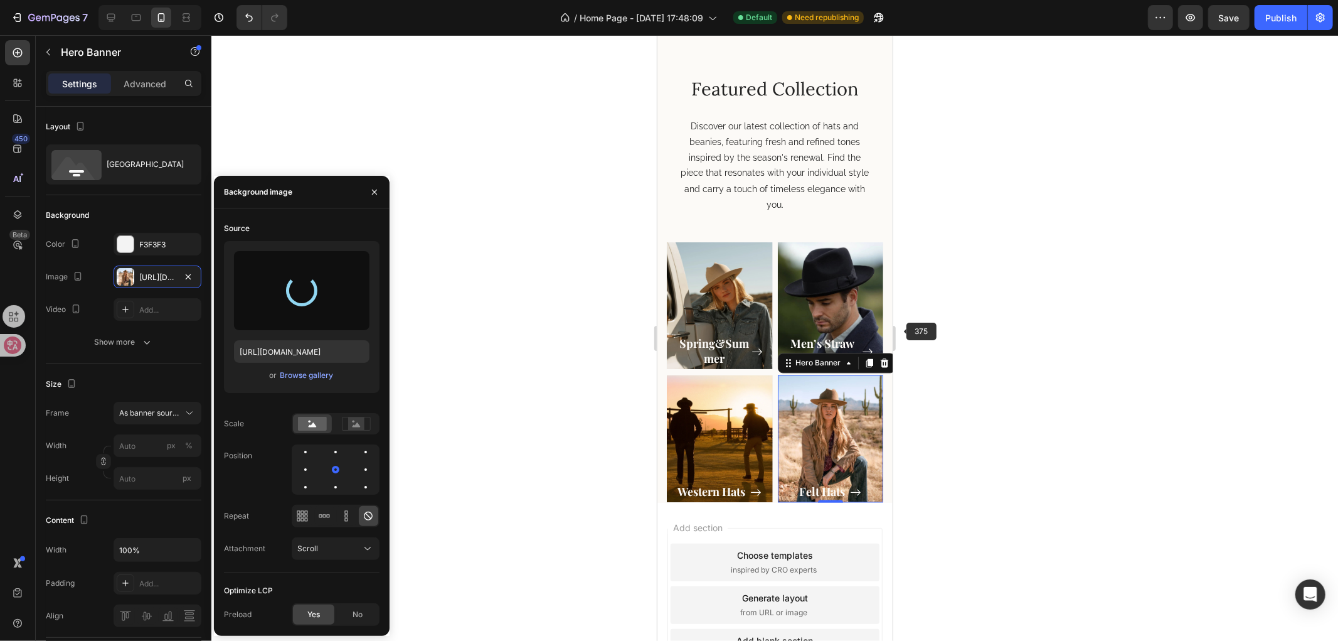
type input "[URL][DOMAIN_NAME]"
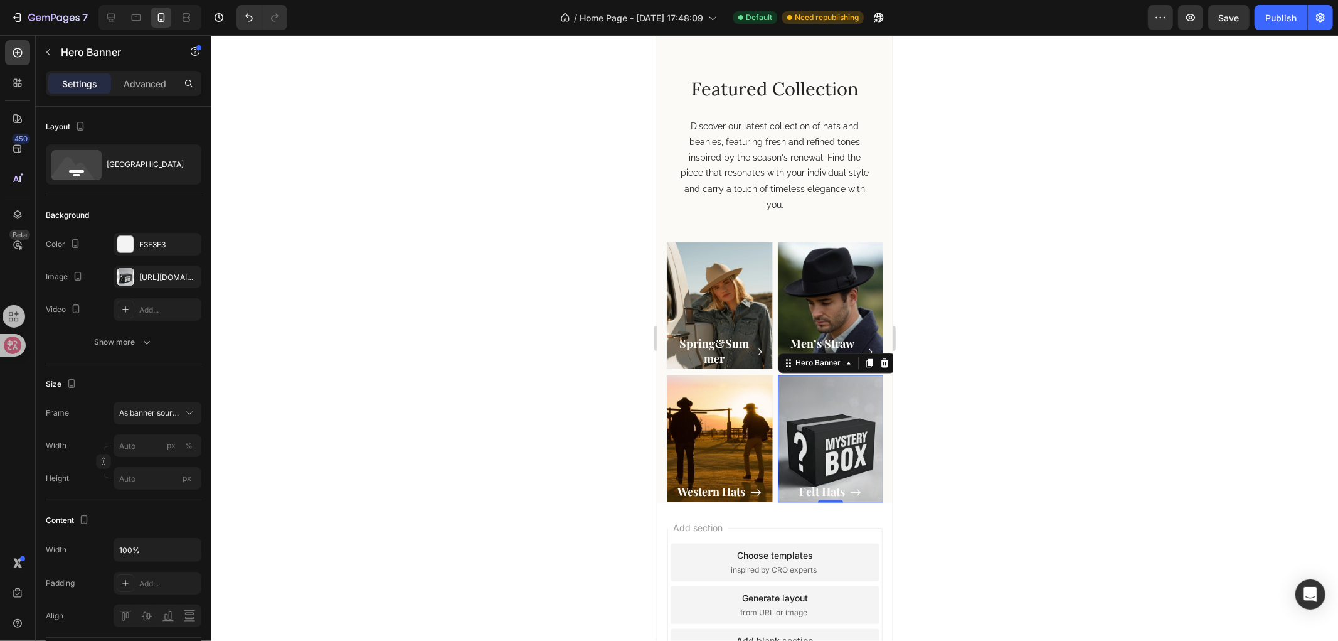
click at [990, 376] on div at bounding box center [774, 337] width 1127 height 605
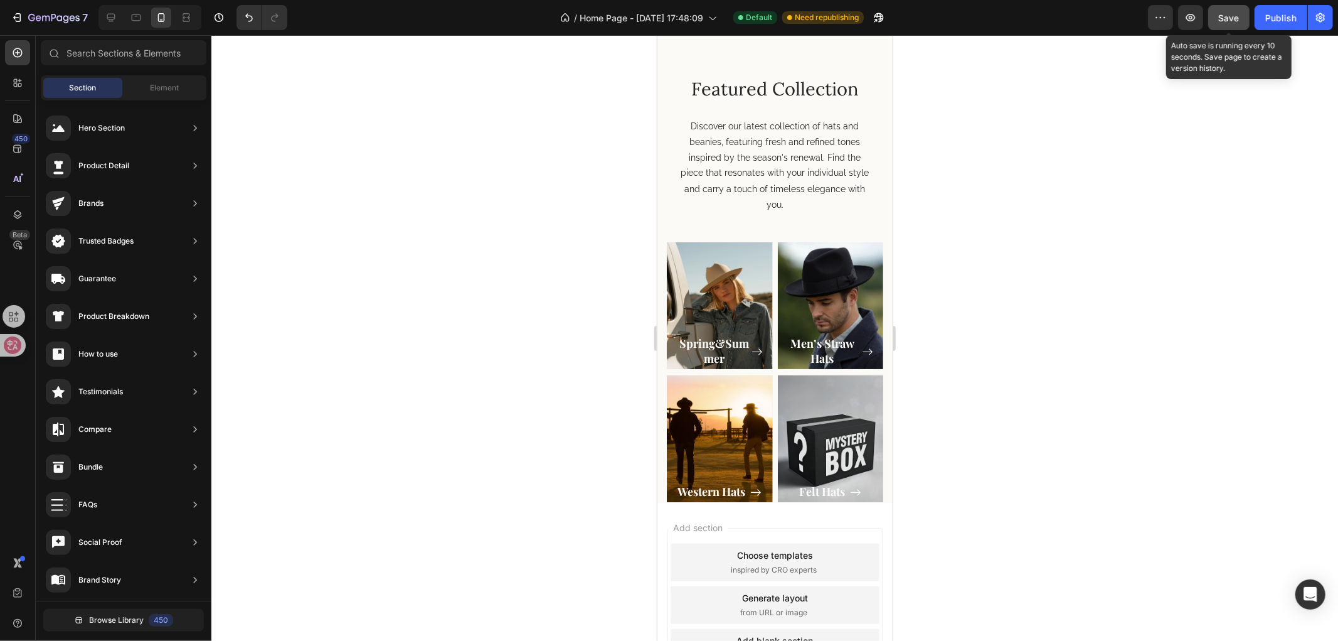
click at [1227, 19] on span "Save" at bounding box center [1229, 18] width 21 height 11
click at [115, 13] on icon at bounding box center [111, 17] width 13 height 13
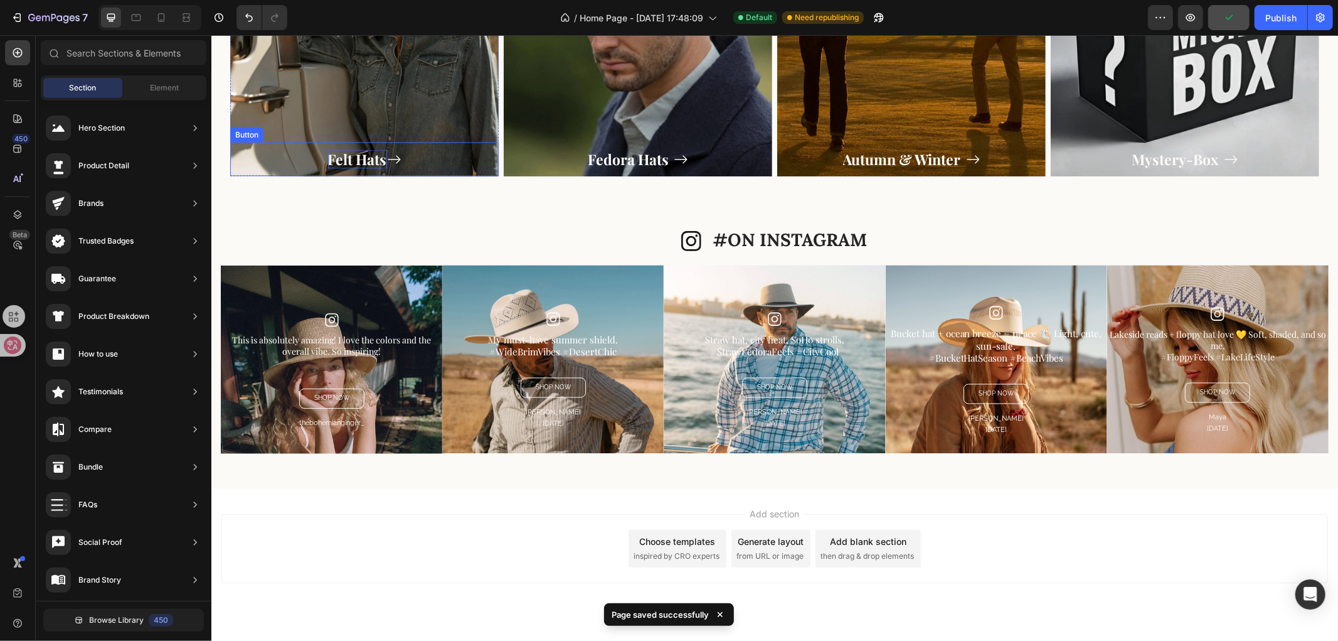
click at [351, 164] on p "Felt Hats" at bounding box center [357, 158] width 59 height 19
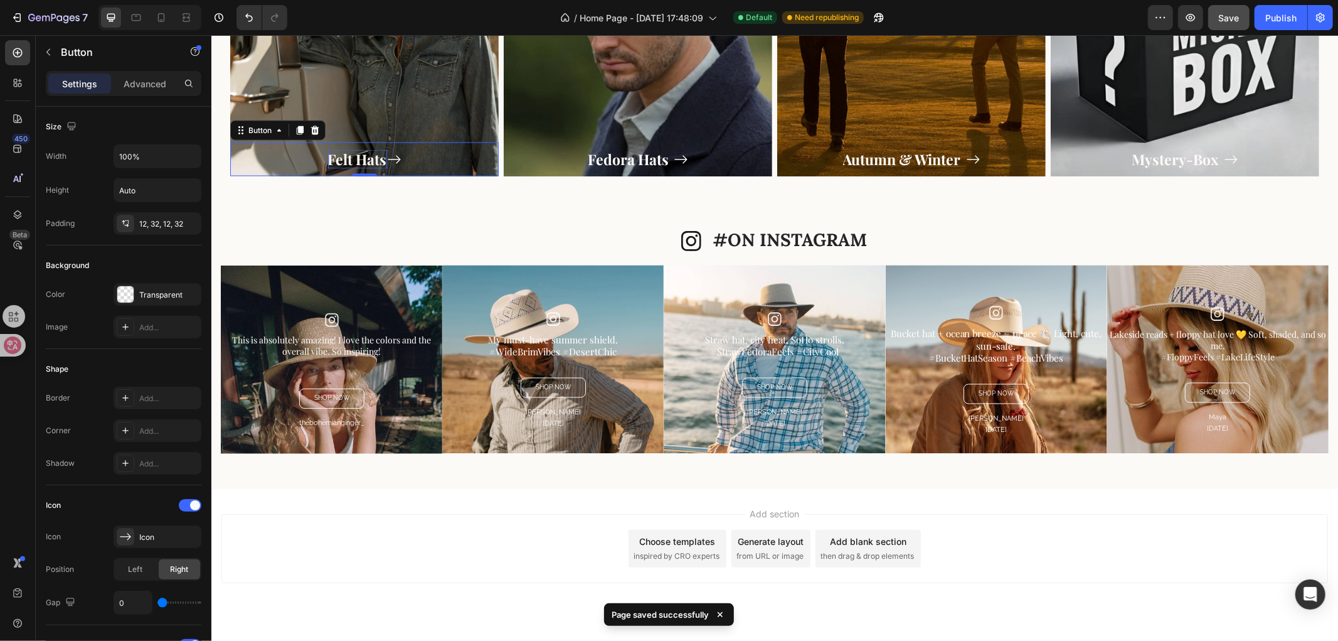
click at [367, 159] on p "Felt Hats" at bounding box center [357, 158] width 59 height 19
copy p "Felt Hats"
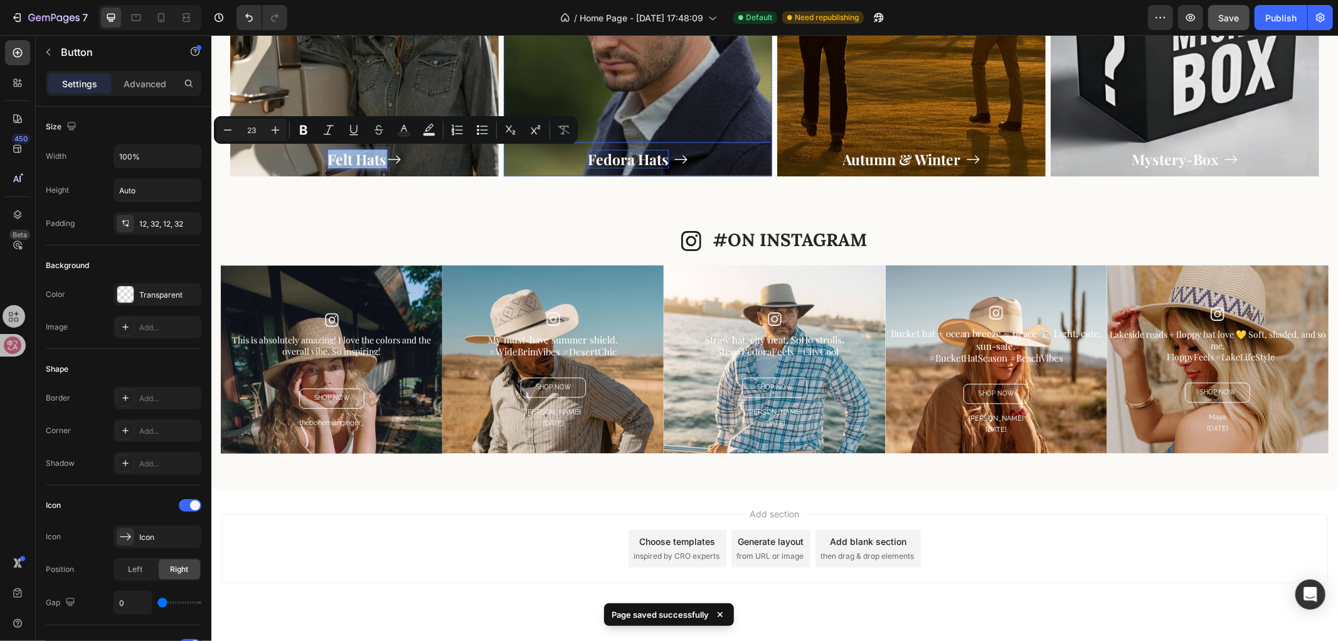
click at [622, 159] on p "Fedora Hats" at bounding box center [627, 158] width 81 height 19
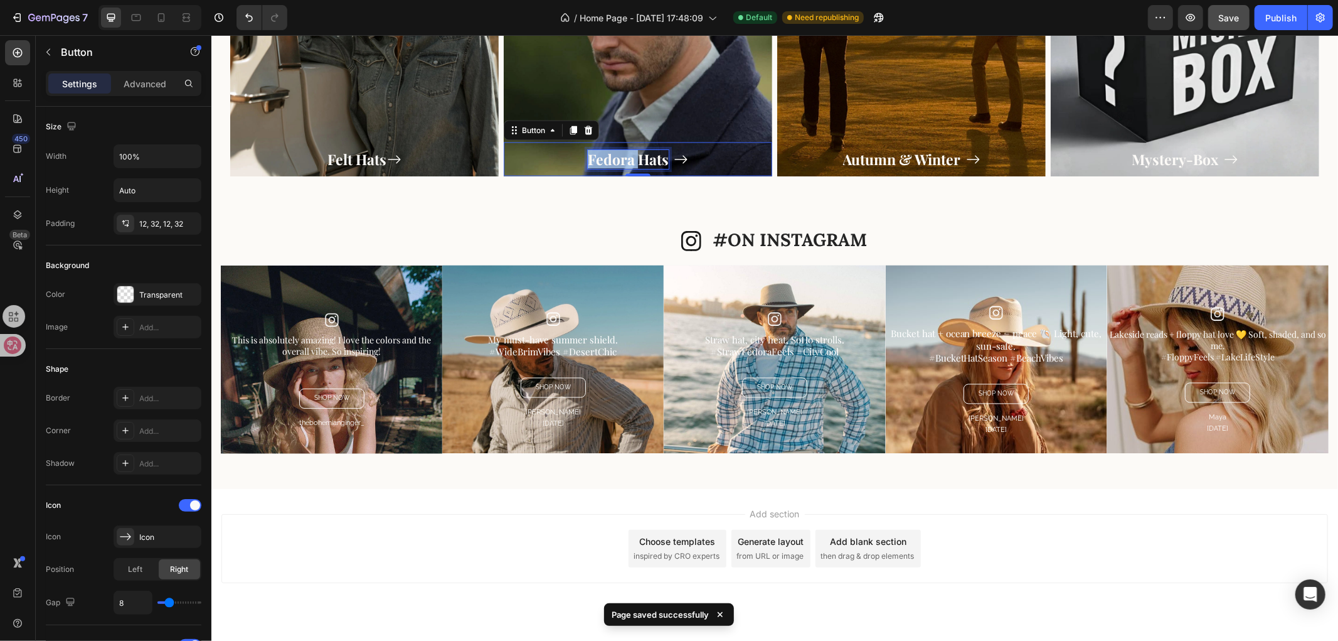
click at [622, 159] on p "Fedora Hats" at bounding box center [627, 158] width 81 height 19
copy p "Fedora Hats"
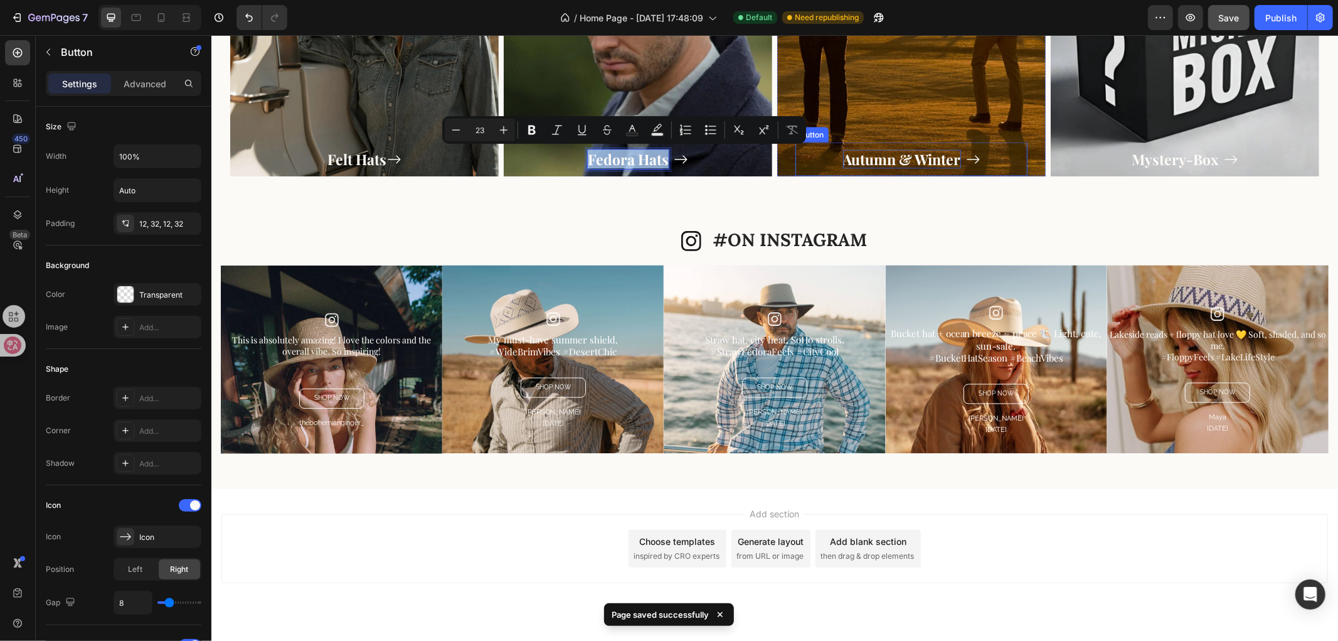
click at [914, 154] on p "Autumn & Winter" at bounding box center [902, 158] width 118 height 19
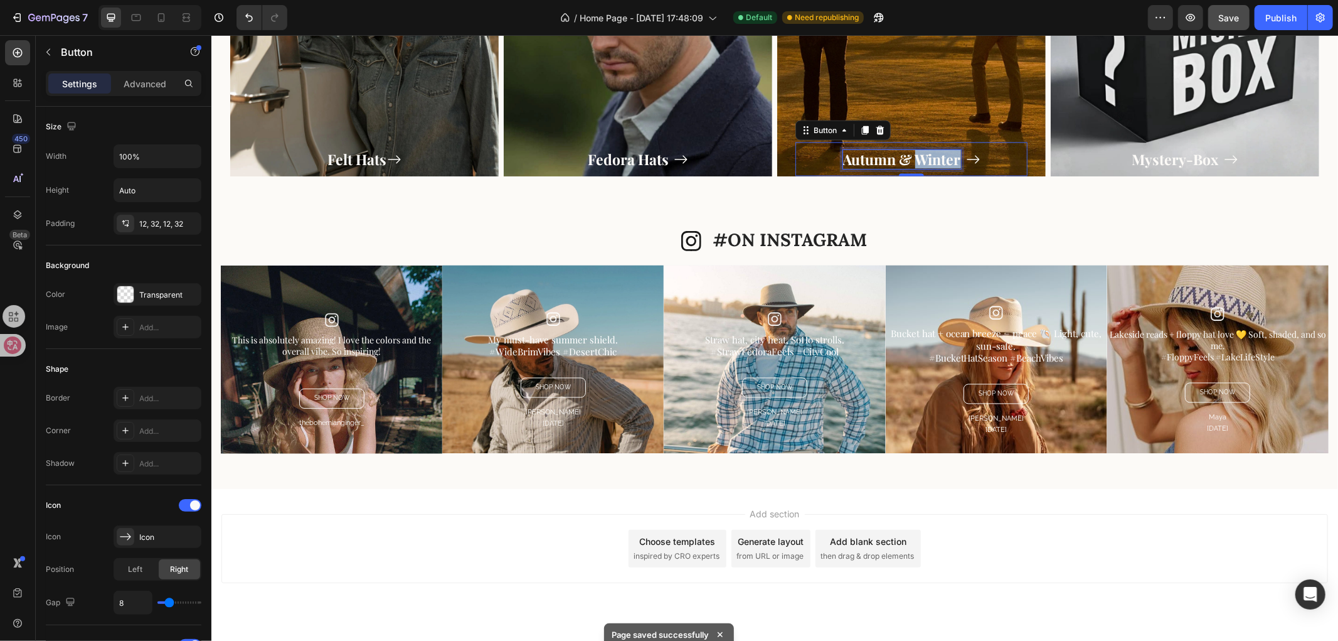
click at [914, 154] on p "Autumn & Winter" at bounding box center [902, 158] width 118 height 19
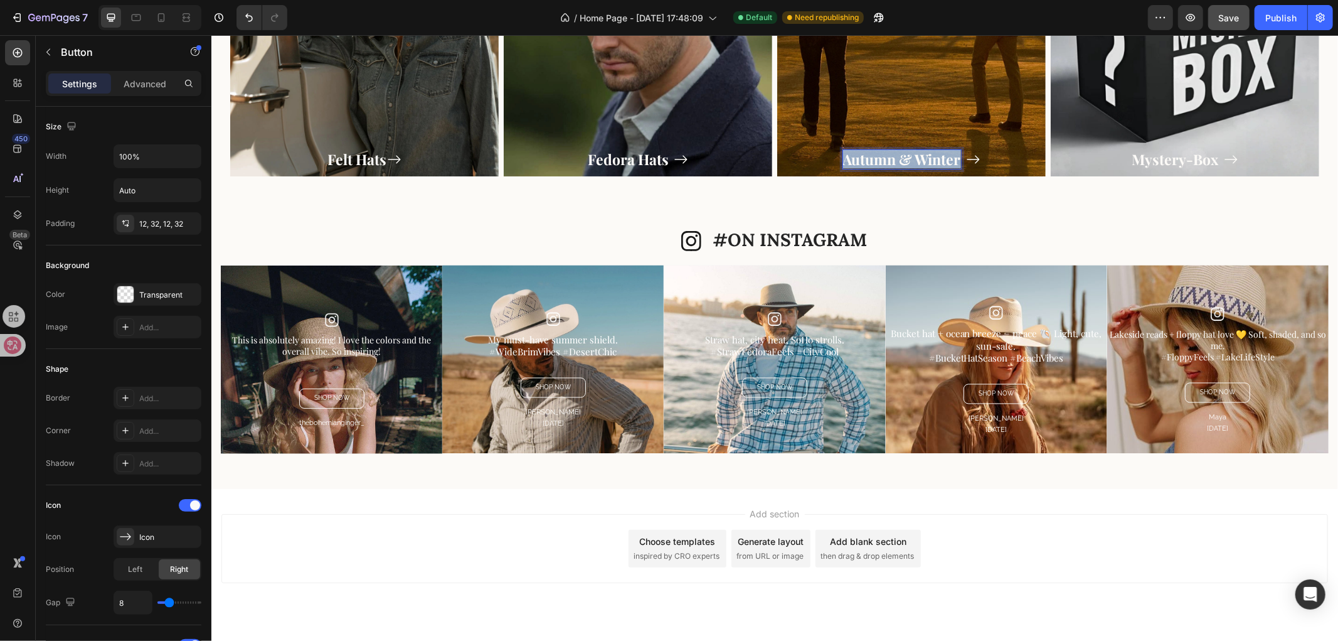
copy p "Autumn & Winter"
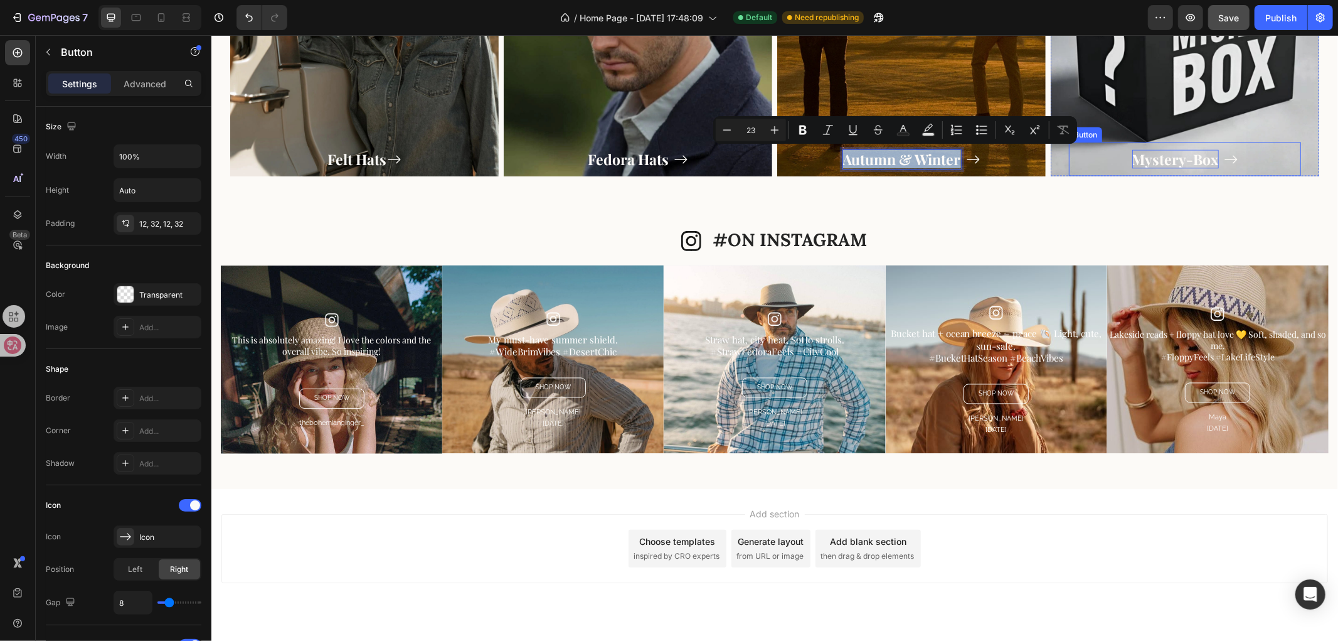
click at [1174, 160] on p "Mystery-Box" at bounding box center [1175, 158] width 87 height 19
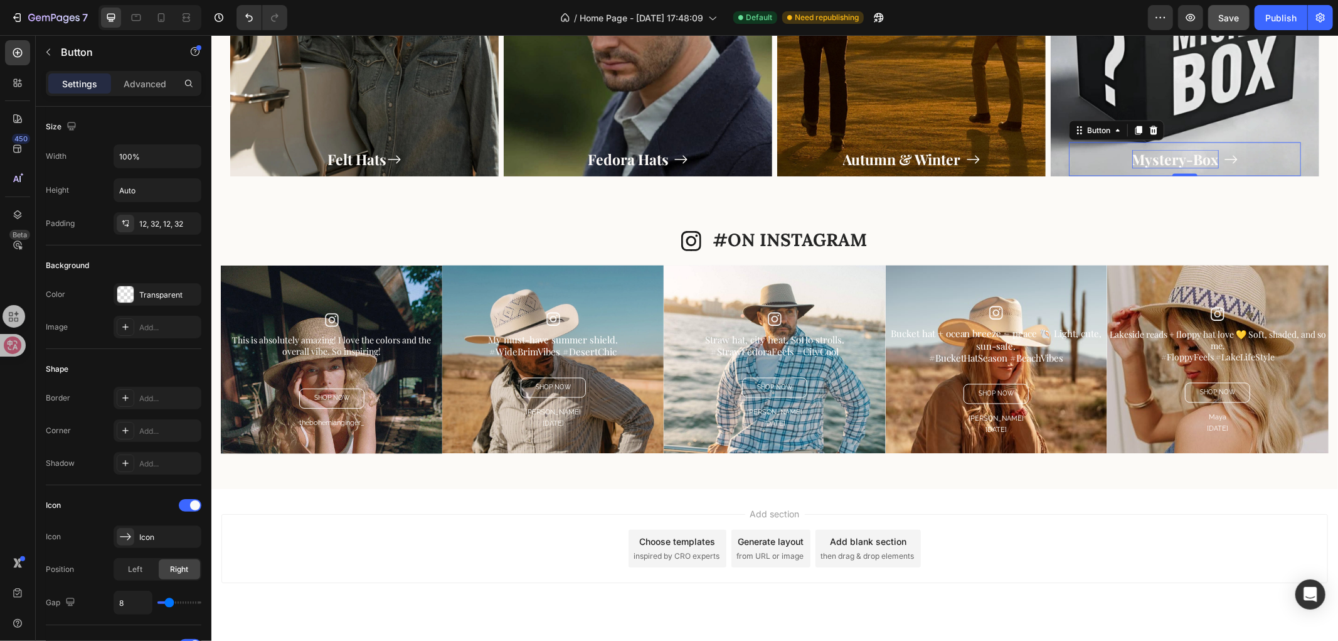
click at [1174, 160] on p "Mystery-Box" at bounding box center [1175, 158] width 87 height 19
copy p "Mystery-Box"
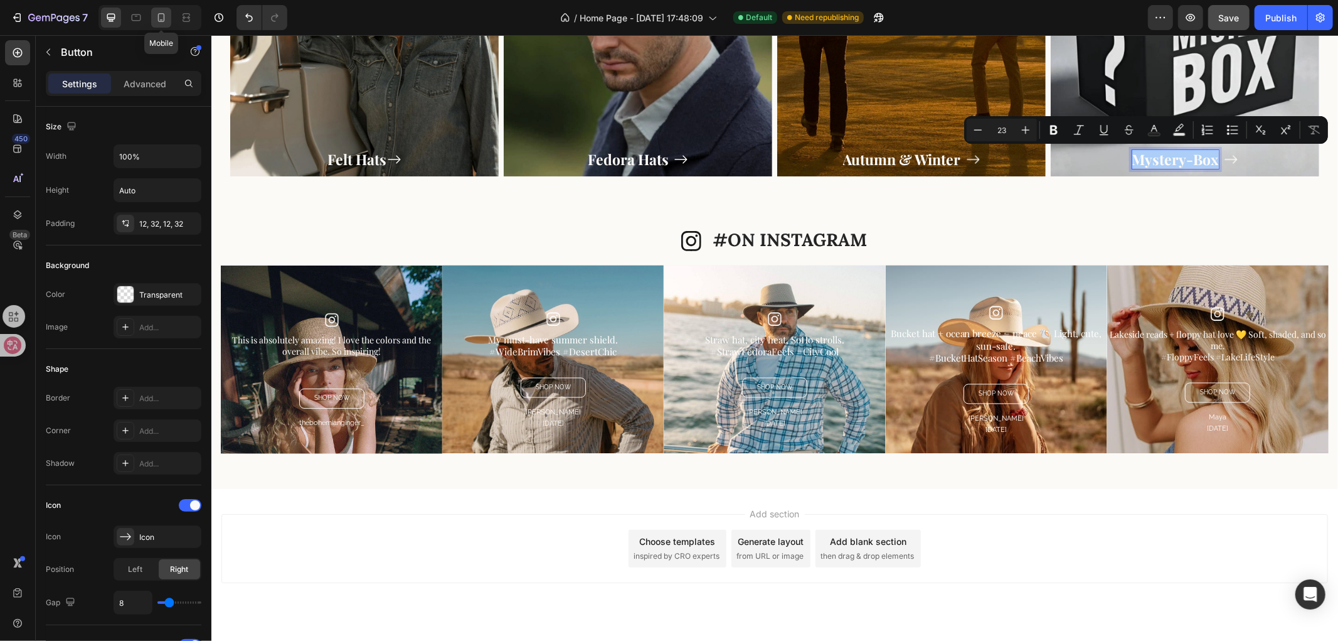
click at [162, 13] on icon at bounding box center [161, 17] width 13 height 13
type input "20"
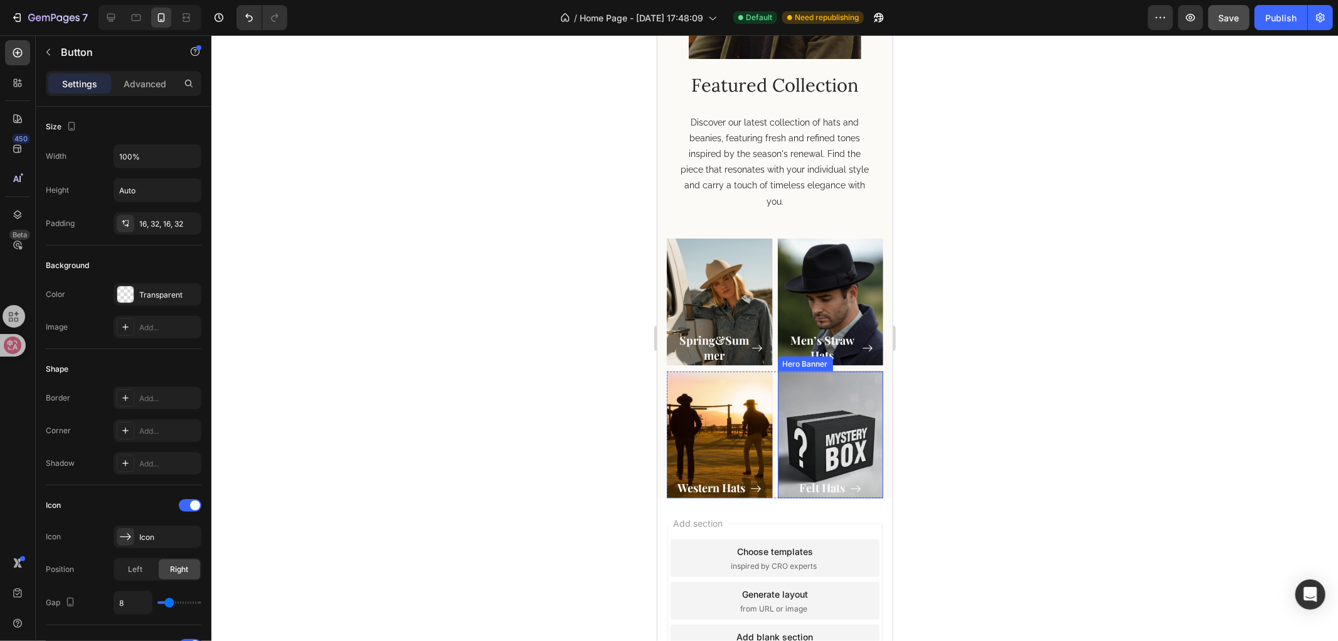
scroll to position [1551, 0]
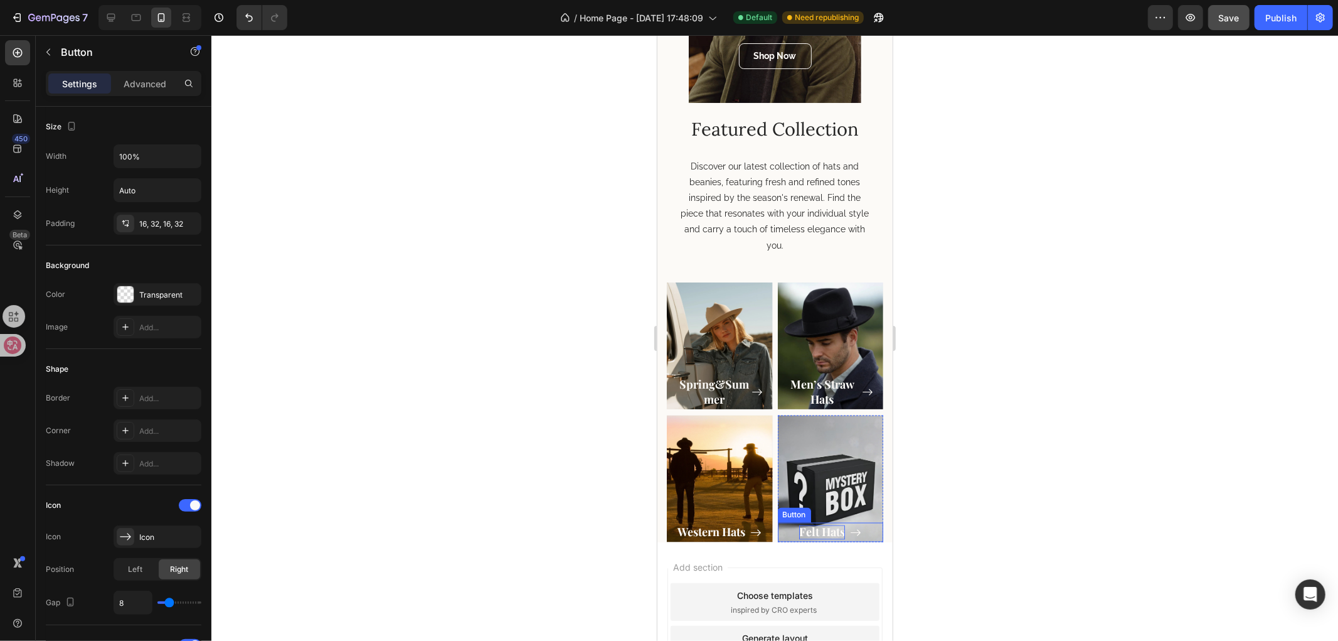
click at [820, 525] on p "Felt Hats" at bounding box center [822, 532] width 46 height 14
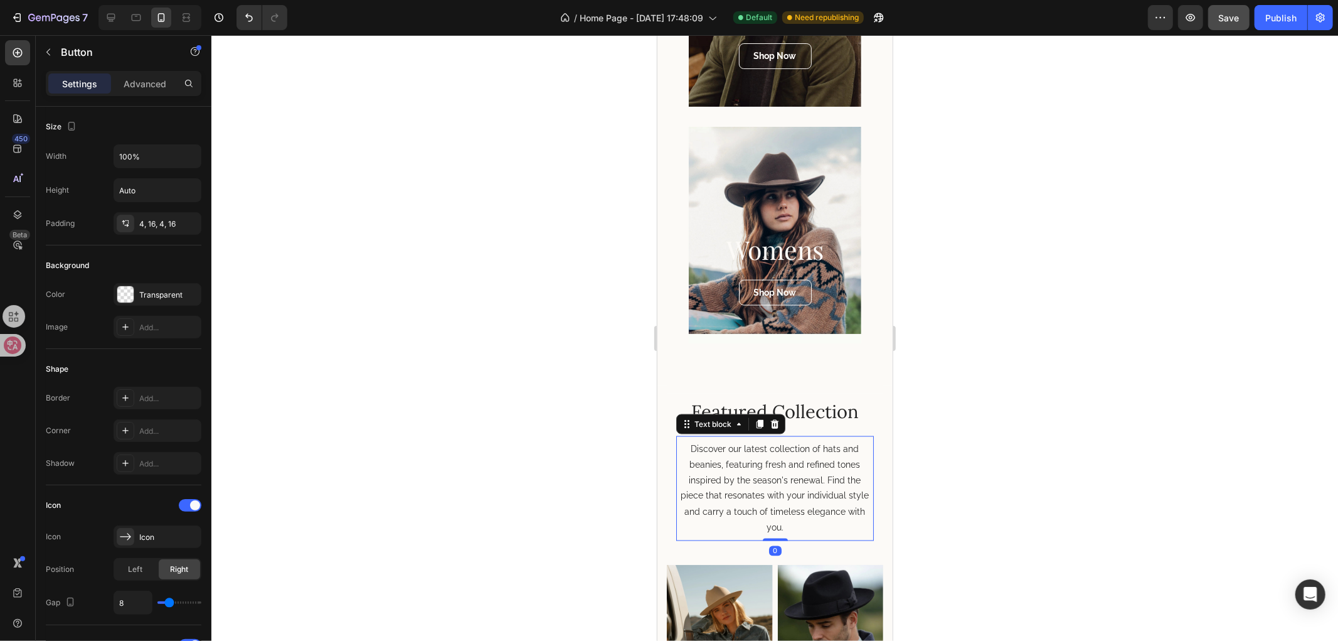
click at [820, 515] on p "Discover our latest collection of hats and beanies, featuring fresh and refined…" at bounding box center [774, 487] width 193 height 95
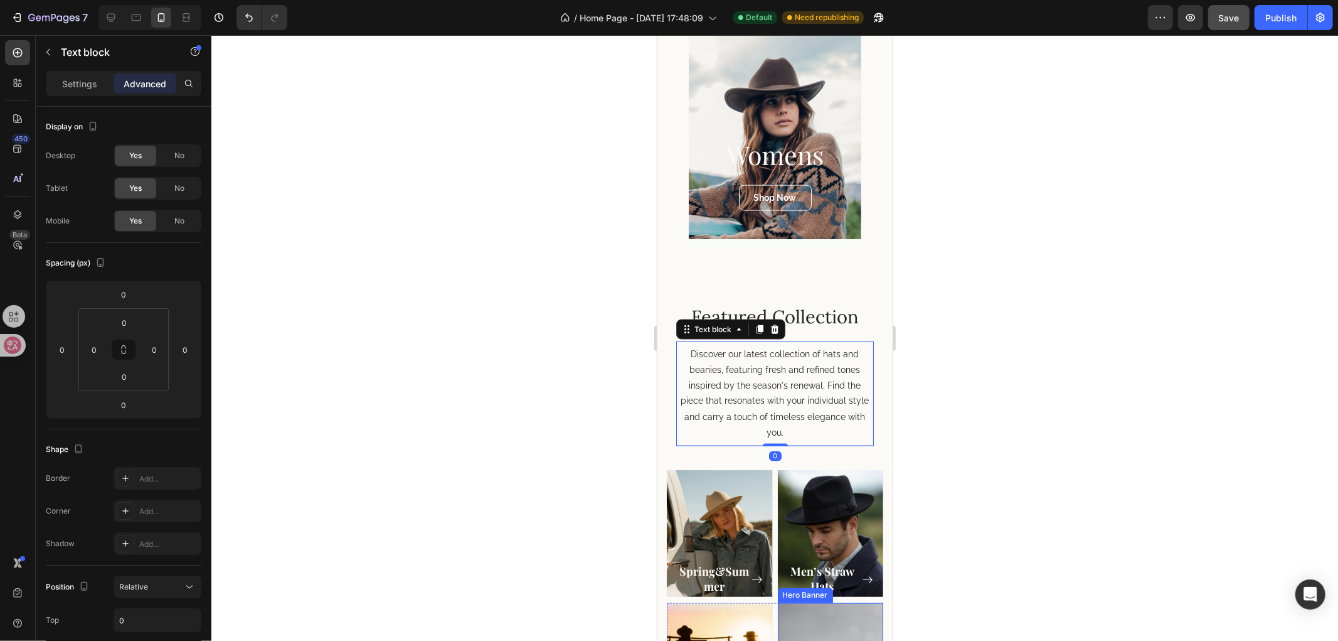
scroll to position [1927, 0]
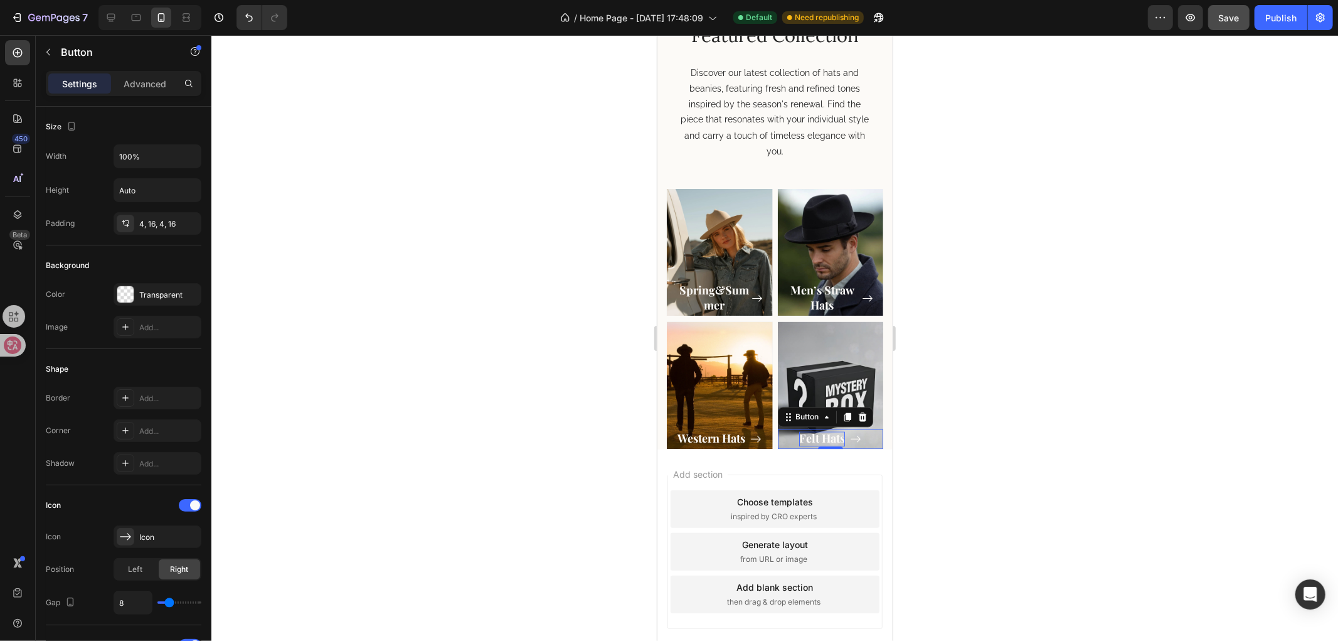
click at [814, 431] on p "Felt Hats" at bounding box center [822, 438] width 46 height 14
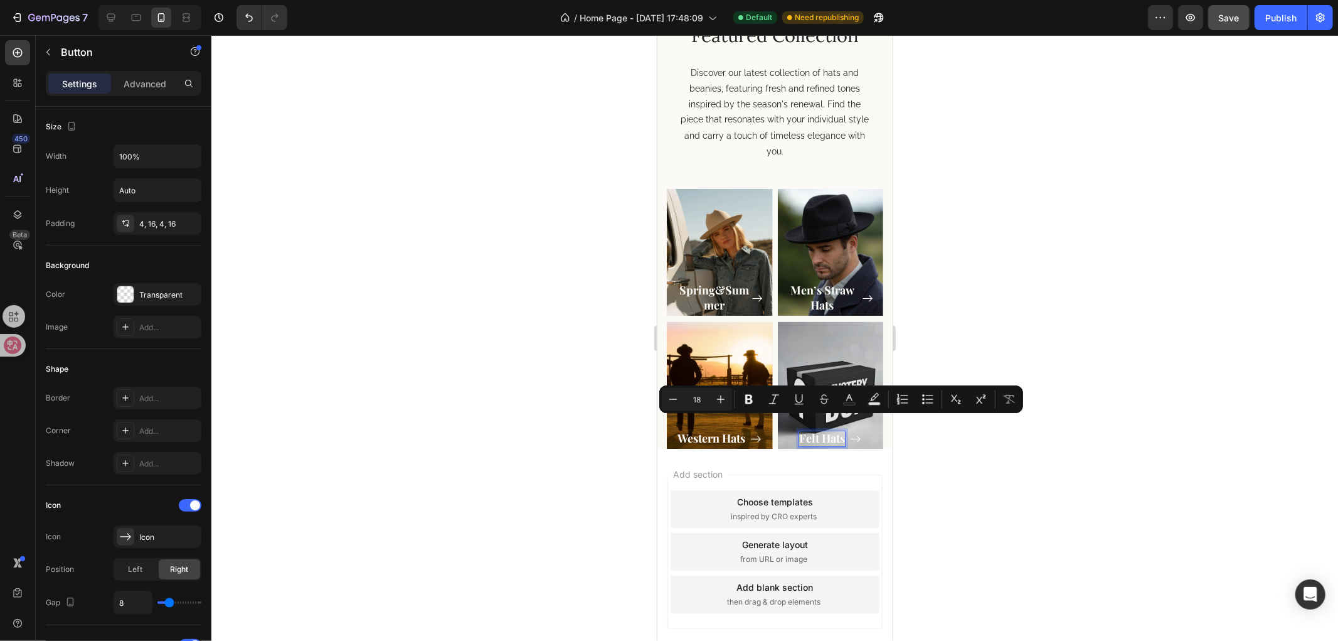
scroll to position [1912, 0]
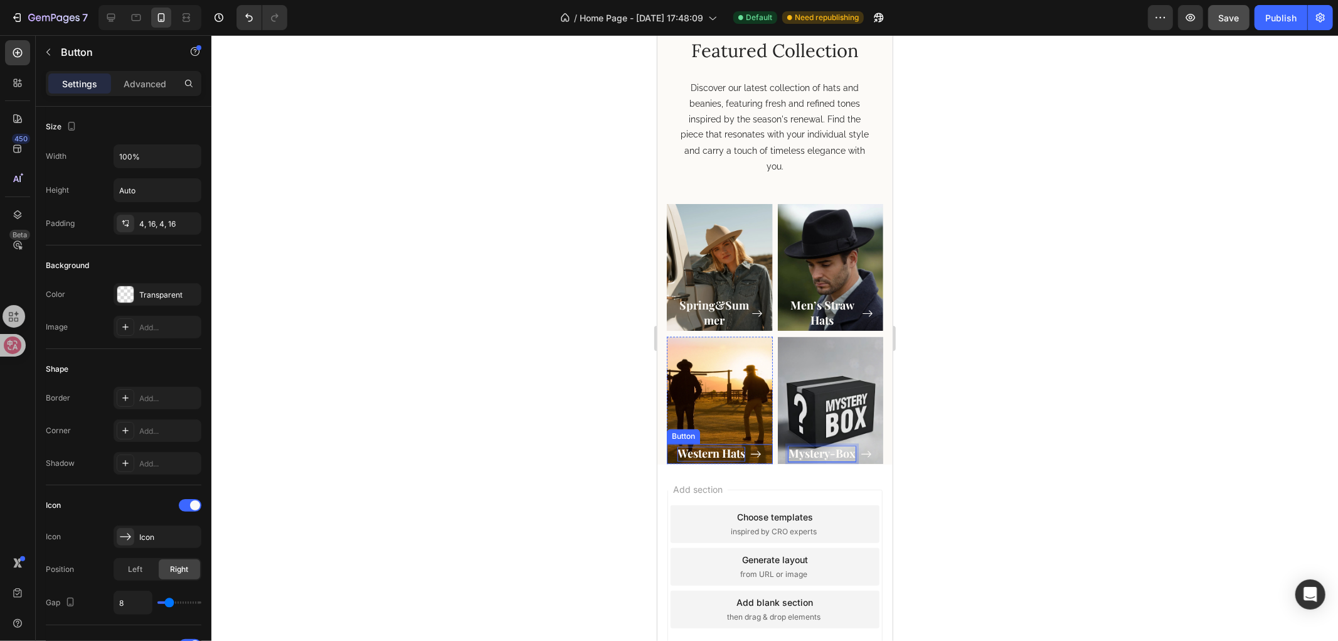
click at [716, 446] on p "Western Hats" at bounding box center [711, 453] width 68 height 14
click at [818, 299] on p "Men’s Straw Hats" at bounding box center [822, 312] width 70 height 29
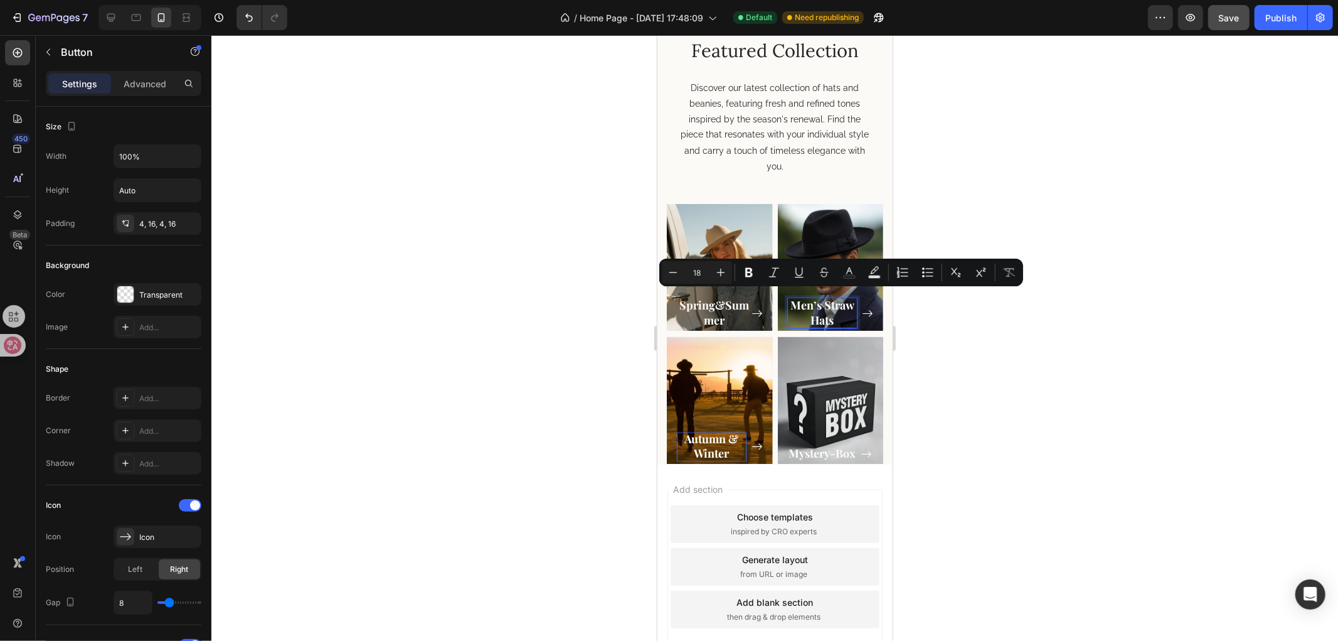
scroll to position [1927, 0]
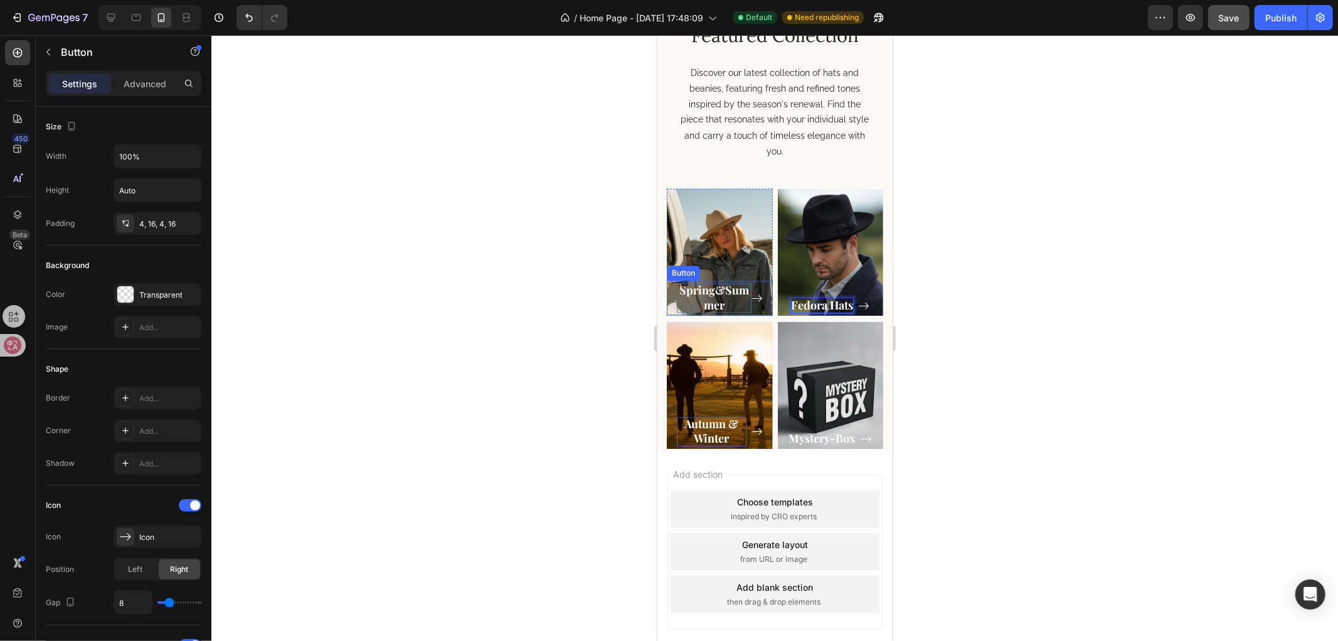
click at [722, 285] on p "Spring&Summer" at bounding box center [713, 297] width 75 height 29
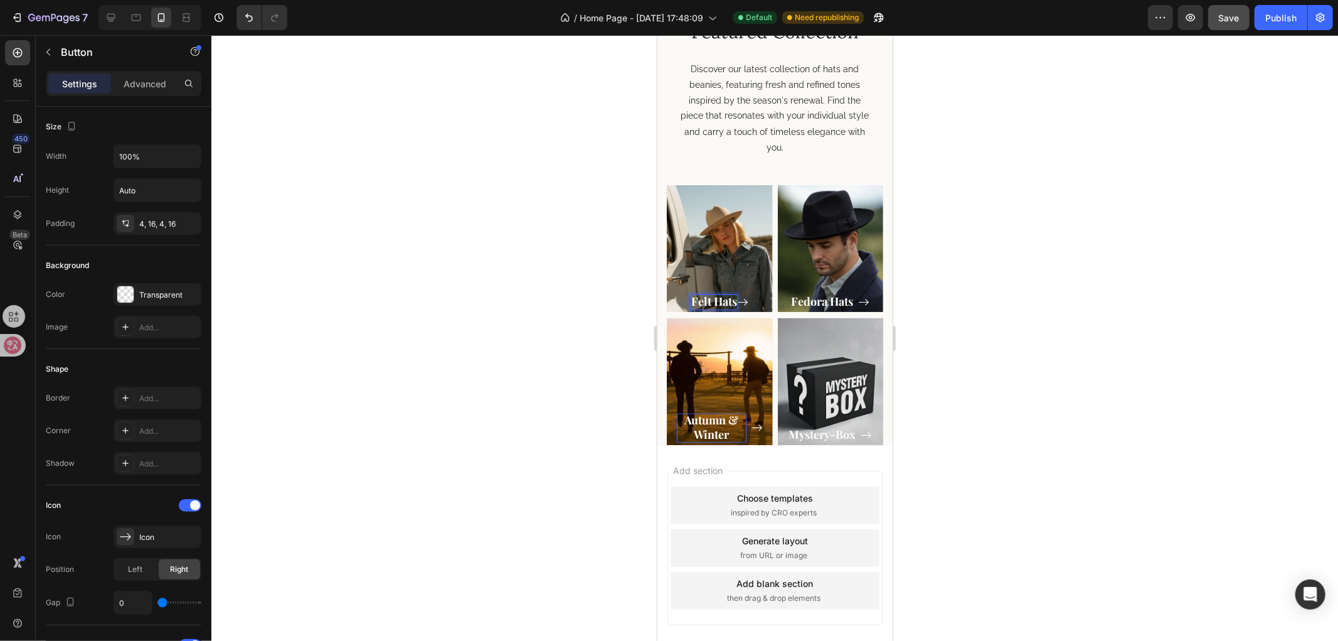
click at [1001, 317] on div at bounding box center [774, 337] width 1127 height 605
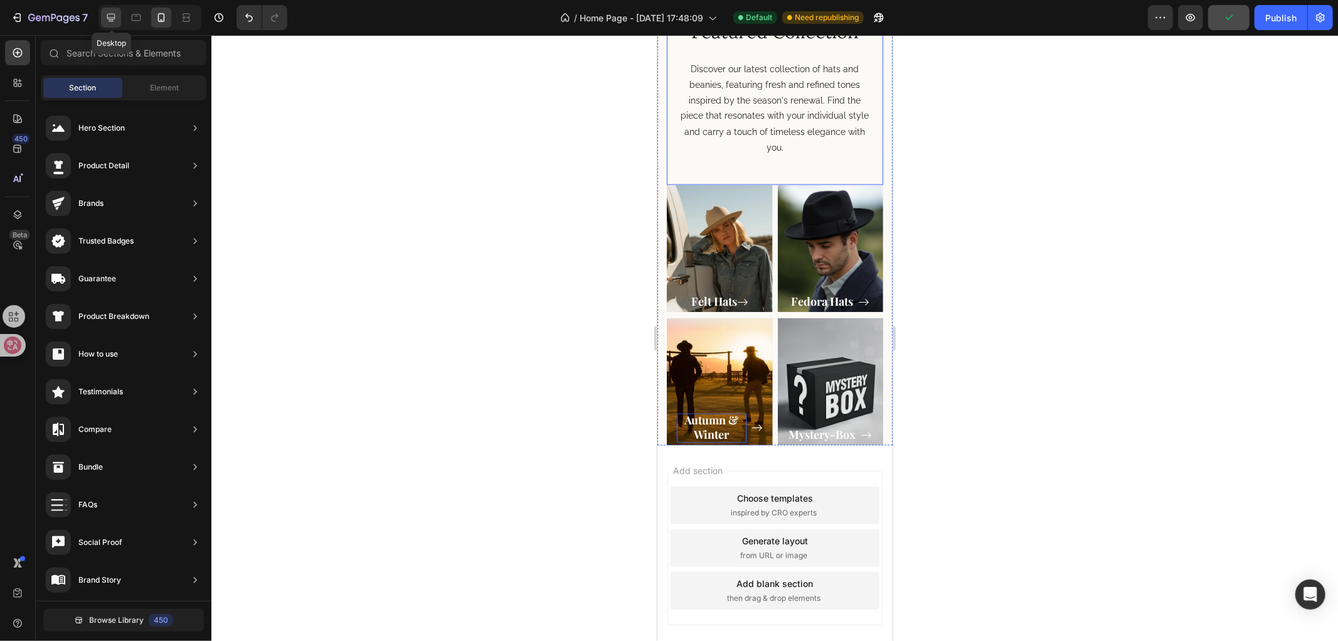
click at [108, 19] on icon at bounding box center [111, 18] width 8 height 8
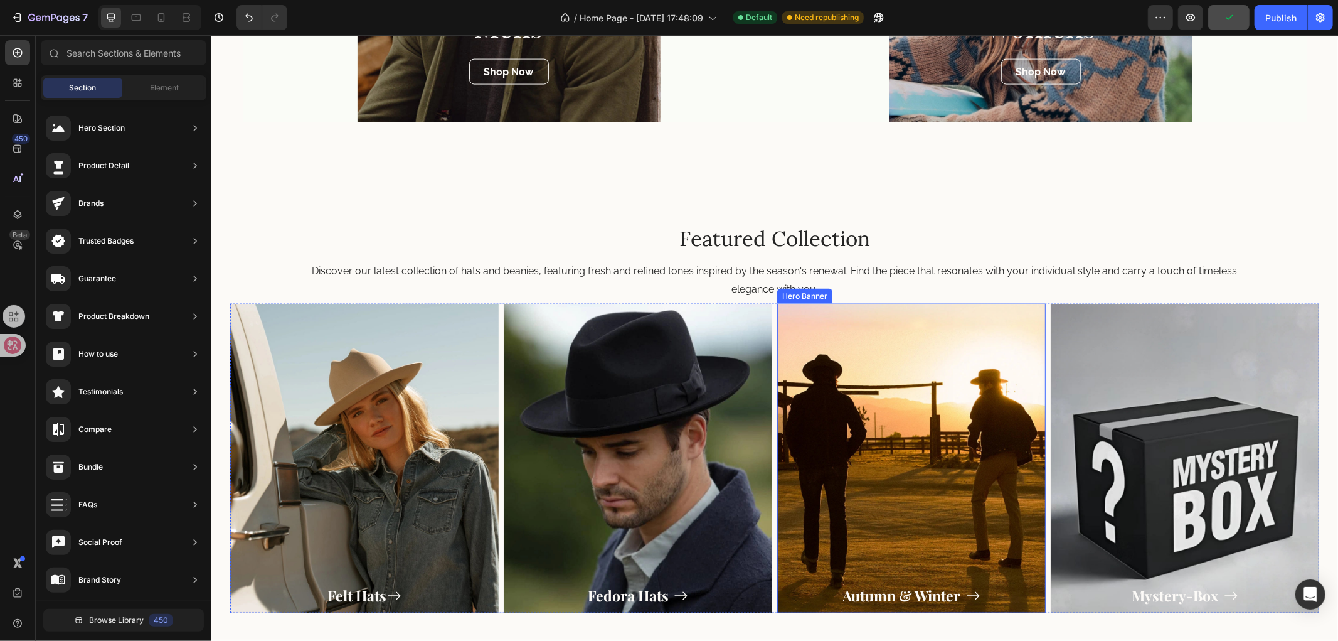
scroll to position [1652, 0]
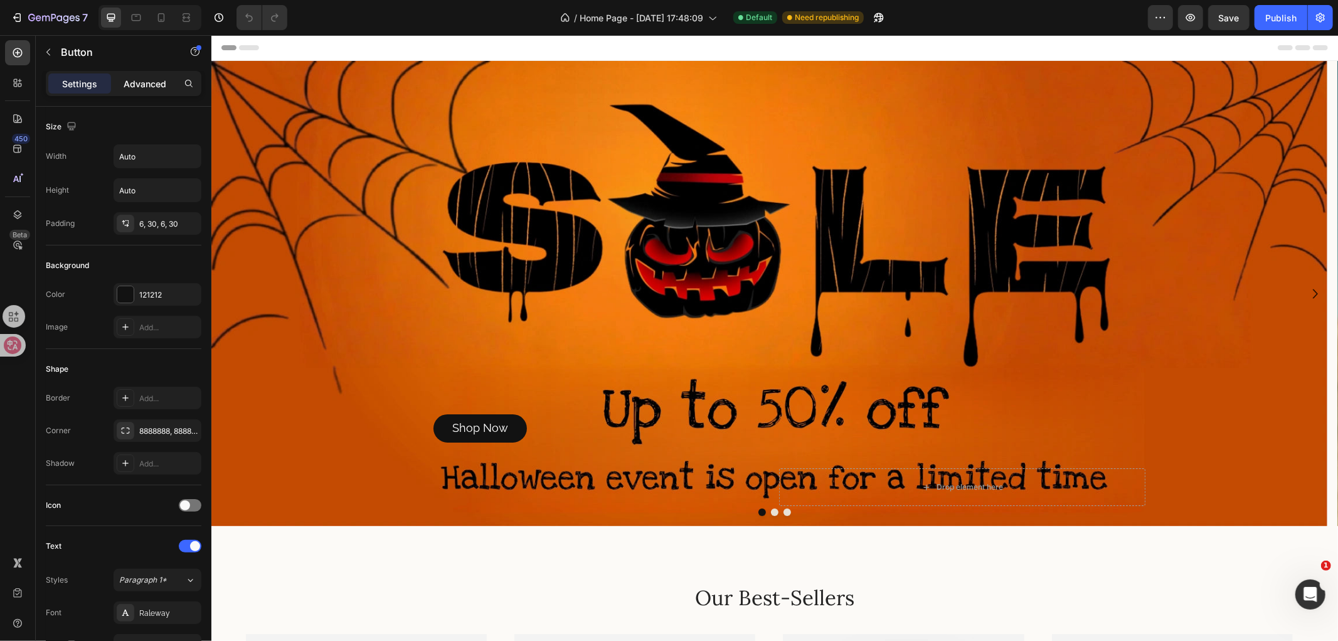
click at [149, 82] on p "Advanced" at bounding box center [145, 83] width 43 height 13
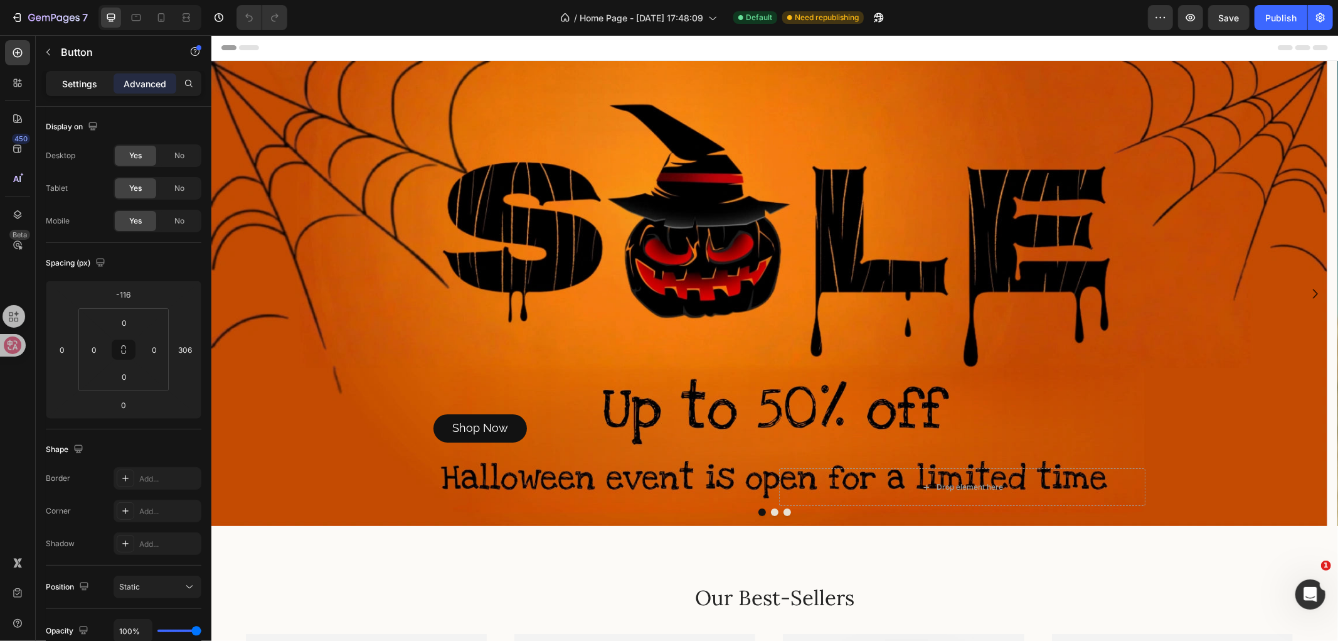
click at [83, 79] on p "Settings" at bounding box center [79, 83] width 35 height 13
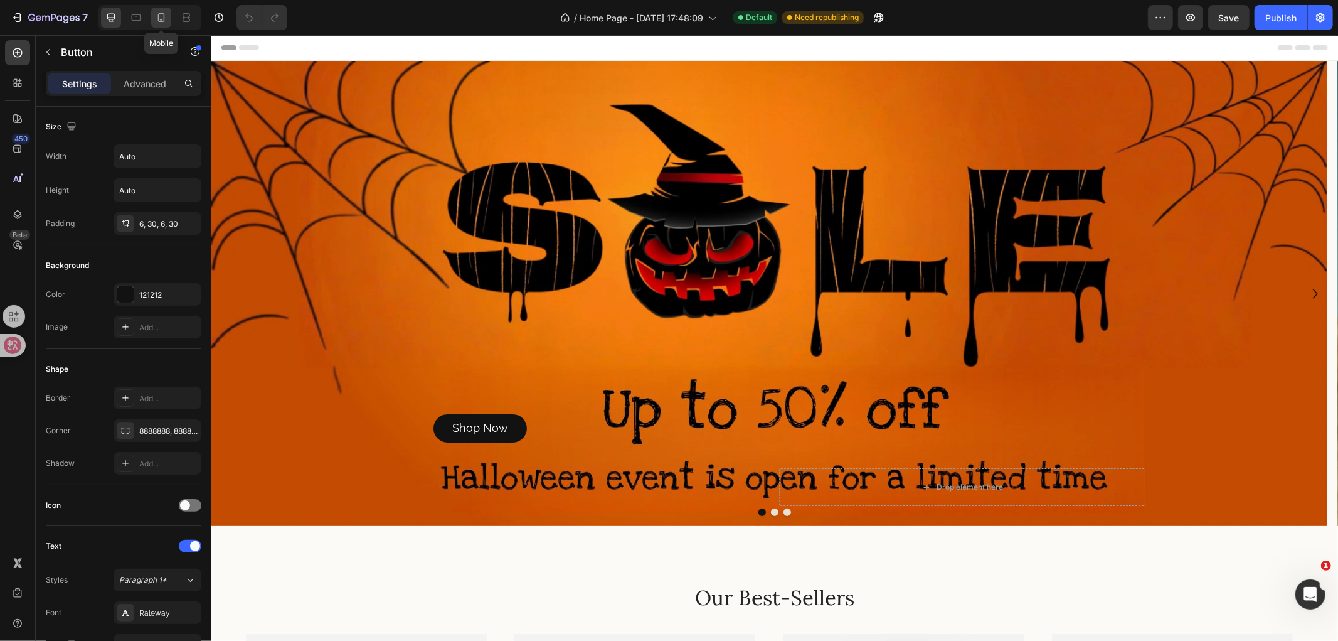
click at [164, 19] on icon at bounding box center [161, 17] width 7 height 9
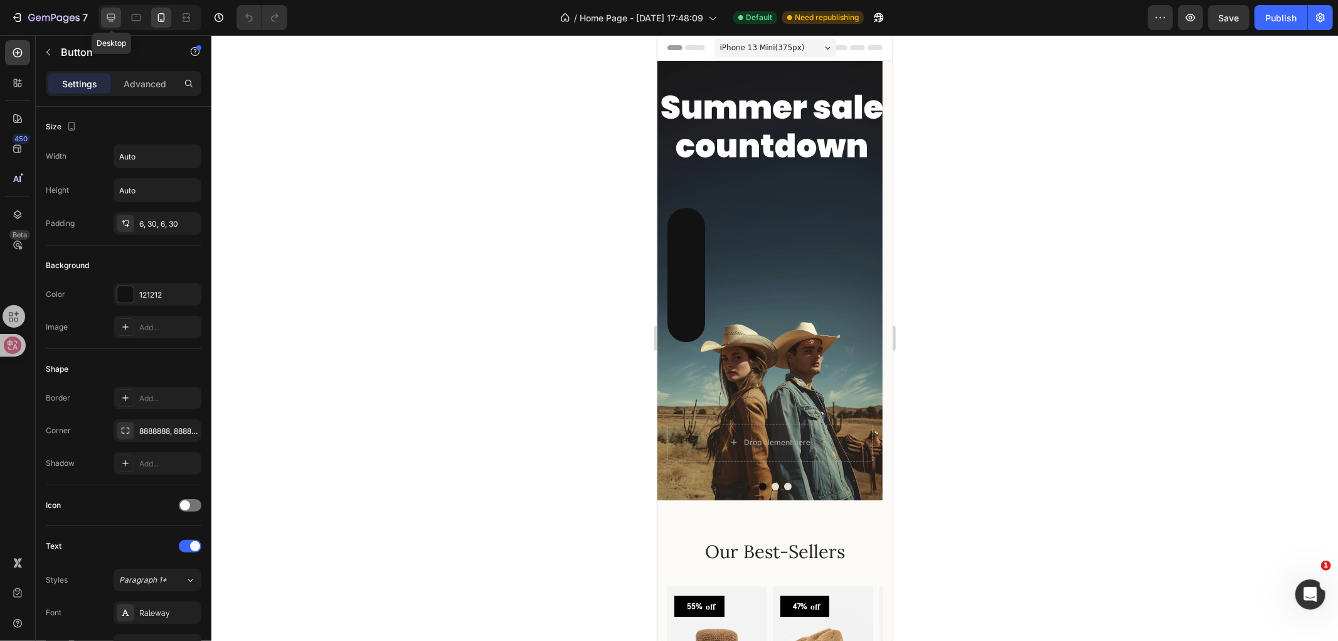
click at [109, 15] on icon at bounding box center [111, 17] width 13 height 13
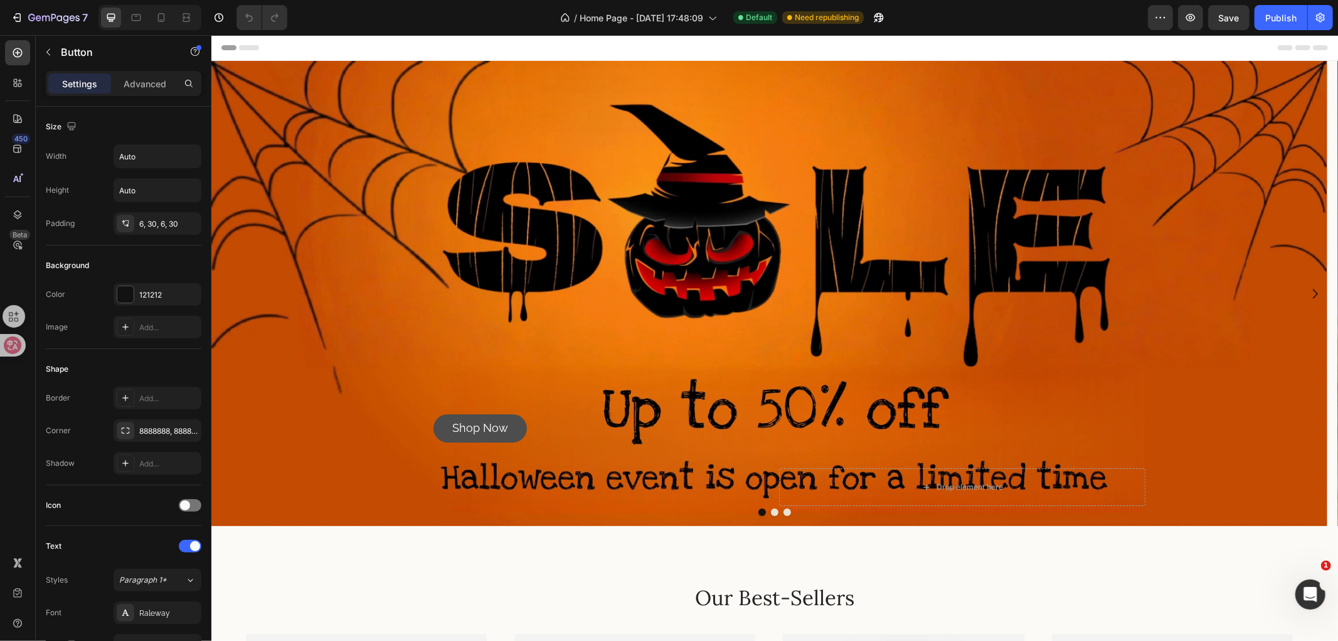
click at [520, 424] on link "Shop Now" at bounding box center [479, 427] width 93 height 28
click at [156, 21] on icon at bounding box center [161, 17] width 13 height 13
type input "16"
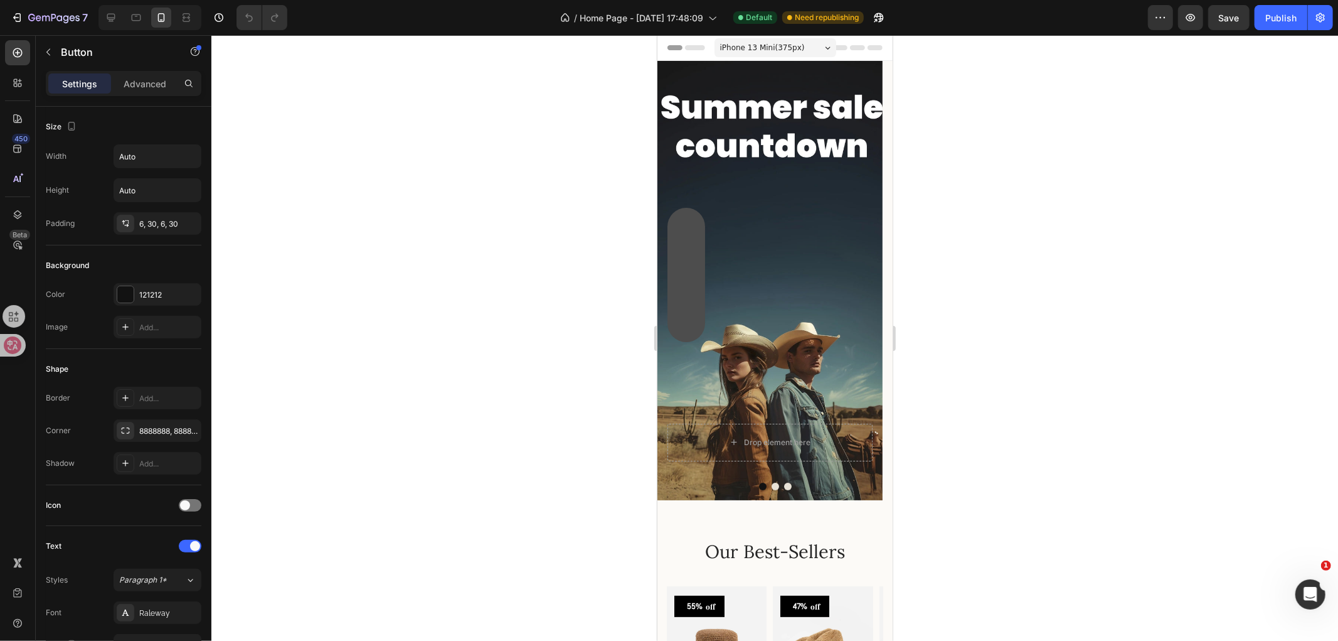
click at [689, 250] on link "Shop Now" at bounding box center [686, 274] width 38 height 134
click at [686, 259] on link "Shop Now" at bounding box center [686, 274] width 38 height 134
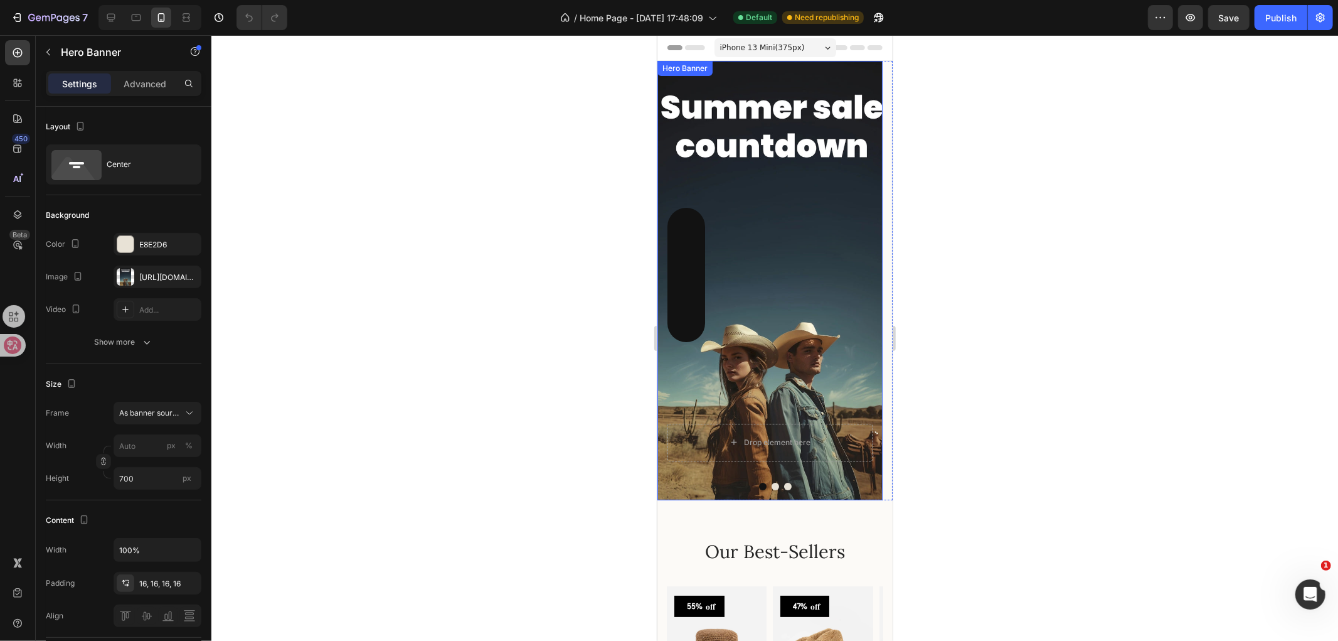
click at [840, 257] on div "Shop Now Button" at bounding box center [769, 261] width 205 height 324
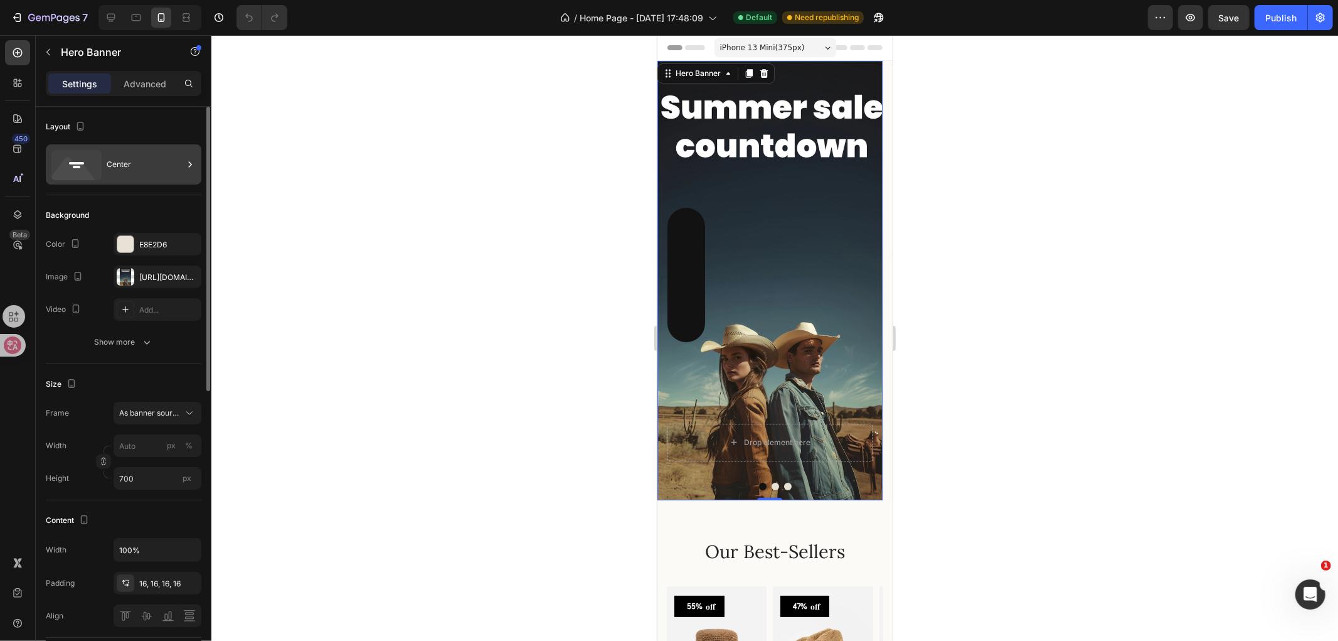
click at [140, 161] on div "Center" at bounding box center [145, 164] width 77 height 29
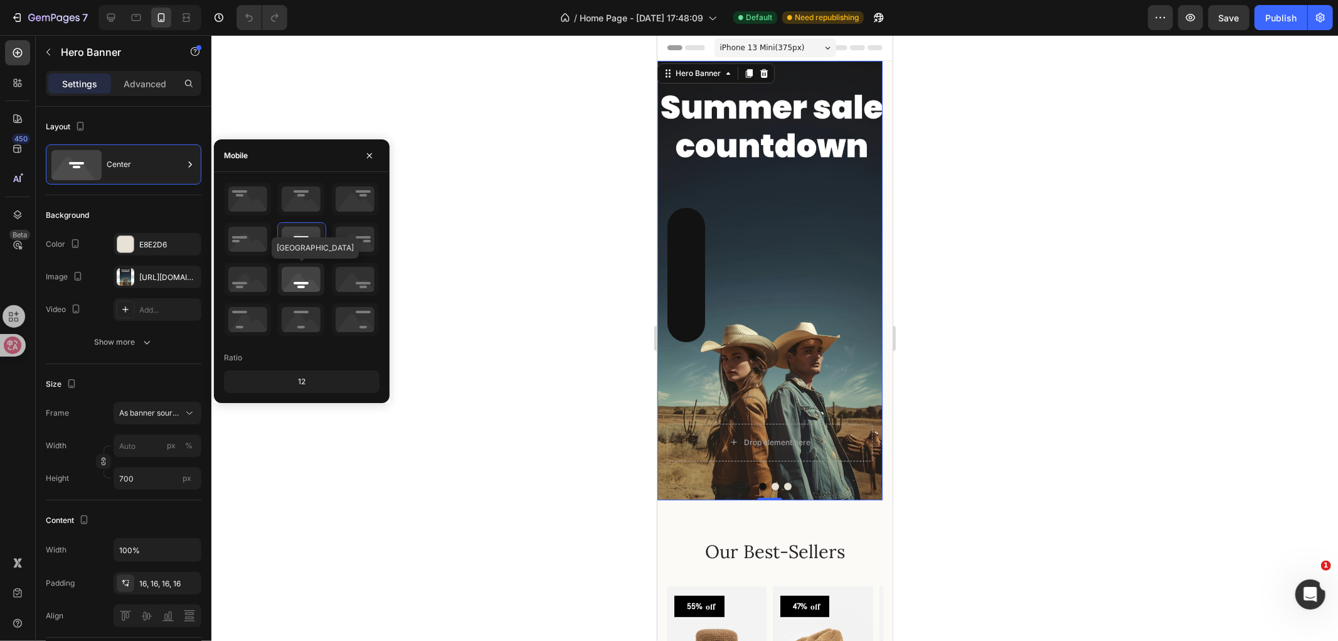
click at [302, 279] on icon at bounding box center [301, 279] width 46 height 33
click at [296, 233] on icon at bounding box center [301, 239] width 46 height 33
click at [343, 248] on icon at bounding box center [355, 239] width 46 height 33
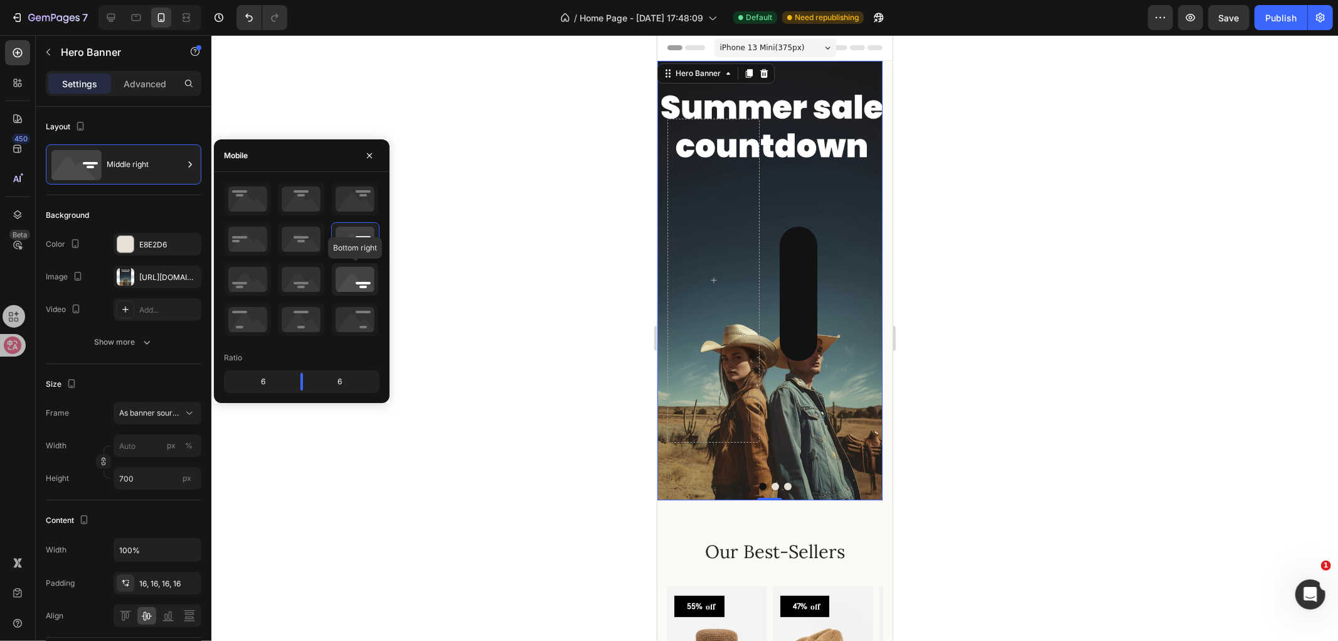
click at [362, 285] on icon at bounding box center [355, 279] width 46 height 33
click at [355, 324] on icon at bounding box center [355, 319] width 46 height 33
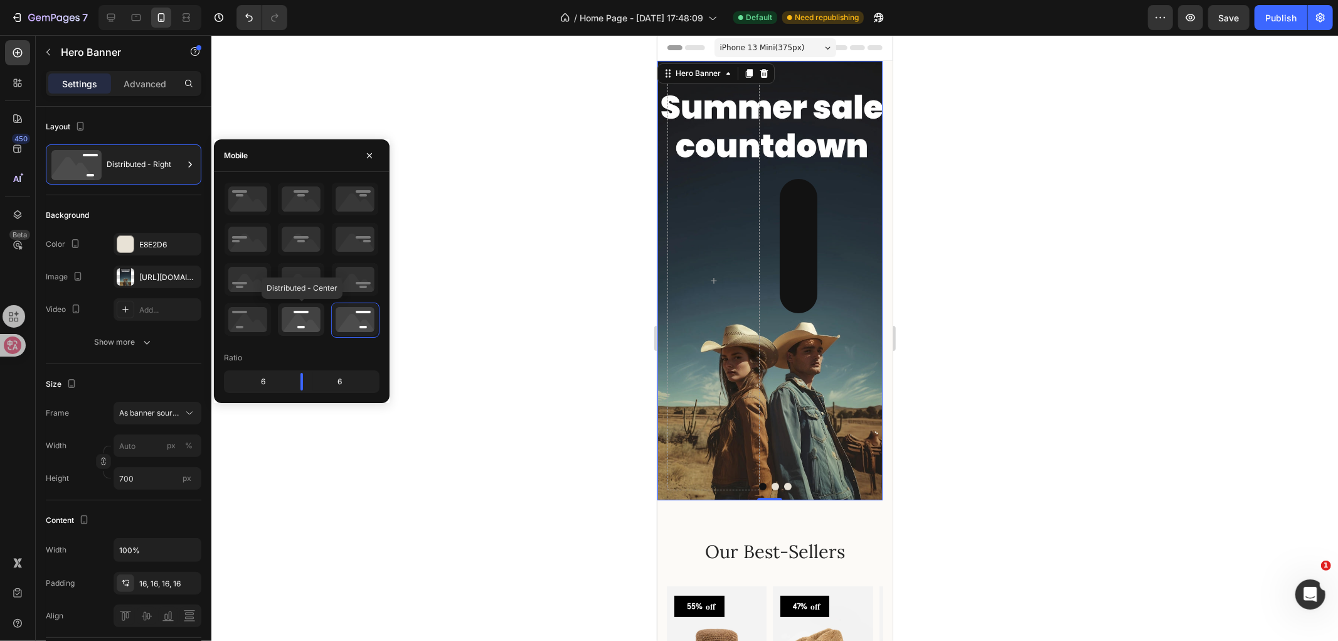
click at [292, 318] on icon at bounding box center [301, 319] width 46 height 33
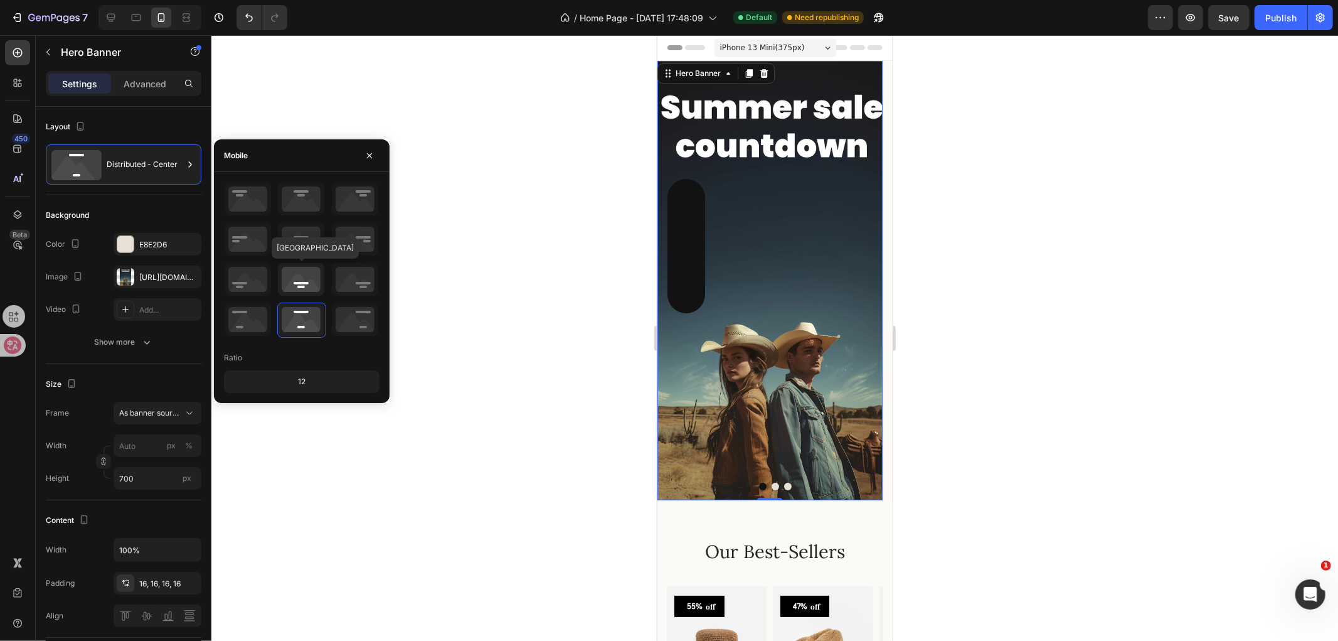
click at [305, 270] on icon at bounding box center [301, 279] width 46 height 33
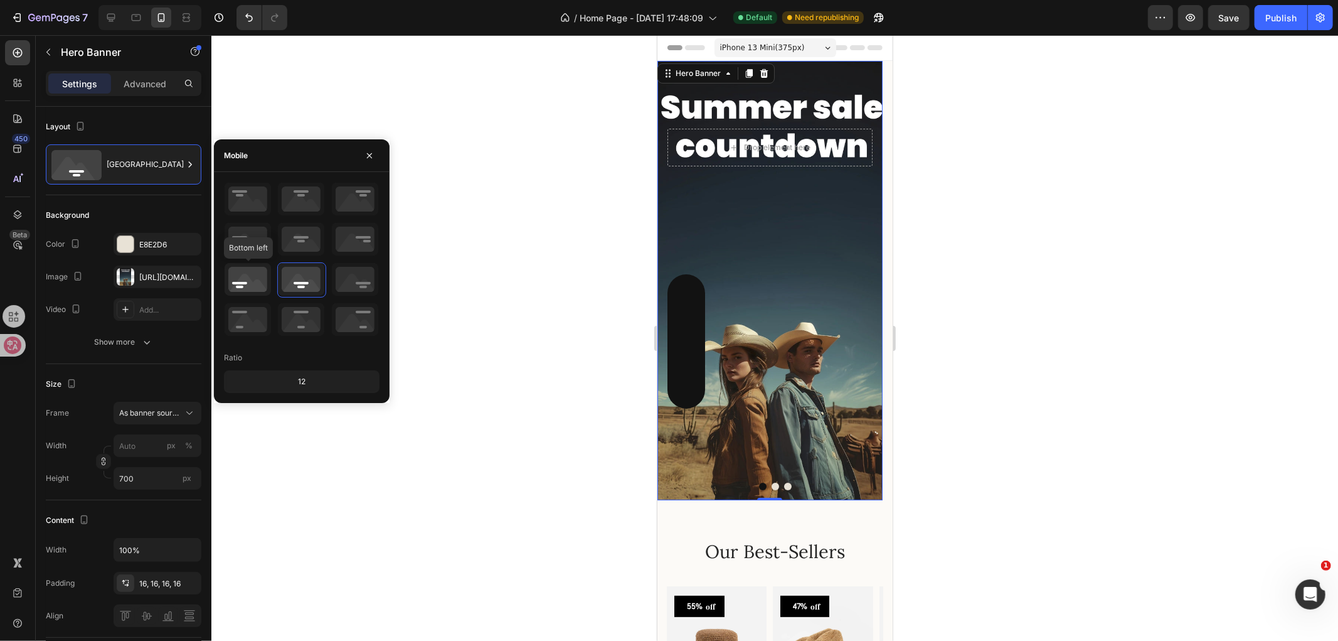
click at [246, 269] on icon at bounding box center [248, 279] width 46 height 33
click at [265, 230] on icon at bounding box center [248, 239] width 46 height 33
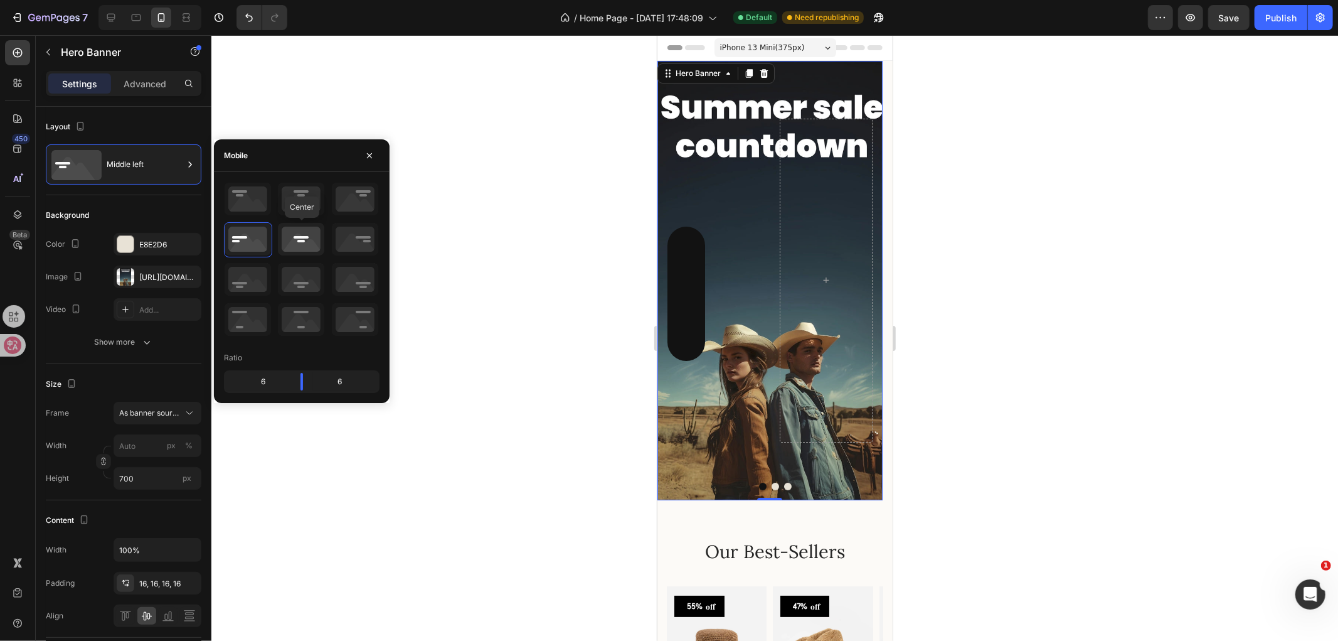
click at [310, 233] on icon at bounding box center [301, 239] width 46 height 33
click at [305, 200] on icon at bounding box center [301, 199] width 46 height 33
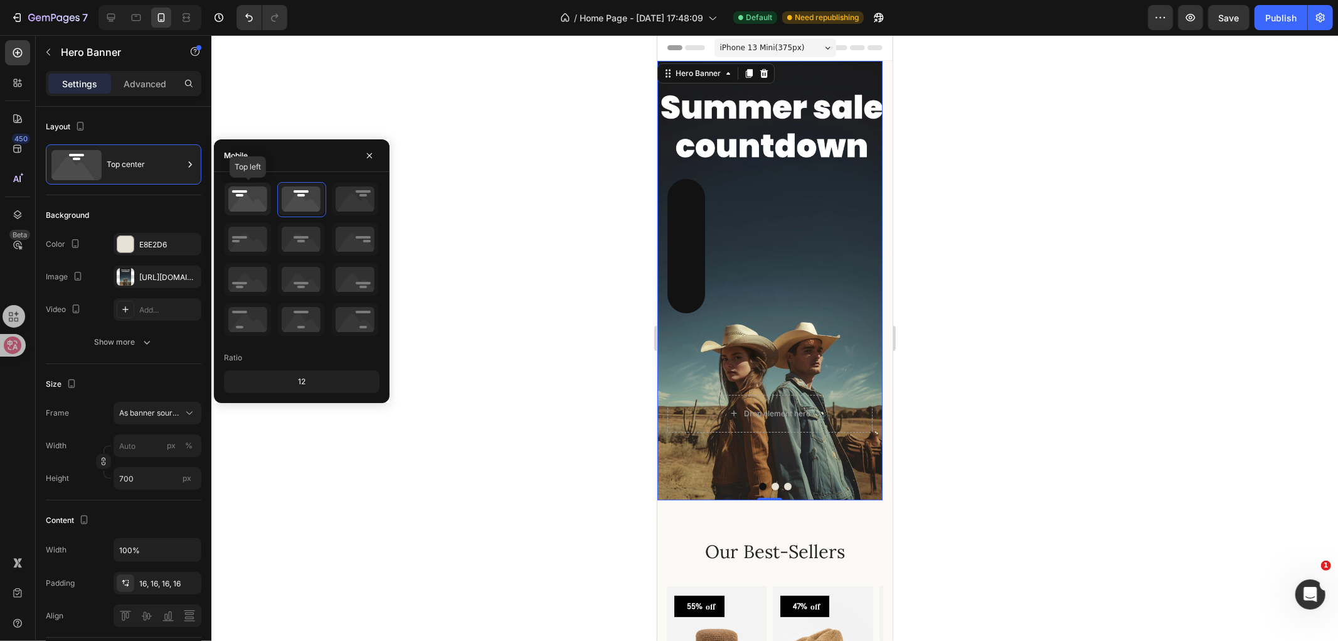
click at [240, 198] on icon at bounding box center [248, 199] width 46 height 33
click at [295, 250] on icon at bounding box center [301, 239] width 46 height 33
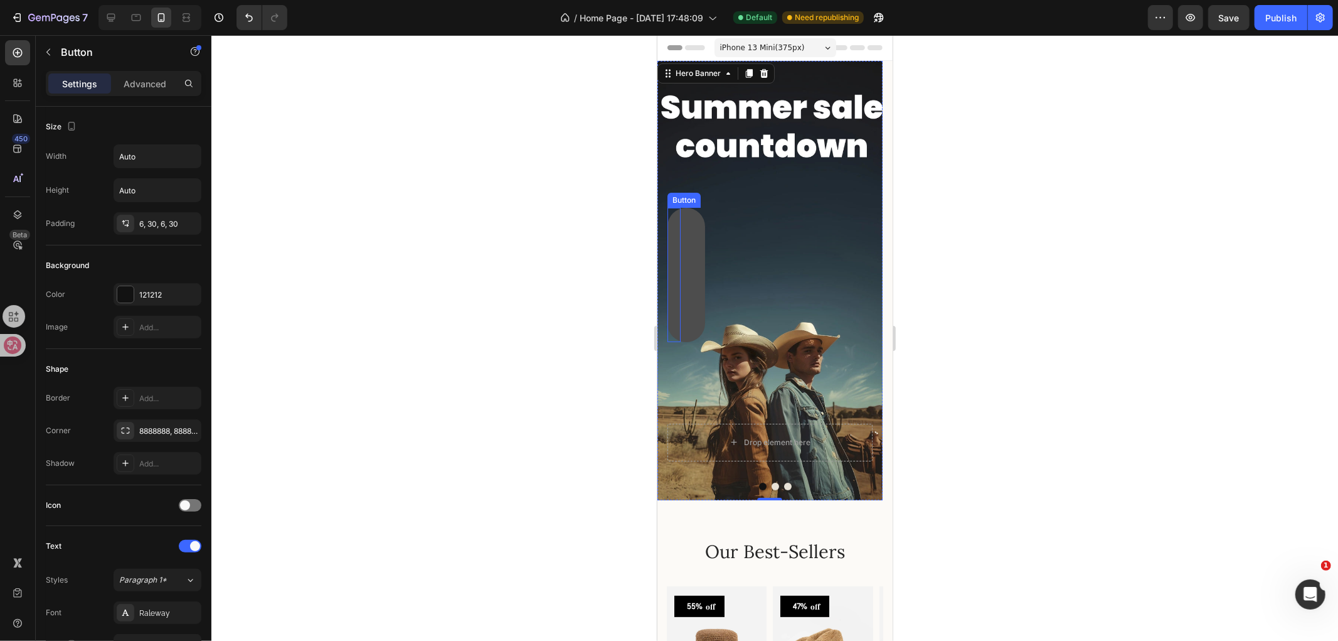
click at [688, 267] on link "Shop Now" at bounding box center [686, 274] width 38 height 134
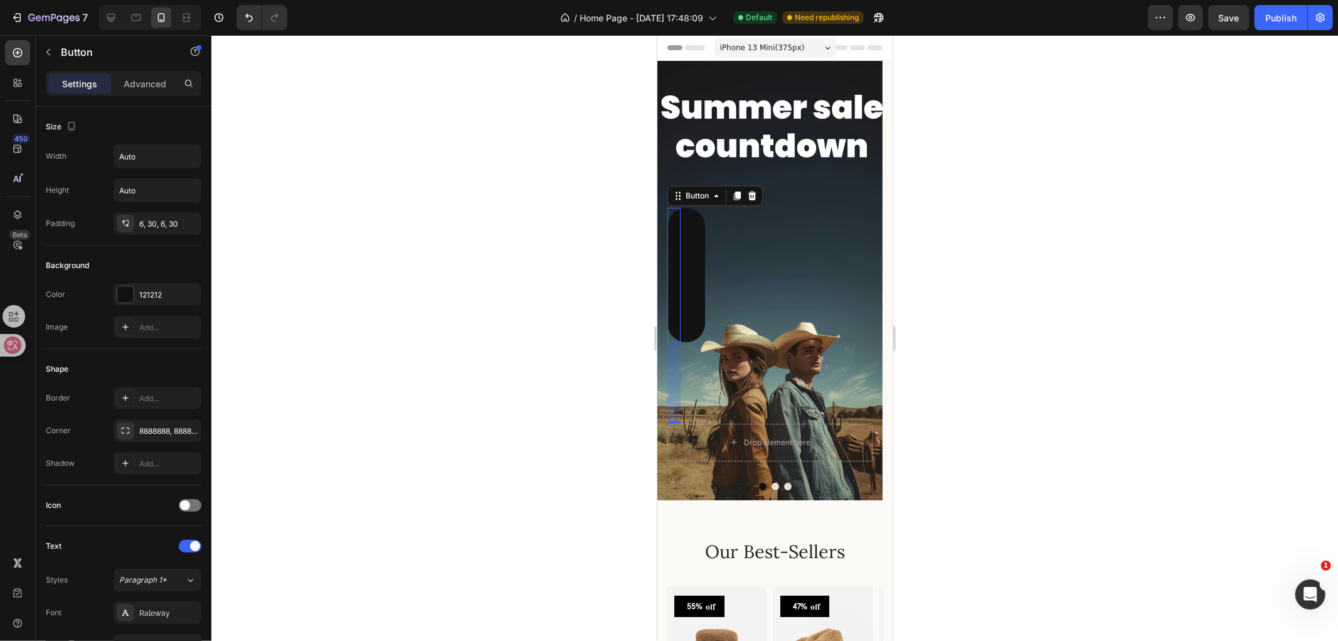
click at [284, 191] on div at bounding box center [774, 337] width 1127 height 605
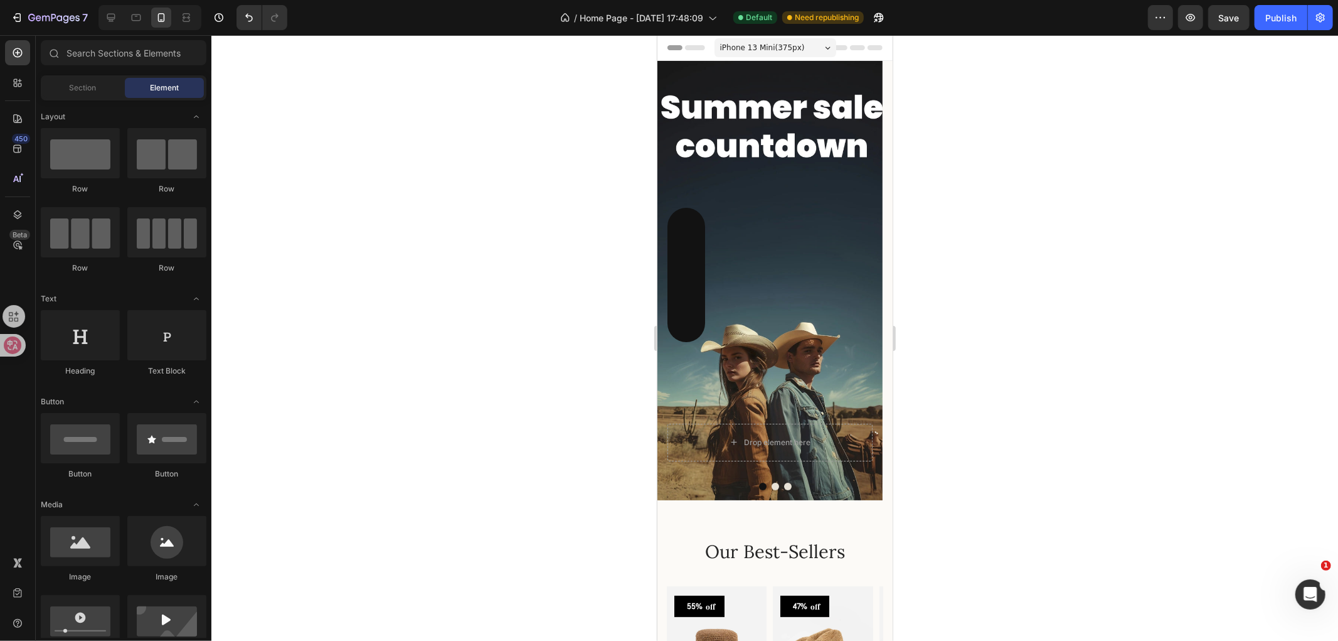
click at [284, 191] on div at bounding box center [774, 337] width 1127 height 605
click at [771, 484] on button "Dot" at bounding box center [775, 486] width 8 height 8
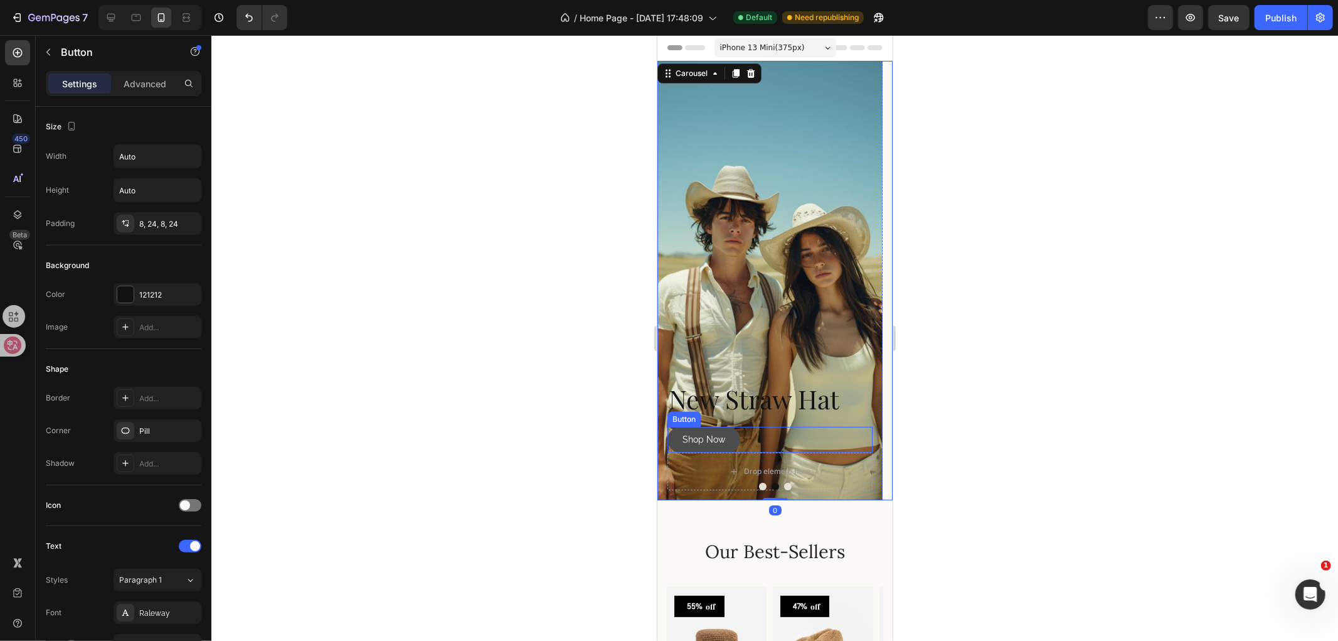
click at [726, 434] on link "Shop Now" at bounding box center [703, 439] width 73 height 26
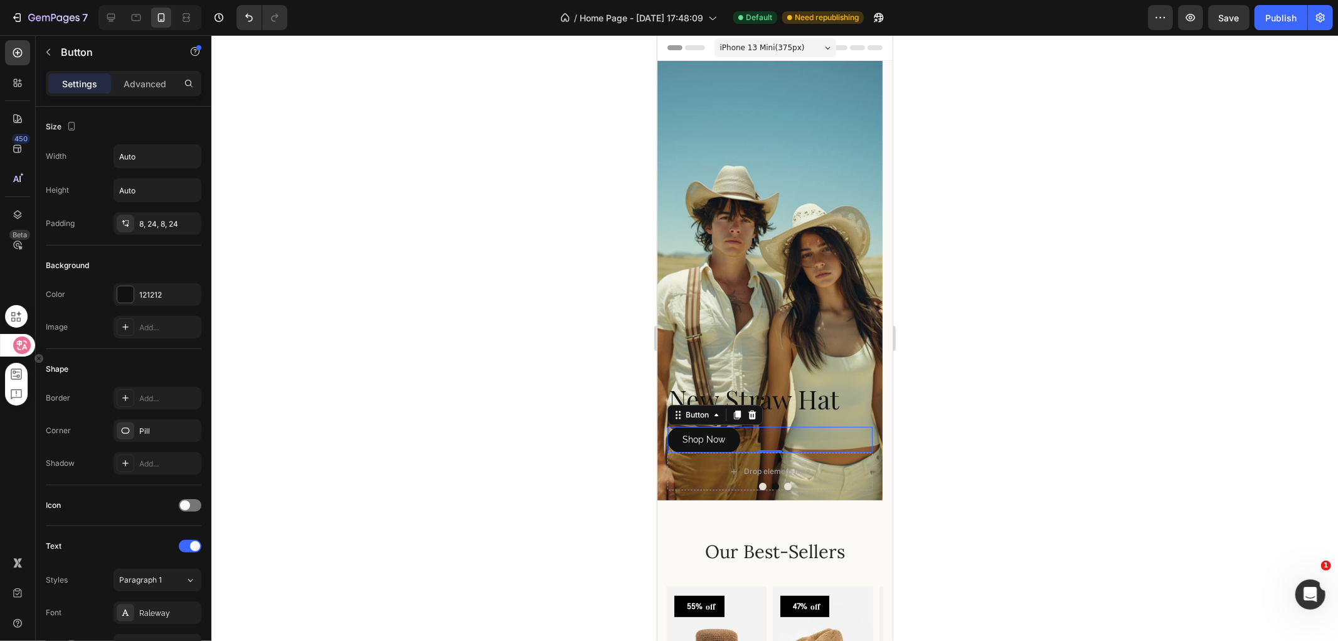
click at [26, 343] on icon at bounding box center [22, 345] width 11 height 10
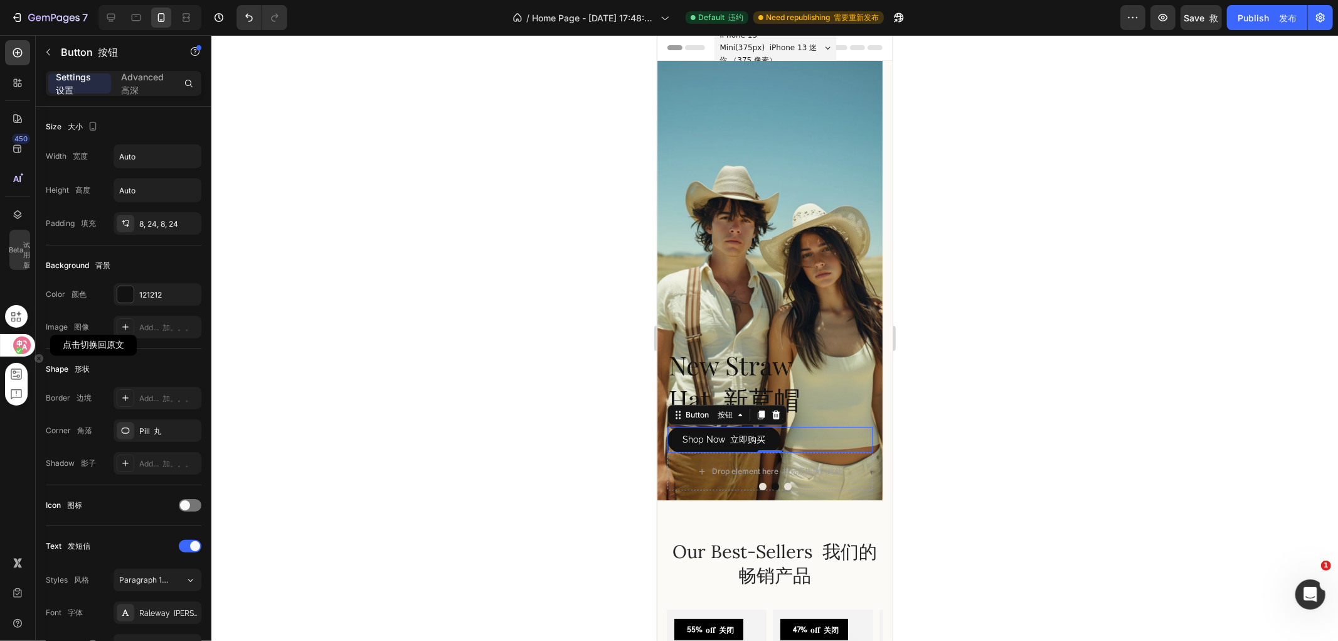
click at [29, 349] on icon at bounding box center [22, 345] width 18 height 18
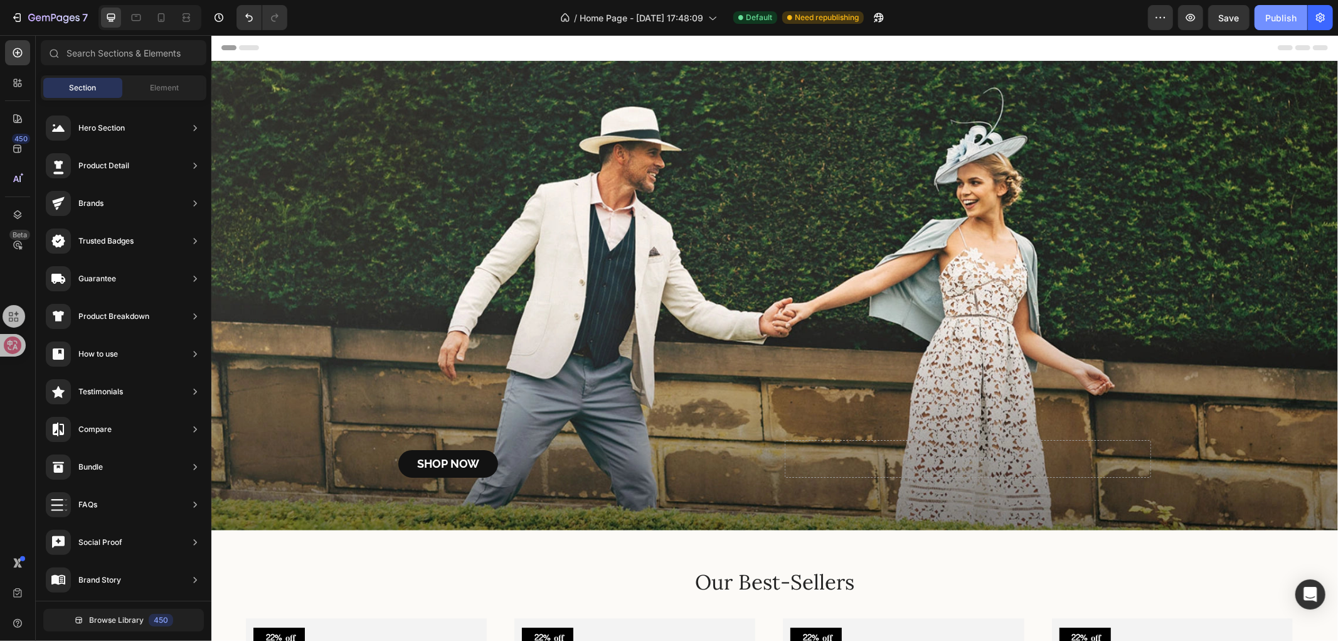
click at [1272, 24] on button "Publish" at bounding box center [1281, 17] width 53 height 25
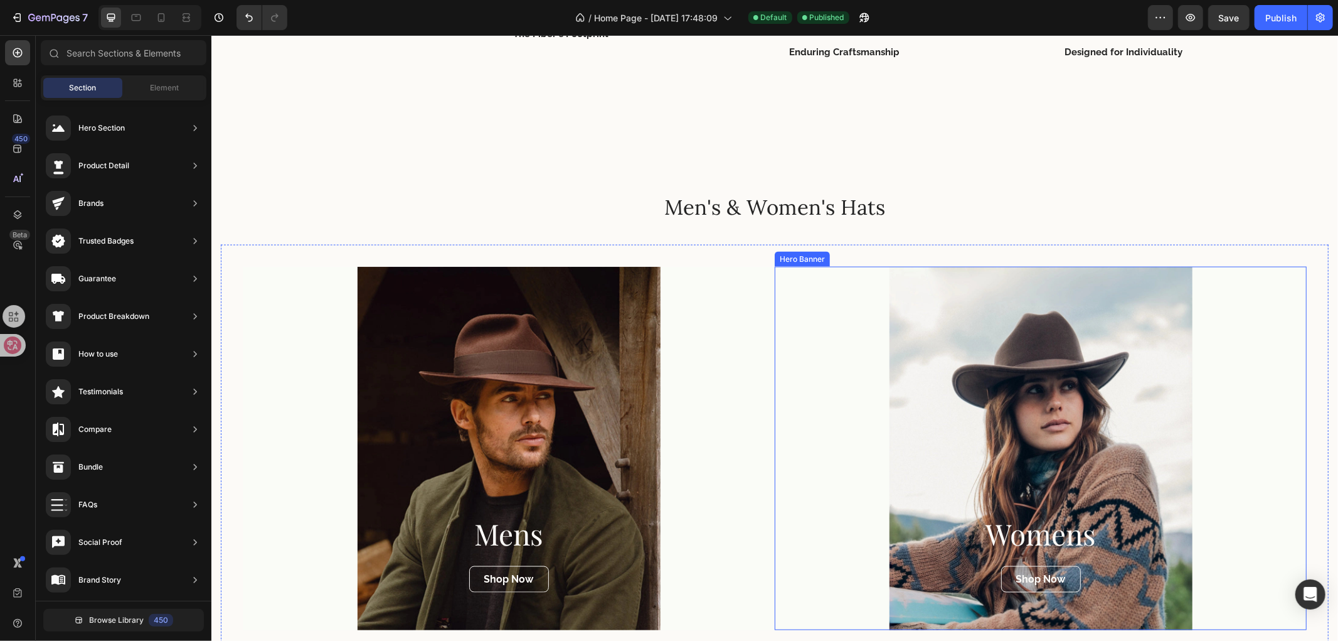
scroll to position [1394, 0]
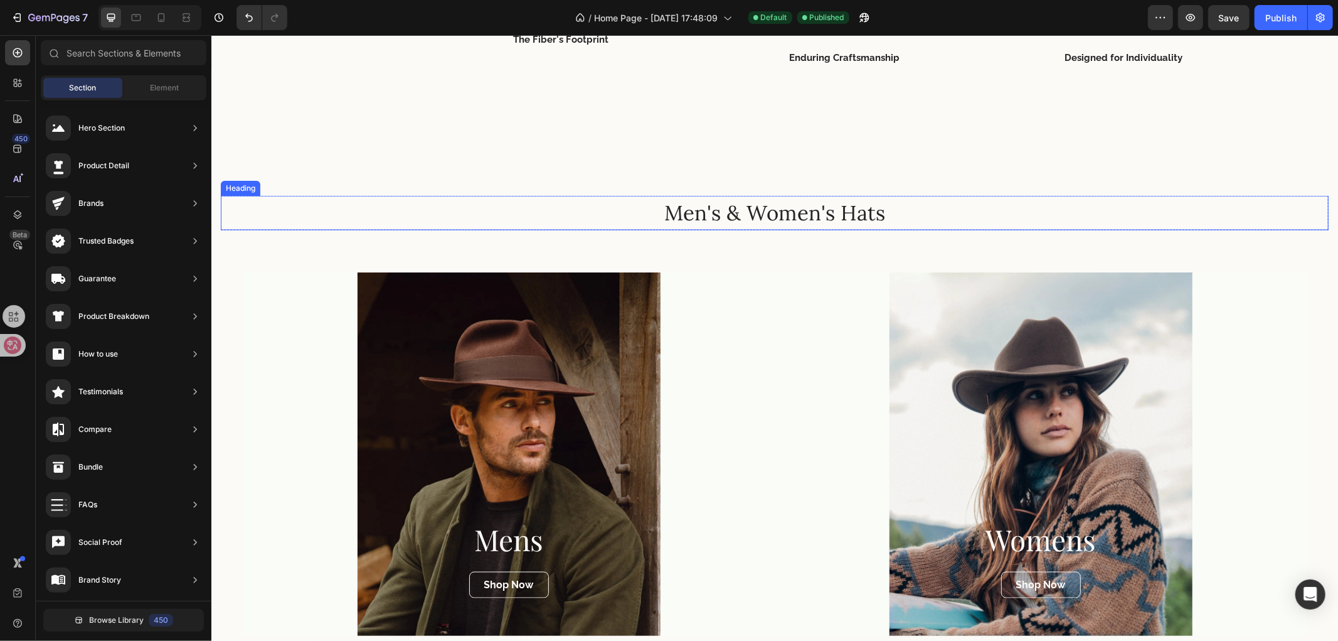
click at [764, 215] on h2 "Men's & Women's Hats" at bounding box center [774, 212] width 1108 height 29
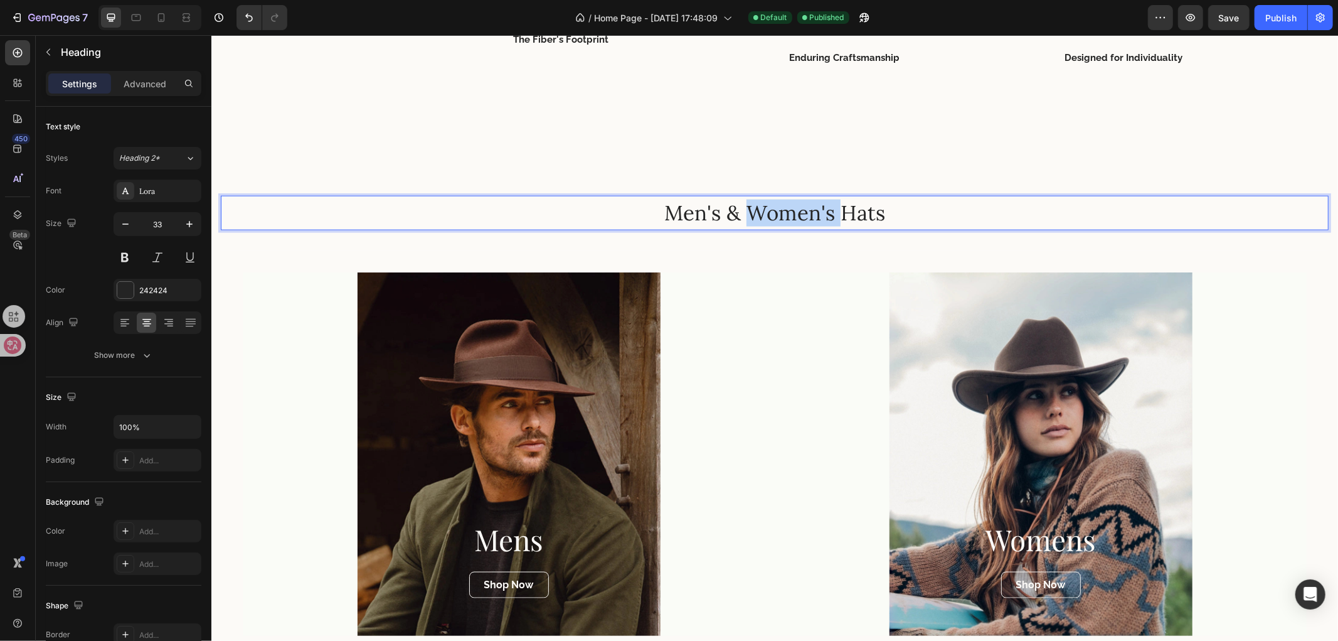
click at [764, 215] on h2 "Men's & Women's Hats" at bounding box center [774, 212] width 1108 height 29
copy p "Men's & Women's Hats"
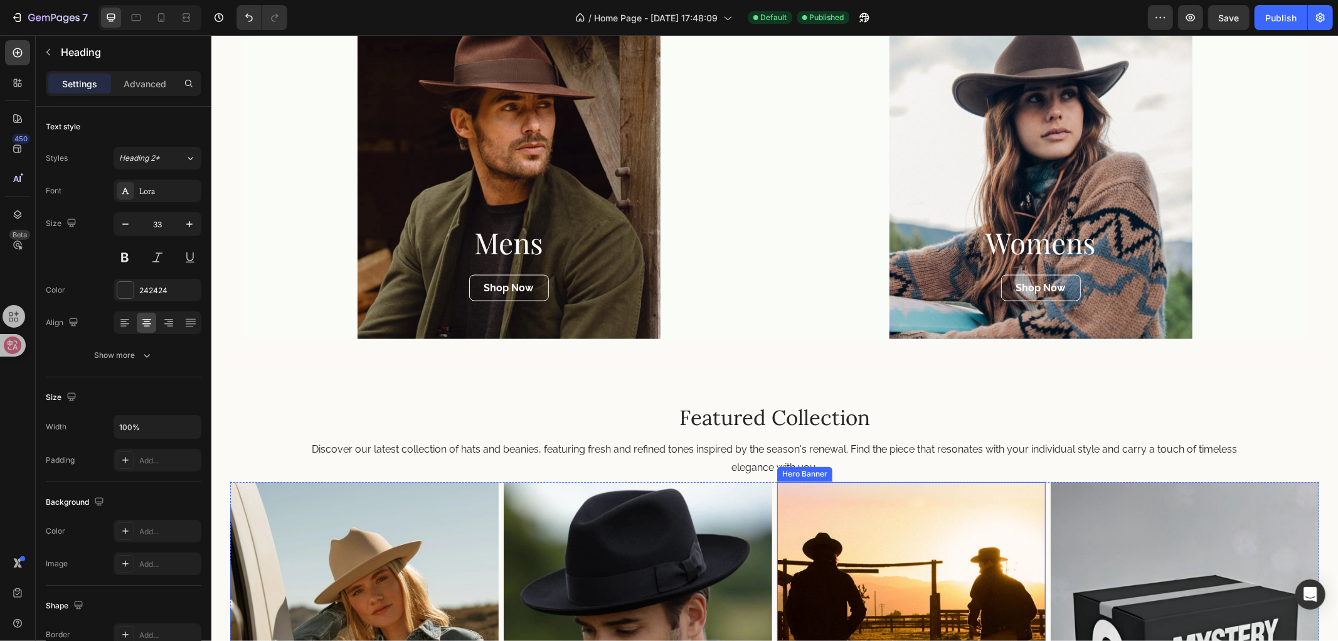
scroll to position [1595, 0]
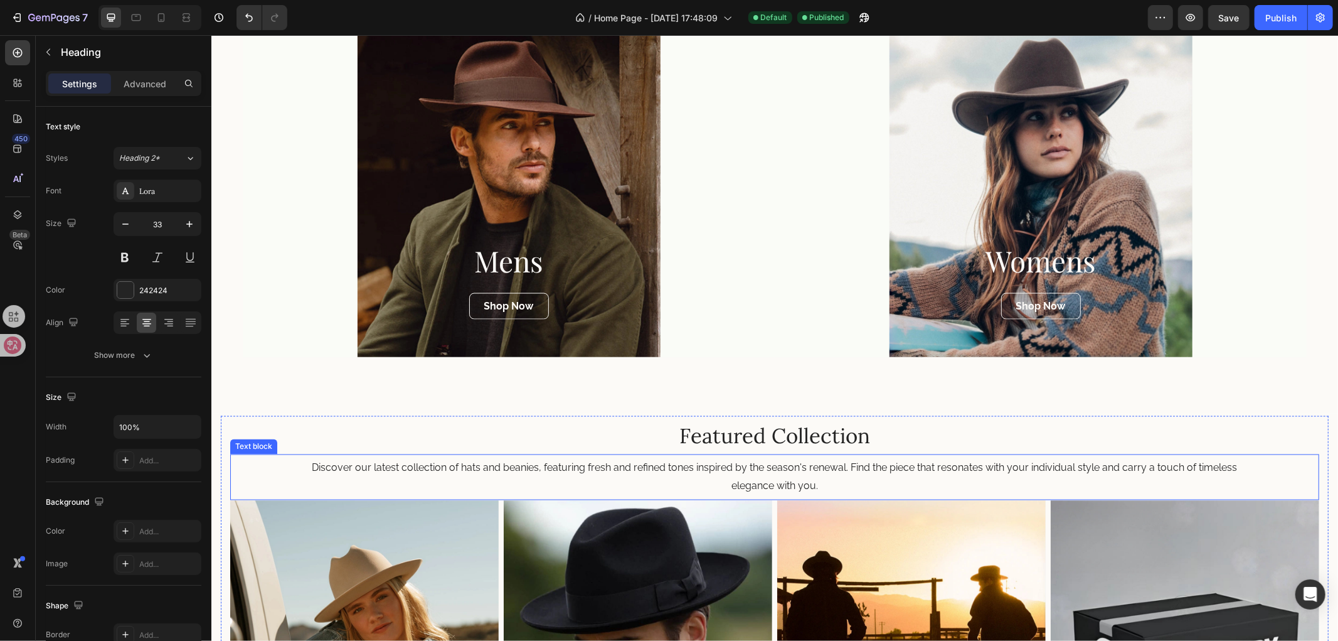
click at [795, 454] on div "Discover our latest collection of hats and beanies, featuring fresh and refined…" at bounding box center [774, 477] width 1089 height 46
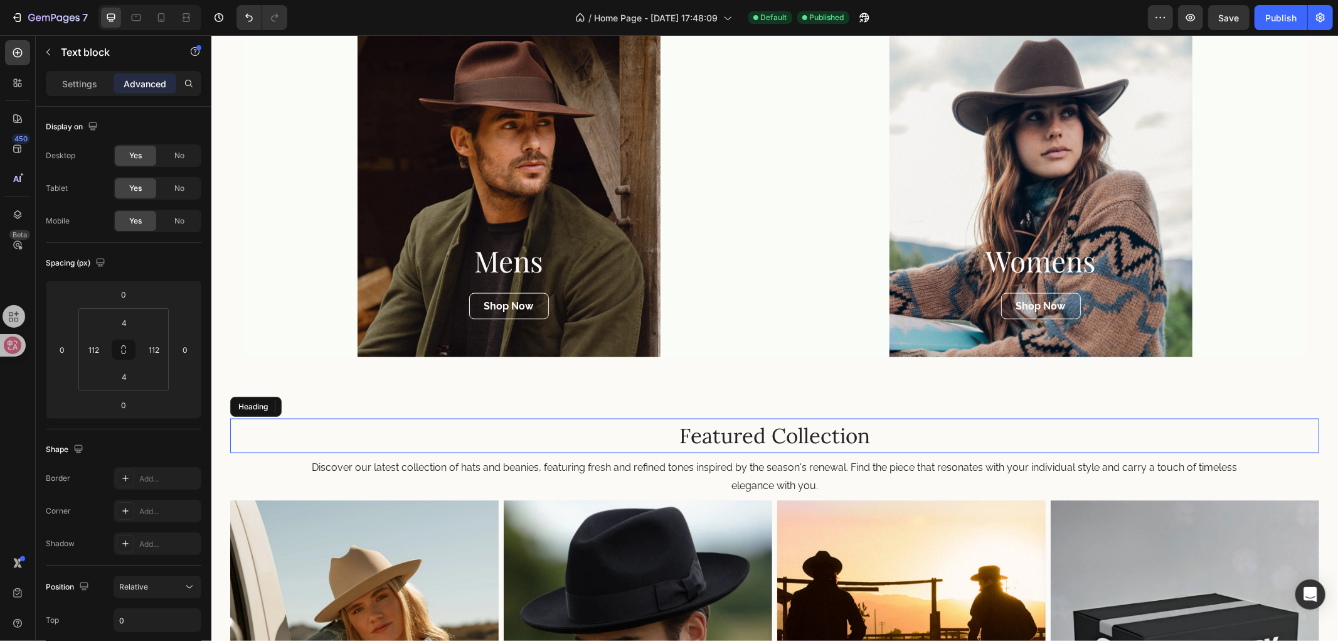
click at [786, 440] on h2 "Featured Collection" at bounding box center [774, 434] width 1089 height 29
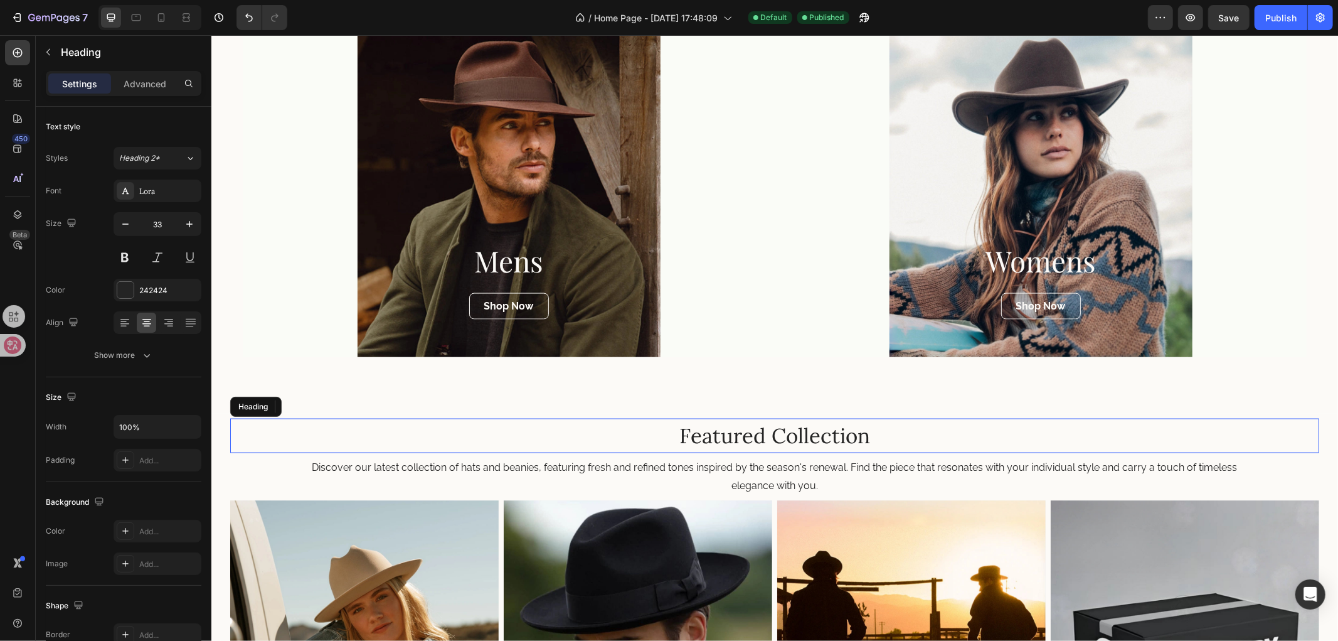
click at [786, 440] on h2 "Featured Collection" at bounding box center [774, 434] width 1089 height 29
click at [750, 431] on p "Featured Collection" at bounding box center [774, 435] width 1087 height 27
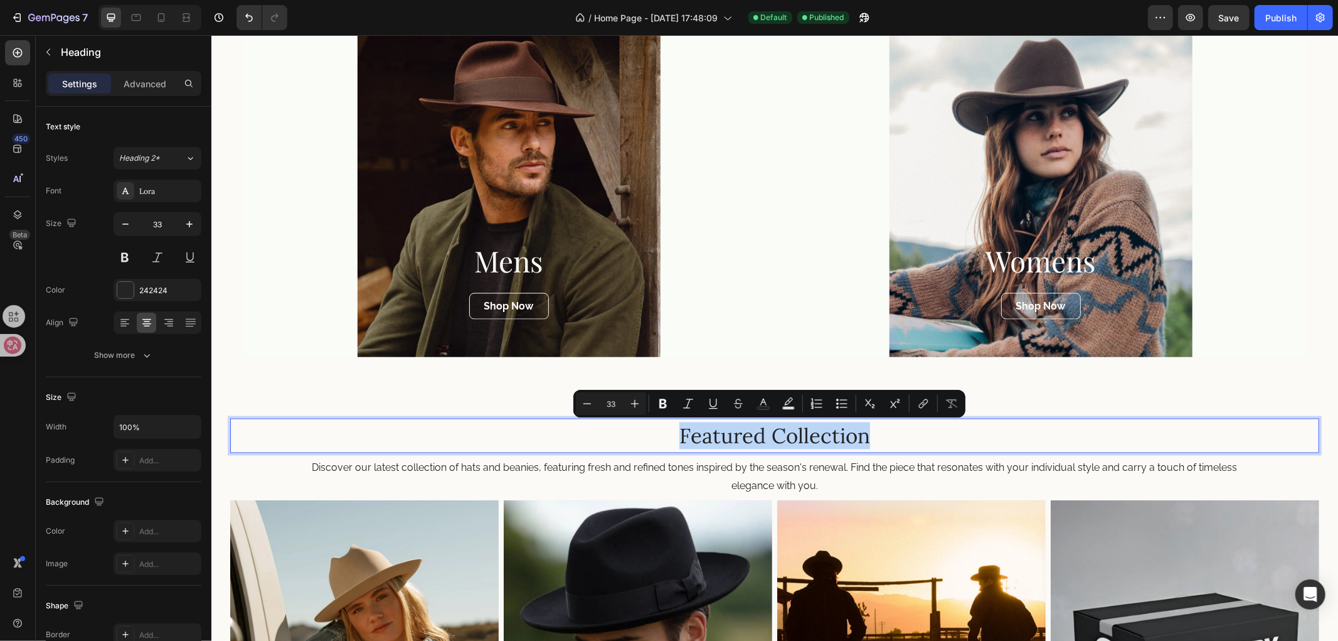
copy p "Featured Collection"
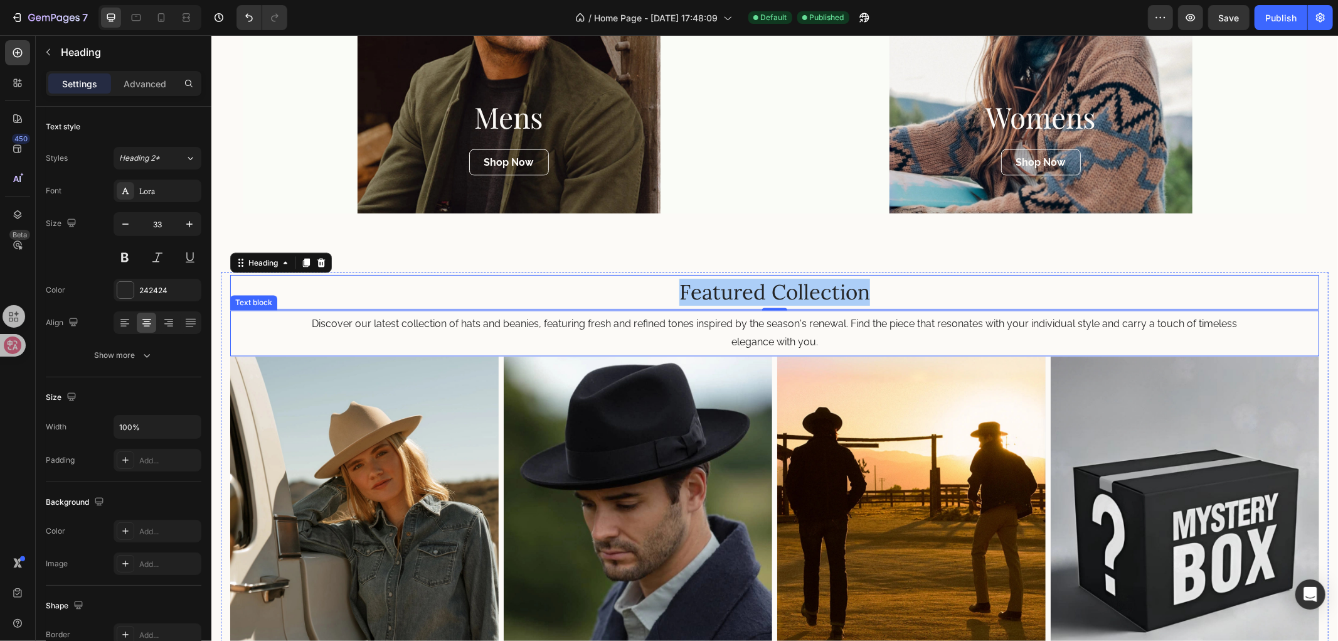
scroll to position [1943, 0]
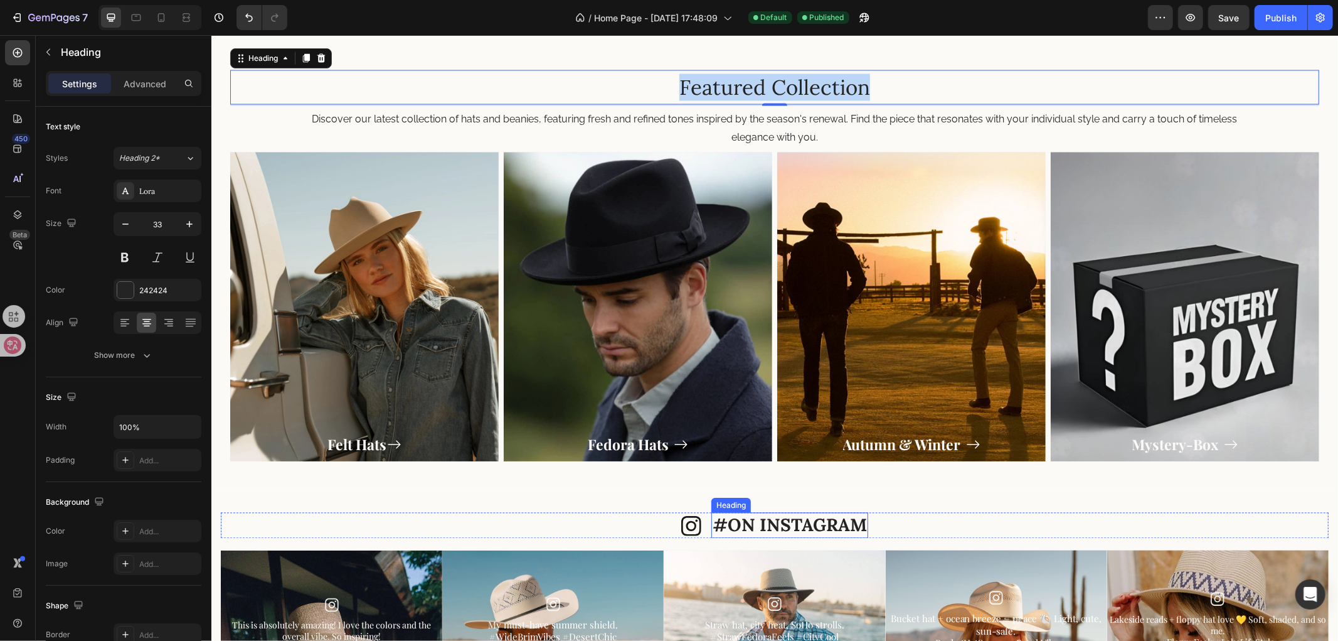
click at [780, 525] on h2 "#ON INSTAGRAM" at bounding box center [789, 524] width 157 height 25
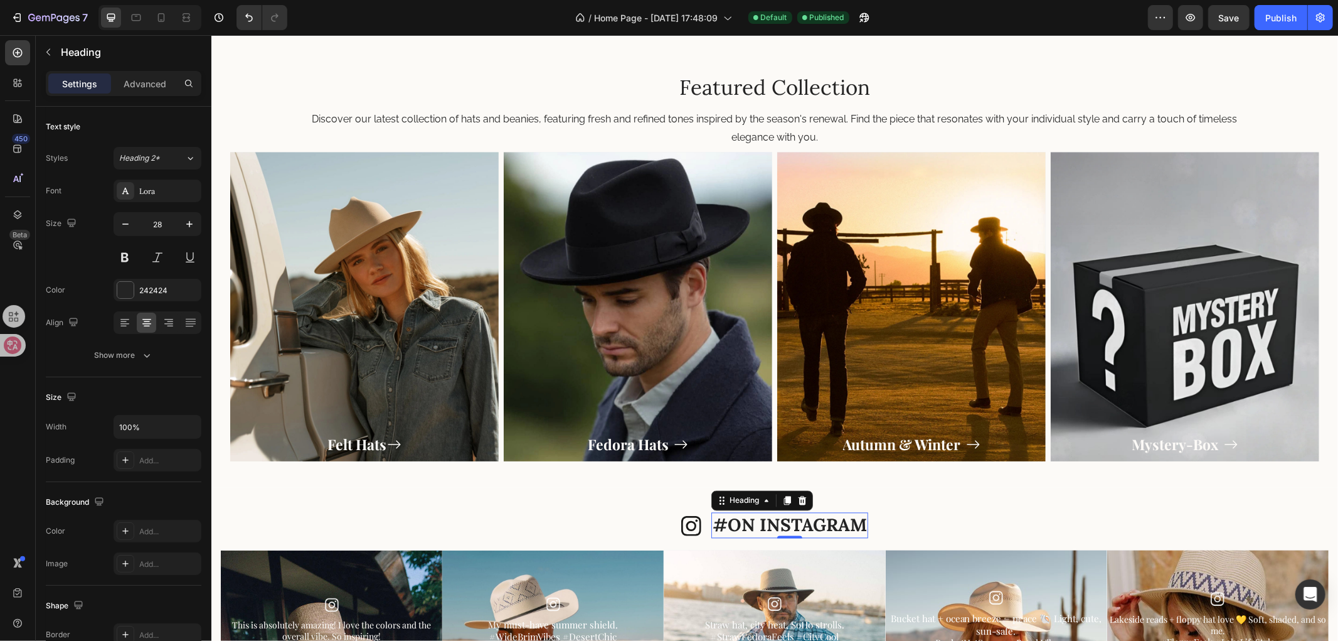
click at [780, 525] on h2 "#ON INSTAGRAM" at bounding box center [789, 524] width 157 height 25
